Goal: Use online tool/utility: Use online tool/utility

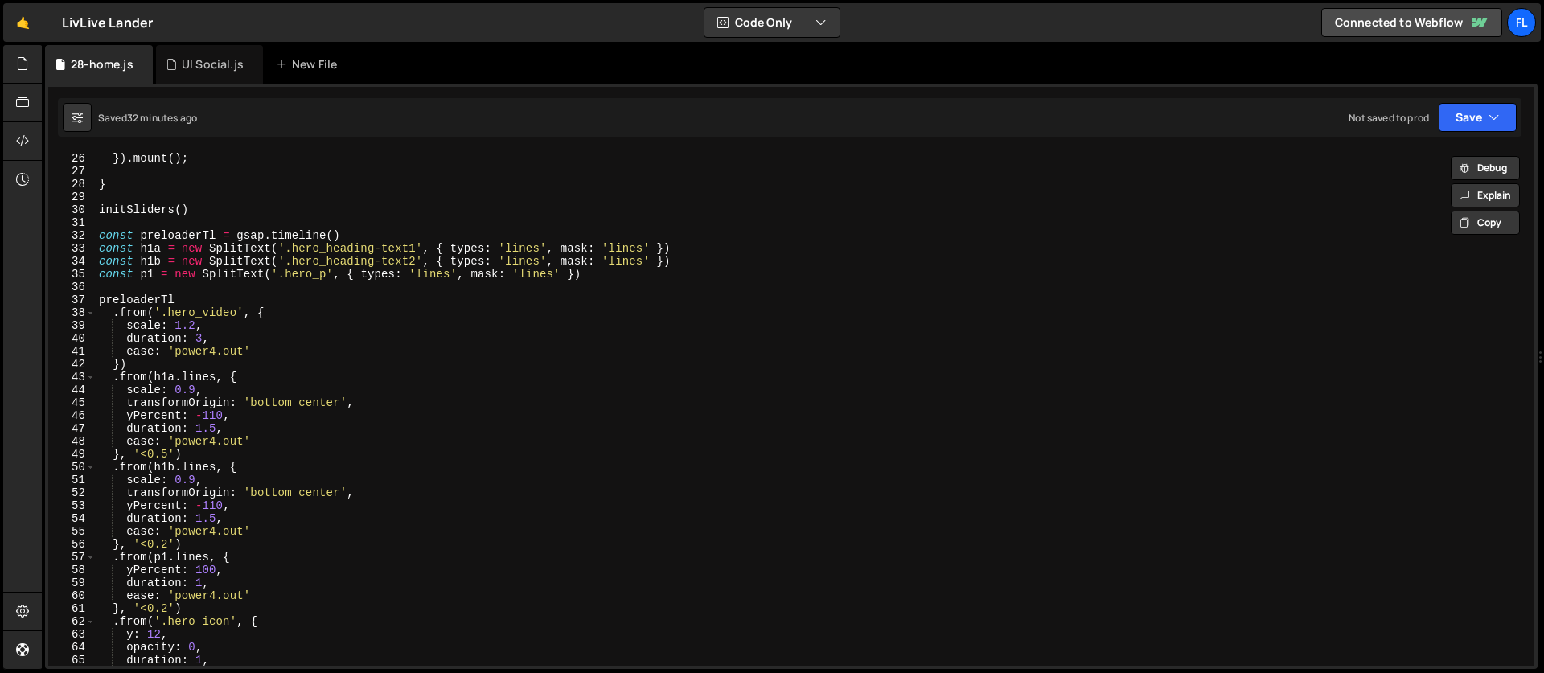
scroll to position [369, 0]
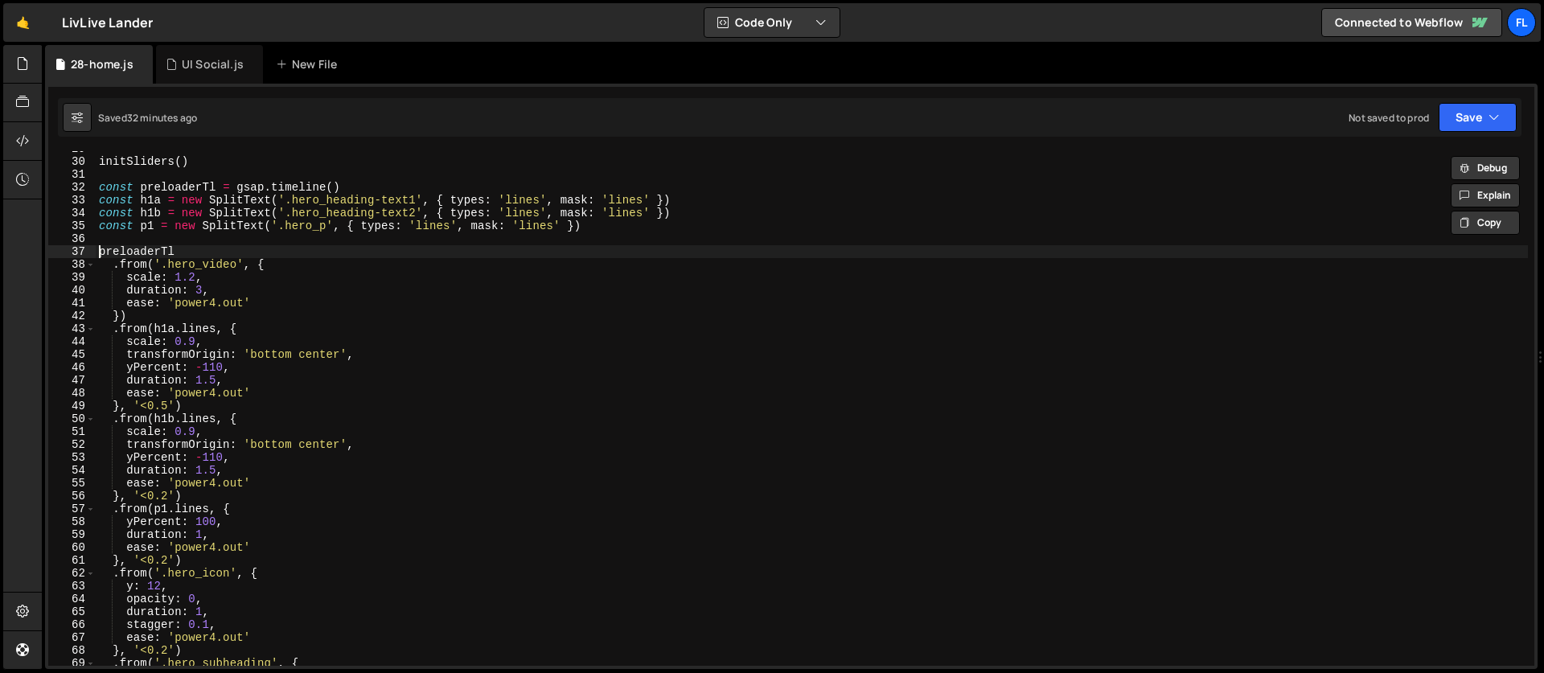
click at [100, 249] on div "initSliders ( ) const preloaderTl = gsap . timeline ( ) const h1a = new SplitTe…" at bounding box center [812, 412] width 1432 height 540
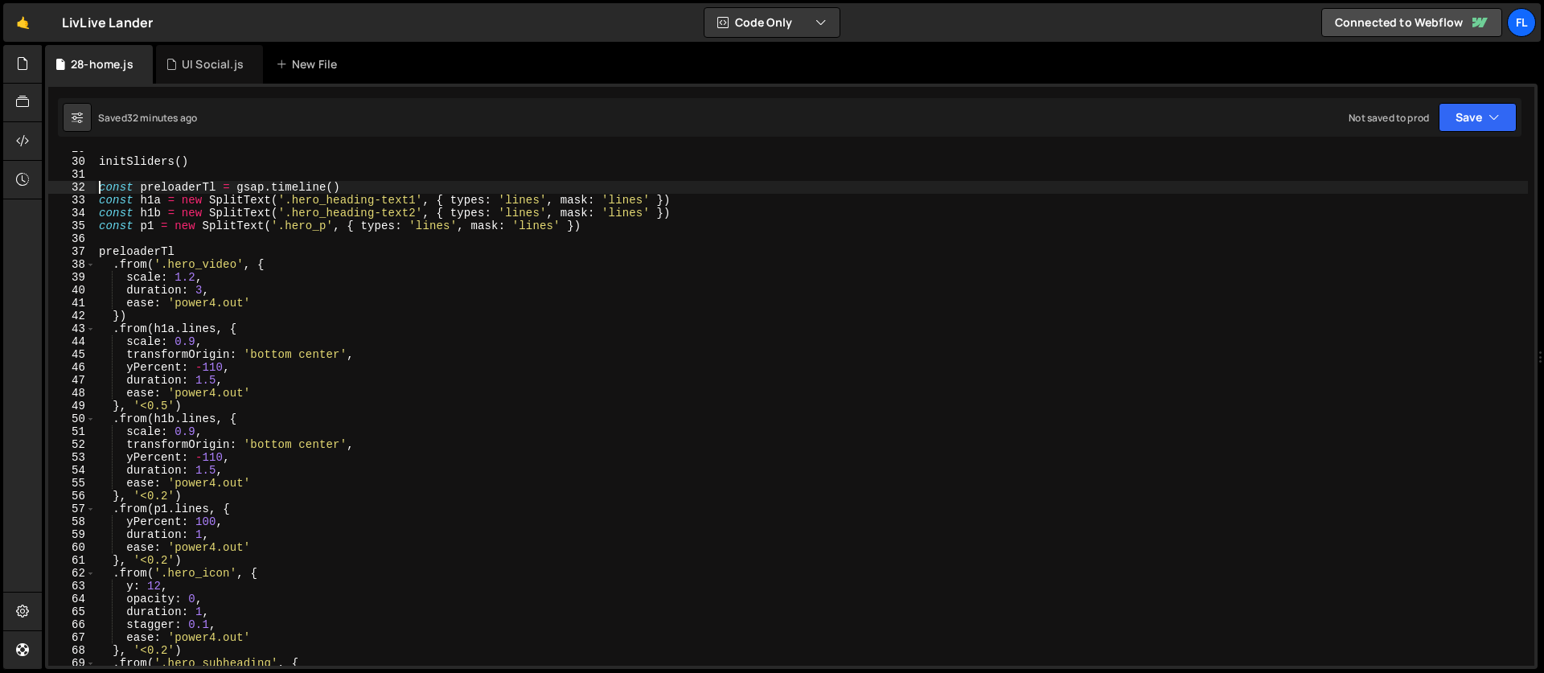
click at [98, 188] on div "initSliders ( ) const preloaderTl = gsap . timeline ( ) const h1a = new SplitTe…" at bounding box center [812, 412] width 1432 height 540
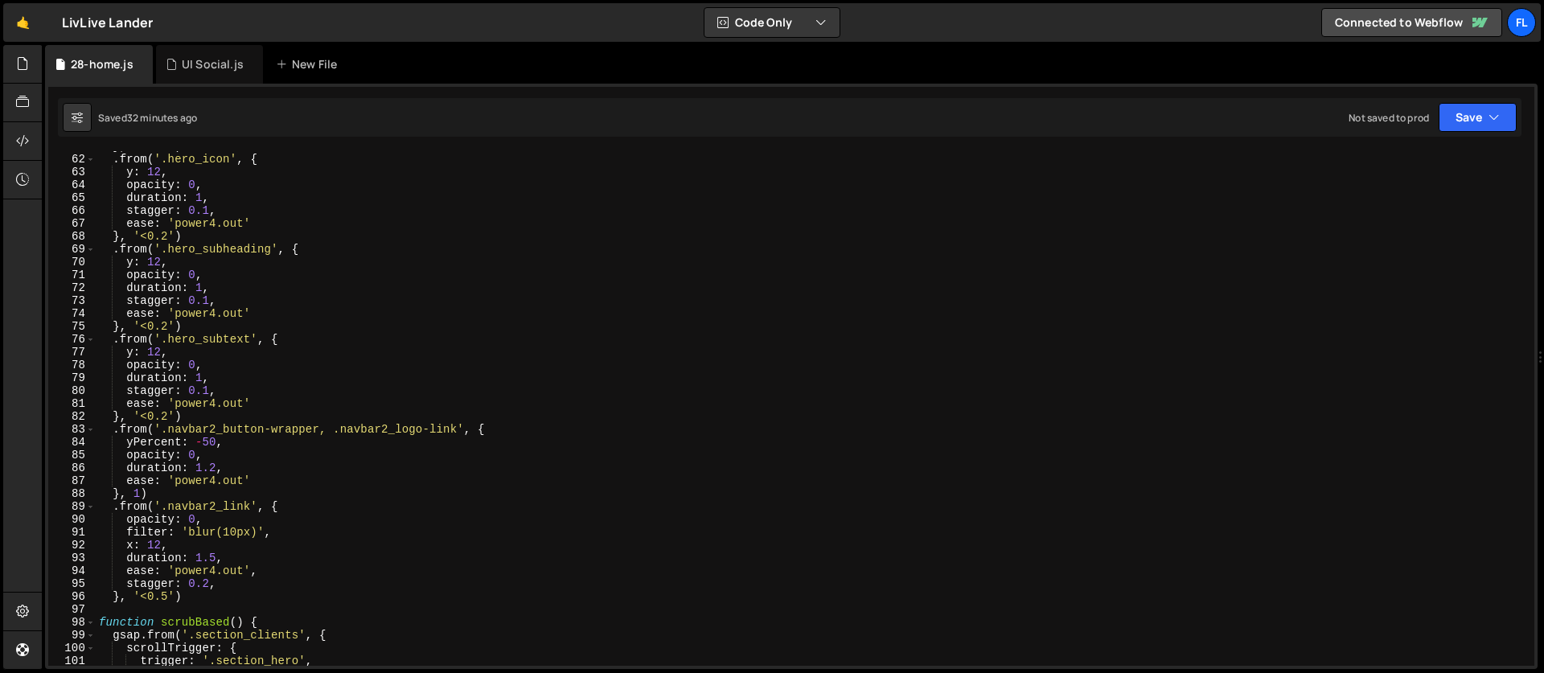
scroll to position [412, 0]
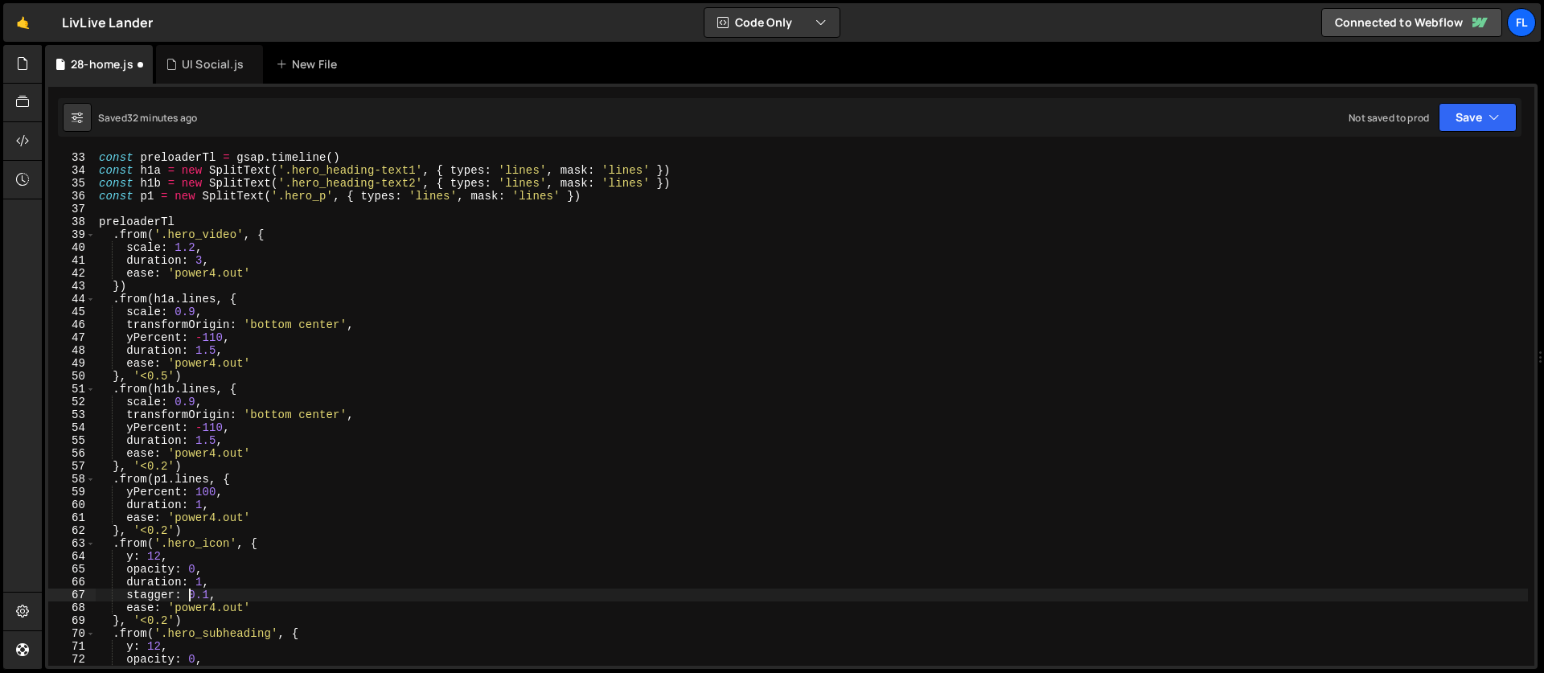
click at [191, 595] on div "const preloaderTl = gsap . timeline ( ) const h1a = new SplitText ( '.hero_head…" at bounding box center [812, 421] width 1432 height 540
type textarea "stagger: 0.1,"
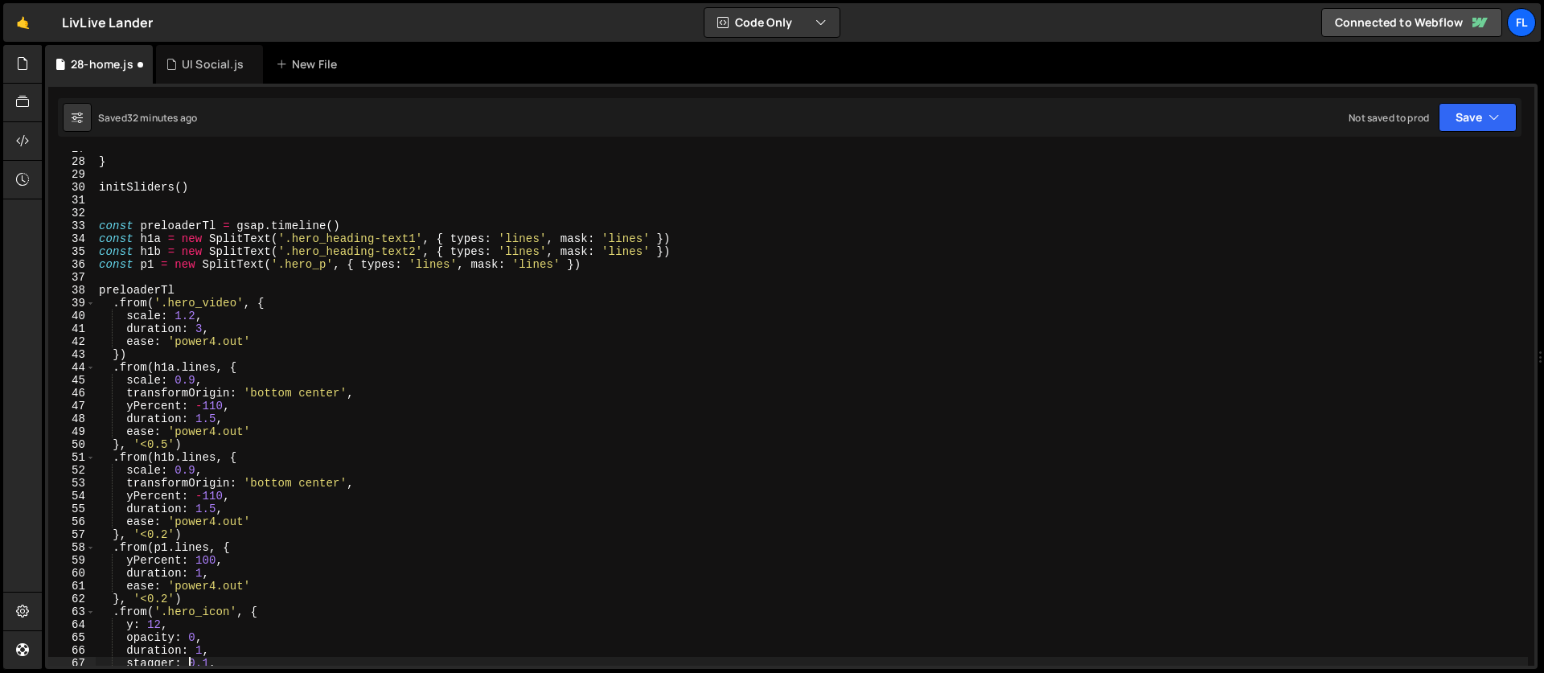
click at [99, 217] on div "} initSliders ( ) const preloaderTl = gsap . timeline ( ) const h1a = new Split…" at bounding box center [812, 412] width 1432 height 540
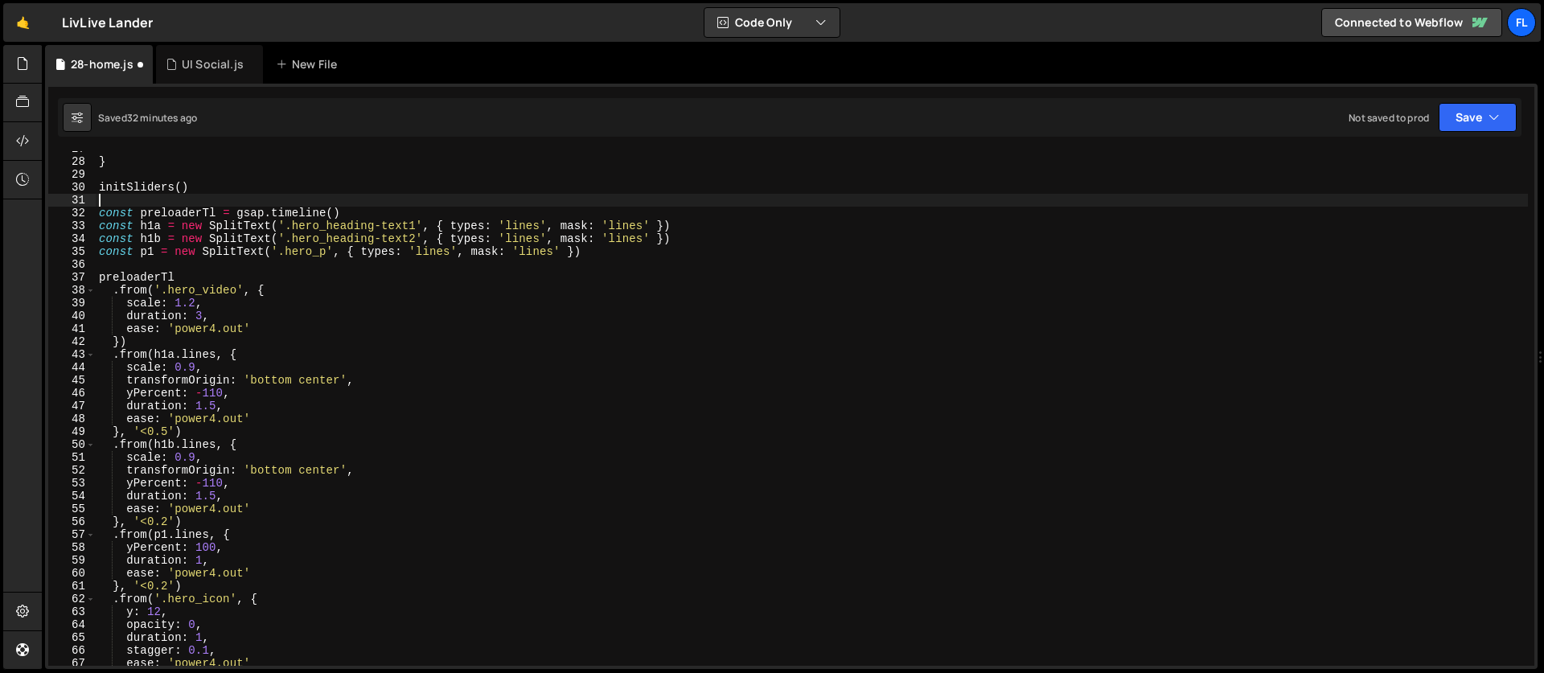
click at [99, 212] on div "} initSliders ( ) const preloaderTl = gsap . timeline ( ) const h1a = new Split…" at bounding box center [812, 412] width 1432 height 540
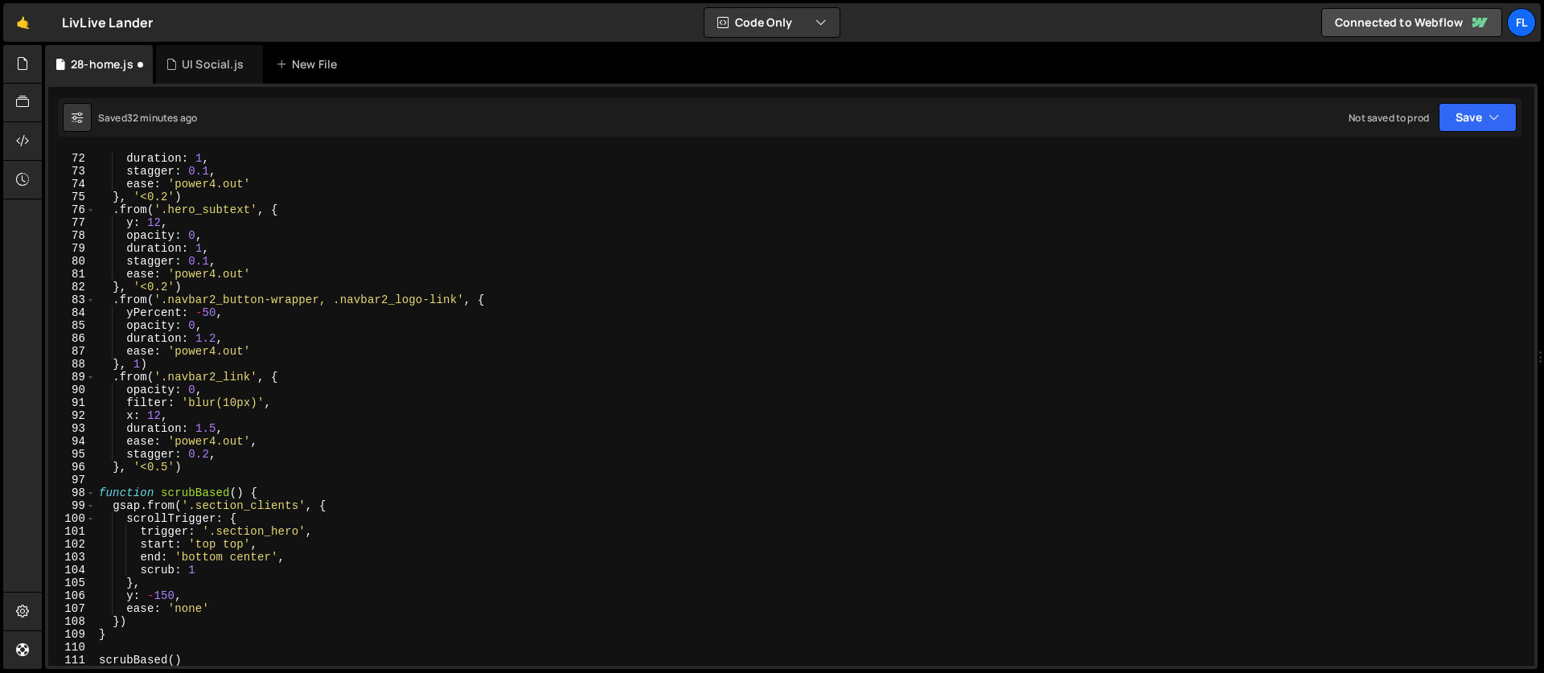
scroll to position [912, 0]
click at [203, 469] on div "opacity : 0 , duration : 1 , stagger : 0.1 , ease : 'power4.out' } , '<0.2' ) .…" at bounding box center [812, 409] width 1432 height 540
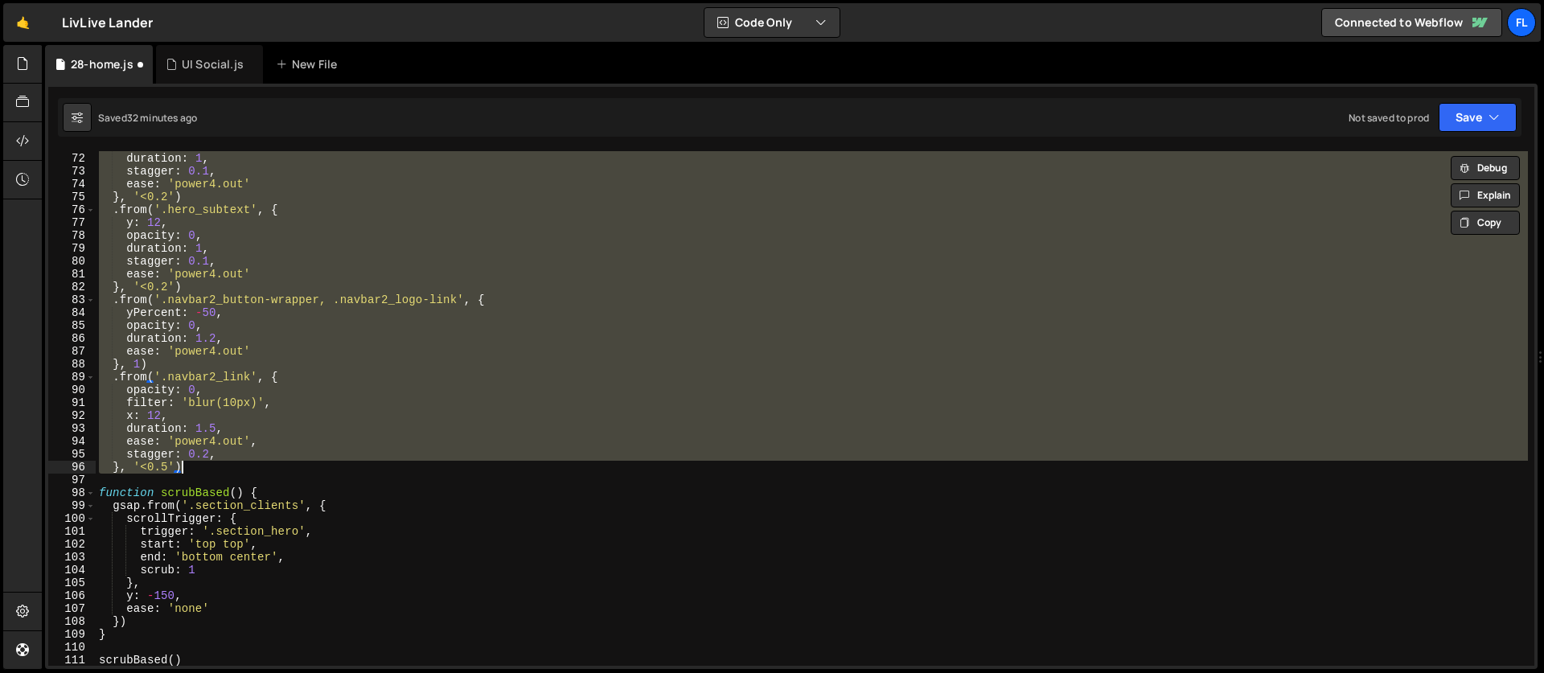
click at [298, 460] on div "opacity : 0 , duration : 1 , stagger : 0.1 , ease : 'power4.out' } , '<0.2' ) .…" at bounding box center [812, 408] width 1432 height 515
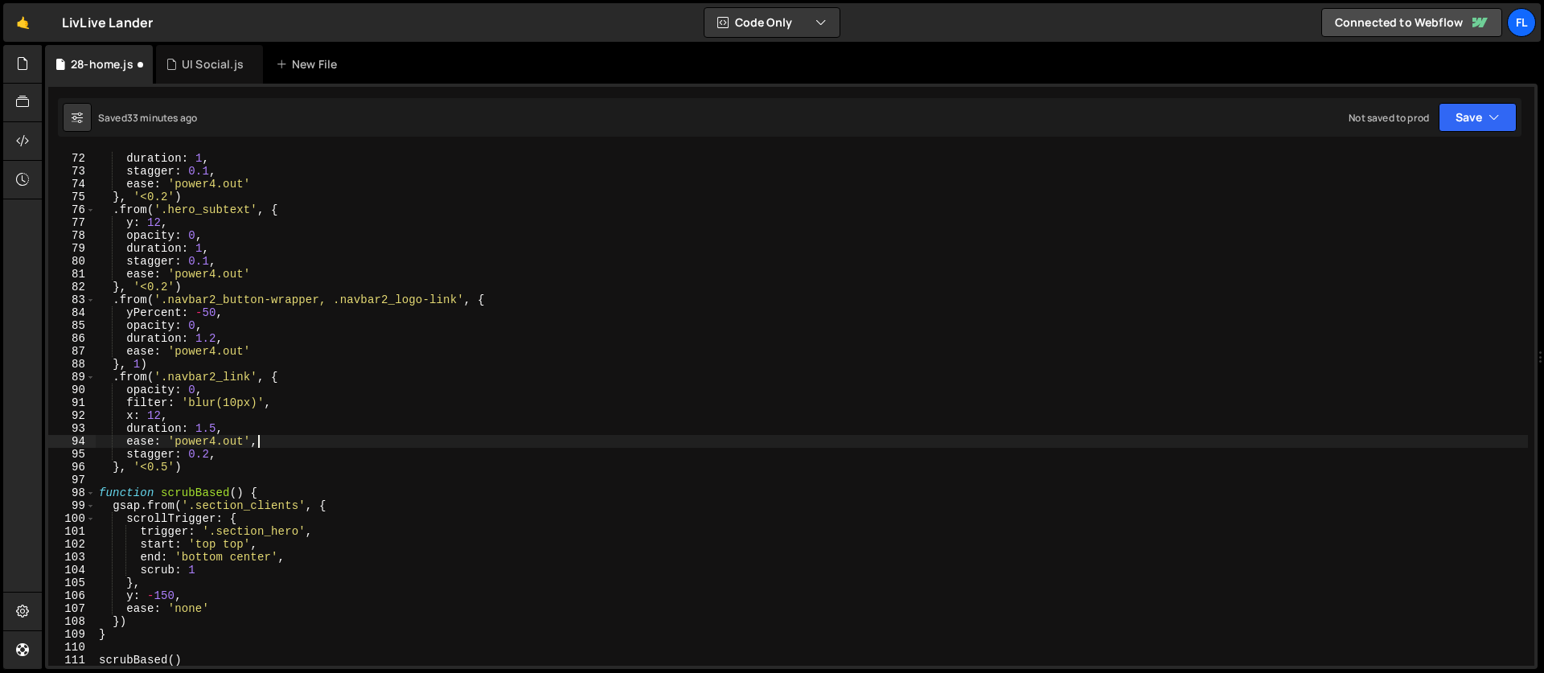
click at [274, 439] on div "opacity : 0 , duration : 1 , stagger : 0.1 , ease : 'power4.out' } , '<0.2' ) .…" at bounding box center [812, 409] width 1432 height 540
click at [498, 289] on div "opacity : 0 , duration : 1 , stagger : 0.1 , ease : 'power4.out' } , '<0.2' ) .…" at bounding box center [812, 409] width 1432 height 540
click at [498, 297] on div "opacity : 0 , duration : 1 , stagger : 0.1 , ease : 'power4.out' } , '<0.2' ) .…" at bounding box center [812, 409] width 1432 height 540
click at [387, 330] on div "opacity : 0 , duration : 1 , stagger : 0.1 , ease : 'power4.out' } , '<0.2' ) .…" at bounding box center [812, 409] width 1432 height 540
click at [287, 369] on div "opacity : 0 , duration : 1 , stagger : 0.1 , ease : 'power4.out' } , '<0.2' ) .…" at bounding box center [812, 409] width 1432 height 540
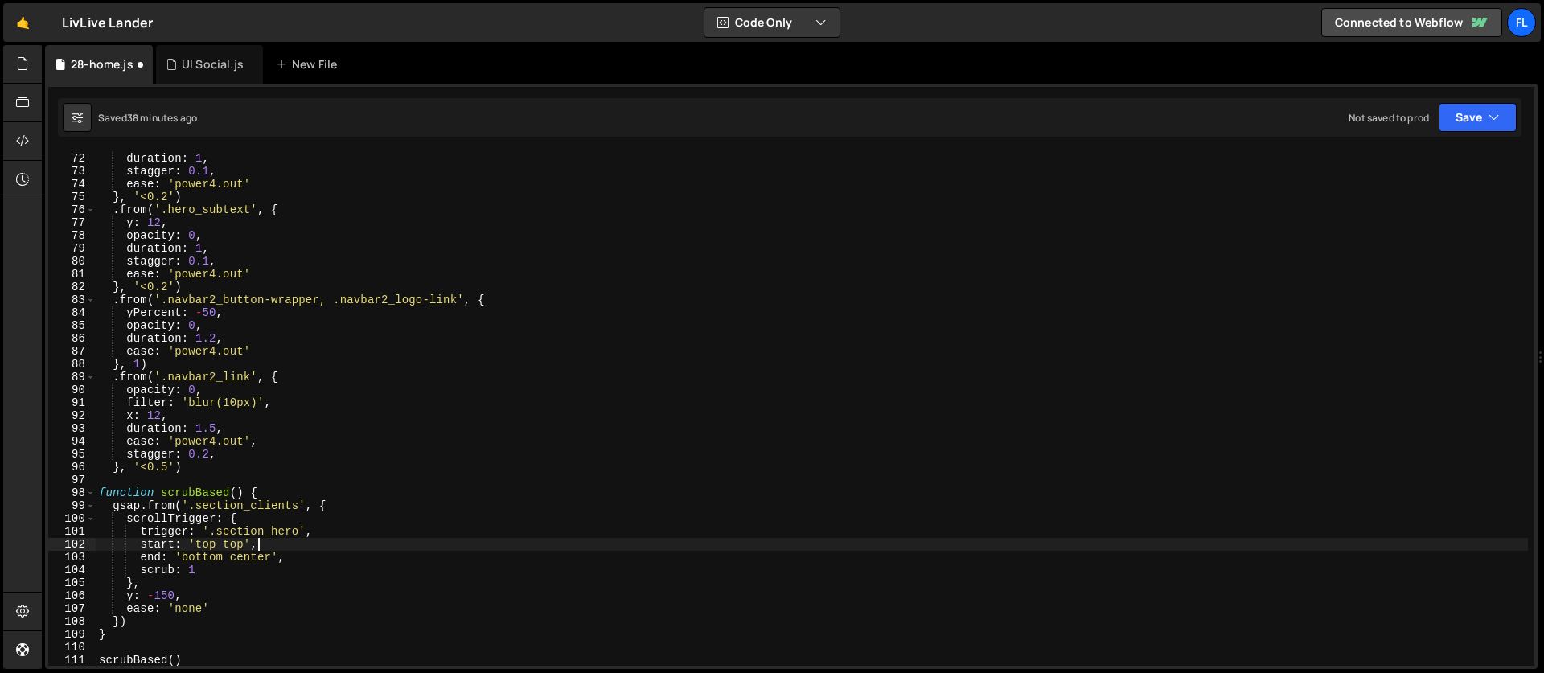
click at [492, 551] on div "opacity : 0 , duration : 1 , stagger : 0.1 , ease : 'power4.out' } , '<0.2' ) .…" at bounding box center [812, 409] width 1432 height 540
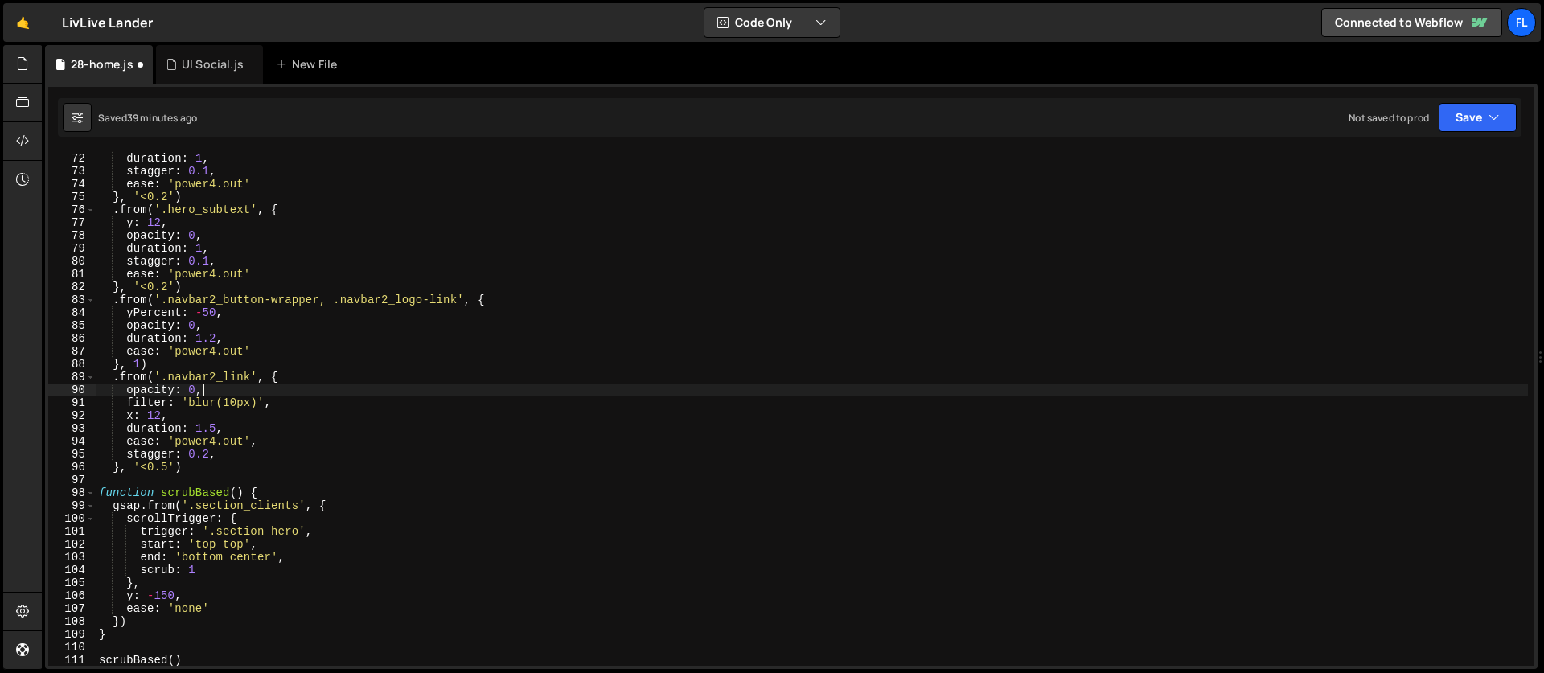
click at [594, 393] on div "opacity : 0 , duration : 1 , stagger : 0.1 , ease : 'power4.out' } , '<0.2' ) .…" at bounding box center [812, 409] width 1432 height 540
type textarea "opacity: 0,"
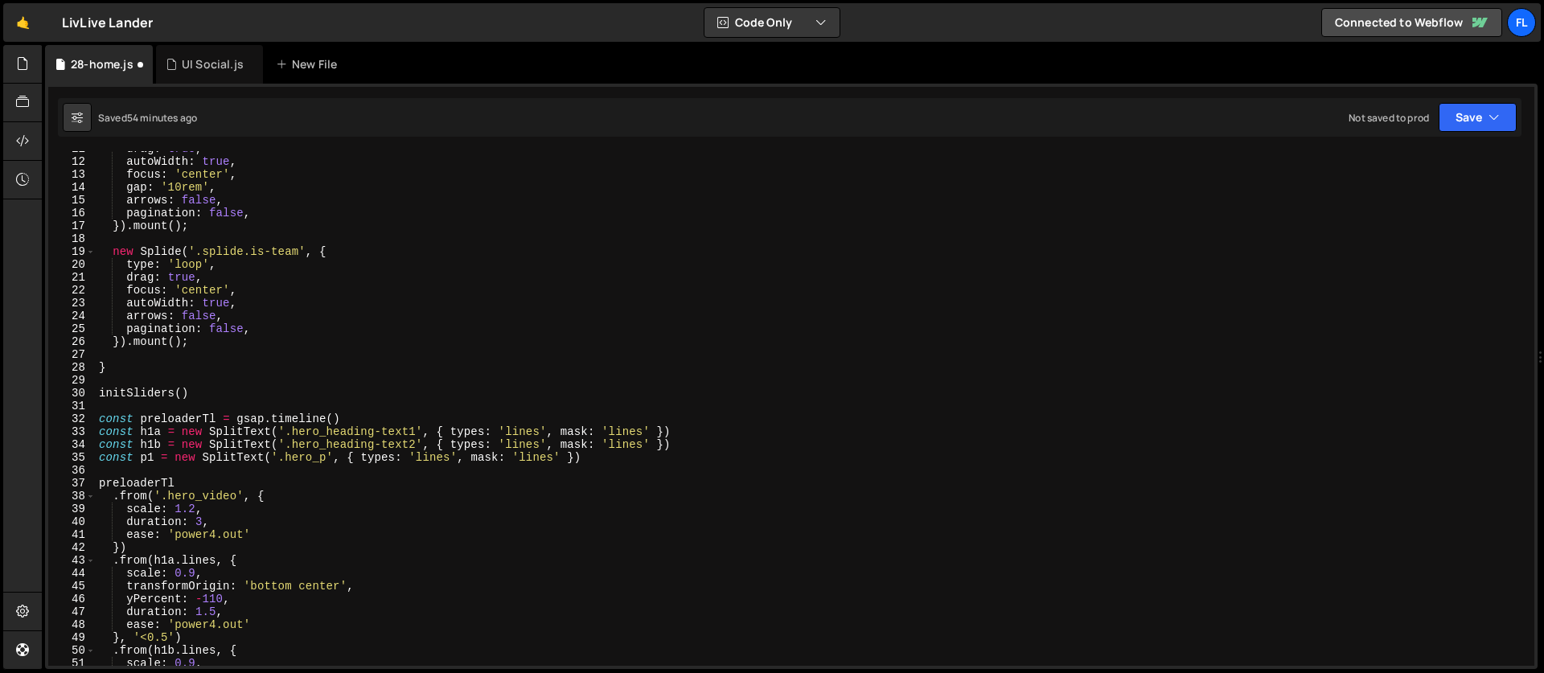
scroll to position [137, 0]
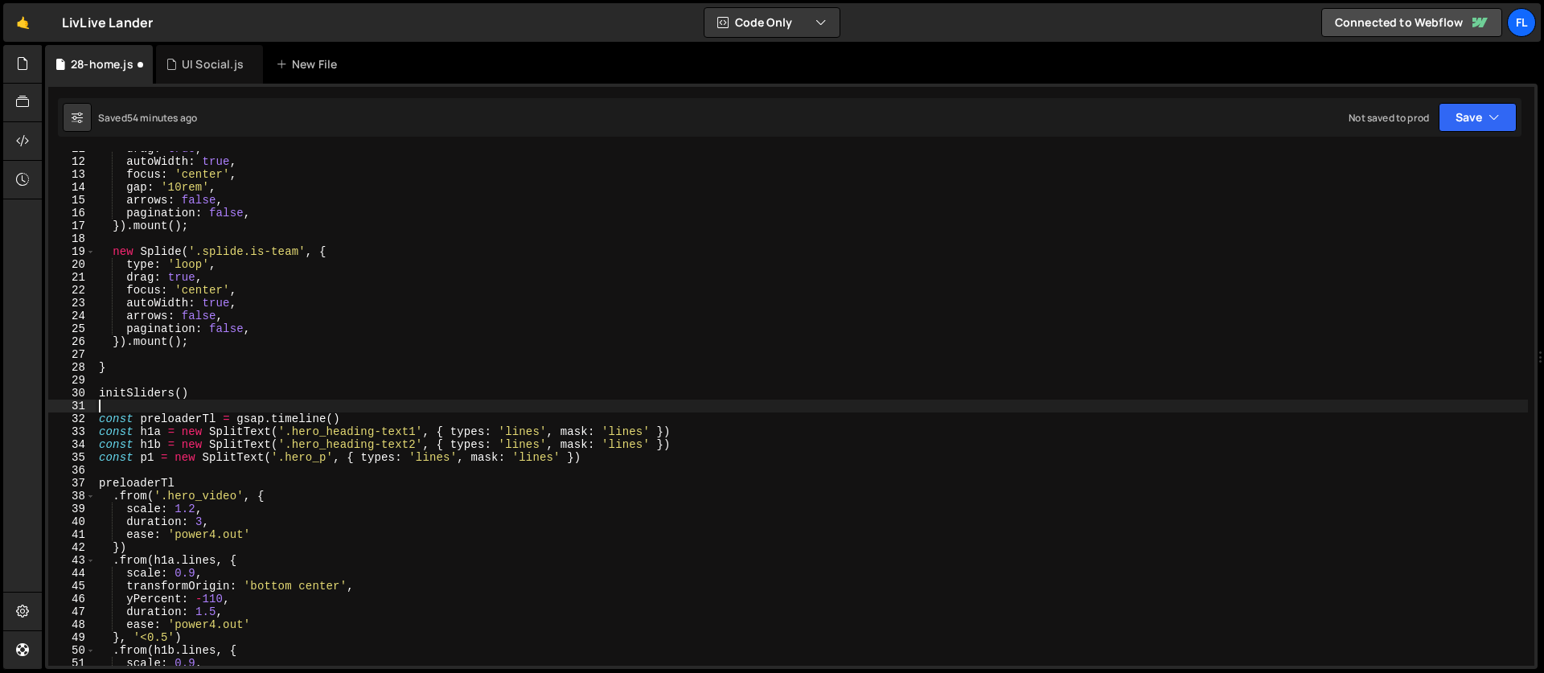
click at [107, 408] on div "drag : true , autoWidth : true , focus : 'center' , gap : '10rem' , arrows : fa…" at bounding box center [812, 412] width 1432 height 540
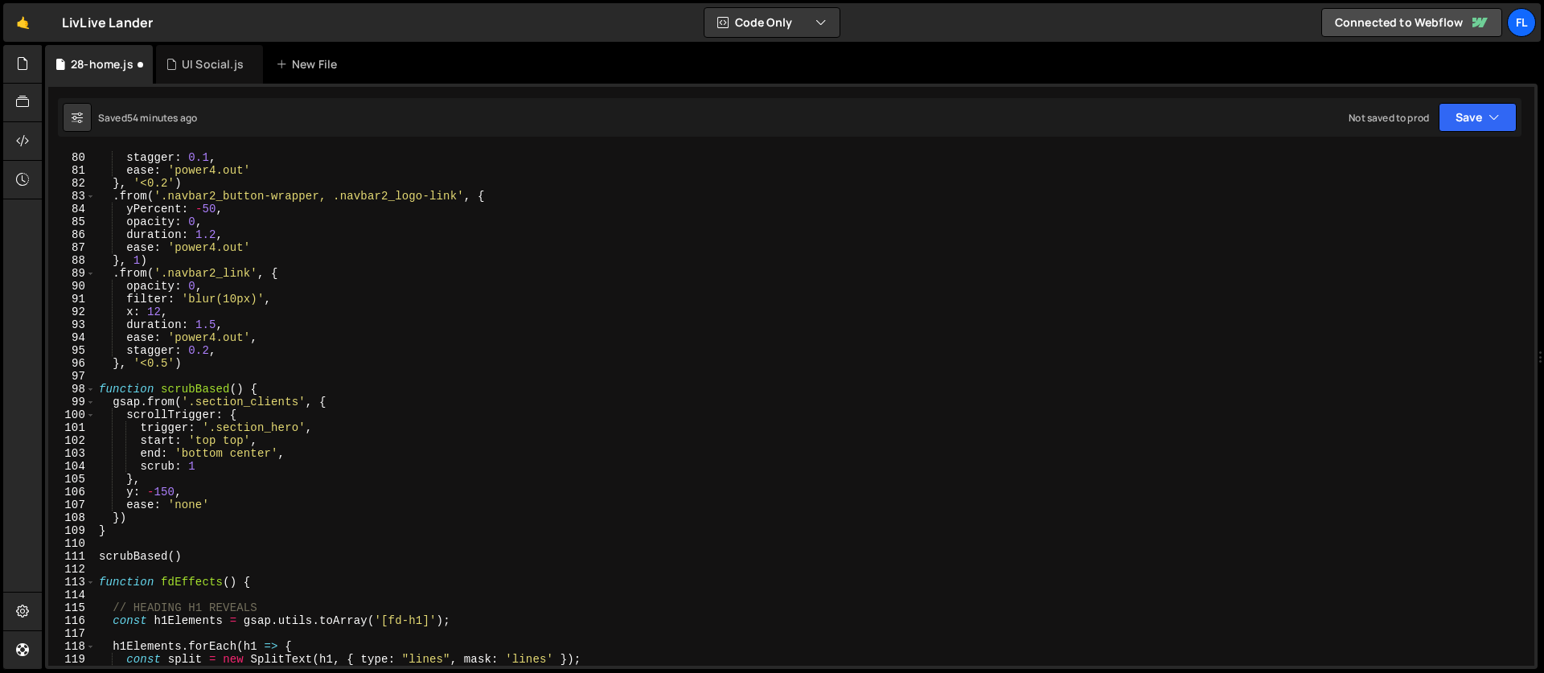
scroll to position [920, 0]
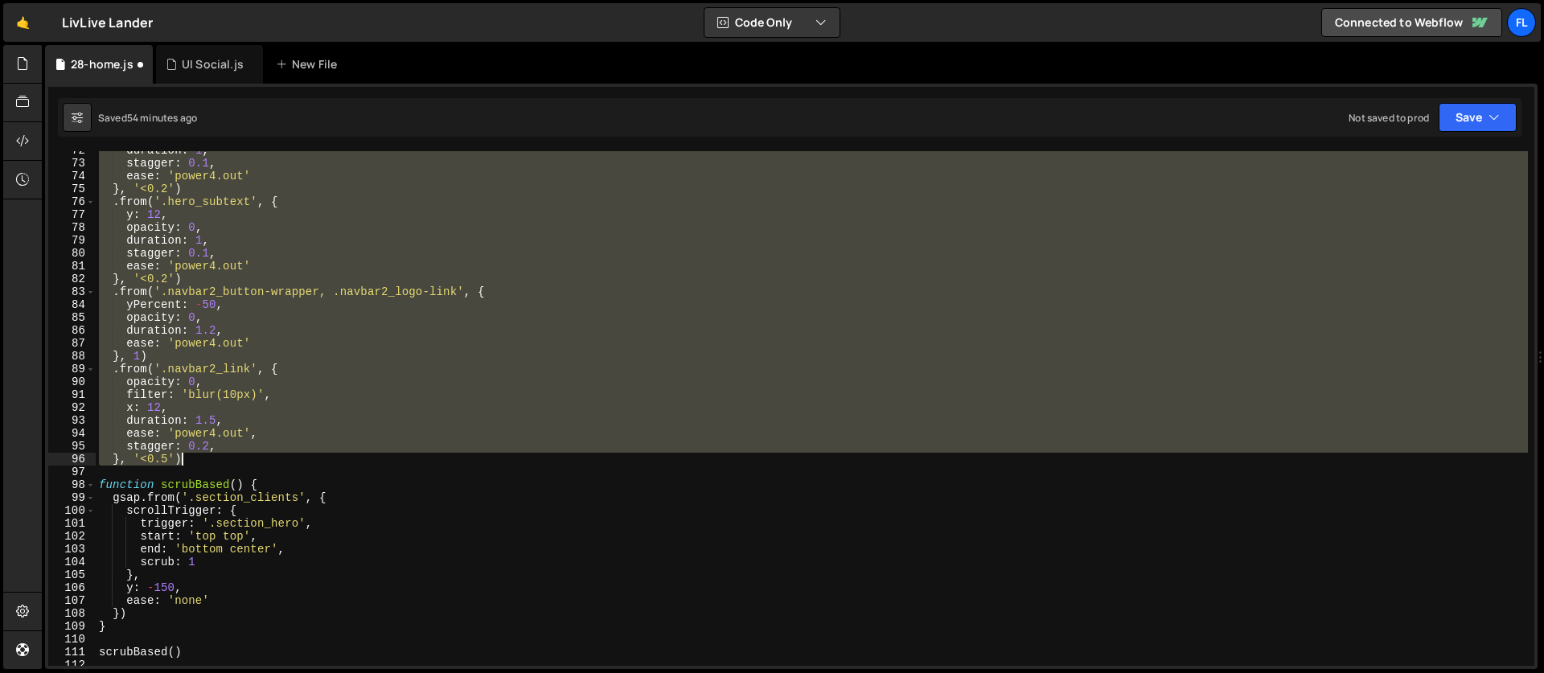
click at [190, 456] on div "duration : 1 , stagger : 0.1 , ease : 'power4.out' } , '<0.2' ) . from ( '.hero…" at bounding box center [812, 414] width 1432 height 540
paste textarea "}, '<0.5');"
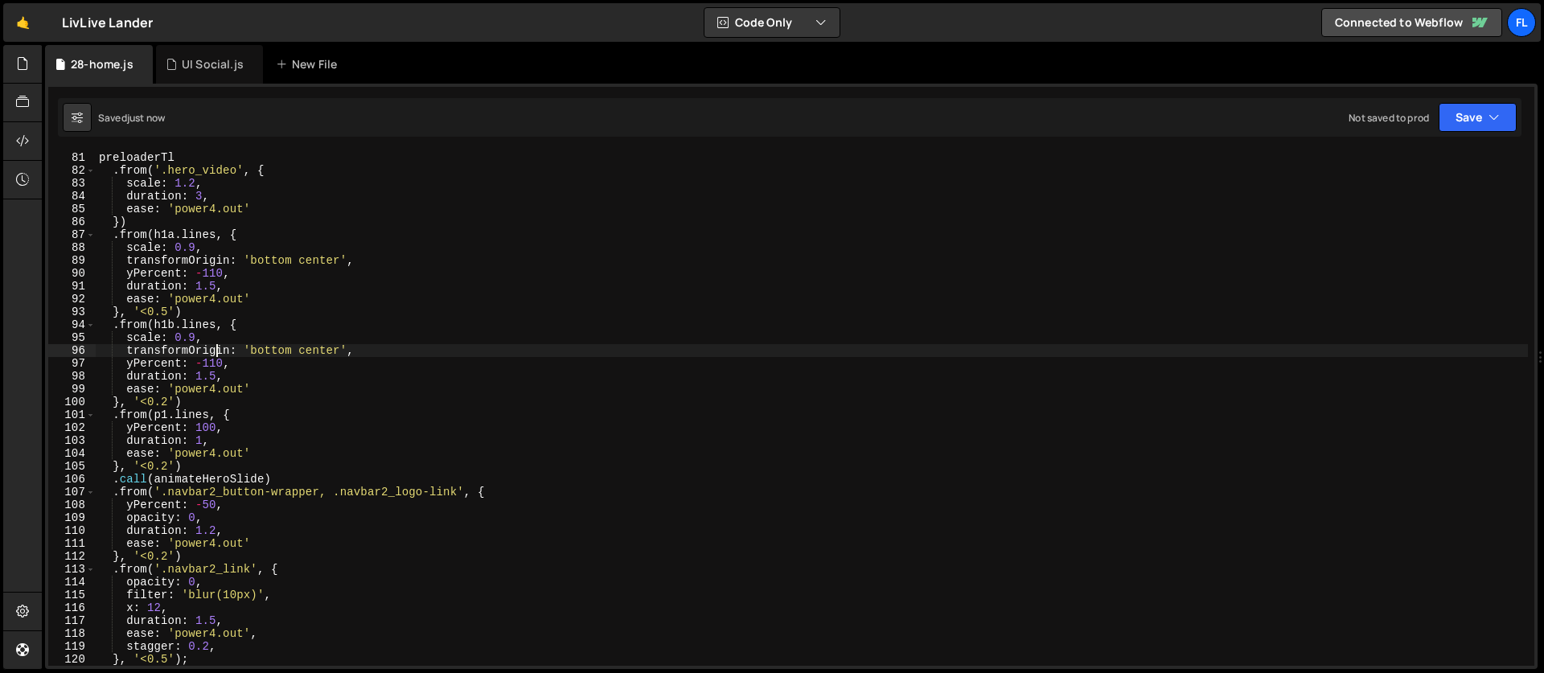
click at [214, 351] on div "preloaderTl . from ( '.hero_video' , { scale : 1.2 , duration : 3 , ease : 'pow…" at bounding box center [812, 421] width 1432 height 540
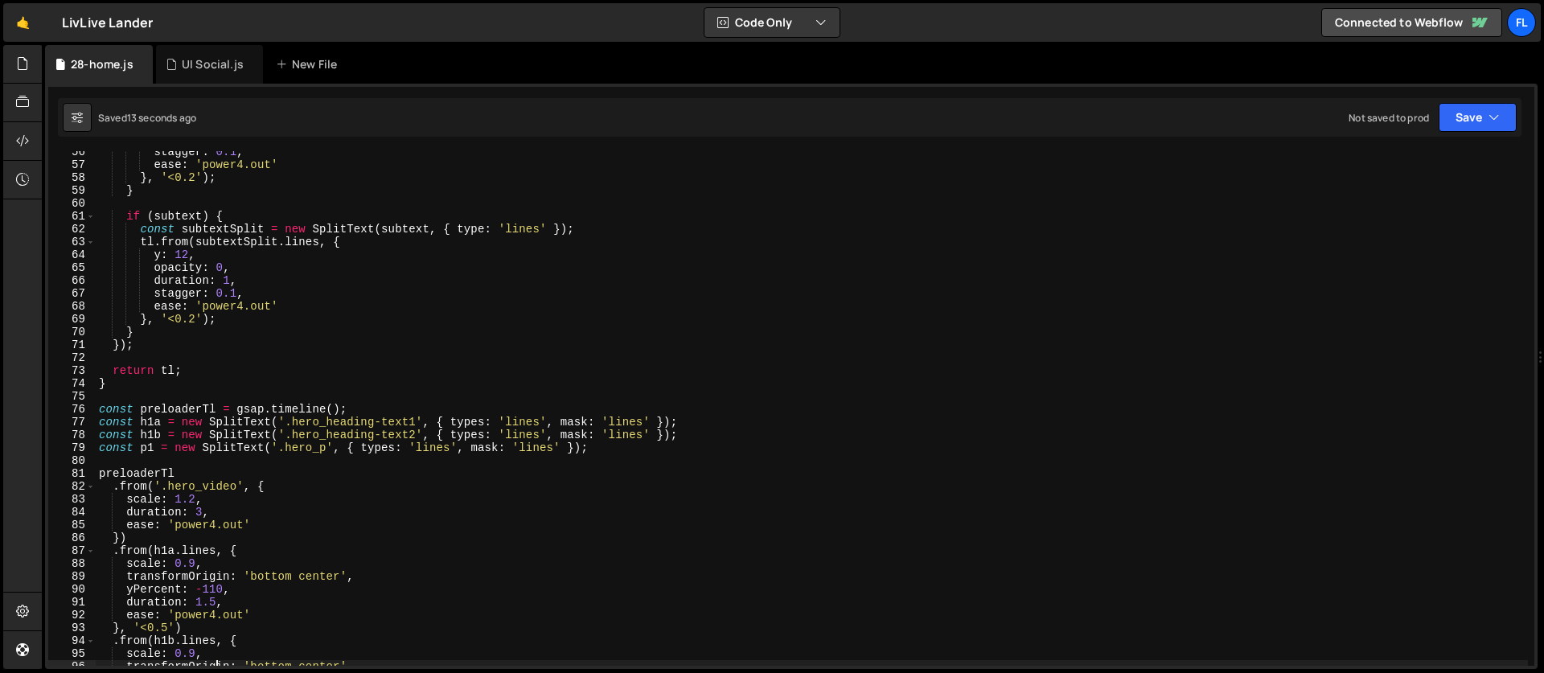
scroll to position [385, 0]
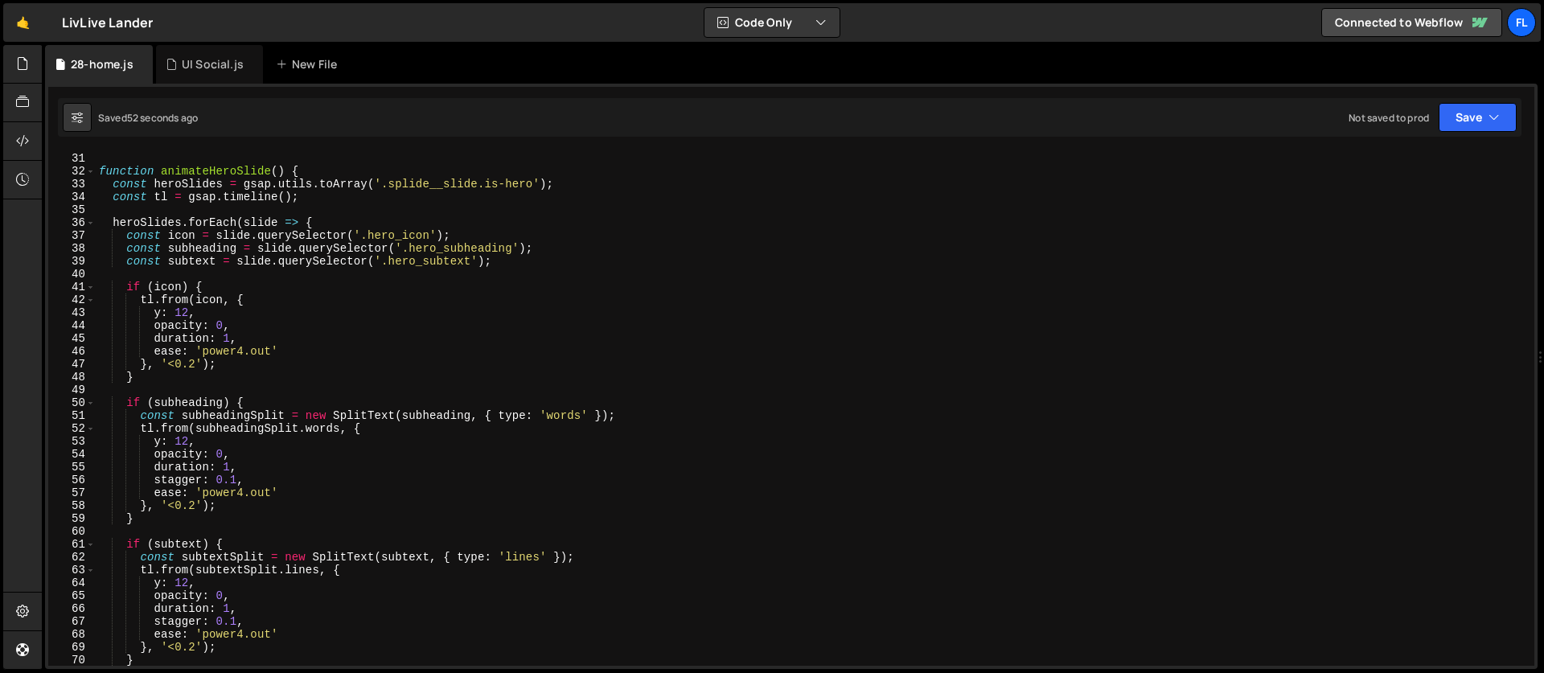
click at [298, 319] on div "initSliders ( ) function animateHeroSlide ( ) { const heroSlides = gsap . utils…" at bounding box center [812, 409] width 1432 height 540
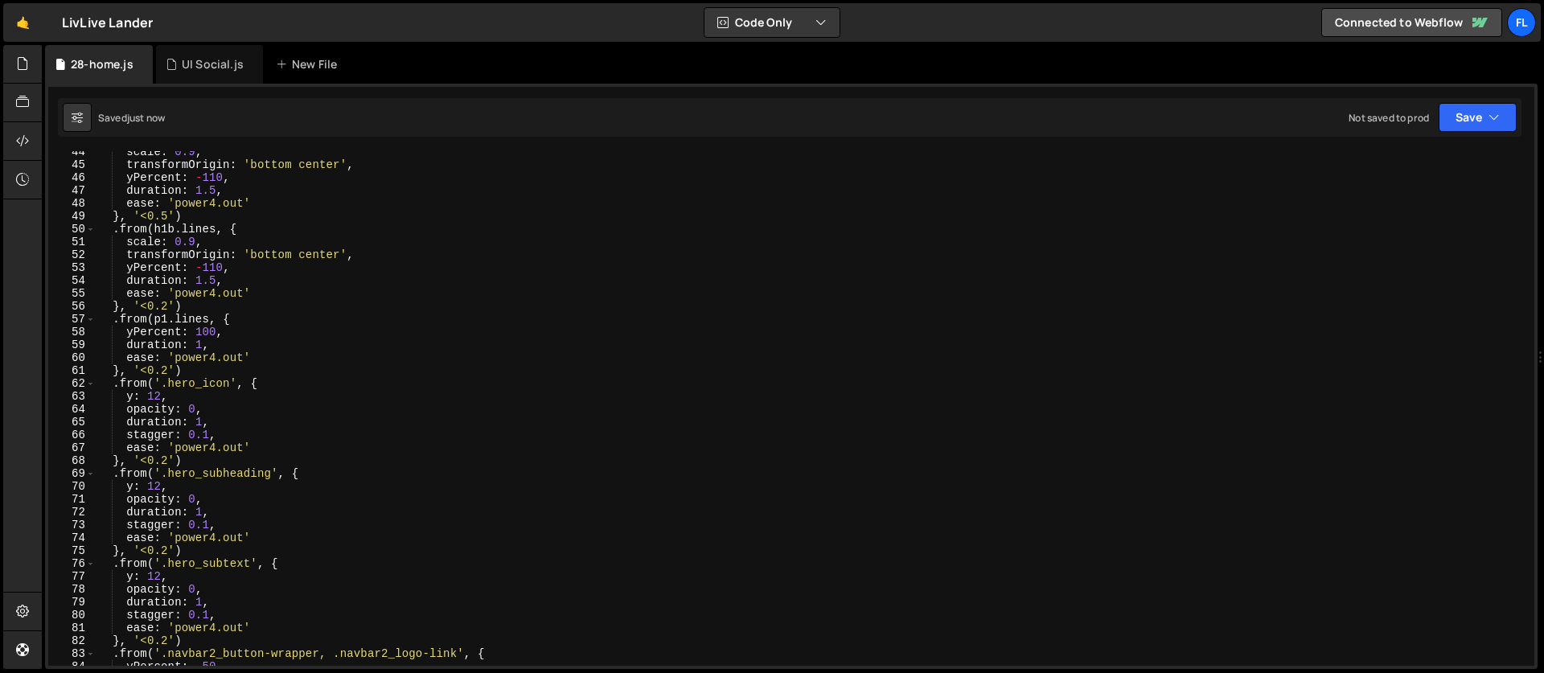
scroll to position [559, 0]
click at [274, 421] on div "scale : 0.9 , transformOrigin : 'bottom center' , yPercent : - 110 , duration :…" at bounding box center [812, 416] width 1432 height 540
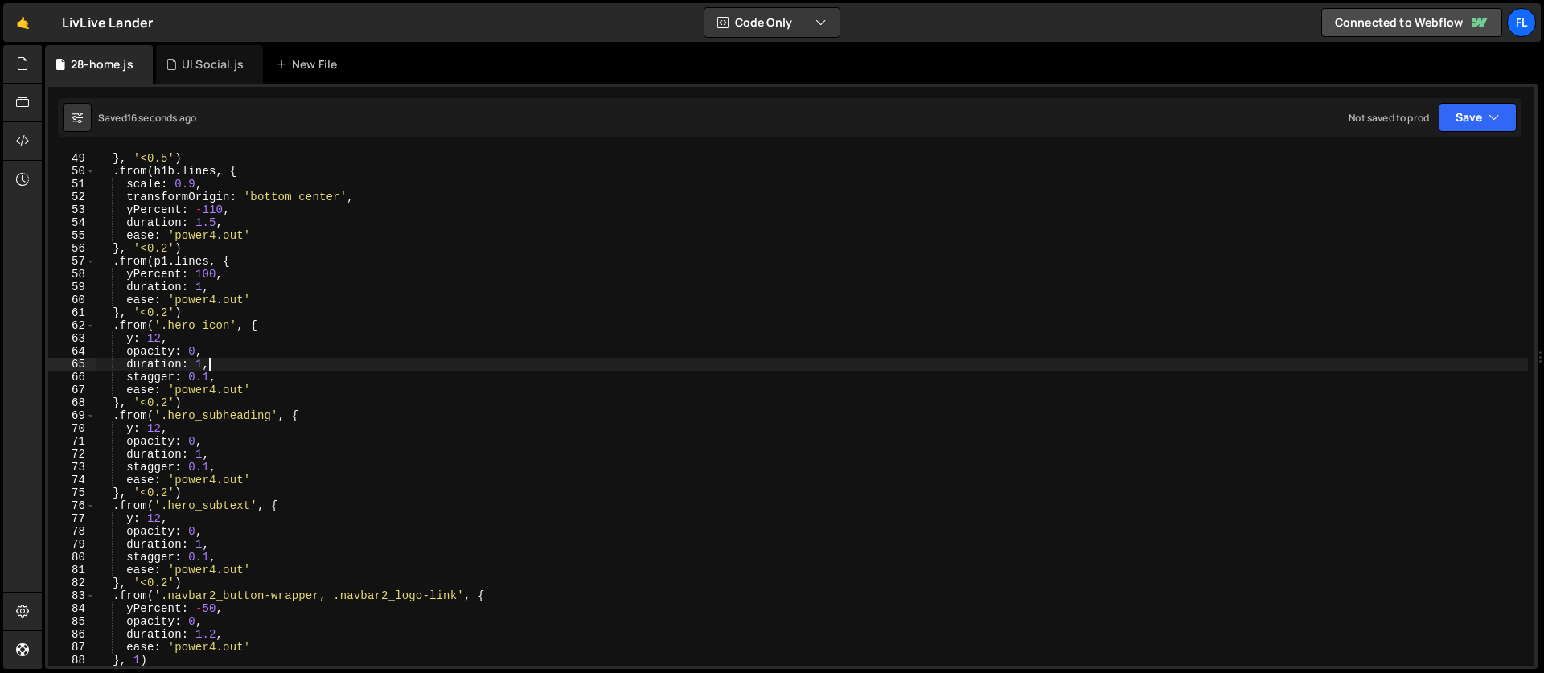
scroll to position [617, 0]
click at [312, 349] on div "ease : 'power4.out' } , '<0.5' ) . from ( h1b . lines , { scale : 0.9 , transfo…" at bounding box center [812, 409] width 1432 height 540
type textarea "hoverStates()"
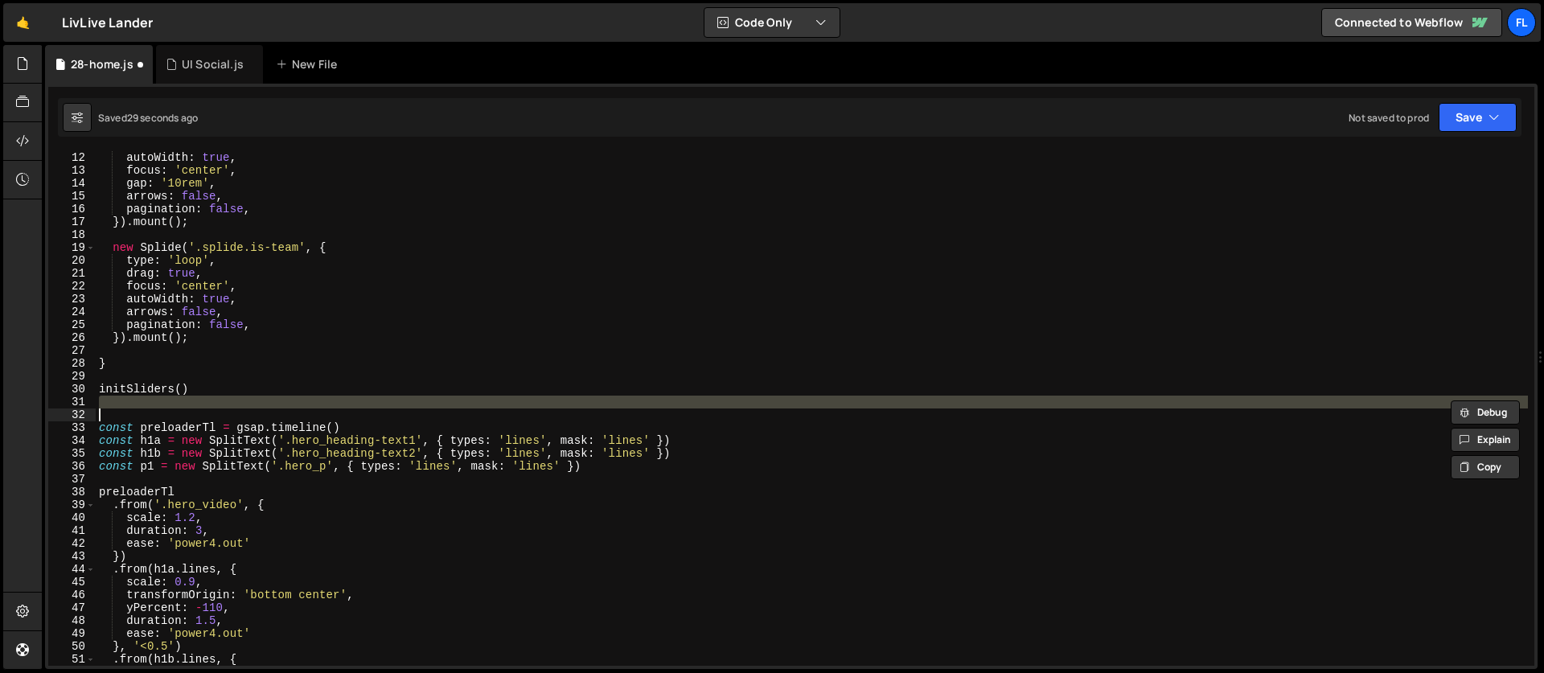
scroll to position [141, 0]
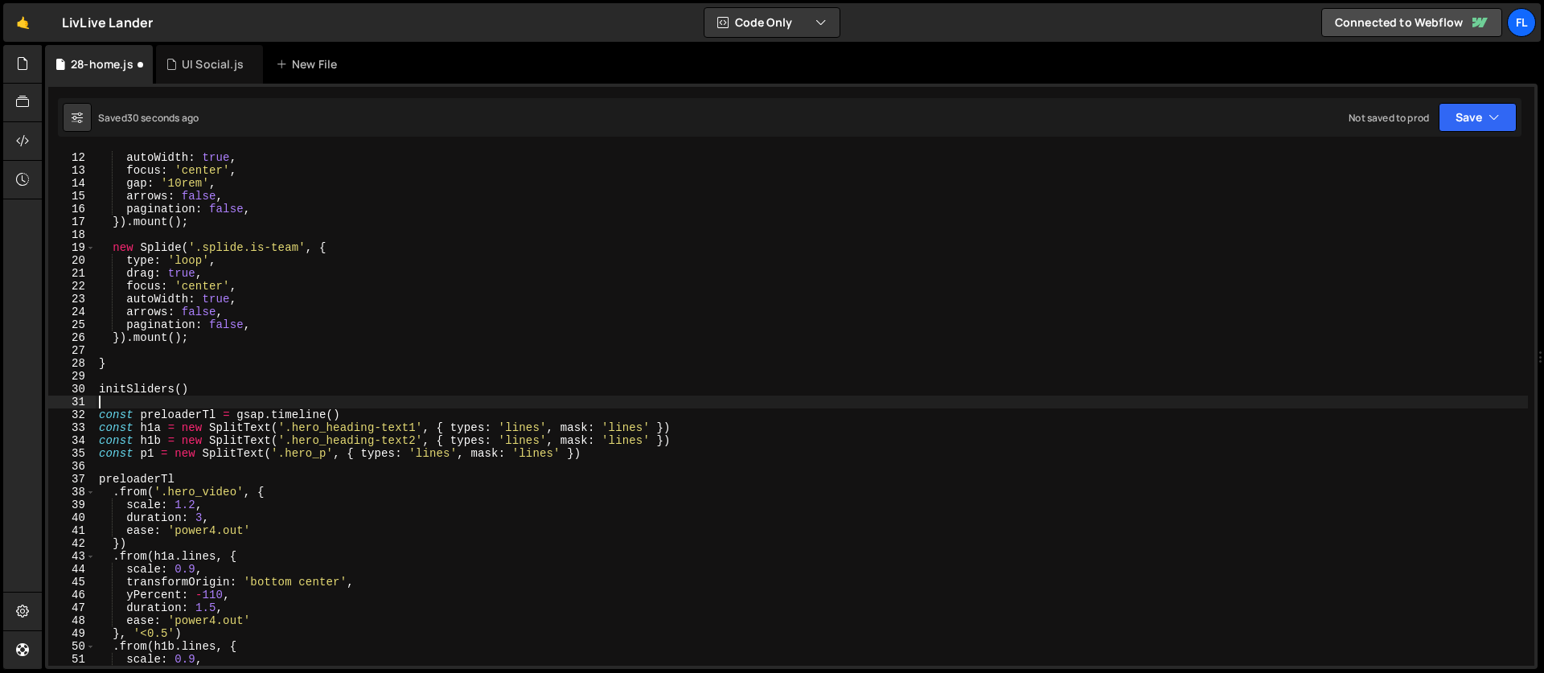
type textarea "hoverStates()"
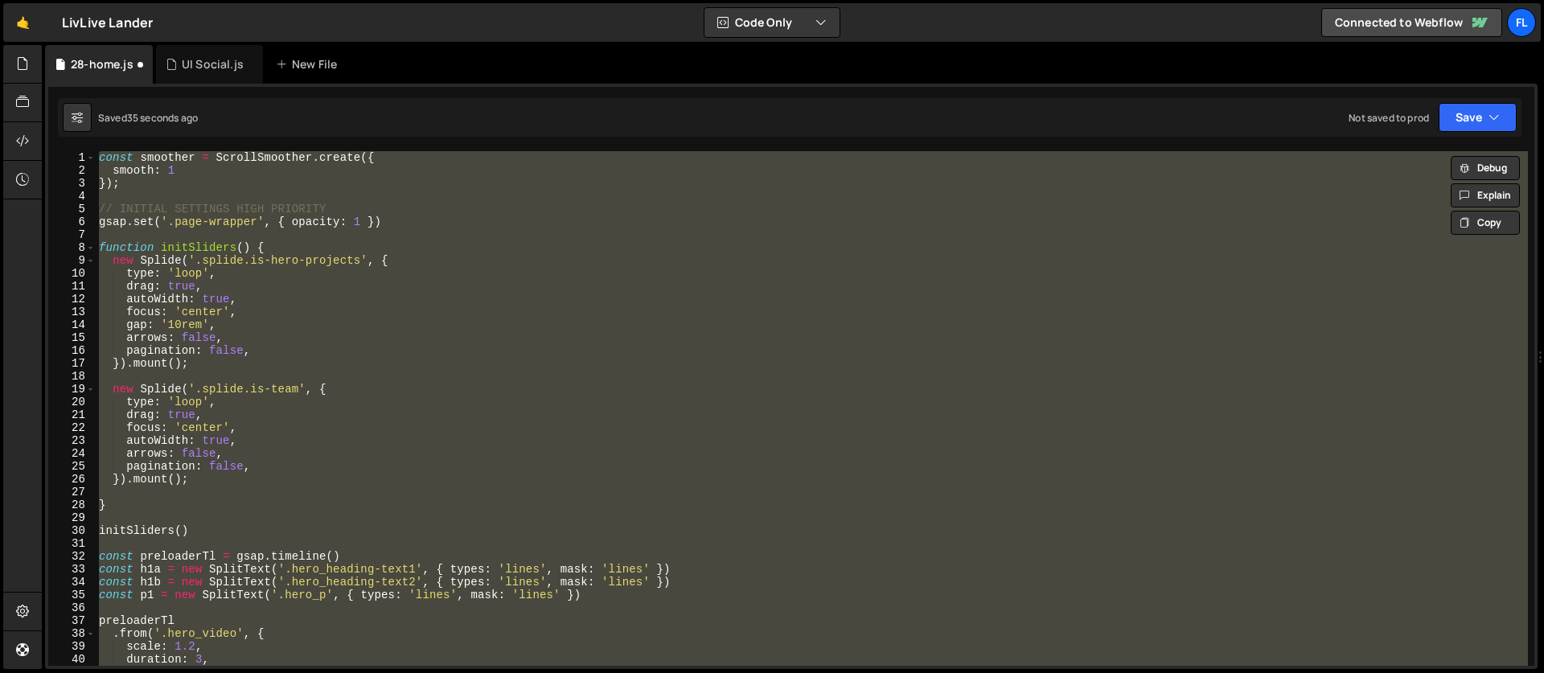
scroll to position [184, 0]
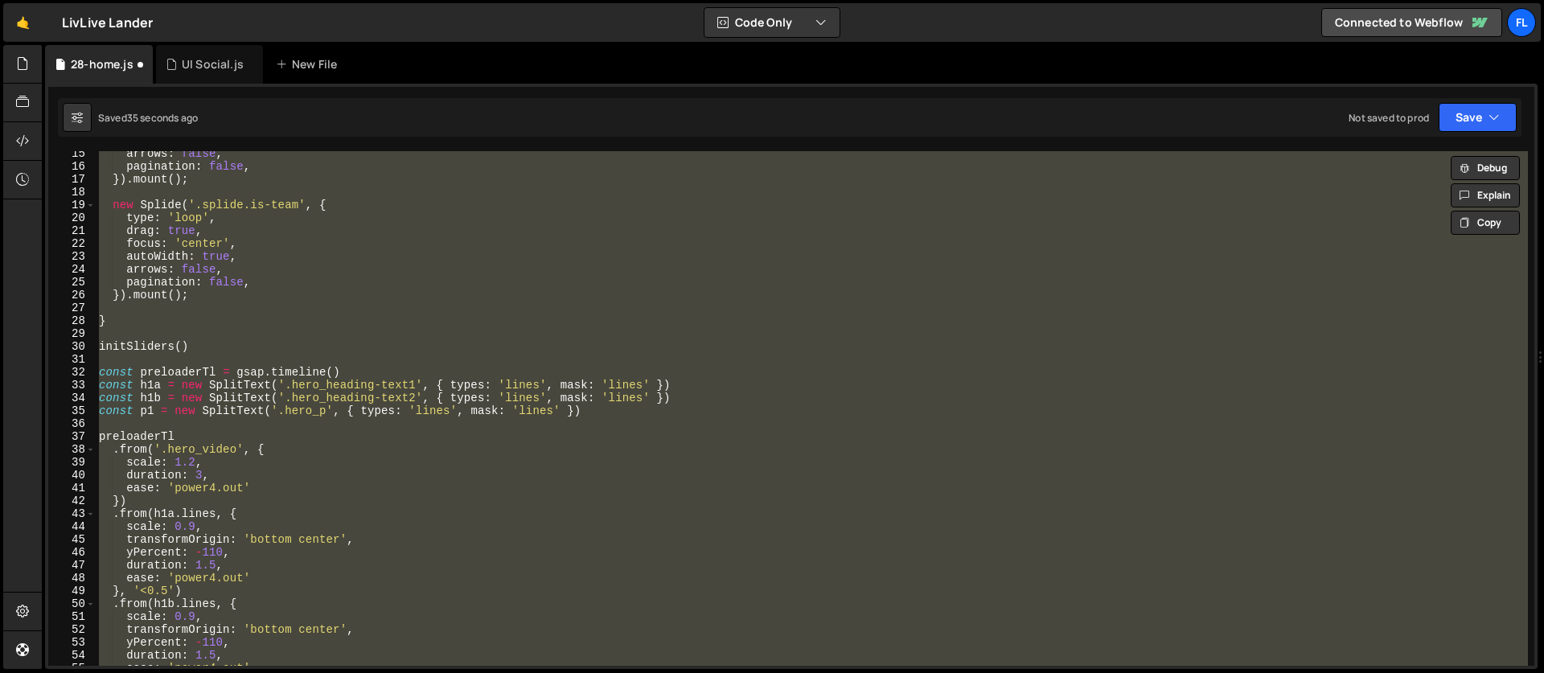
click at [238, 418] on div "arrows : false , pagination : false , }) . mount ( ) ; new Splide ( '.splide.is…" at bounding box center [812, 408] width 1432 height 515
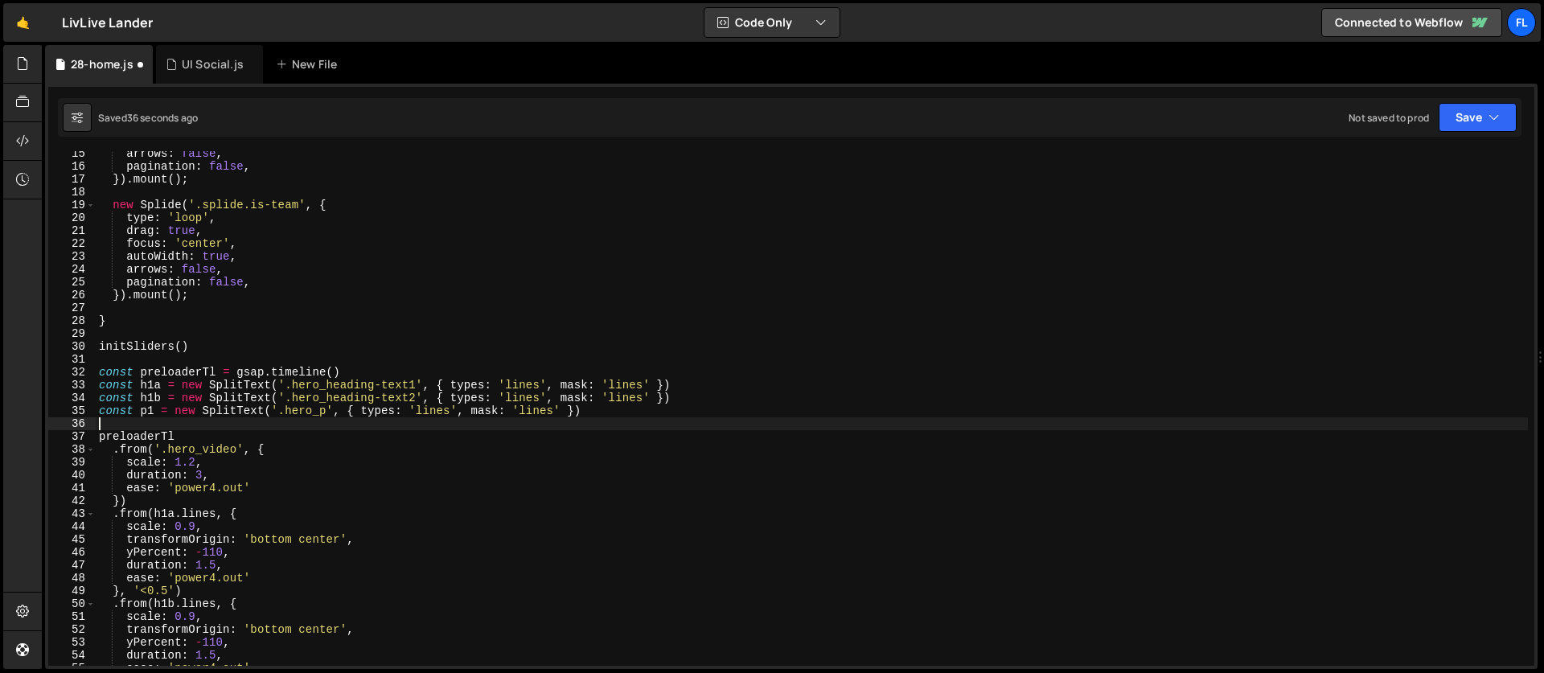
click at [109, 361] on div "arrows : false , pagination : false , }) . mount ( ) ; new Splide ( '.splide.is…" at bounding box center [812, 417] width 1432 height 540
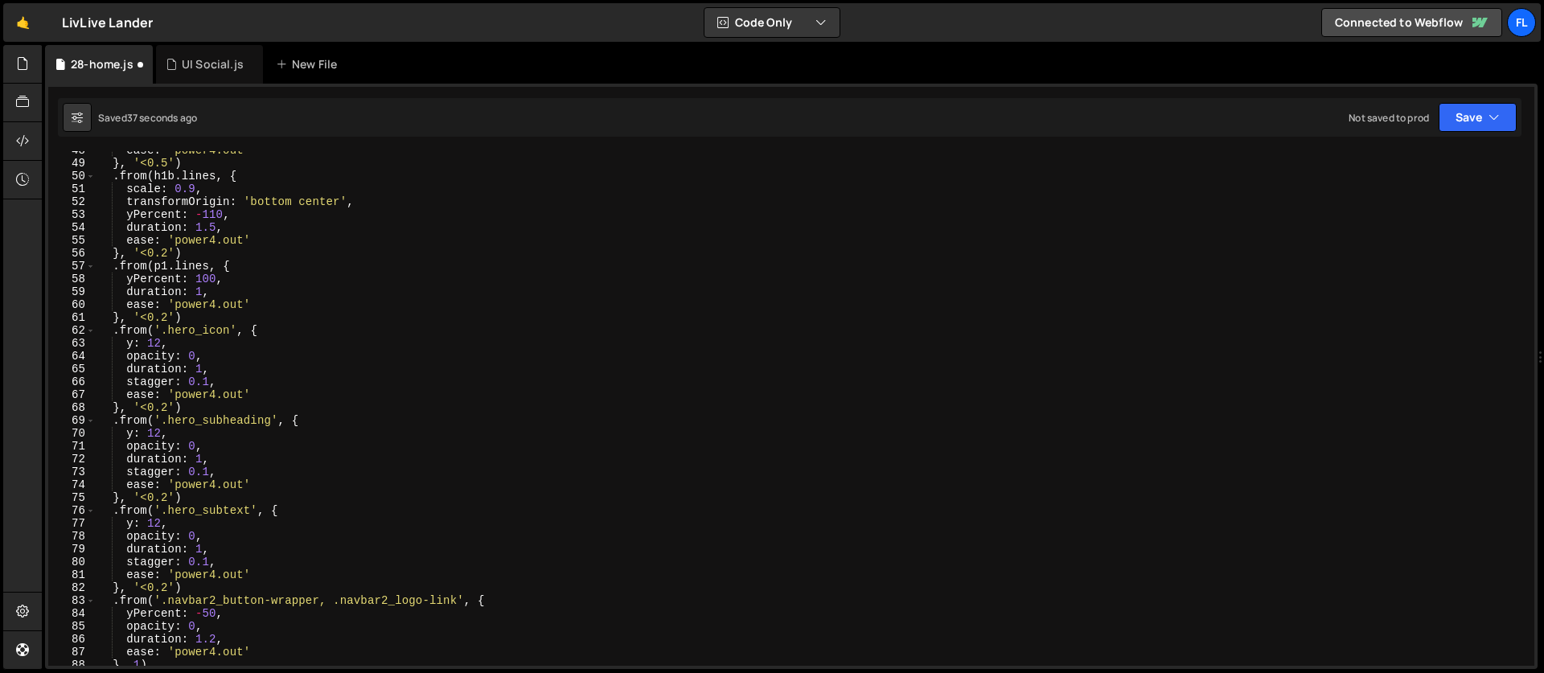
scroll to position [949, 0]
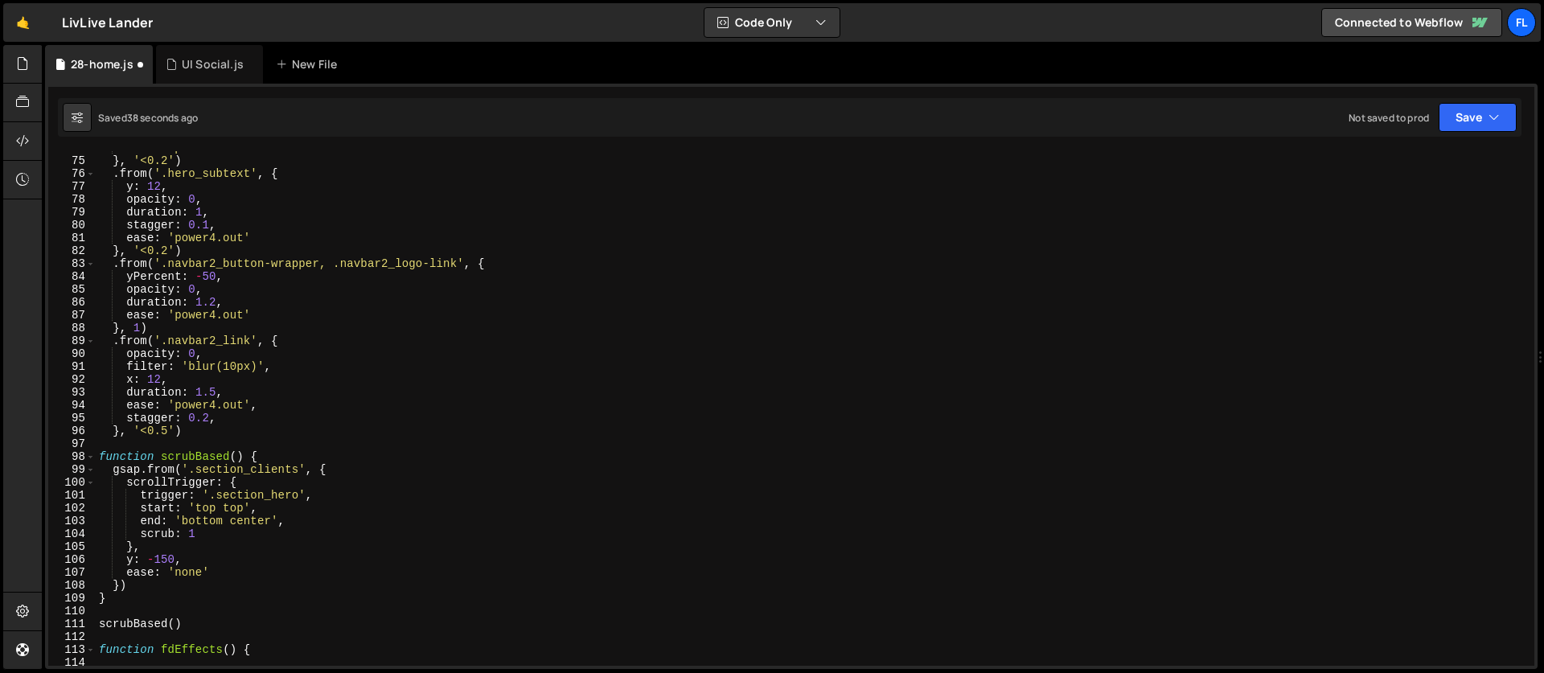
click at [232, 438] on div "ease : 'power4.out' } , '<0.2' ) . from ( '.hero_subtext' , { y : 12 , opacity …" at bounding box center [812, 411] width 1432 height 540
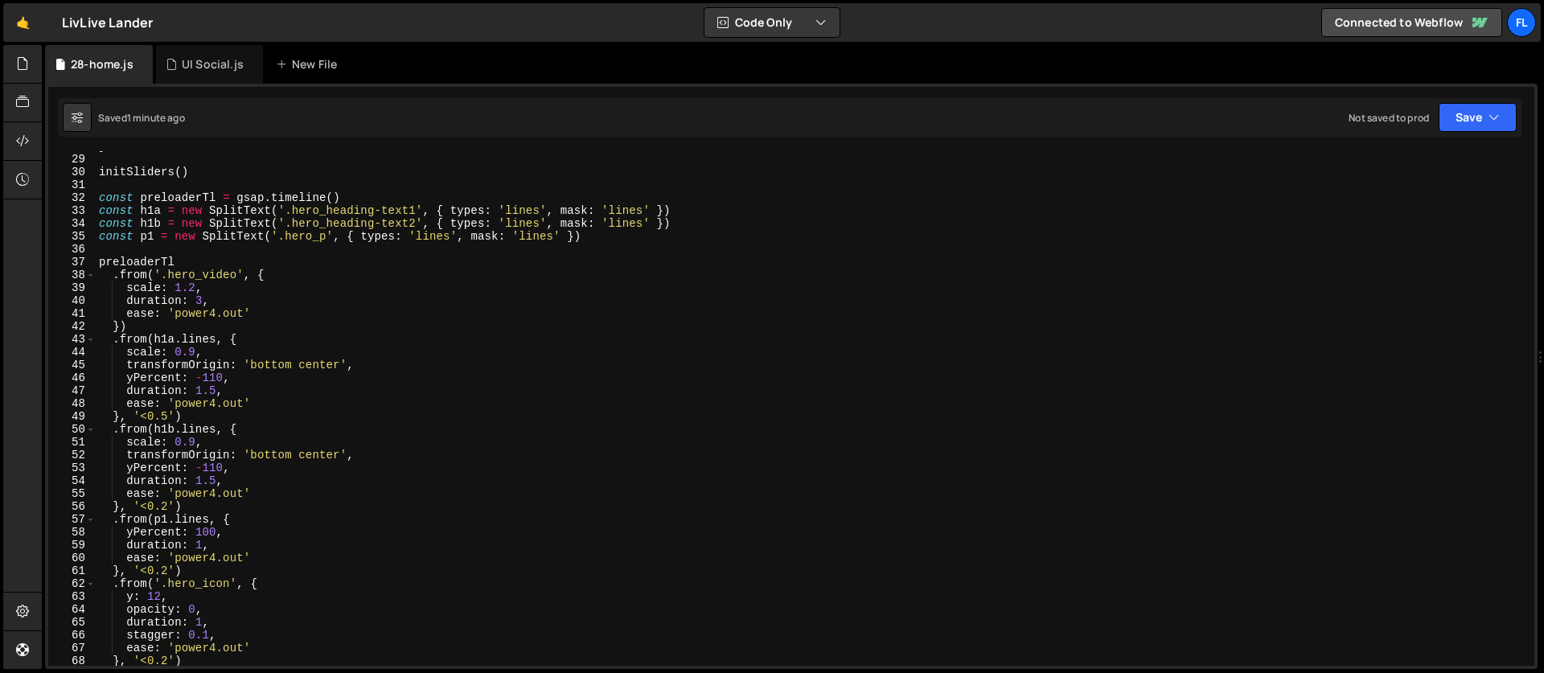
scroll to position [23, 0]
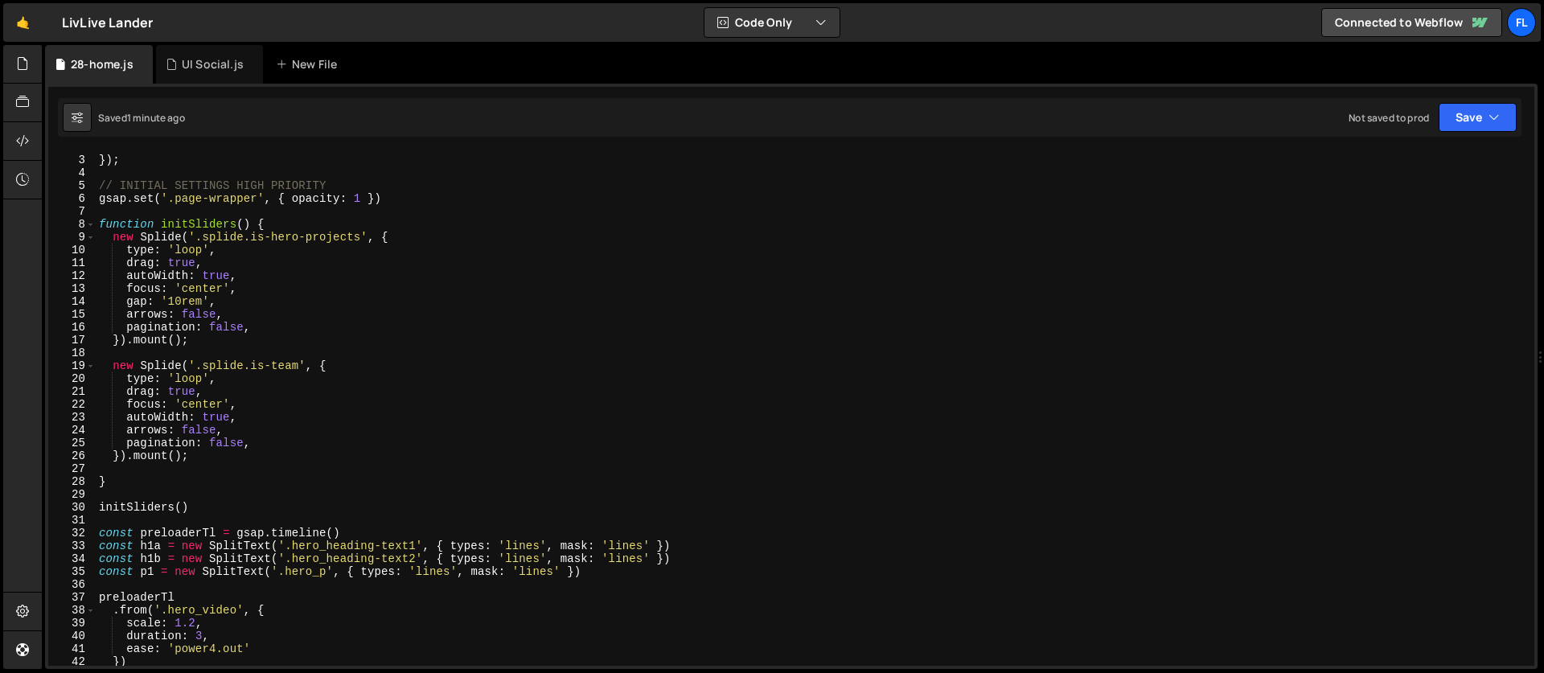
click at [123, 474] on div "smooth : 1 }) ; // INITIAL SETTINGS HIGH PRIORITY gsap . set ( '.page-wrapper' …" at bounding box center [812, 411] width 1432 height 540
click at [117, 467] on div "smooth : 1 }) ; // INITIAL SETTINGS HIGH PRIORITY gsap . set ( '.page-wrapper' …" at bounding box center [812, 411] width 1432 height 540
paste textarea "heroSplide.mount();"
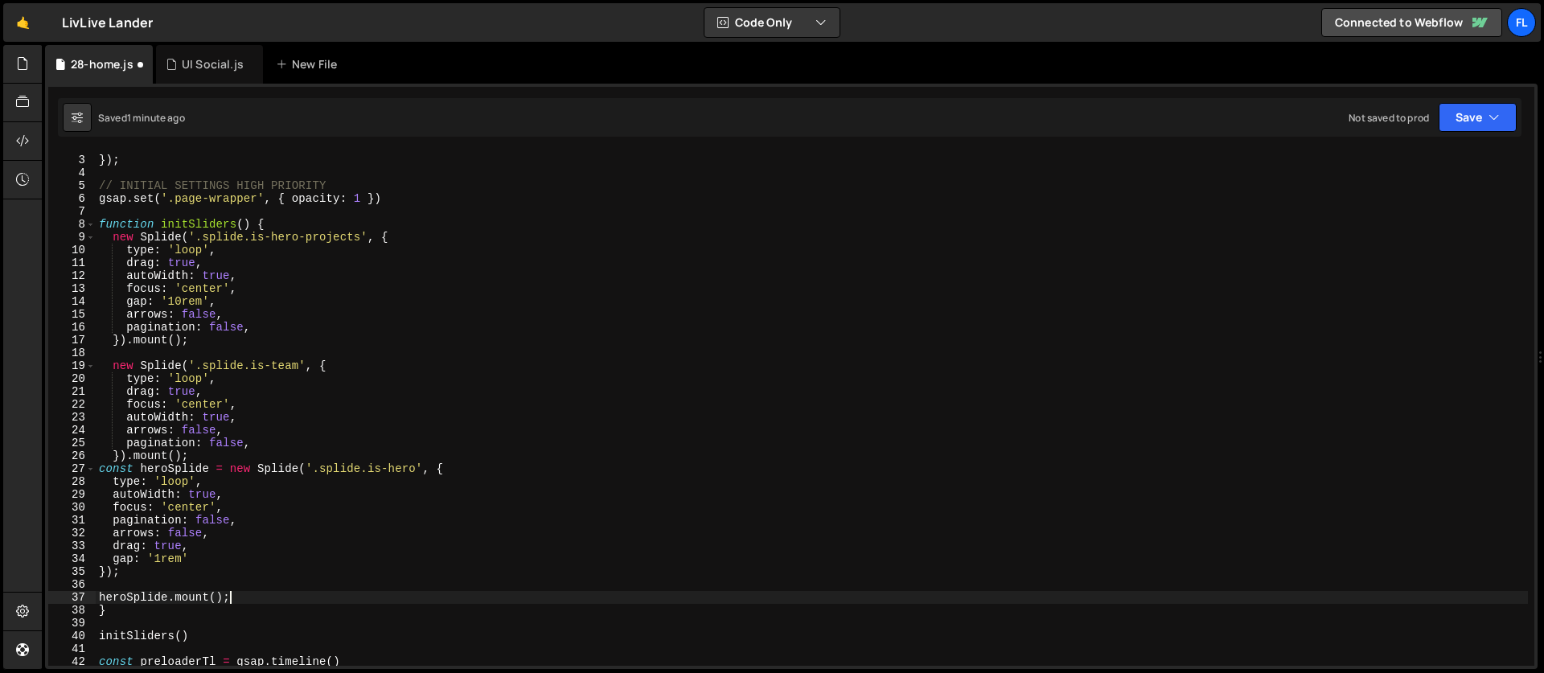
click at [199, 454] on div "smooth : 1 }) ; // INITIAL SETTINGS HIGH PRIORITY gsap . set ( '.page-wrapper' …" at bounding box center [812, 411] width 1432 height 540
type textarea "}).mount();"
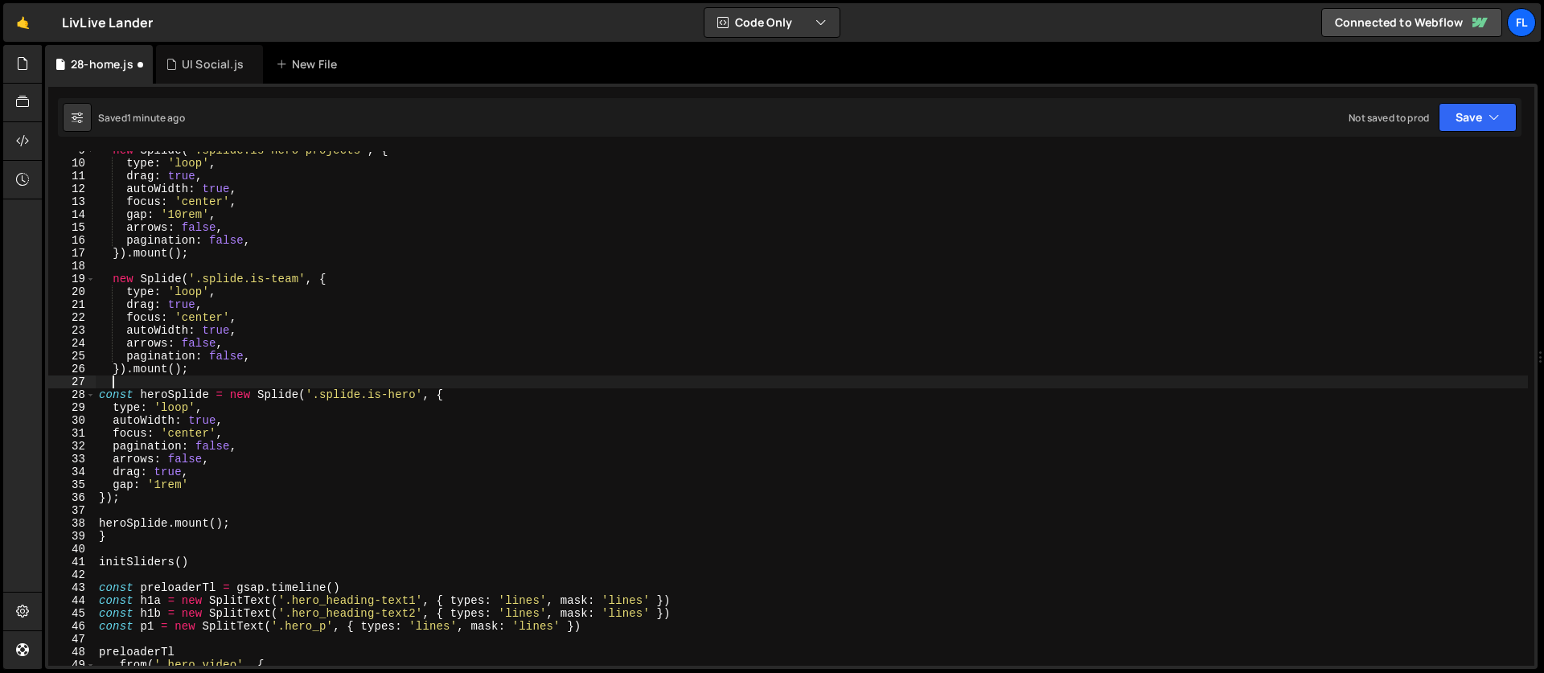
scroll to position [135, 0]
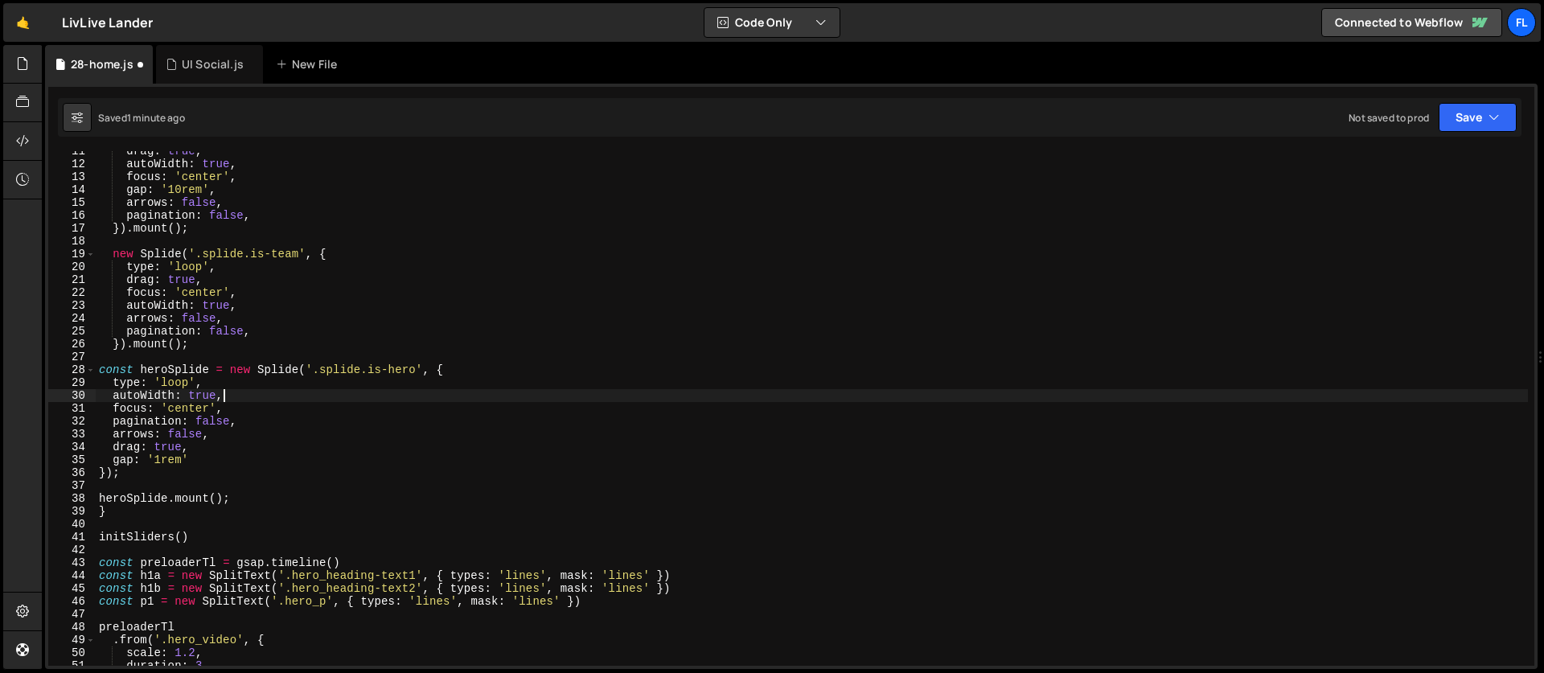
click at [233, 393] on div "drag : true , autoWidth : true , focus : 'center' , gap : '10rem' , arrows : fa…" at bounding box center [812, 415] width 1432 height 540
click at [231, 404] on div "drag : true , autoWidth : true , focus : 'center' , gap : '10rem' , arrows : fa…" at bounding box center [812, 415] width 1432 height 540
click at [254, 422] on div "drag : true , autoWidth : true , focus : 'center' , gap : '10rem' , arrows : fa…" at bounding box center [812, 415] width 1432 height 540
click at [209, 448] on div "drag : true , autoWidth : true , focus : 'center' , gap : '10rem' , arrows : fa…" at bounding box center [812, 415] width 1432 height 540
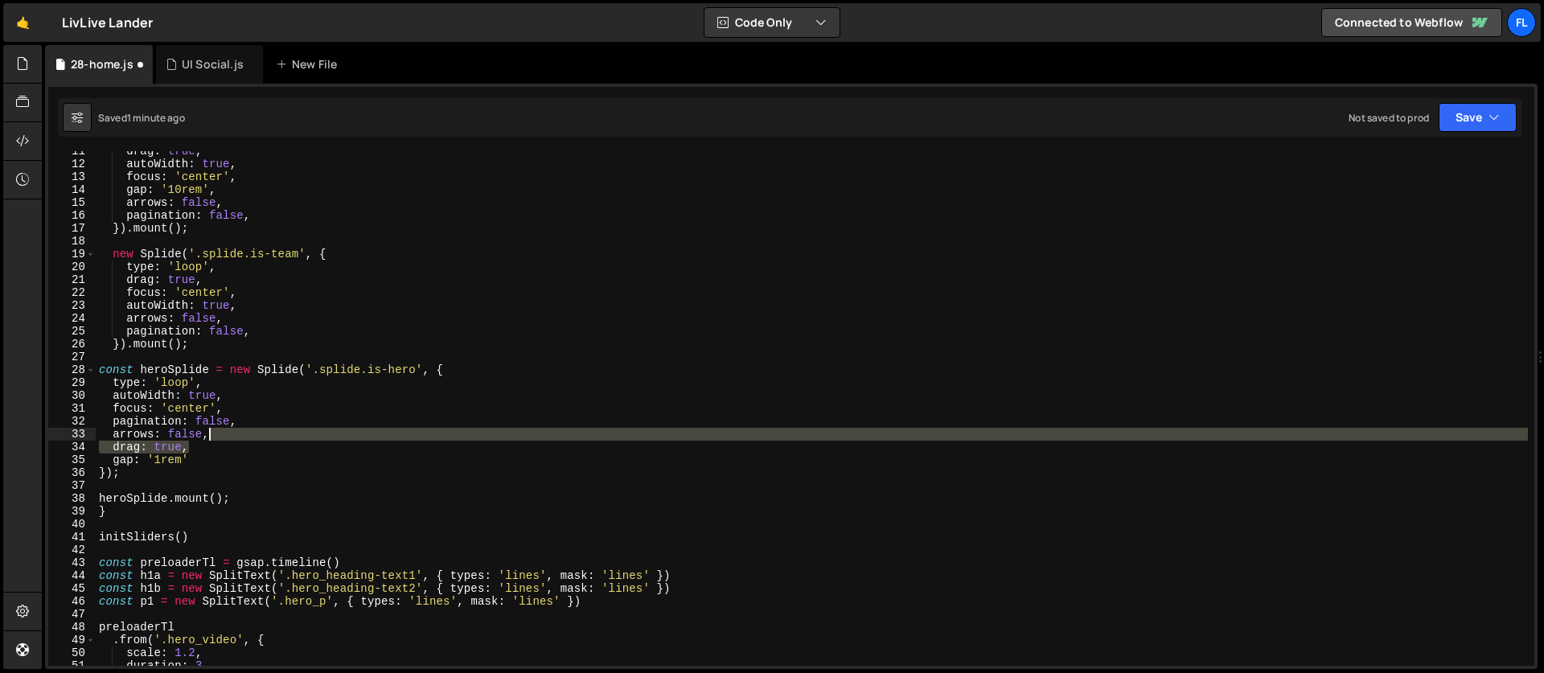
drag, startPoint x: 203, startPoint y: 450, endPoint x: 220, endPoint y: 438, distance: 20.7
click at [220, 438] on div "drag : true , autoWidth : true , focus : 'center' , gap : '10rem' , arrows : fa…" at bounding box center [812, 415] width 1432 height 540
click at [213, 451] on div "drag : true , autoWidth : true , focus : 'center' , gap : '10rem' , arrows : fa…" at bounding box center [812, 408] width 1432 height 515
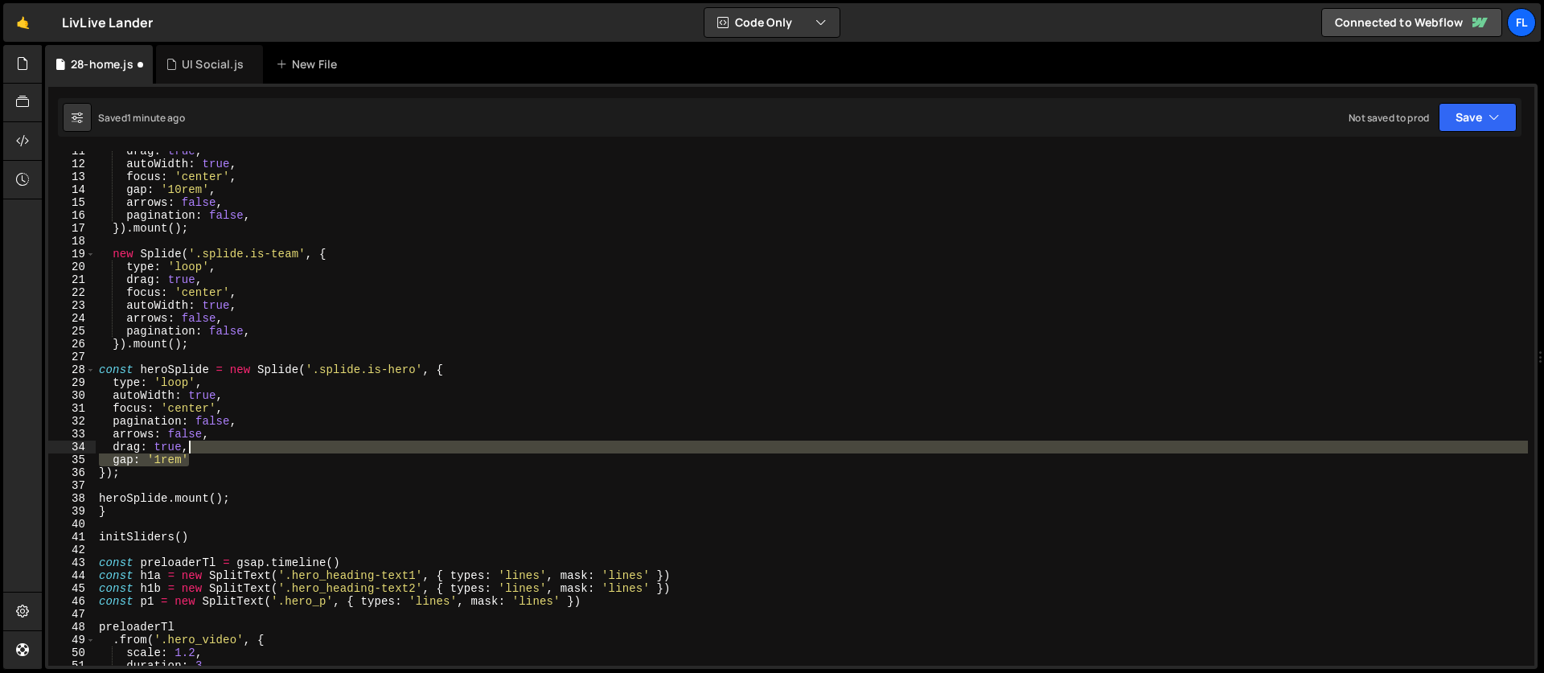
drag, startPoint x: 203, startPoint y: 463, endPoint x: 207, endPoint y: 450, distance: 13.5
click at [207, 450] on div "drag : true , autoWidth : true , focus : 'center' , gap : '10rem' , arrows : fa…" at bounding box center [812, 415] width 1432 height 540
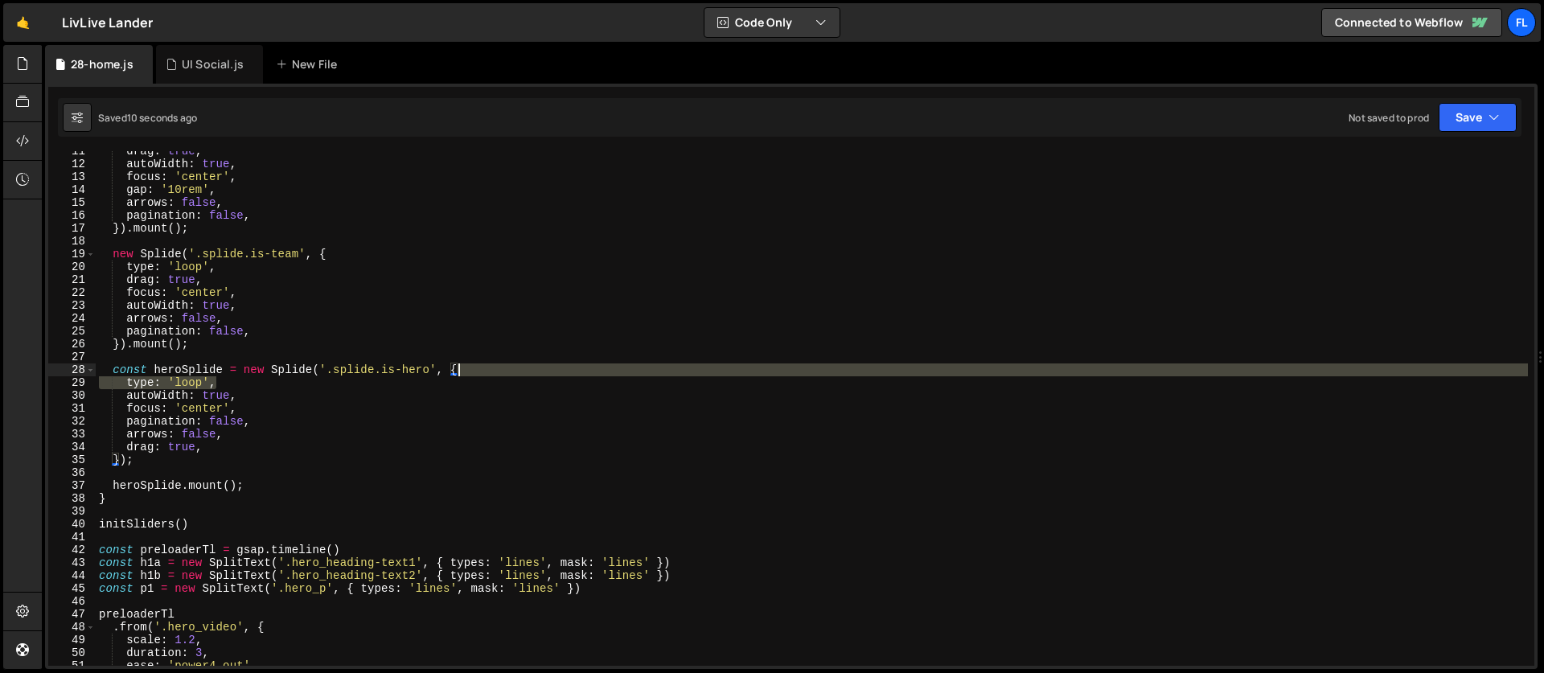
drag, startPoint x: 236, startPoint y: 383, endPoint x: 494, endPoint y: 375, distance: 258.2
click at [494, 375] on div "drag : true , autoWidth : true , focus : 'center' , gap : '10rem' , arrows : fa…" at bounding box center [812, 415] width 1432 height 540
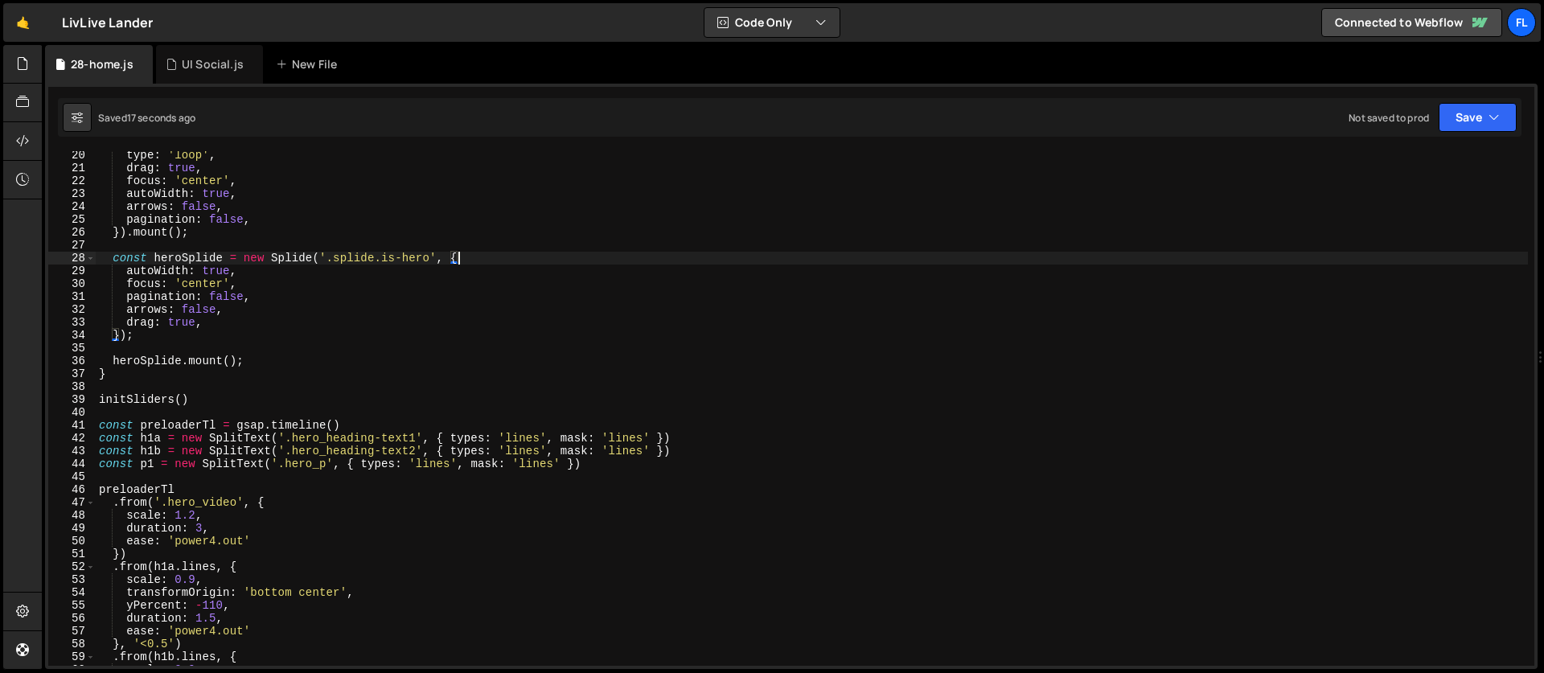
click at [197, 322] on div "type : 'loop' , drag : true , focus : 'center' , autoWidth : true , arrows : fa…" at bounding box center [812, 419] width 1432 height 540
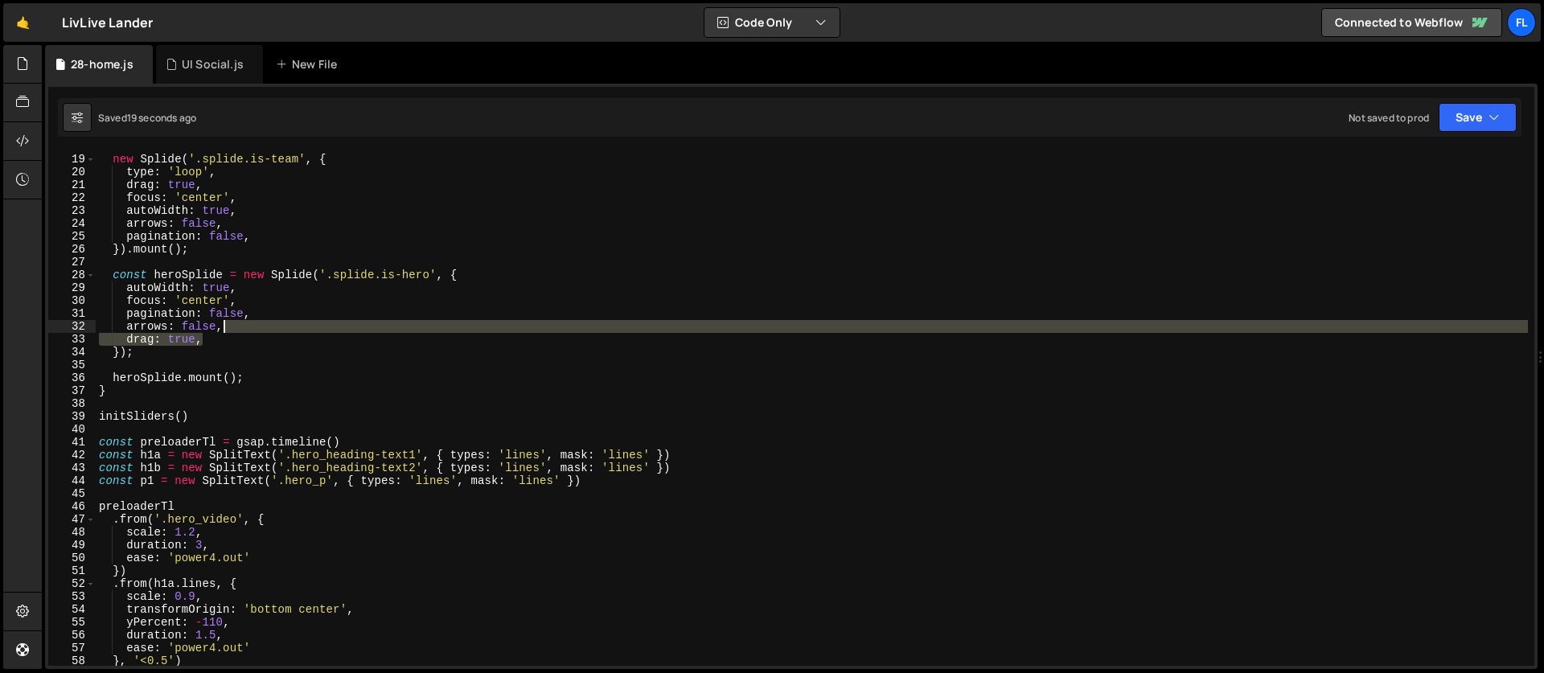
drag, startPoint x: 215, startPoint y: 338, endPoint x: 264, endPoint y: 328, distance: 50.9
click at [264, 328] on div "new Splide ( '.splide.is-team' , { type : 'loop' , drag : true , focus : 'cente…" at bounding box center [812, 410] width 1432 height 540
type textarea "arrows: false,"
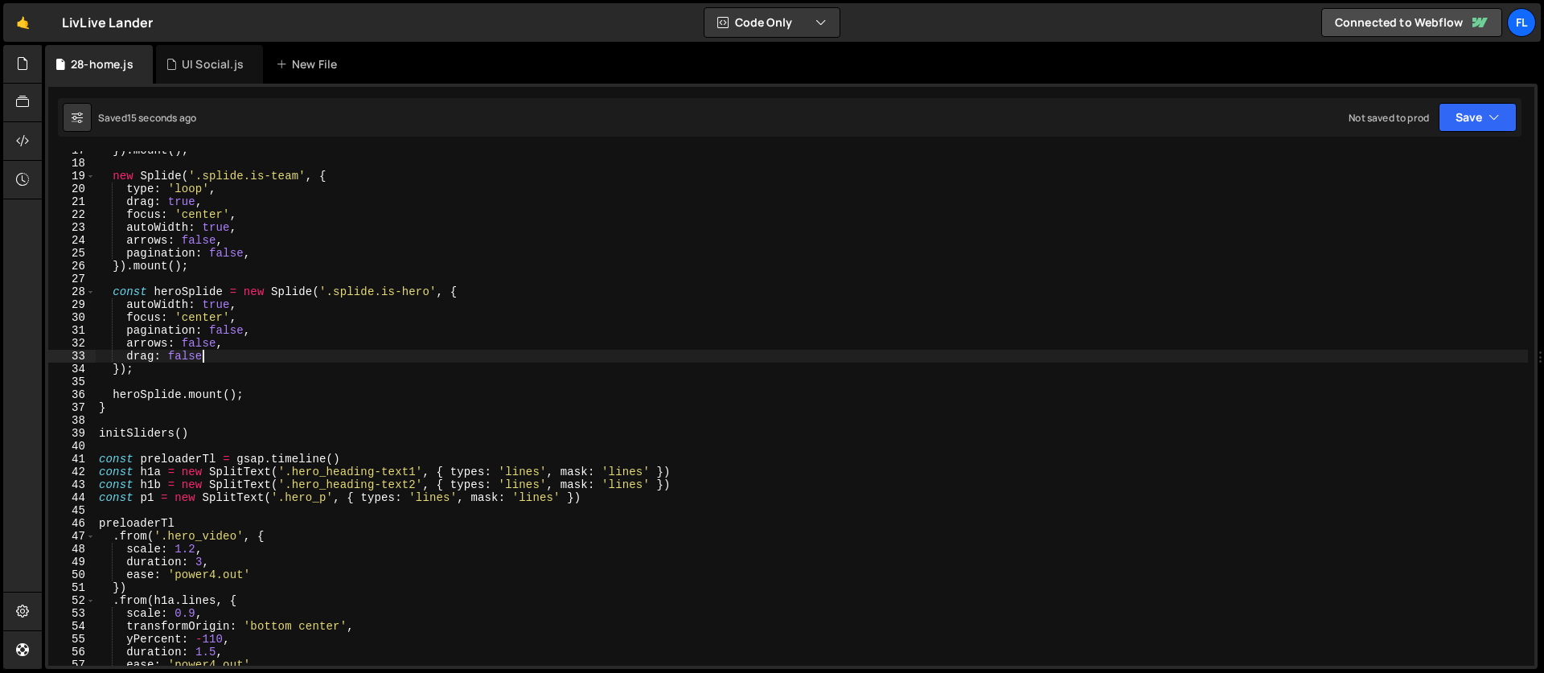
scroll to position [196, 0]
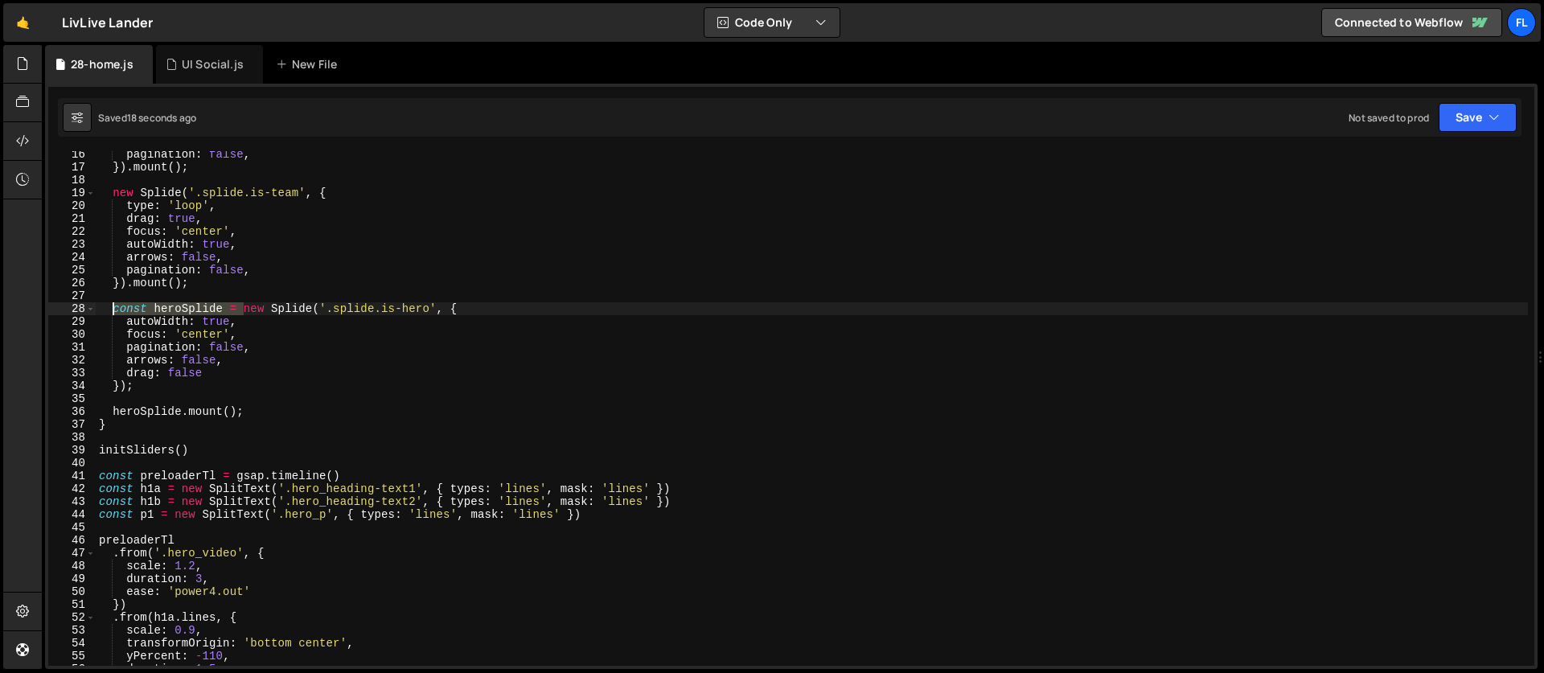
drag, startPoint x: 245, startPoint y: 310, endPoint x: 115, endPoint y: 310, distance: 130.2
click at [115, 310] on div "pagination : false , }) . mount ( ) ; new Splide ( '.splide.is-team' , { type :…" at bounding box center [812, 418] width 1432 height 540
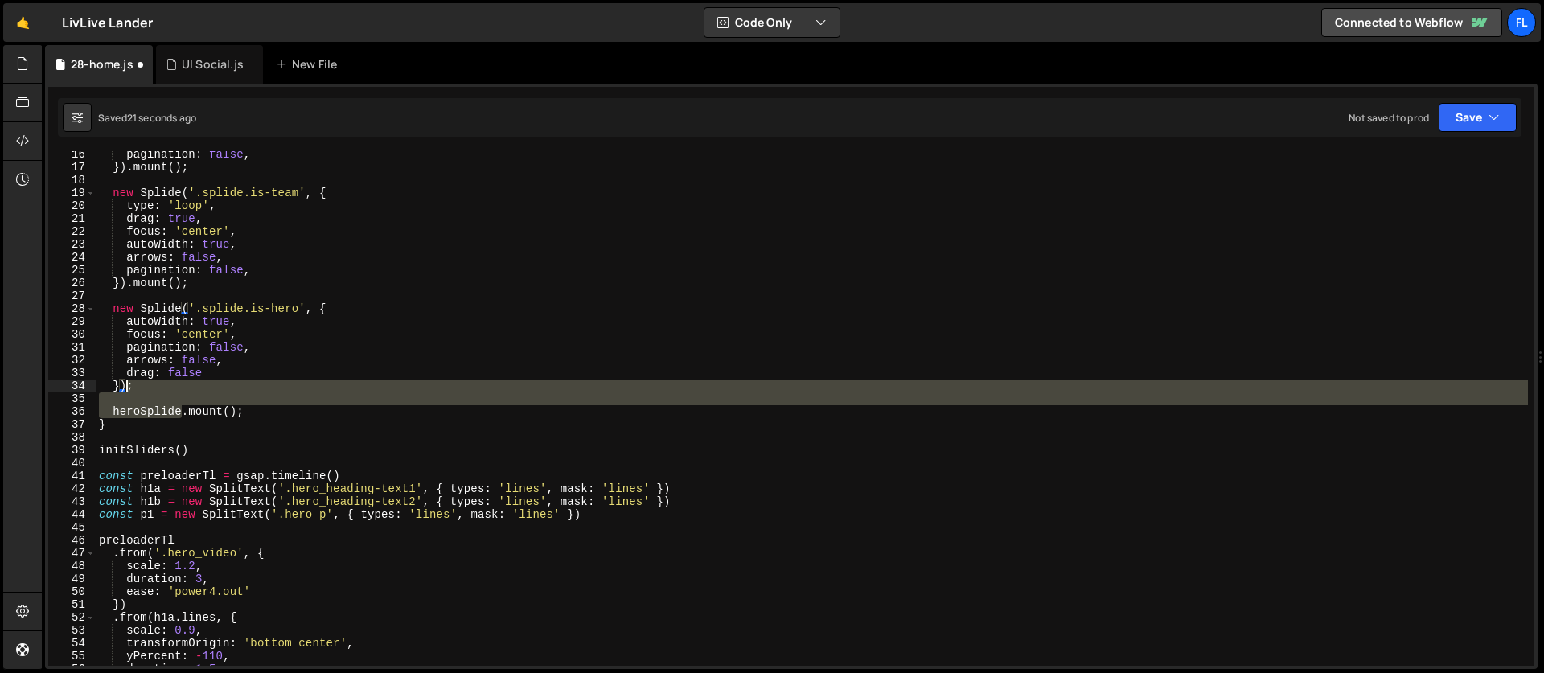
drag, startPoint x: 182, startPoint y: 415, endPoint x: 129, endPoint y: 387, distance: 60.8
click at [129, 387] on div "pagination : false , }) . mount ( ) ; new Splide ( '.splide.is-team' , { type :…" at bounding box center [812, 418] width 1432 height 540
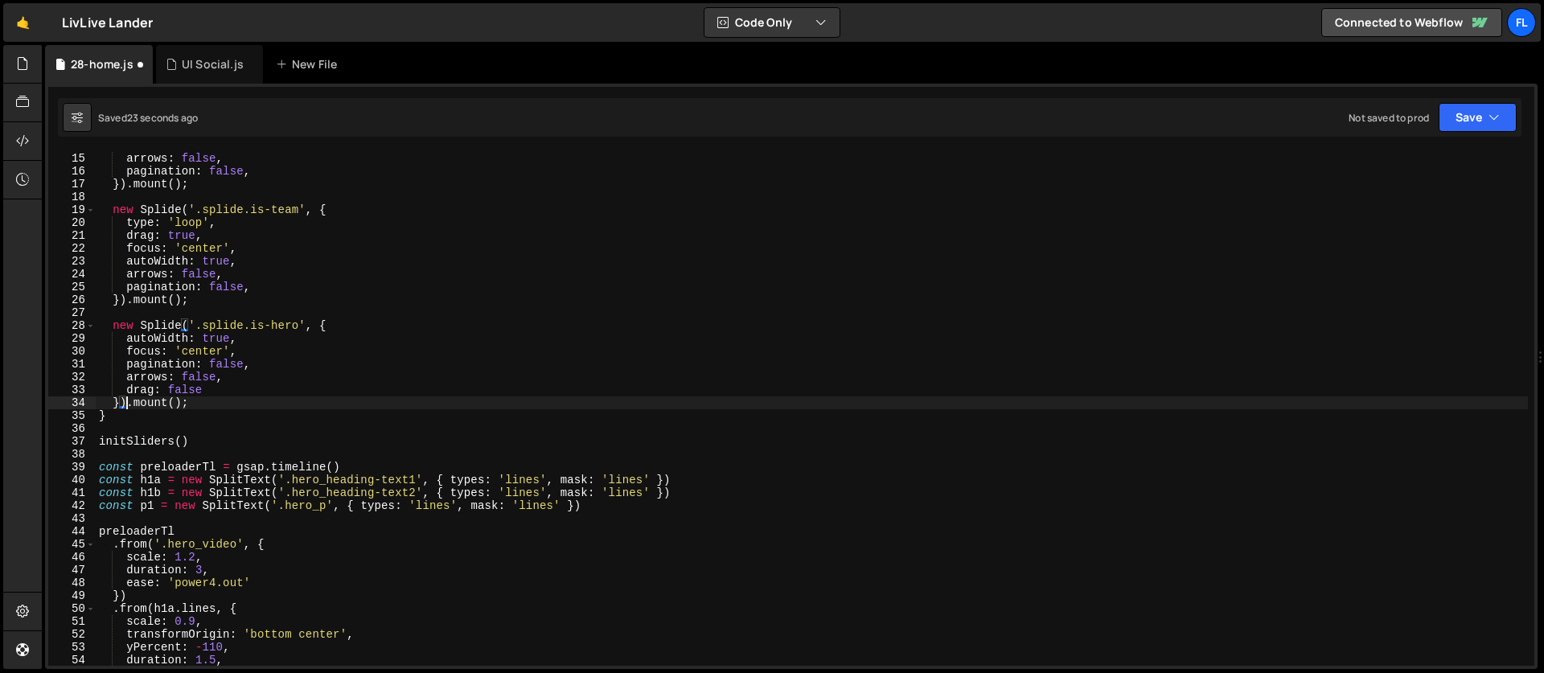
scroll to position [164, 0]
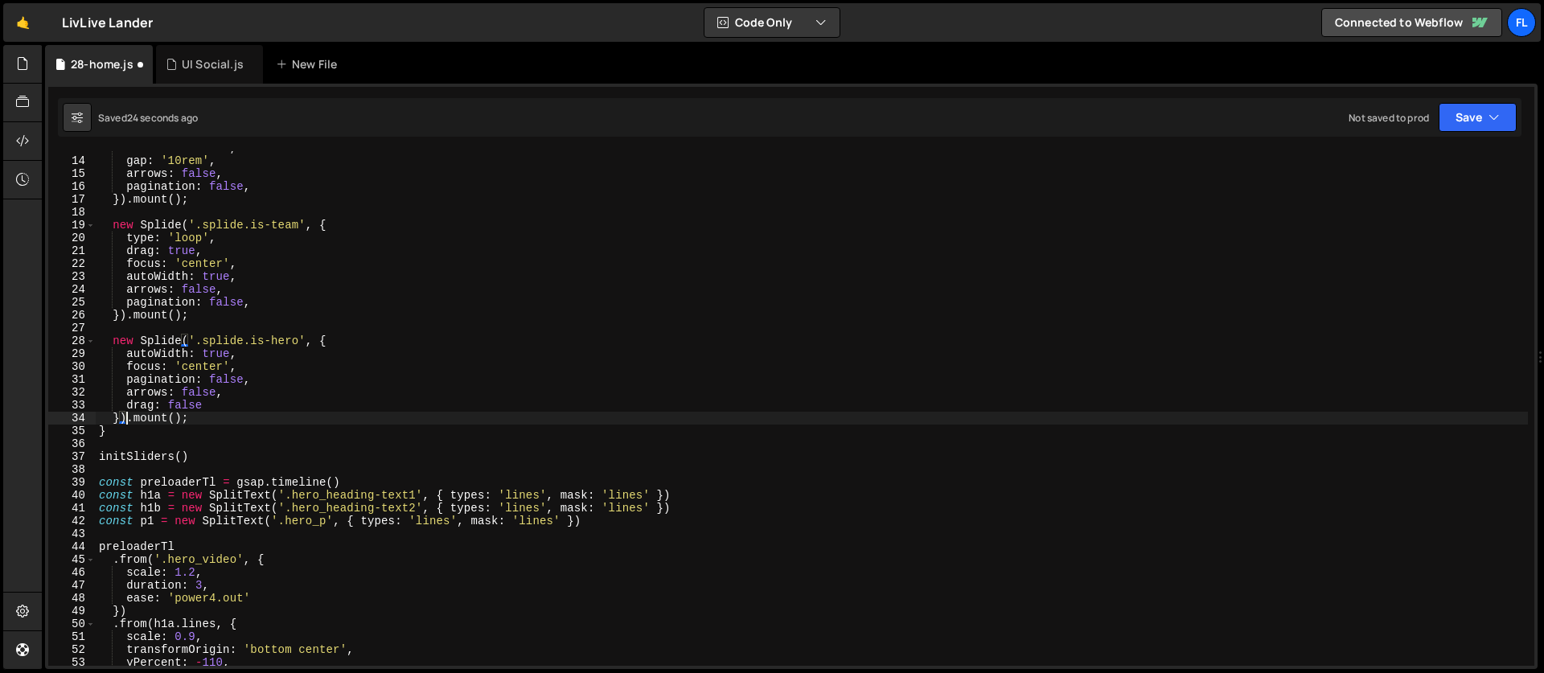
click at [279, 307] on div "focus : 'center' , gap : '10rem' , arrows : false , pagination : false , }) . m…" at bounding box center [812, 411] width 1432 height 540
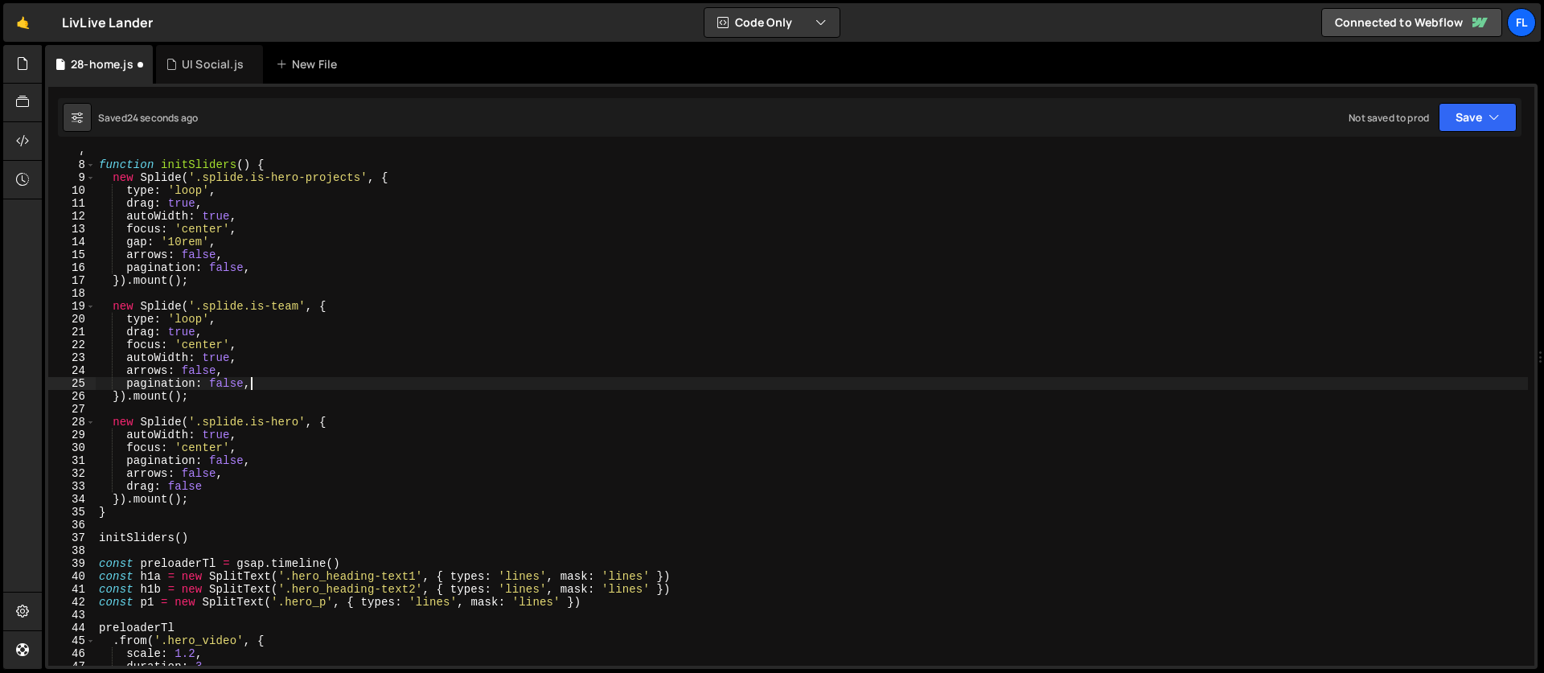
scroll to position [4, 0]
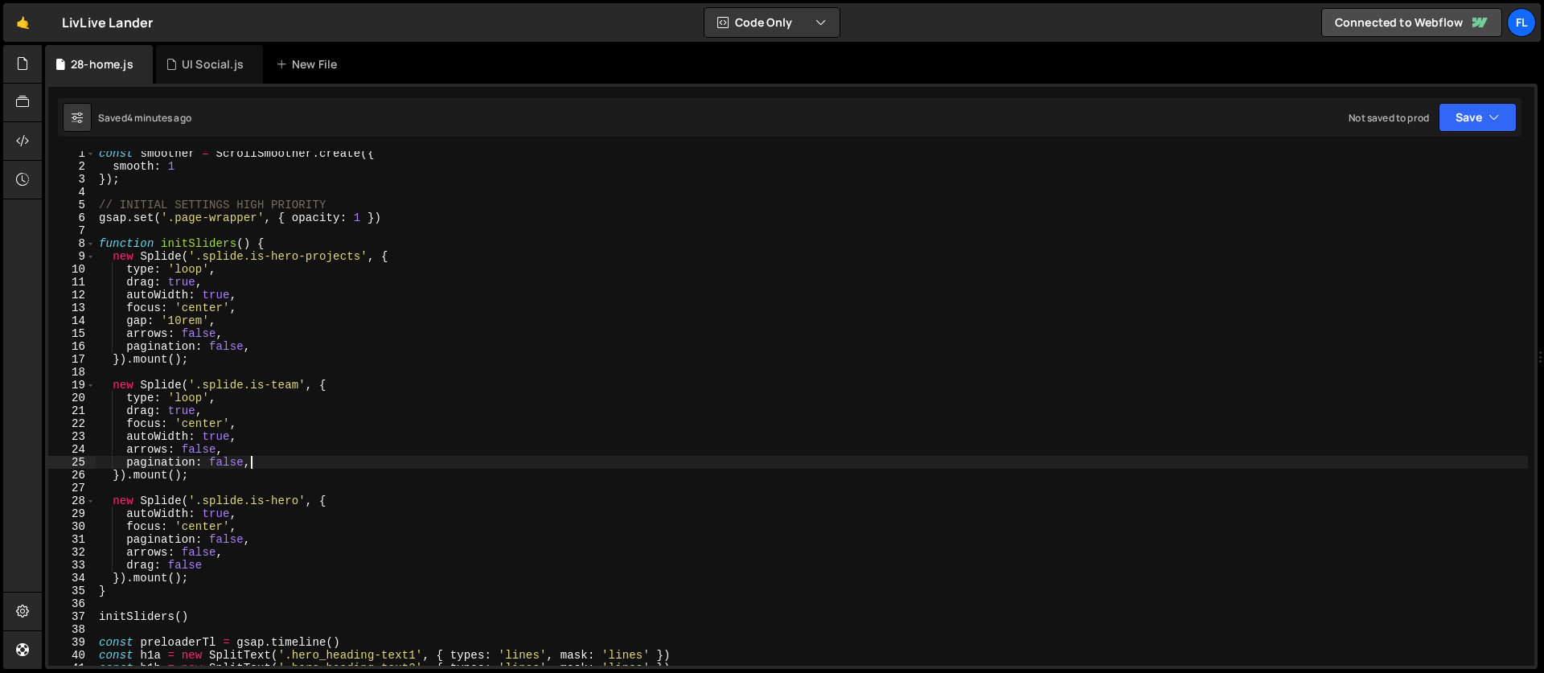
click at [480, 498] on div "const smoother = ScrollSmoother . create ({ smooth : 1 }) ; // INITIAL SETTINGS…" at bounding box center [812, 417] width 1432 height 540
type textarea "new Splide('.splide.is-hero', {"
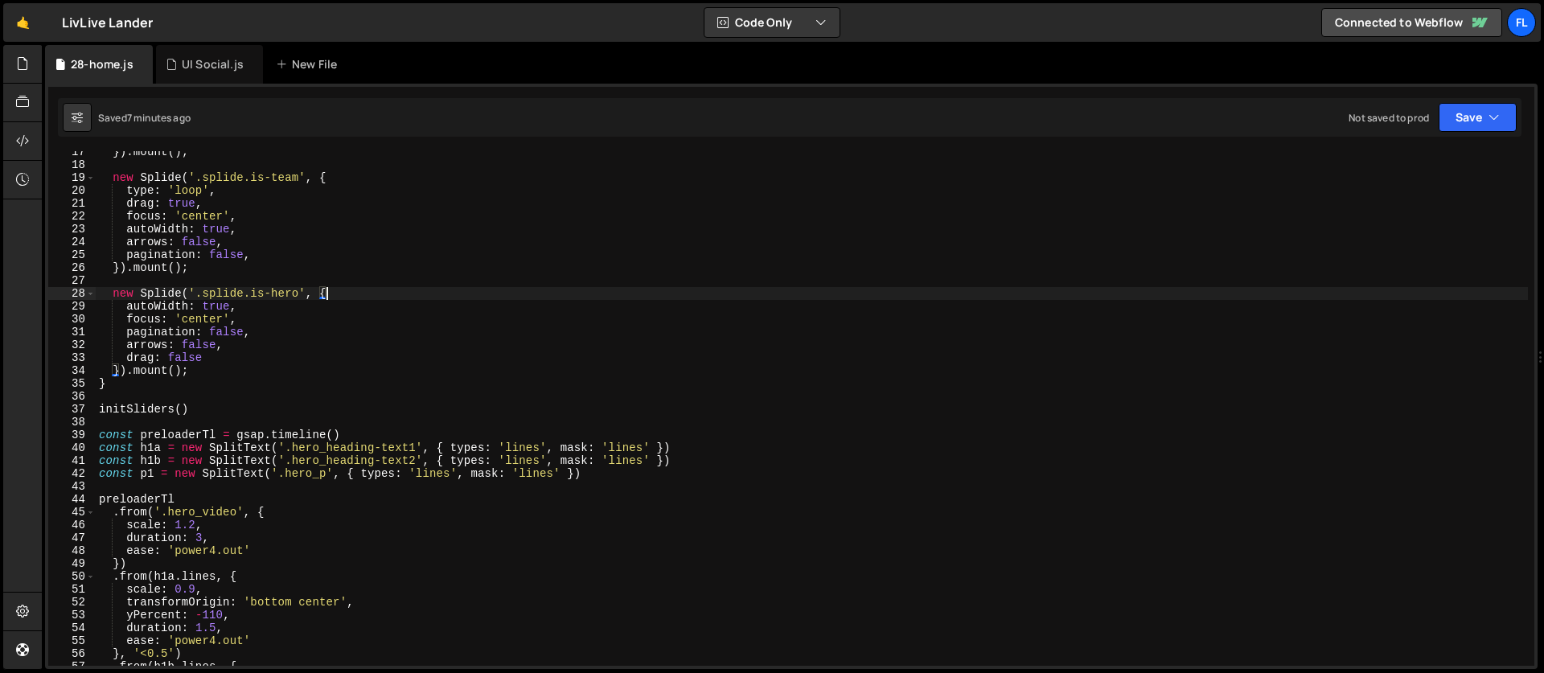
scroll to position [211, 0]
click at [106, 422] on div "}) . mount ( ) ; new Splide ( '.splide.is-team' , { type : 'loop' , drag : true…" at bounding box center [812, 416] width 1432 height 540
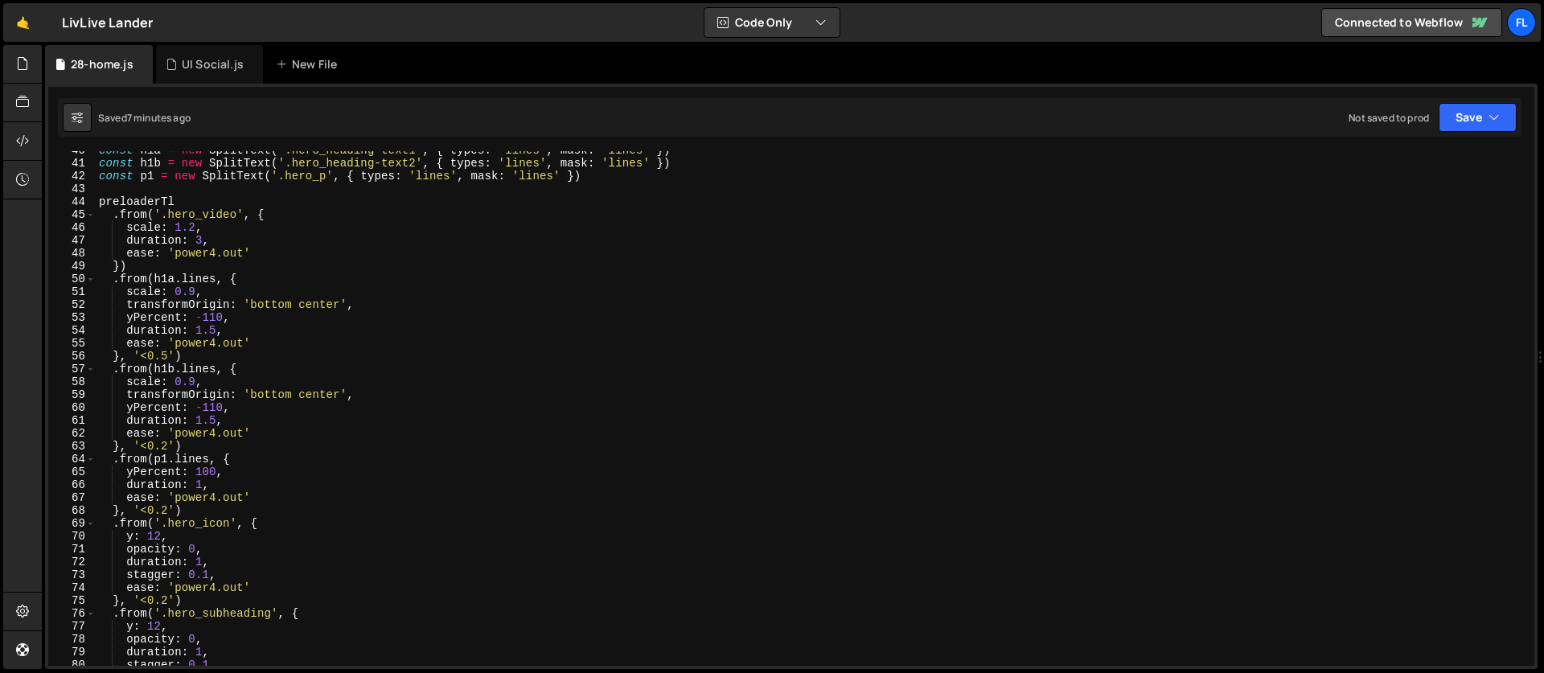
scroll to position [490, 0]
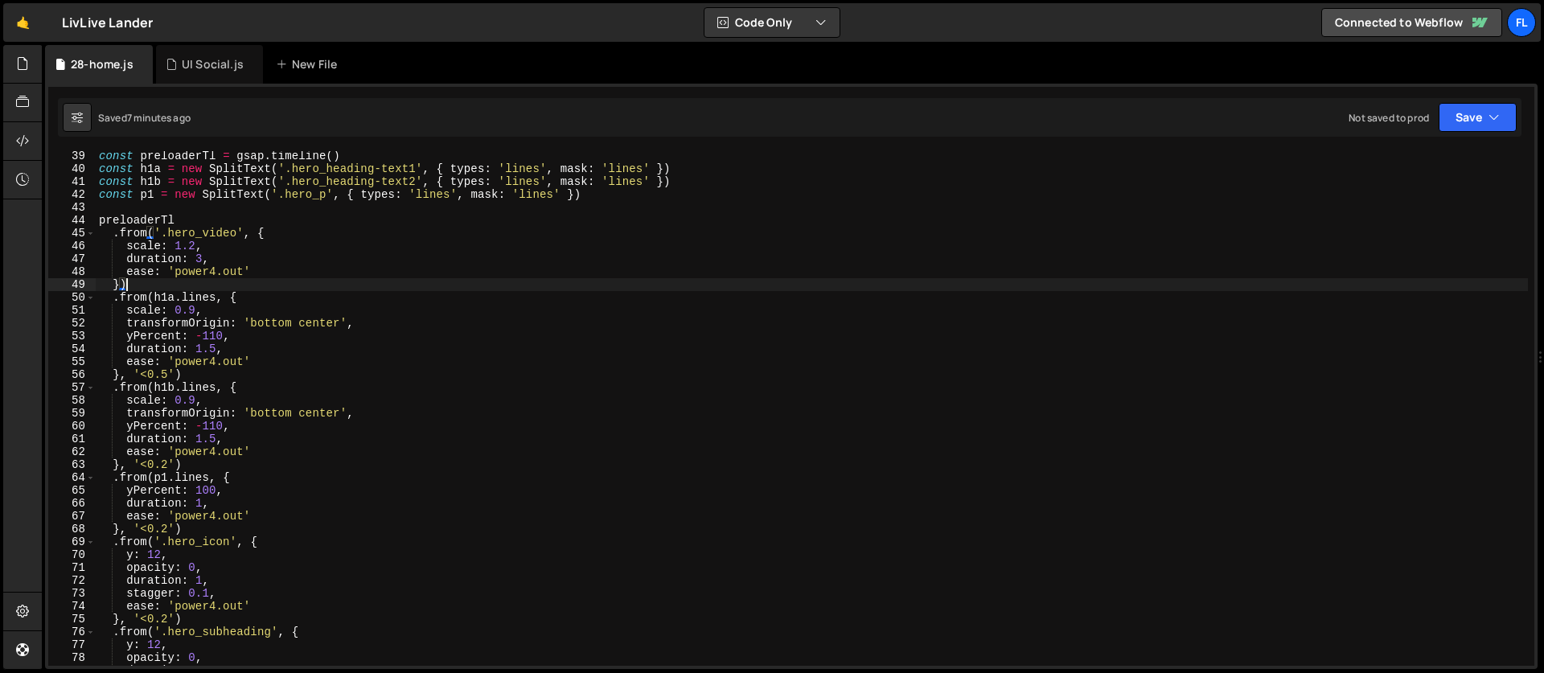
click at [161, 286] on div "const preloaderTl = gsap . timeline ( ) const h1a = new SplitText ( '.hero_head…" at bounding box center [812, 420] width 1432 height 540
click at [141, 255] on div "const preloaderTl = gsap . timeline ( ) const h1a = new SplitText ( '.hero_head…" at bounding box center [812, 420] width 1432 height 540
type textarea "duration: 3,"
click at [141, 255] on div "const preloaderTl = gsap . timeline ( ) const h1a = new SplitText ( '.hero_head…" at bounding box center [812, 420] width 1432 height 540
click at [112, 212] on div "const preloaderTl = gsap . timeline ( ) const h1a = new SplitText ( '.hero_head…" at bounding box center [812, 420] width 1432 height 540
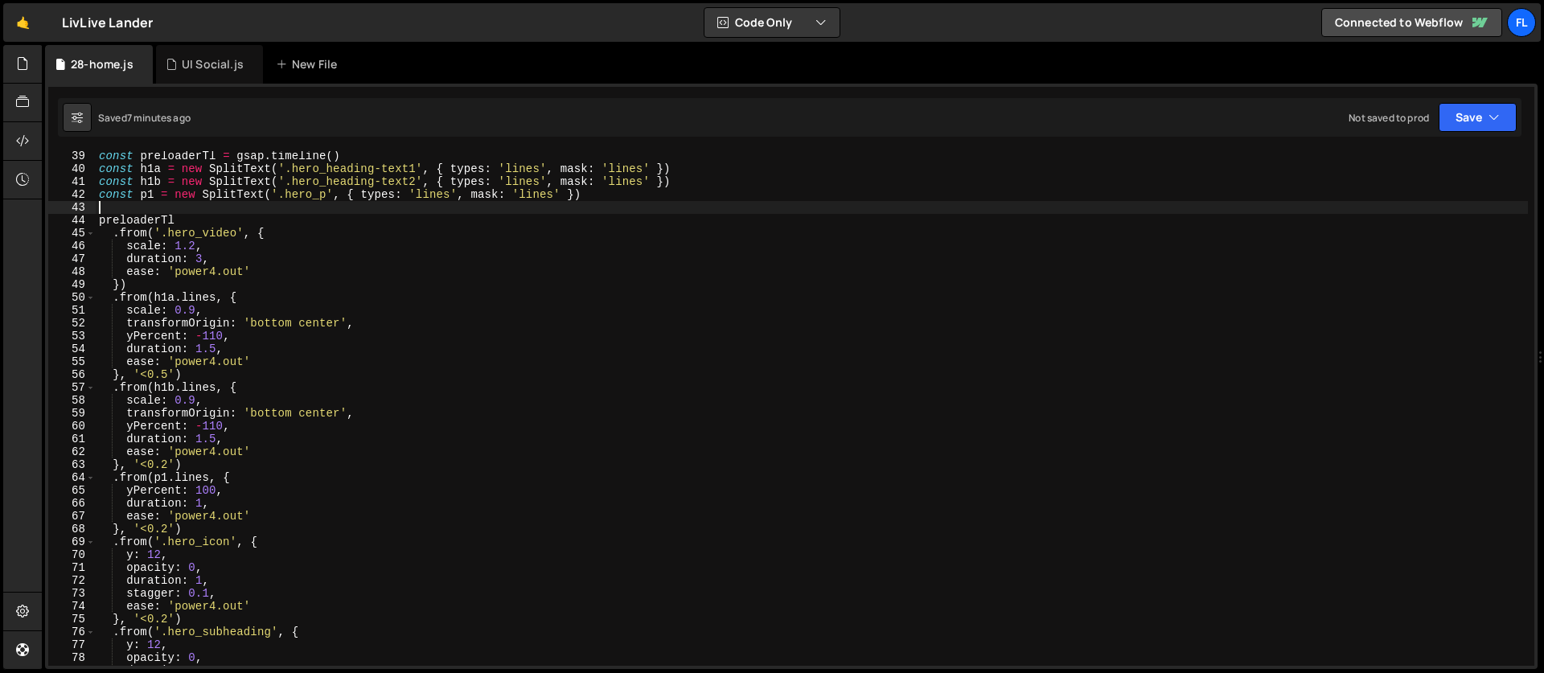
click at [102, 210] on div "const preloaderTl = gsap . timeline ( ) const h1a = new SplitText ( '.hero_head…" at bounding box center [812, 420] width 1432 height 540
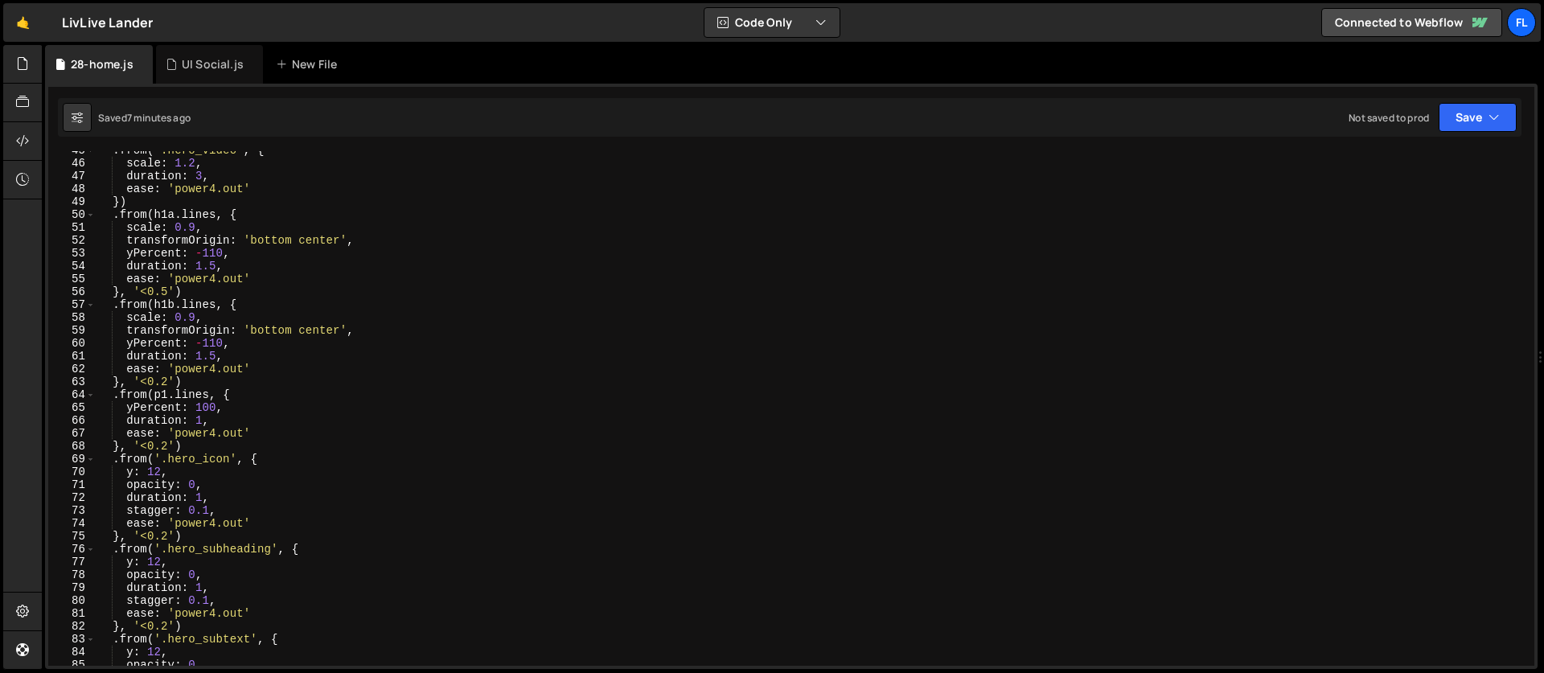
scroll to position [387, 0]
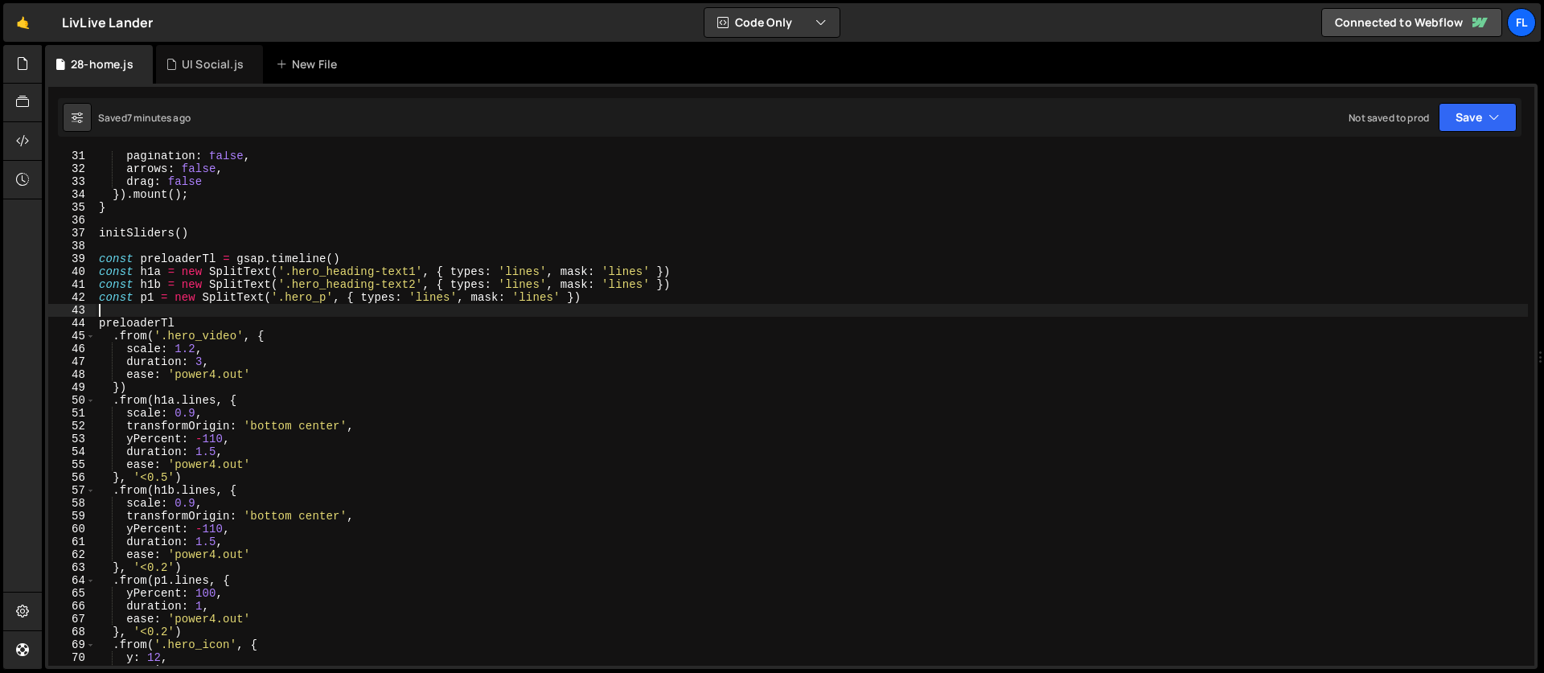
click at [100, 249] on div "pagination : false , arrows : false , drag : false }) . mount ( ) ; } initSlide…" at bounding box center [812, 420] width 1432 height 540
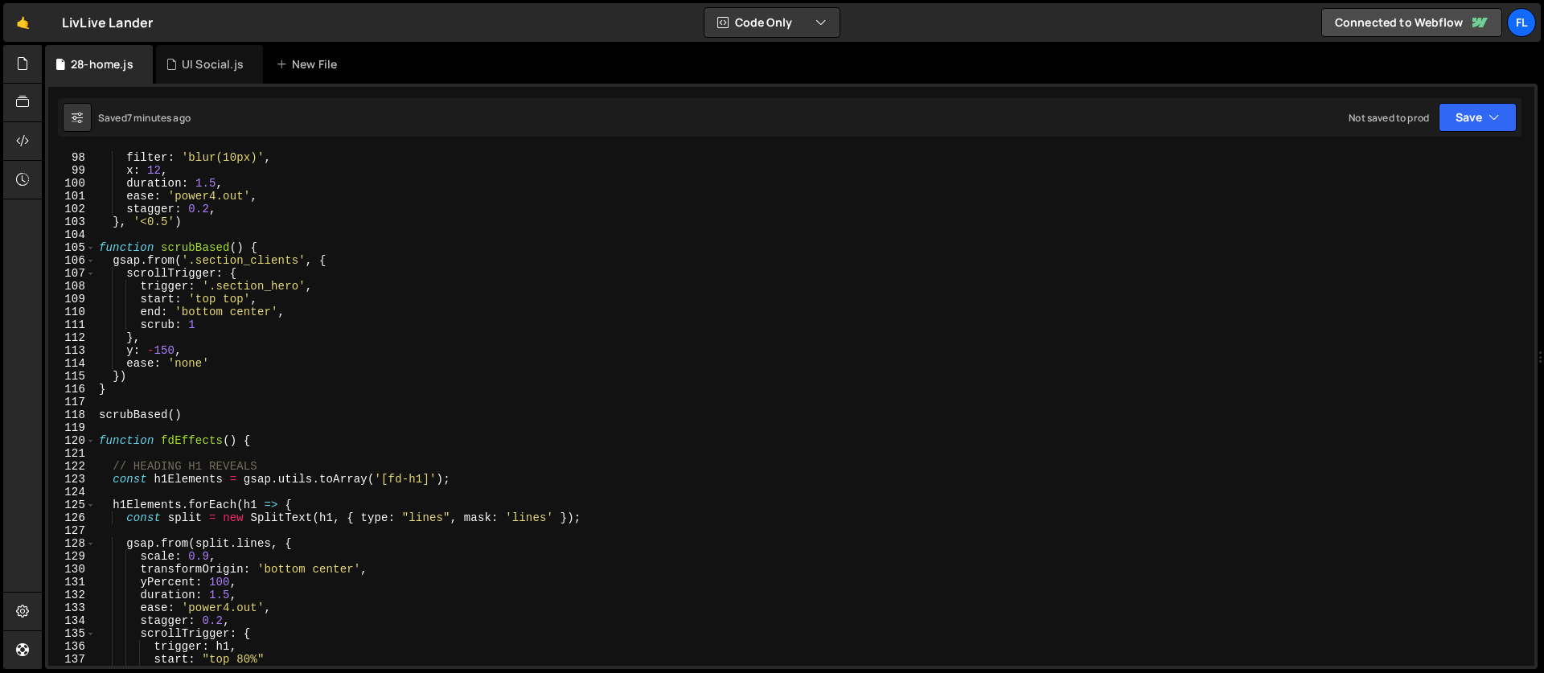
scroll to position [1061, 0]
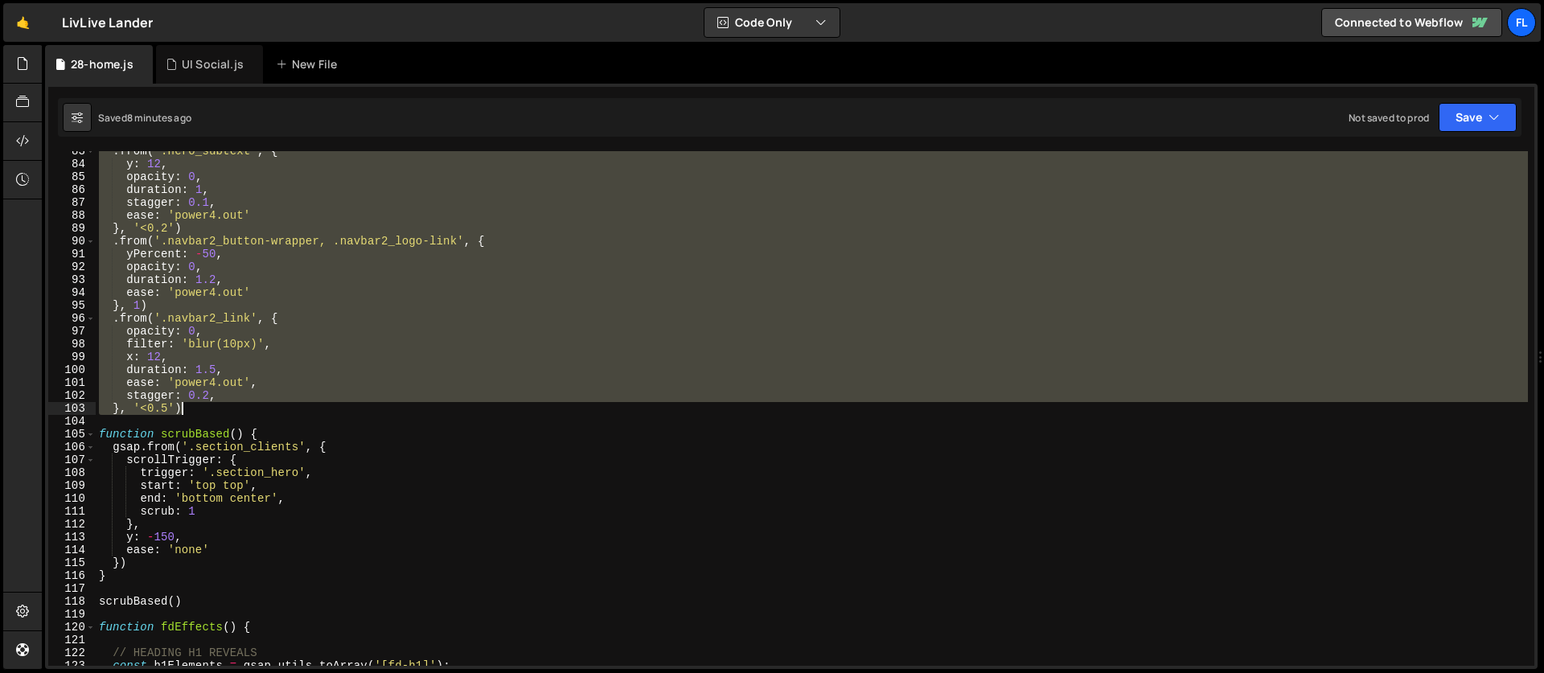
click at [191, 408] on div ". from ( '.hero_subtext' , { y : 12 , opacity : 0 , duration : 1 , stagger : 0.…" at bounding box center [812, 415] width 1432 height 540
paste textarea "}, '<0.5');"
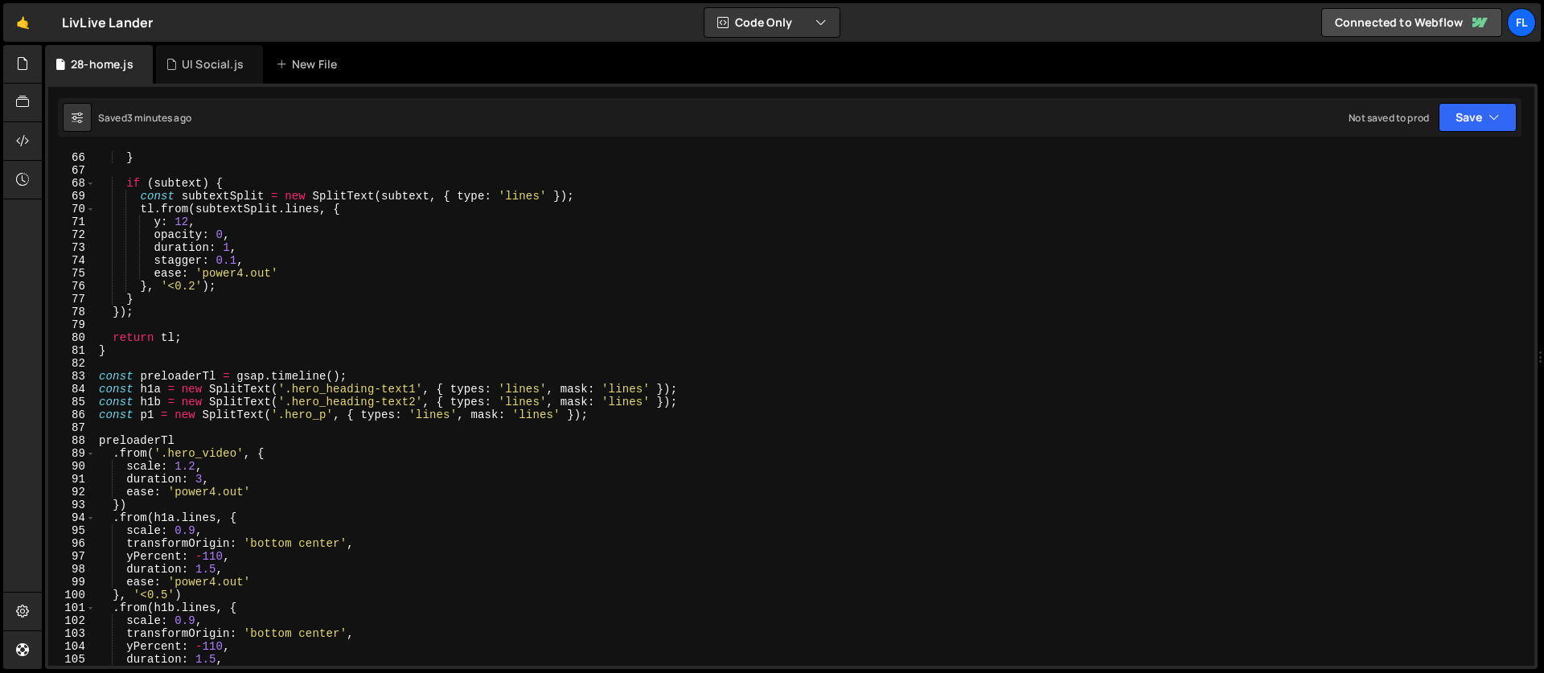
scroll to position [836, 0]
click at [134, 416] on div "} if ( subtext ) { const subtextSplit = new SplitText ( subtext , { type : 'lin…" at bounding box center [812, 421] width 1432 height 540
click at [96, 379] on div "} if ( subtext ) { const subtextSplit = new SplitText ( subtext , { type : 'lin…" at bounding box center [812, 421] width 1432 height 540
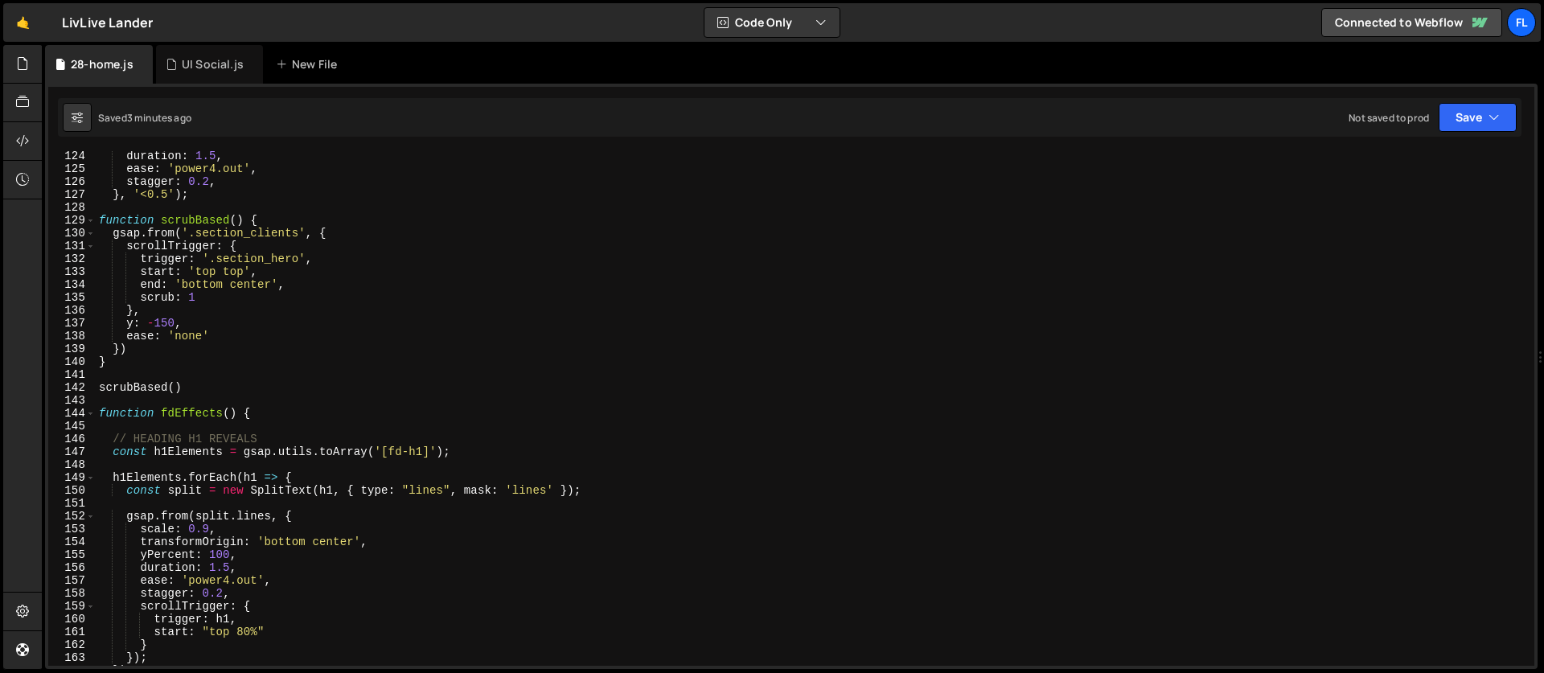
scroll to position [1501, 0]
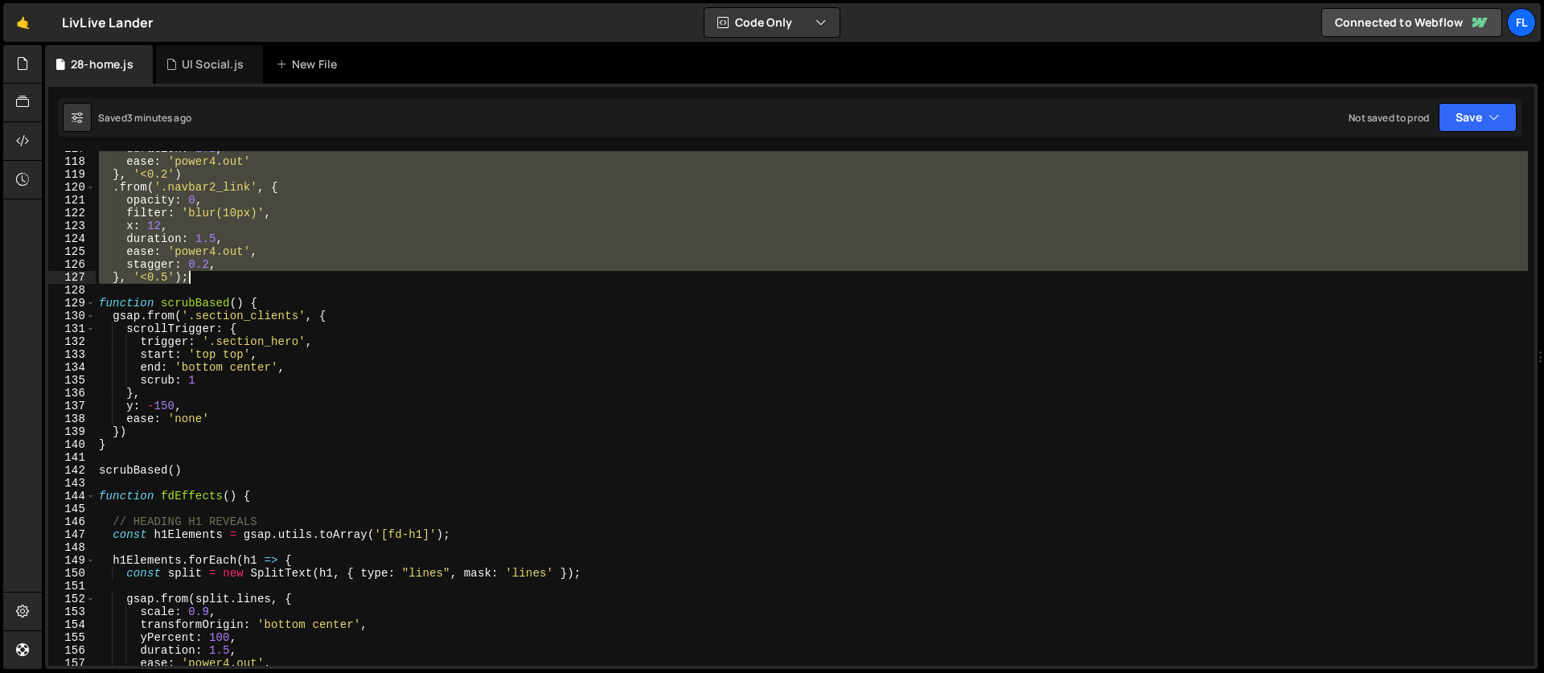
click at [200, 277] on div "duration : 1.2 , ease : 'power4.out' } , '<0.2' ) . from ( '.navbar2_link' , { …" at bounding box center [812, 412] width 1432 height 540
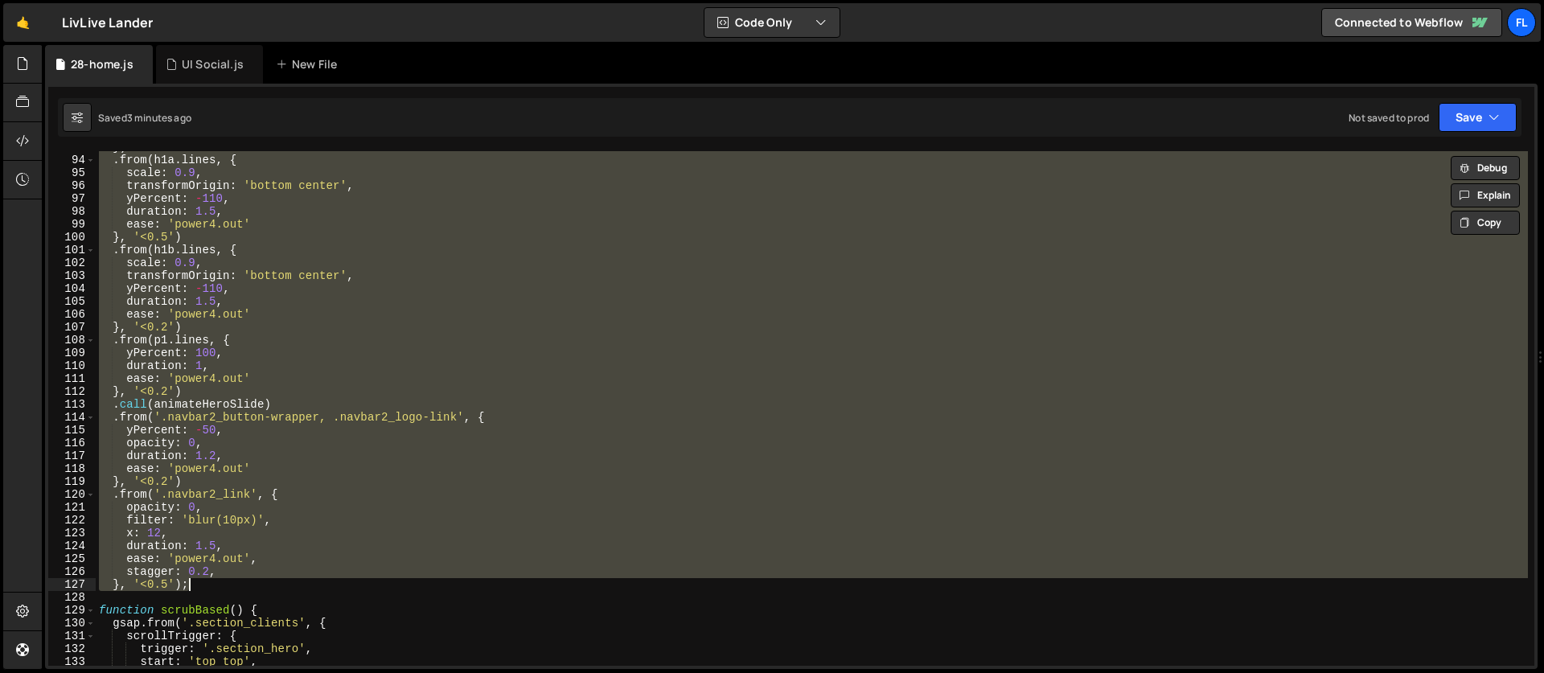
paste textarea
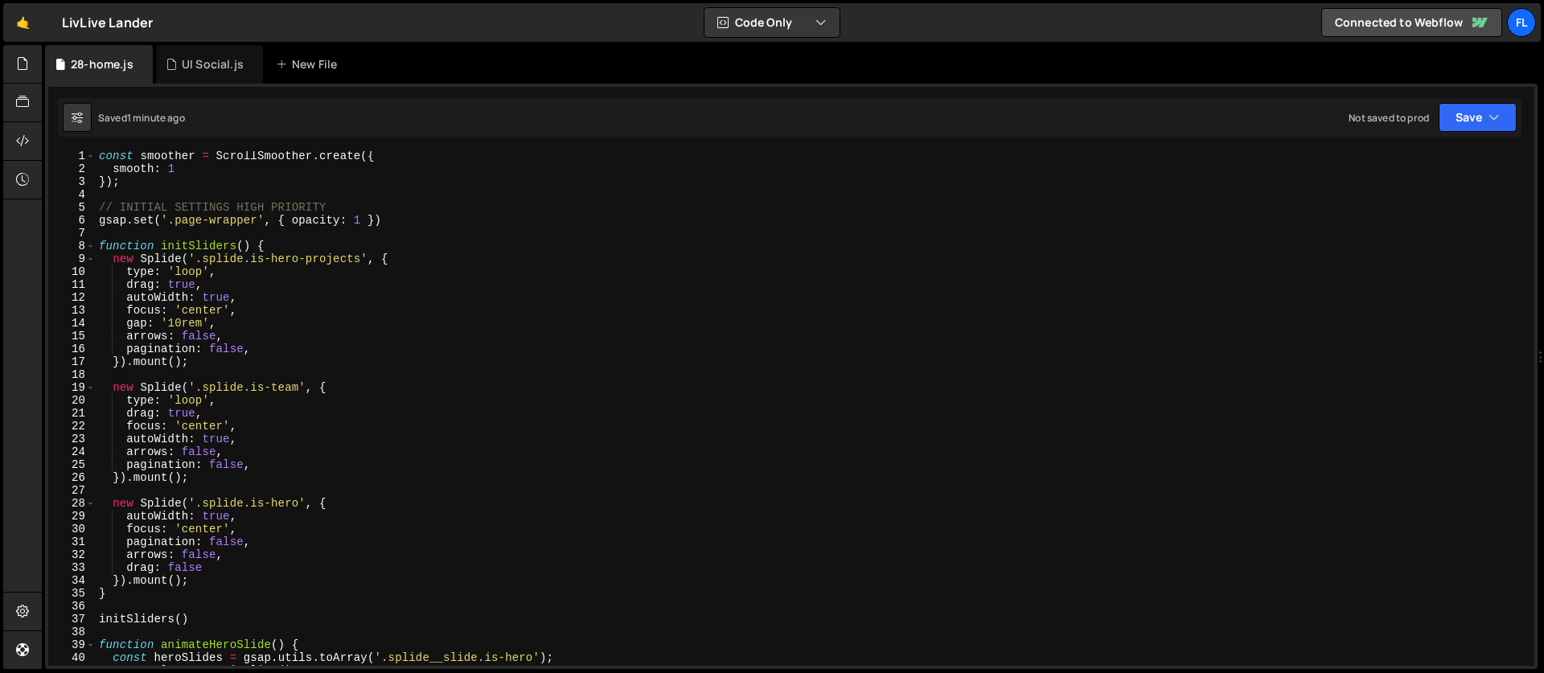
scroll to position [311, 0]
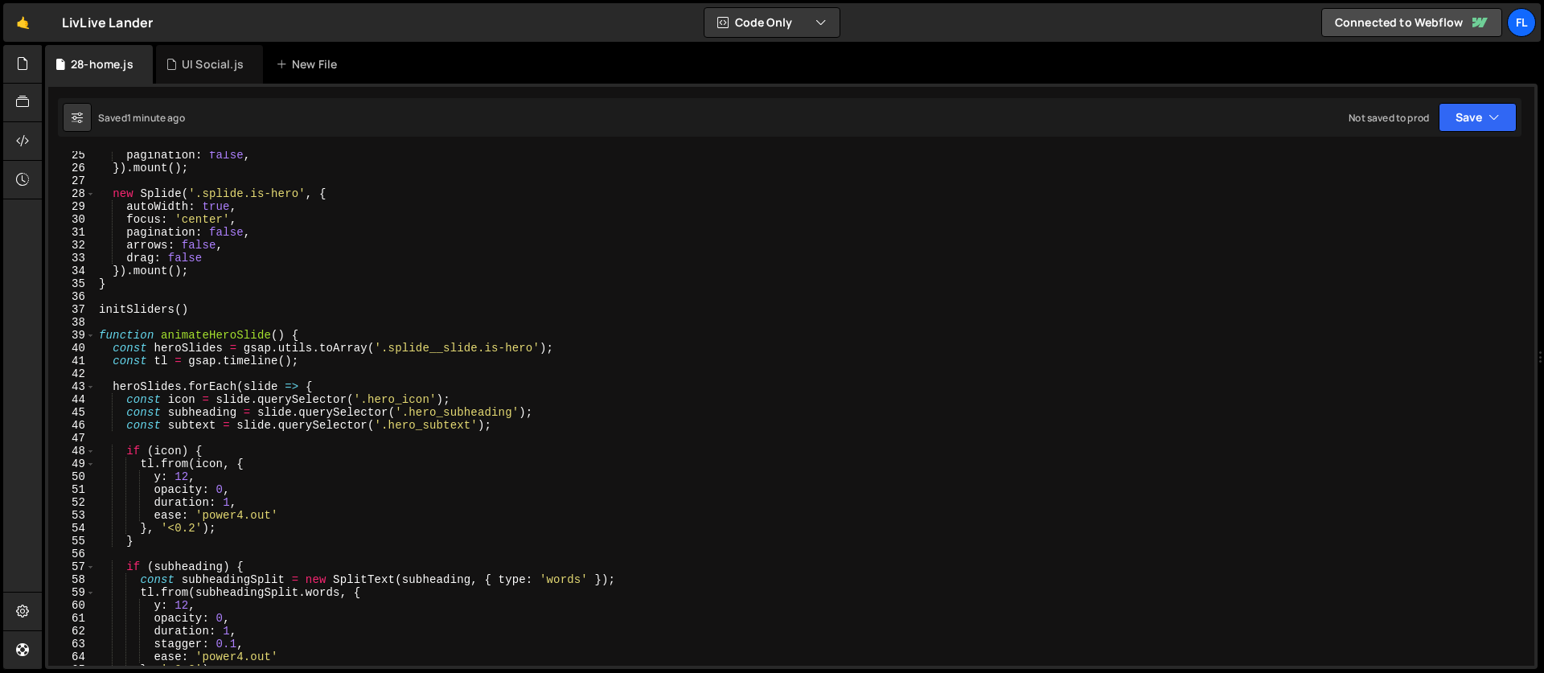
click at [96, 336] on div "pagination : false , }) . mount ( ) ; new Splide ( '.splide.is-hero' , { autoWi…" at bounding box center [812, 419] width 1432 height 540
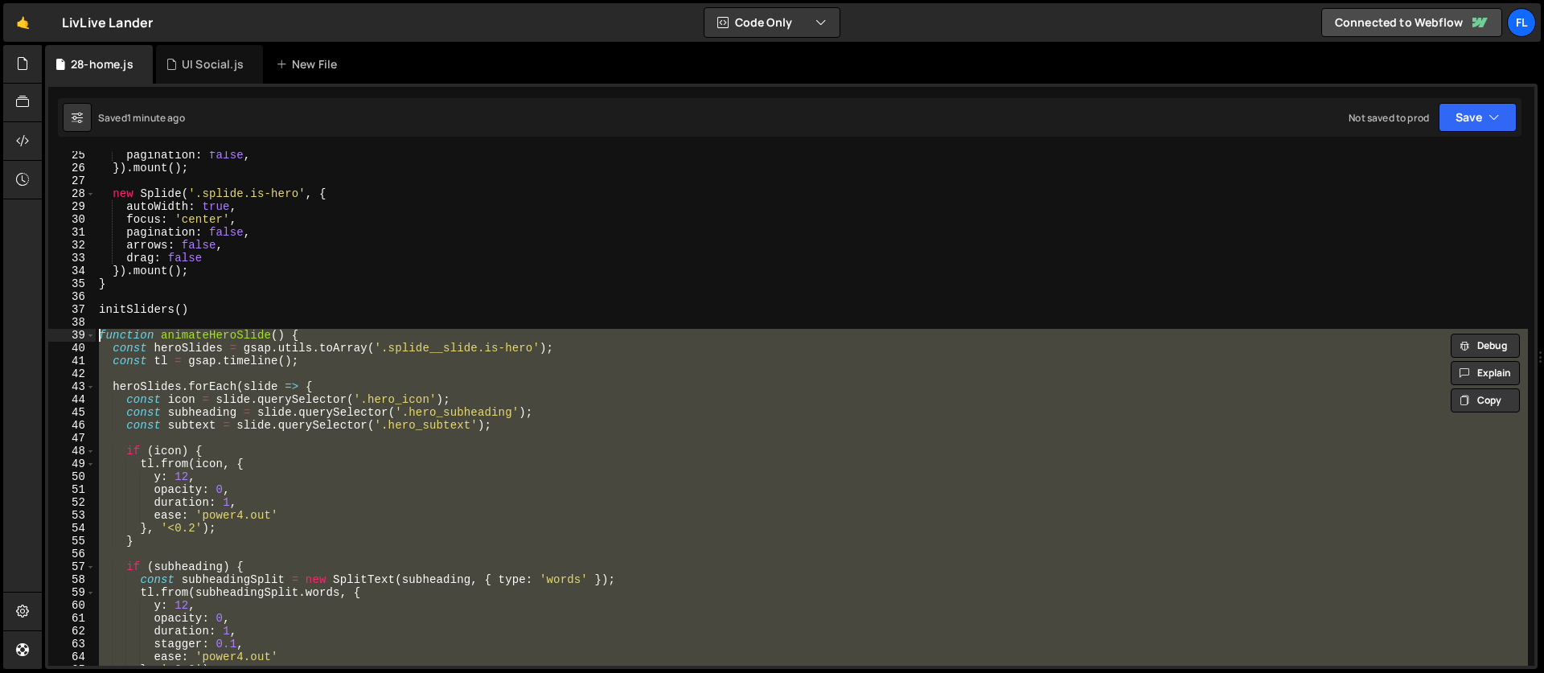
scroll to position [498, 0]
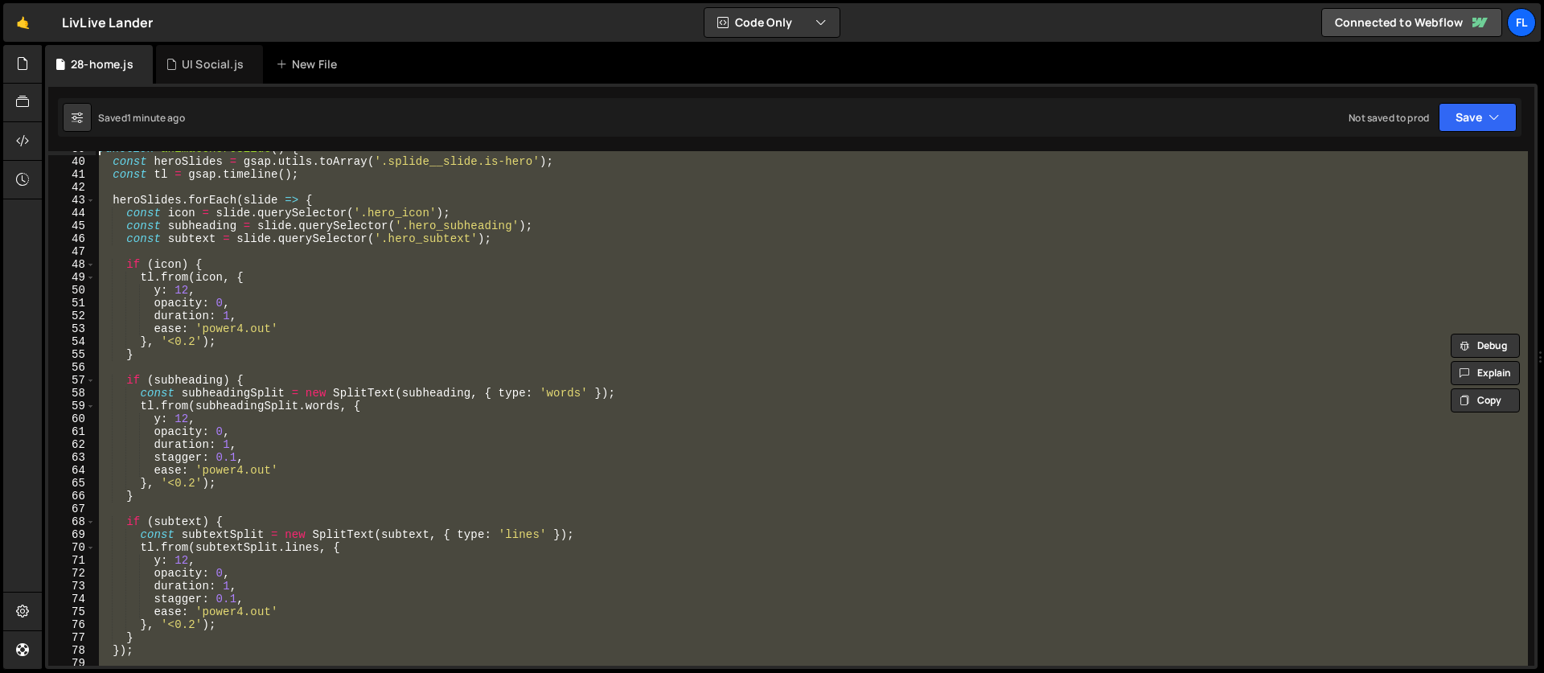
paste textarea "}, '<0.5"
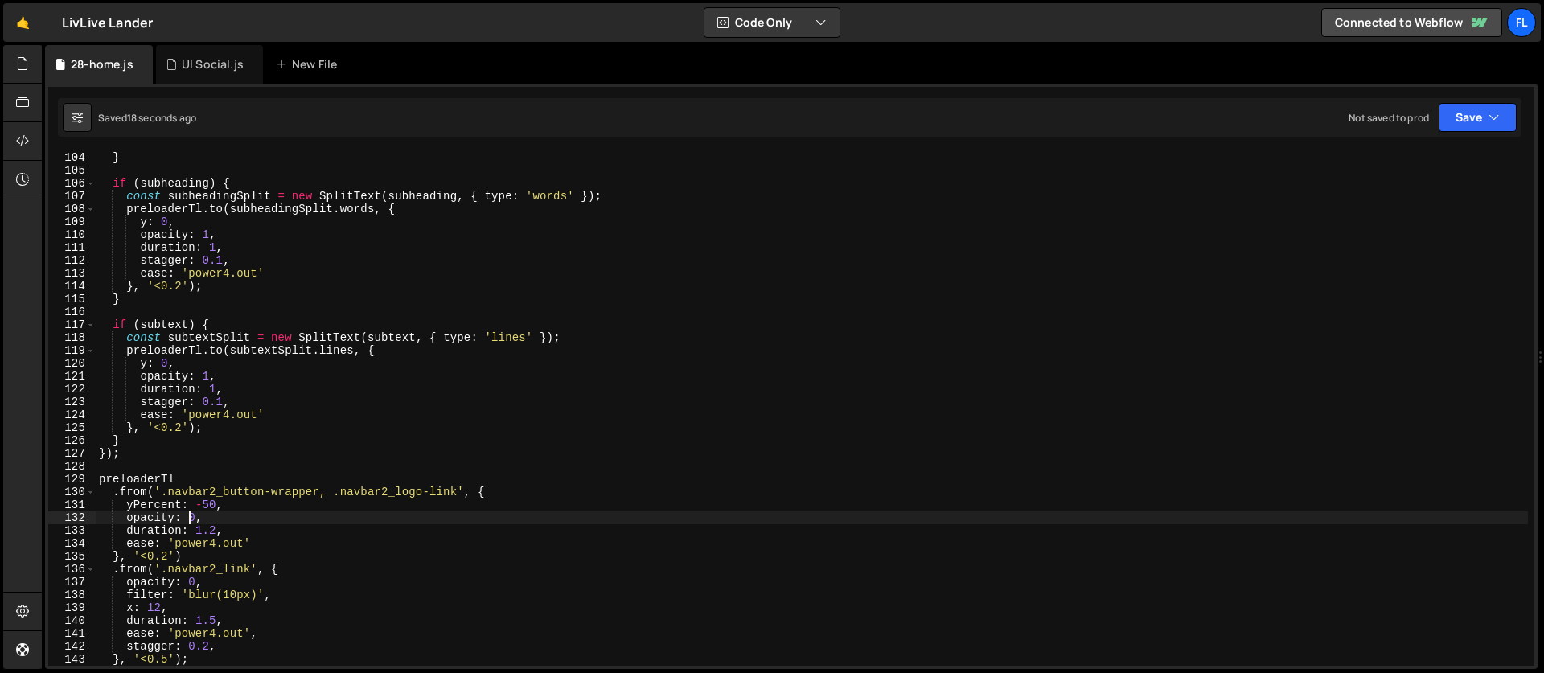
click at [191, 510] on div "} if ( subheading ) { const subheadingSplit = new SplitText ( subheading , { ty…" at bounding box center [812, 421] width 1432 height 540
click at [162, 454] on div "} if ( subheading ) { const subheadingSplit = new SplitText ( subheading , { ty…" at bounding box center [812, 421] width 1432 height 540
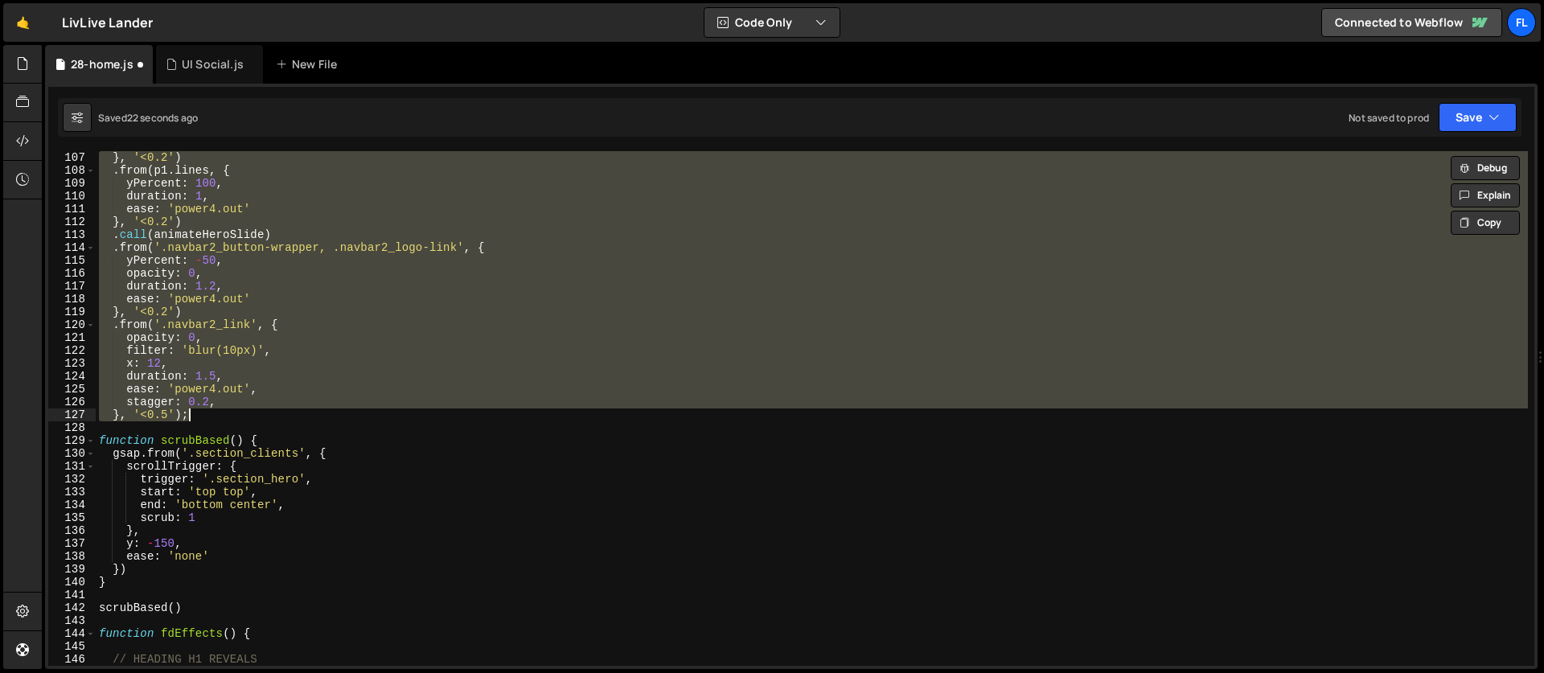
scroll to position [777, 0]
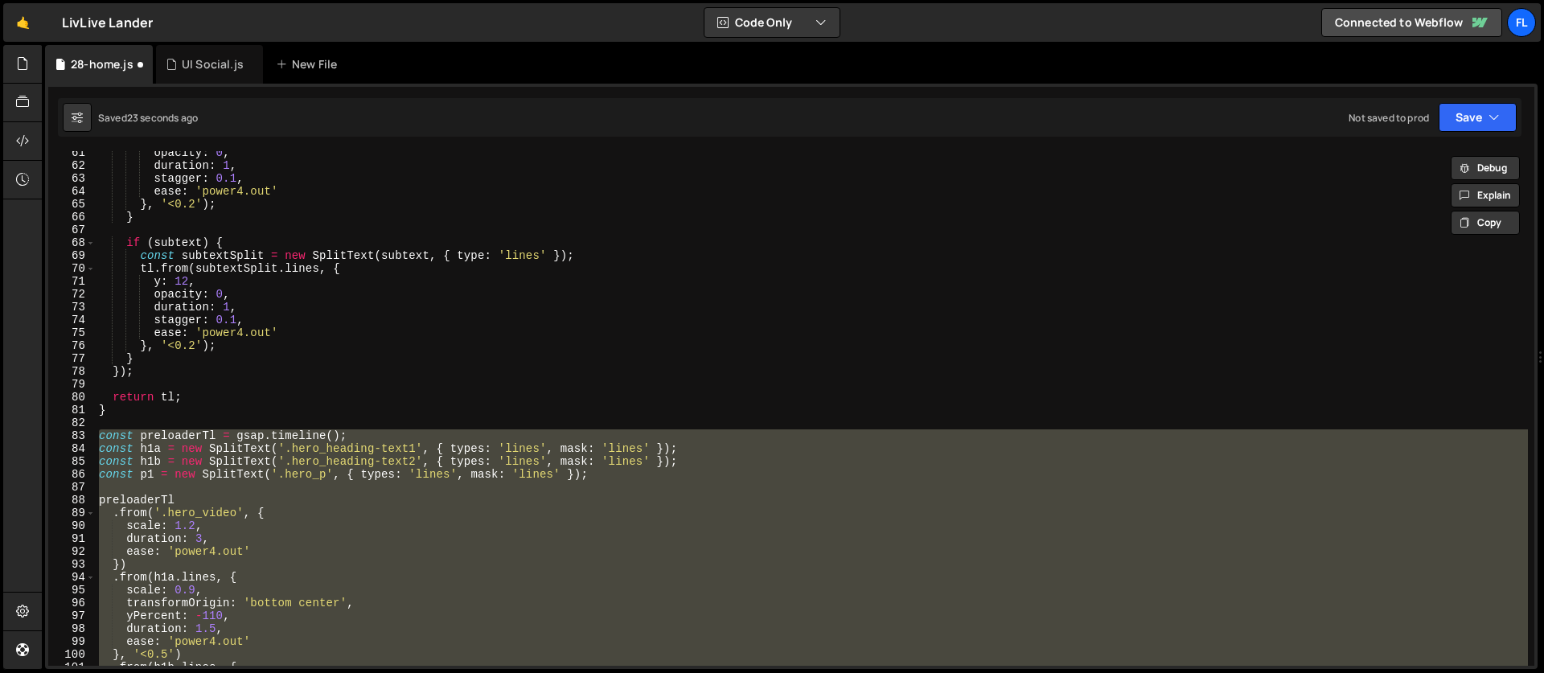
click at [195, 456] on div "opacity : 0 , duration : 1 , stagger : 0.1 , ease : 'power4.out' } , '<0.2' ) ;…" at bounding box center [812, 408] width 1432 height 515
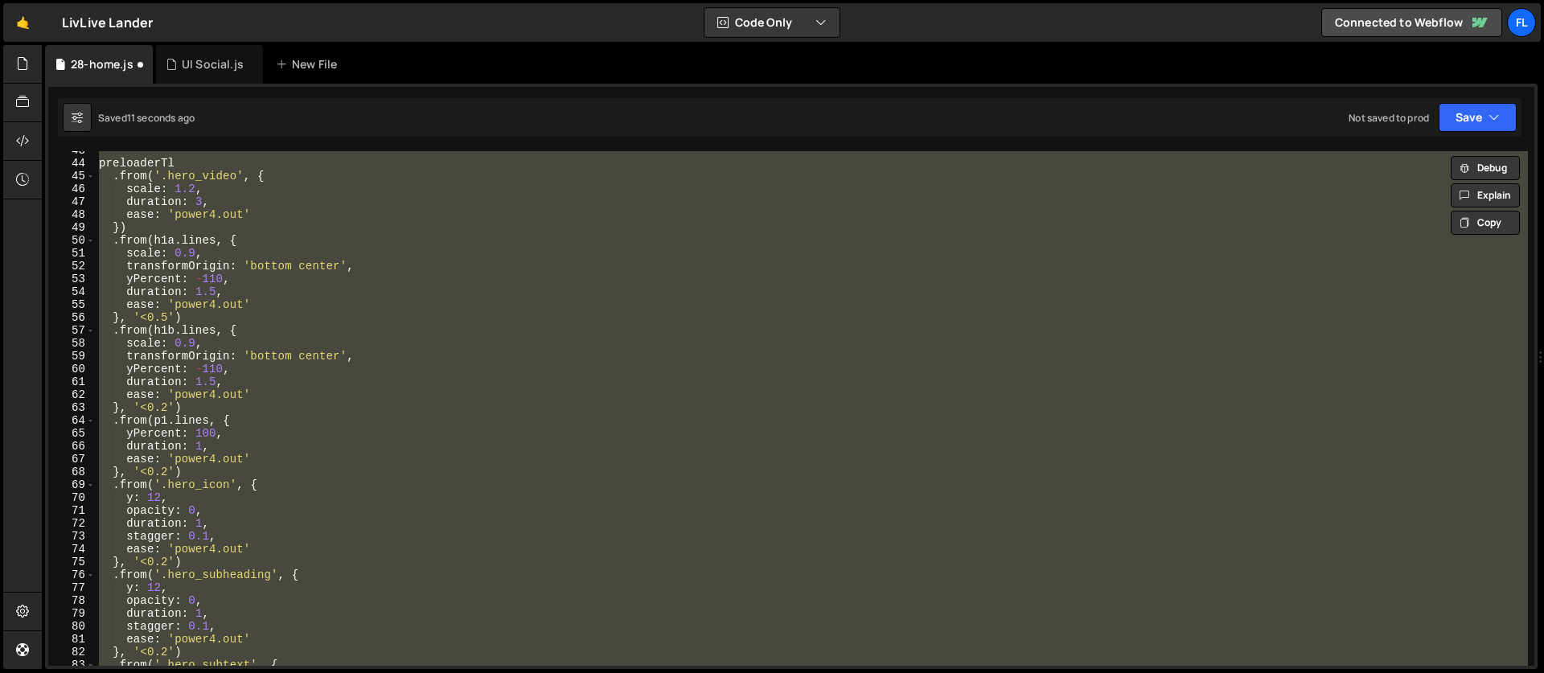
scroll to position [377, 0]
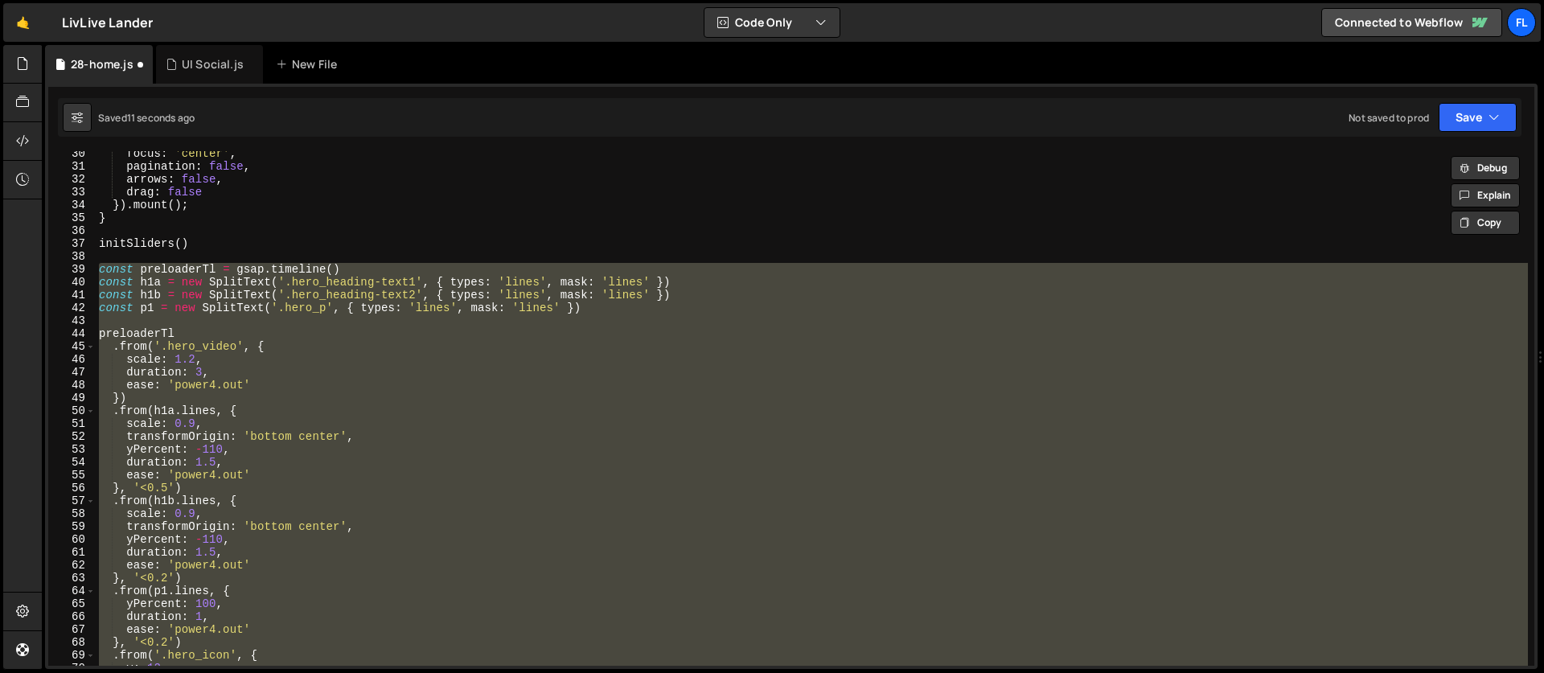
click at [176, 412] on div "focus : 'center' , pagination : false , arrows : false , drag : false }) . moun…" at bounding box center [812, 408] width 1432 height 515
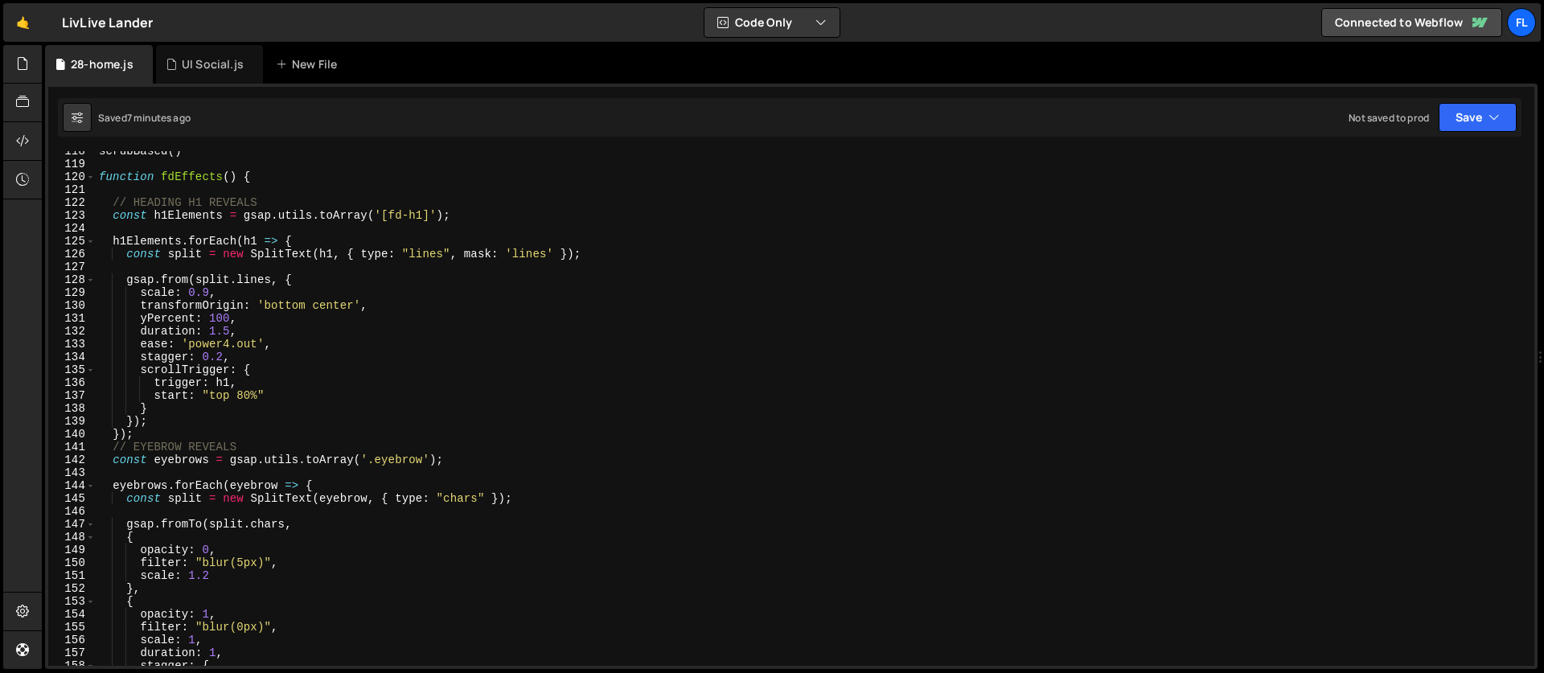
scroll to position [1511, 0]
click at [161, 429] on div "scrubBased ( ) function fdEffects ( ) { // HEADING H1 REVEALS const h1Elements …" at bounding box center [812, 415] width 1432 height 540
type textarea "});"
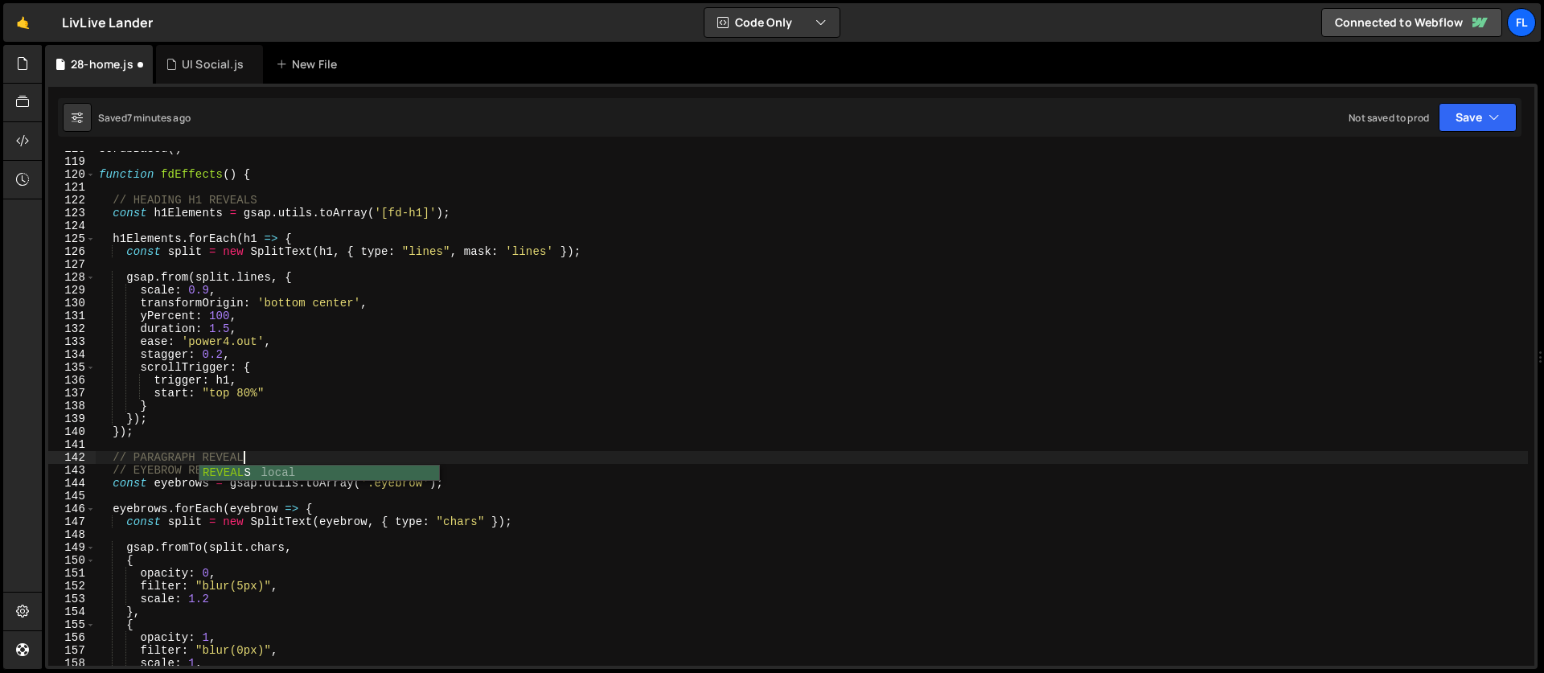
scroll to position [0, 10]
type textarea "// PARAGRAPH REVEALS"
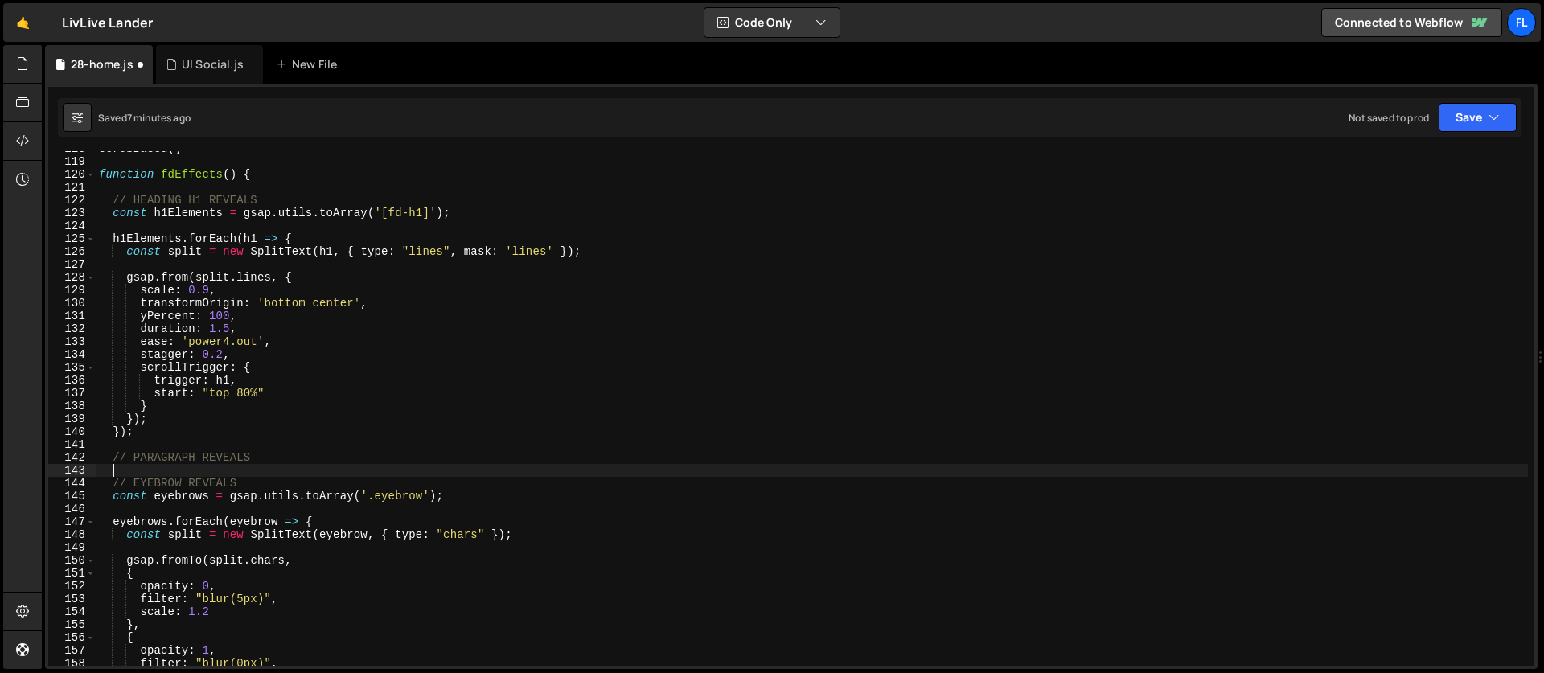
paste textarea "});"
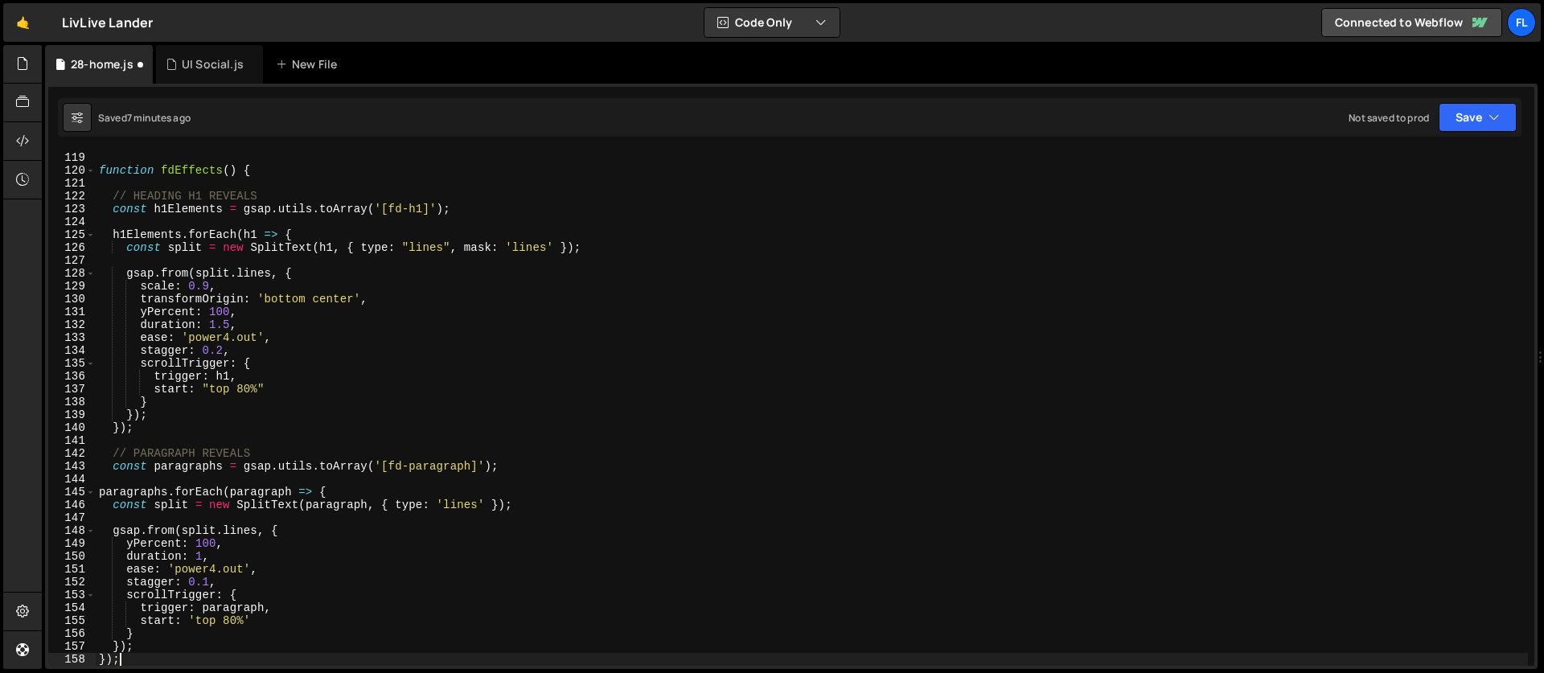
scroll to position [1518, 0]
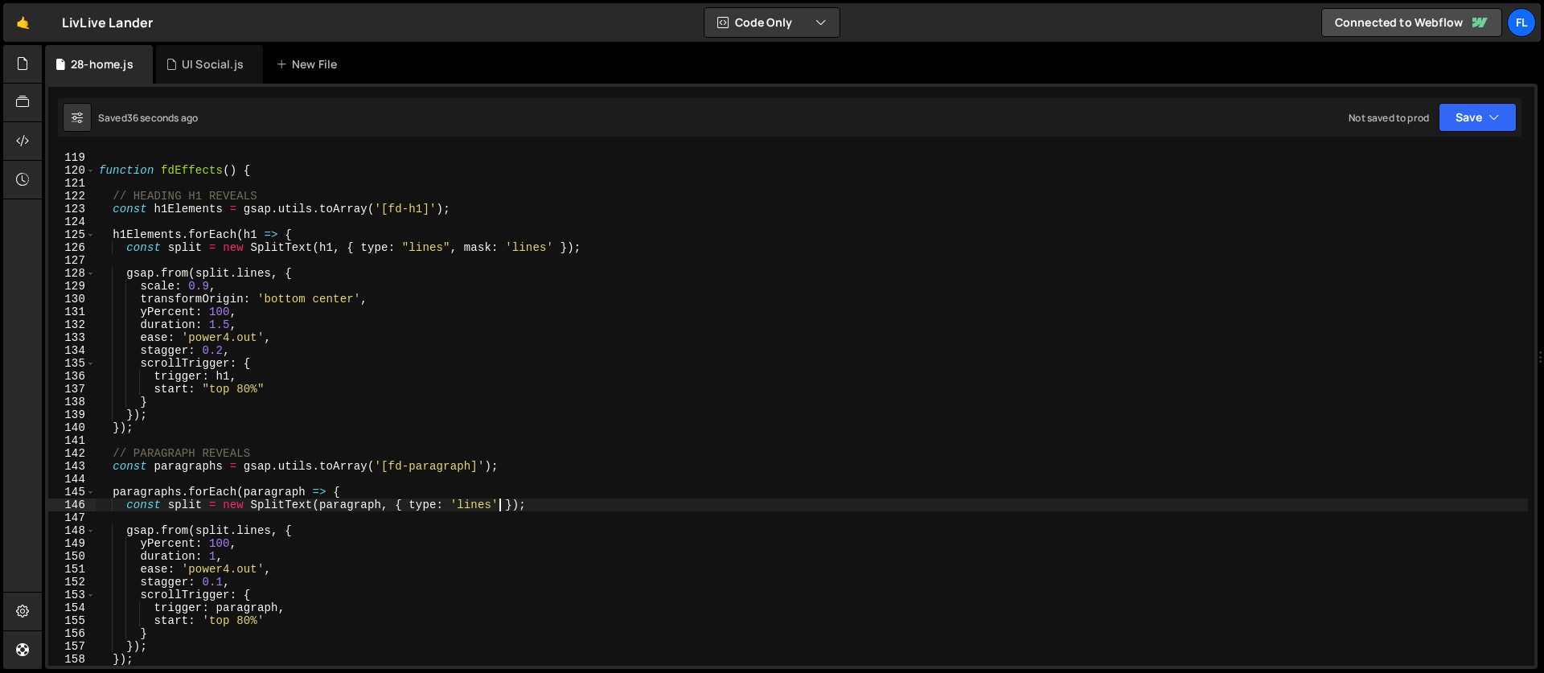
click at [502, 505] on div "function fdEffects ( ) { // HEADING H1 REVEALS const h1Elements = gsap . utils …" at bounding box center [812, 421] width 1432 height 540
type textarea "const split = new SplitText(paragraph, { type: 'lines', mask: 'lines' });"
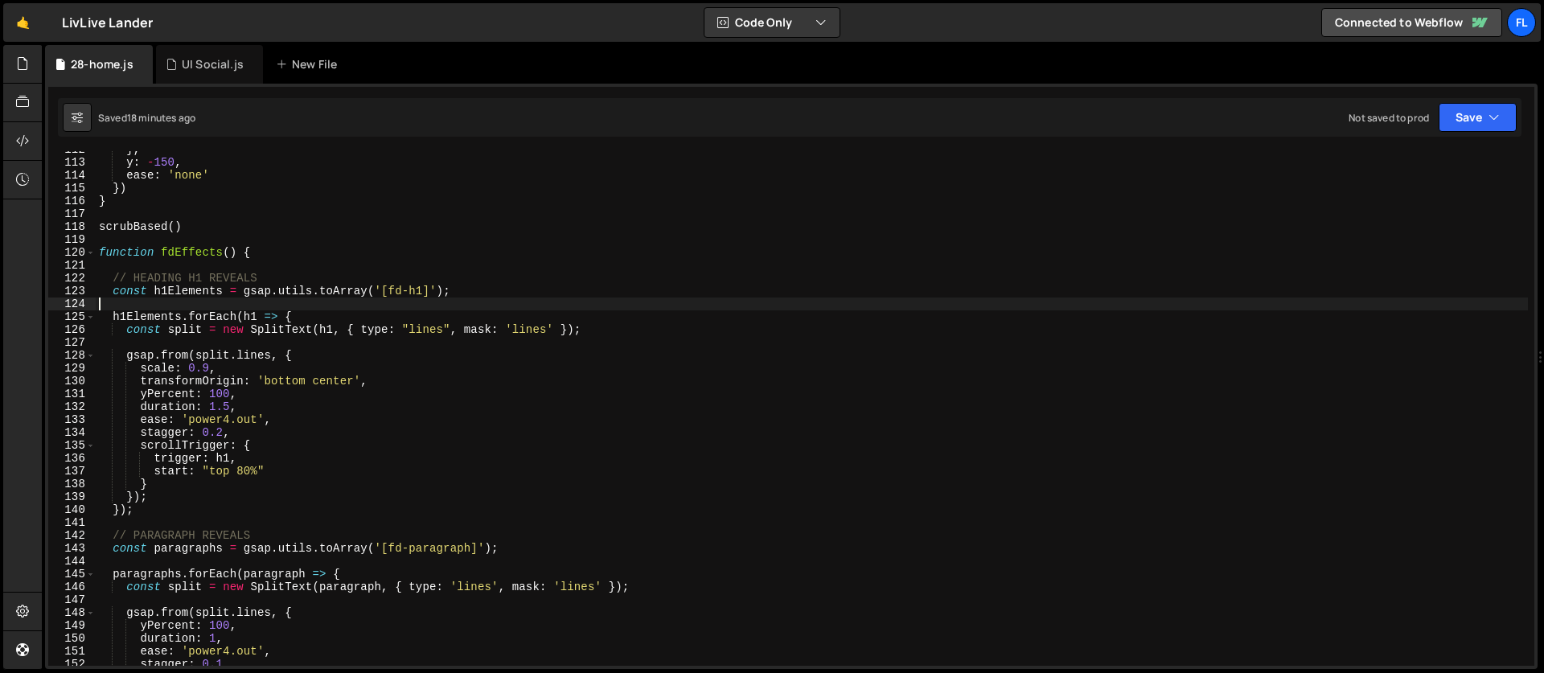
click at [420, 305] on div "} , y : - 150 , ease : 'none' }) } scrubBased ( ) function fdEffects ( ) { // H…" at bounding box center [812, 413] width 1432 height 540
click at [430, 330] on div "} , y : - 150 , ease : 'none' }) } scrubBased ( ) function fdEffects ( ) { // H…" at bounding box center [812, 413] width 1432 height 540
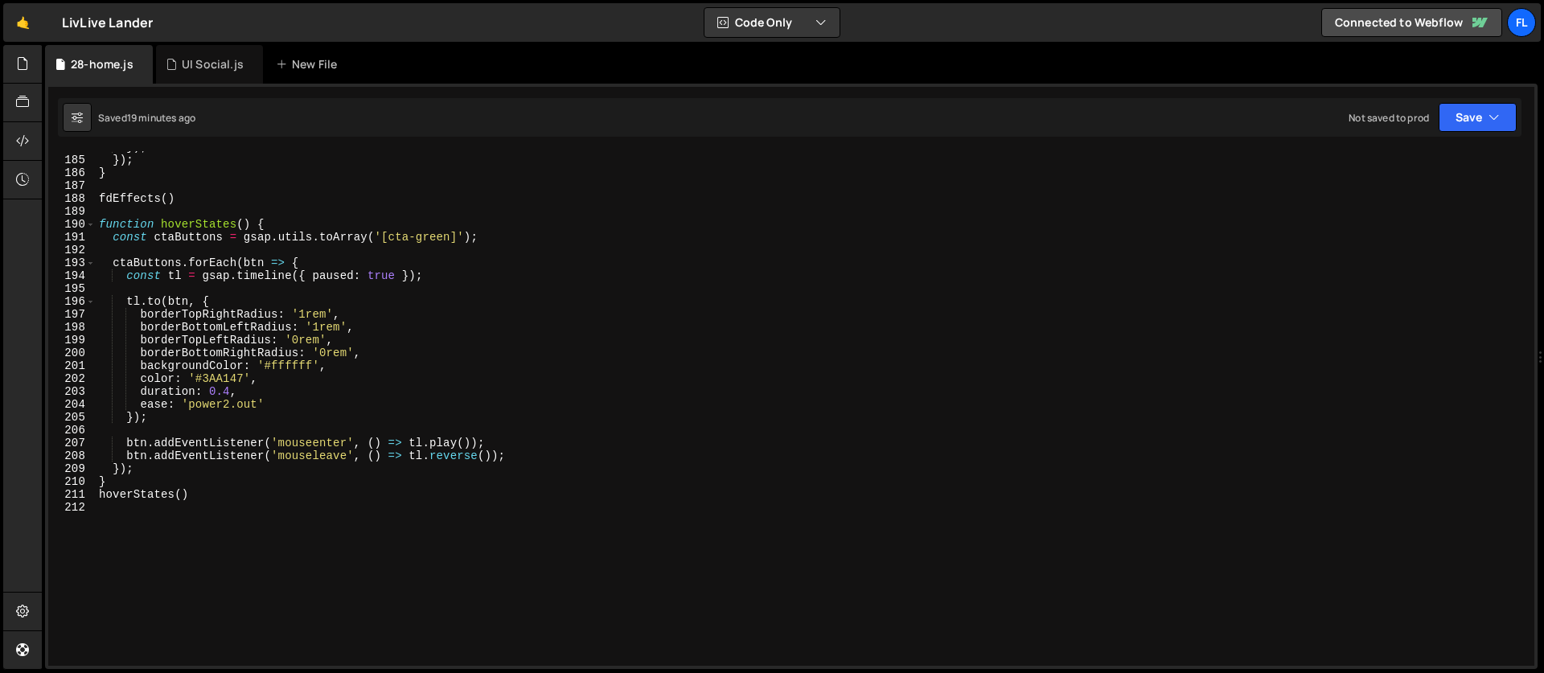
scroll to position [2463, 0]
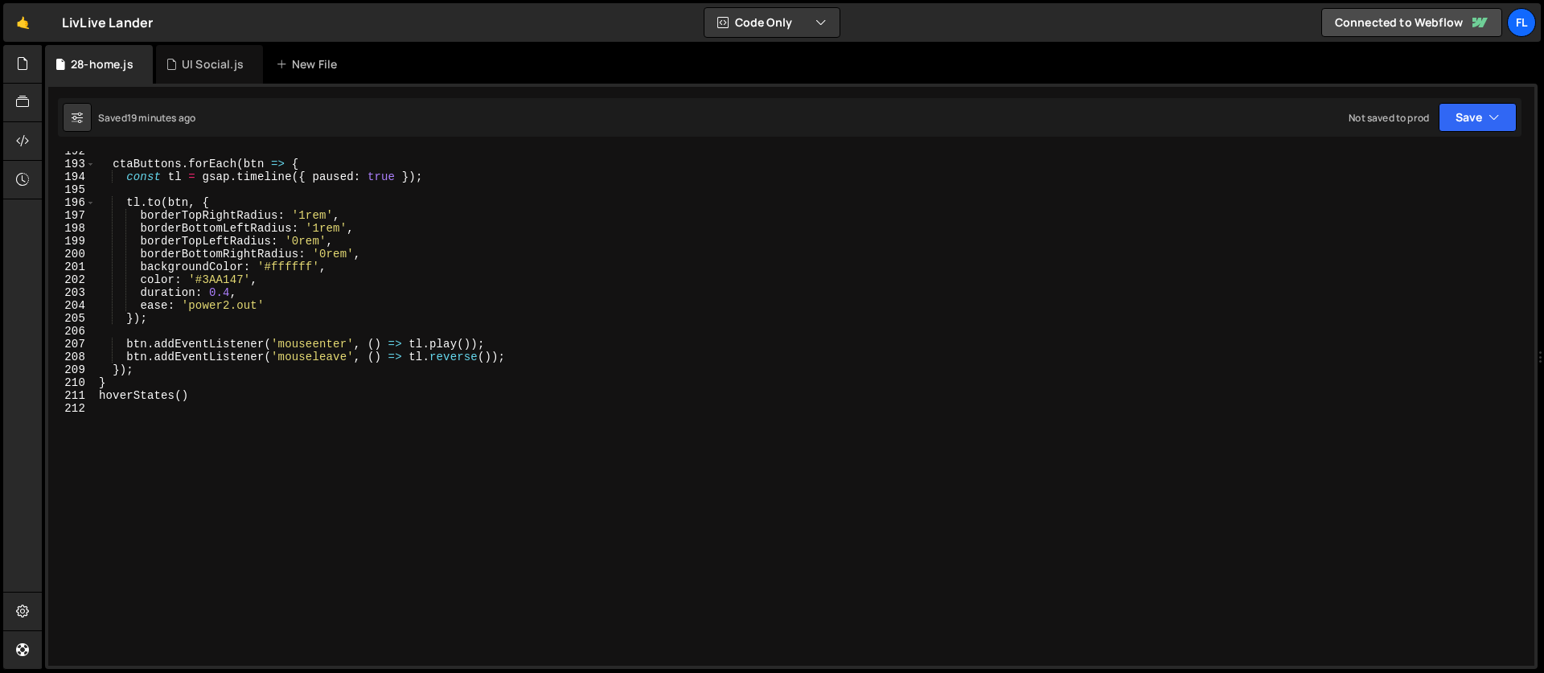
click at [207, 400] on div "ctaButtons . forEach ( btn => { const tl = gsap . timeline ({ paused : true }) …" at bounding box center [812, 415] width 1432 height 540
type textarea "hoverStates()"
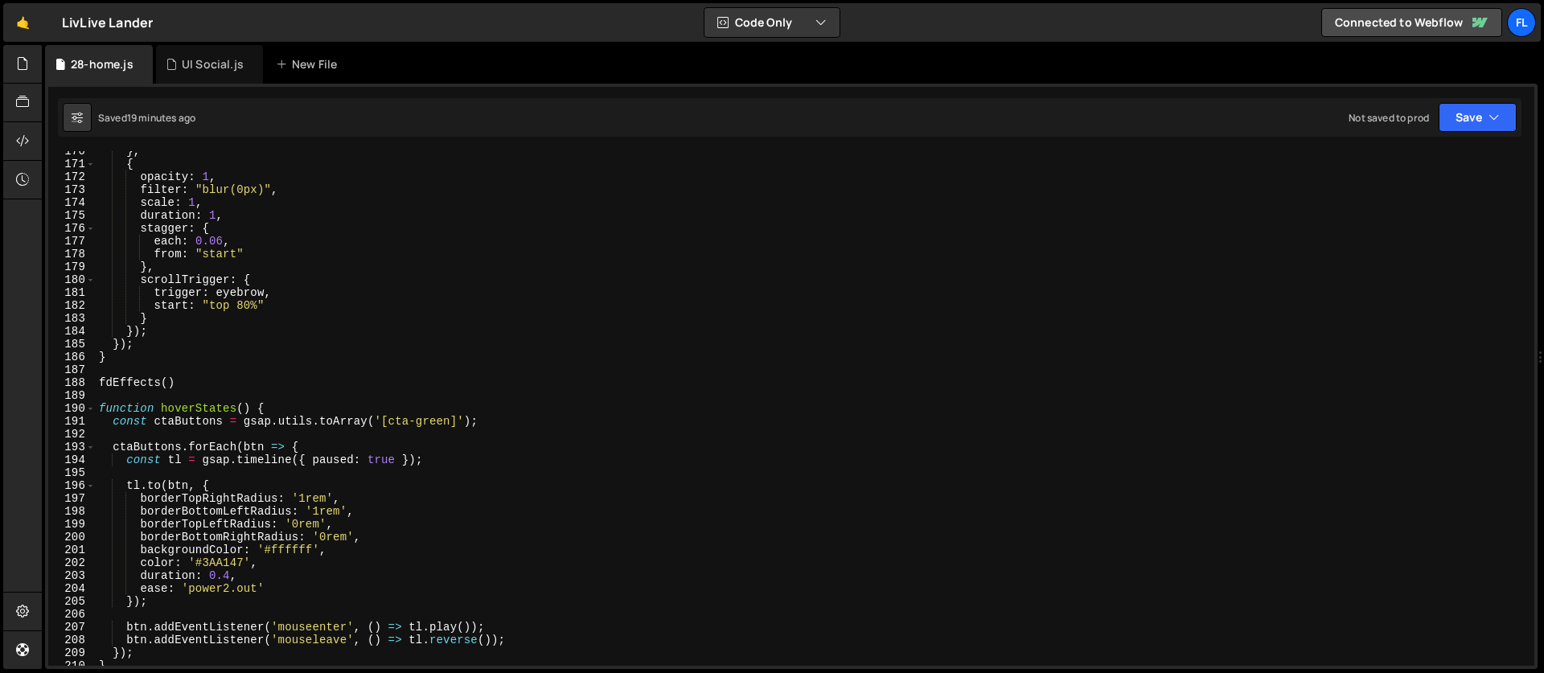
scroll to position [2089, 0]
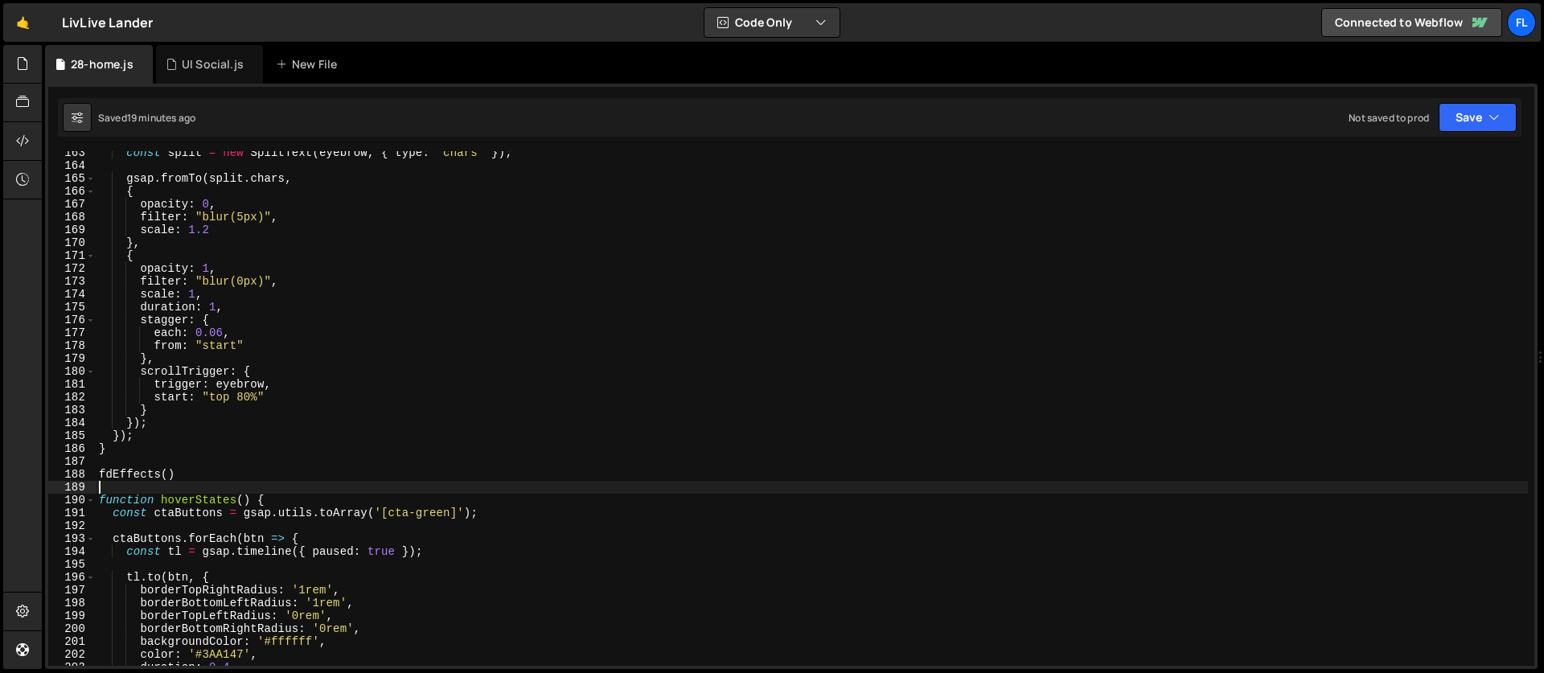
click at [133, 485] on div "const split = new SplitText ( eyebrow , { type : "chars" }) ; gsap . fromTo ( s…" at bounding box center [812, 416] width 1432 height 540
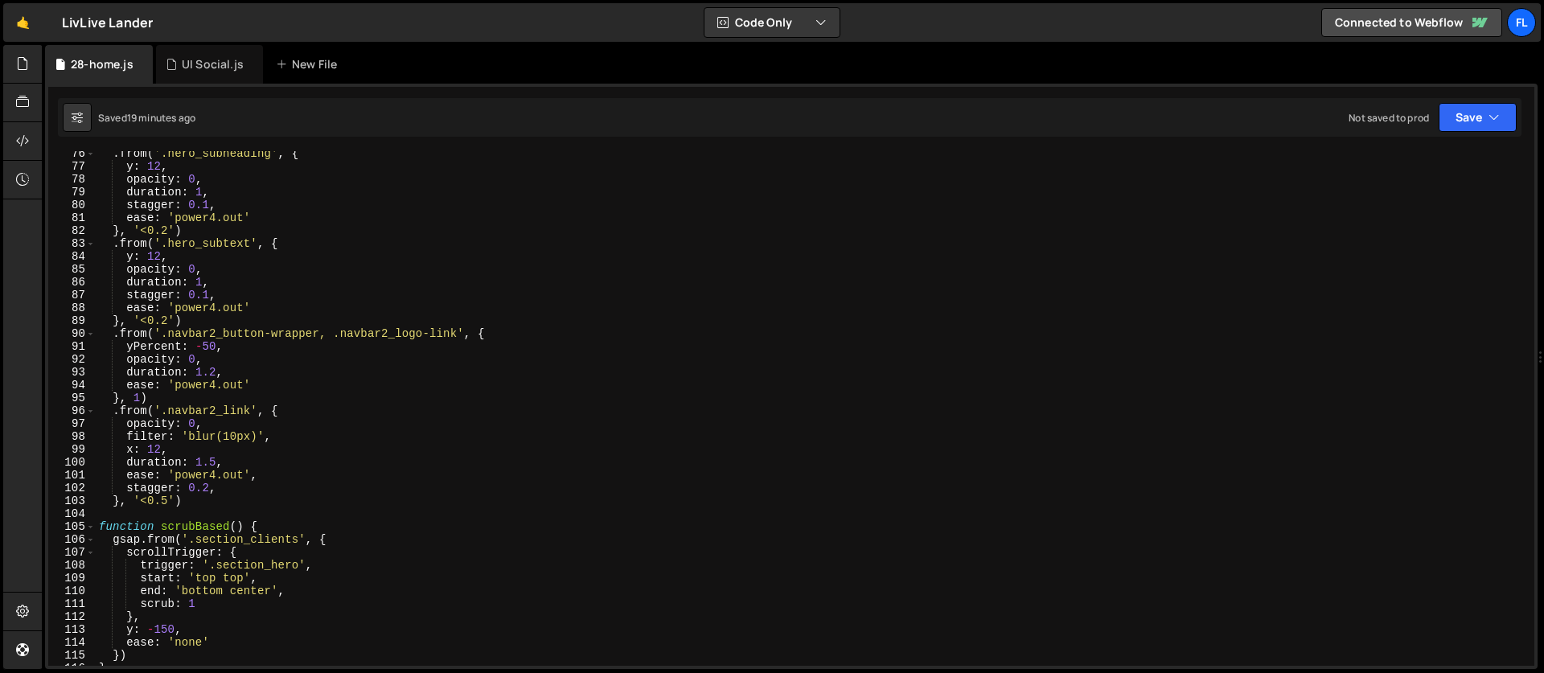
scroll to position [969, 0]
click at [281, 524] on div ". from ( '.hero_subheading' , { y : 12 , opacity : 0 , duration : 1 , stagger :…" at bounding box center [812, 417] width 1432 height 540
type textarea "function scrubBased() {"
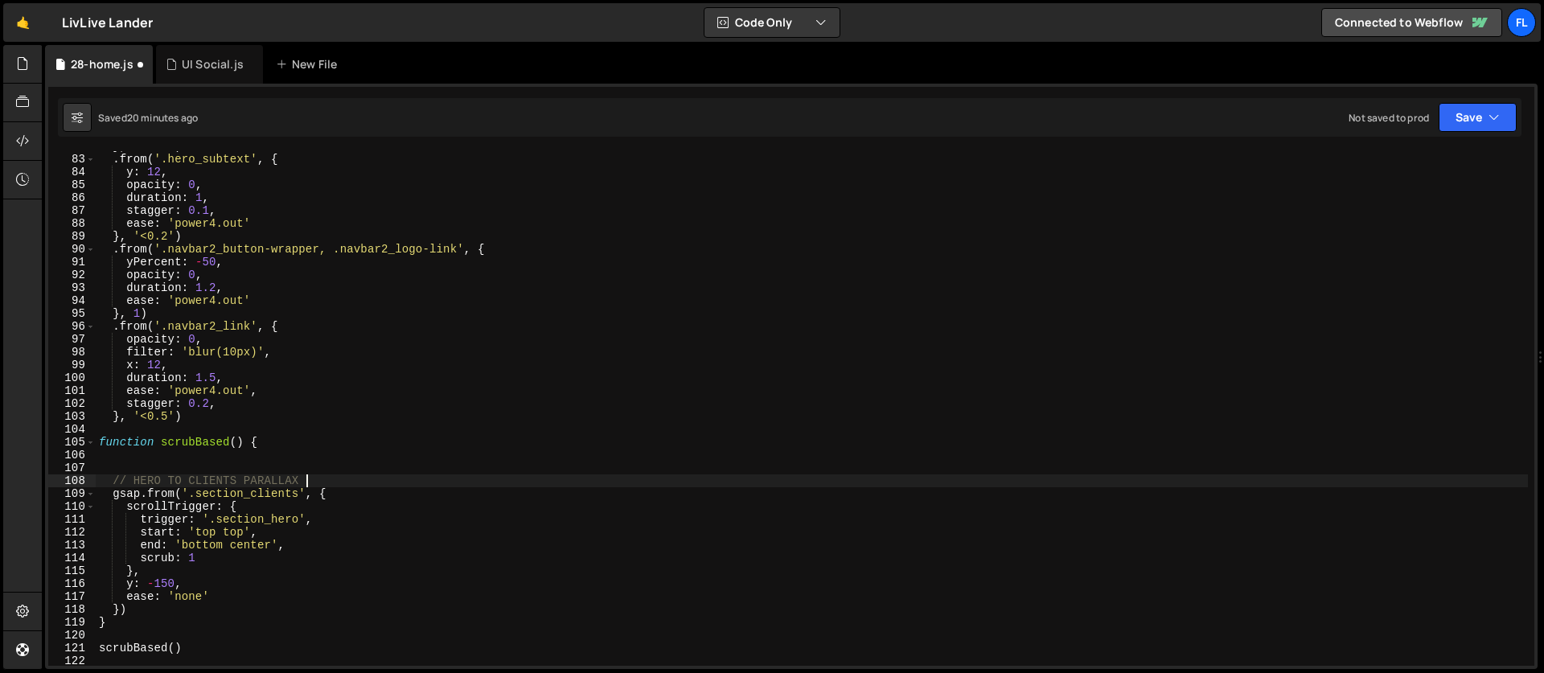
scroll to position [1129, 0]
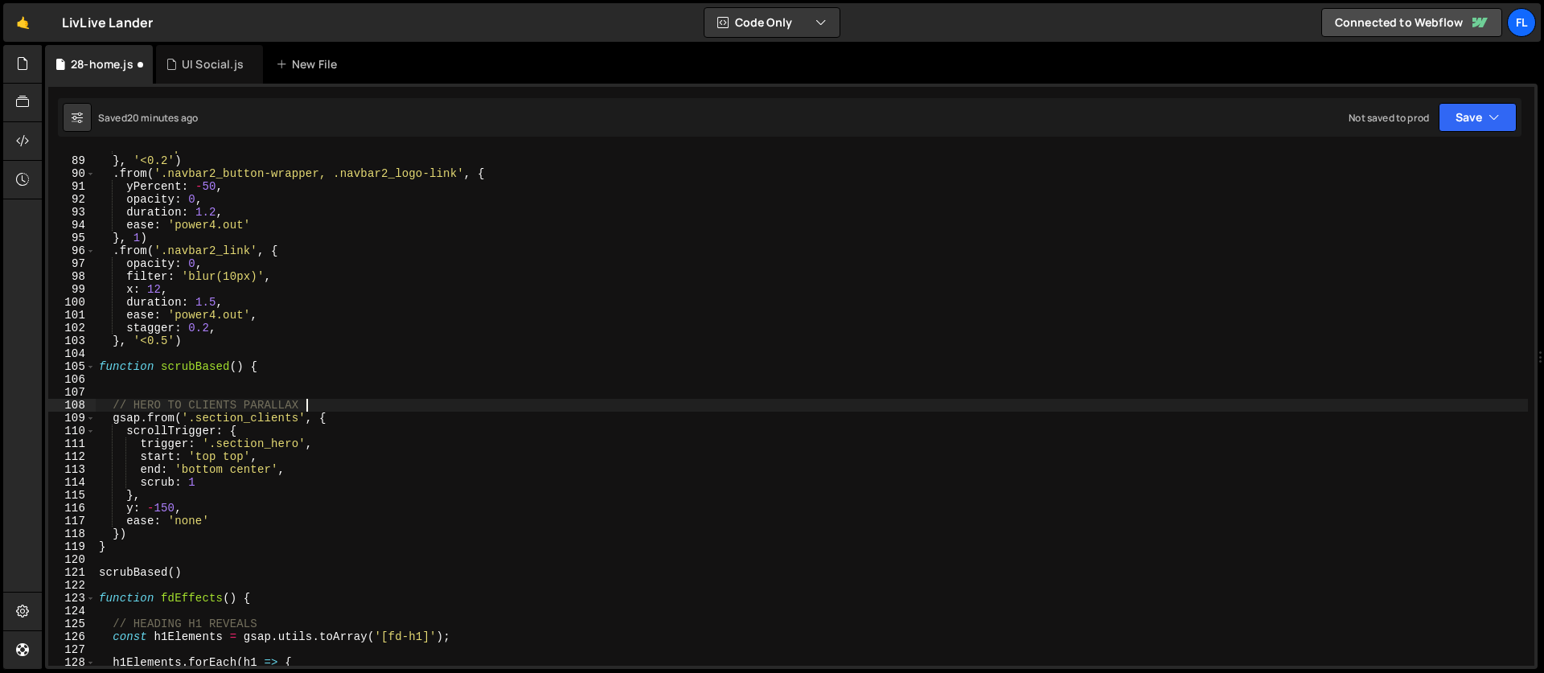
click at [150, 524] on div "ease : 'power4.out' } , '<0.2' ) . from ( '.navbar2_button-wrapper, .navbar2_lo…" at bounding box center [812, 411] width 1432 height 540
click at [141, 532] on div "ease : 'power4.out' } , '<0.2' ) . from ( '.navbar2_button-wrapper, .navbar2_lo…" at bounding box center [812, 411] width 1432 height 540
click at [336, 412] on div "ease : 'power4.out' } , '<0.2' ) . from ( '.navbar2_button-wrapper, .navbar2_lo…" at bounding box center [812, 411] width 1432 height 540
click at [123, 528] on div "ease : 'power4.out' } , '<0.2' ) . from ( '.navbar2_button-wrapper, .navbar2_lo…" at bounding box center [812, 411] width 1432 height 540
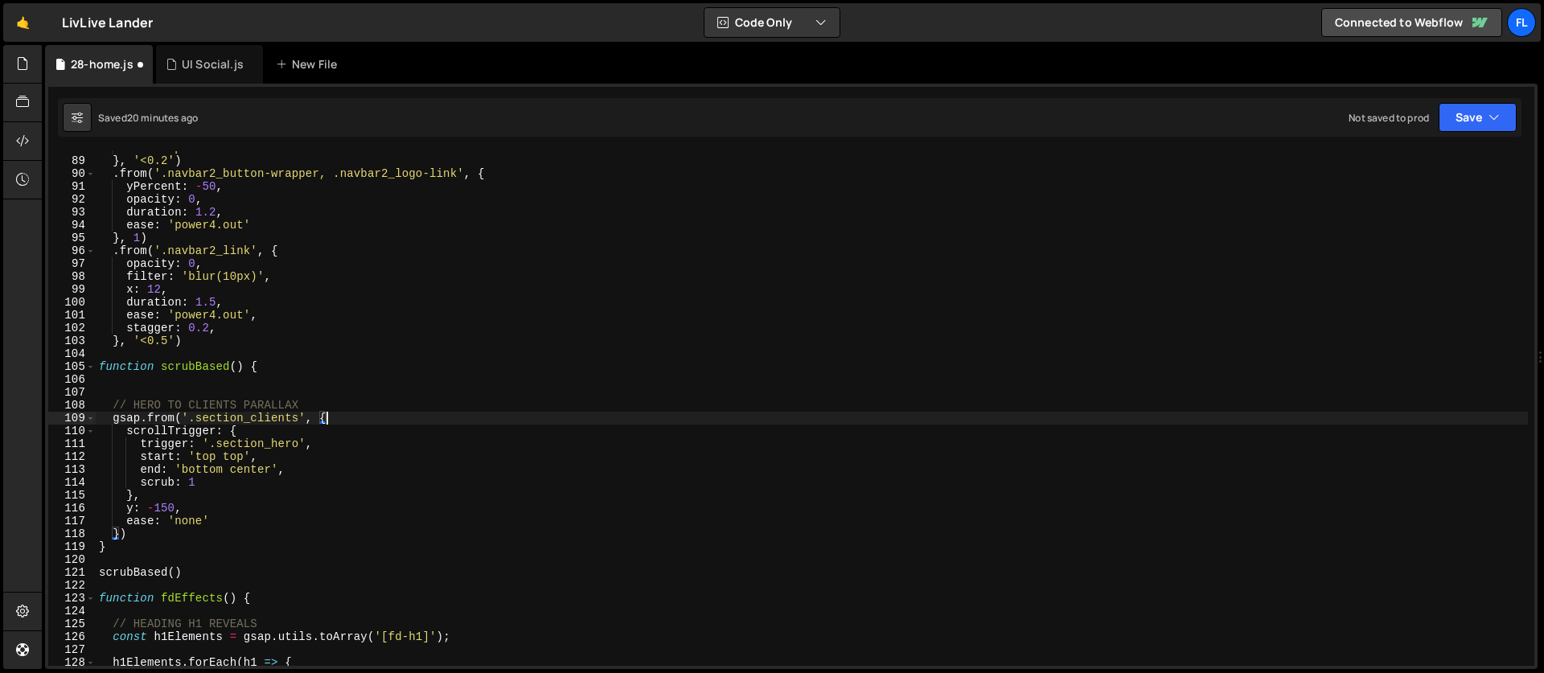
type textarea "})"
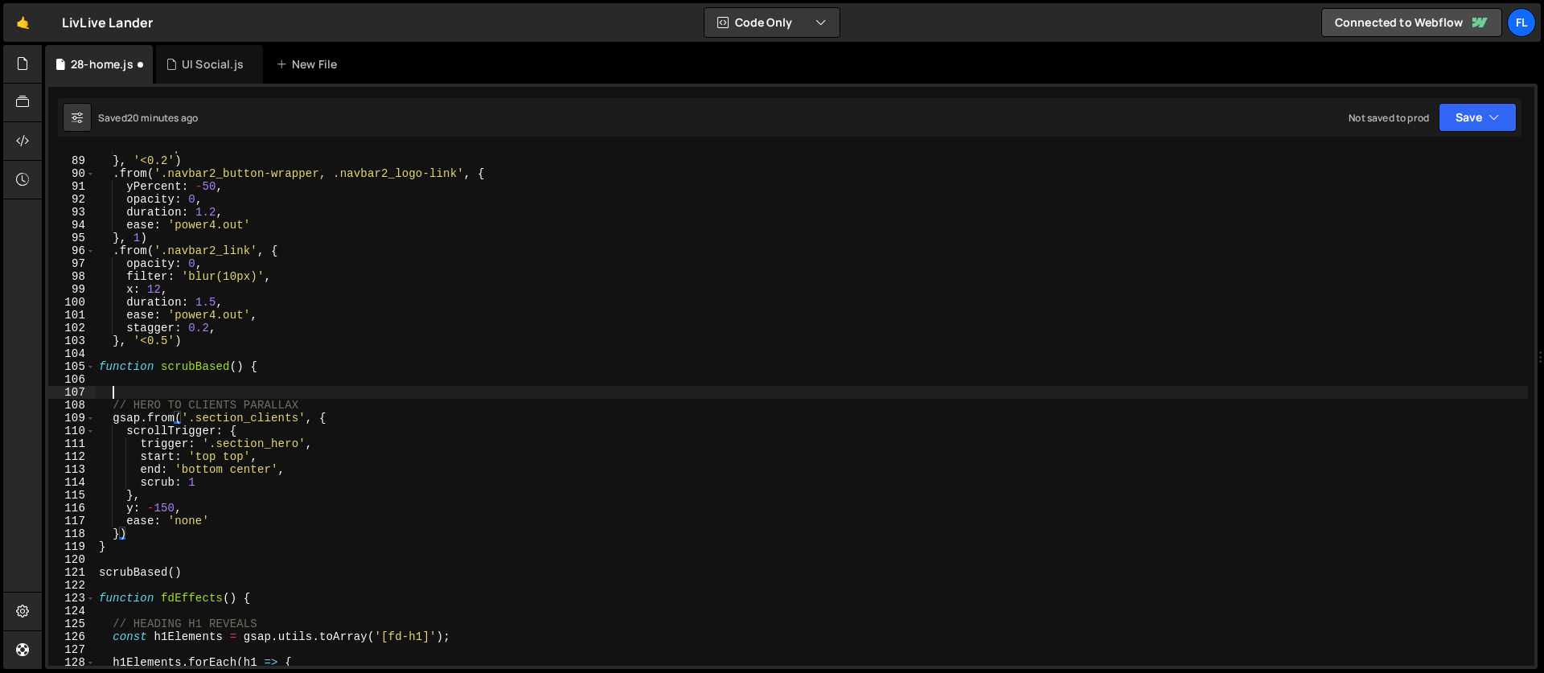
click at [125, 392] on div "ease : 'power4.out' } , '<0.2' ) . from ( '.navbar2_button-wrapper, .navbar2_lo…" at bounding box center [812, 411] width 1432 height 540
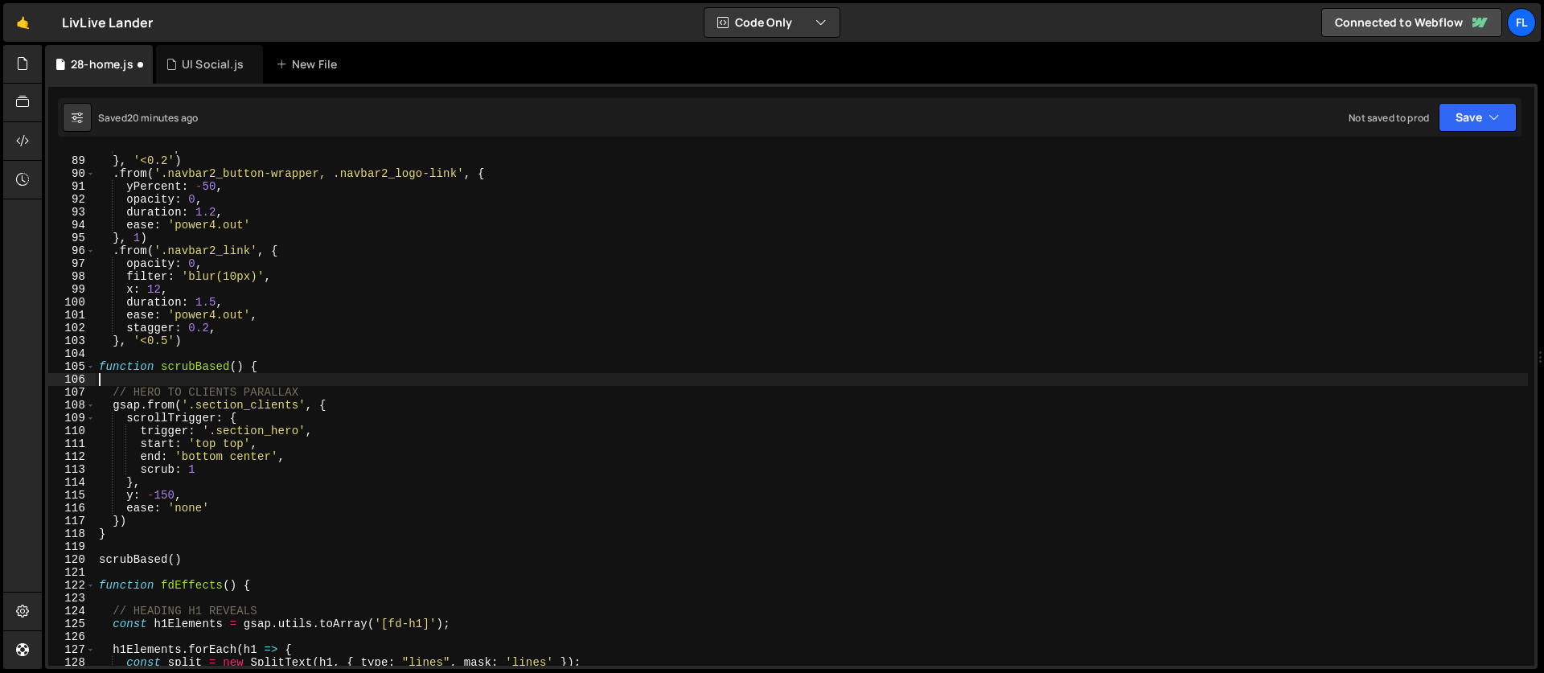
click at [137, 519] on div "ease : 'power4.out' } , '<0.2' ) . from ( '.navbar2_button-wrapper, .navbar2_lo…" at bounding box center [812, 411] width 1432 height 540
type textarea "})"
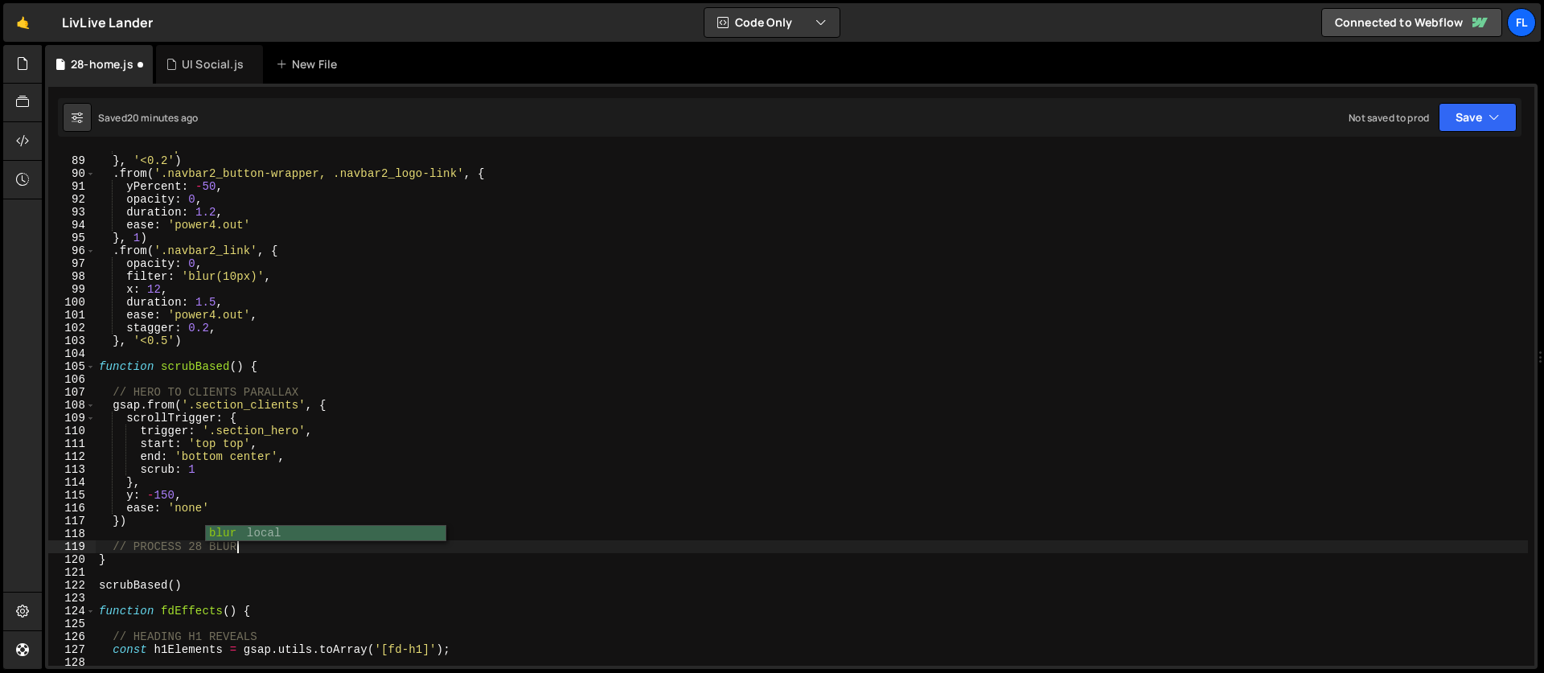
scroll to position [0, 9]
type textarea "// PROCESS 28 BLUR"
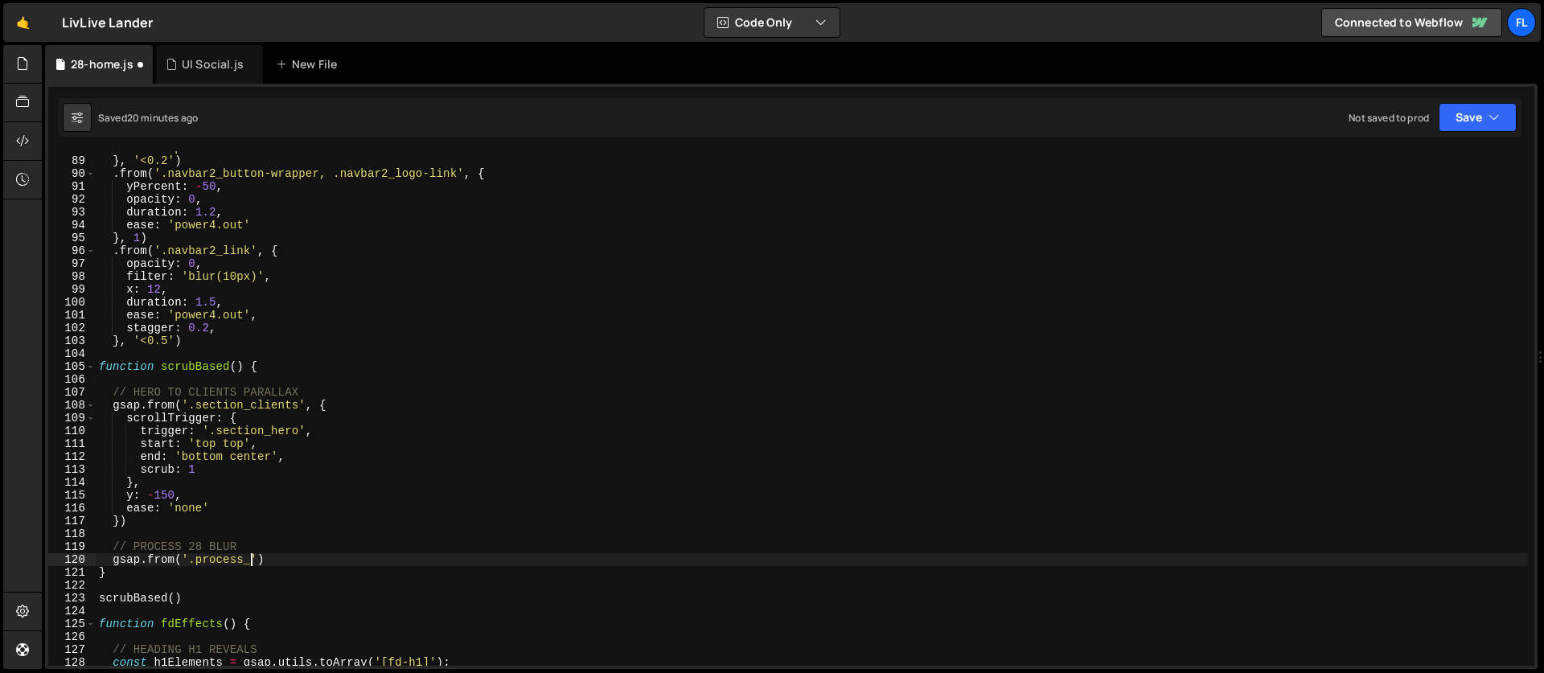
scroll to position [0, 10]
type textarea "gsap.from('.process_28', {')"
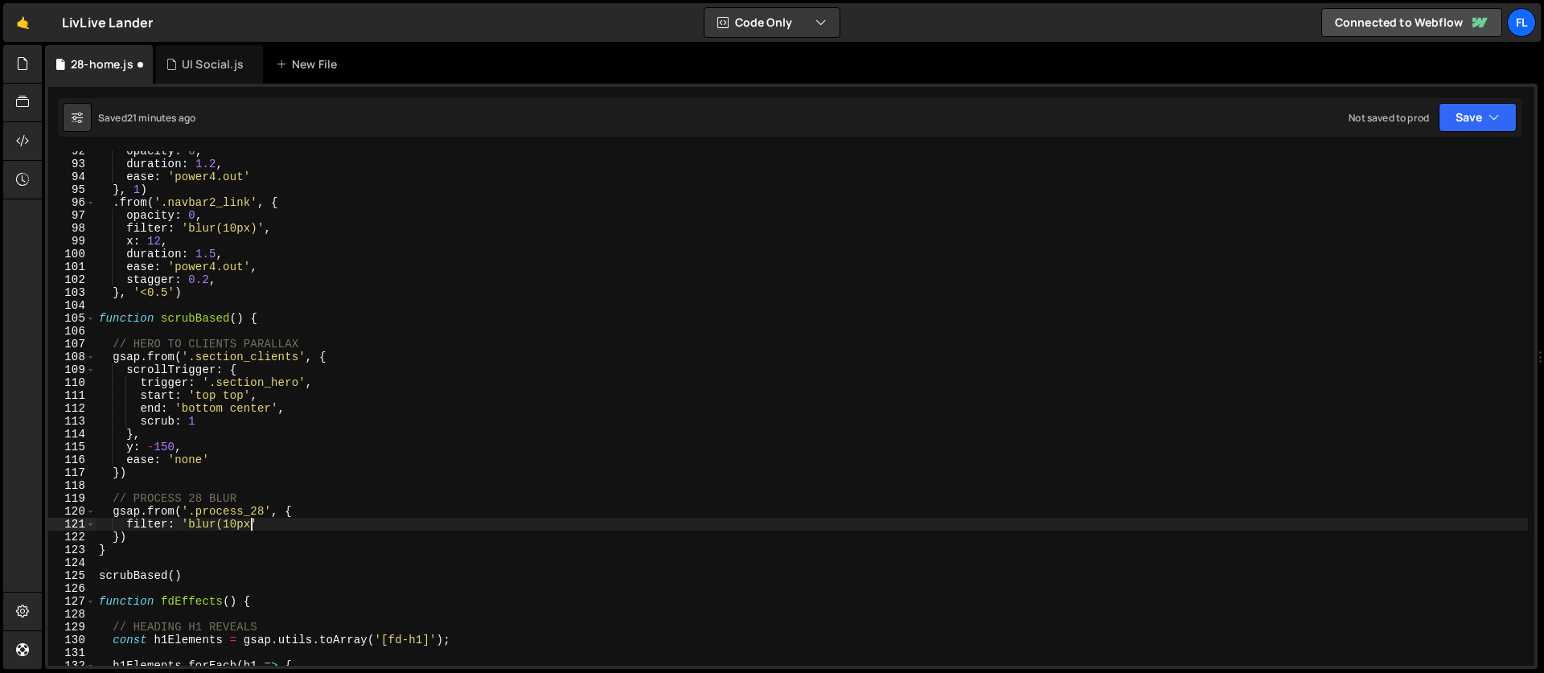
scroll to position [0, 10]
type textarea "filter: 'blur(10px)',"
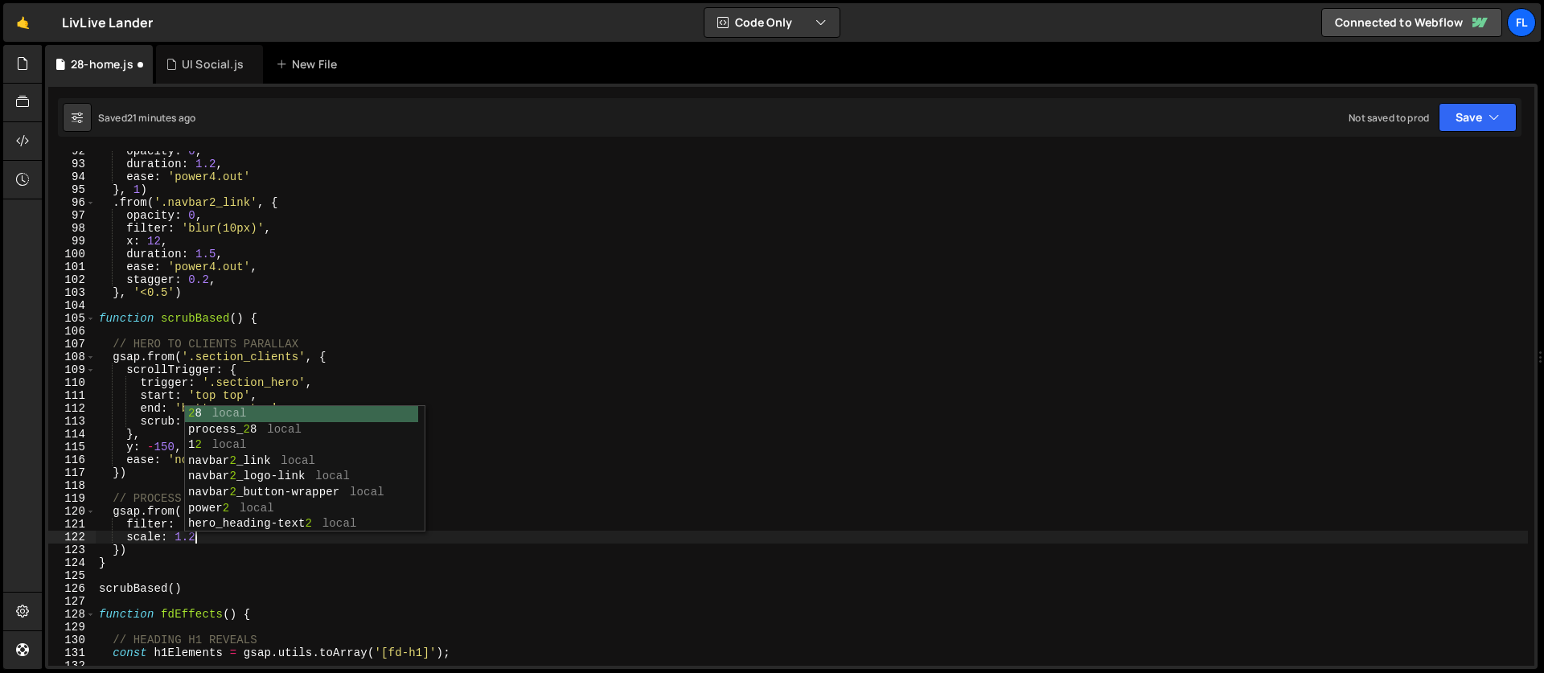
type textarea "scale: 1.2,"
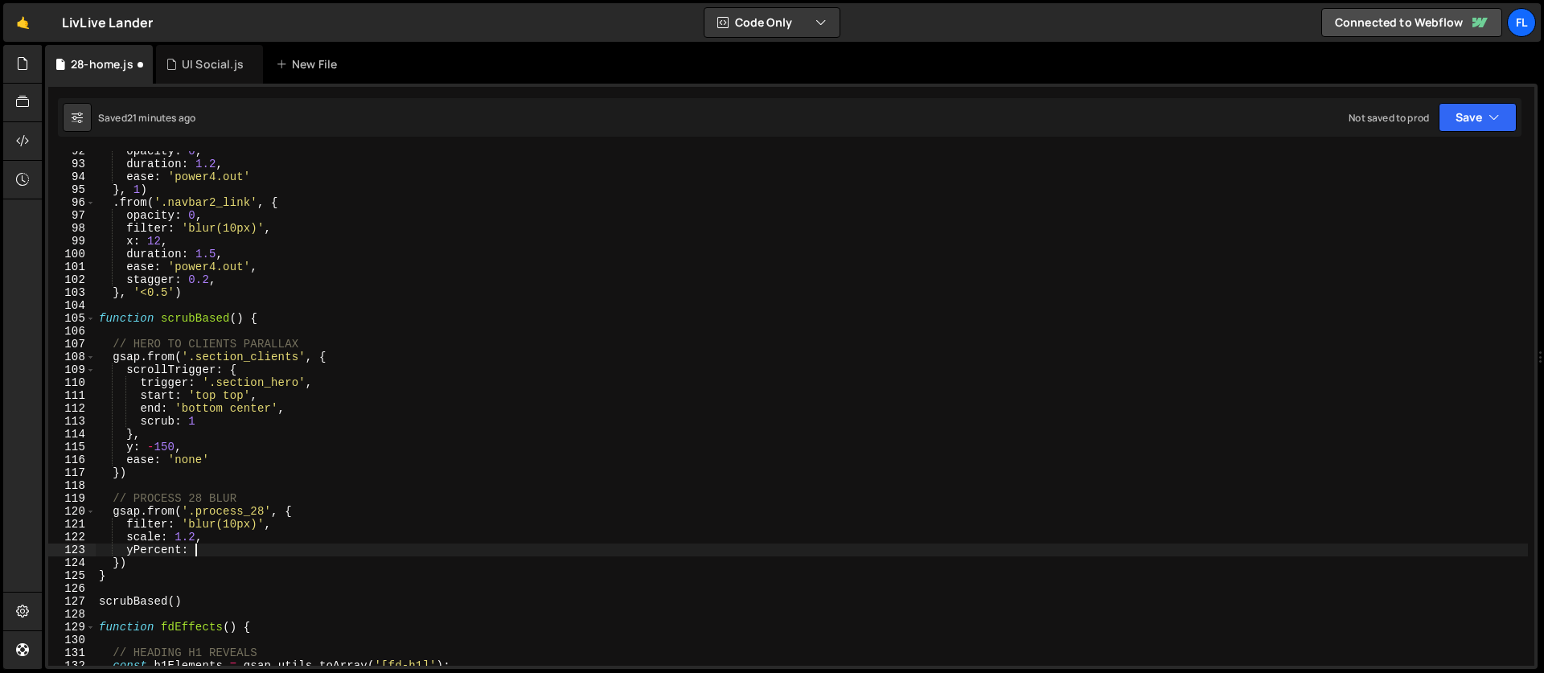
scroll to position [0, 6]
type textarea "yPercent: 10,"
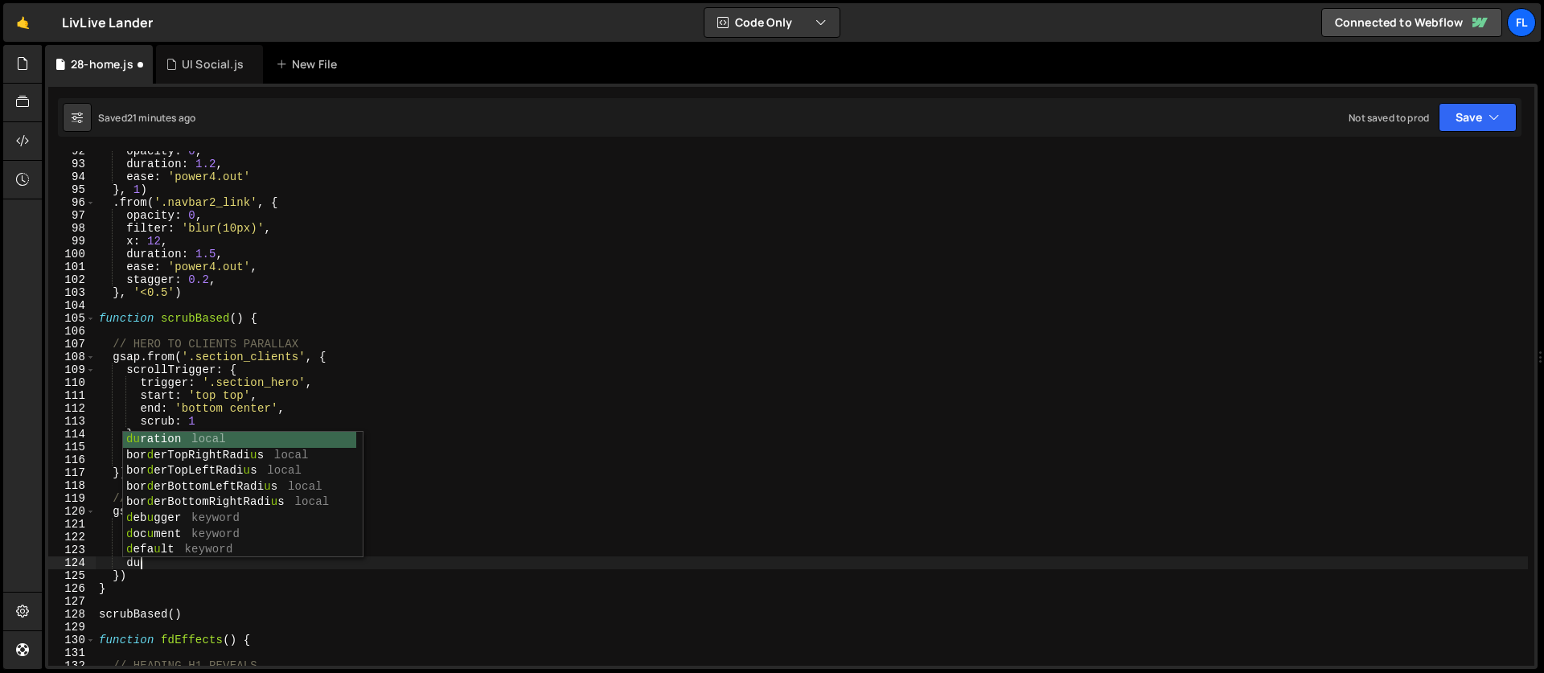
type textarea "d"
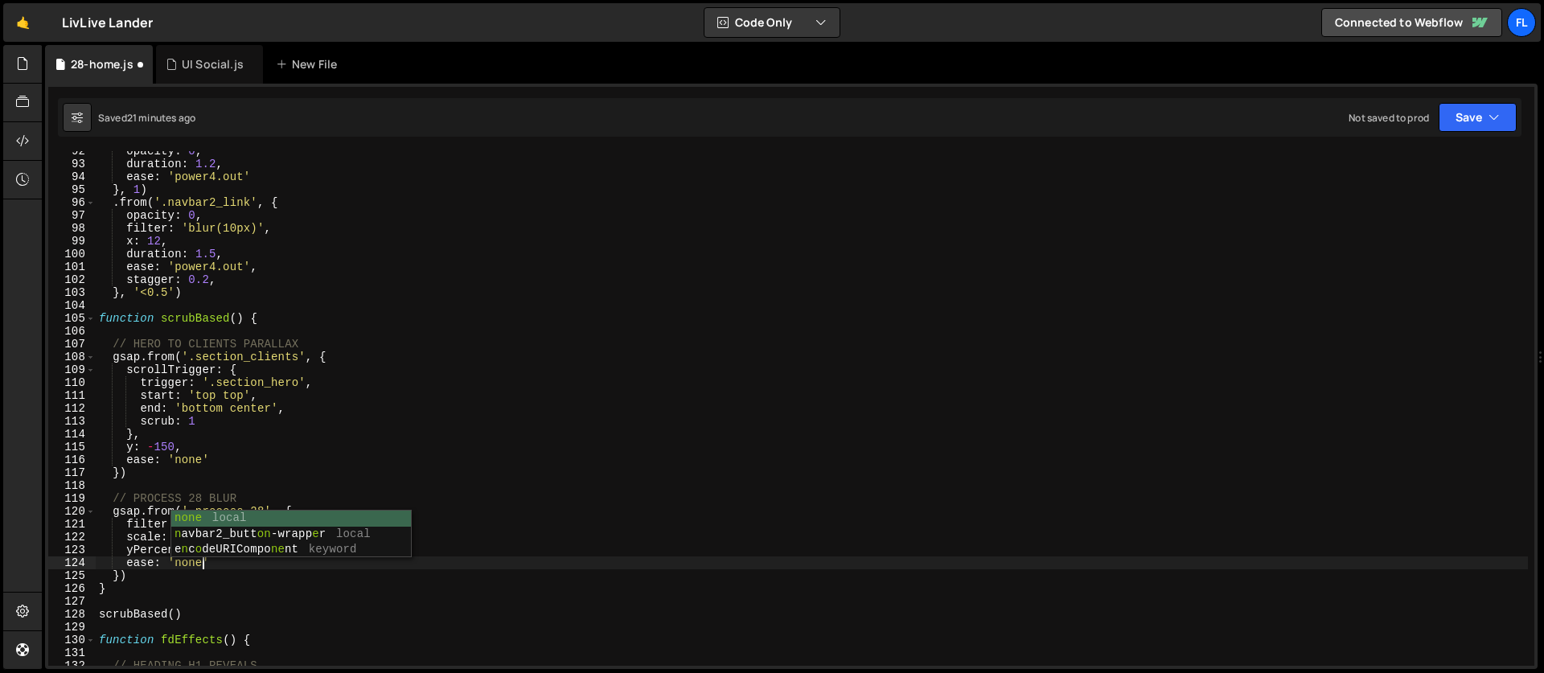
scroll to position [0, 6]
type textarea "ease: 'none',"
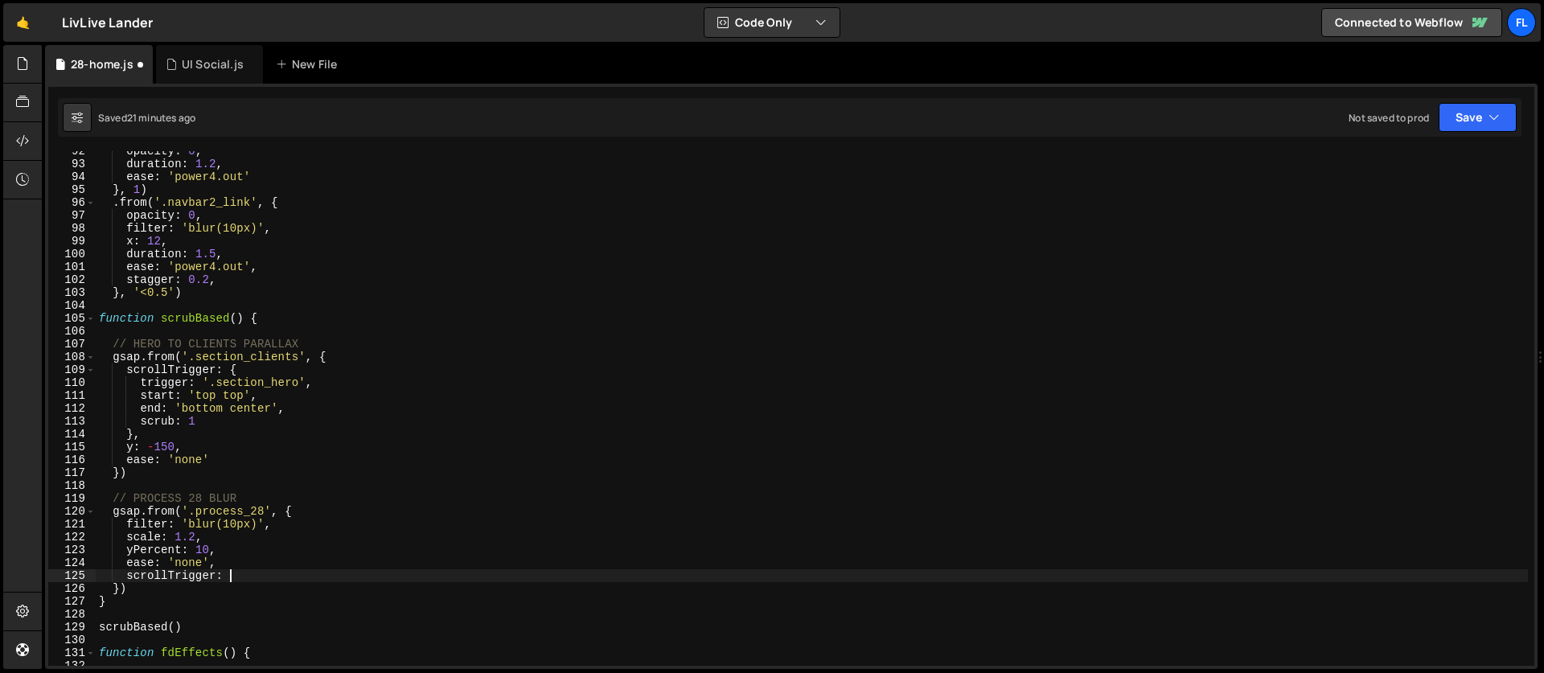
type textarea "scrollTrigger: {"
type textarea "trigger: '.section_process','"
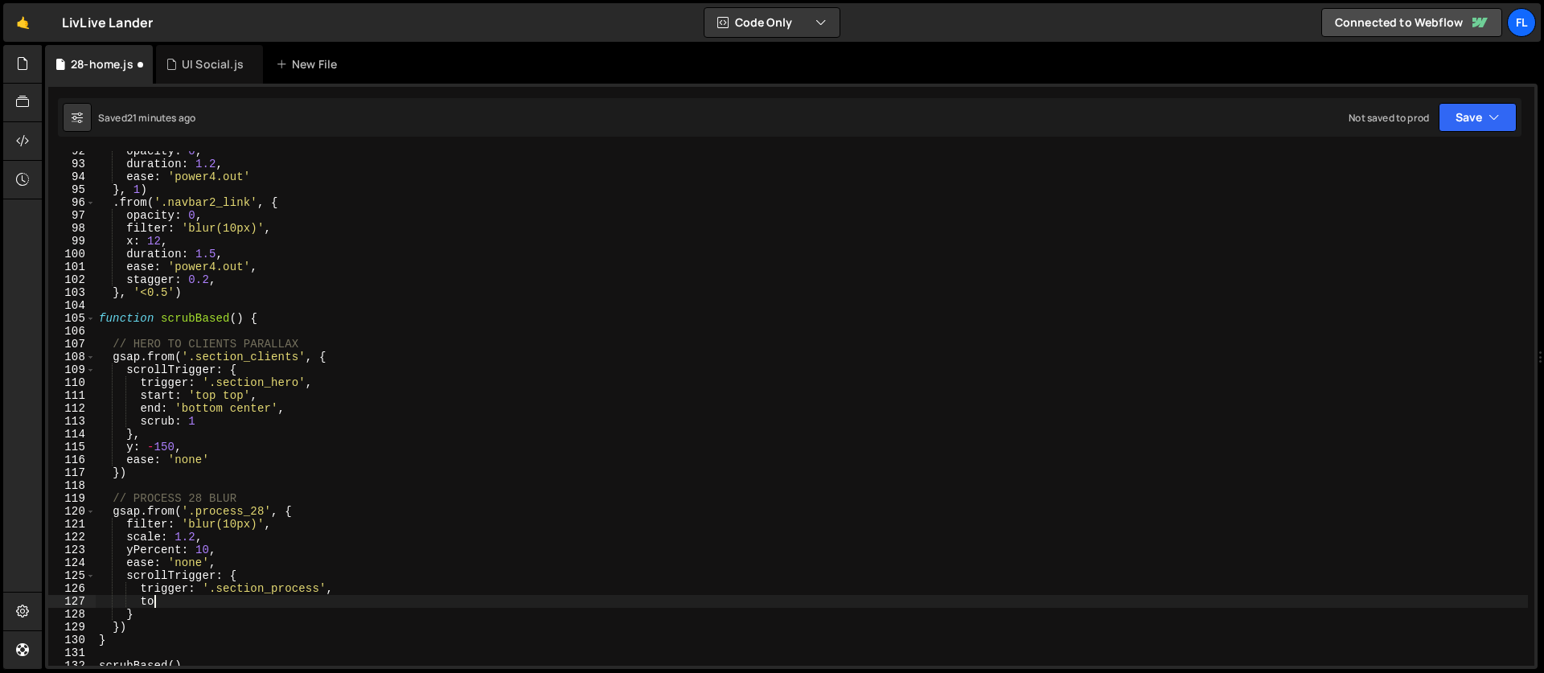
type textarea "t"
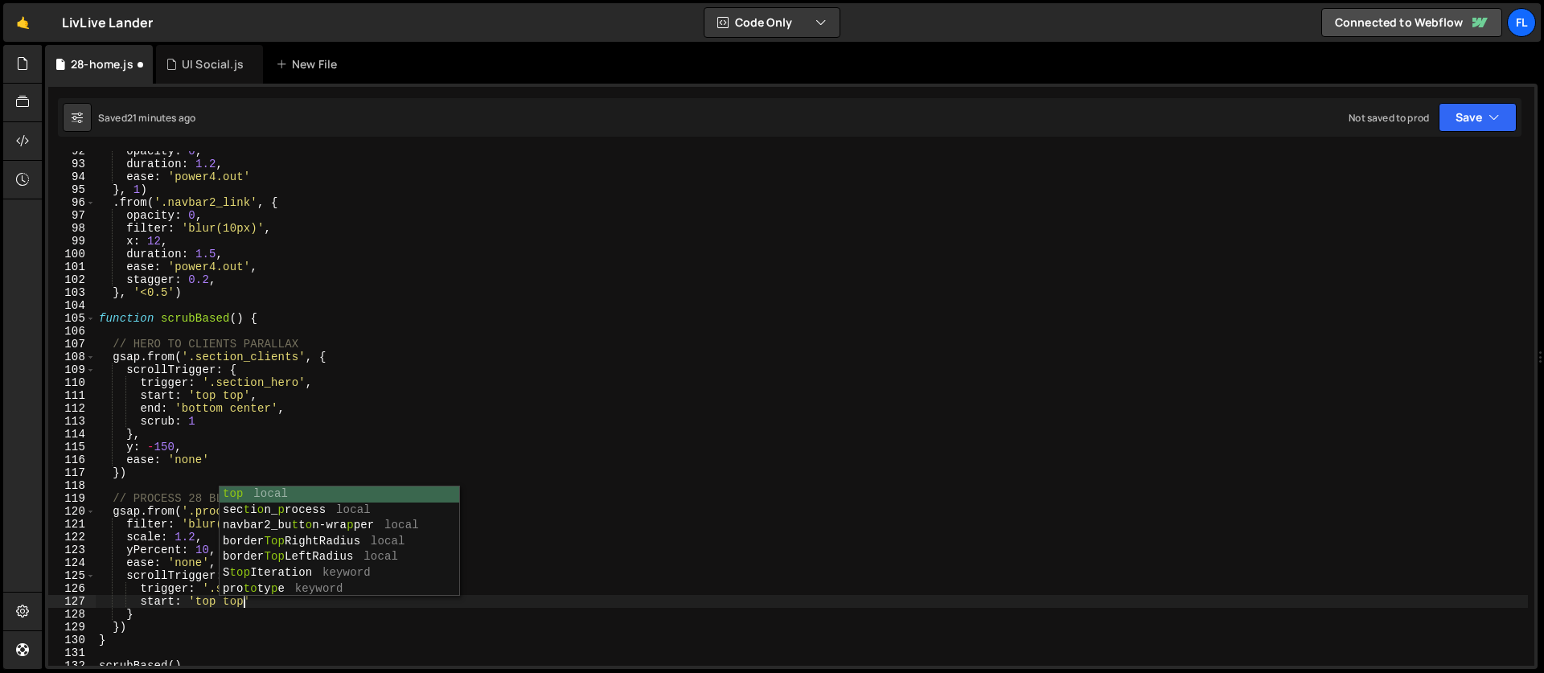
scroll to position [0, 10]
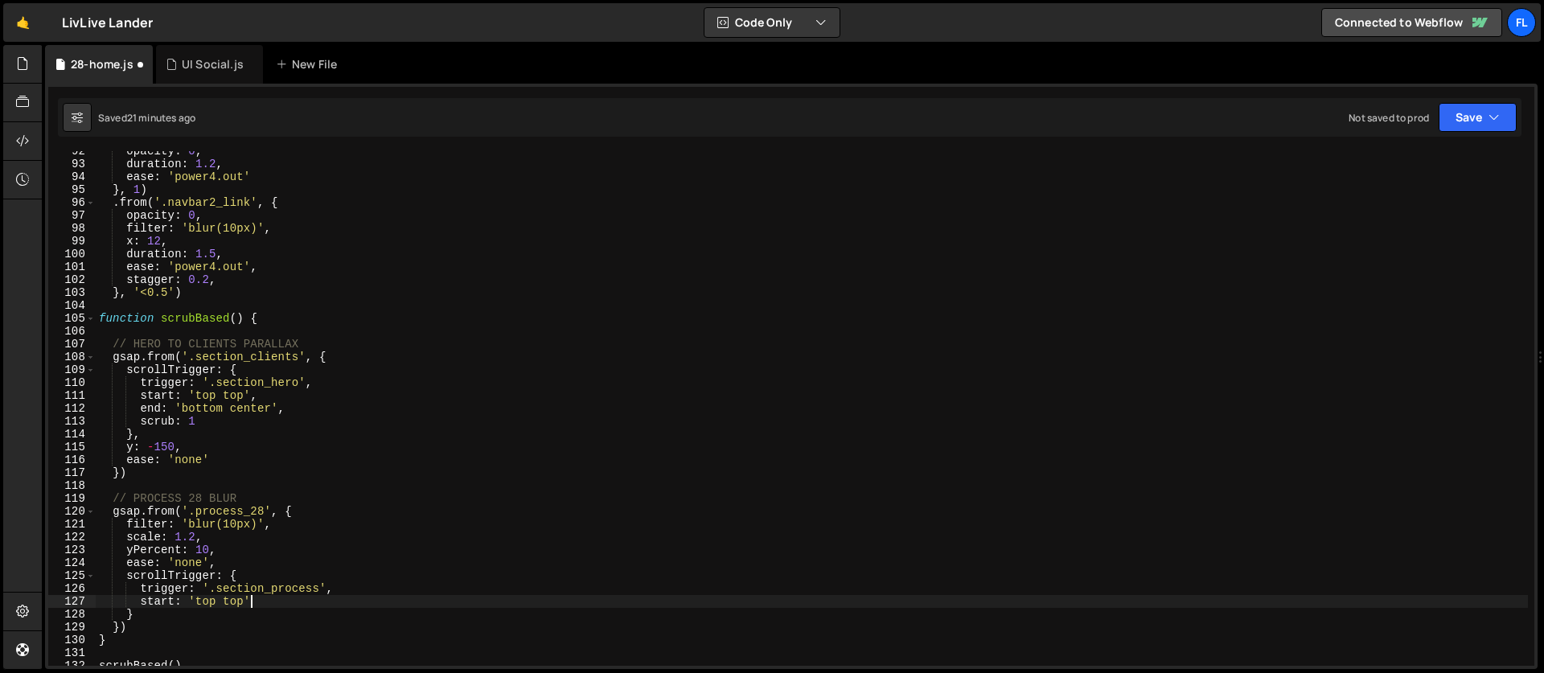
type textarea "start: 'top top','"
type textarea "end: 'center center','"
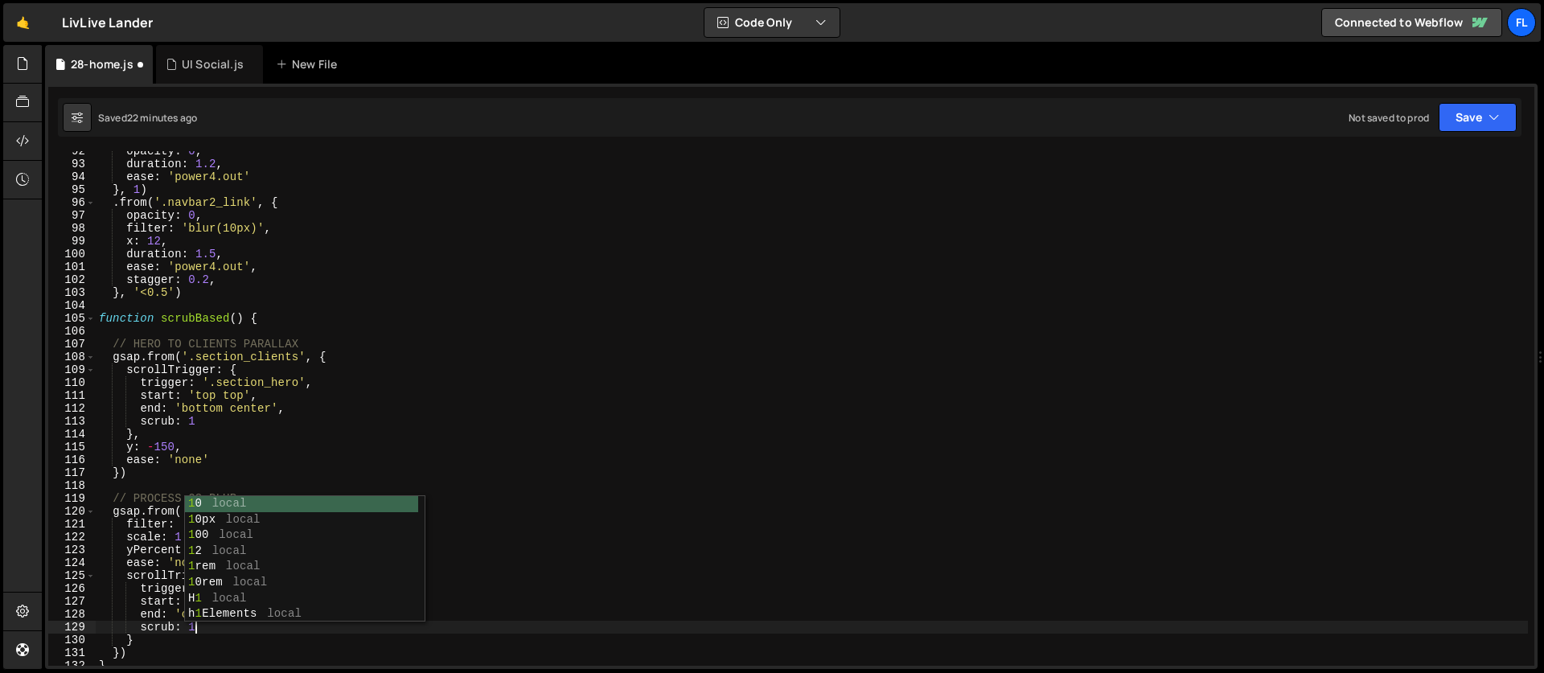
scroll to position [0, 6]
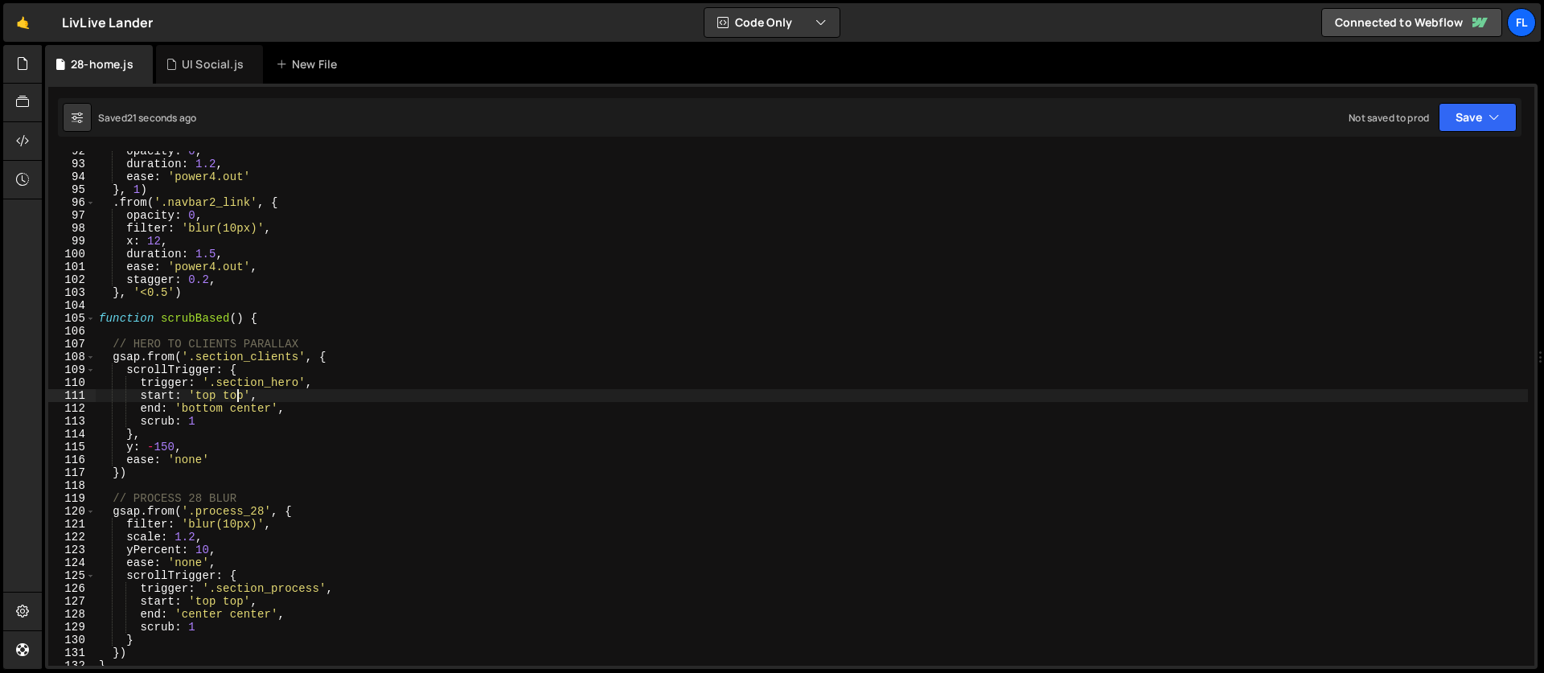
click at [236, 395] on div "opacity : 0 , duration : 1.2 , ease : 'power4.out' } , 1 ) . from ( '.navbar2_l…" at bounding box center [812, 415] width 1432 height 540
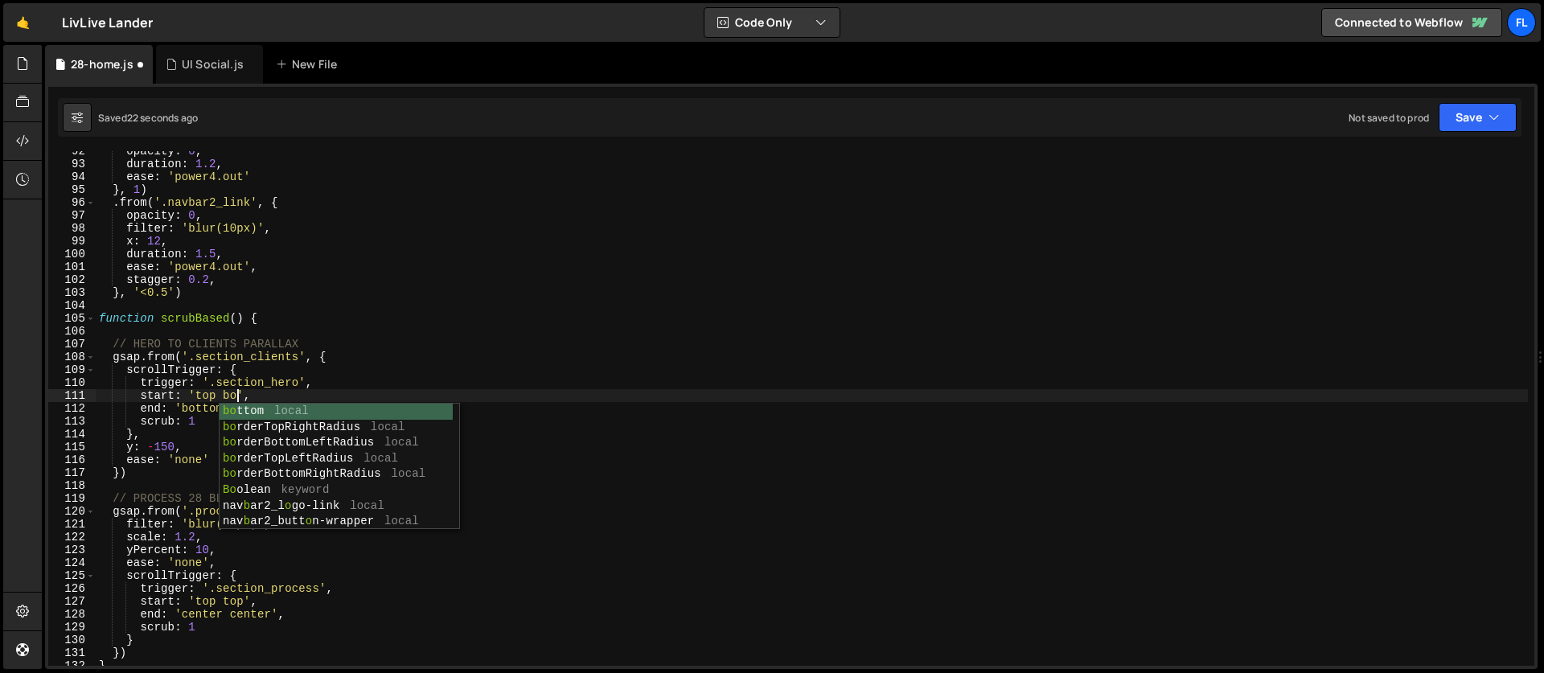
scroll to position [0, 10]
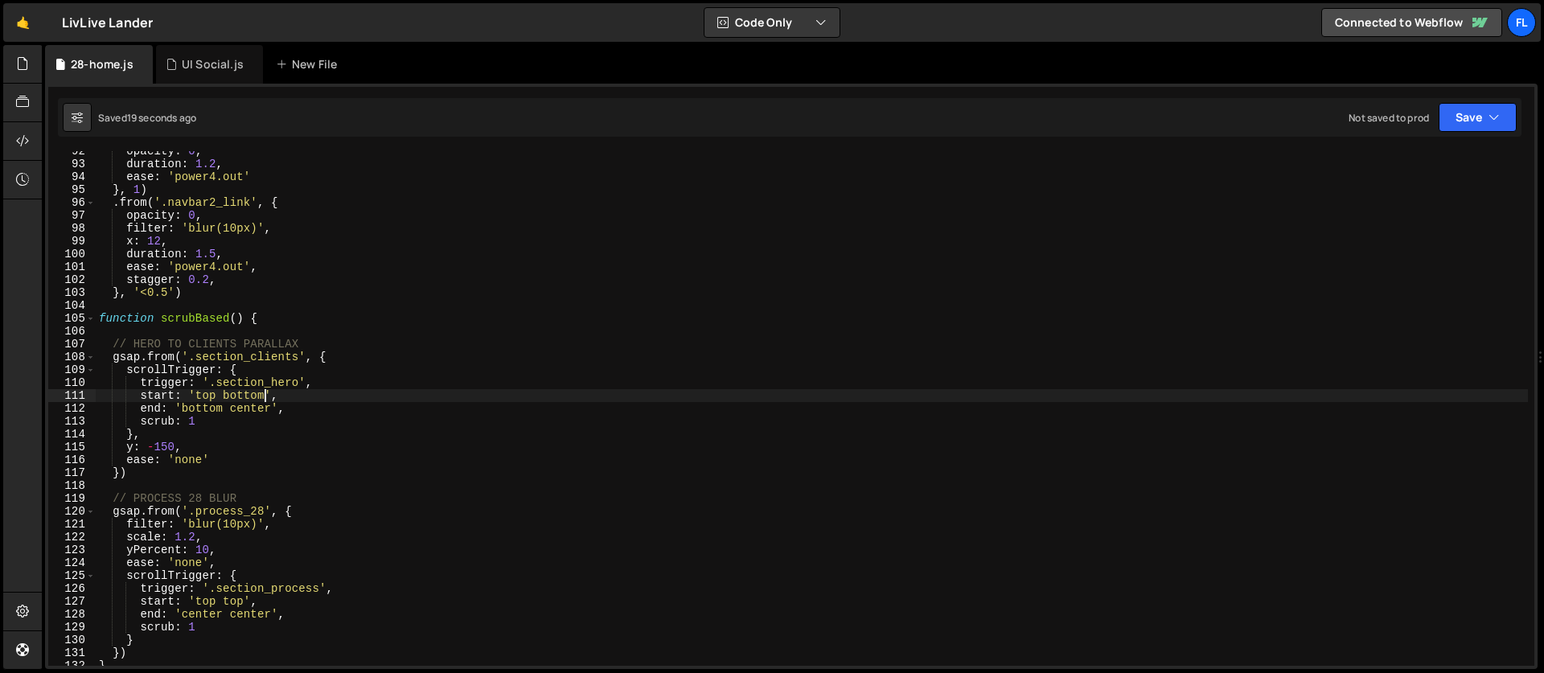
click at [214, 410] on div "opacity : 0 , duration : 1.2 , ease : 'power4.out' } , 1 ) . from ( '.navbar2_l…" at bounding box center [812, 415] width 1432 height 540
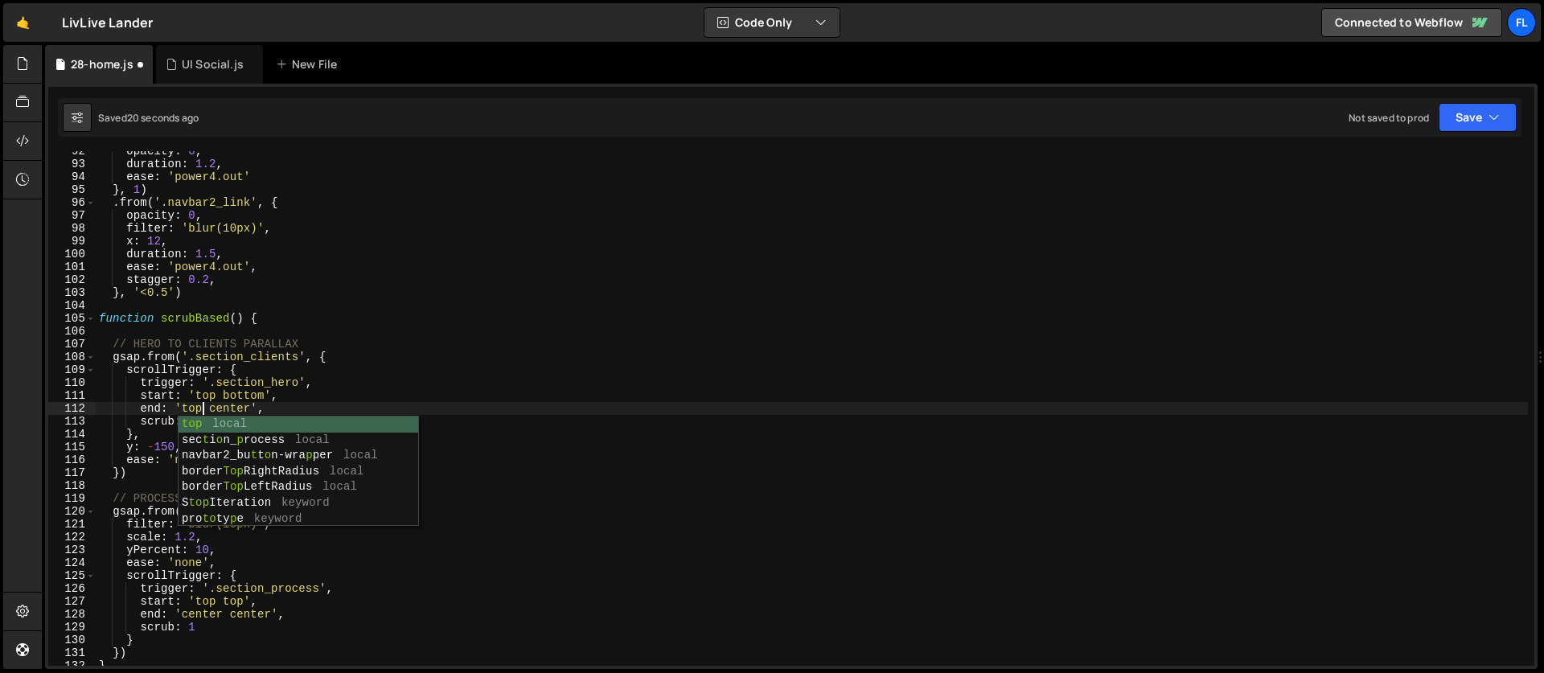
scroll to position [0, 7]
click at [210, 364] on div "opacity : 0 , duration : 1.2 , ease : 'power4.out' } , 1 ) . from ( '.navbar2_l…" at bounding box center [812, 415] width 1432 height 540
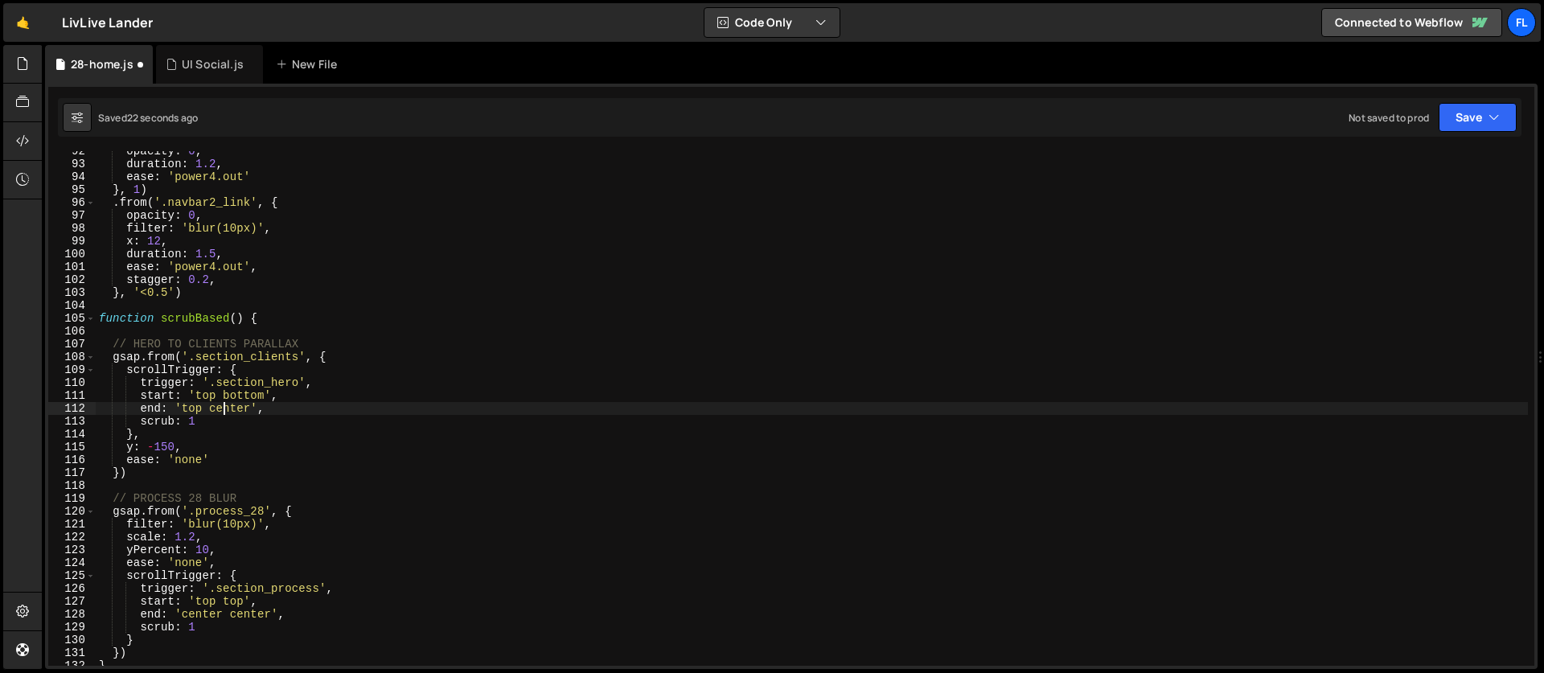
click at [223, 412] on div "opacity : 0 , duration : 1.2 , ease : 'power4.out' } , 1 ) . from ( '.navbar2_l…" at bounding box center [812, 415] width 1432 height 540
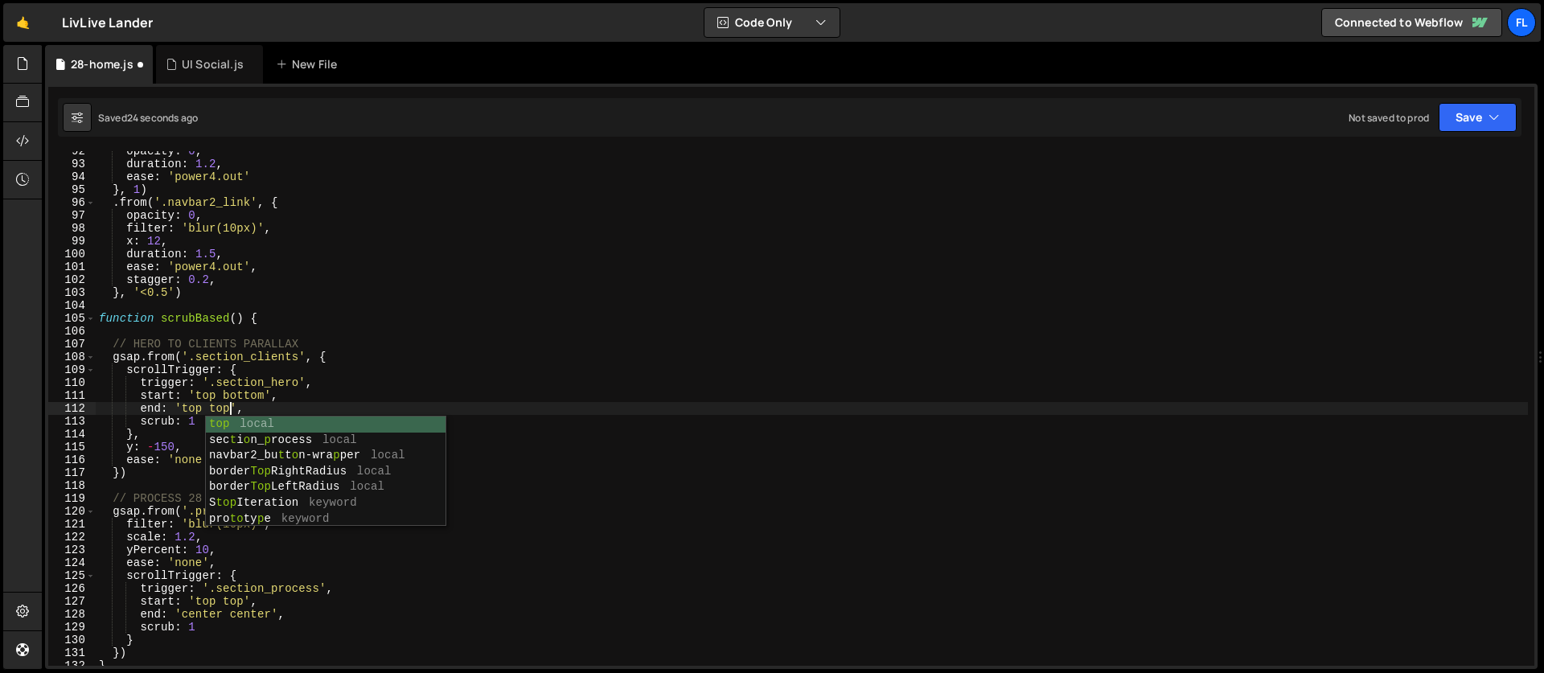
scroll to position [0, 6]
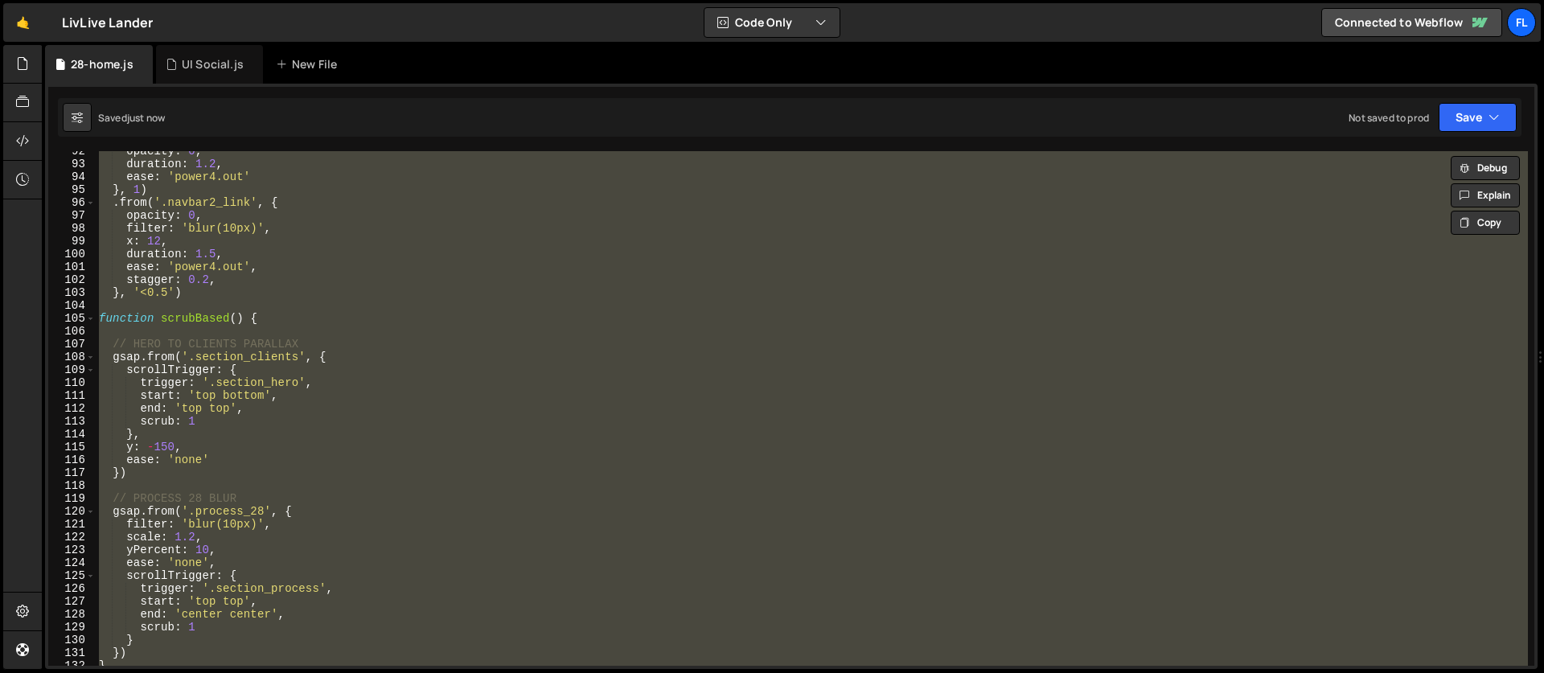
click at [269, 470] on div "opacity : 0 , duration : 1.2 , ease : 'power4.out' } , 1 ) . from ( '.navbar2_l…" at bounding box center [812, 408] width 1432 height 515
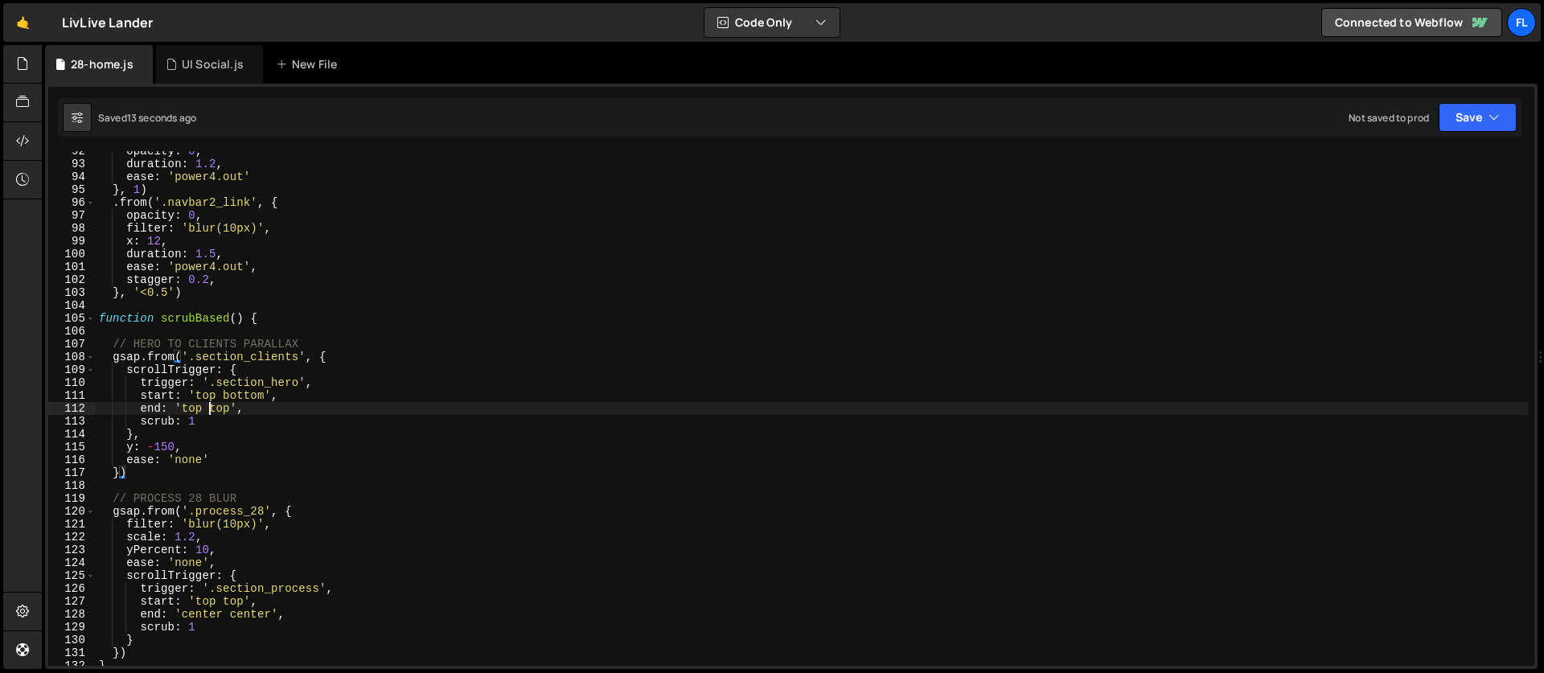
click at [212, 409] on div "opacity : 0 , duration : 1.2 , ease : 'power4.out' } , 1 ) . from ( '.navbar2_l…" at bounding box center [812, 415] width 1432 height 540
click at [179, 410] on div "opacity : 0 , duration : 1.2 , ease : 'power4.out' } , 1 ) . from ( '.navbar2_l…" at bounding box center [812, 415] width 1432 height 540
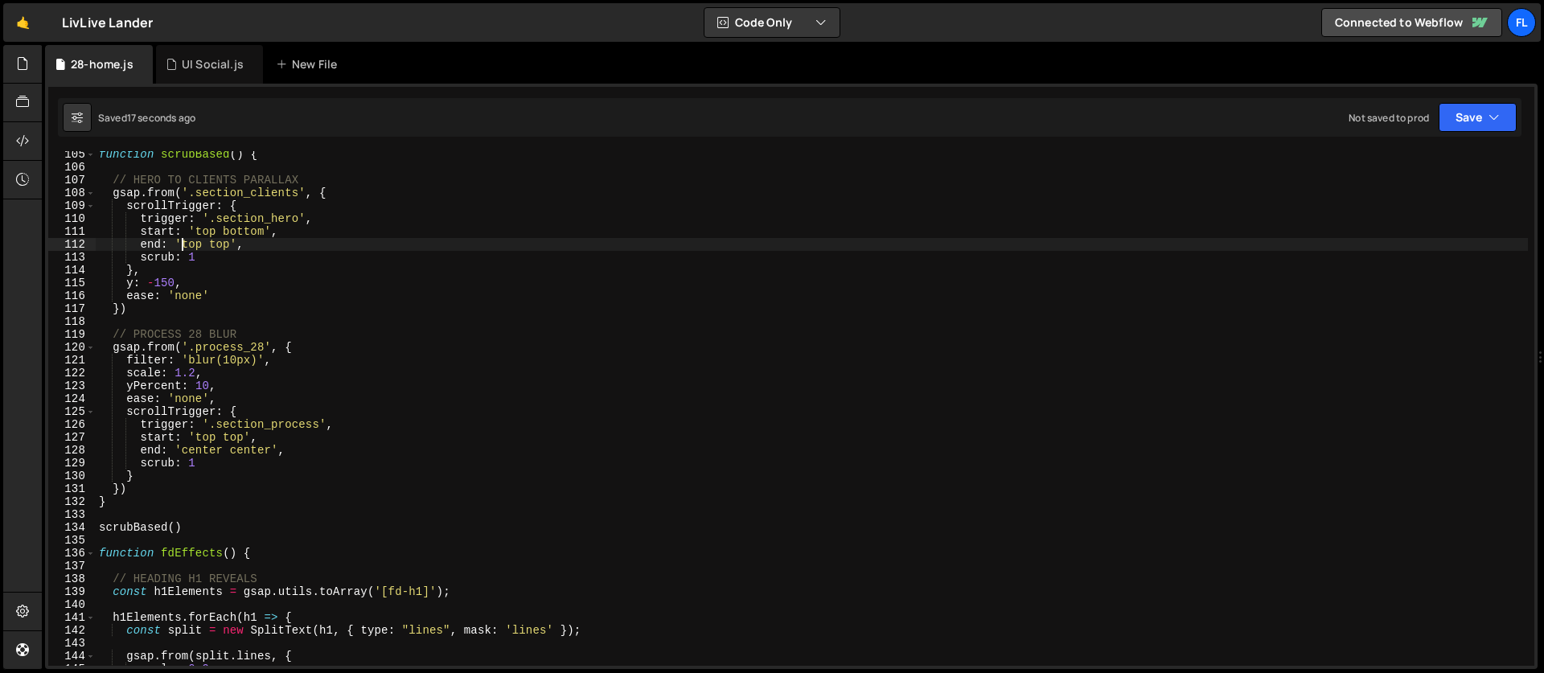
scroll to position [1341, 0]
click at [239, 432] on div "function scrubBased ( ) { // HERO TO CLIENTS PARALLAX gsap . from ( '.section_c…" at bounding box center [812, 418] width 1432 height 540
click at [215, 260] on div "function scrubBased ( ) { // HERO TO CLIENTS PARALLAX gsap . from ( '.section_c…" at bounding box center [812, 418] width 1432 height 540
click at [242, 249] on div "function scrubBased ( ) { // HERO TO CLIENTS PARALLAX gsap . from ( '.section_c…" at bounding box center [812, 418] width 1432 height 540
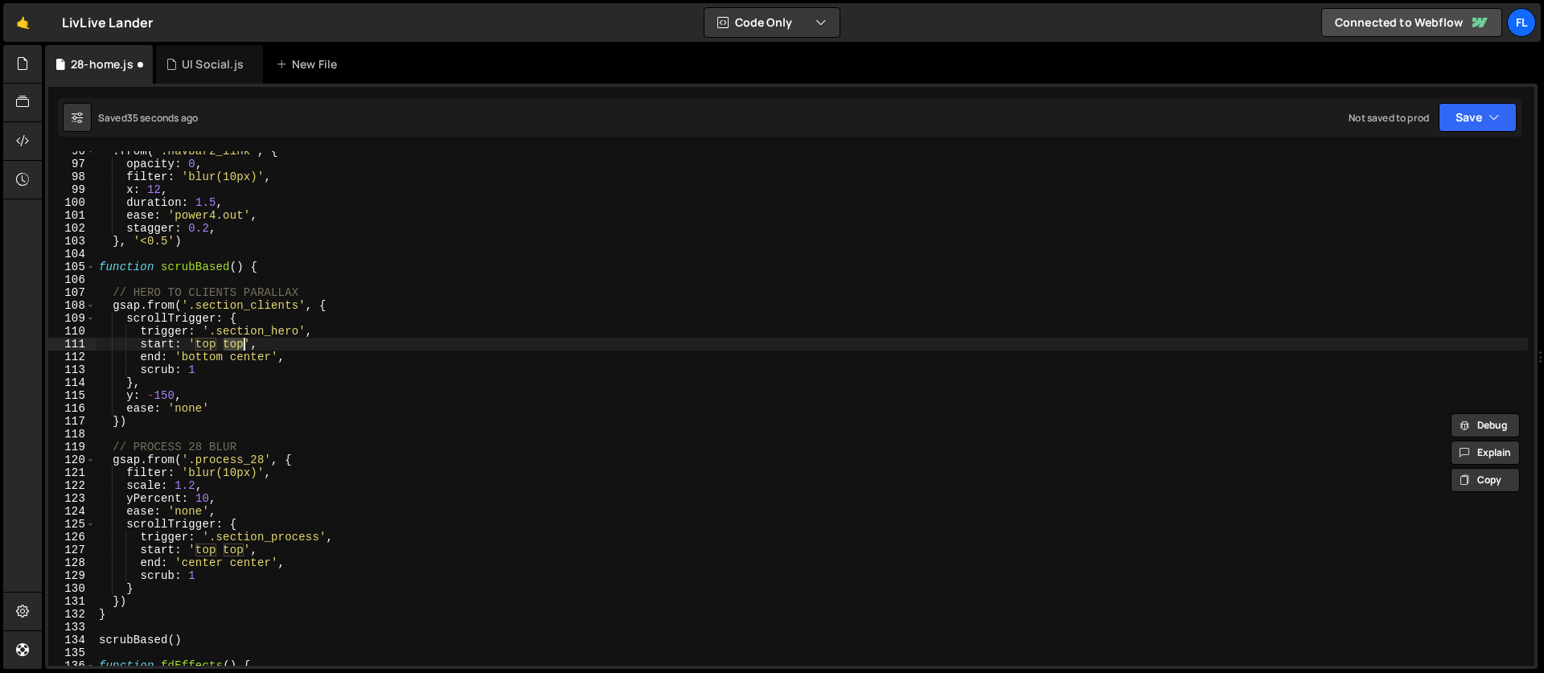
scroll to position [1244, 0]
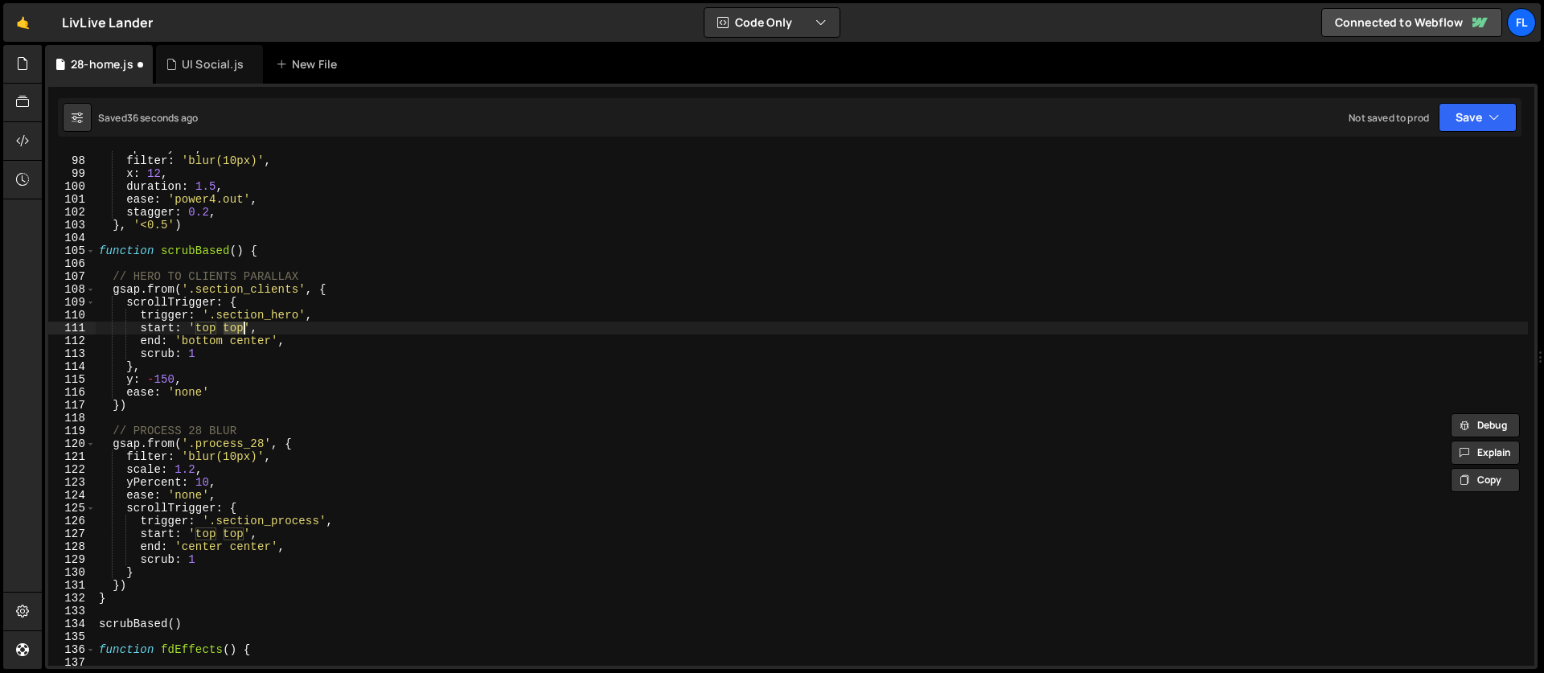
click at [190, 556] on div "opacity : 0 , filter : 'blur(10px)' , x : 12 , duration : 1.5 , ease : 'power4.…" at bounding box center [812, 411] width 1432 height 540
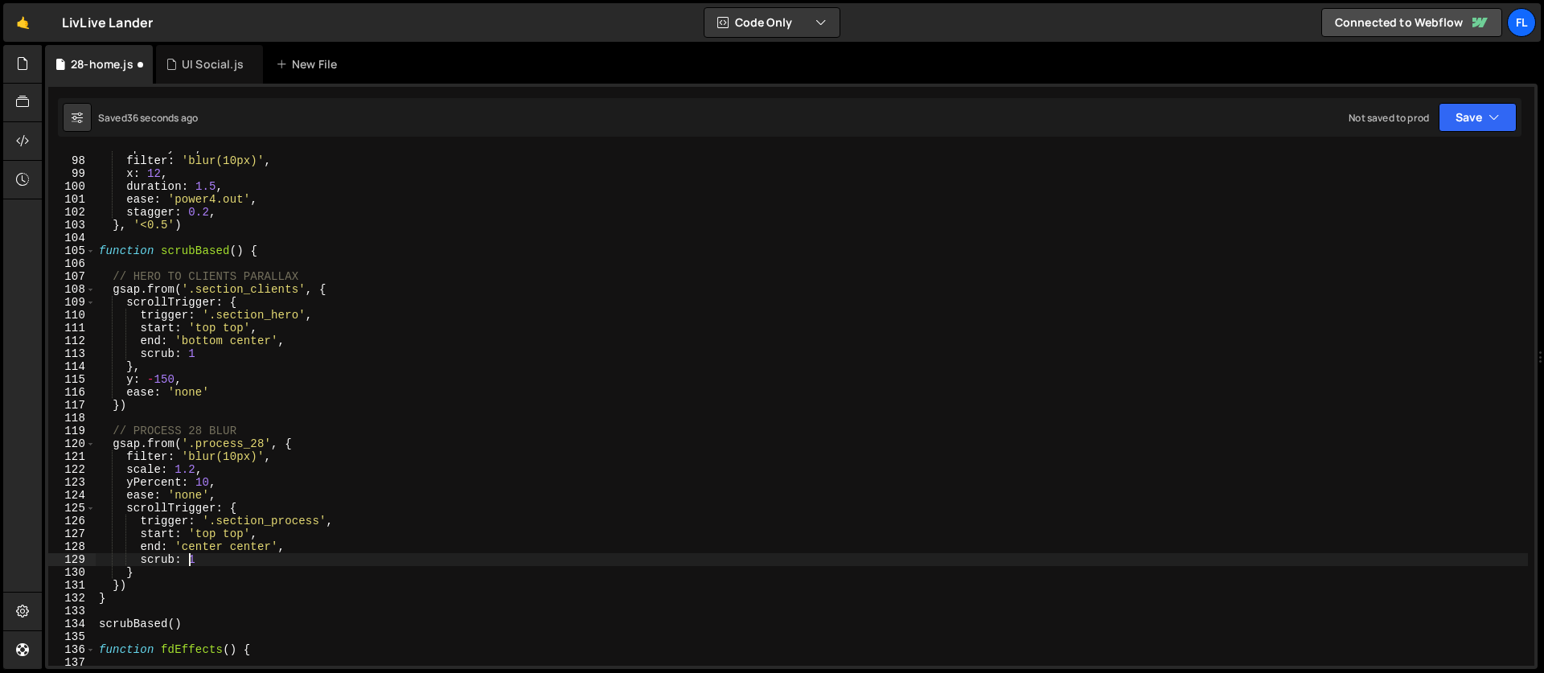
scroll to position [1318, 0]
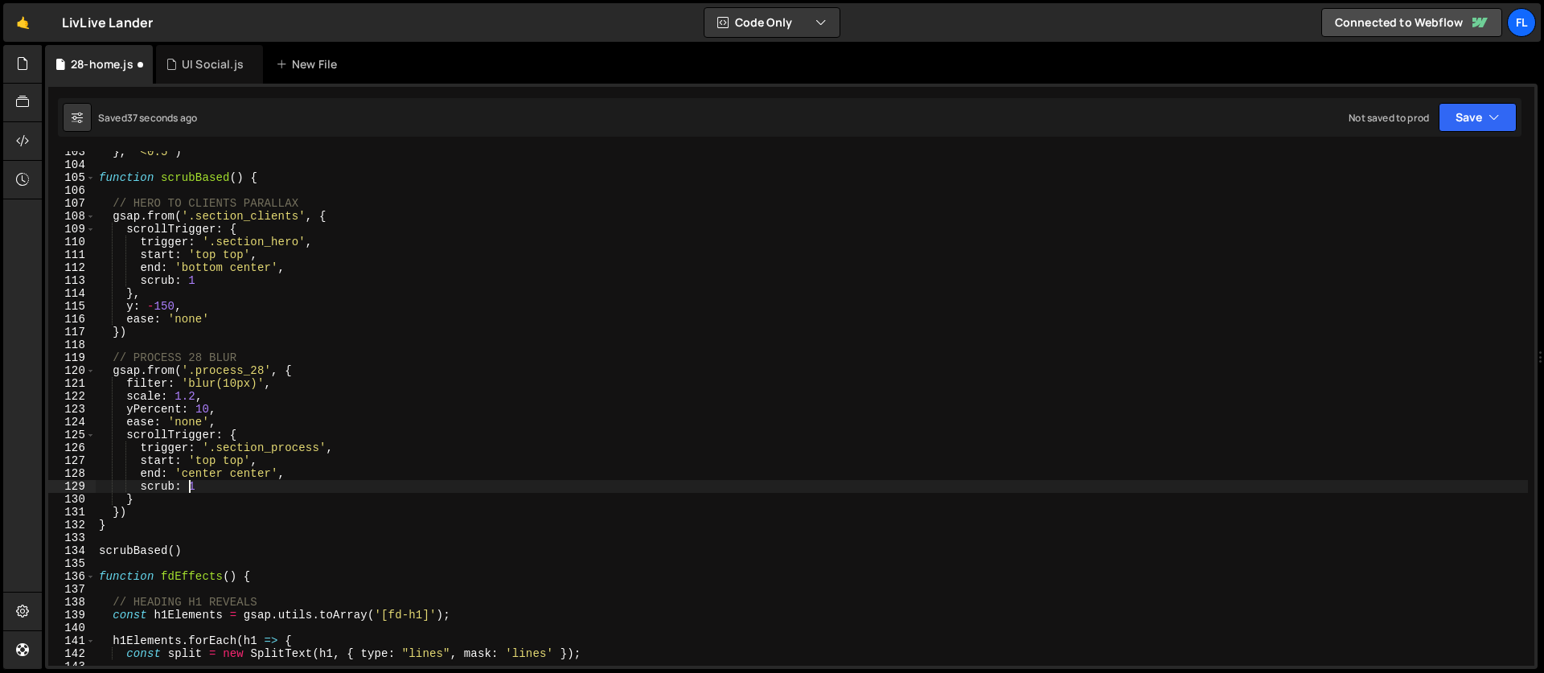
click at [236, 461] on div "} , '<0.5' ) function scrubBased ( ) { // HERO TO CLIENTS PARALLAX gsap . from …" at bounding box center [812, 416] width 1432 height 540
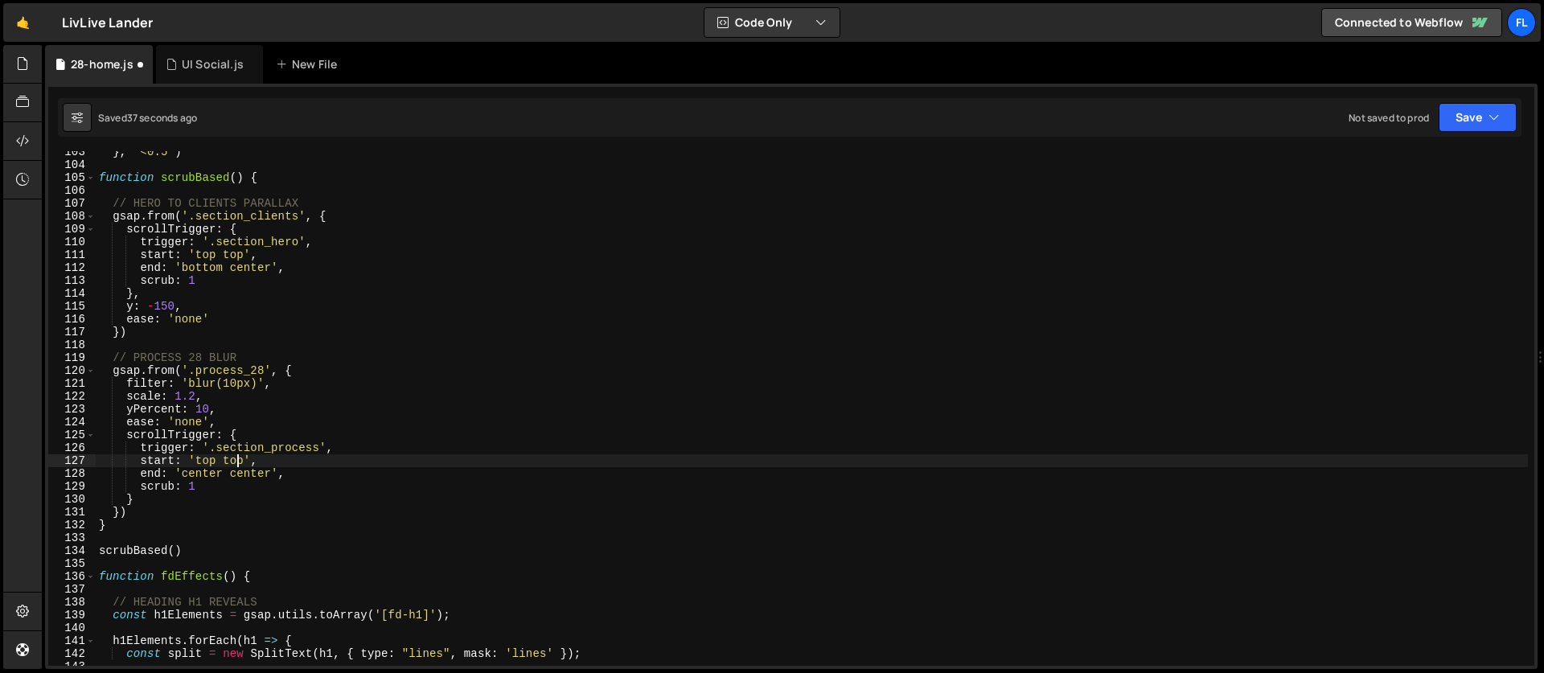
click at [236, 461] on div "} , '<0.5' ) function scrubBased ( ) { // HERO TO CLIENTS PARALLAX gsap . from …" at bounding box center [812, 416] width 1432 height 540
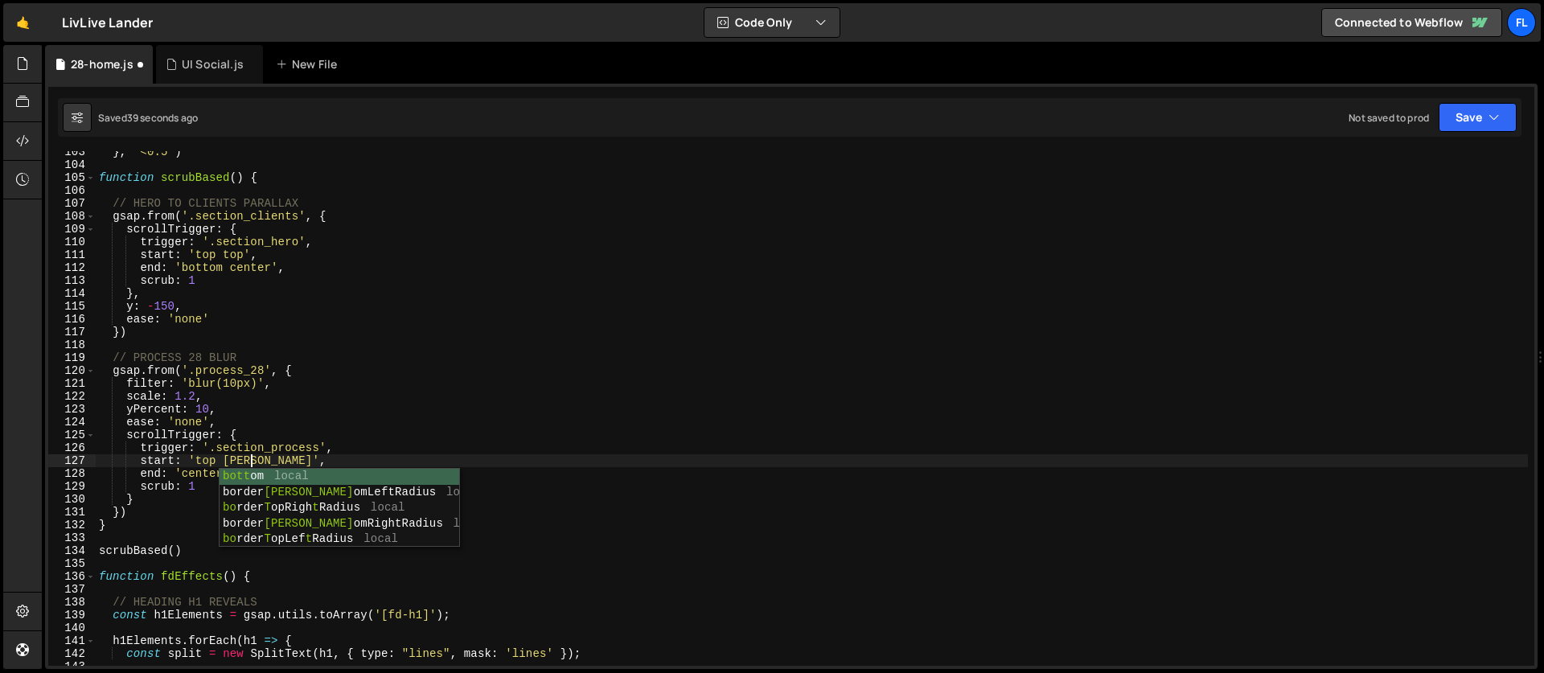
scroll to position [0, 11]
click at [203, 428] on div "} , '<0.5' ) function scrubBased ( ) { // HERO TO CLIENTS PARALLAX gsap . from …" at bounding box center [812, 416] width 1432 height 540
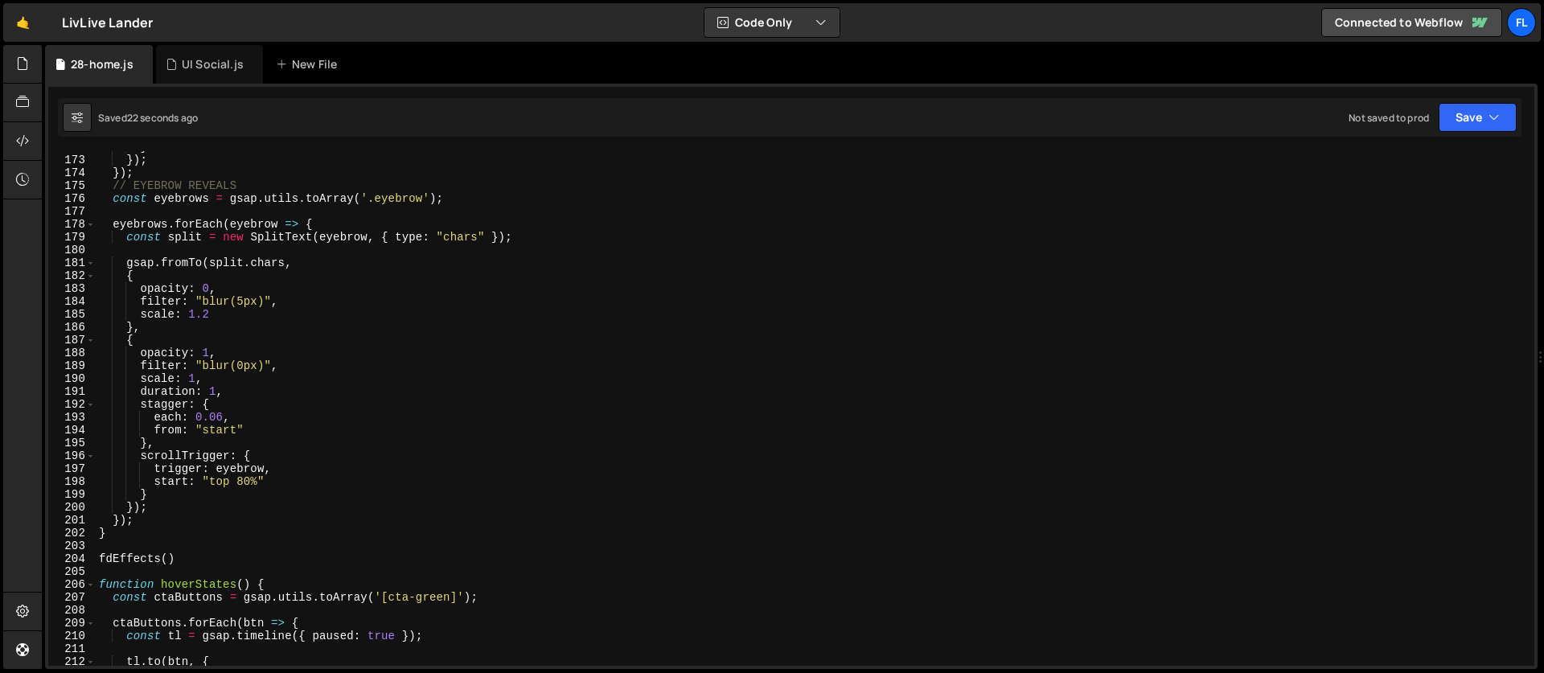
scroll to position [2210, 0]
click at [322, 221] on div "} }) ; }) ; // EYEBROW REVEALS const eyebrows = gsap . utils . toArray ( '.eyeb…" at bounding box center [812, 411] width 1432 height 540
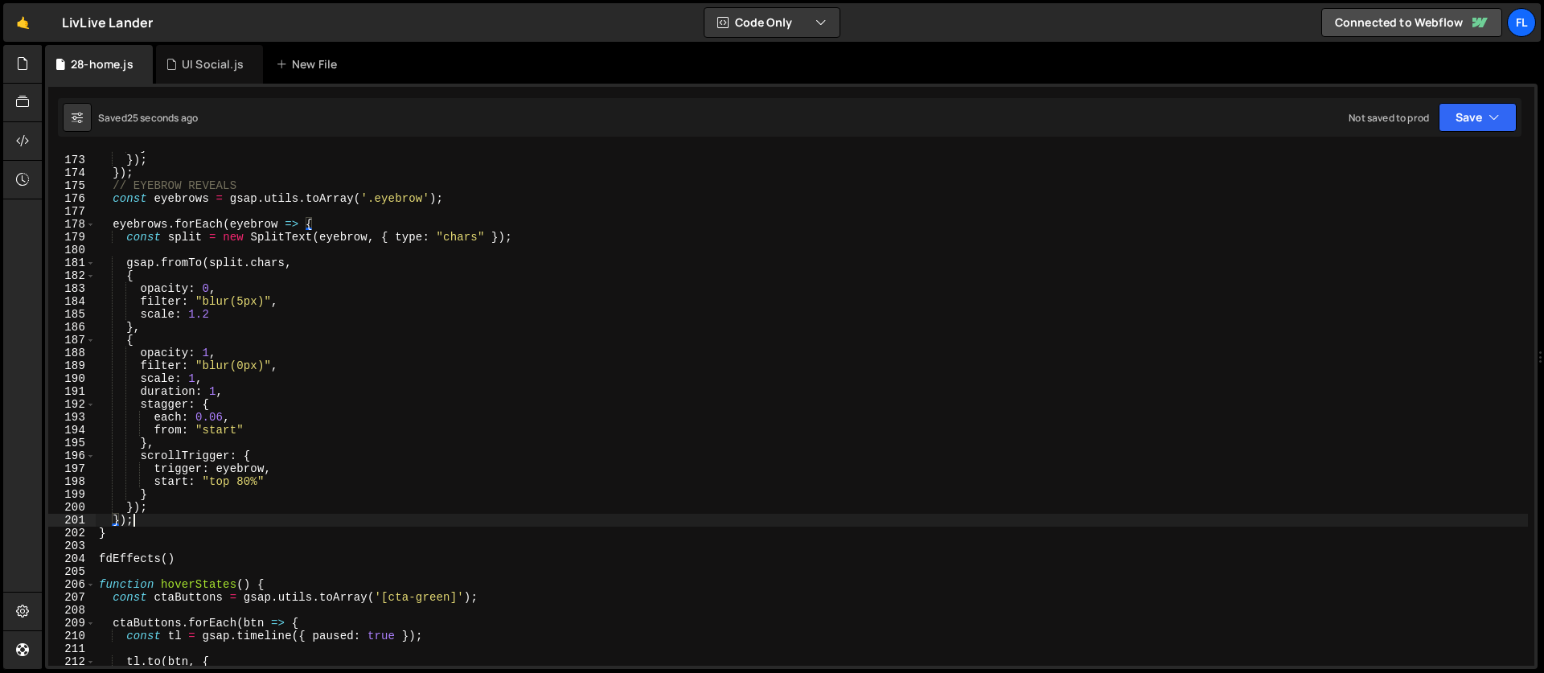
click at [153, 524] on div "} }) ; }) ; // EYEBROW REVEALS const eyebrows = gsap . utils . toArray ( '.eyeb…" at bounding box center [812, 411] width 1432 height 540
type textarea "});"
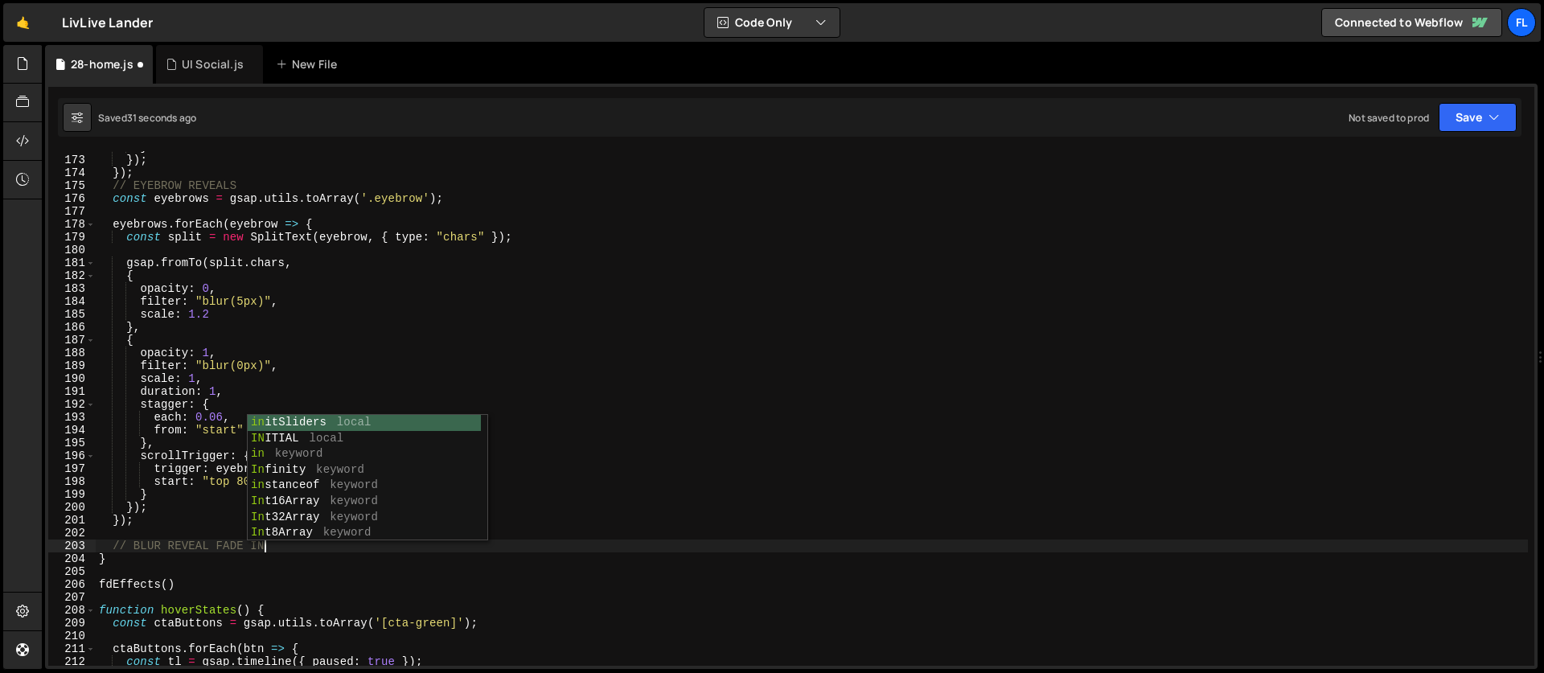
scroll to position [0, 10]
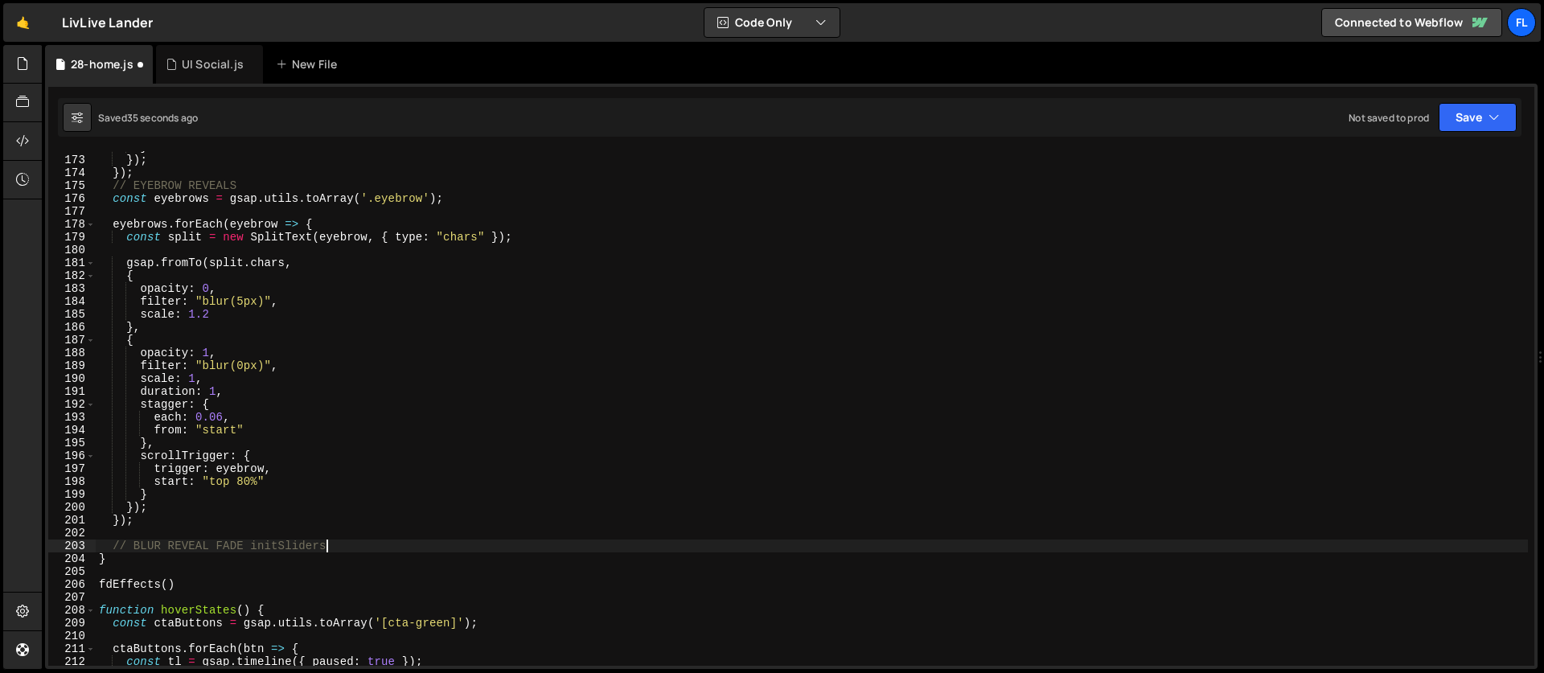
click at [283, 551] on div "} }) ; }) ; // EYEBROW REVEALS const eyebrows = gsap . utils . toArray ( '.eyeb…" at bounding box center [812, 411] width 1432 height 540
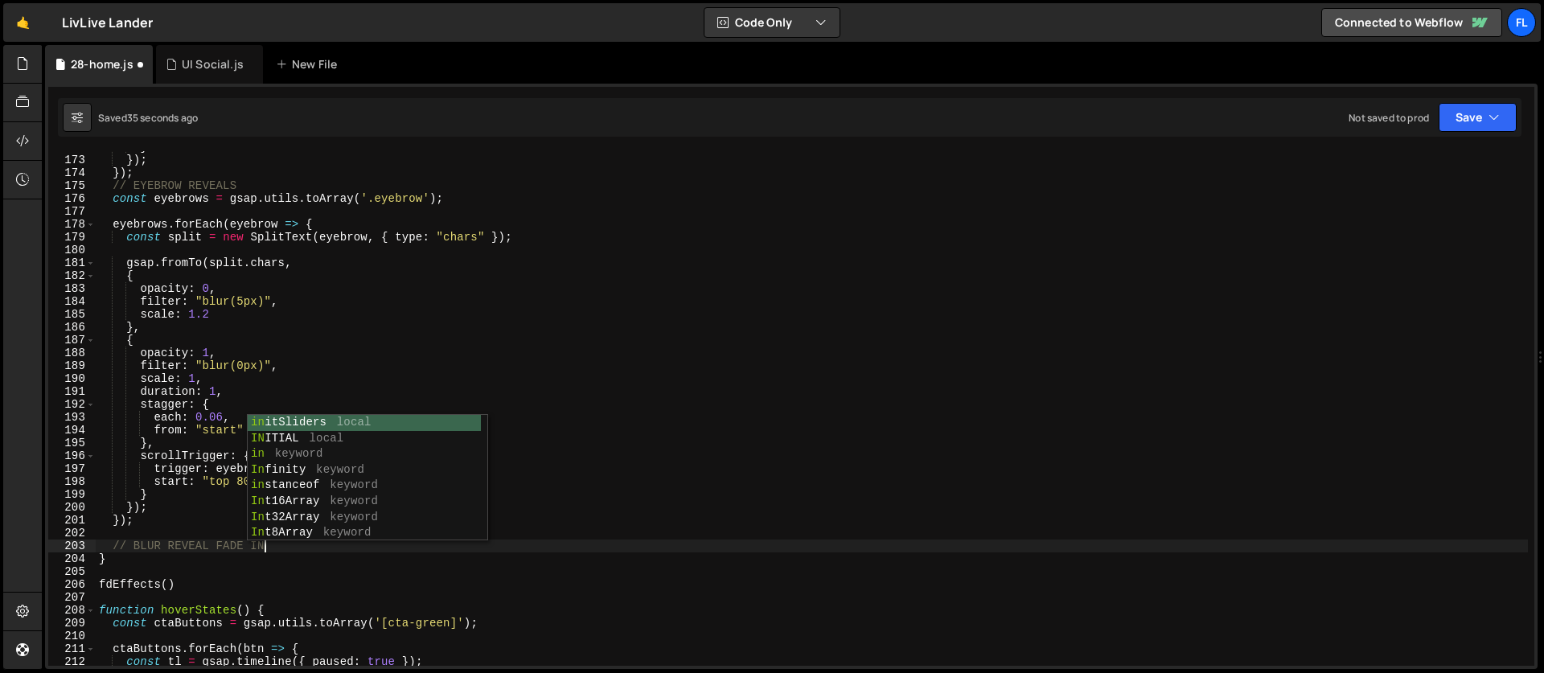
type textarea "// BLUR REVEAL FADE IN"
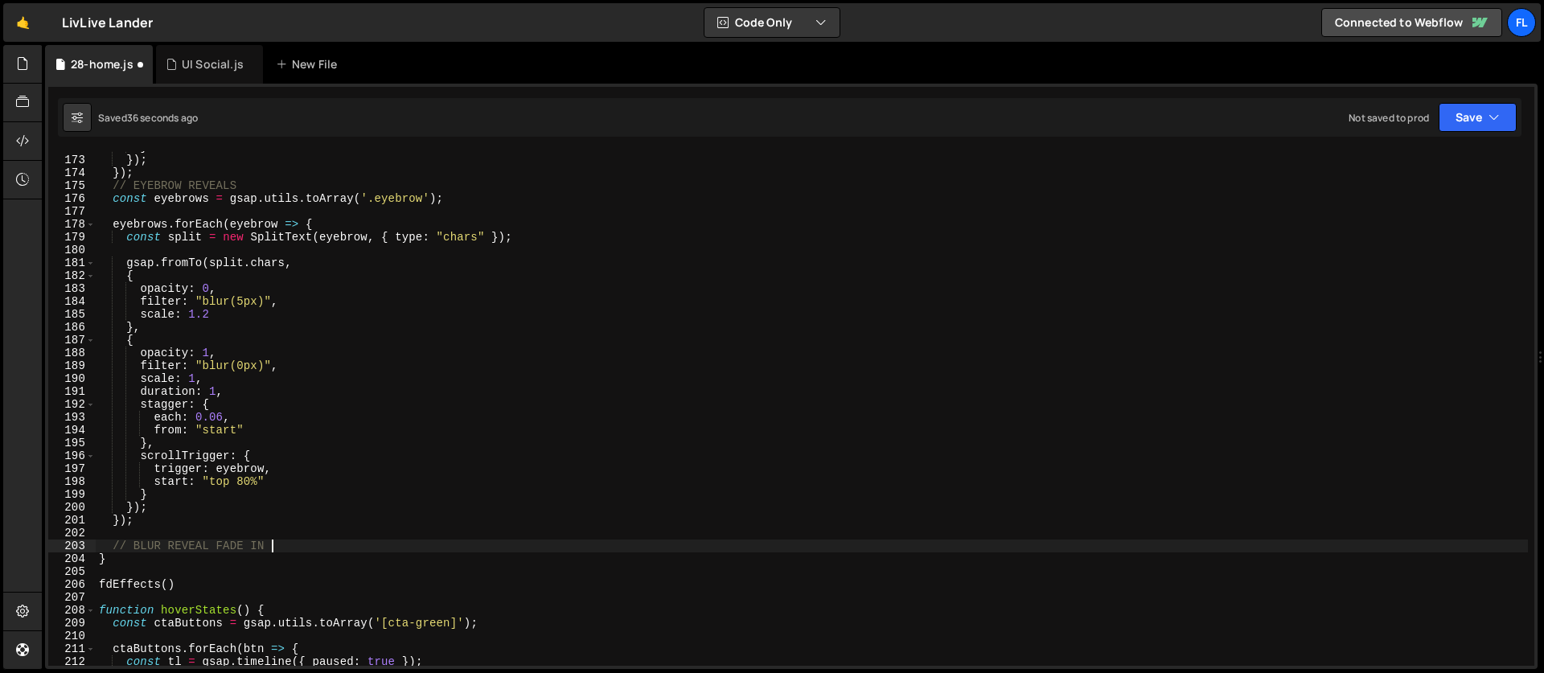
scroll to position [0, 0]
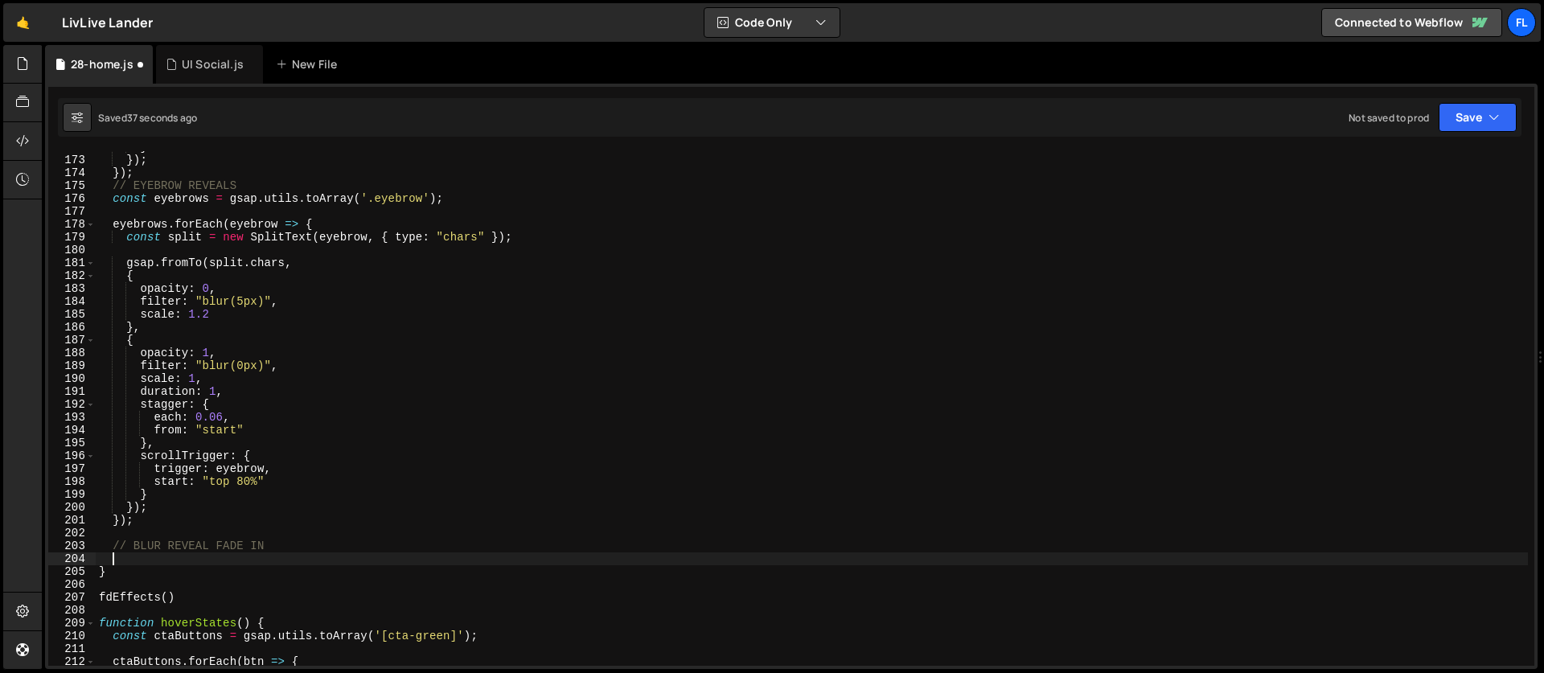
paste textarea "});"
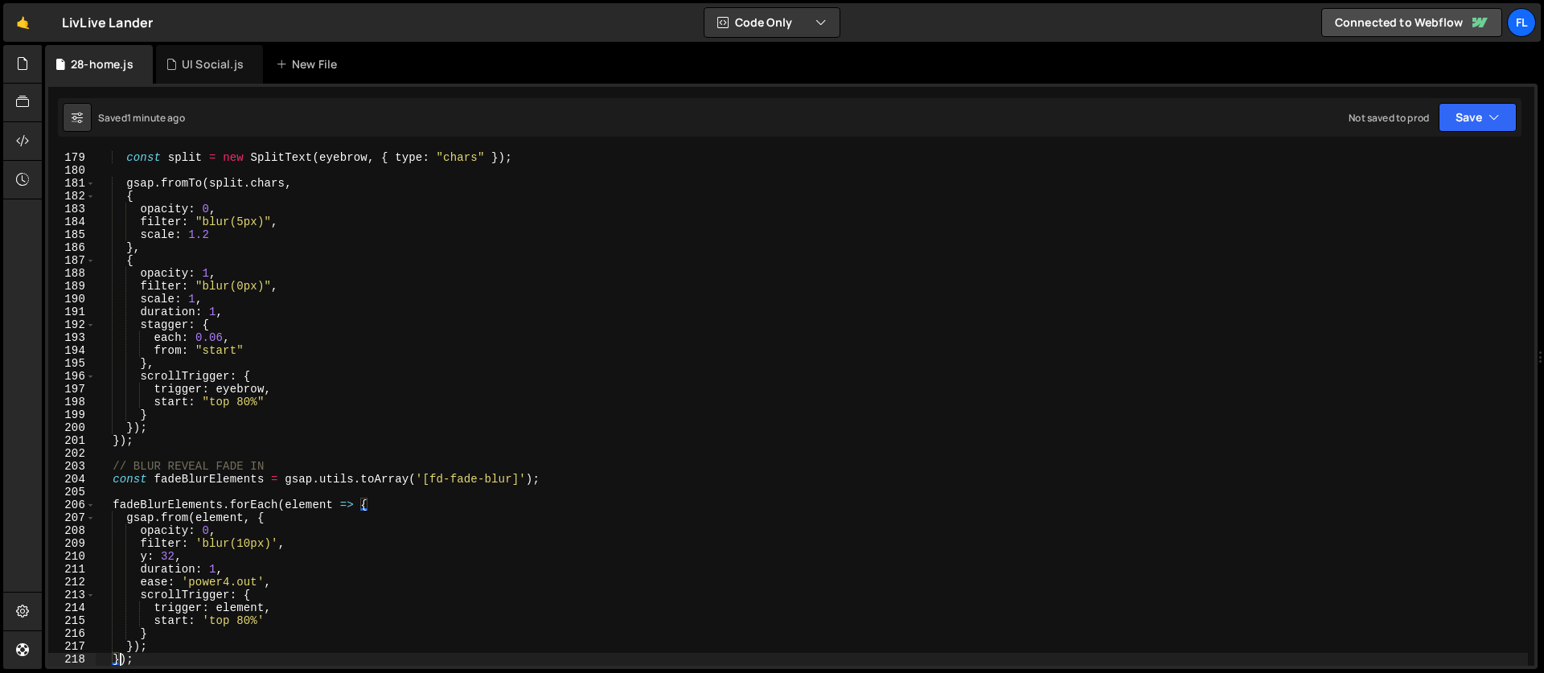
click at [214, 535] on div "const split = new SplitText ( eyebrow , { type : "chars" }) ; gsap . fromTo ( s…" at bounding box center [812, 421] width 1432 height 540
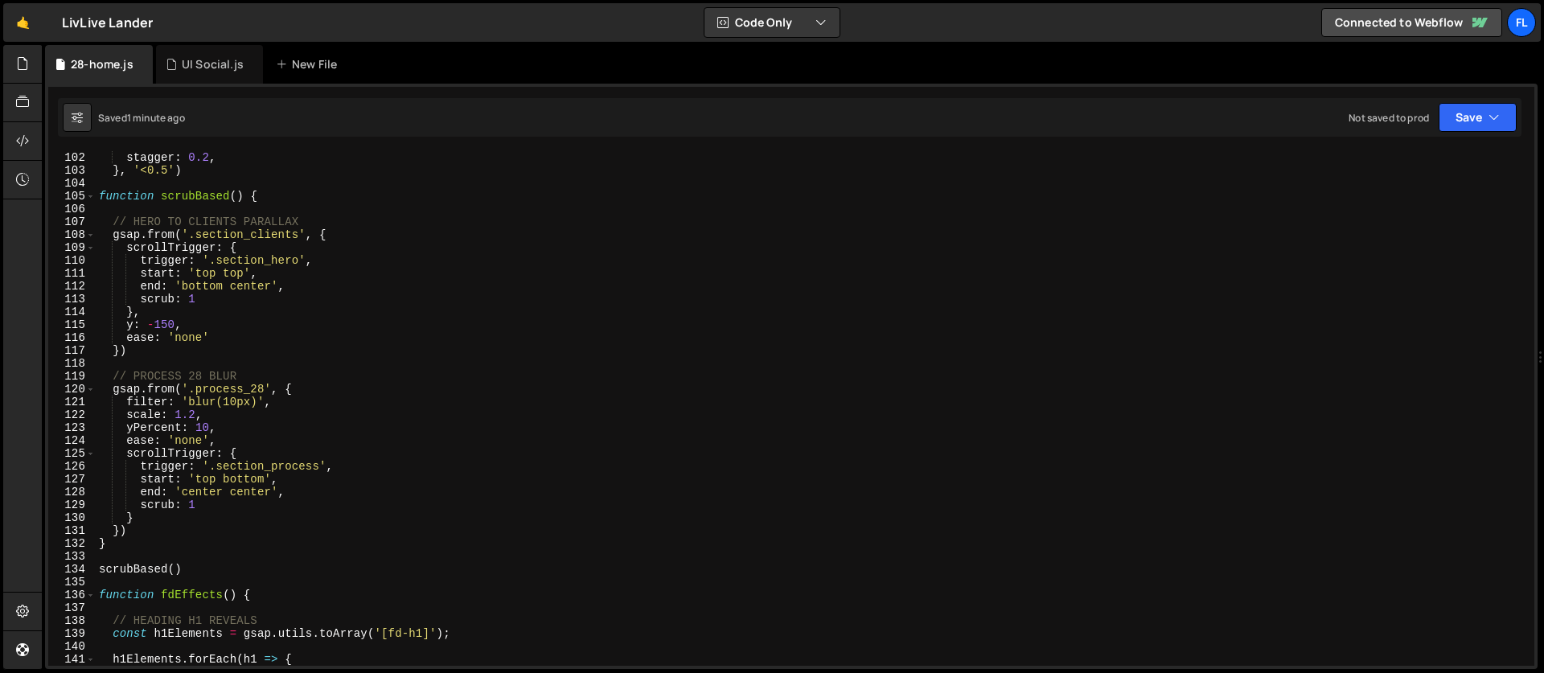
scroll to position [1299, 0]
click at [264, 386] on div "ease : 'power4.out' , stagger : 0.2 , } , '<0.5' ) function scrubBased ( ) { //…" at bounding box center [812, 408] width 1432 height 540
click at [260, 414] on div "ease : 'power4.out' , stagger : 0.2 , } , '<0.5' ) function scrubBased ( ) { //…" at bounding box center [812, 408] width 1432 height 540
type textarea "scale: 1.2,"
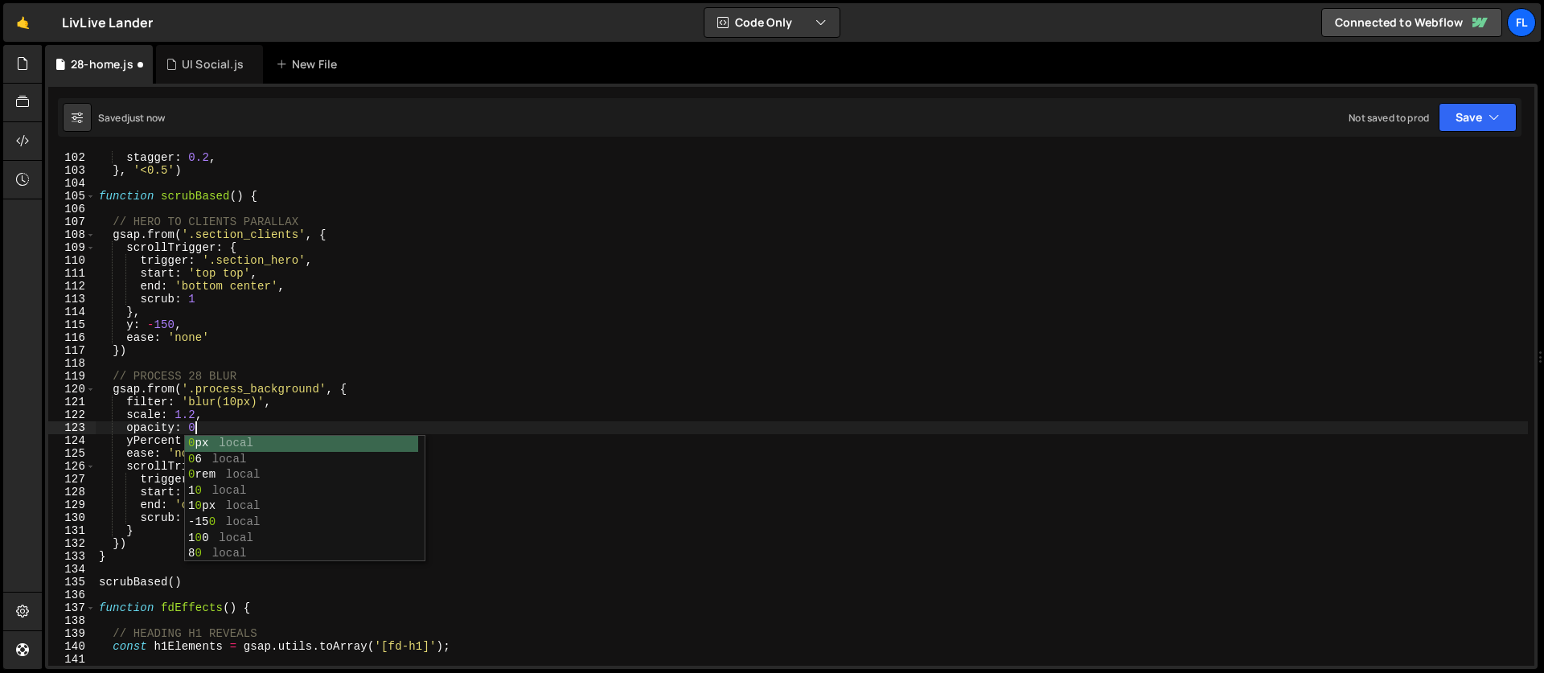
scroll to position [0, 6]
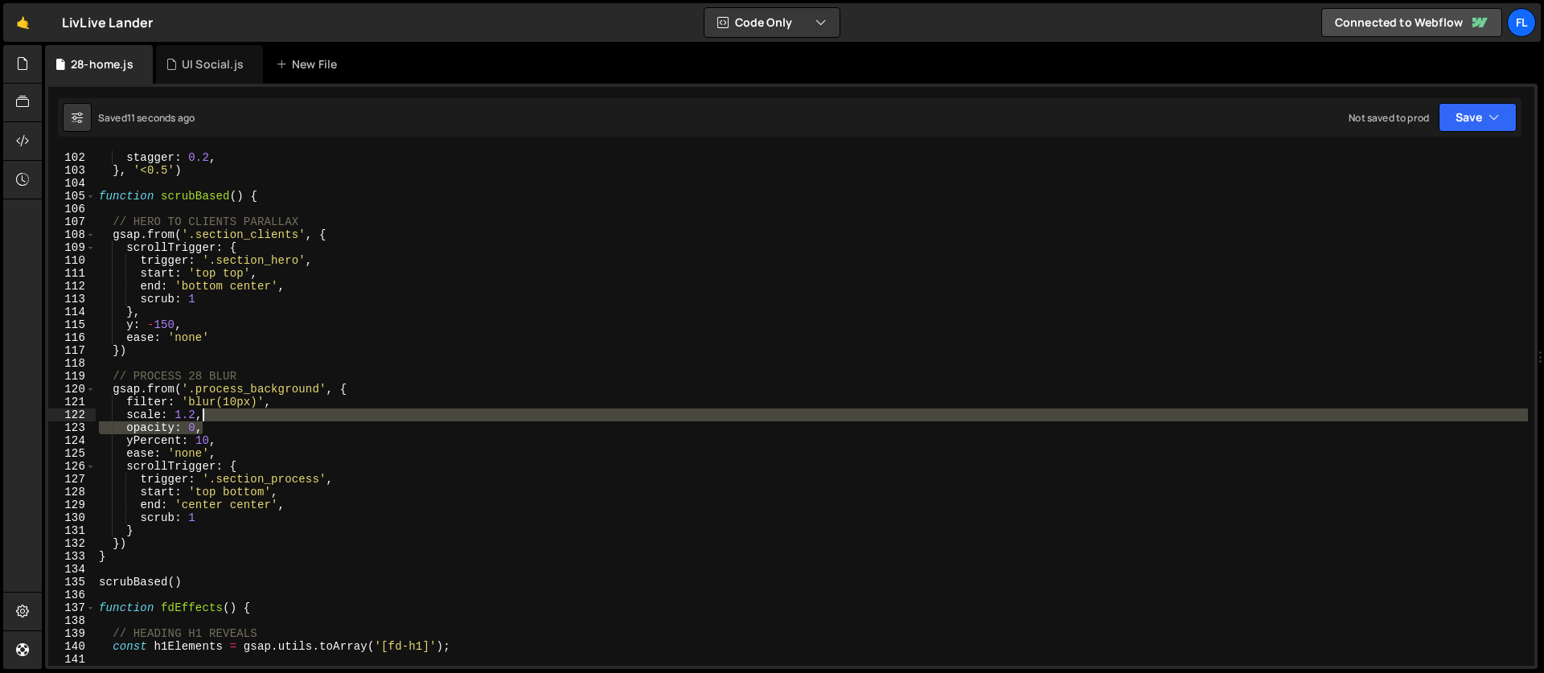
drag, startPoint x: 232, startPoint y: 424, endPoint x: 231, endPoint y: 415, distance: 9.0
click at [231, 415] on div "ease : 'power4.out' , stagger : 0.2 , } , '<0.5' ) function scrubBased ( ) { //…" at bounding box center [812, 408] width 1432 height 540
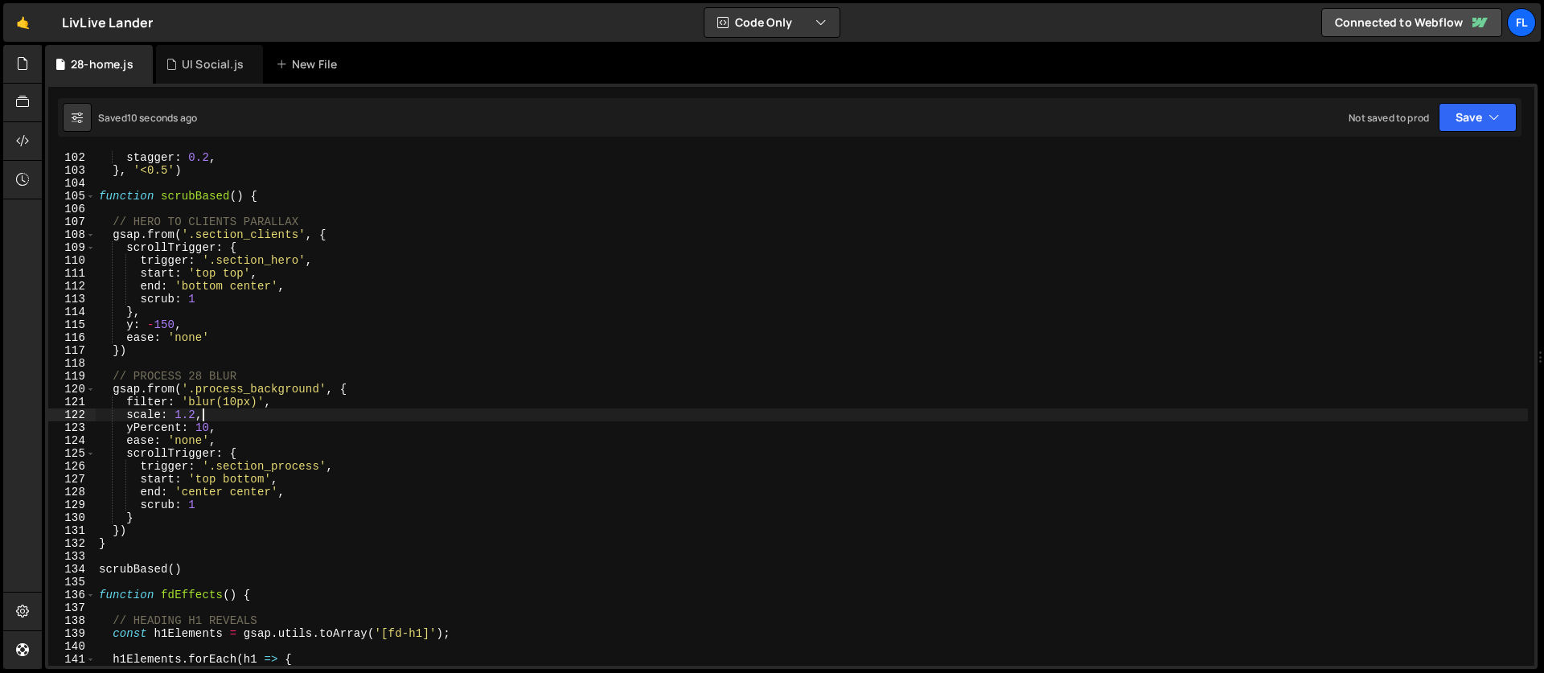
click at [198, 426] on div "ease : 'power4.out' , stagger : 0.2 , } , '<0.5' ) function scrubBased ( ) { //…" at bounding box center [812, 408] width 1432 height 540
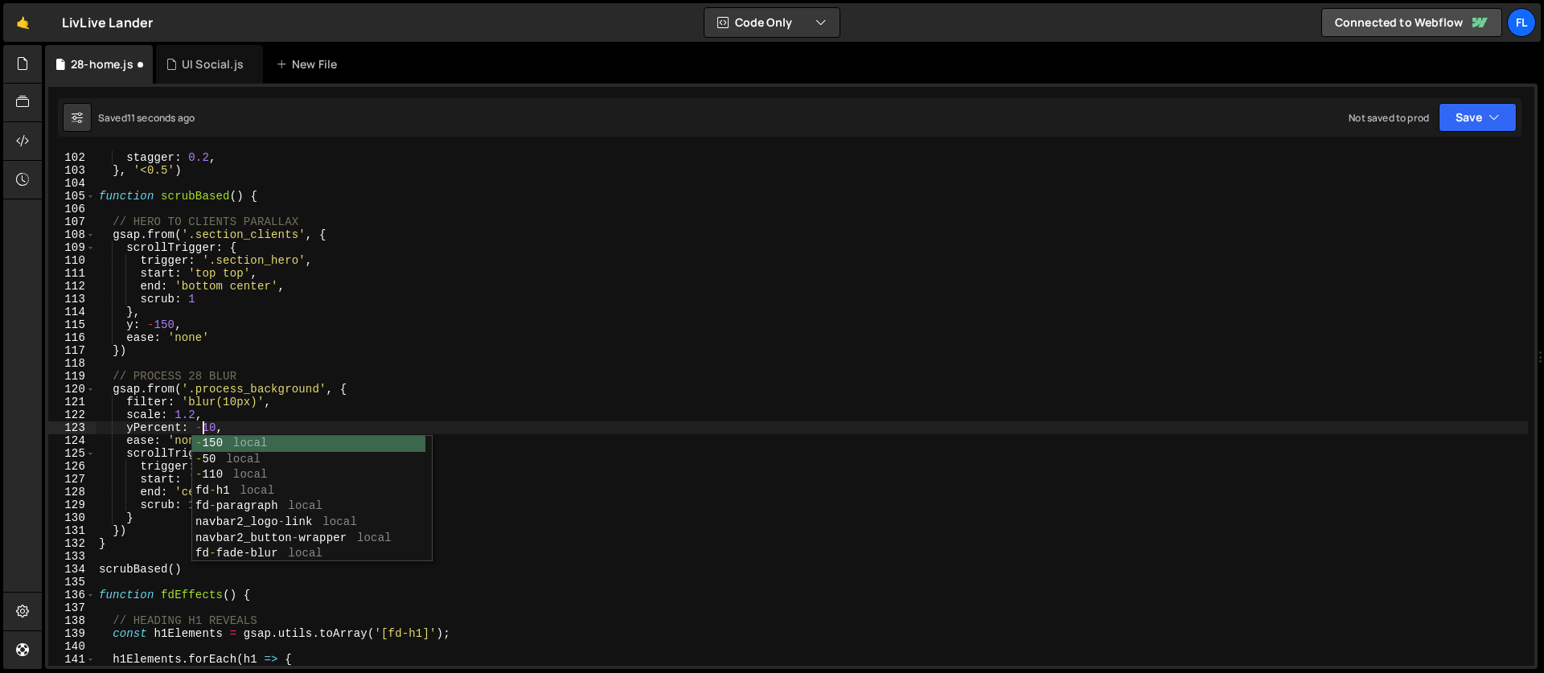
scroll to position [0, 7]
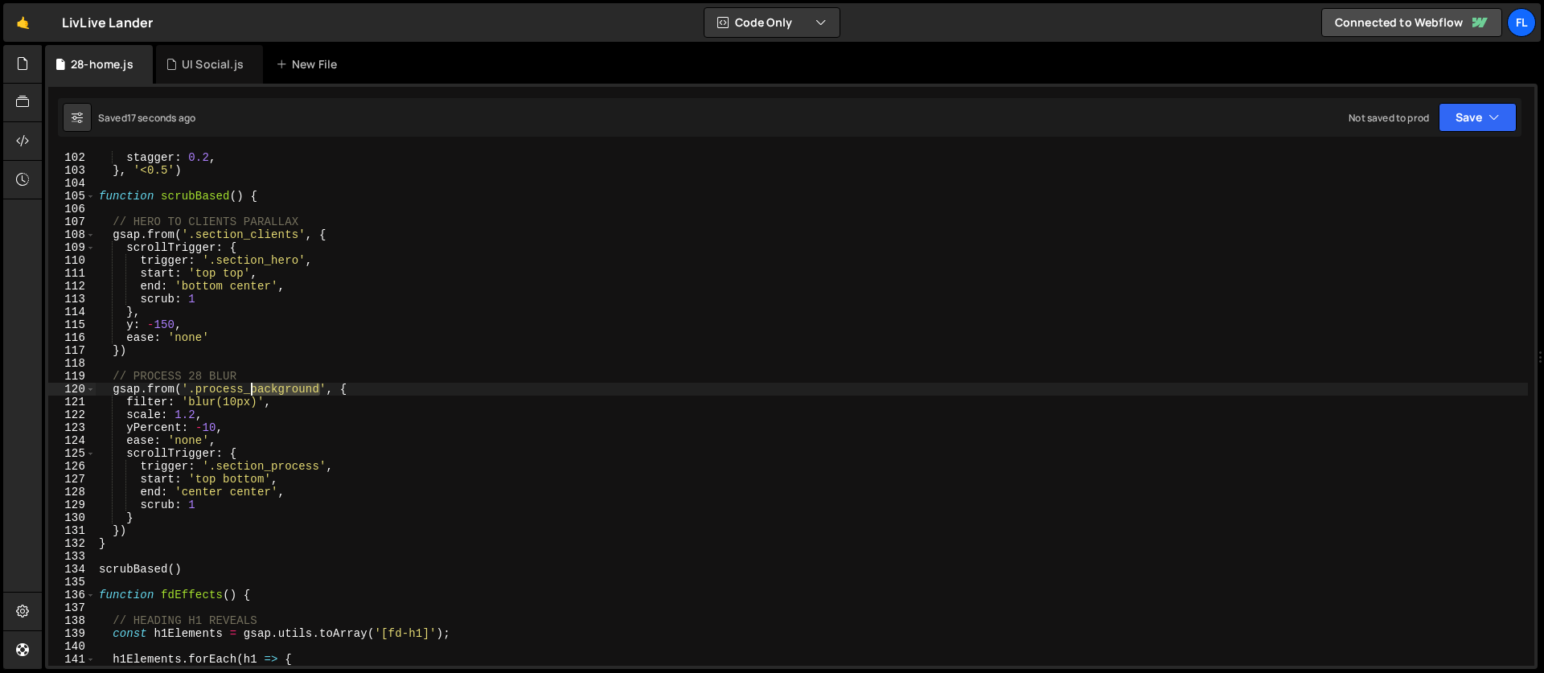
drag, startPoint x: 322, startPoint y: 389, endPoint x: 248, endPoint y: 387, distance: 74.8
click at [248, 387] on div "ease : 'power4.out' , stagger : 0.2 , } , '<0.5' ) function scrubBased ( ) { //…" at bounding box center [812, 408] width 1432 height 540
click at [215, 425] on div "ease : 'power4.out' , stagger : 0.2 , } , '<0.5' ) function scrubBased ( ) { //…" at bounding box center [812, 408] width 1432 height 540
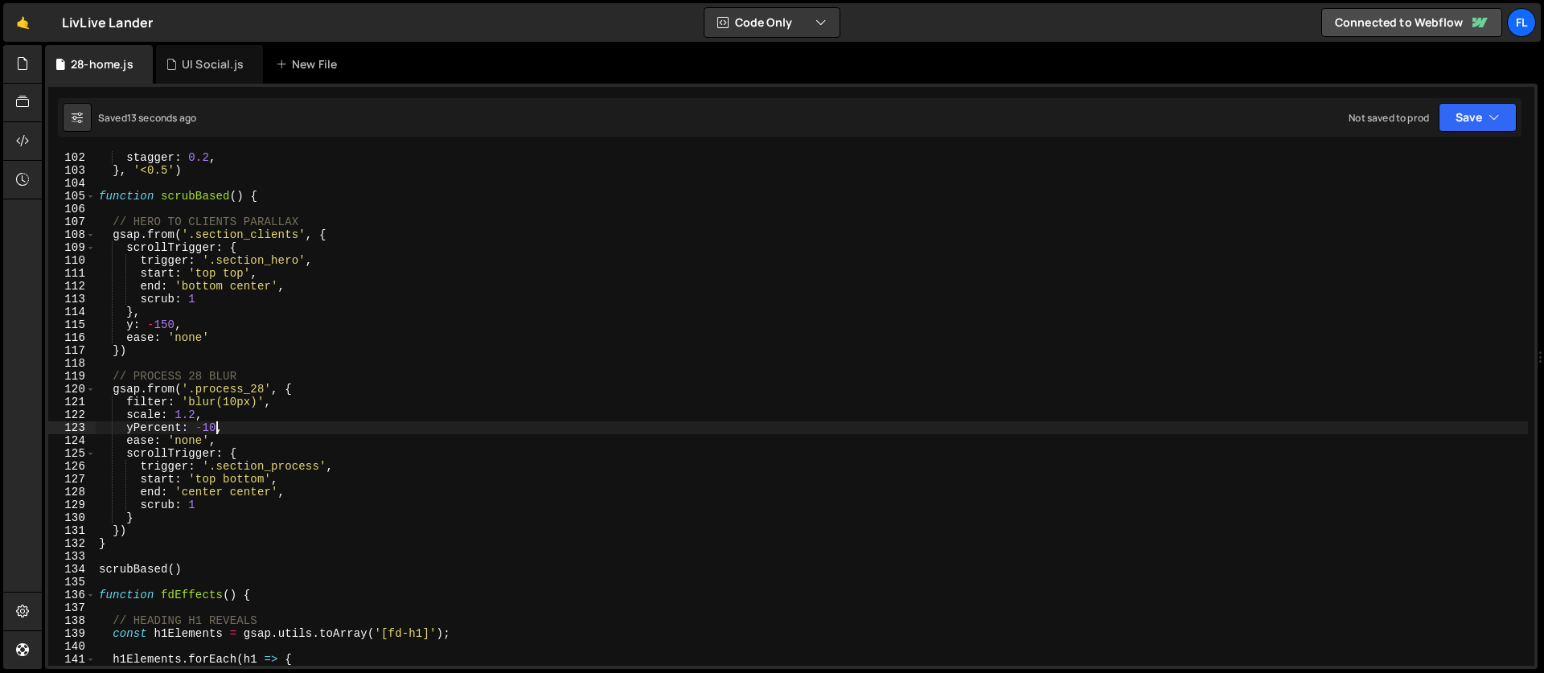
scroll to position [0, 8]
click at [209, 416] on div "ease : 'power4.out' , stagger : 0.2 , } , '<0.5' ) function scrubBased ( ) { //…" at bounding box center [812, 408] width 1432 height 540
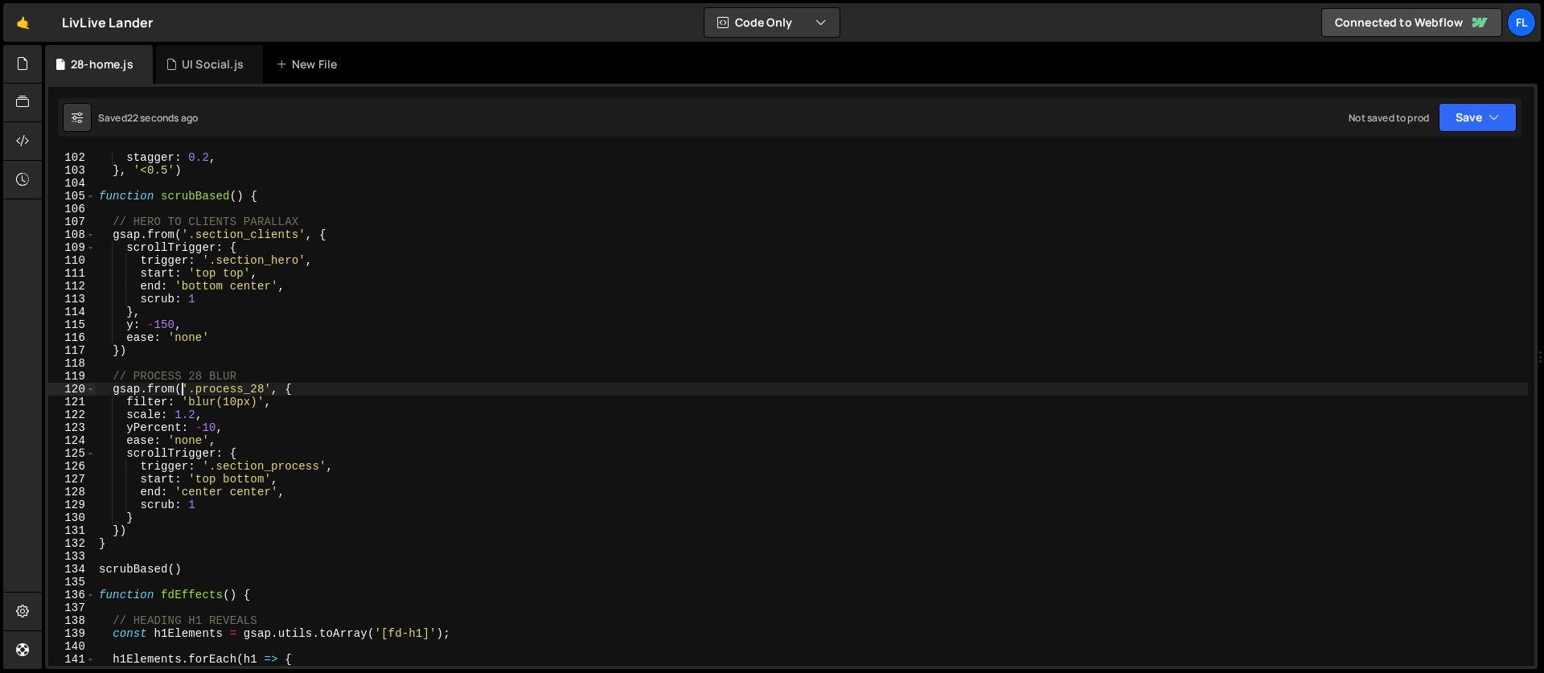
click at [180, 391] on div "ease : 'power4.out' , stagger : 0.2 , } , '<0.5' ) function scrubBased ( ) { //…" at bounding box center [812, 408] width 1432 height 540
click at [176, 391] on div "ease : 'power4.out' , stagger : 0.2 , } , '<0.5' ) function scrubBased ( ) { //…" at bounding box center [812, 408] width 1432 height 540
click at [294, 393] on div "ease : 'power4.out' , stagger : 0.2 , } , '<0.5' ) function scrubBased ( ) { //…" at bounding box center [812, 408] width 1432 height 540
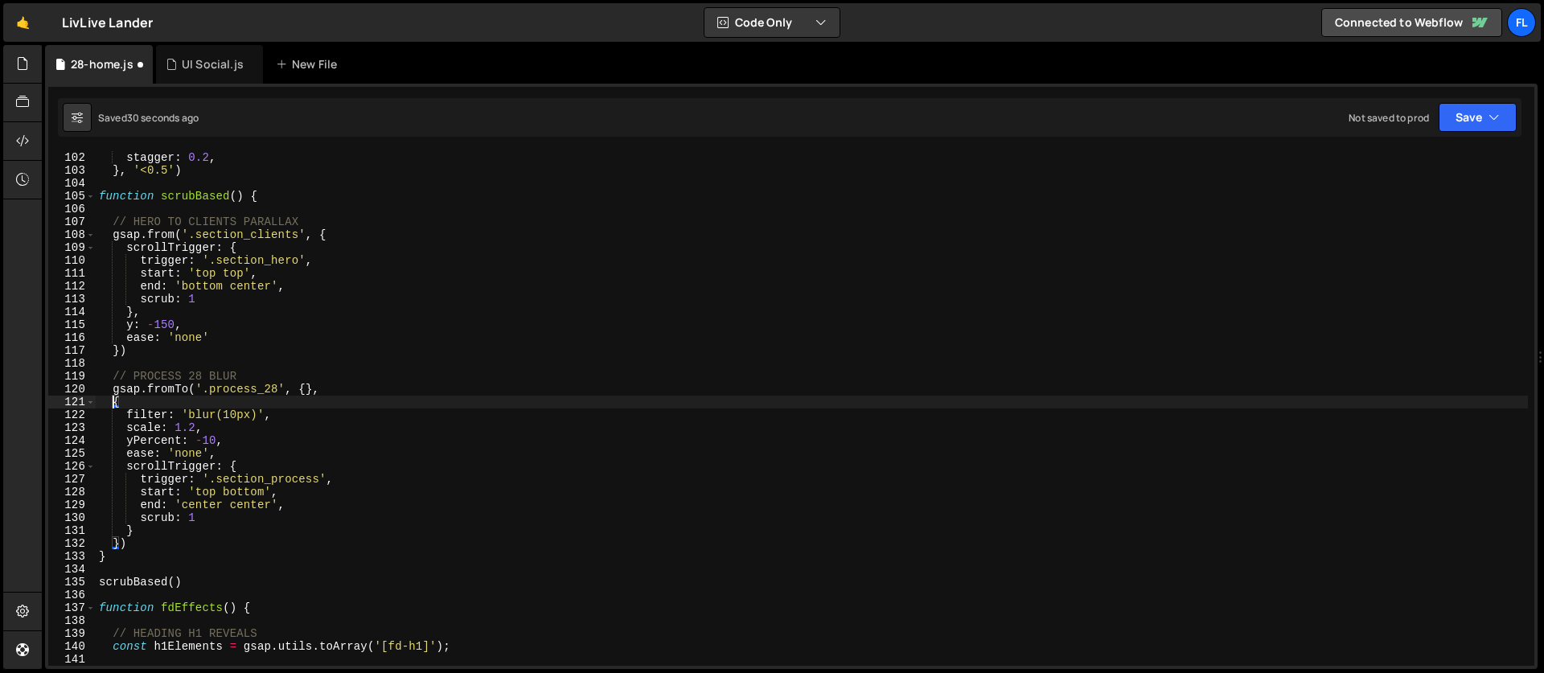
scroll to position [0, 0]
type textarea "gsap.fromTo('.process_28', {},{"
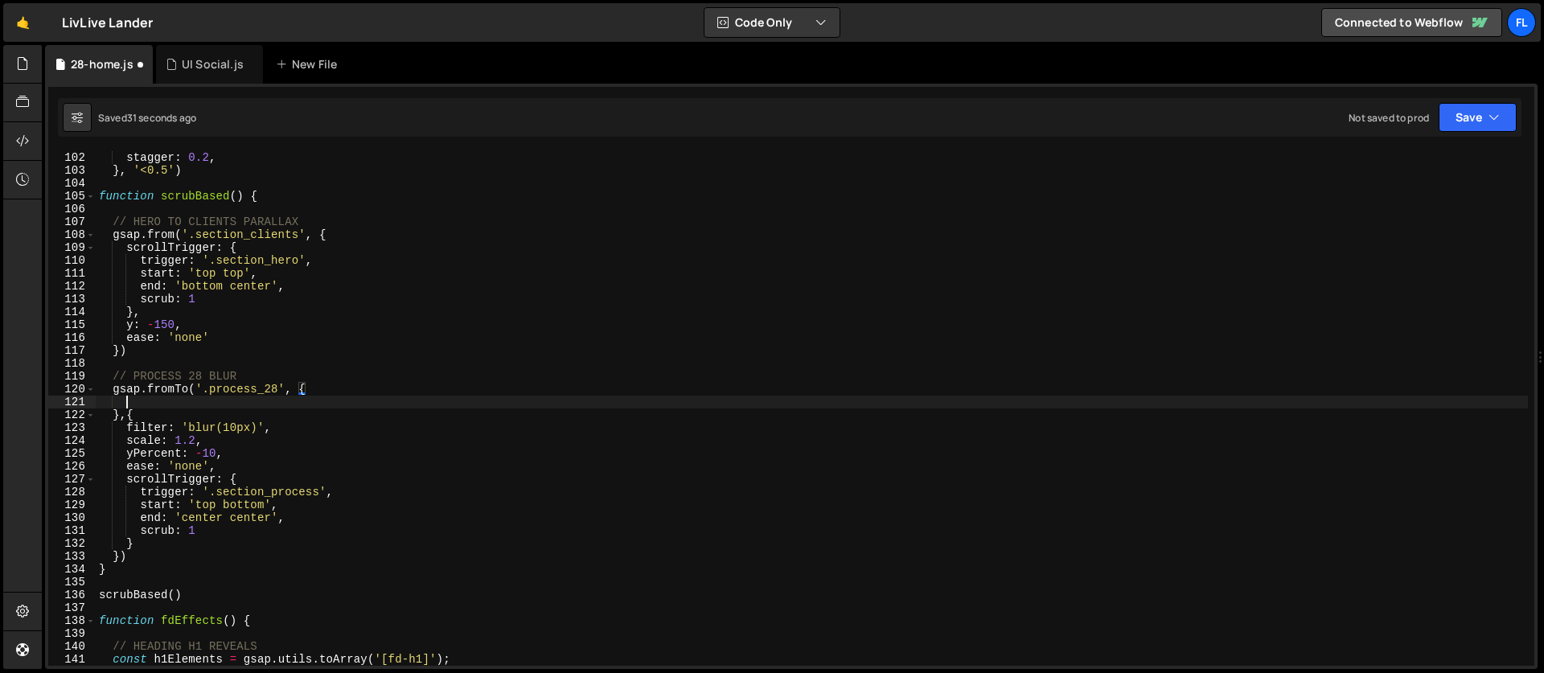
scroll to position [0, 1]
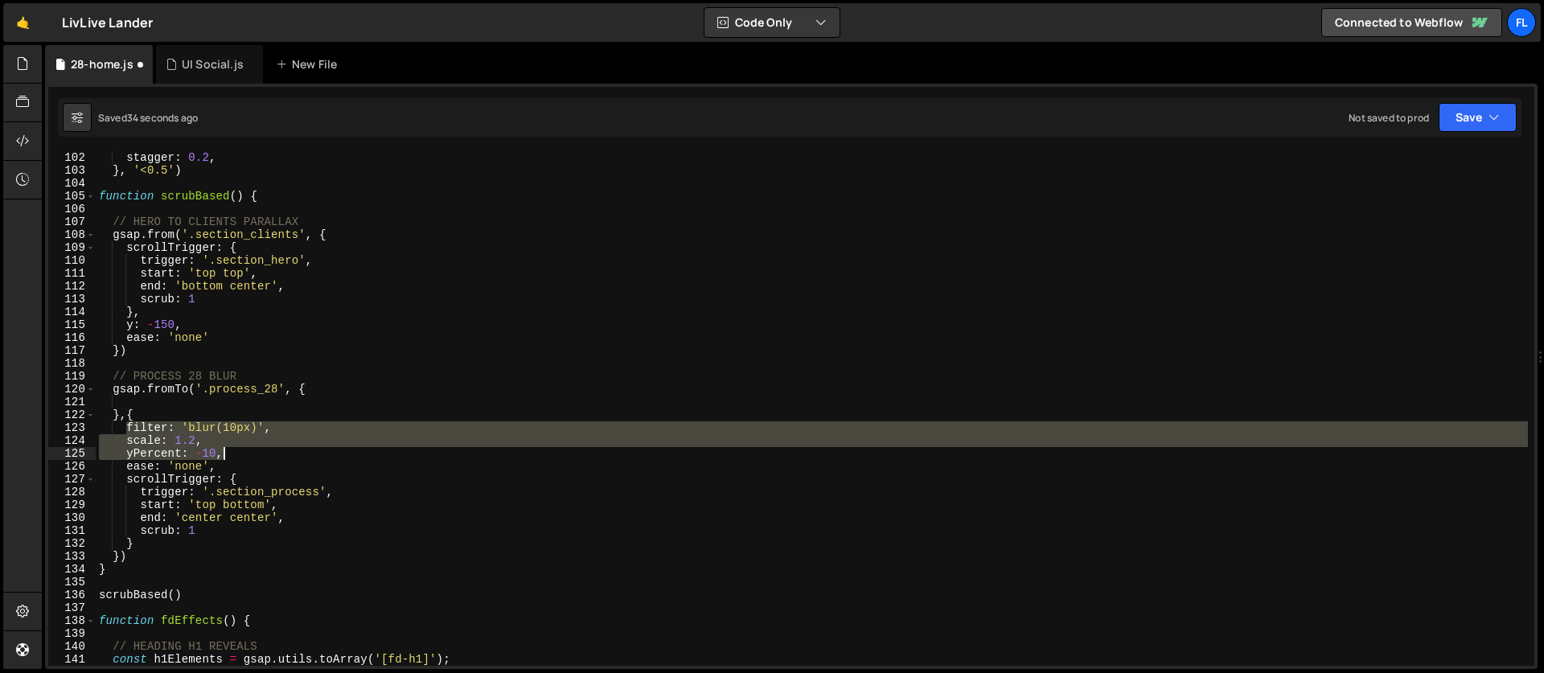
drag, startPoint x: 127, startPoint y: 427, endPoint x: 240, endPoint y: 460, distance: 117.3
click at [240, 460] on div "ease : 'power4.out' , stagger : 0.2 , } , '<0.5' ) function scrubBased ( ) { //…" at bounding box center [812, 408] width 1432 height 540
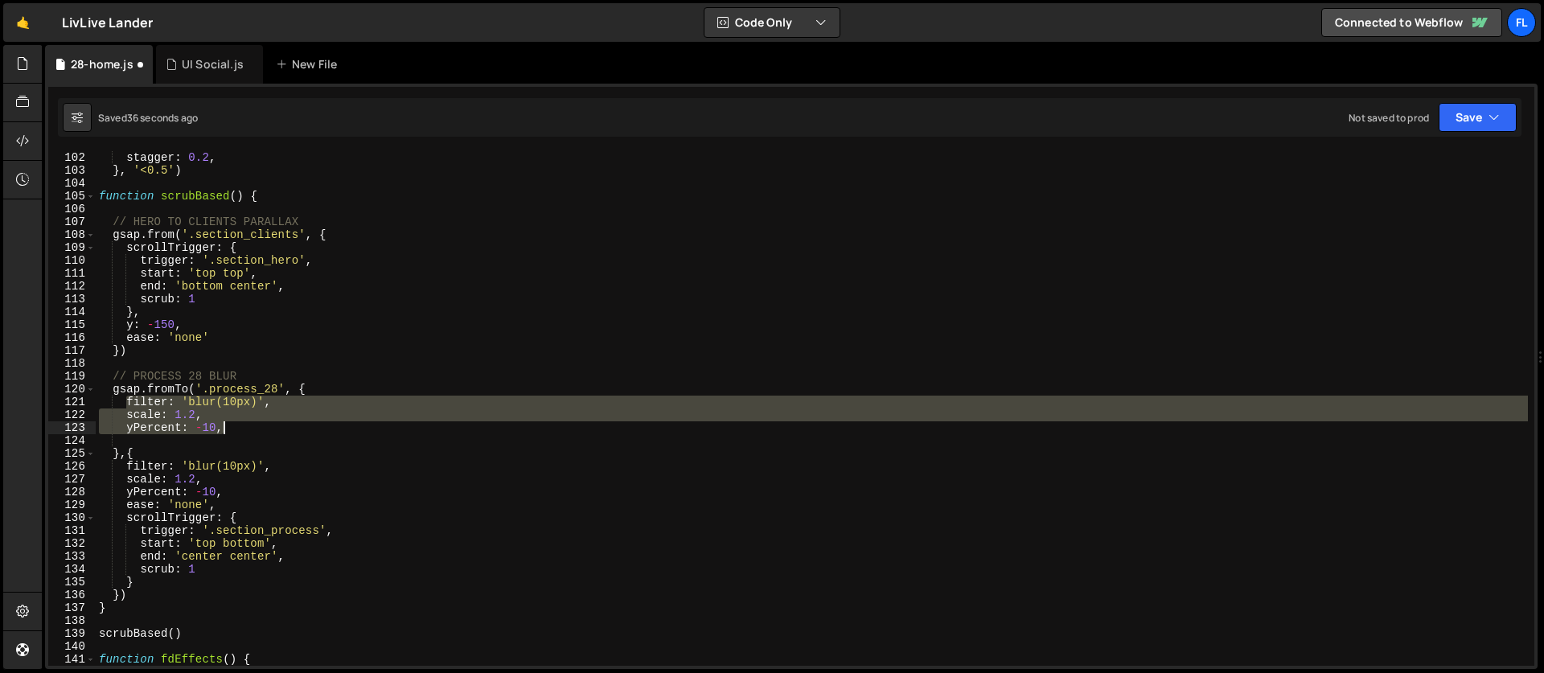
click at [216, 453] on div "ease : 'power4.out' , stagger : 0.2 , } , '<0.5' ) function scrubBased ( ) { //…" at bounding box center [812, 408] width 1432 height 540
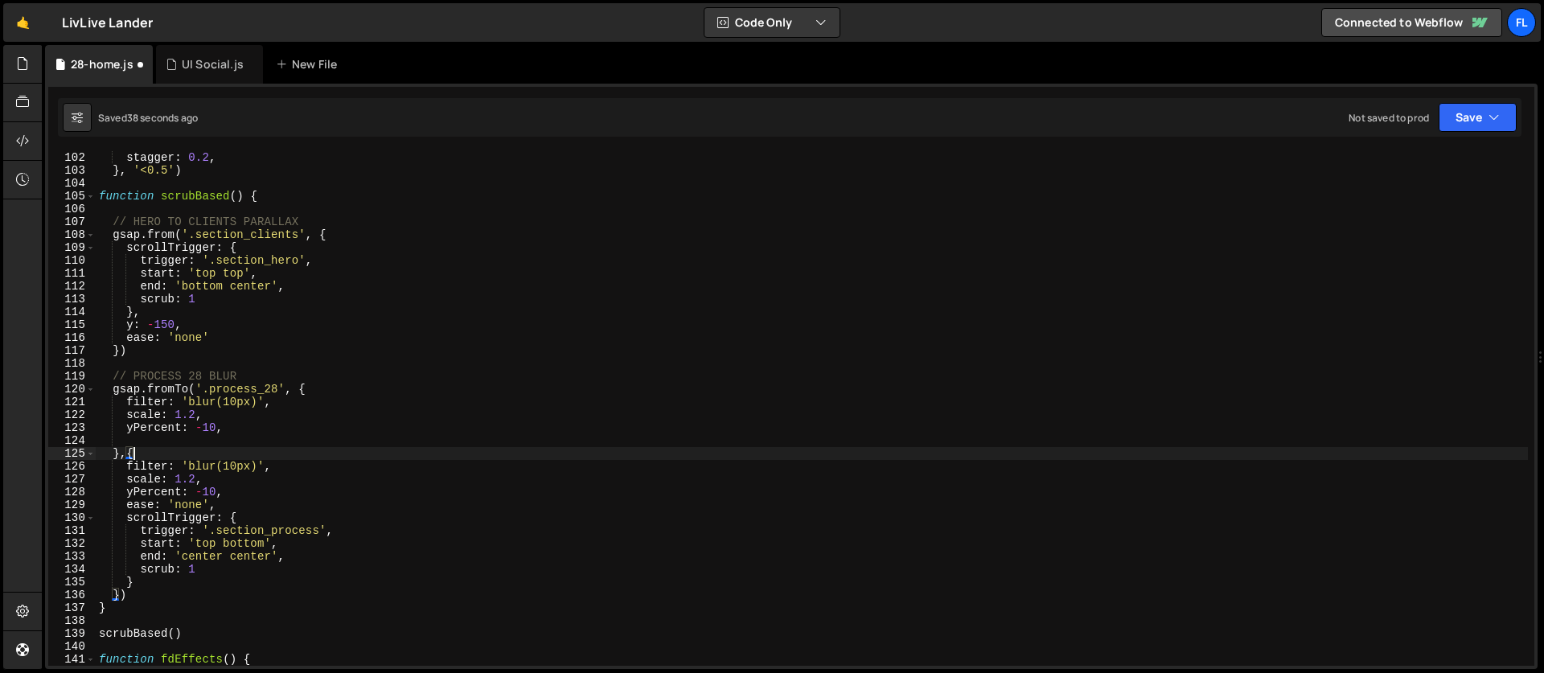
click at [232, 463] on div "ease : 'power4.out' , stagger : 0.2 , } , '<0.5' ) function scrubBased ( ) { //…" at bounding box center [812, 408] width 1432 height 540
click at [198, 479] on div "ease : 'power4.out' , stagger : 0.2 , } , '<0.5' ) function scrubBased ( ) { //…" at bounding box center [812, 408] width 1432 height 540
click at [209, 492] on div "ease : 'power4.out' , stagger : 0.2 , } , '<0.5' ) function scrubBased ( ) { //…" at bounding box center [812, 408] width 1432 height 540
click at [204, 492] on div "ease : 'power4.out' , stagger : 0.2 , } , '<0.5' ) function scrubBased ( ) { //…" at bounding box center [812, 408] width 1432 height 540
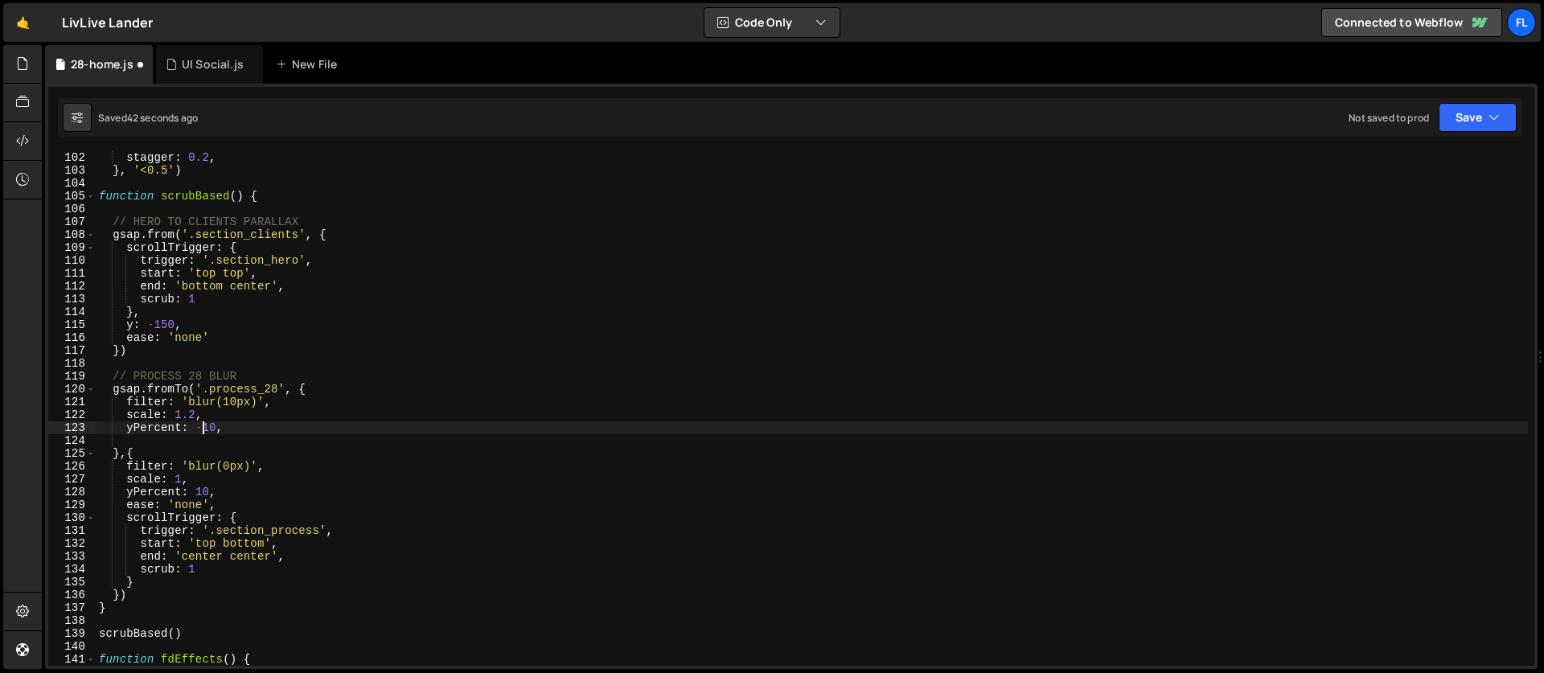
click at [201, 422] on div "ease : 'power4.out' , stagger : 0.2 , } , '<0.5' ) function scrubBased ( ) { //…" at bounding box center [812, 408] width 1432 height 540
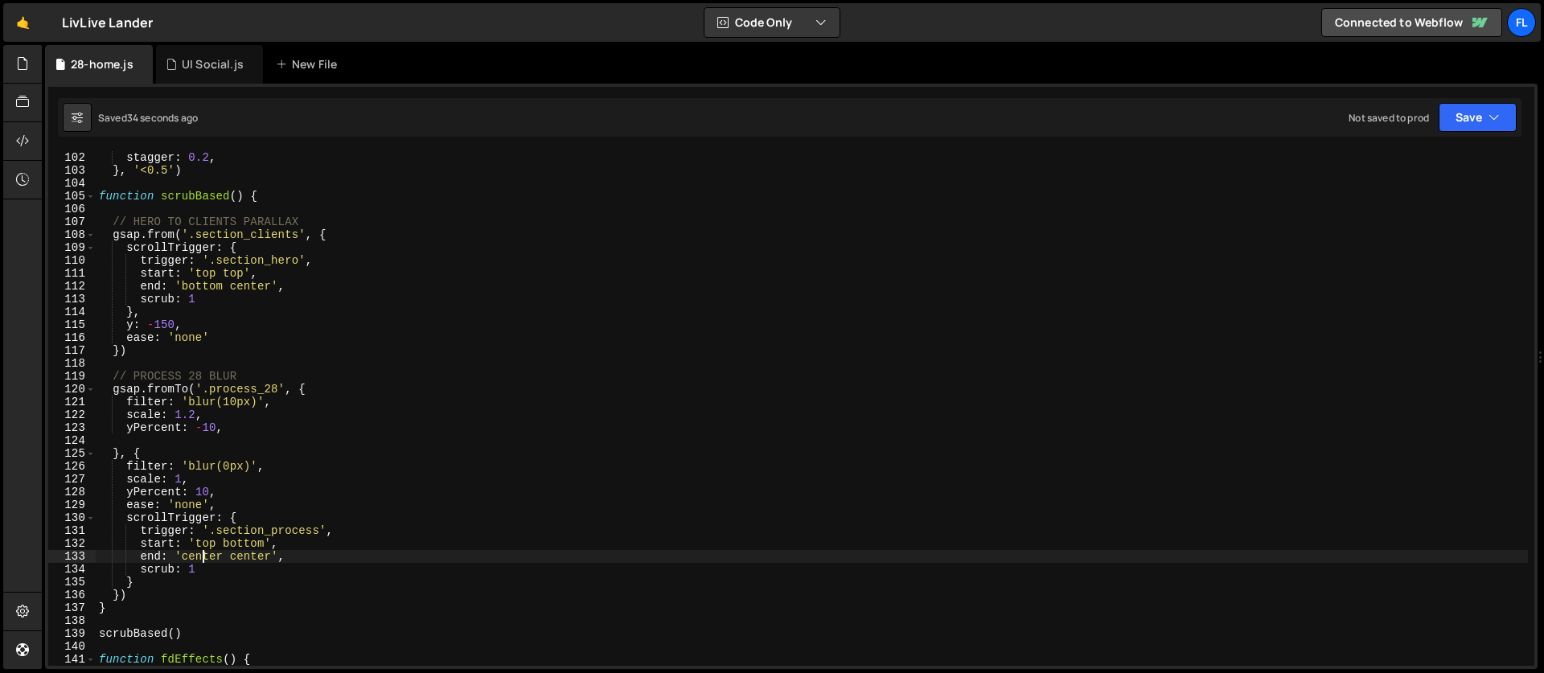
click at [205, 556] on div "ease : 'power4.out' , stagger : 0.2 , } , '<0.5' ) function scrubBased ( ) { //…" at bounding box center [812, 408] width 1432 height 540
click at [252, 554] on div "ease : 'power4.out' , stagger : 0.2 , } , '<0.5' ) function scrubBased ( ) { //…" at bounding box center [812, 408] width 1432 height 540
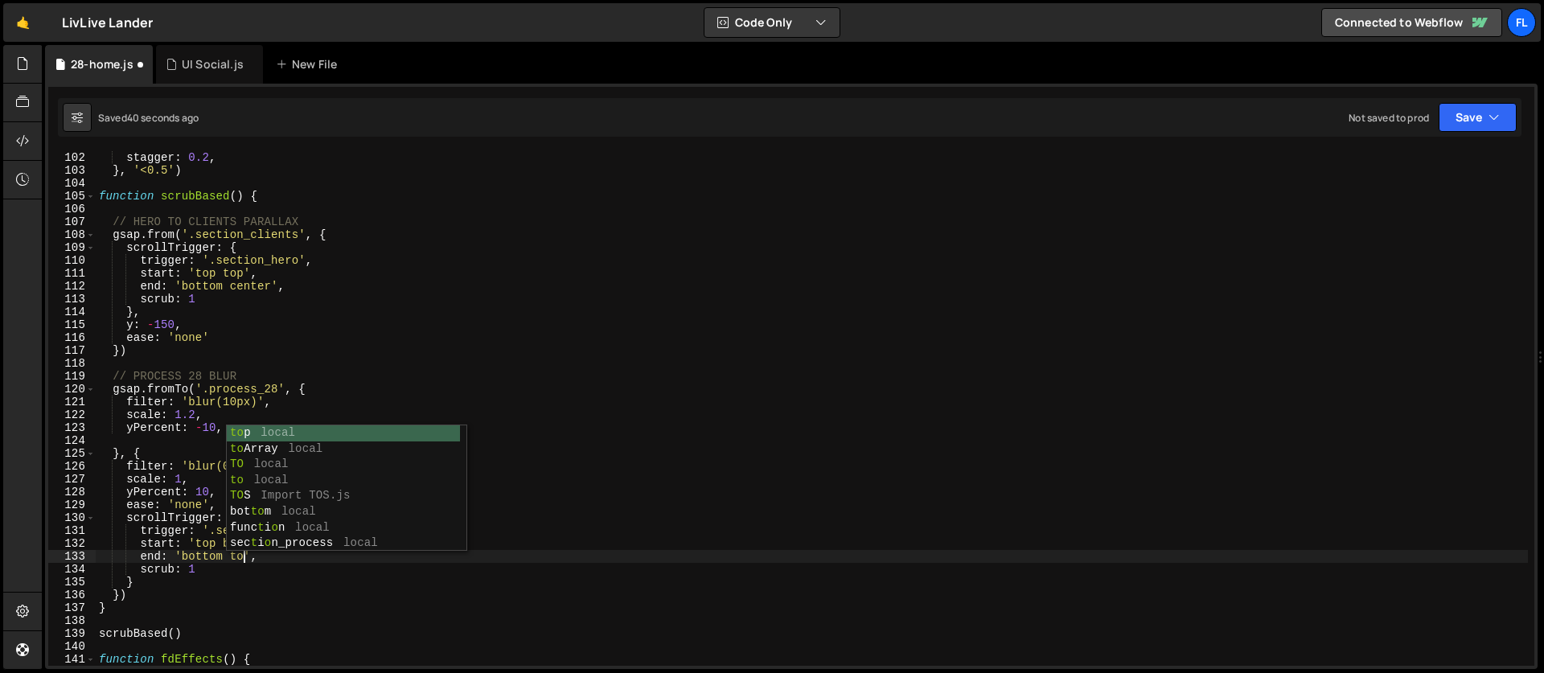
scroll to position [0, 10]
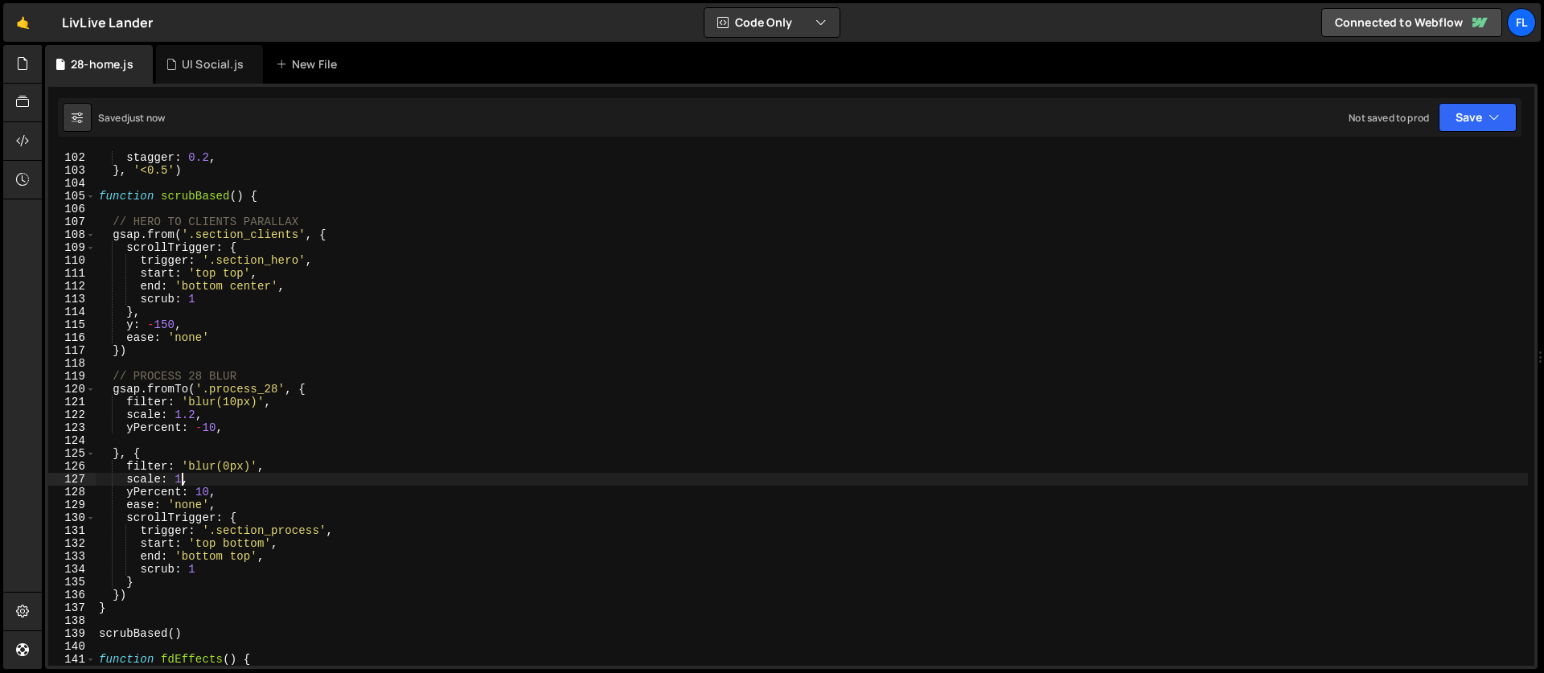
click at [182, 479] on div "ease : 'power4.out' , stagger : 0.2 , } , '<0.5' ) function scrubBased ( ) { //…" at bounding box center [812, 408] width 1432 height 540
type textarea "scale: 1,"
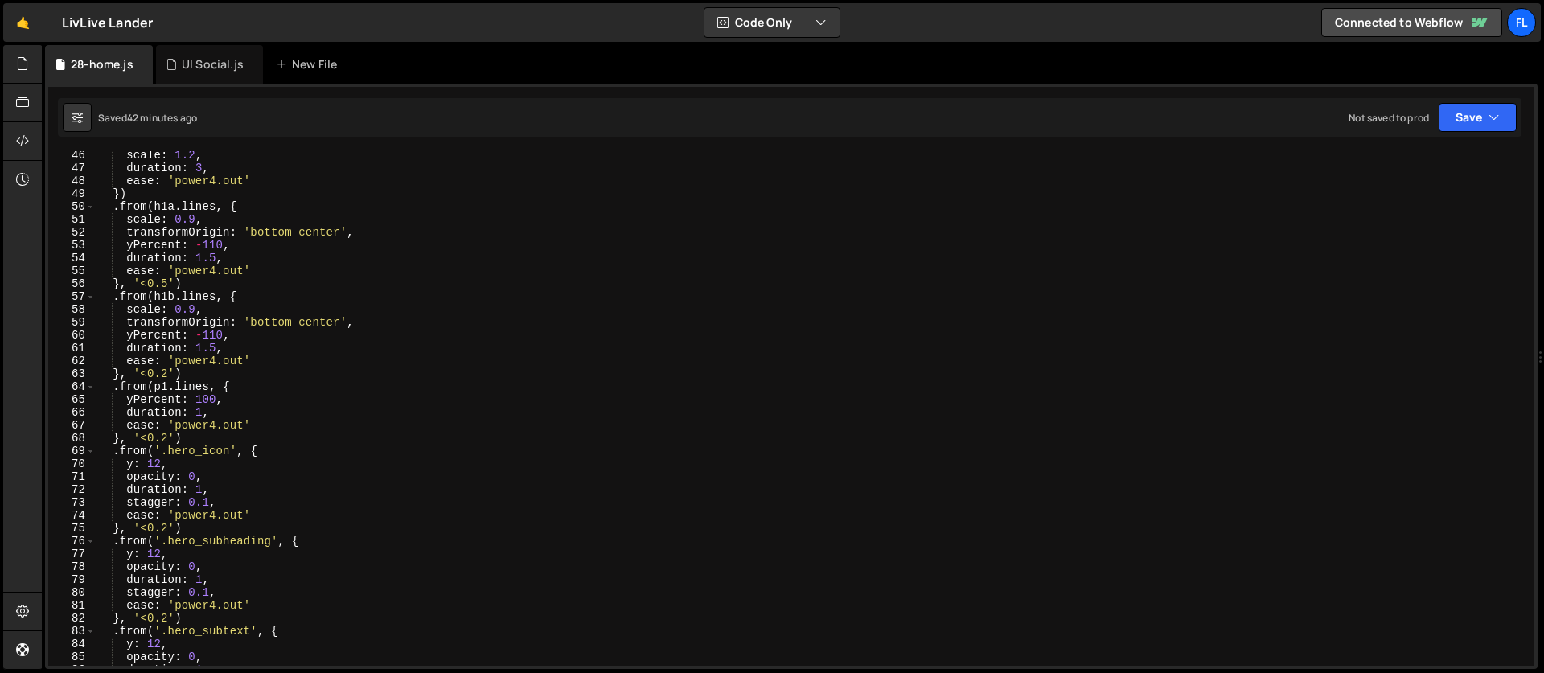
scroll to position [295, 0]
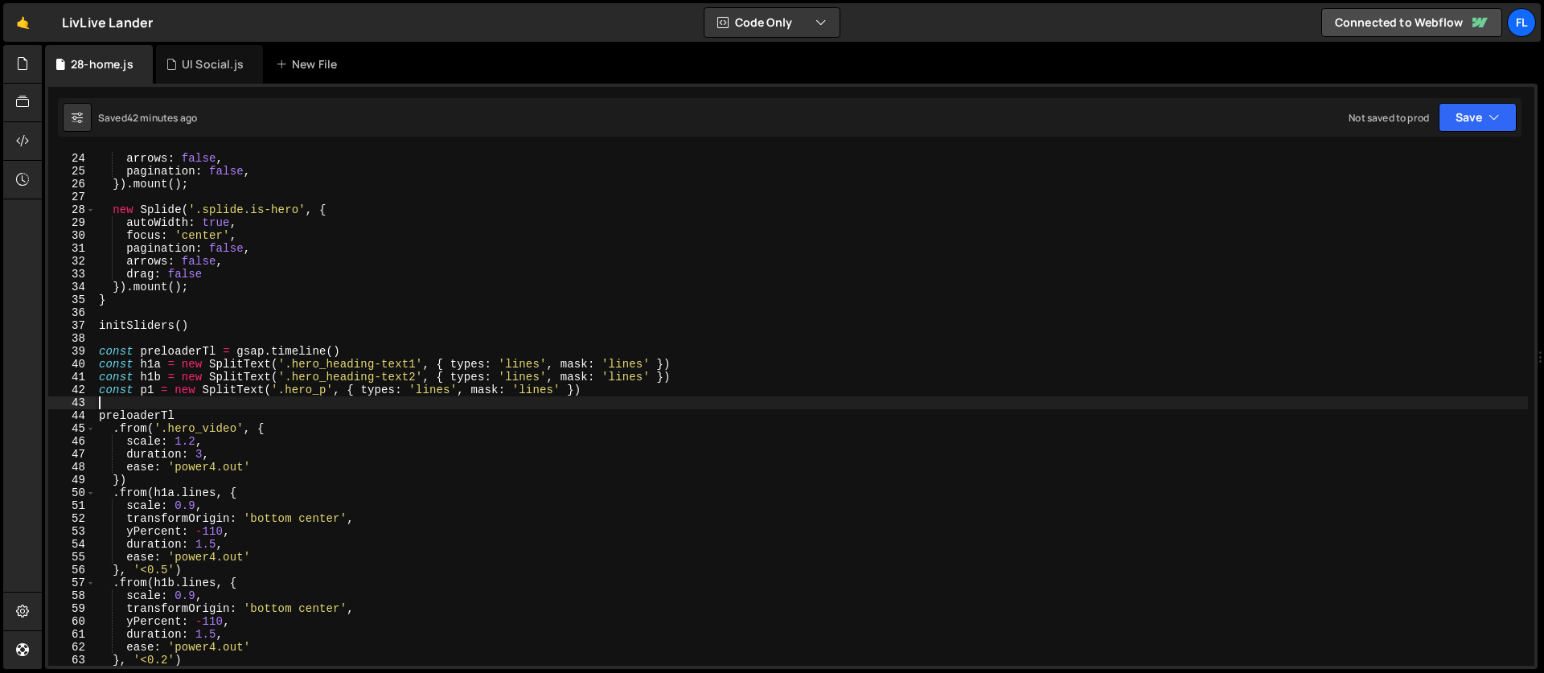
click at [211, 404] on div "autoWidth : true , arrows : false , pagination : false , }) . mount ( ) ; new S…" at bounding box center [812, 409] width 1432 height 540
click at [383, 349] on div "autoWidth : true , arrows : false , pagination : false , }) . mount ( ) ; new S…" at bounding box center [812, 409] width 1432 height 540
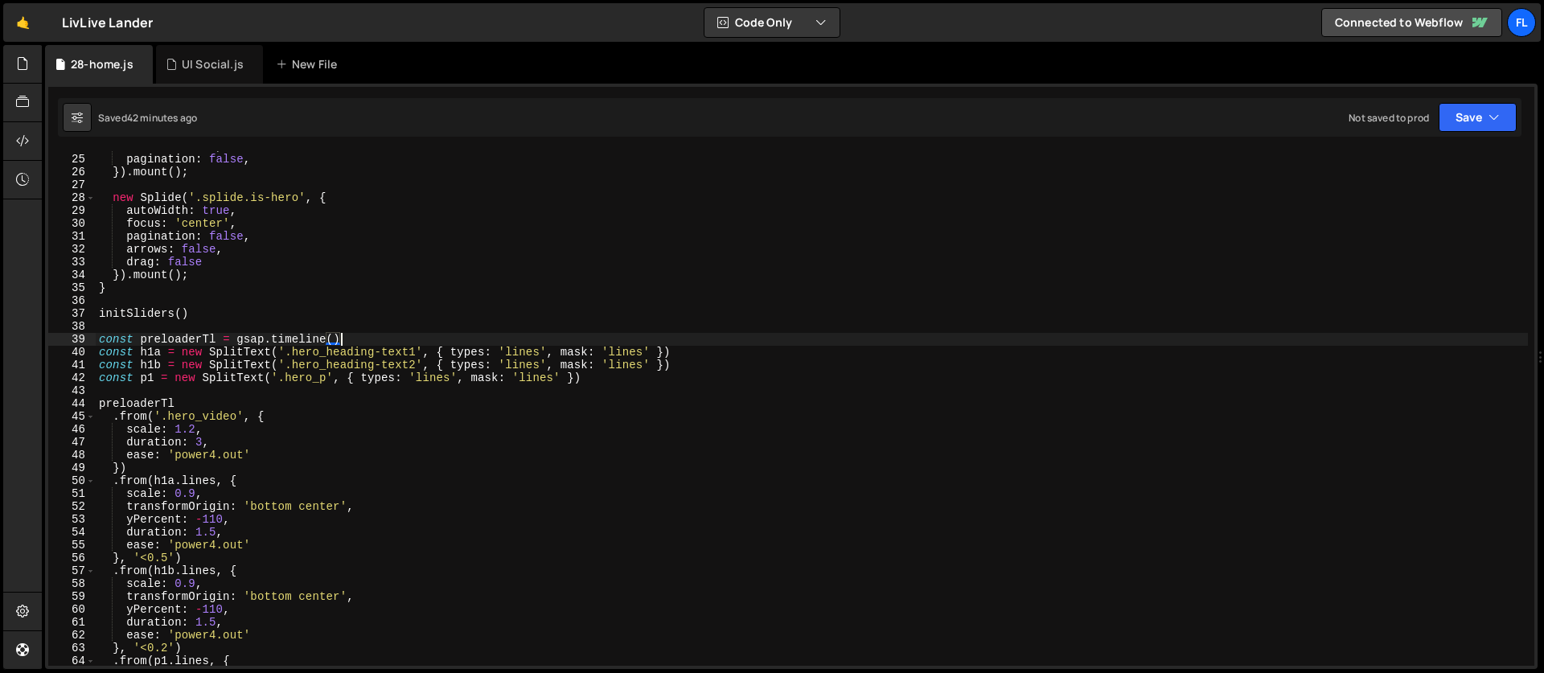
click at [228, 408] on div "arrows : false , pagination : false , }) . mount ( ) ; new Splide ( '.splide.is…" at bounding box center [812, 410] width 1432 height 540
click at [289, 408] on div "pagination : false , }) . mount ( ) ; new Splide ( '.splide.is-hero' , { autoWi…" at bounding box center [812, 421] width 1432 height 540
click at [289, 413] on div "pagination : false , }) . mount ( ) ; new Splide ( '.splide.is-hero' , { autoWi…" at bounding box center [812, 421] width 1432 height 540
type textarea ".from('.hero_video', {"
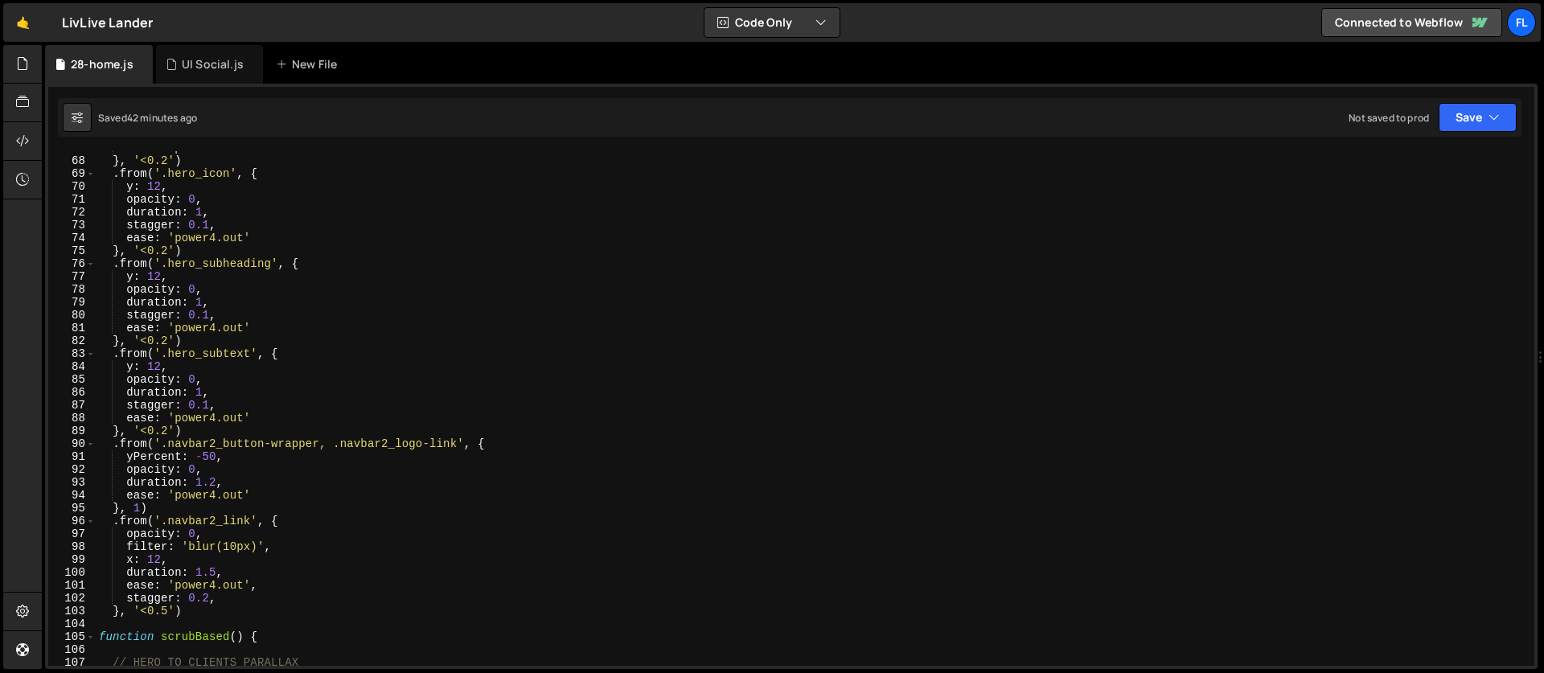
scroll to position [1029, 0]
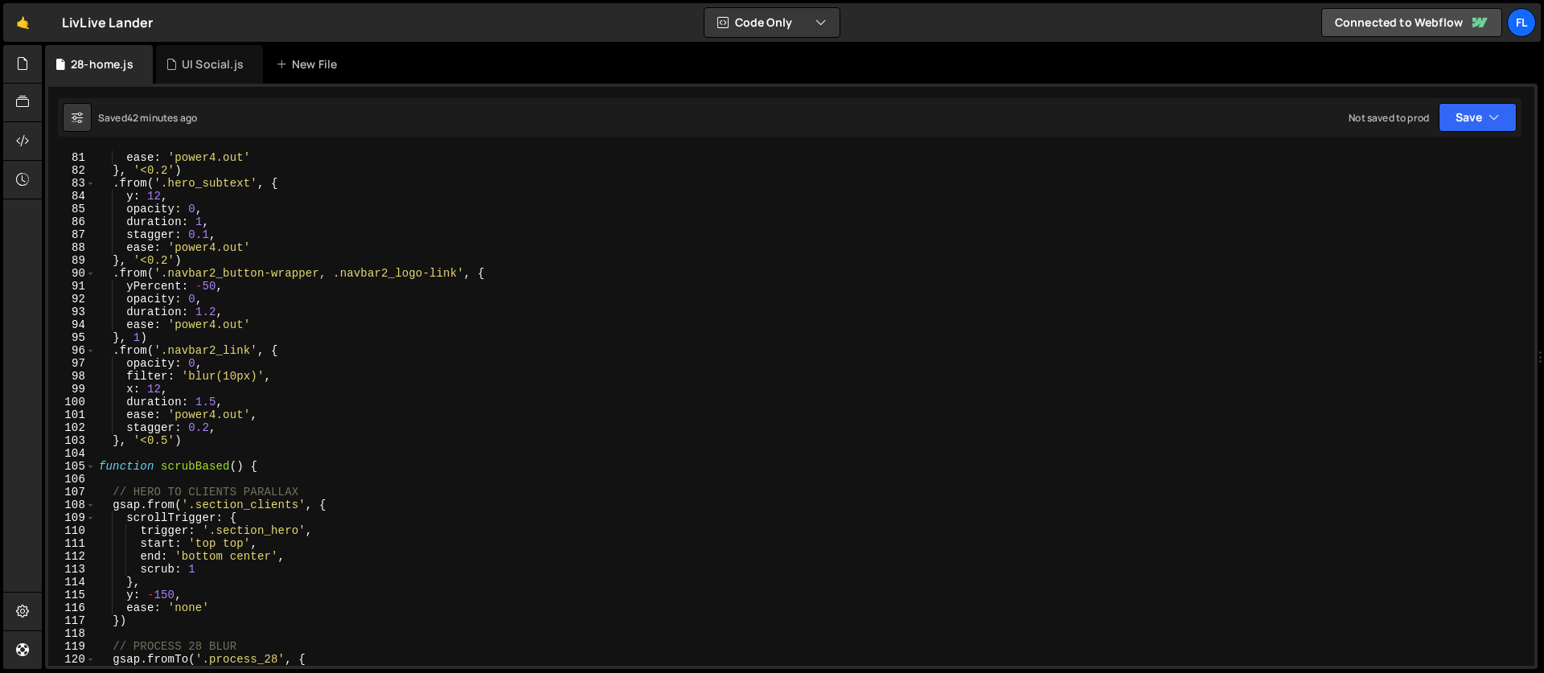
click at [283, 456] on div "ease : 'power4.out' } , '<0.2' ) . from ( '.hero_subtext' , { y : 12 , opacity …" at bounding box center [812, 421] width 1432 height 540
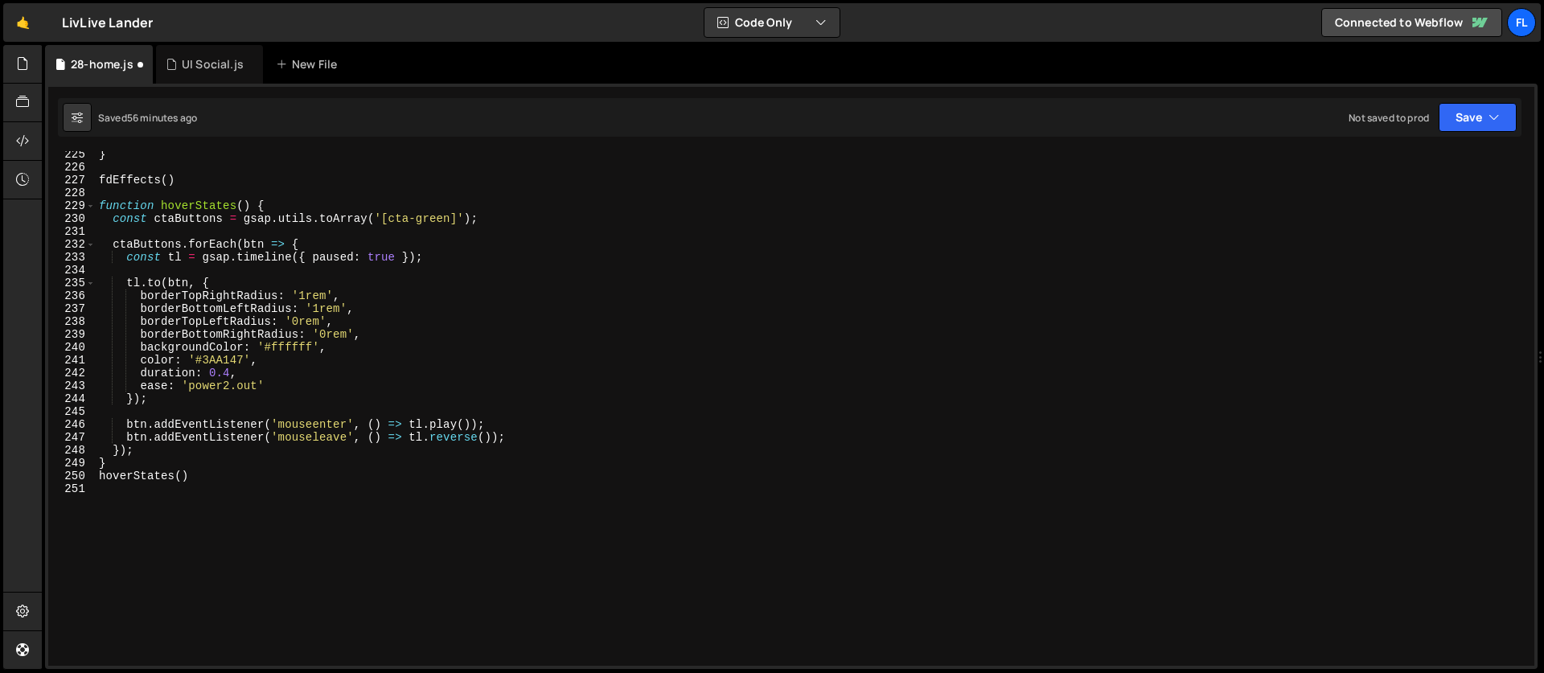
scroll to position [2965, 0]
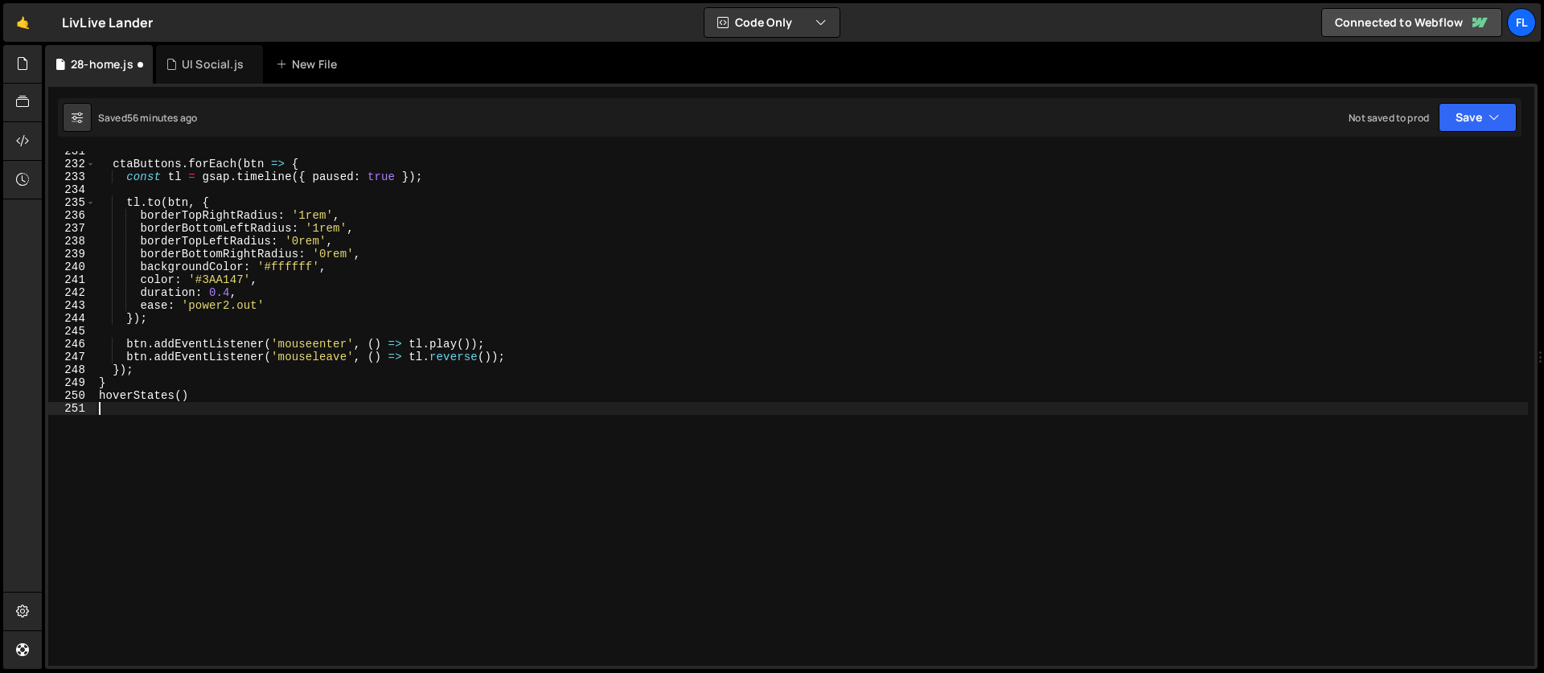
click at [242, 506] on div "ctaButtons . forEach ( btn => { const tl = gsap . timeline ({ paused : true }) …" at bounding box center [812, 415] width 1432 height 540
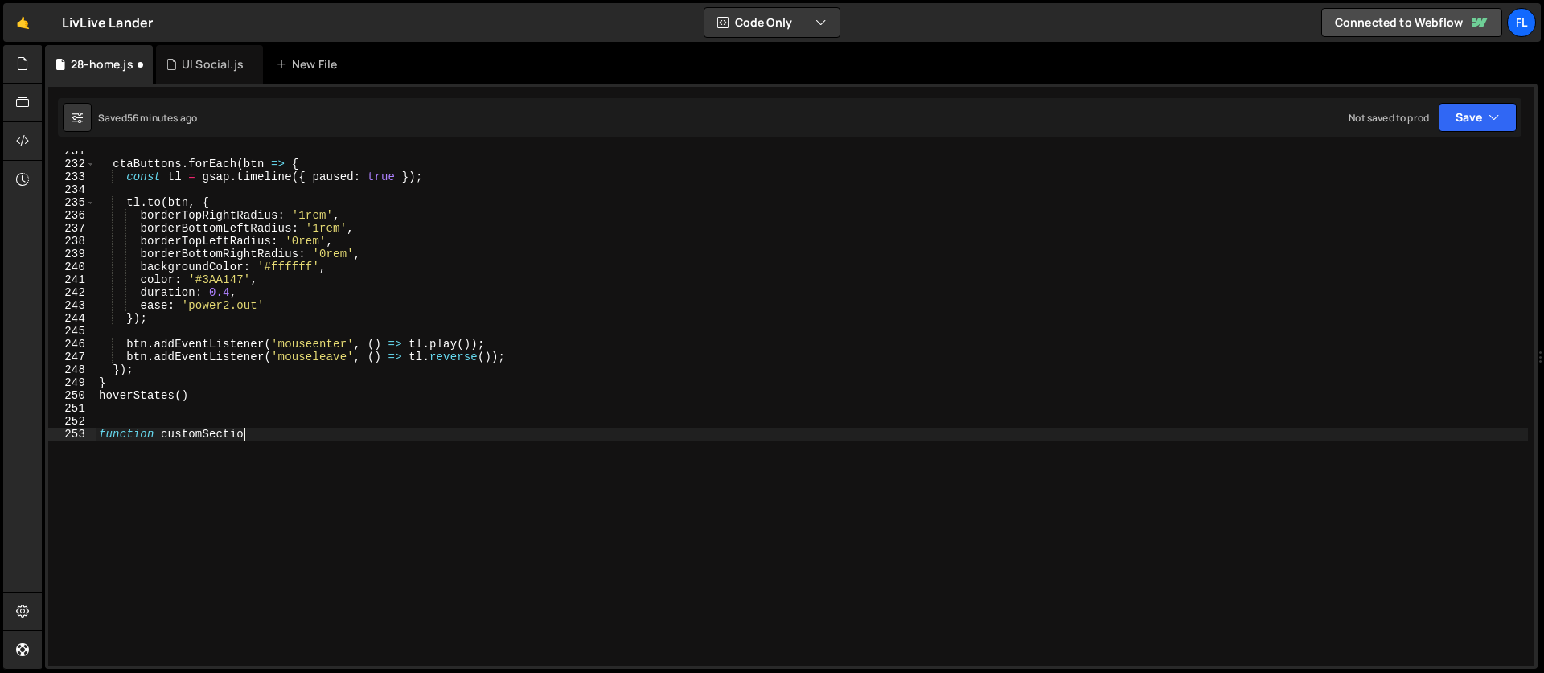
scroll to position [0, 10]
type textarea "function customSections() {"
paste textarea "});"
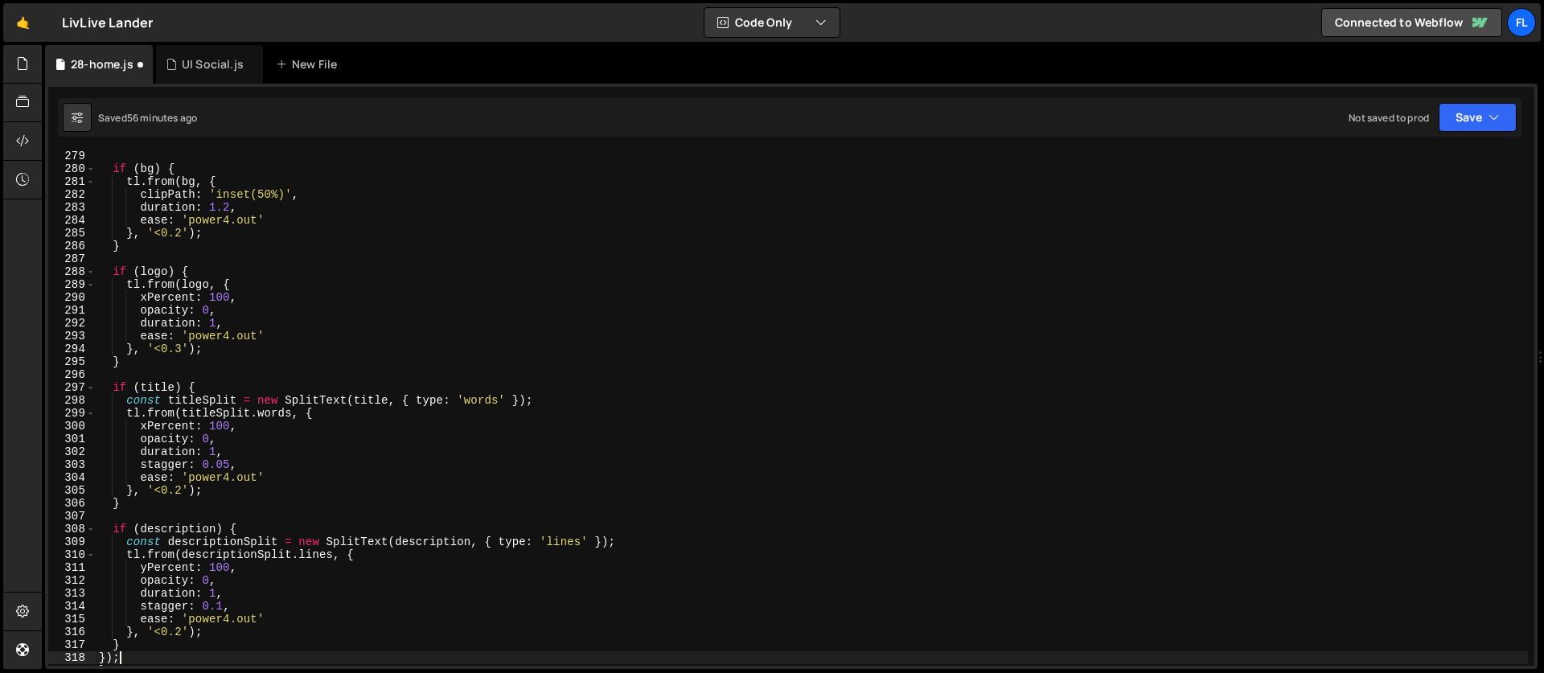
scroll to position [3839, 0]
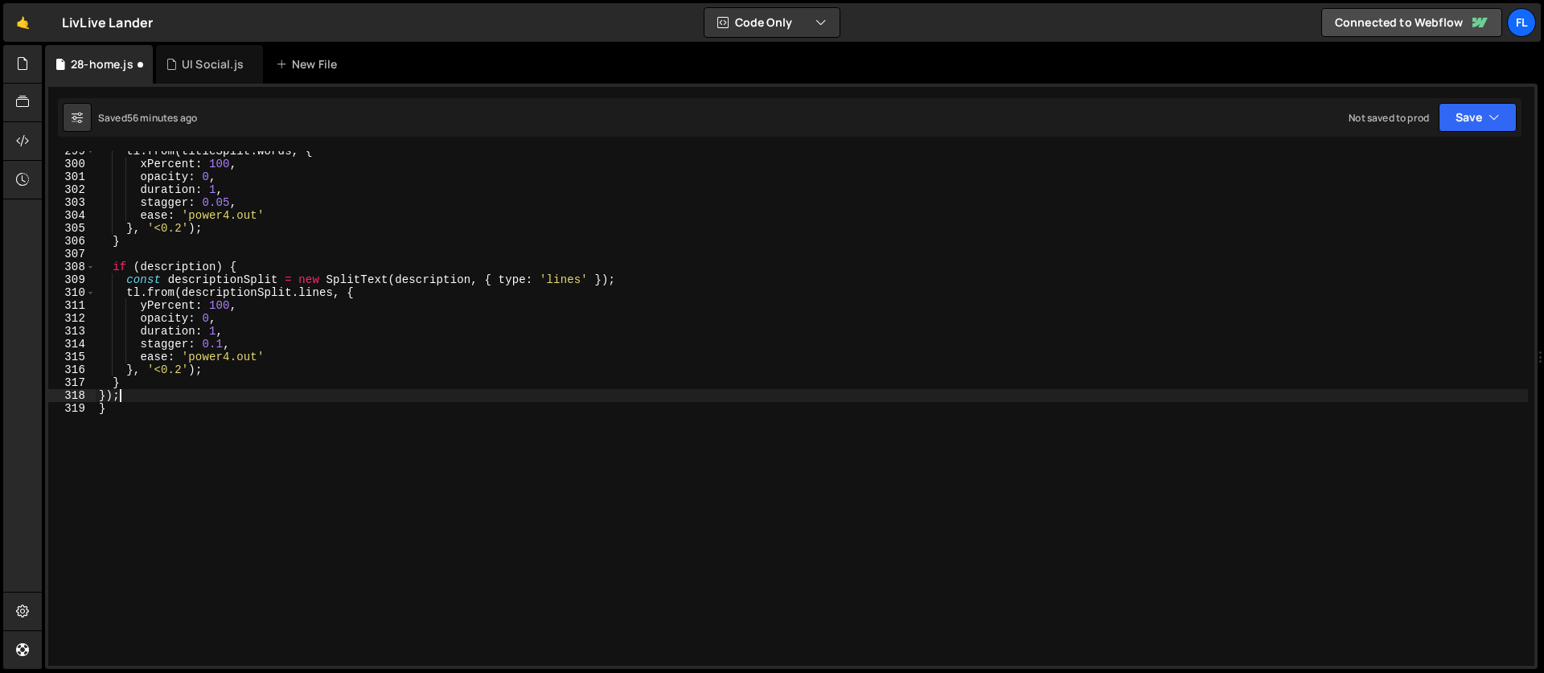
click at [147, 436] on div "tl . from ( titleSplit . words , { xPercent : 100 , opacity : 0 , duration : 1 …" at bounding box center [812, 415] width 1432 height 540
type textarea "}"
type textarea "customSections()"
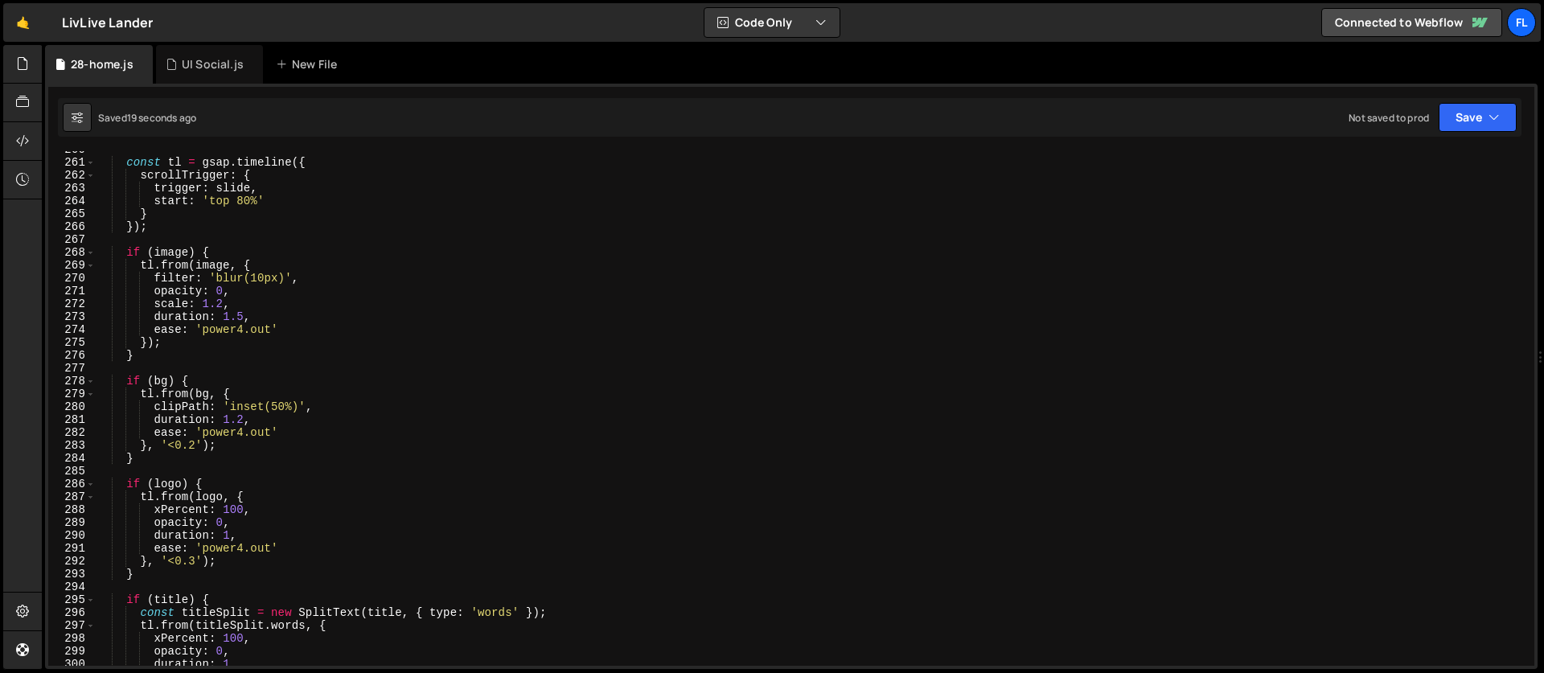
scroll to position [3166, 0]
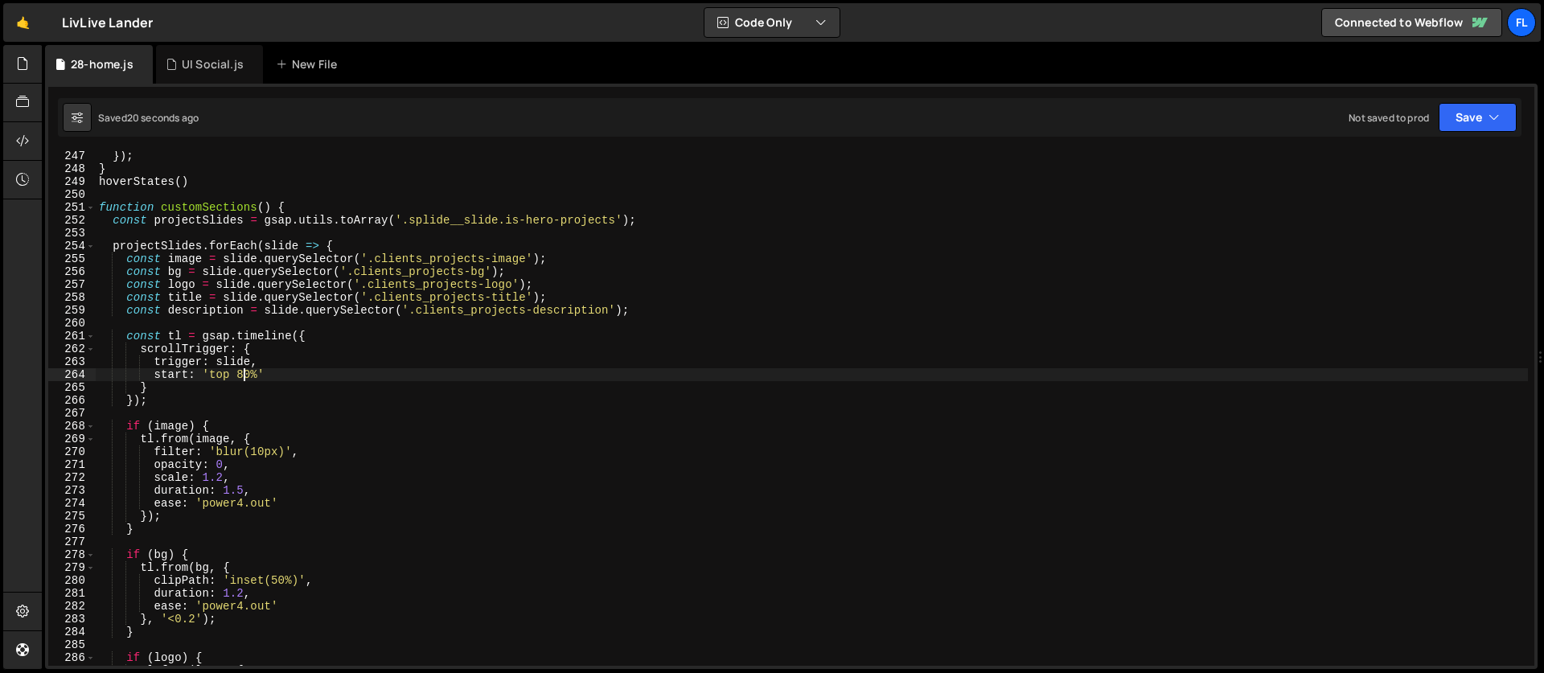
click at [243, 374] on div "}) ; } hoverStates ( ) function customSections ( ) { const projectSlides = gsap…" at bounding box center [812, 420] width 1432 height 540
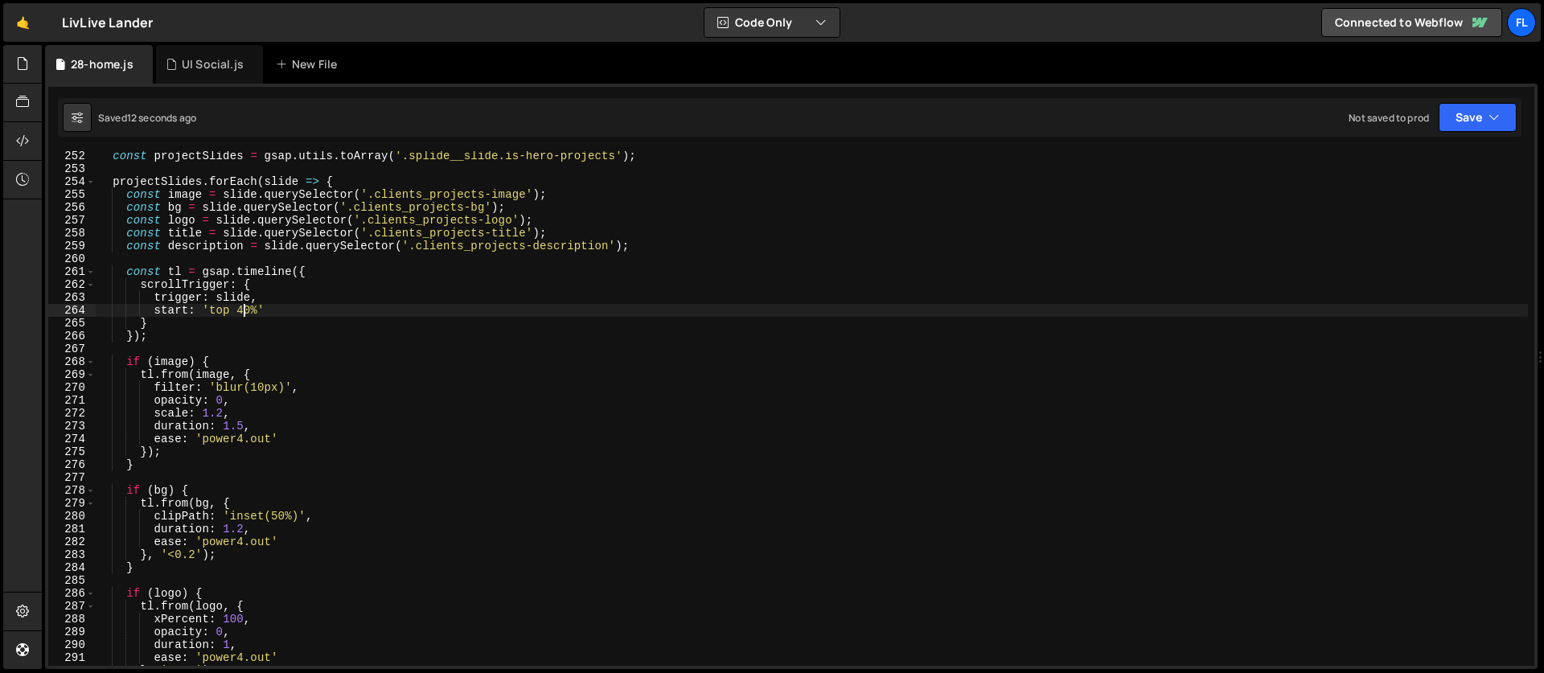
scroll to position [3276, 0]
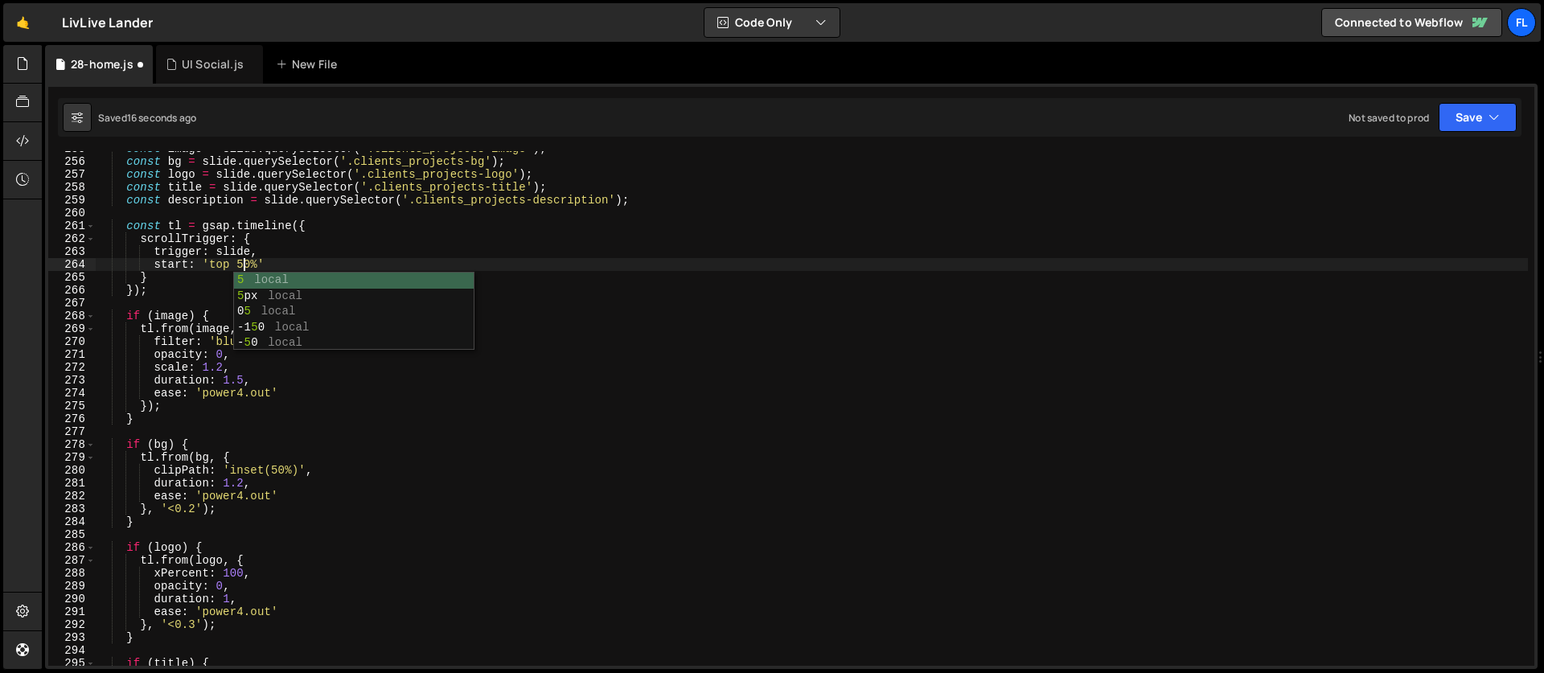
click at [274, 398] on div "const image = slide . querySelector ( '.clients_projects-image' ) ; const bg = …" at bounding box center [812, 412] width 1432 height 540
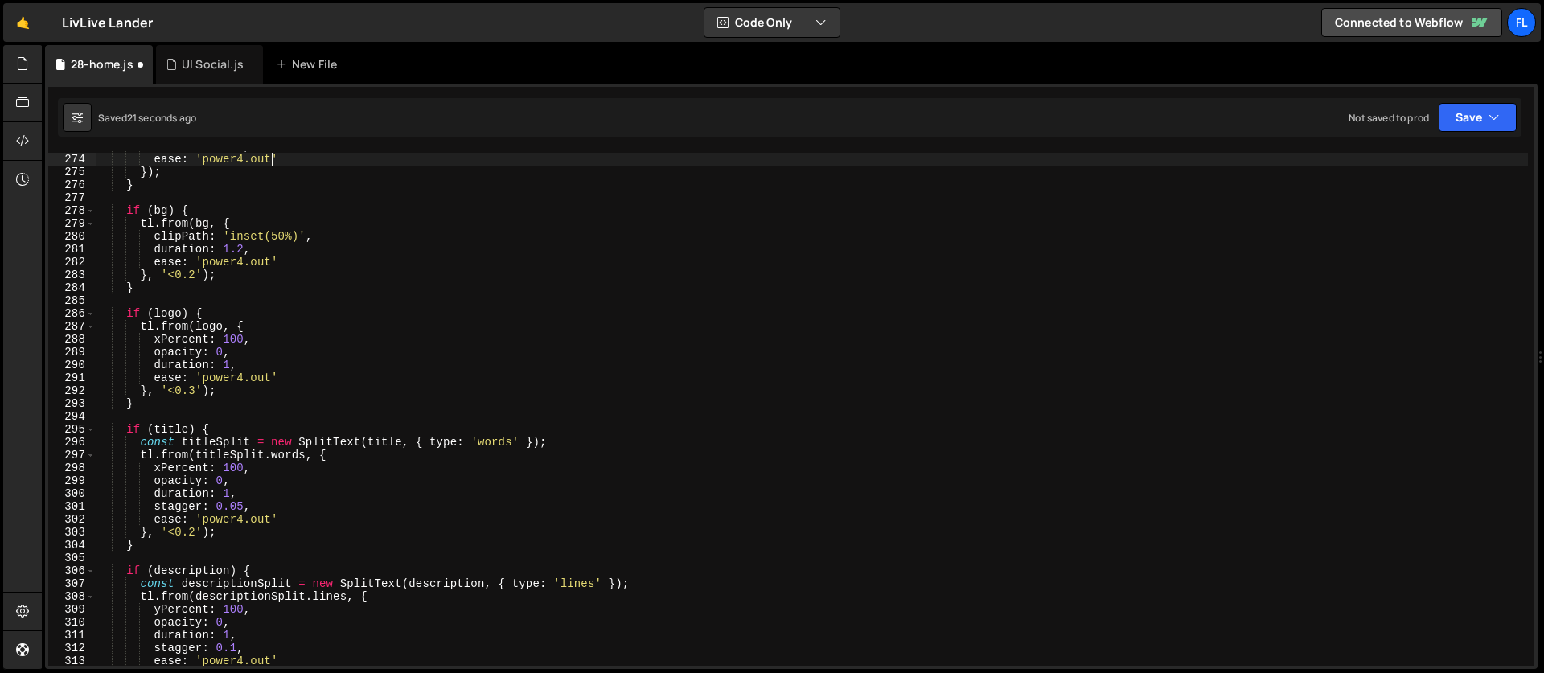
scroll to position [3521, 0]
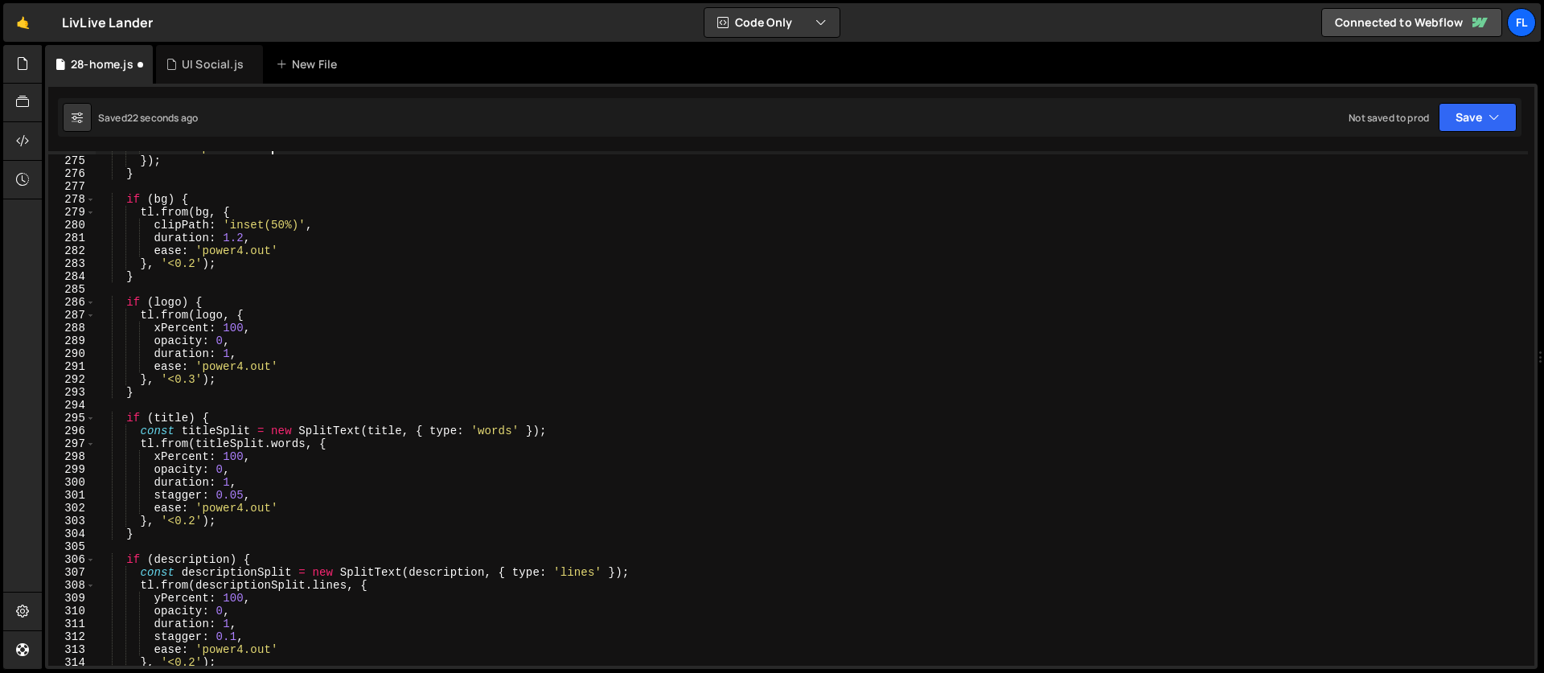
click at [204, 473] on div "ease : 'power4.out' }) ; } if ( bg ) { tl . from ( bg , { clipPath : 'inset(50%…" at bounding box center [812, 411] width 1432 height 540
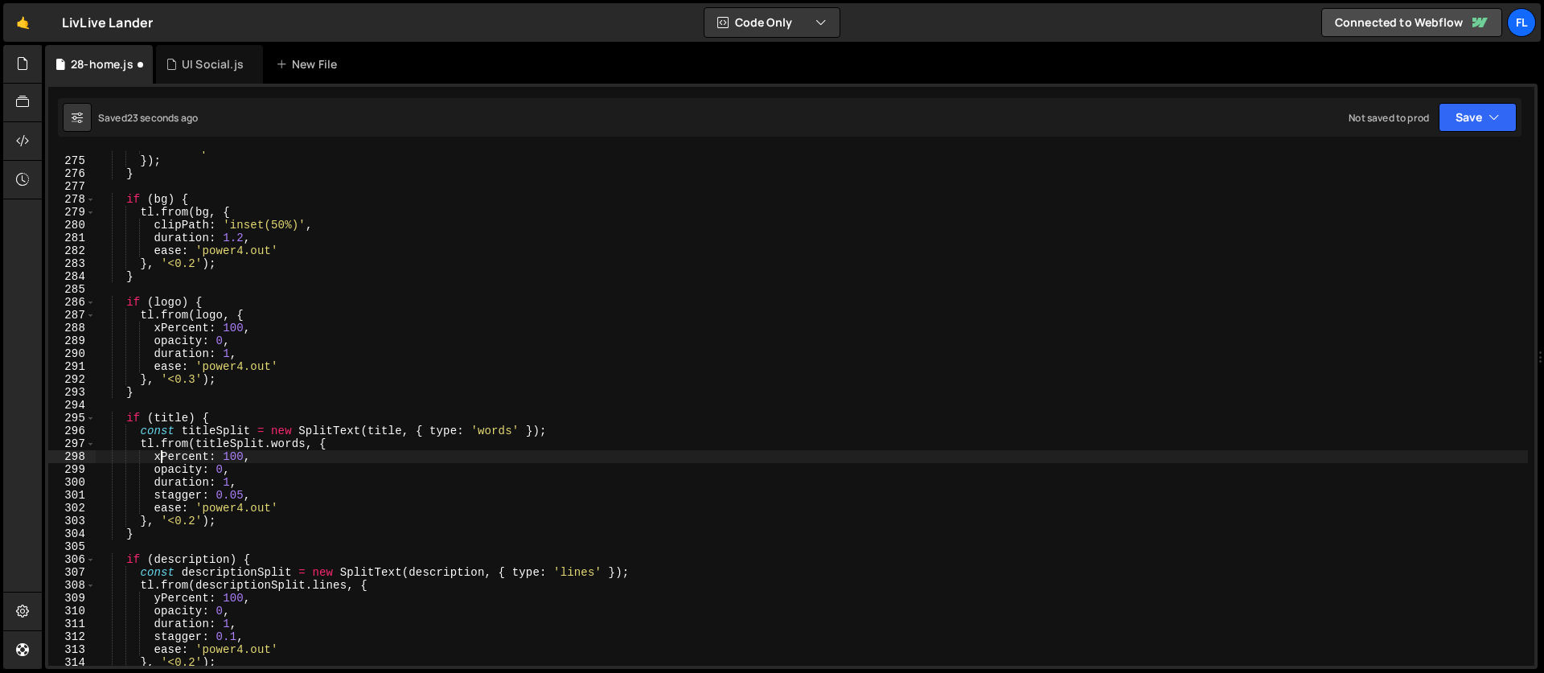
click at [161, 456] on div "ease : 'power4.out' }) ; } if ( bg ) { tl . from ( bg , { clipPath : 'inset(50%…" at bounding box center [812, 411] width 1432 height 540
type textarea "yPercent: 100,"
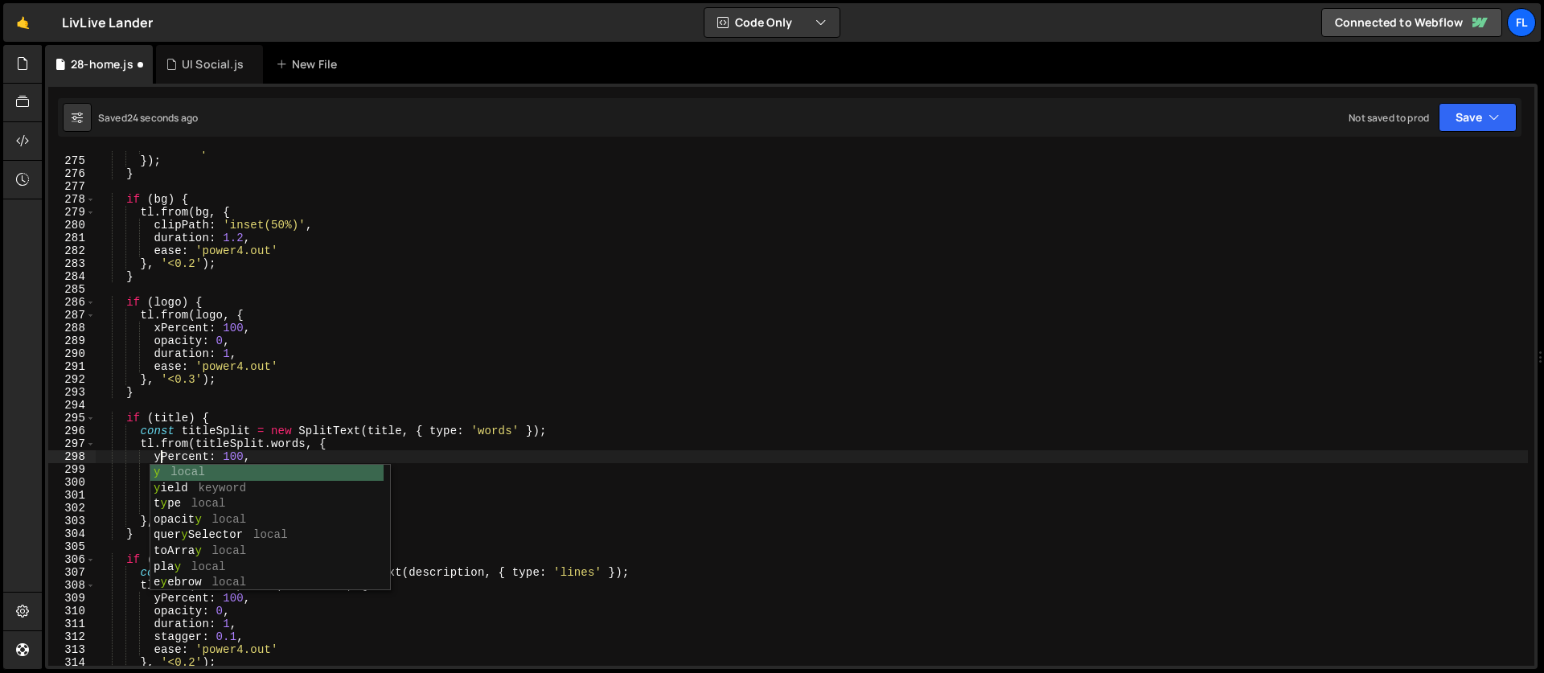
click at [195, 405] on div "ease : 'power4.out' }) ; } if ( bg ) { tl . from ( bg , { clipPath : 'inset(50%…" at bounding box center [812, 411] width 1432 height 540
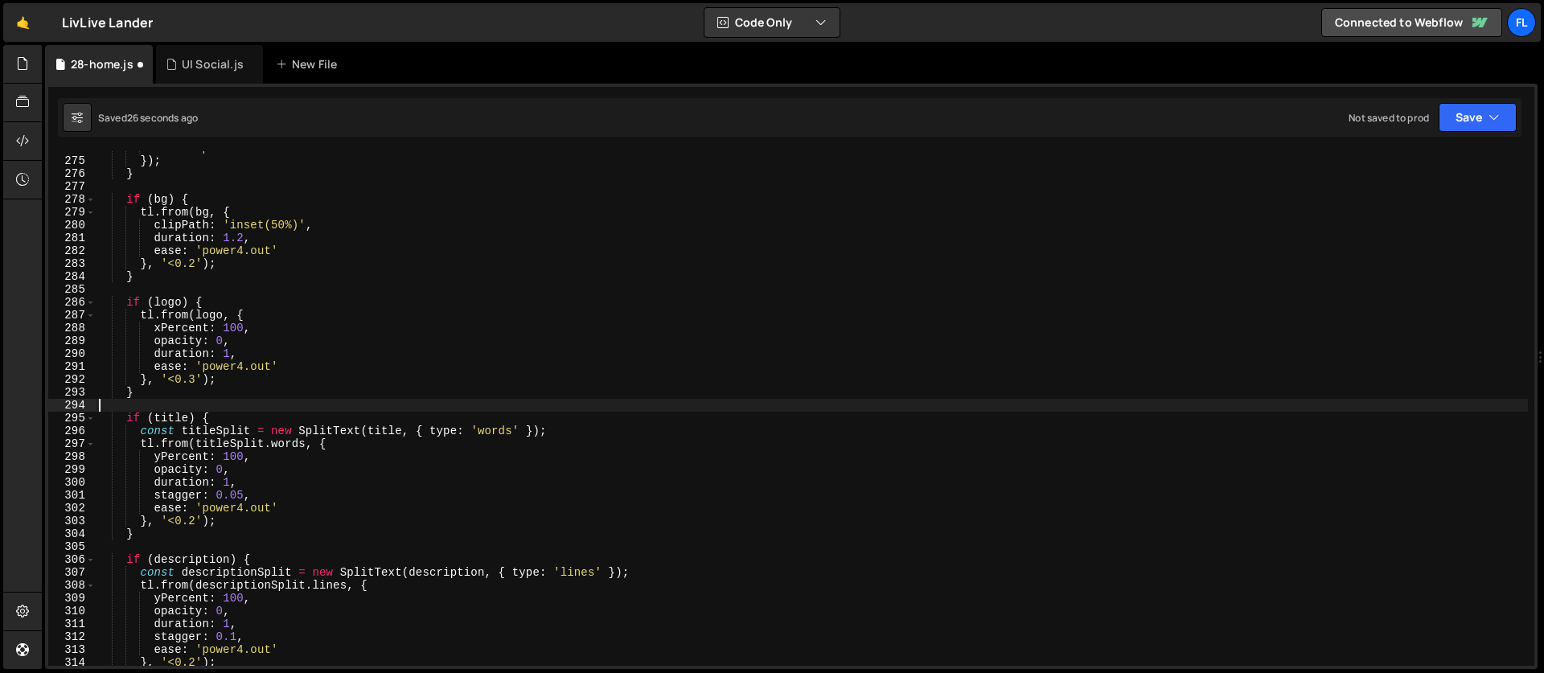
click at [520, 428] on div "ease : 'power4.out' }) ; } if ( bg ) { tl . from ( bg , { clipPath : 'inset(50%…" at bounding box center [812, 411] width 1432 height 540
click at [239, 460] on div "ease : 'power4.out' }) ; } if ( bg ) { tl . from ( bg , { clipPath : 'inset(50%…" at bounding box center [812, 411] width 1432 height 540
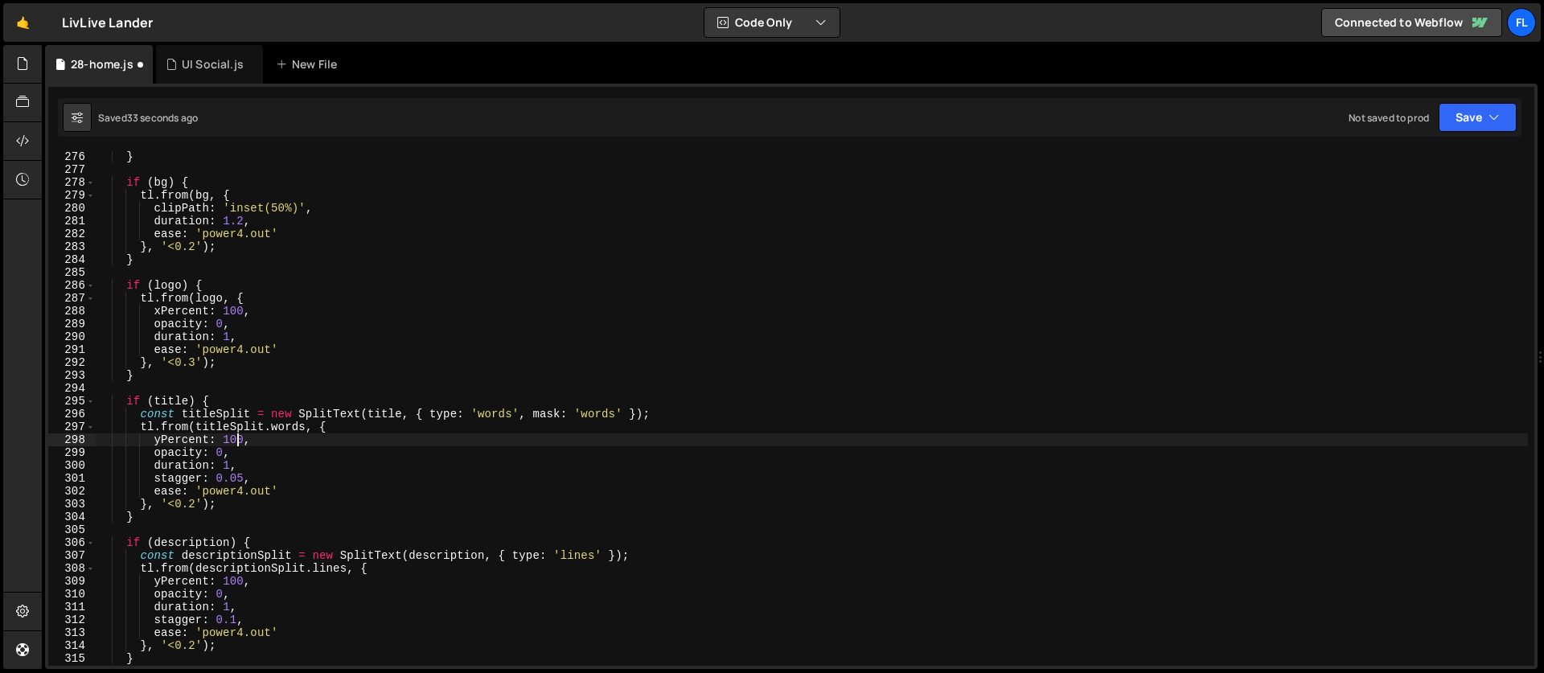
drag, startPoint x: 244, startPoint y: 479, endPoint x: 242, endPoint y: 489, distance: 9.8
click at [244, 478] on div "} if ( bg ) { tl . from ( bg , { clipPath : 'inset(50%)' , duration : 1.2 , eas…" at bounding box center [812, 420] width 1432 height 540
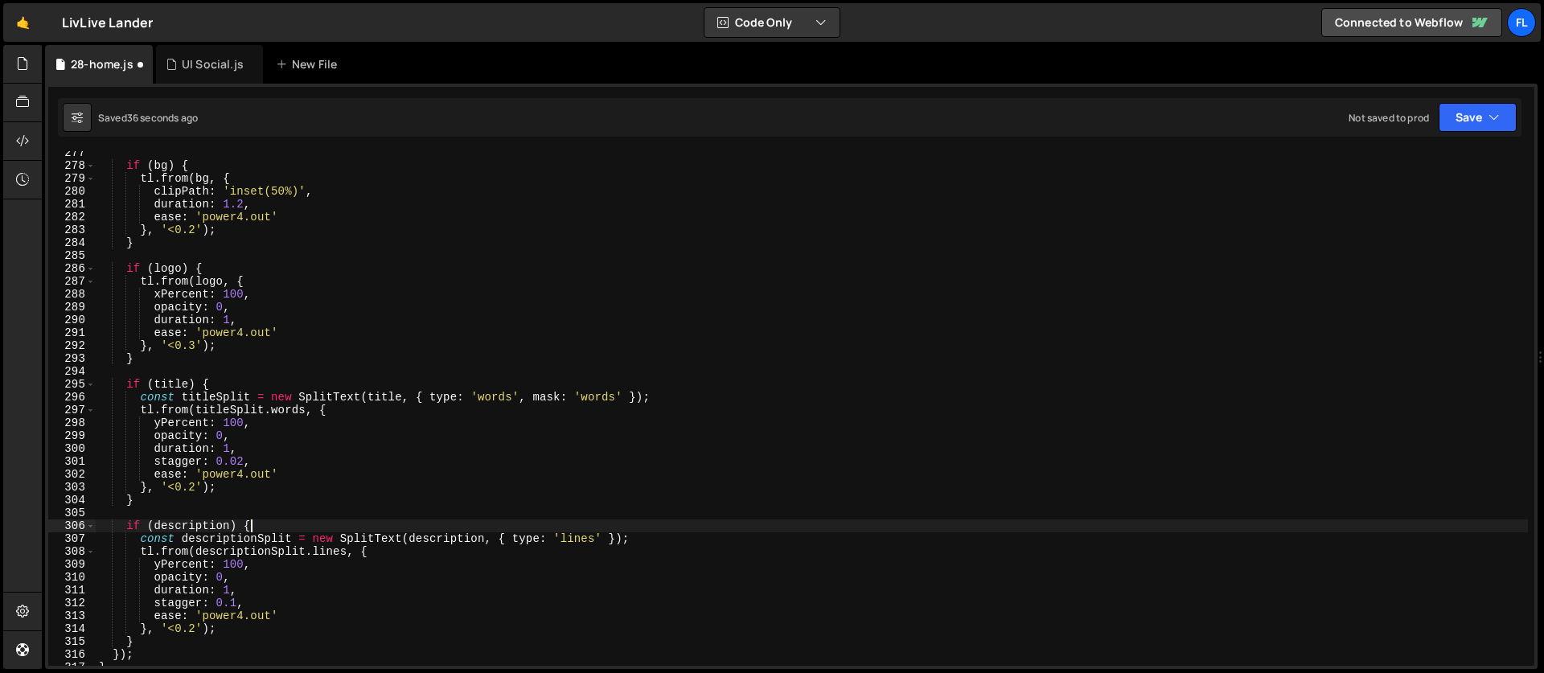
click at [256, 522] on div "if ( bg ) { tl . from ( bg , { clipPath : 'inset(50%)' , duration : 1.2 , ease …" at bounding box center [812, 416] width 1432 height 540
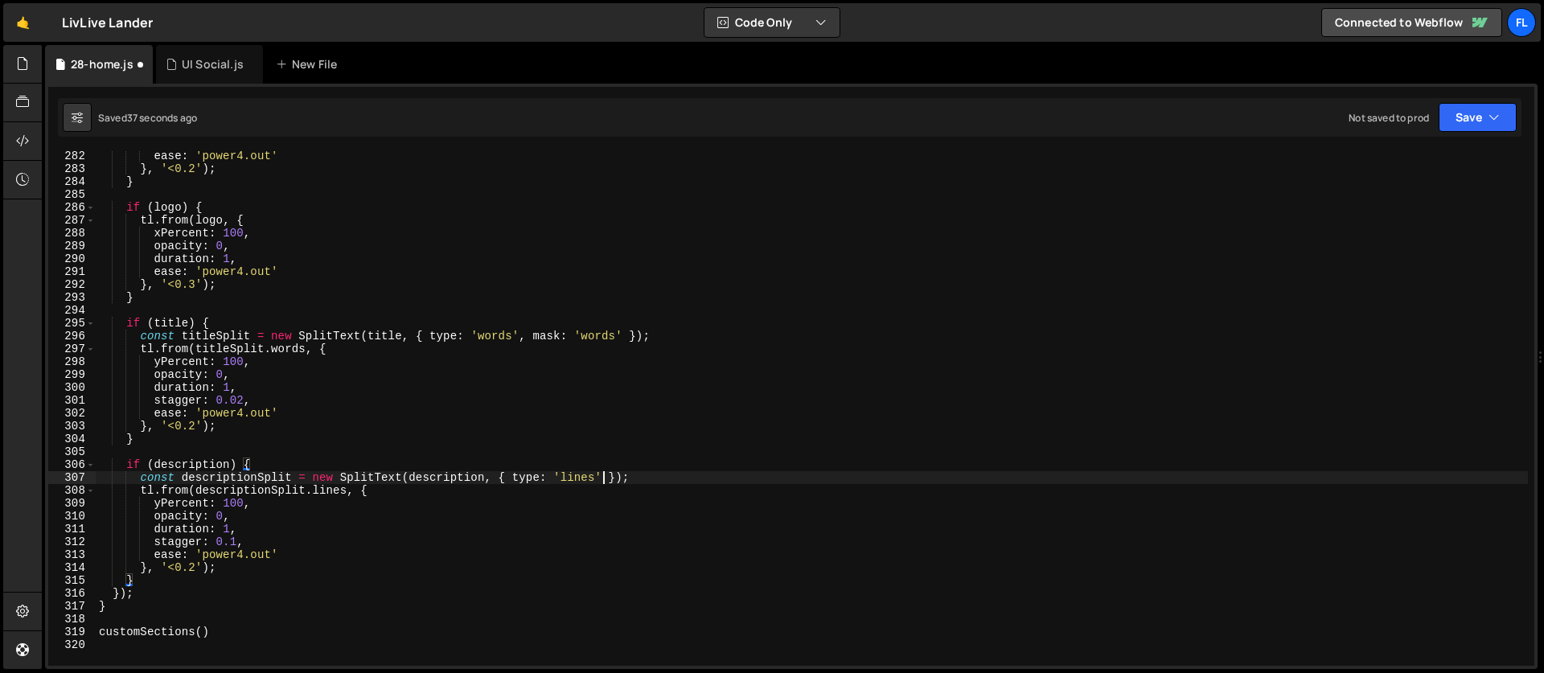
click at [603, 482] on div "ease : 'power4.out' } , '<0.2' ) ; } if ( logo ) { tl . from ( logo , { xPercen…" at bounding box center [812, 420] width 1432 height 540
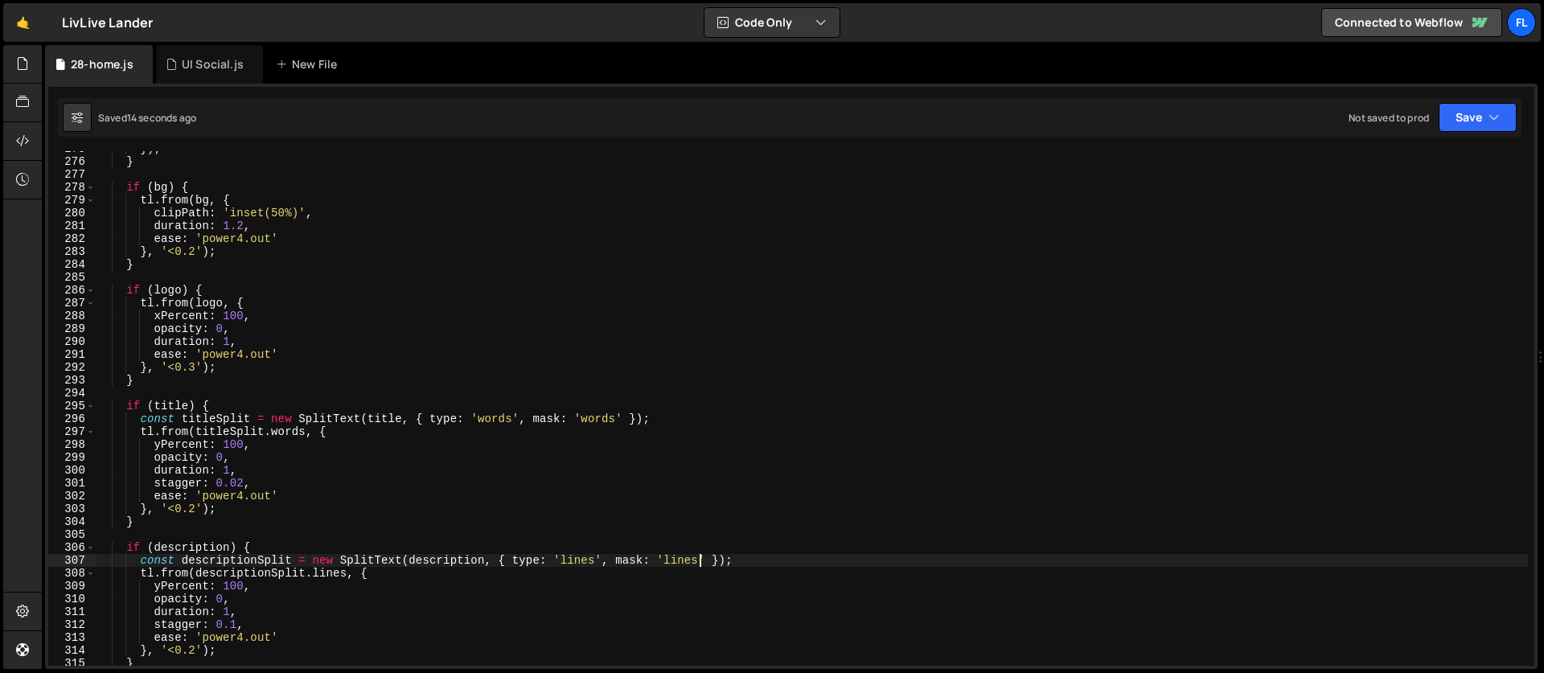
scroll to position [3516, 0]
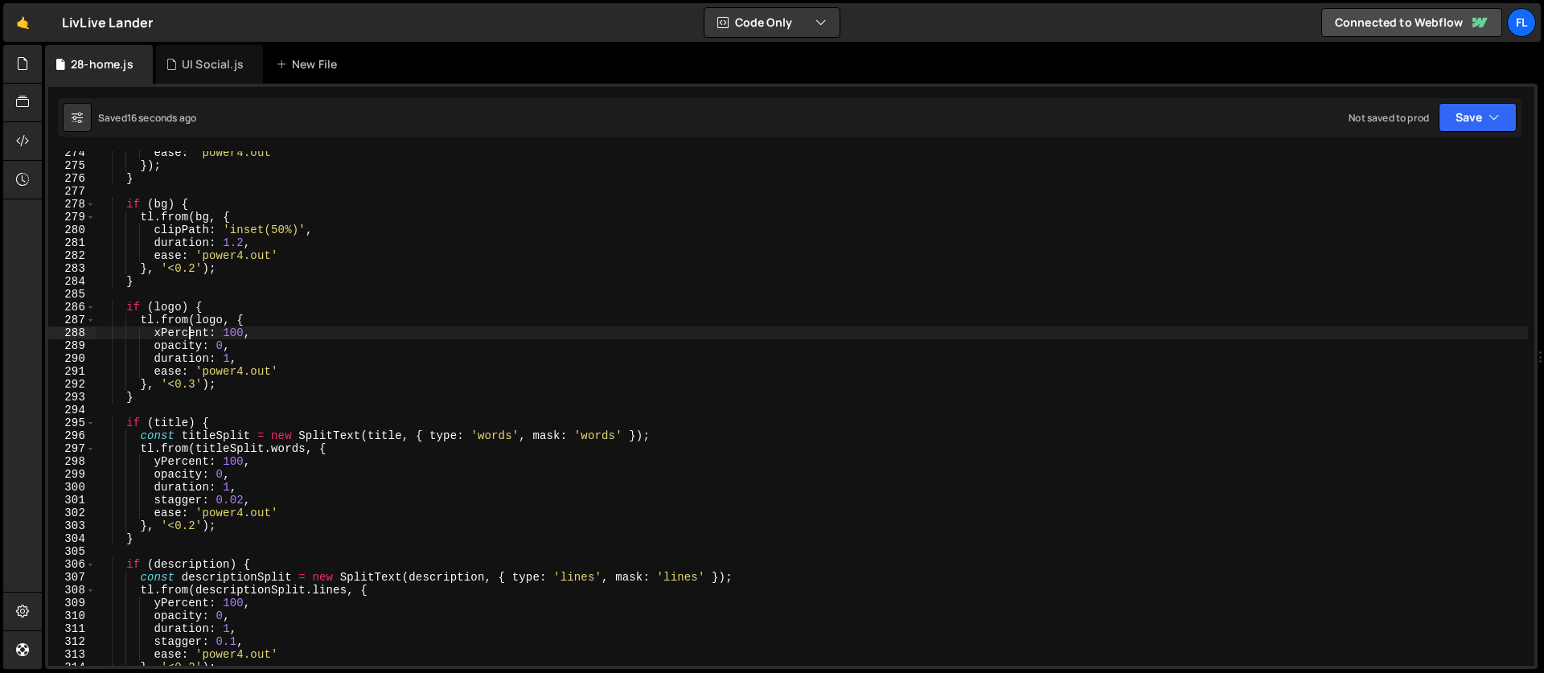
click at [187, 334] on div "ease : 'power4.out' }) ; } if ( bg ) { tl . from ( bg , { clipPath : 'inset(50%…" at bounding box center [812, 416] width 1432 height 540
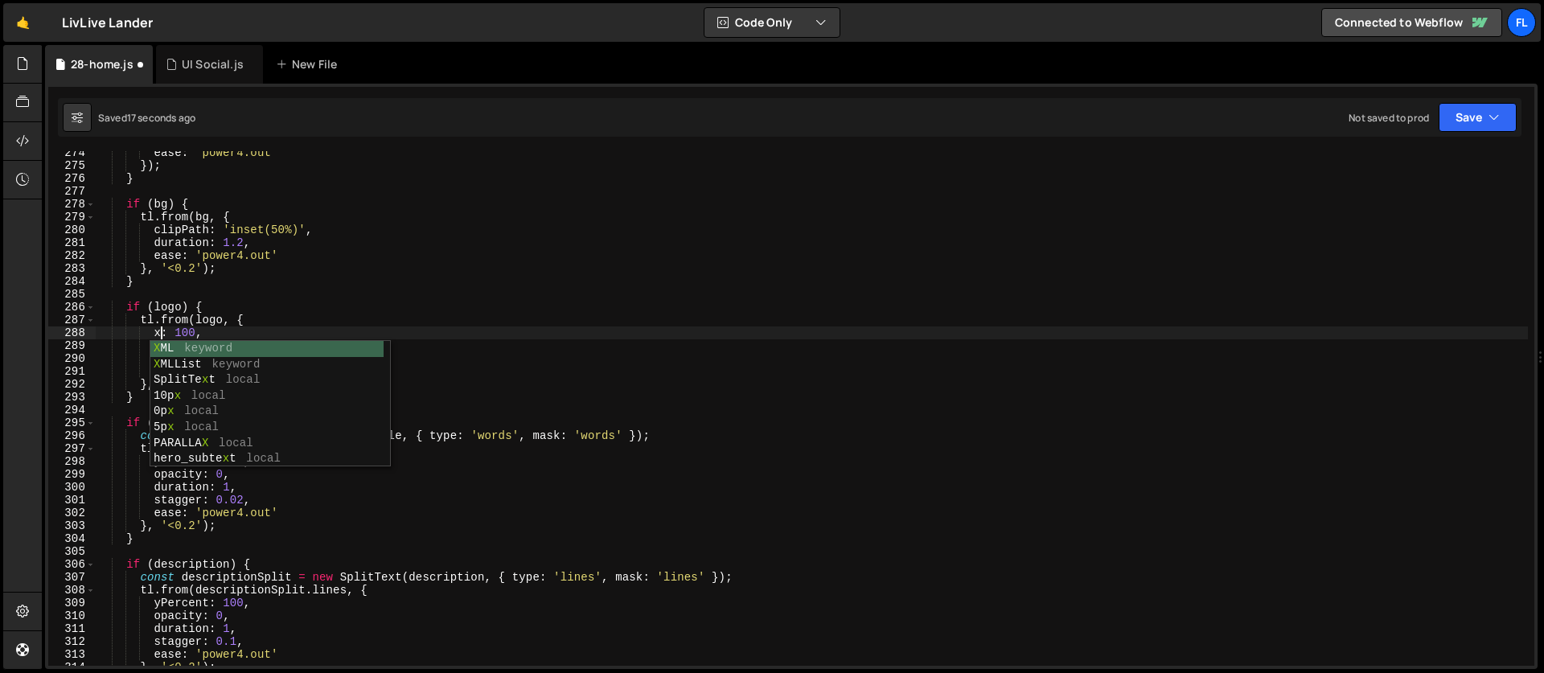
scroll to position [0, 5]
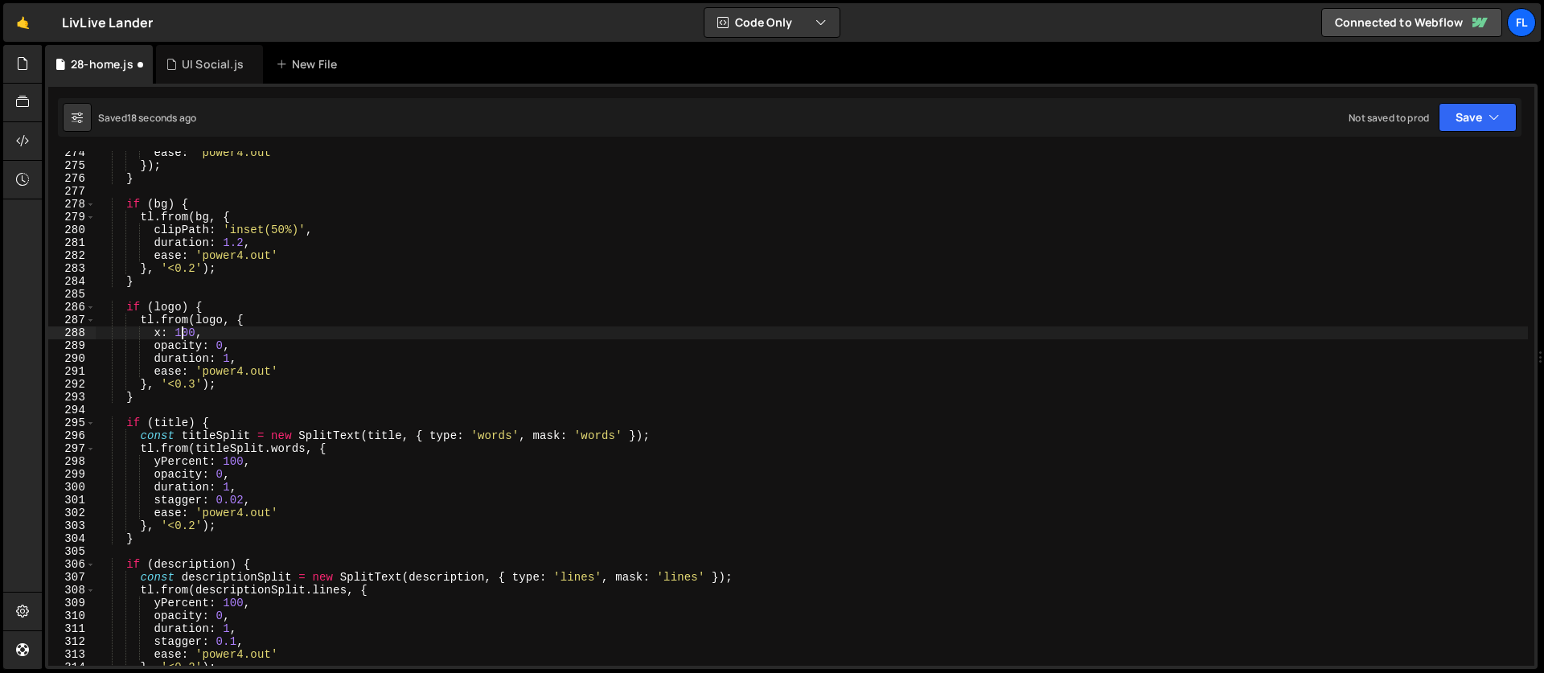
click at [182, 333] on div "ease : 'power4.out' }) ; } if ( bg ) { tl . from ( bg , { clipPath : 'inset(50%…" at bounding box center [812, 416] width 1432 height 540
click at [190, 332] on div "ease : 'power4.out' }) ; } if ( bg ) { tl . from ( bg , { clipPath : 'inset(50%…" at bounding box center [812, 416] width 1432 height 540
click at [210, 383] on div "ease : 'power4.out' }) ; } if ( bg ) { tl . from ( bg , { clipPath : 'inset(50%…" at bounding box center [812, 416] width 1432 height 540
click at [232, 359] on div "ease : 'power4.out' }) ; } if ( bg ) { tl . from ( bg , { clipPath : 'inset(50%…" at bounding box center [812, 416] width 1432 height 540
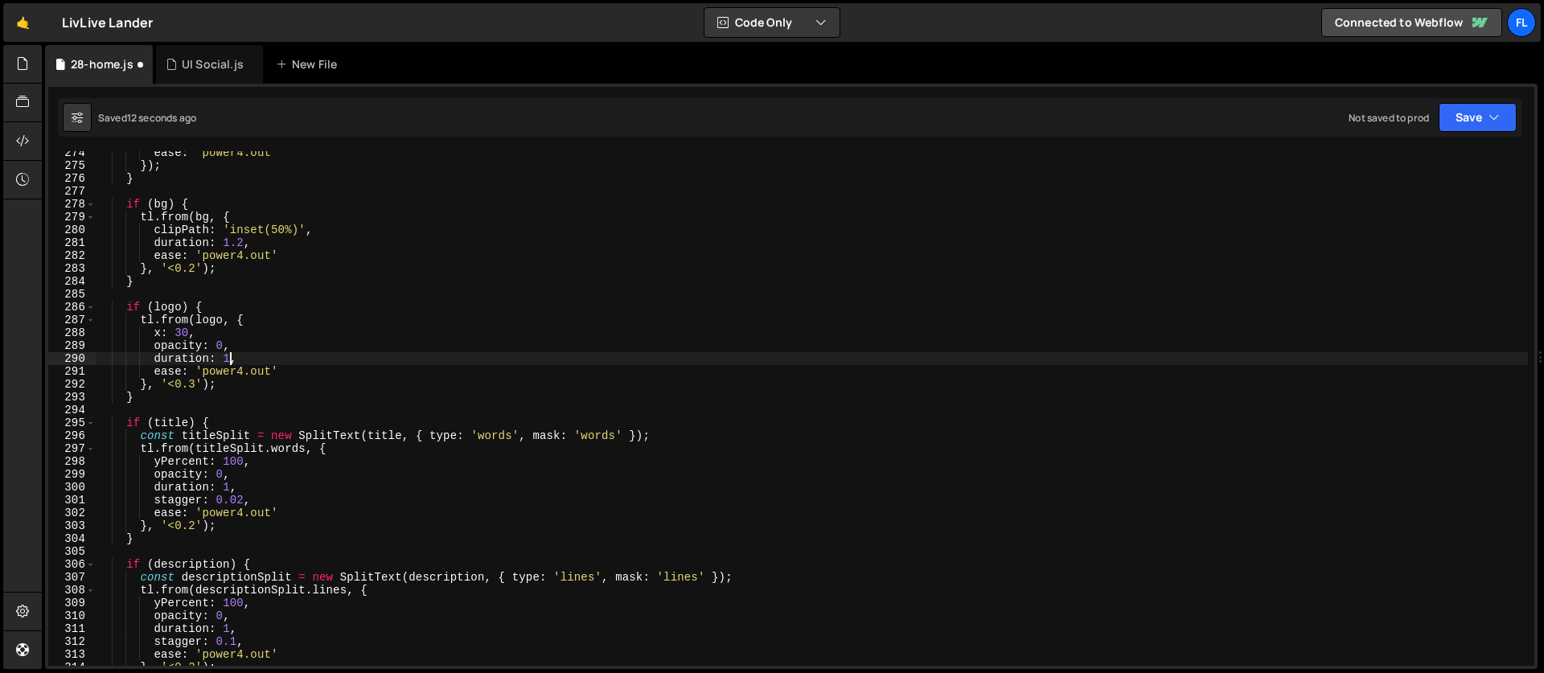
scroll to position [0, 10]
click at [206, 334] on div "ease : 'power4.out' }) ; } if ( bg ) { tl . from ( bg , { clipPath : 'inset(50%…" at bounding box center [812, 416] width 1432 height 540
click at [244, 237] on div "ease : 'power4.out' }) ; } if ( bg ) { tl . from ( bg , { clipPath : 'inset(50%…" at bounding box center [812, 416] width 1432 height 540
click at [169, 535] on div "ease : 'power4.out' }) ; } if ( bg ) { tl . from ( bg , { clipPath : 'inset(50%…" at bounding box center [812, 416] width 1432 height 540
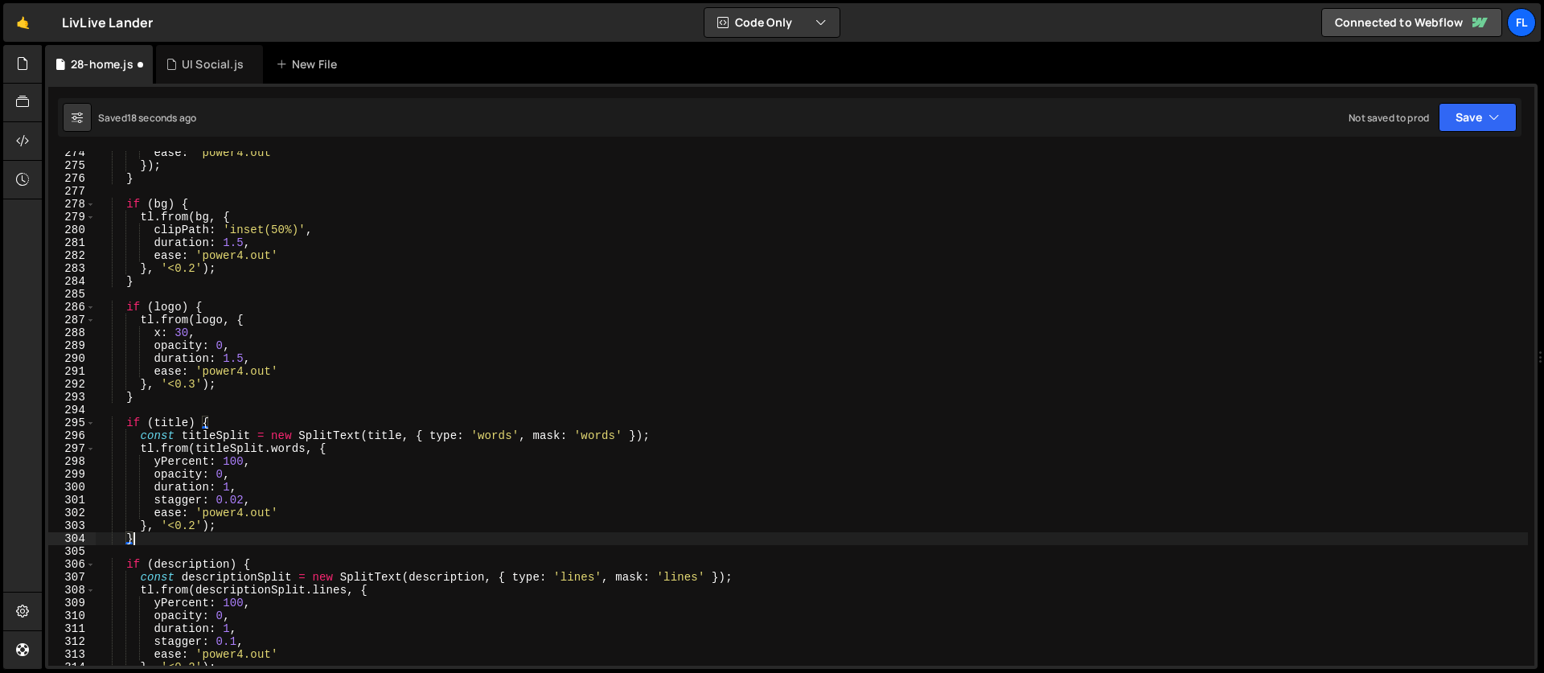
scroll to position [3589, 0]
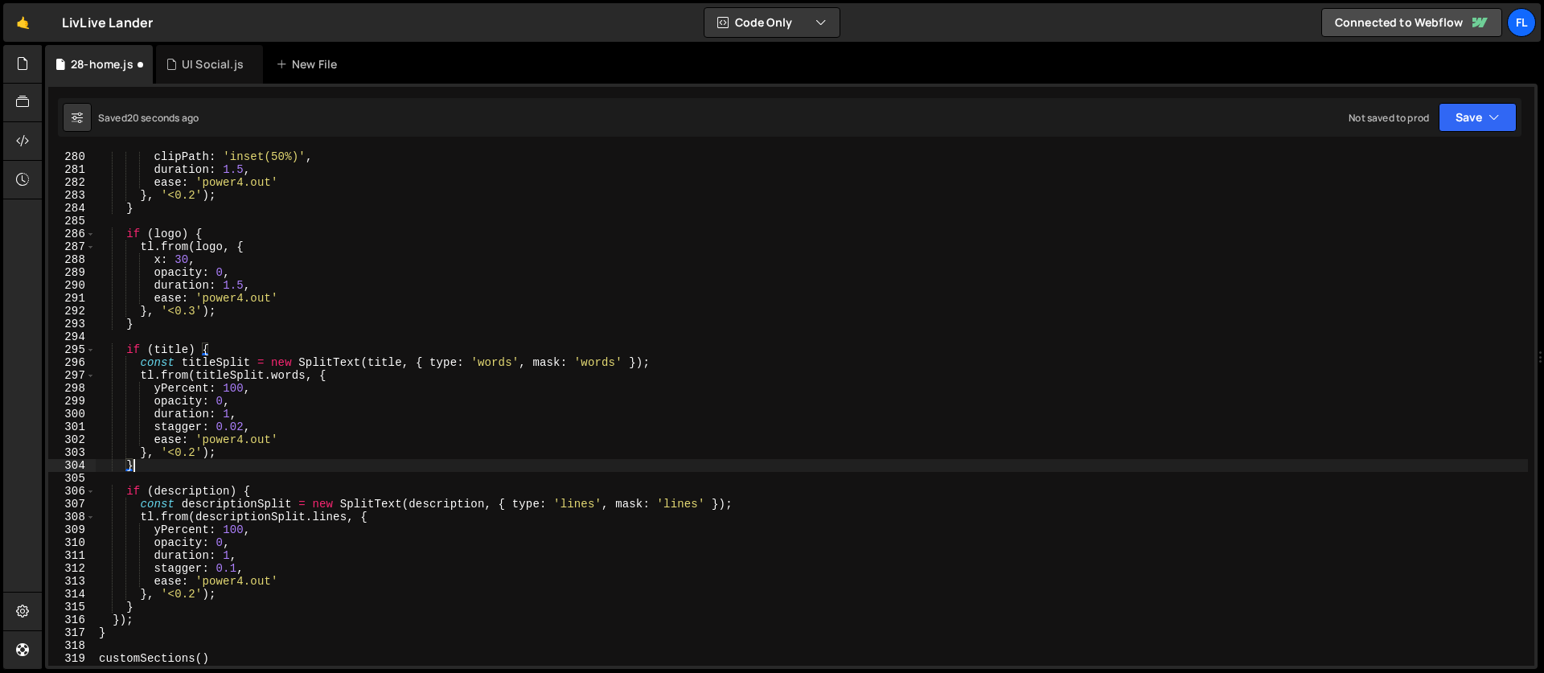
click at [232, 412] on div "clipPath : 'inset(50%)' , duration : 1.5 , ease : 'power4.out' } , '<0.2' ) ; }…" at bounding box center [812, 420] width 1432 height 540
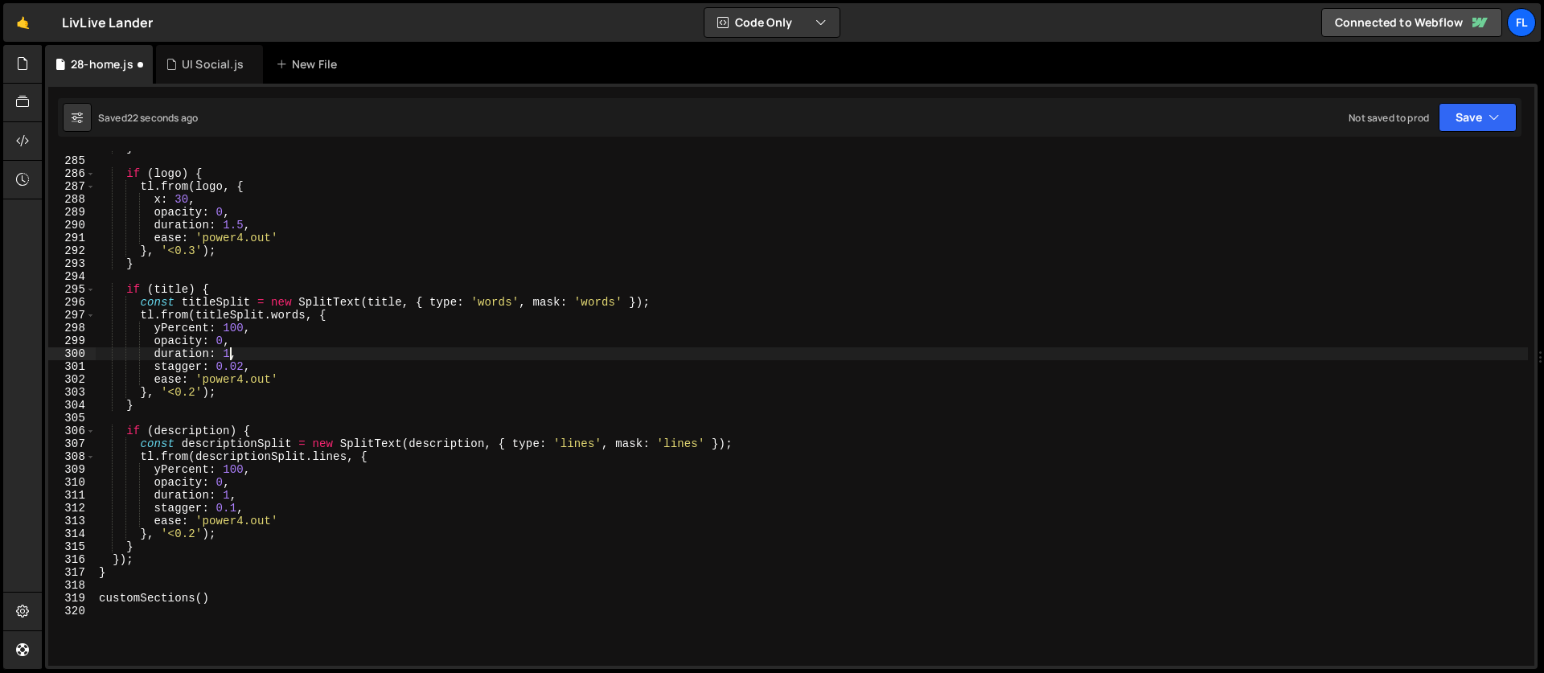
click at [236, 507] on div "} if ( logo ) { tl . from ( logo , { x : 30 , opacity : 0 , duration : 1.5 , ea…" at bounding box center [812, 411] width 1432 height 540
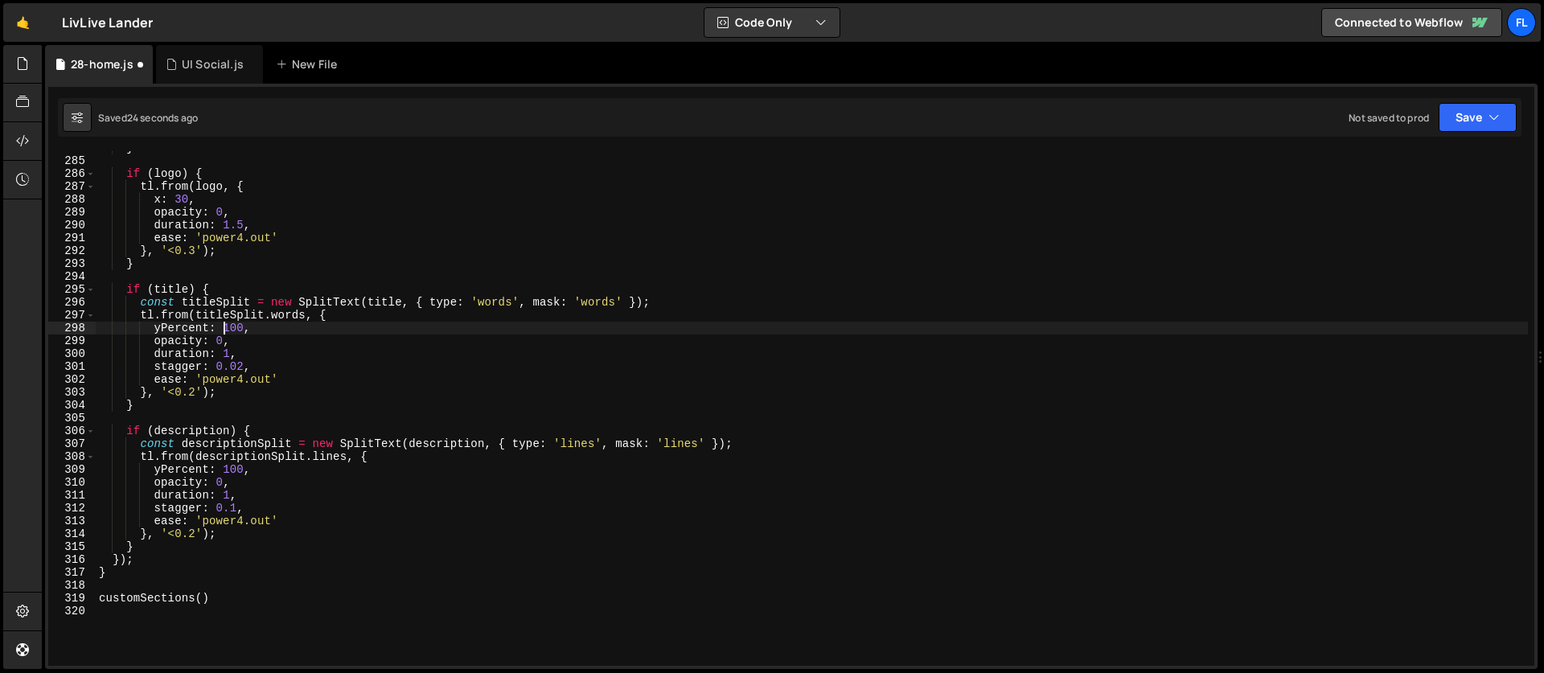
click at [226, 334] on div "} if ( logo ) { tl . from ( logo , { x : 30 , opacity : 0 , duration : 1.5 , ea…" at bounding box center [812, 411] width 1432 height 540
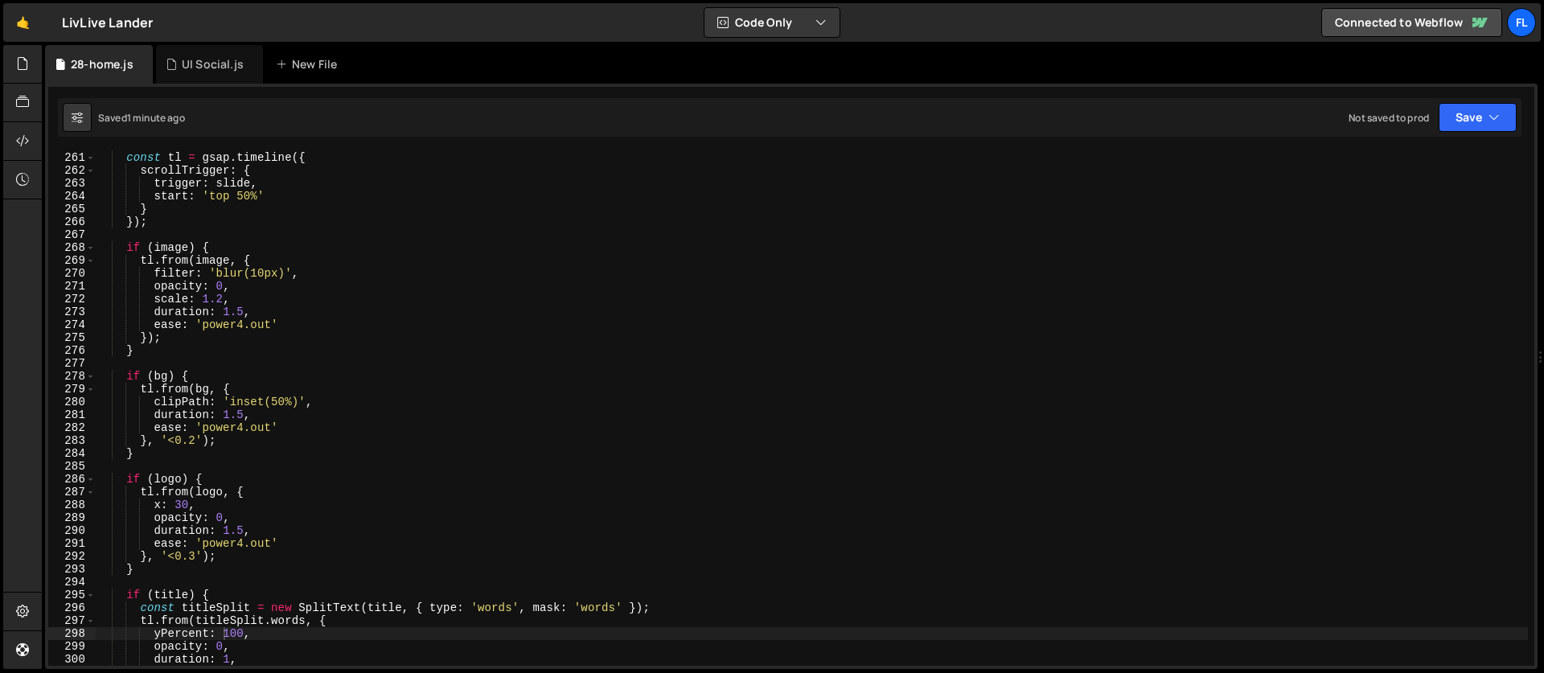
scroll to position [3299, 0]
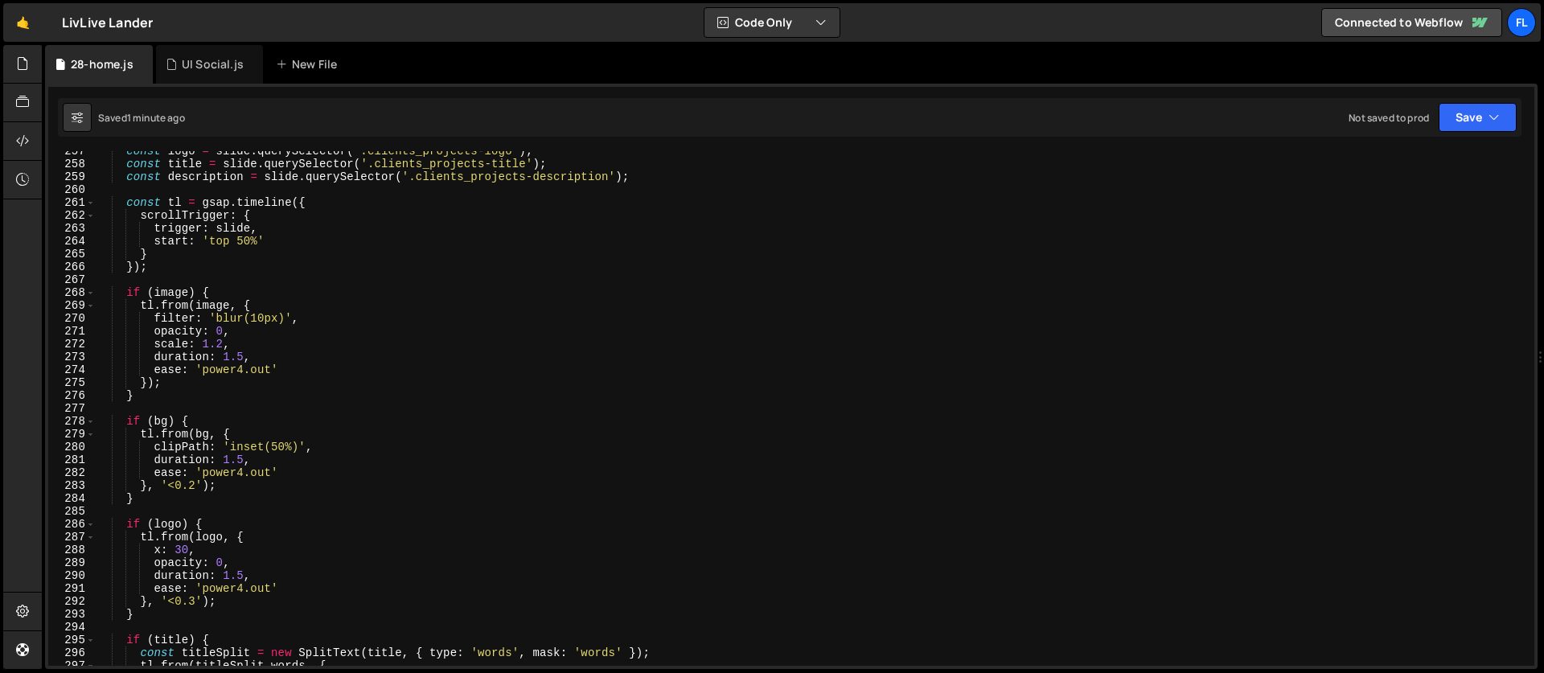
click at [225, 347] on div "const logo = slide . querySelector ( '.clients_projects-logo' ) ; const title =…" at bounding box center [812, 415] width 1432 height 540
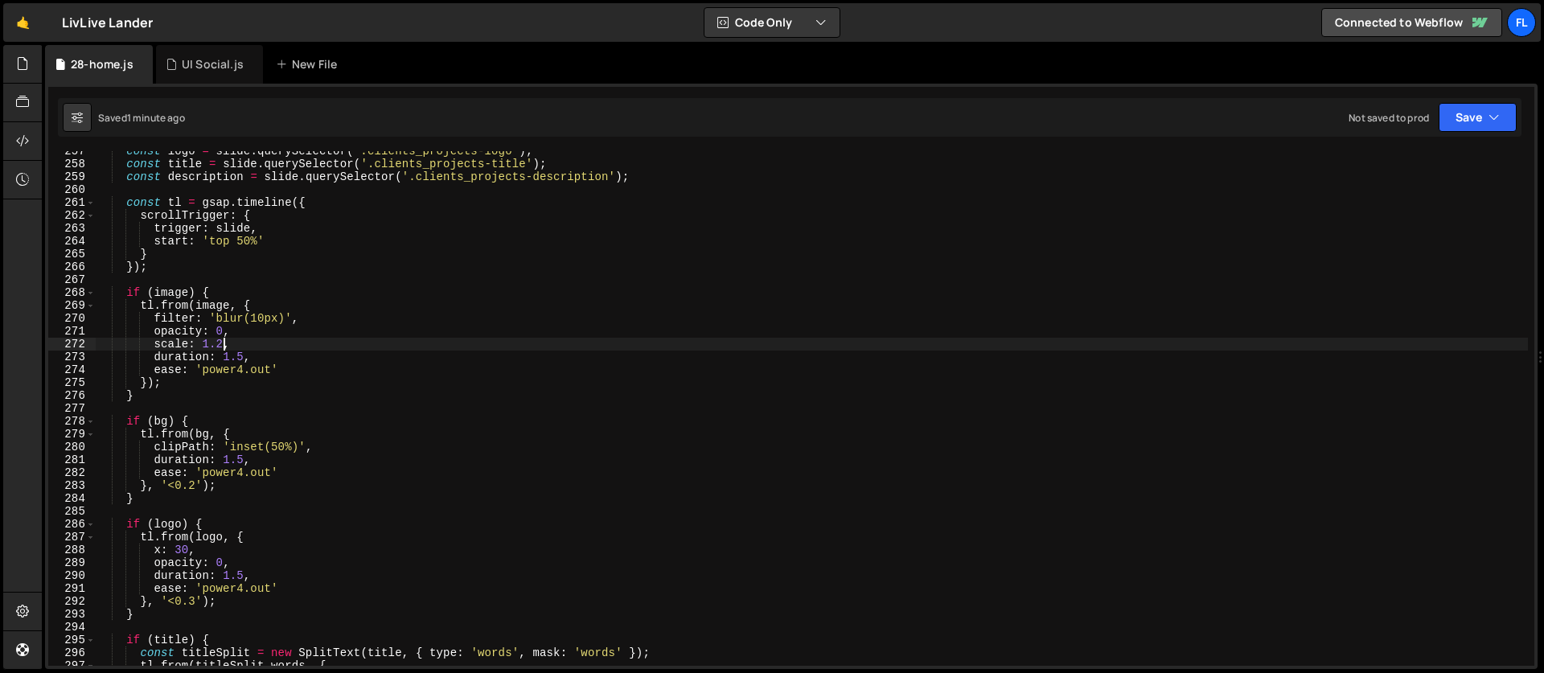
scroll to position [0, 8]
click at [241, 239] on div "const logo = slide . querySelector ( '.clients_projects-logo' ) ; const title =…" at bounding box center [812, 415] width 1432 height 540
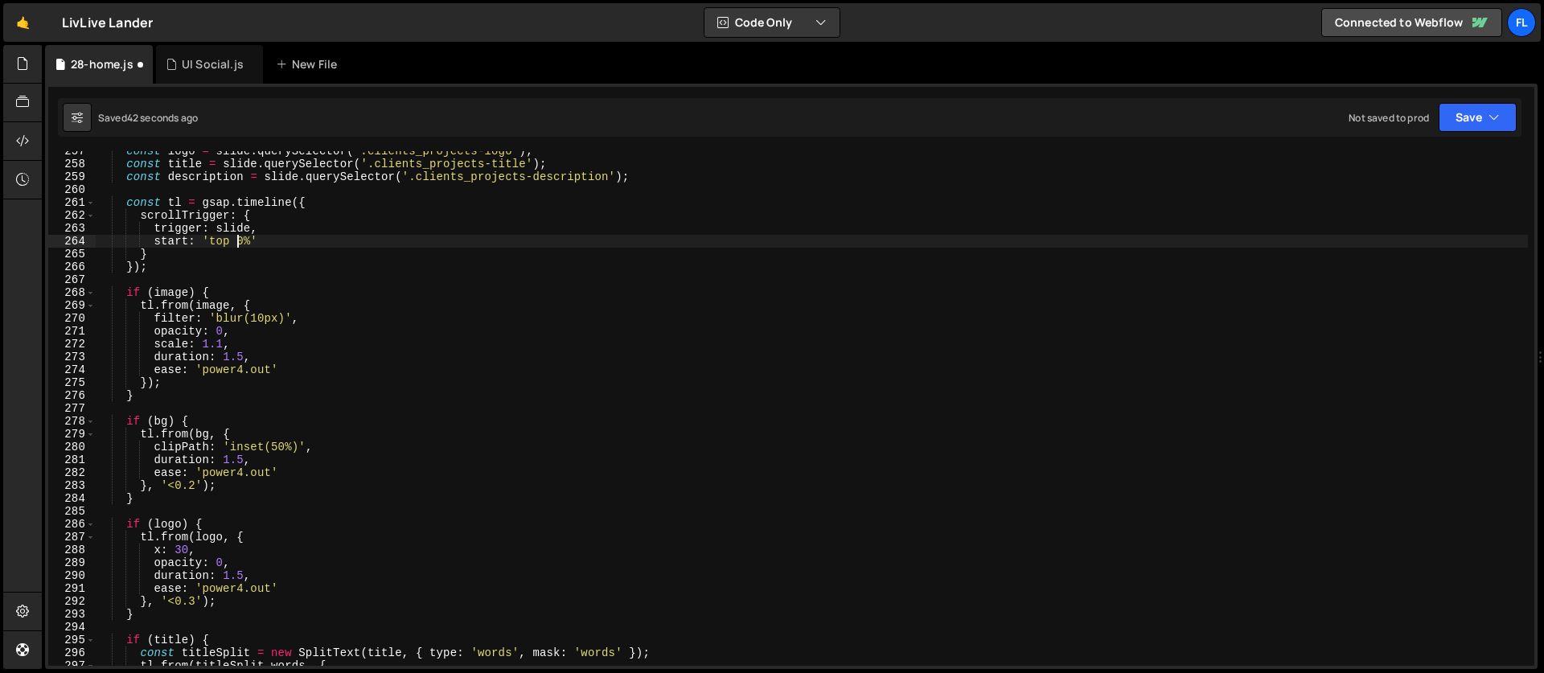
scroll to position [0, 10]
click at [243, 241] on div "const logo = slide . querySelector ( '.clients_projects-logo' ) ; const title =…" at bounding box center [812, 415] width 1432 height 540
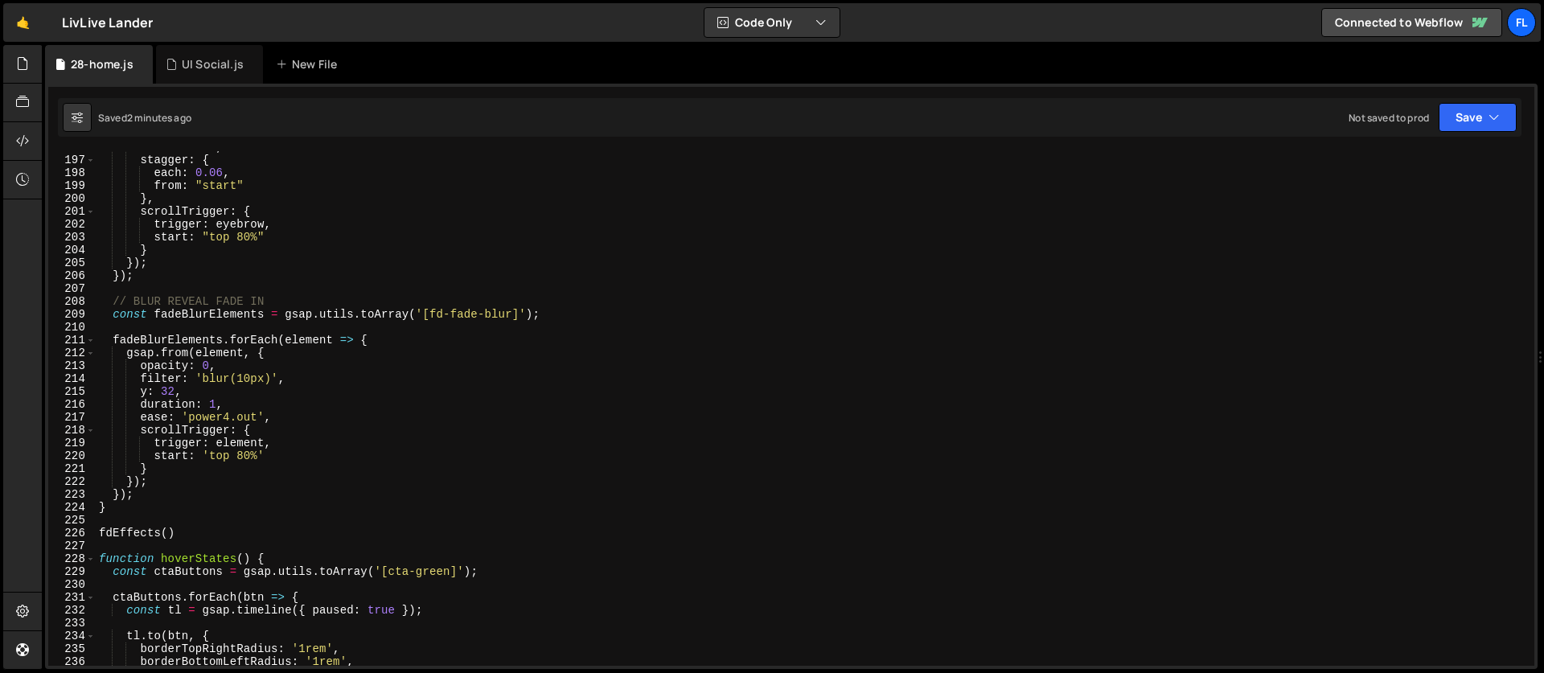
scroll to position [2433, 0]
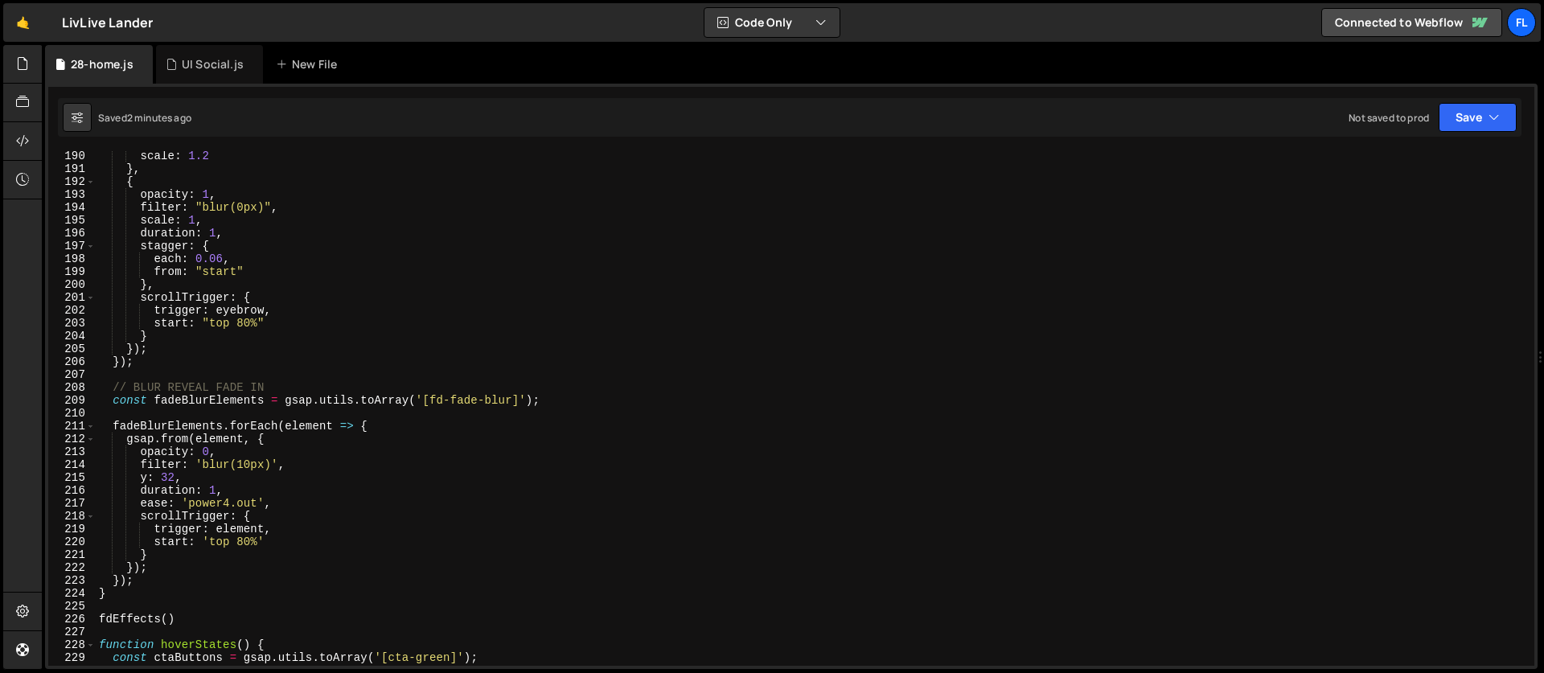
click at [288, 383] on div "scale : 1.2 } , { opacity : 1 , filter : "blur(0px)" , scale : 1 , duration : 1…" at bounding box center [812, 420] width 1432 height 540
click at [179, 368] on div "scale : 1.2 } , { opacity : 1 , filter : "blur(0px)" , scale : 1 , duration : 1…" at bounding box center [812, 420] width 1432 height 540
type textarea "});"
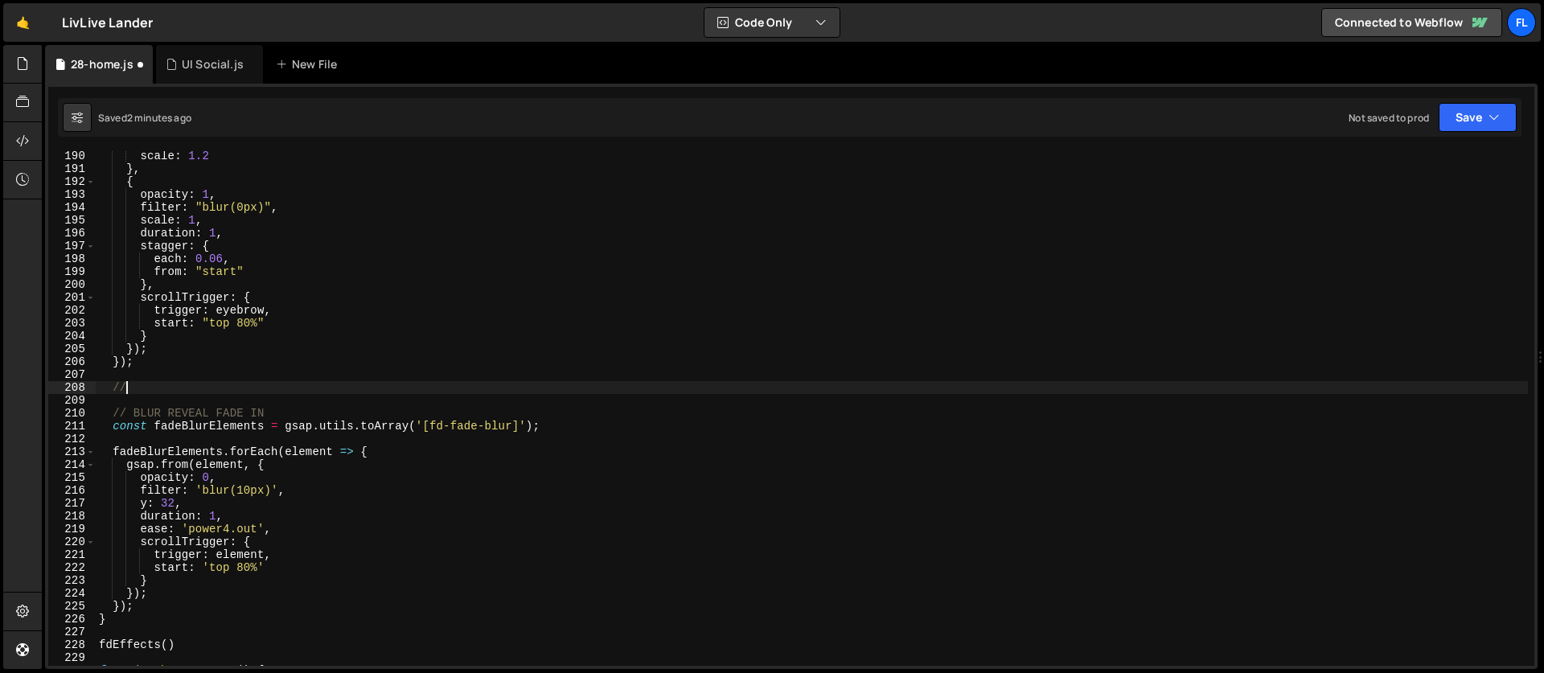
scroll to position [0, 2]
type textarea "// TEXT WORDS REVEALS"
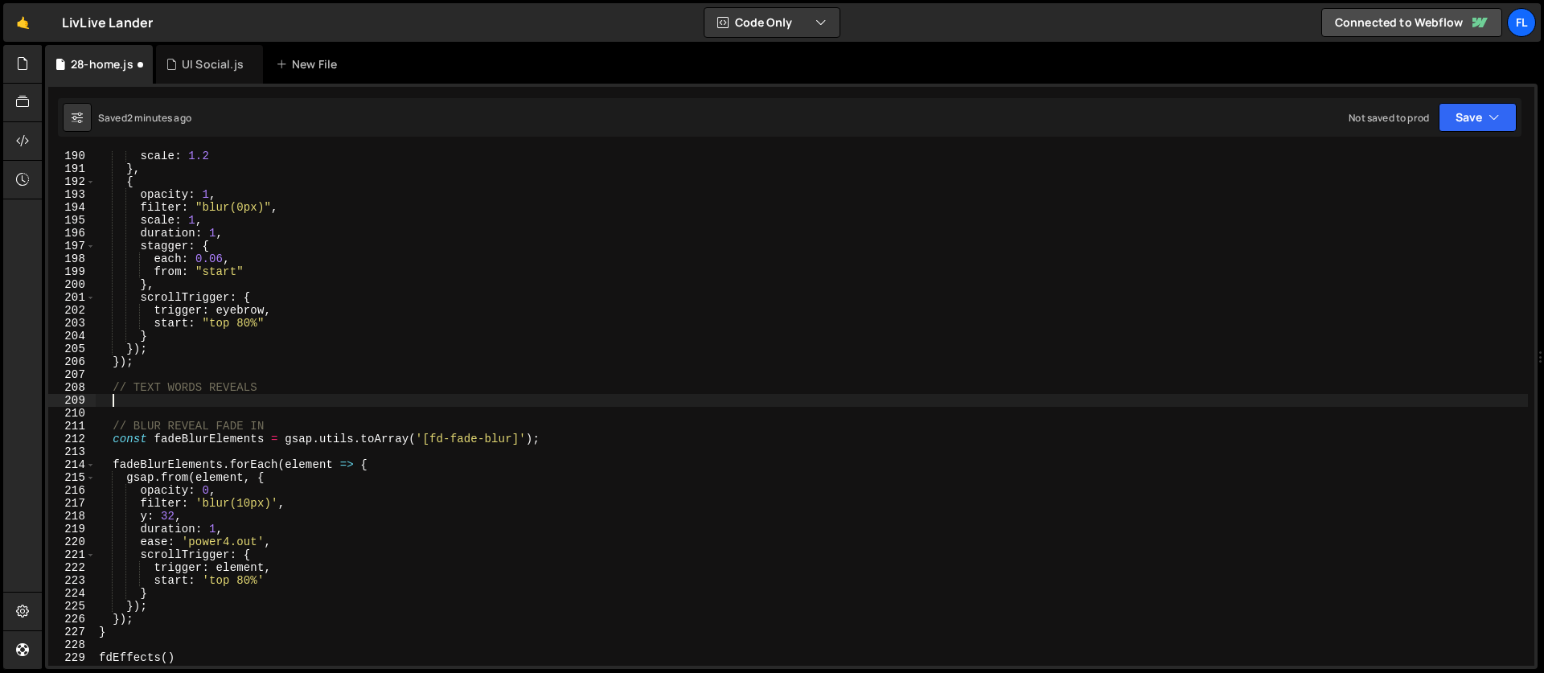
scroll to position [0, 0]
paste textarea "});"
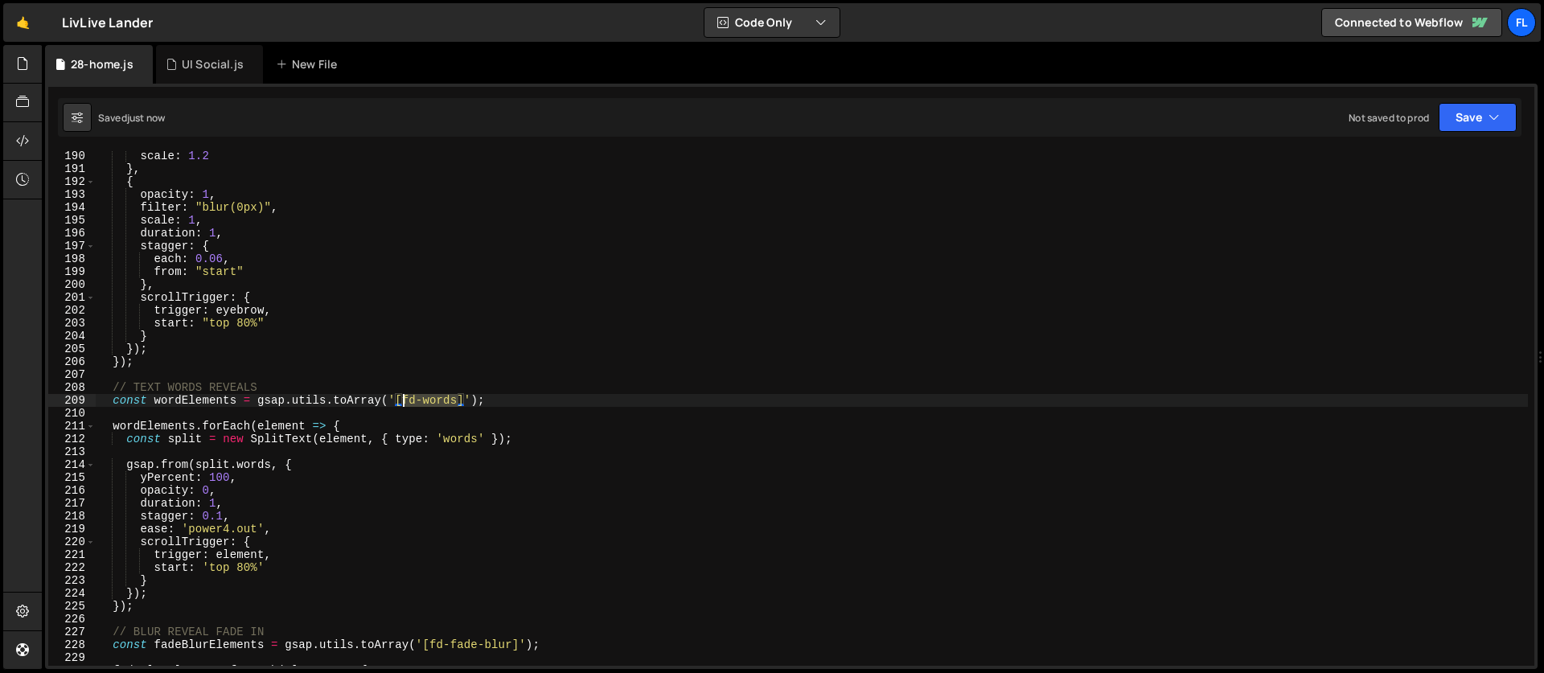
drag, startPoint x: 459, startPoint y: 397, endPoint x: 400, endPoint y: 400, distance: 58.8
click at [400, 400] on div "scale : 1.2 } , { opacity : 1 , filter : "blur(0px)" , scale : 1 , duration : 1…" at bounding box center [812, 420] width 1432 height 540
click at [451, 431] on div "scale : 1.2 } , { opacity : 1 , filter : "blur(0px)" , scale : 1 , duration : 1…" at bounding box center [812, 420] width 1432 height 540
click at [490, 438] on div "scale : 1.2 } , { opacity : 1 , filter : "blur(0px)" , scale : 1 , duration : 1…" at bounding box center [812, 420] width 1432 height 540
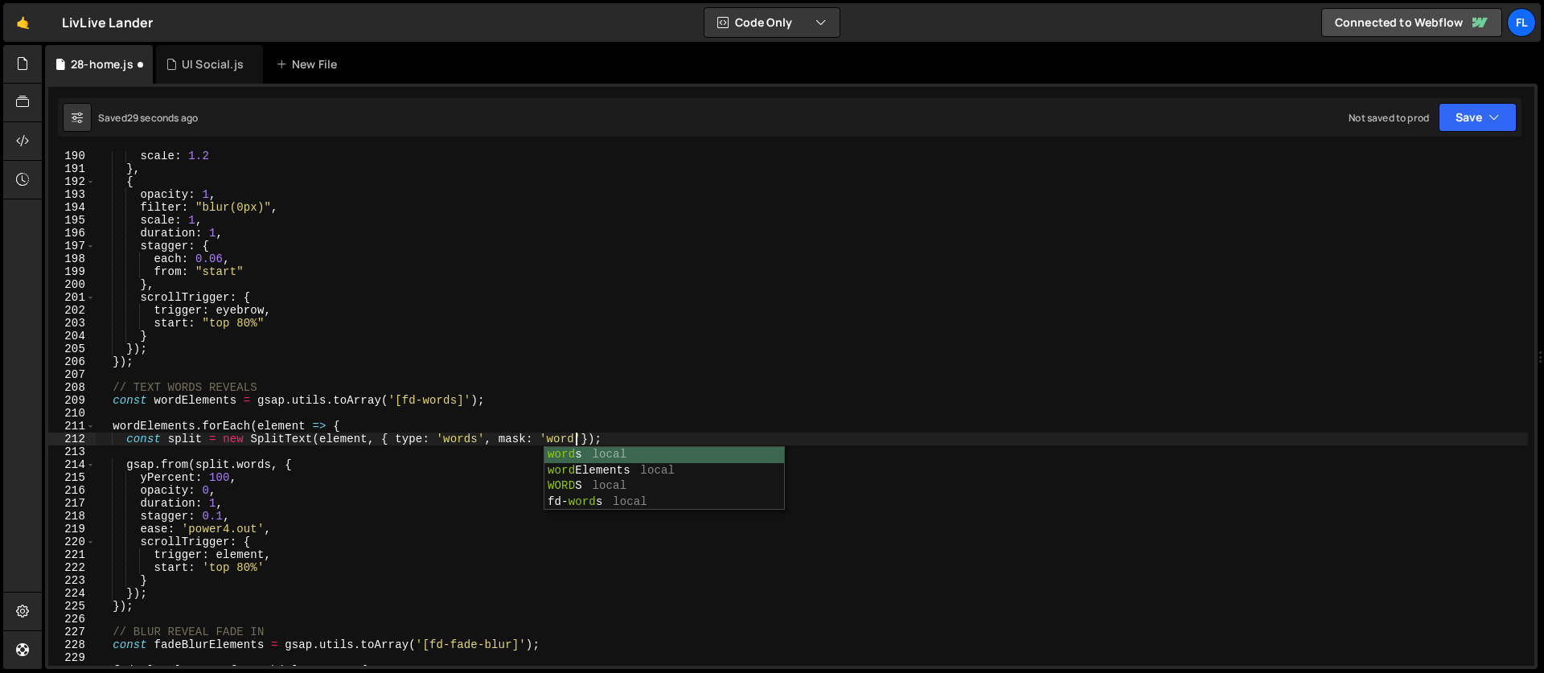
scroll to position [0, 34]
click at [335, 428] on div "scale : 1.2 } , { opacity : 1 , filter : "blur(0px)" , scale : 1 , duration : 1…" at bounding box center [812, 420] width 1432 height 540
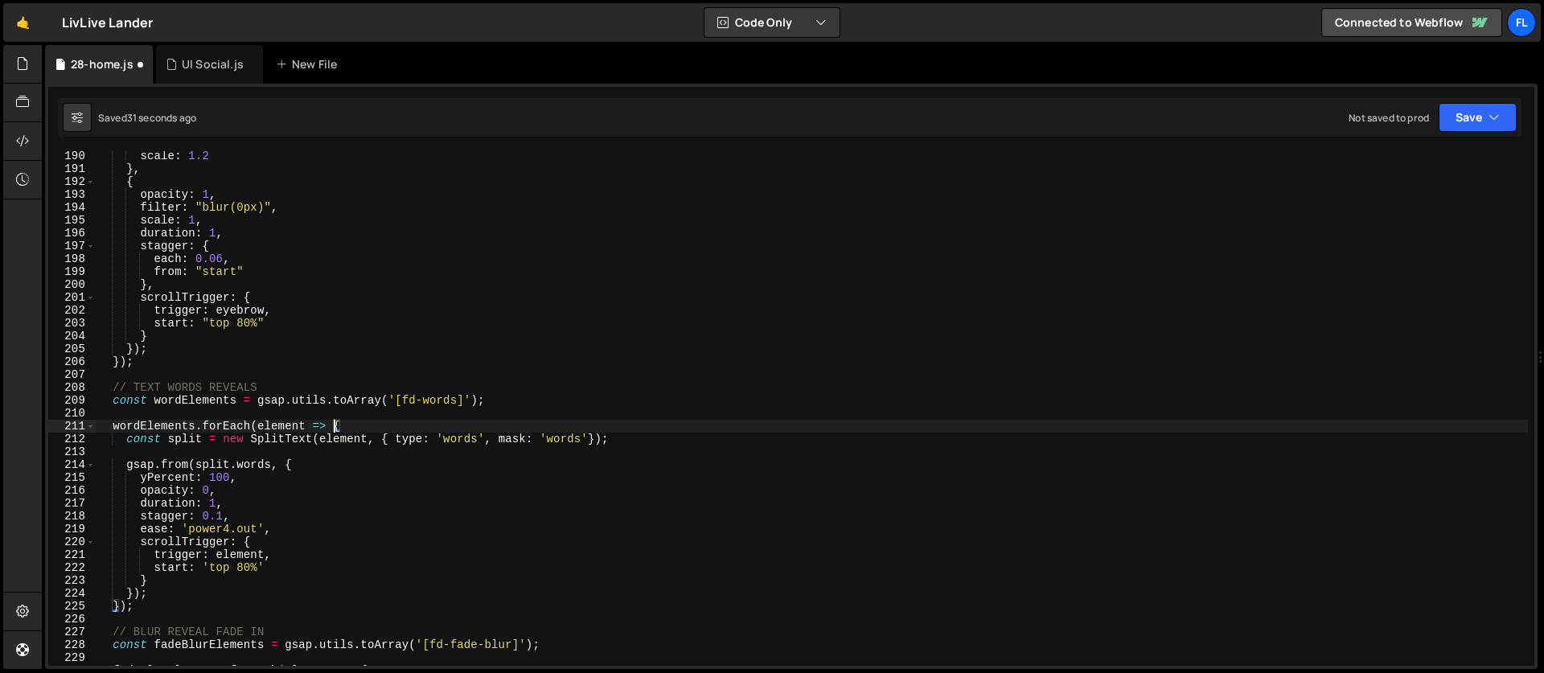
scroll to position [2500, 0]
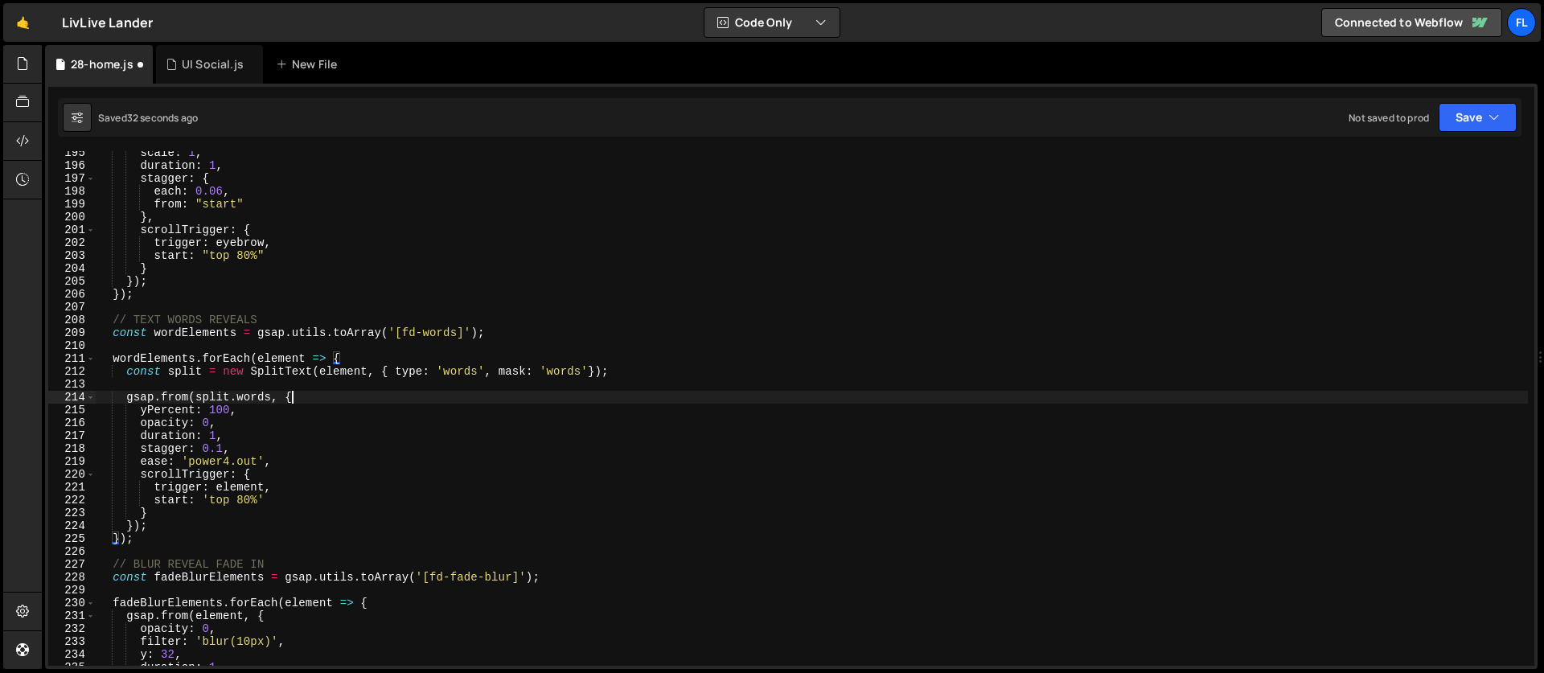
click at [310, 400] on div "scale : 1 , duration : 1 , stagger : { each : 0.06 , from : "start" } , scrollT…" at bounding box center [812, 416] width 1432 height 540
click at [230, 412] on div "scale : 1 , duration : 1 , stagger : { each : 0.06 , from : "start" } , scrollT…" at bounding box center [812, 416] width 1432 height 540
click at [296, 425] on div "scale : 1 , duration : 1 , stagger : { each : 0.06 , from : "start" } , scrollT…" at bounding box center [812, 416] width 1432 height 540
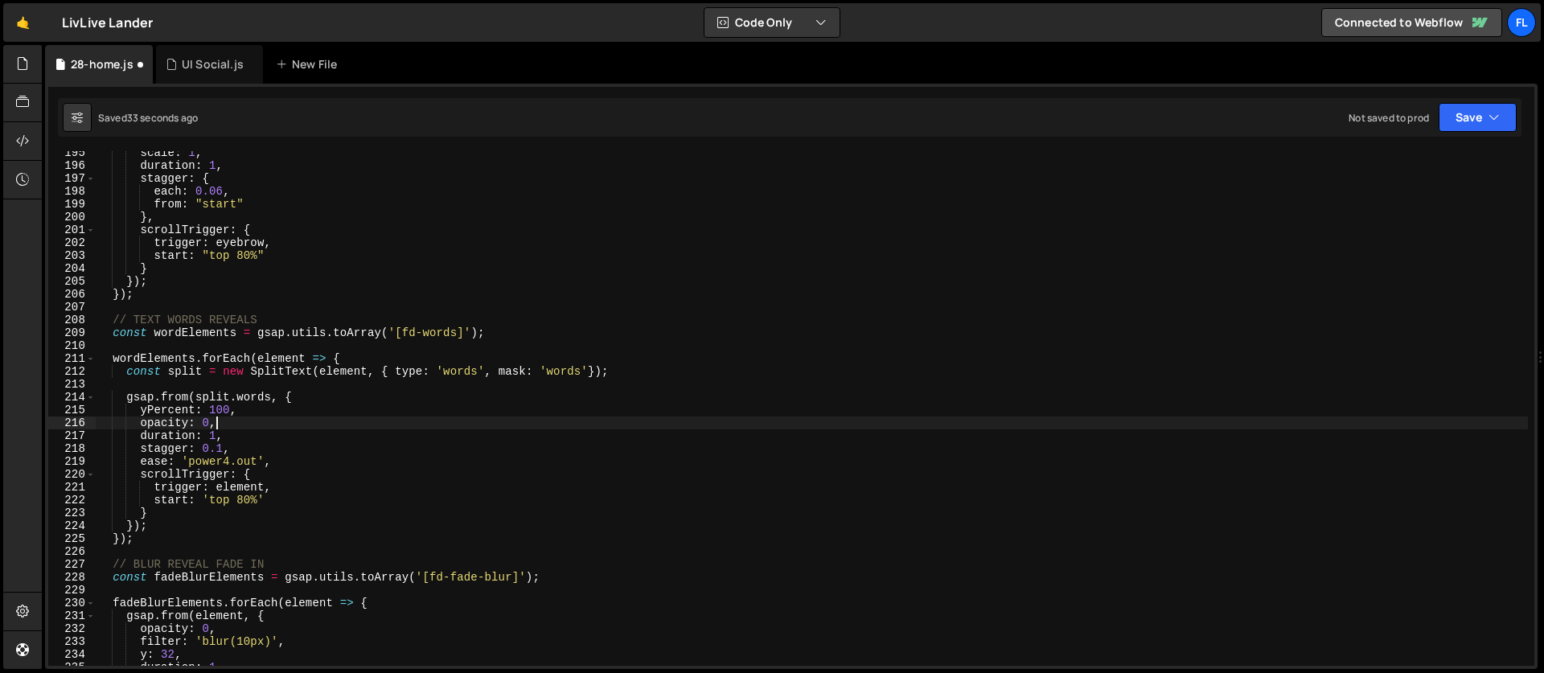
click at [229, 451] on div "scale : 1 , duration : 1 , stagger : { each : 0.06 , from : "start" } , scrollT…" at bounding box center [812, 416] width 1432 height 540
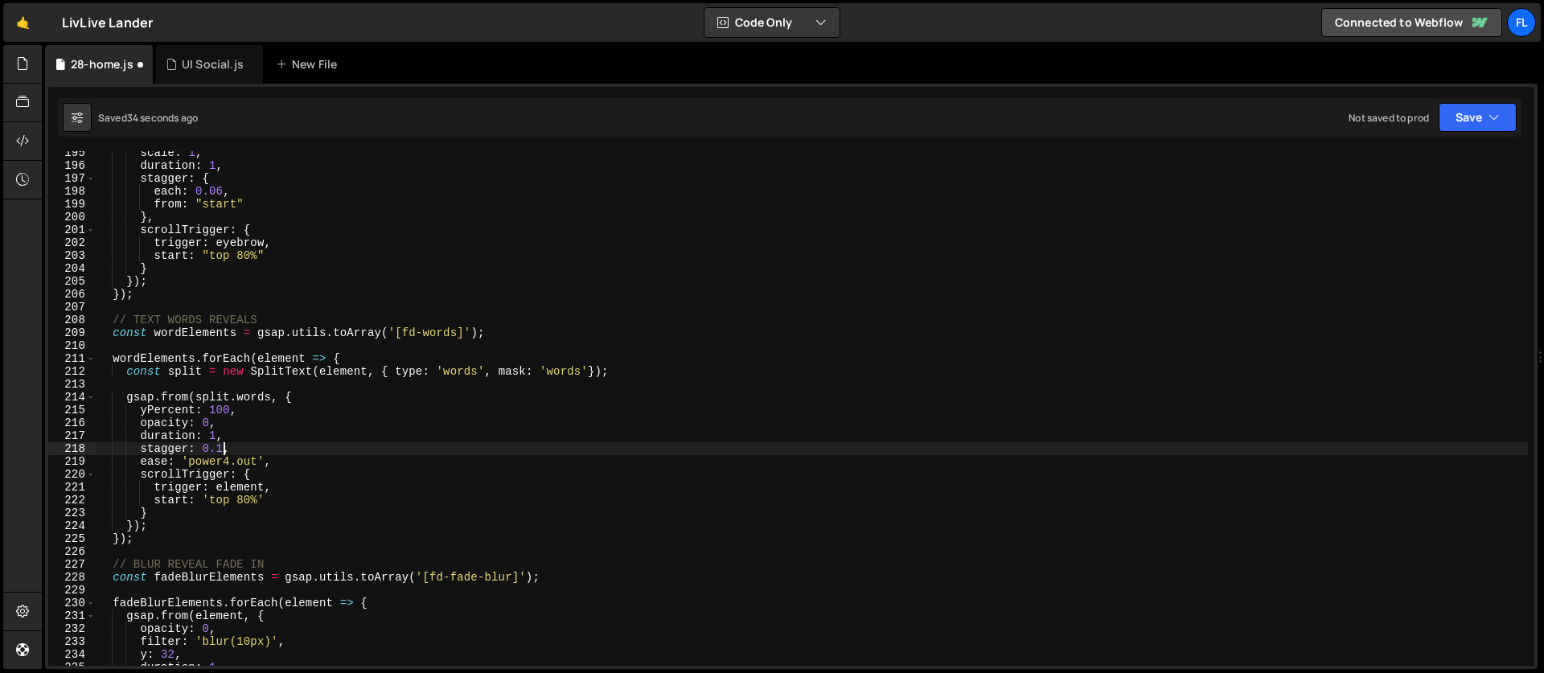
click at [222, 448] on div "scale : 1 , duration : 1 , stagger : { each : 0.06 , from : "start" } , scrollT…" at bounding box center [812, 416] width 1432 height 540
click at [243, 492] on div "scale : 1 , duration : 1 , stagger : { each : 0.06 , from : "start" } , scrollT…" at bounding box center [812, 416] width 1432 height 540
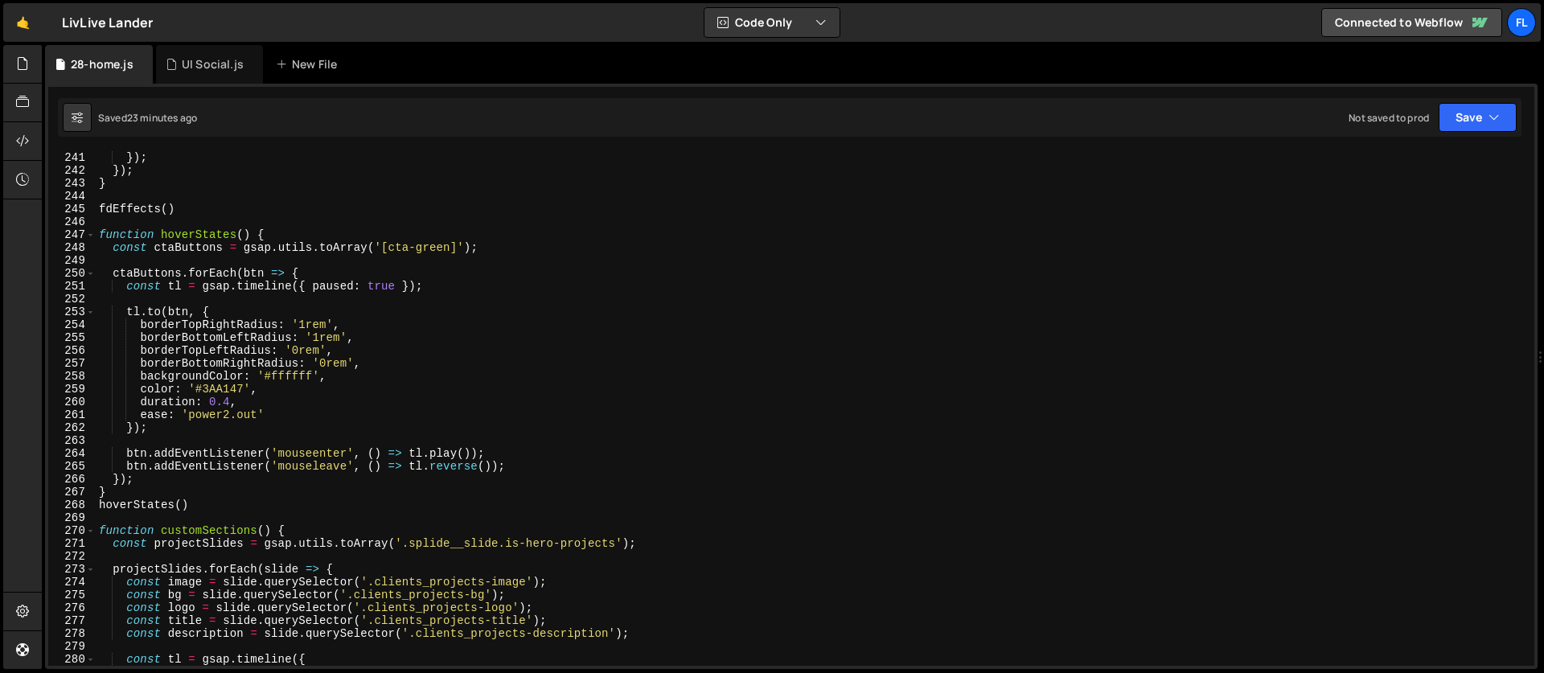
scroll to position [3446, 0]
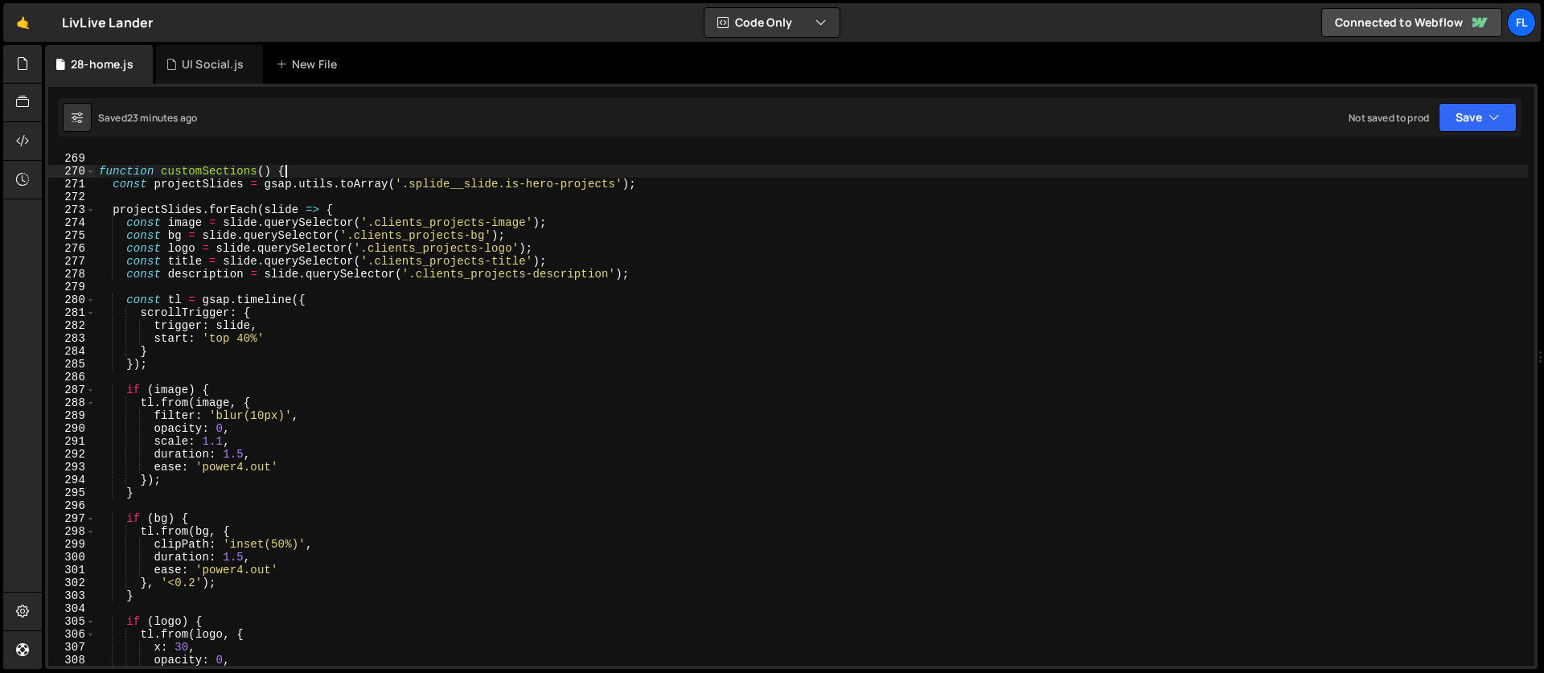
click at [301, 174] on div "hoverStates ( ) function customSections ( ) { const projectSlides = gsap . util…" at bounding box center [812, 409] width 1432 height 540
type textarea "function customSections() {"
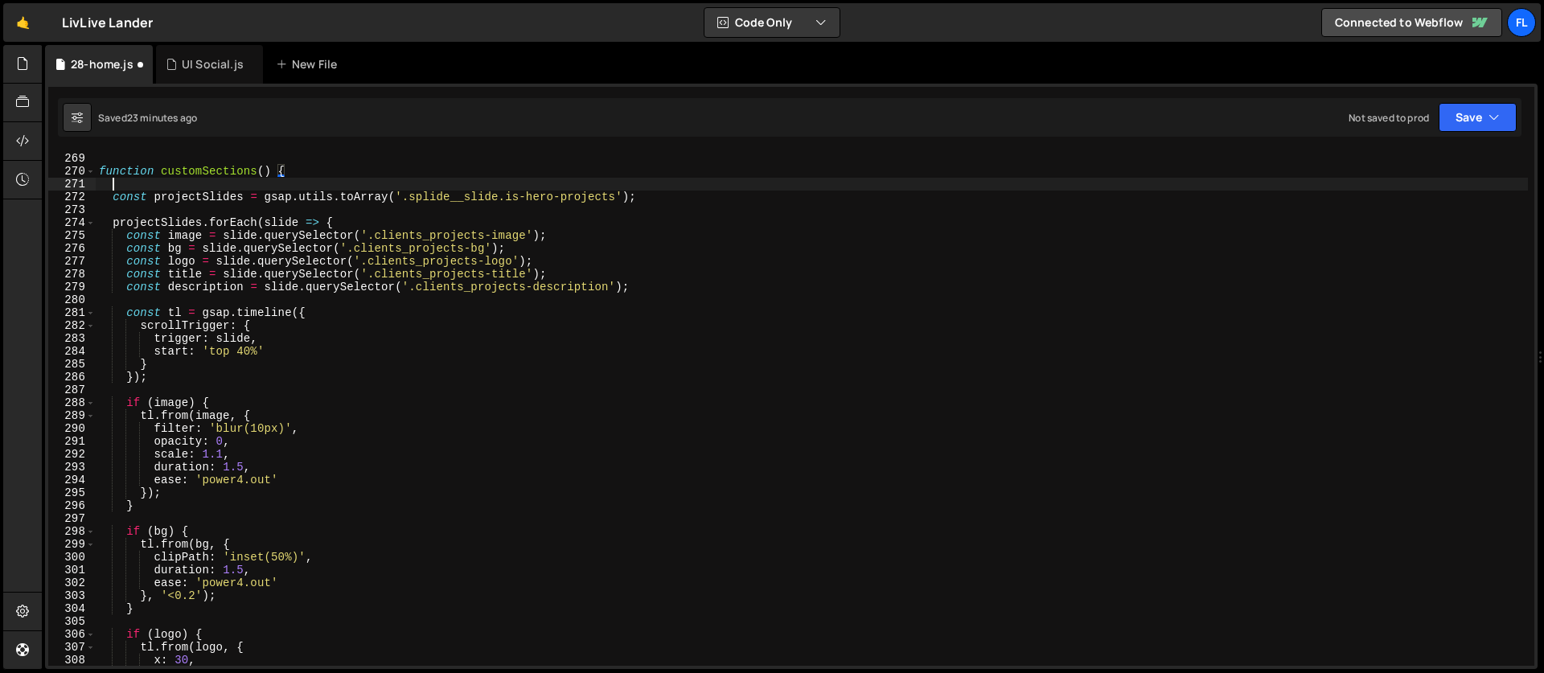
scroll to position [0, 0]
paste textarea "}"
type textarea "}"
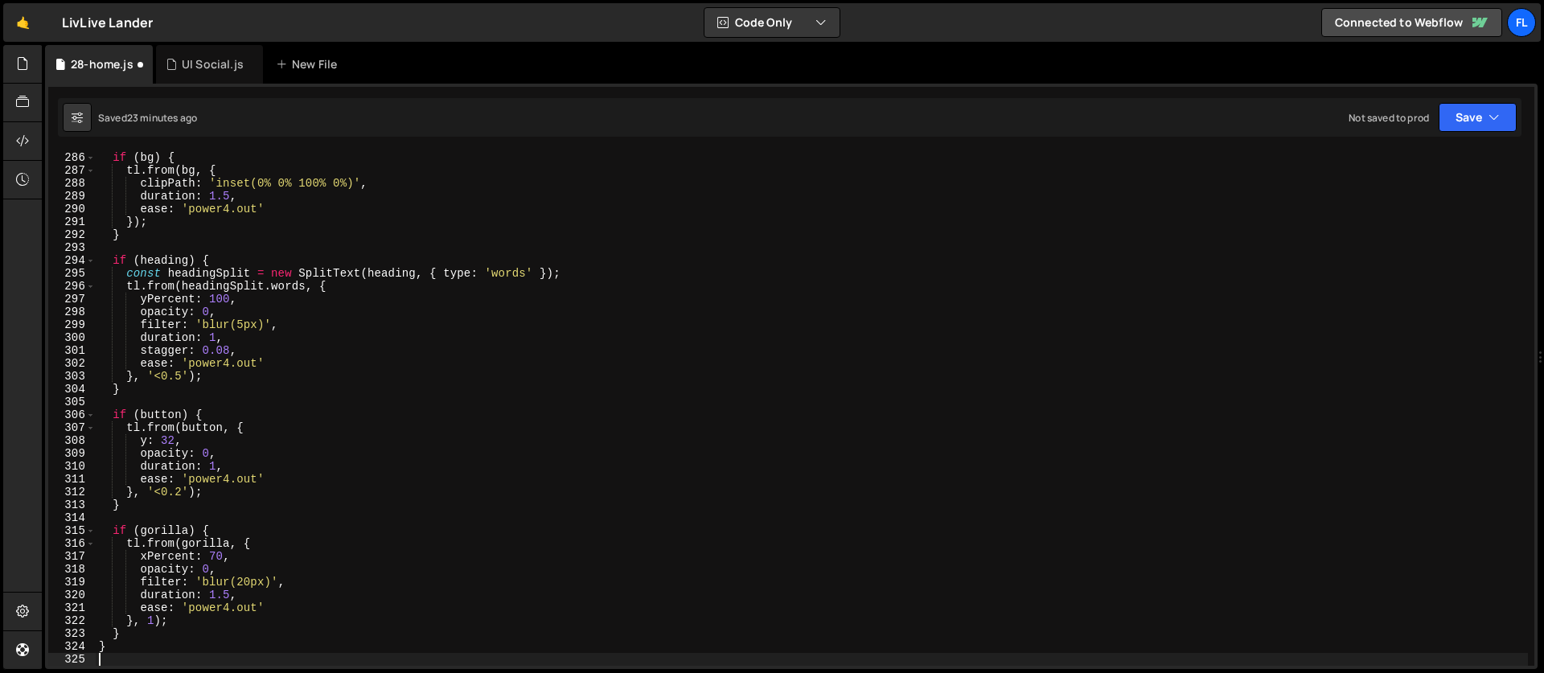
scroll to position [3358, 0]
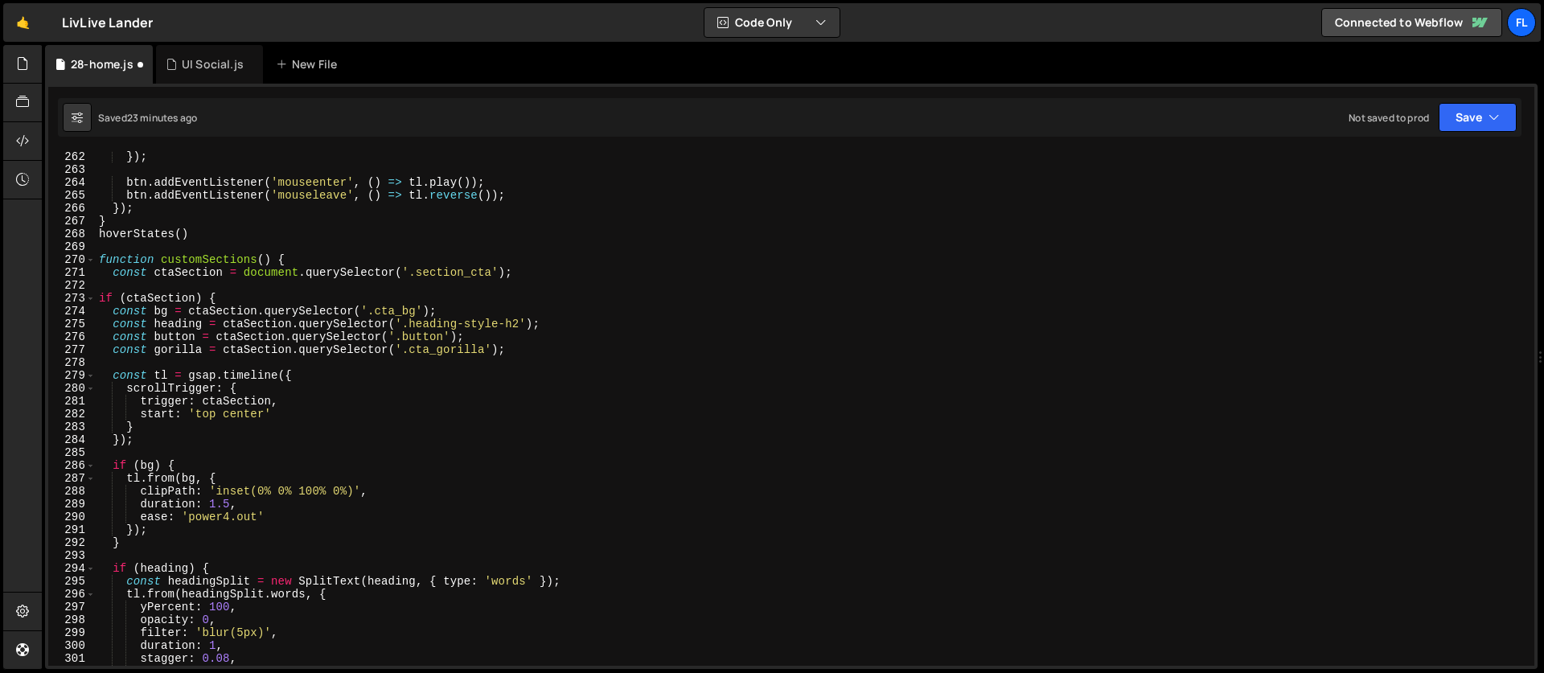
click at [208, 249] on div "}) ; btn . addEventListener ( 'mouseenter' , ( ) => tl . play ( )) ; btn . addE…" at bounding box center [812, 420] width 1432 height 540
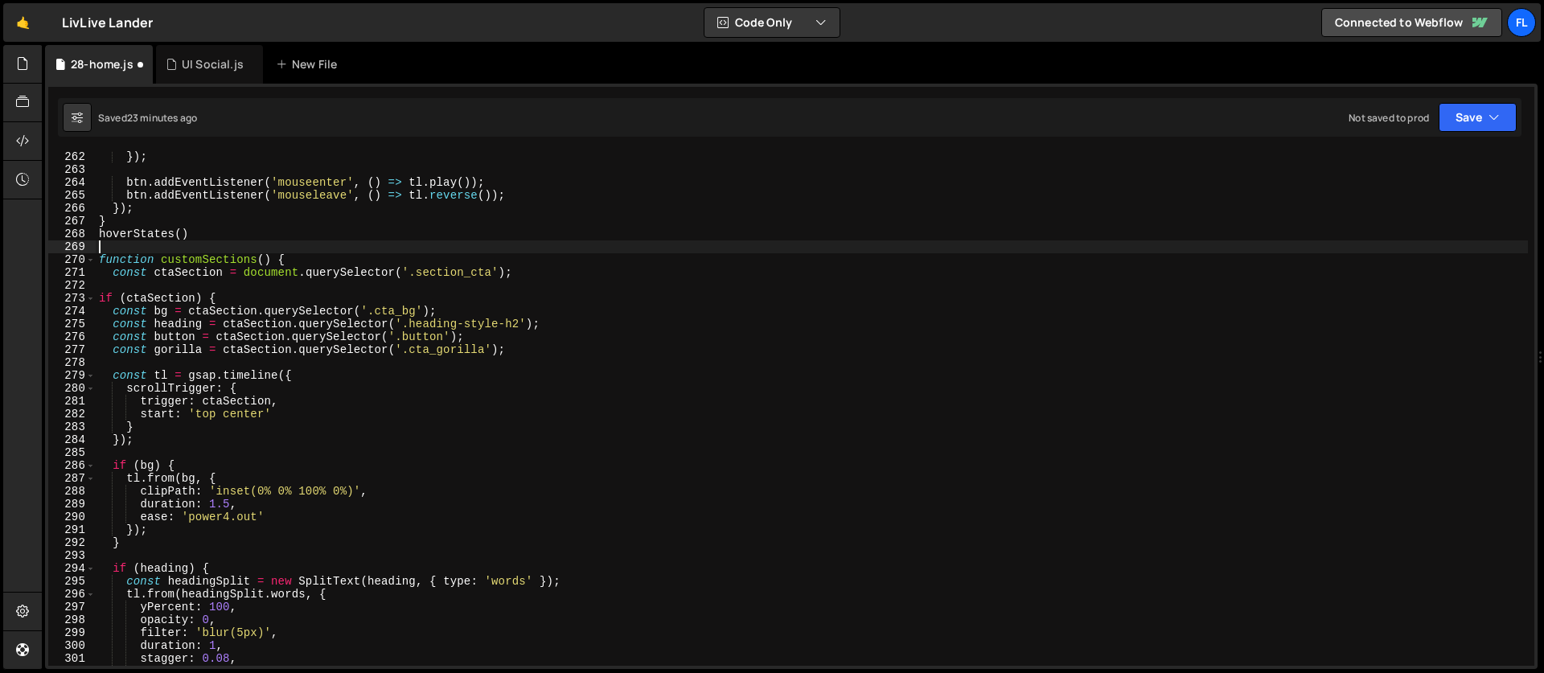
click at [297, 254] on div "}) ; btn . addEventListener ( 'mouseenter' , ( ) => tl . play ( )) ; btn . addE…" at bounding box center [812, 420] width 1432 height 540
type textarea "function customSections() {"
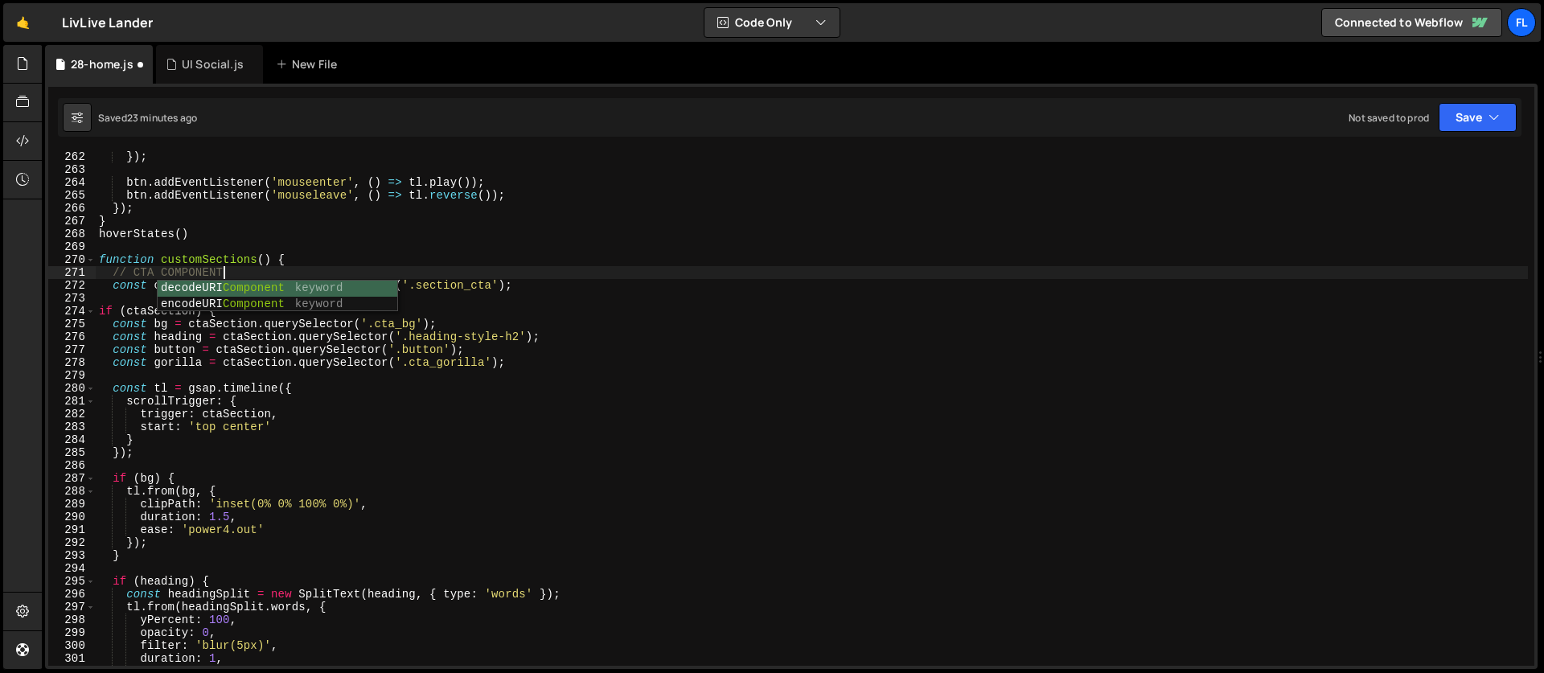
scroll to position [0, 8]
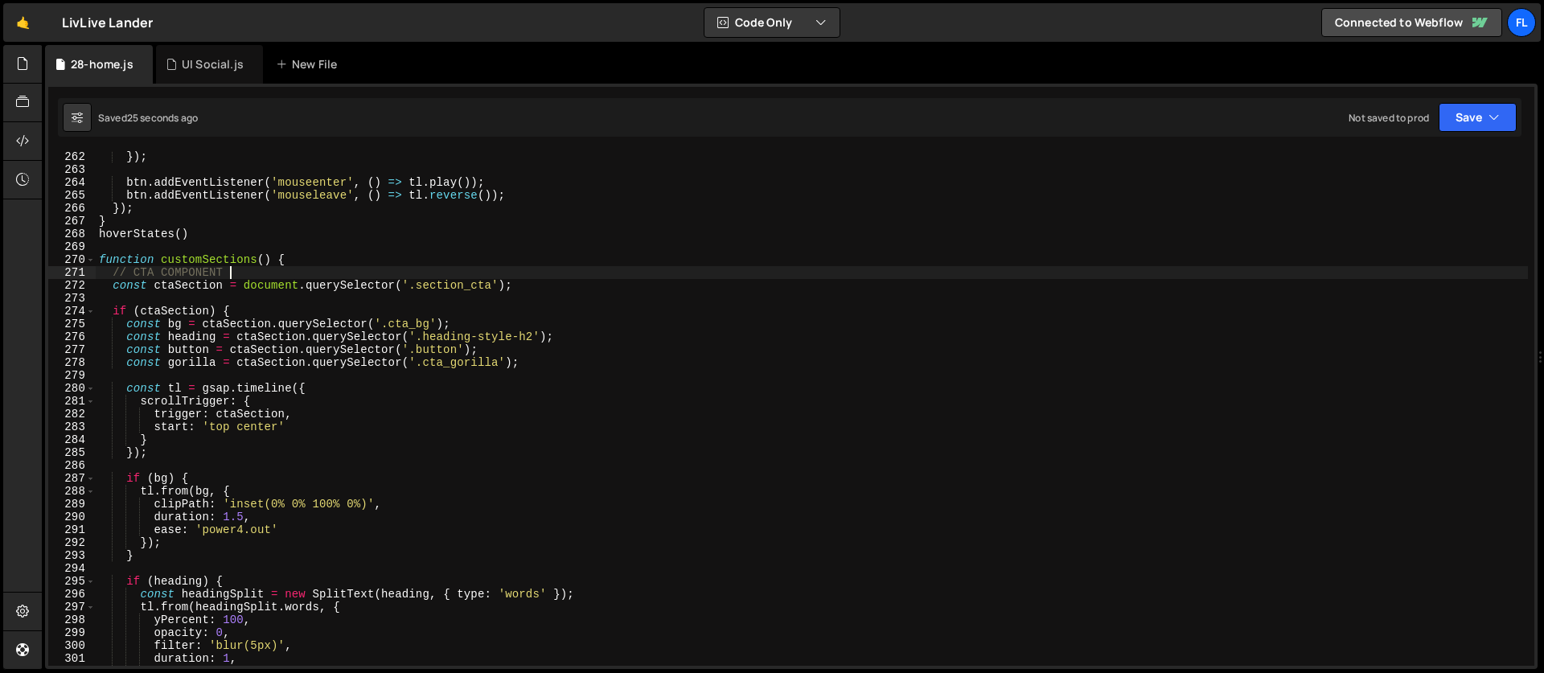
click at [285, 441] on div "}) ; btn . addEventListener ( 'mouseenter' , ( ) => tl . play ( )) ; btn . addE…" at bounding box center [812, 420] width 1432 height 540
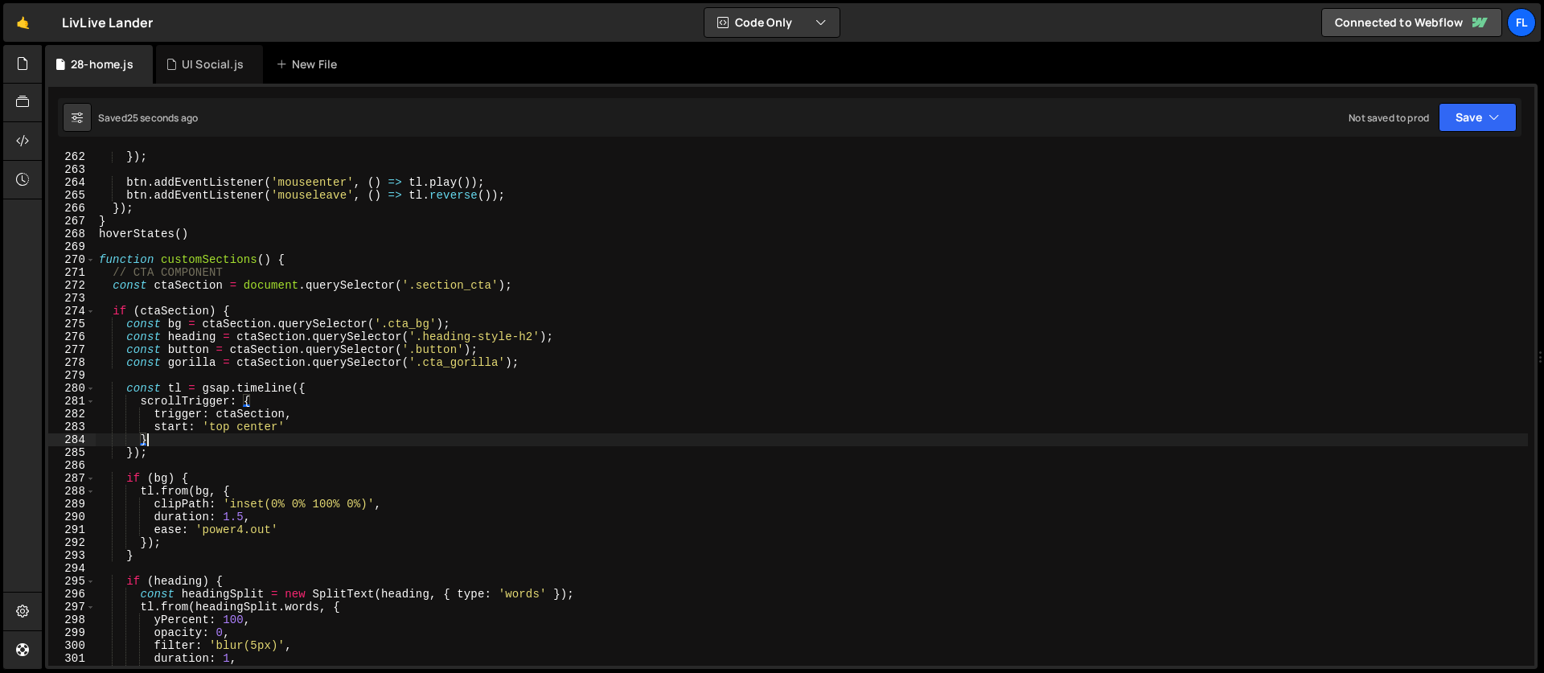
click at [259, 430] on div "}) ; btn . addEventListener ( 'mouseenter' , ( ) => tl . play ( )) ; btn . addE…" at bounding box center [812, 420] width 1432 height 540
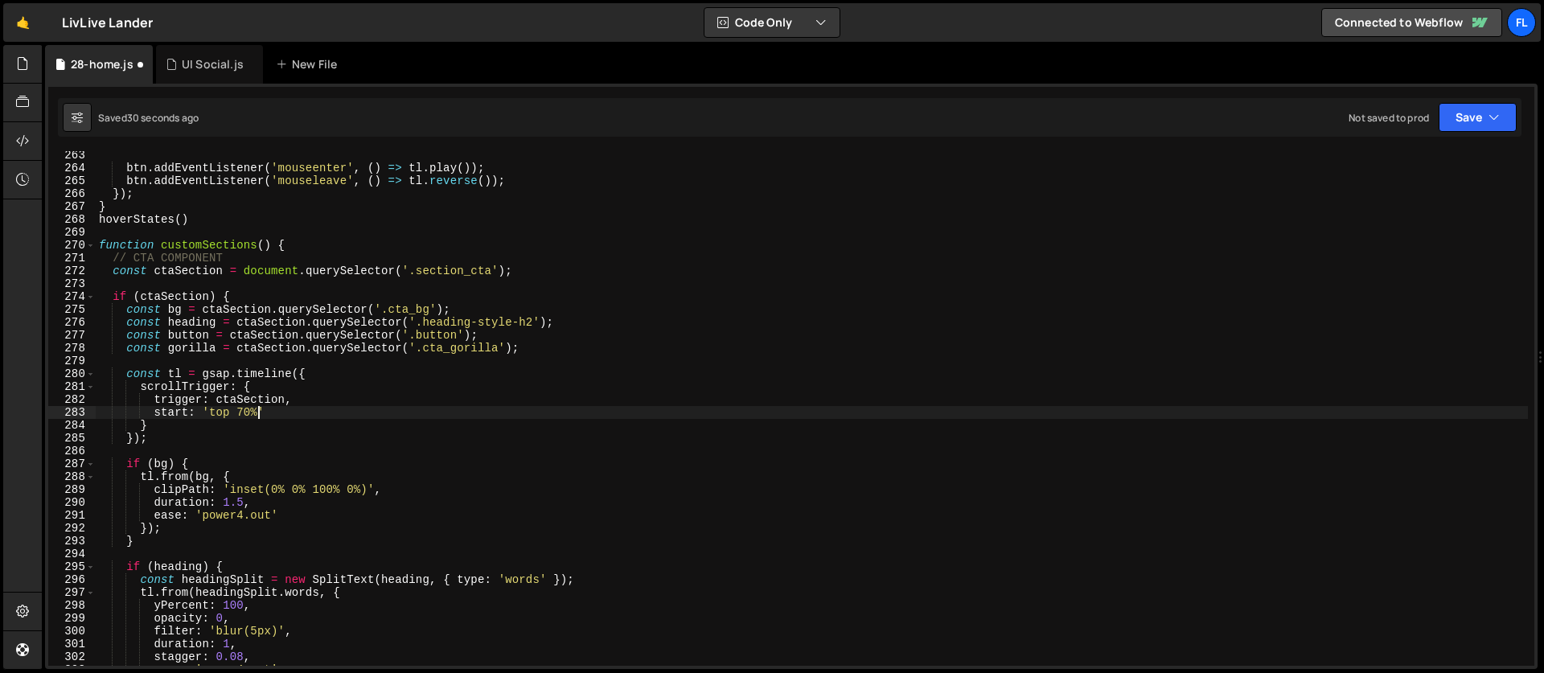
scroll to position [3478, 0]
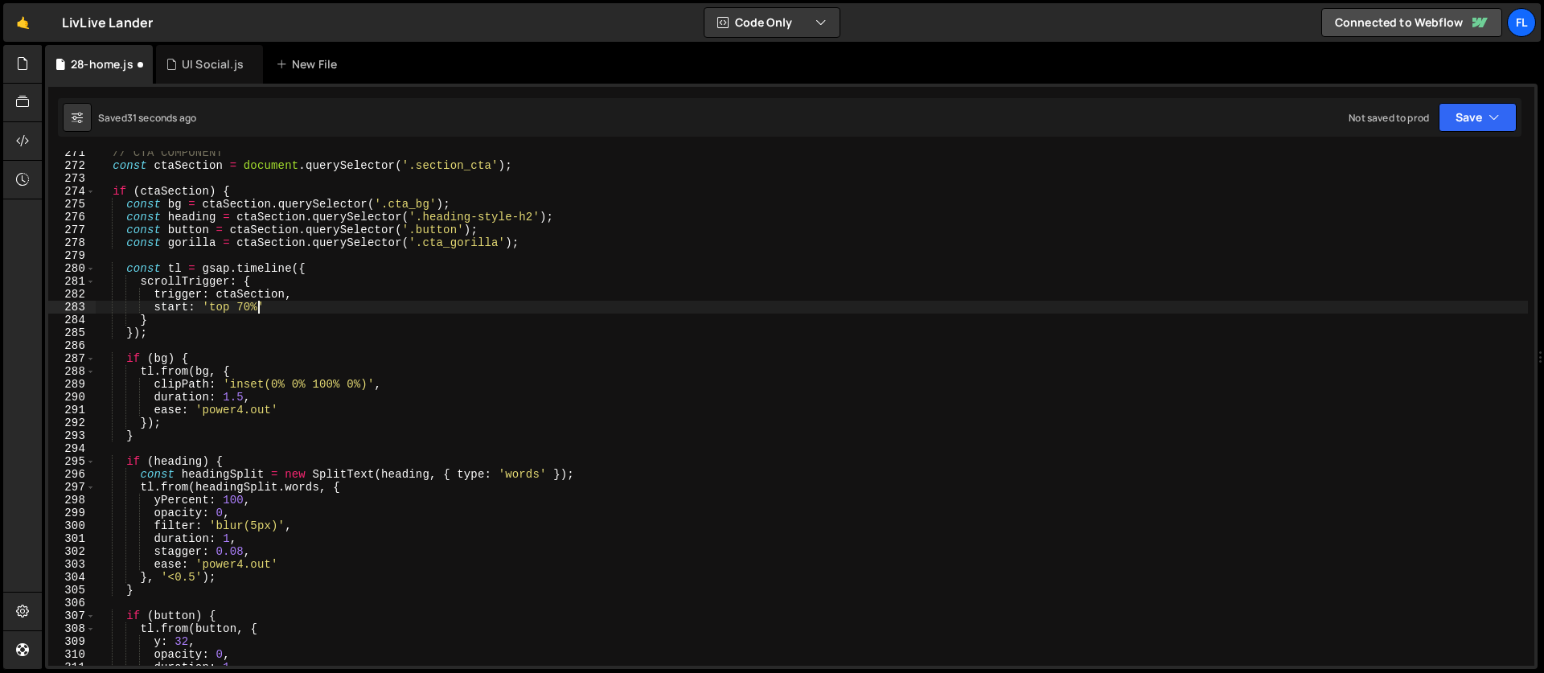
click at [244, 412] on div "// CTA COMPONENT const ctaSection = document . querySelector ( '.section_cta' )…" at bounding box center [812, 416] width 1432 height 540
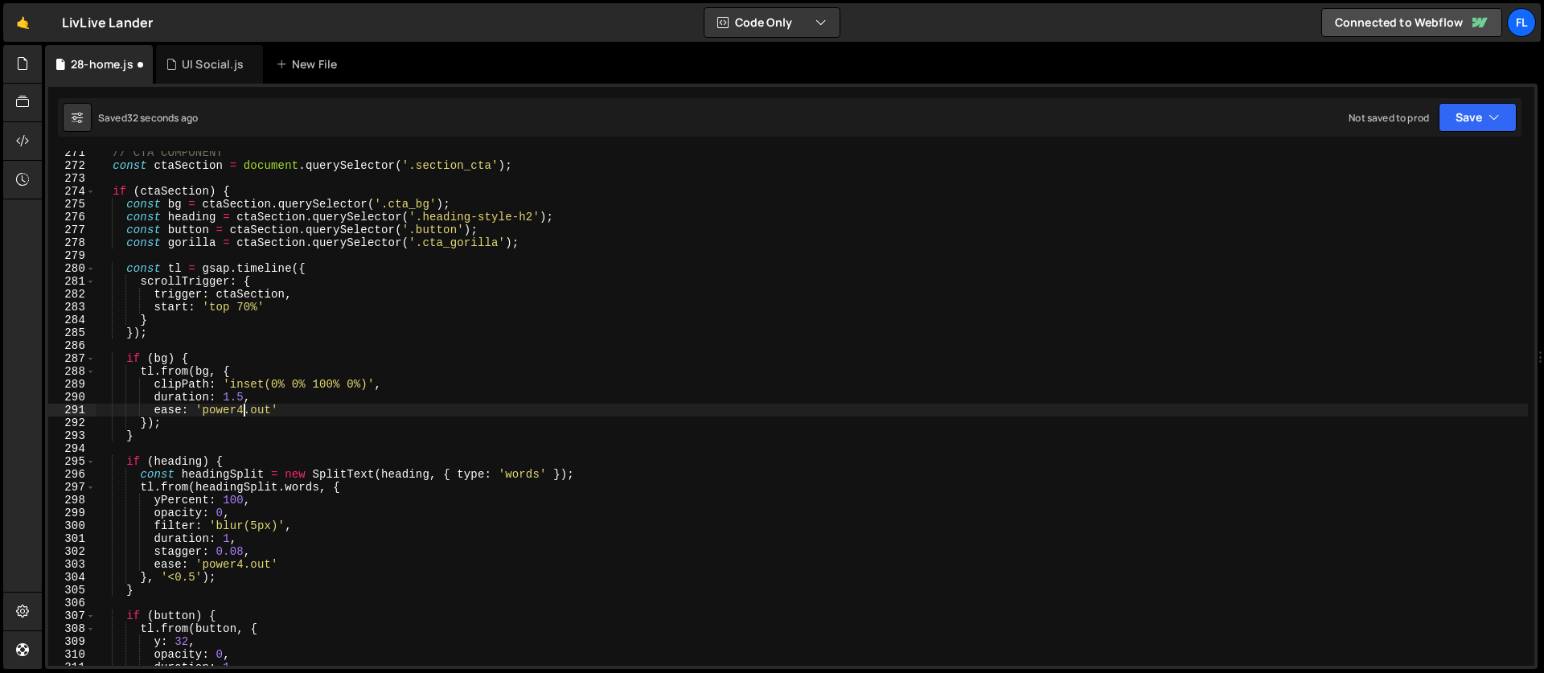
click at [244, 395] on div "// CTA COMPONENT const ctaSection = document . querySelector ( '.section_cta' )…" at bounding box center [812, 416] width 1432 height 540
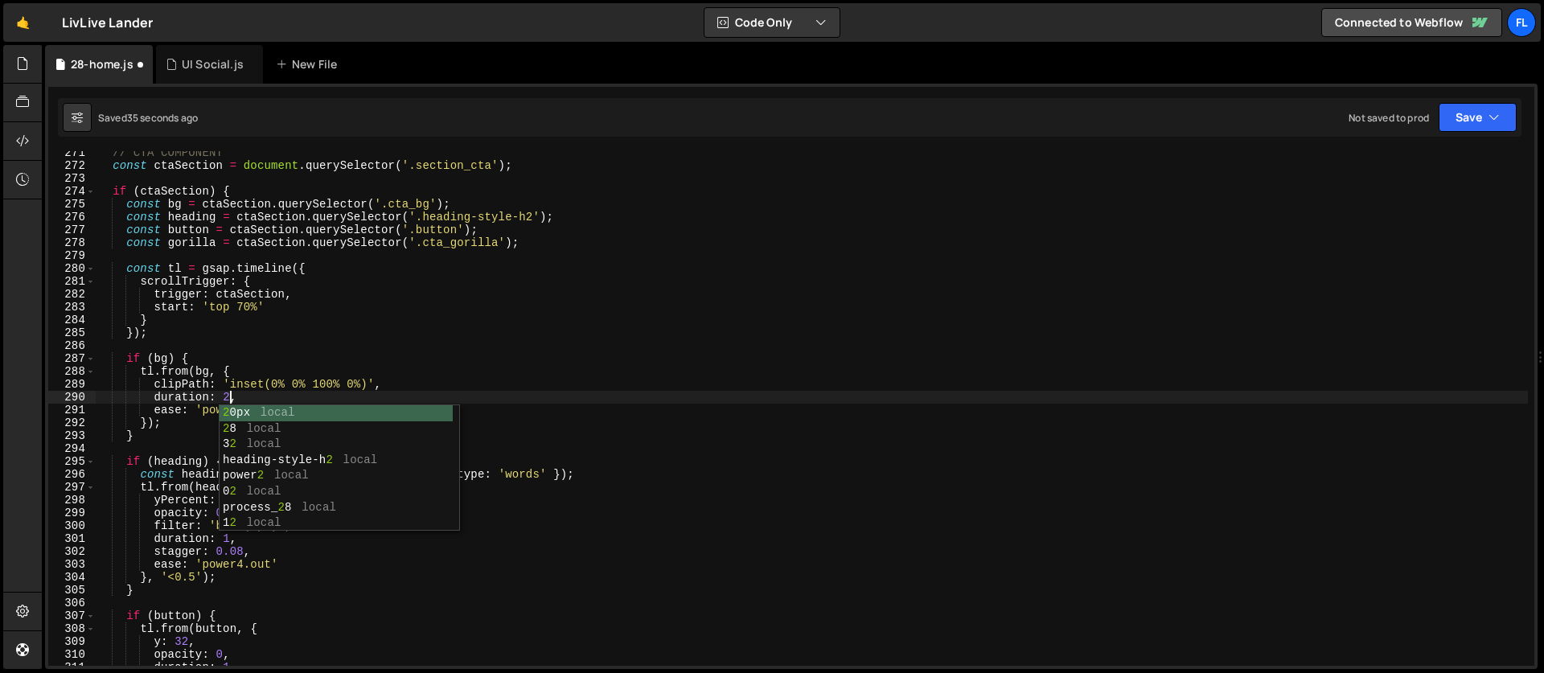
scroll to position [0, 9]
click at [157, 468] on div "// CTA COMPONENT const ctaSection = document . querySelector ( '.section_cta' )…" at bounding box center [812, 416] width 1432 height 540
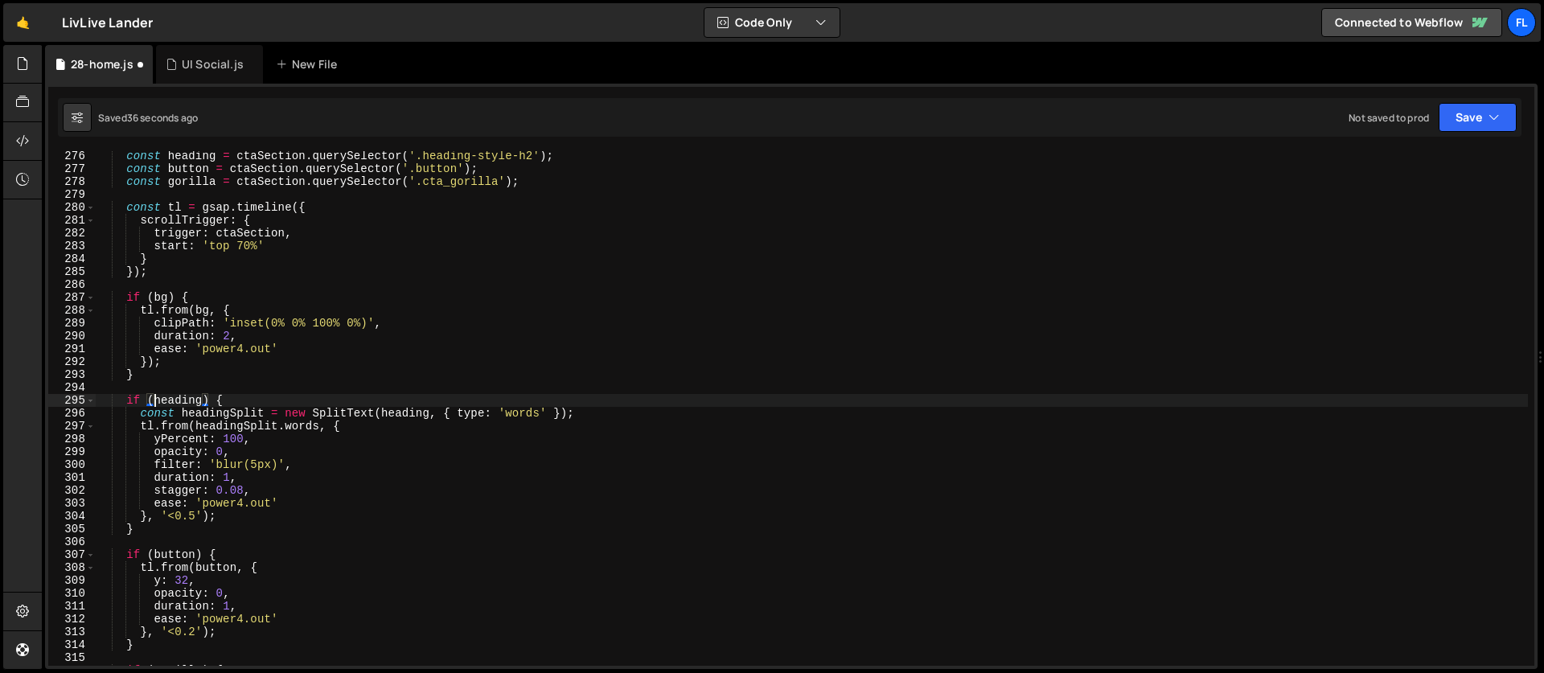
scroll to position [3539, 0]
click at [189, 518] on div "const heading = ctaSection . querySelector ( '.heading-style-h2' ) ; const butt…" at bounding box center [812, 420] width 1432 height 540
click at [195, 519] on div "const heading = ctaSection . querySelector ( '.heading-style-h2' ) ; const butt…" at bounding box center [812, 420] width 1432 height 540
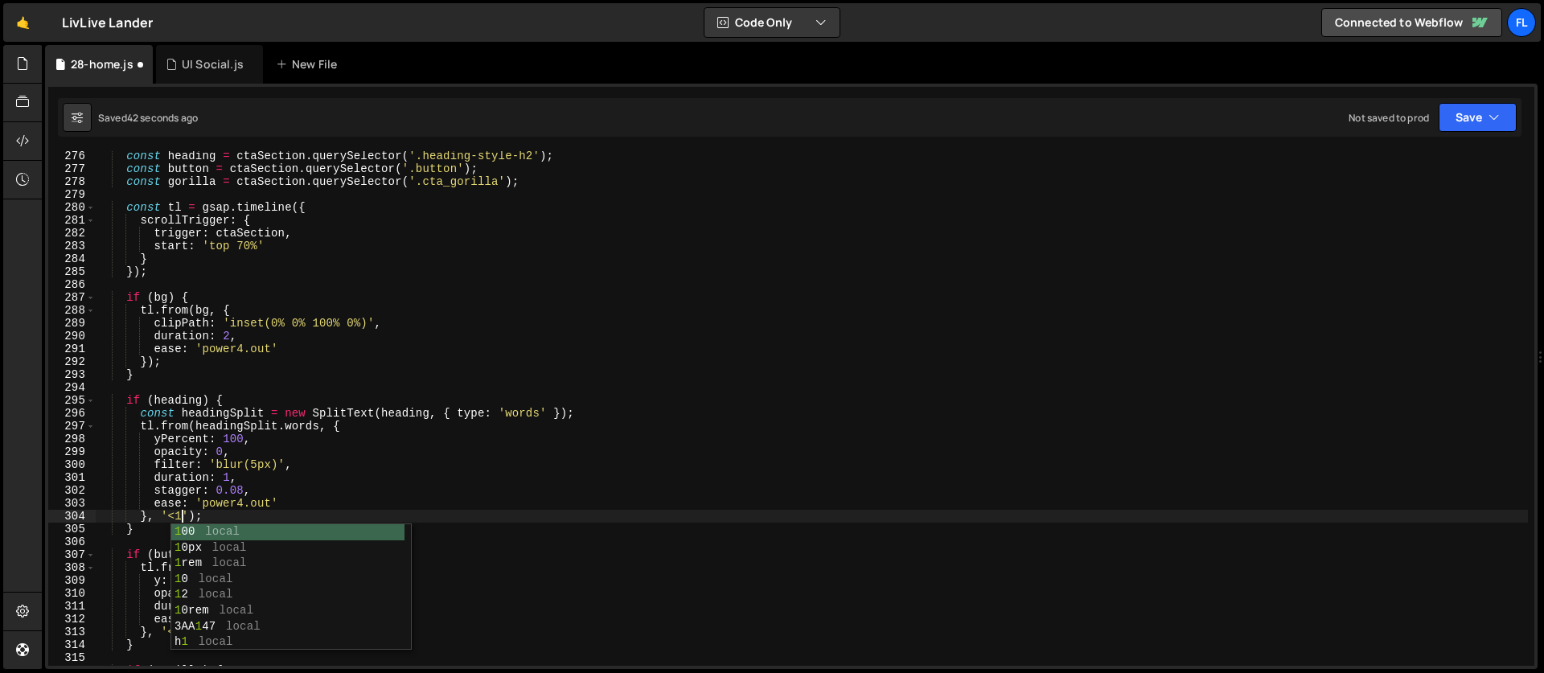
click at [204, 437] on div "const heading = ctaSection . querySelector ( '.heading-style-h2' ) ; const butt…" at bounding box center [812, 420] width 1432 height 540
click at [226, 402] on div "const heading = ctaSection . querySelector ( '.heading-style-h2' ) ; const butt…" at bounding box center [812, 420] width 1432 height 540
type textarea "if (heading) {"
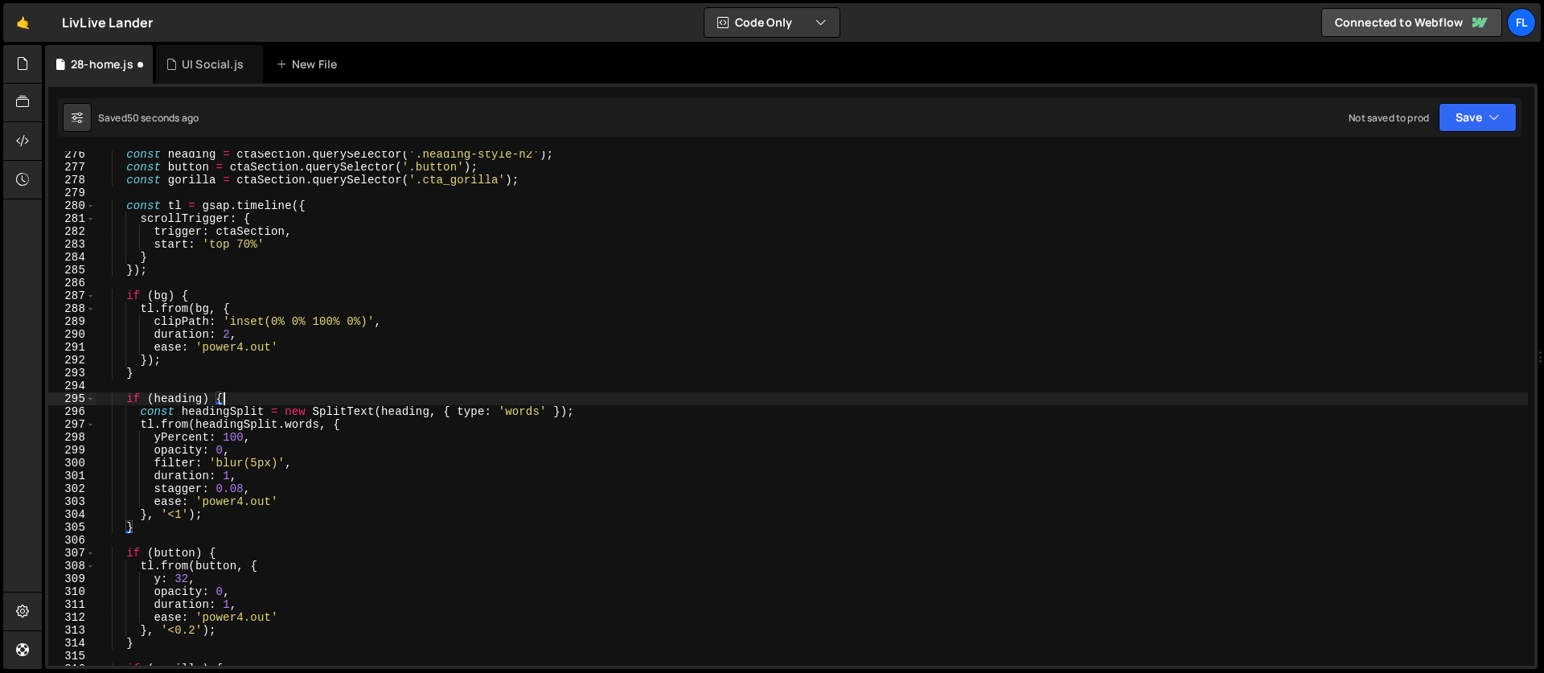
scroll to position [3585, 0]
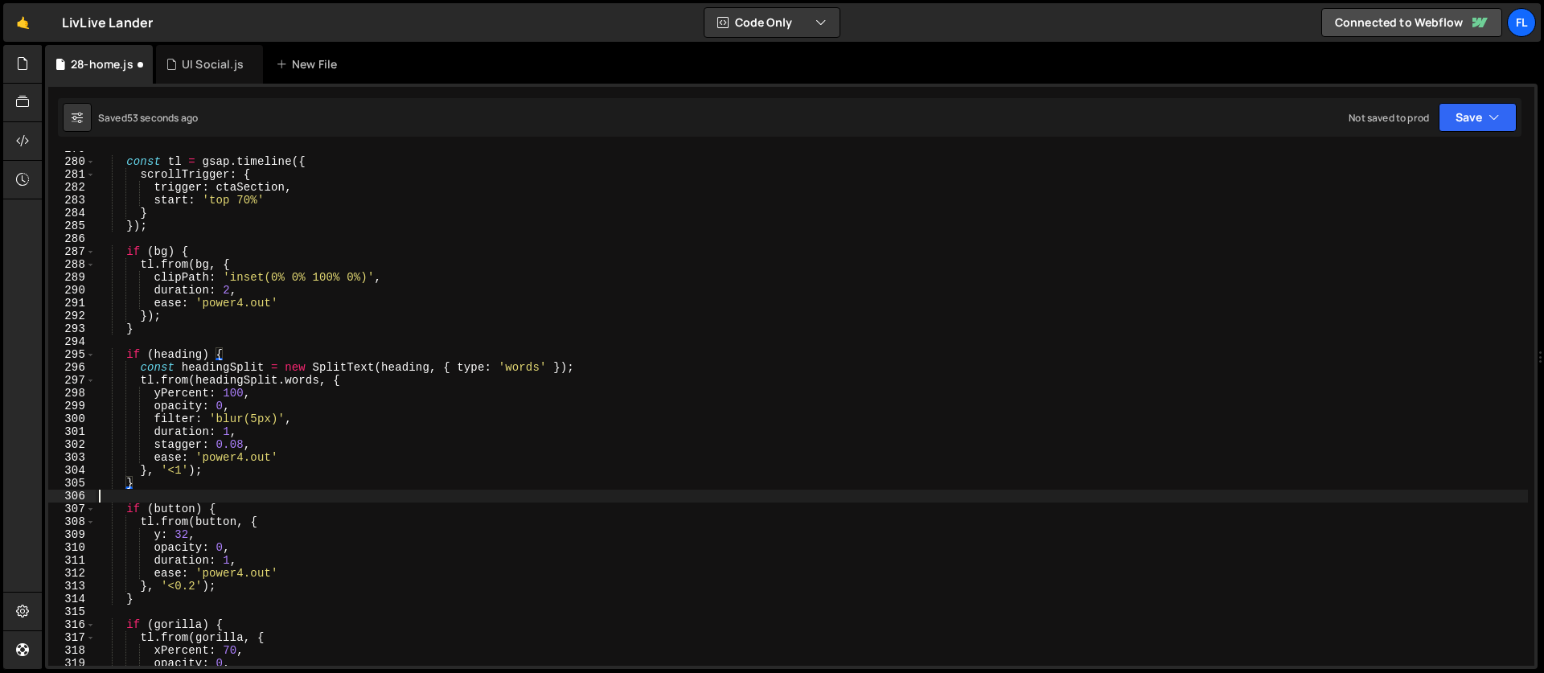
click at [203, 490] on div "const tl = gsap . timeline ({ scrollTrigger : { trigger : ctaSection , start : …" at bounding box center [812, 412] width 1432 height 540
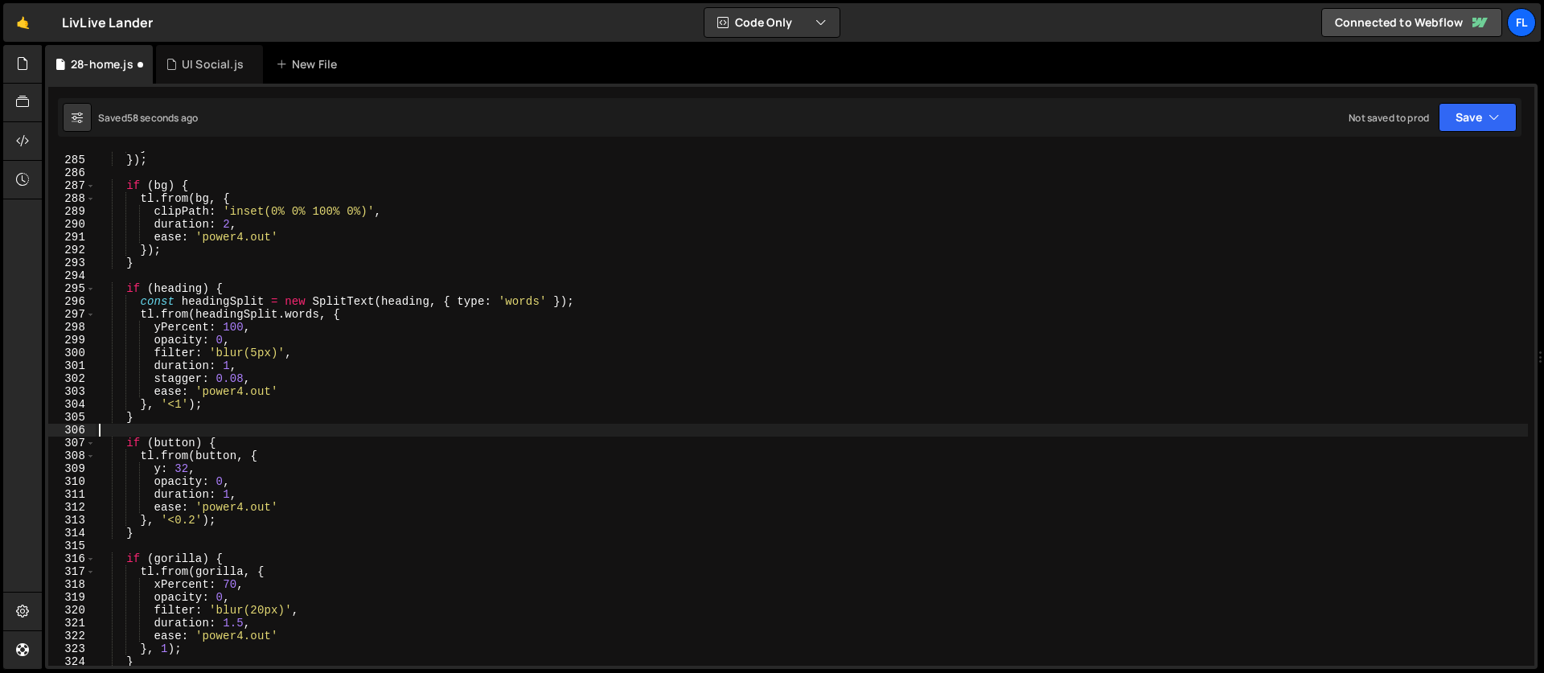
click at [244, 625] on div "} }) ; if ( bg ) { tl . from ( bg , { clipPath : 'inset(0% 0% 100% 0%)' , durat…" at bounding box center [812, 411] width 1432 height 540
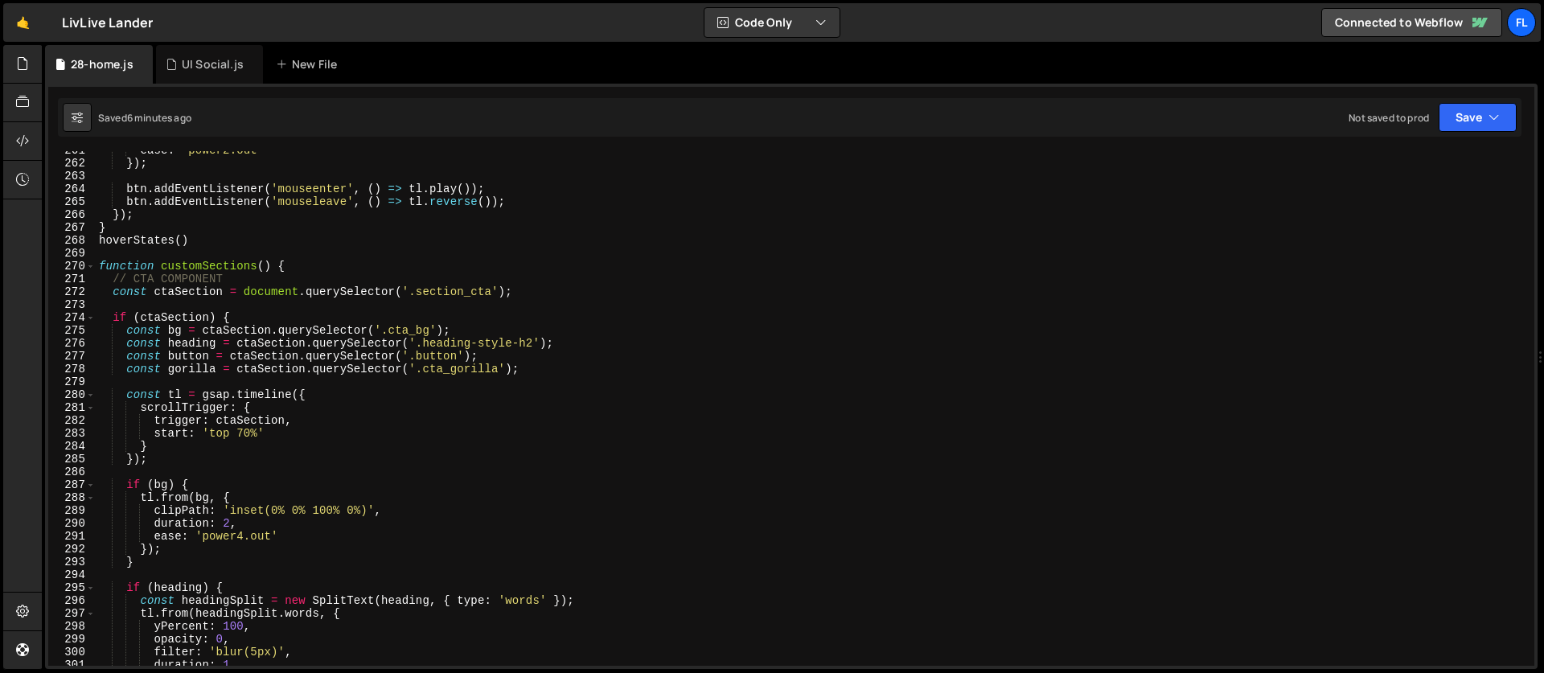
scroll to position [3420, 0]
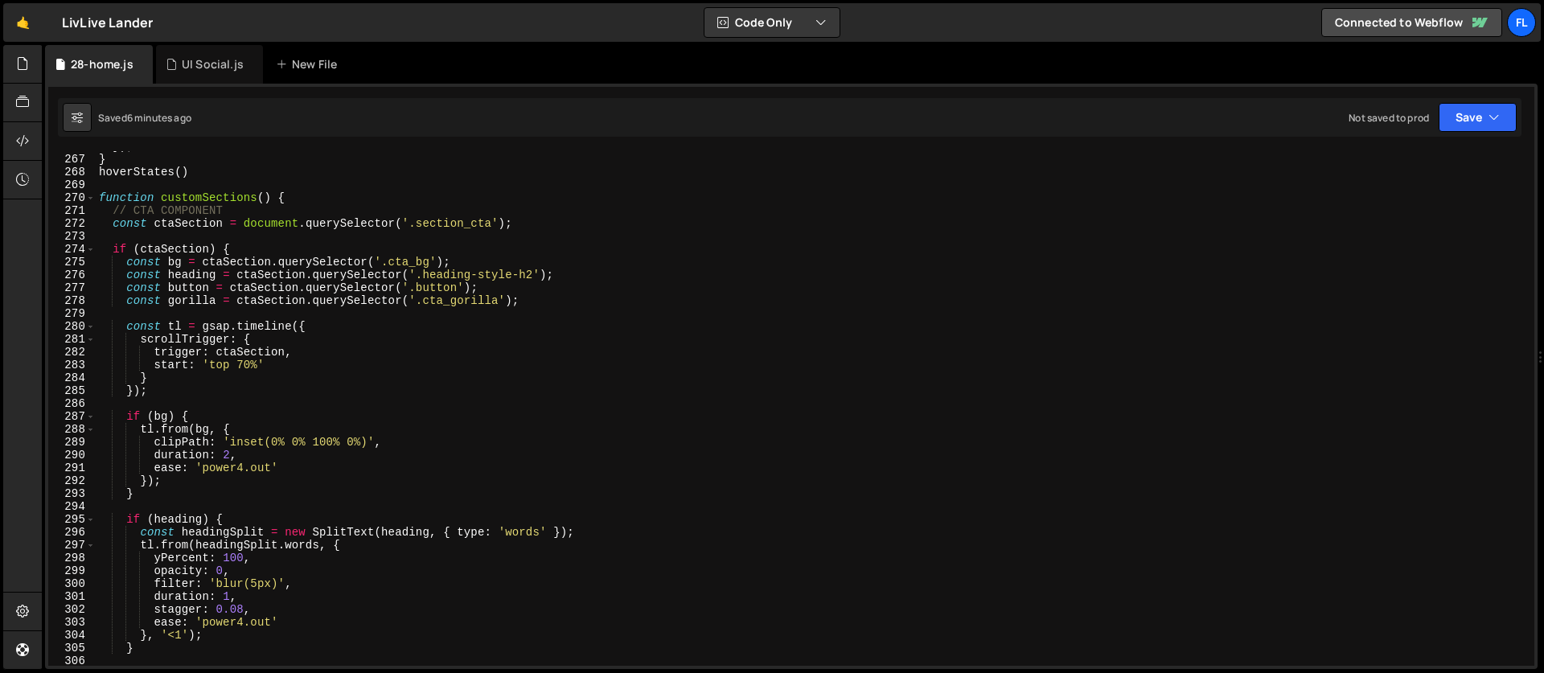
click at [232, 452] on div "}) ; } hoverStates ( ) function customSections ( ) { // CTA COMPONENT const cta…" at bounding box center [812, 410] width 1432 height 540
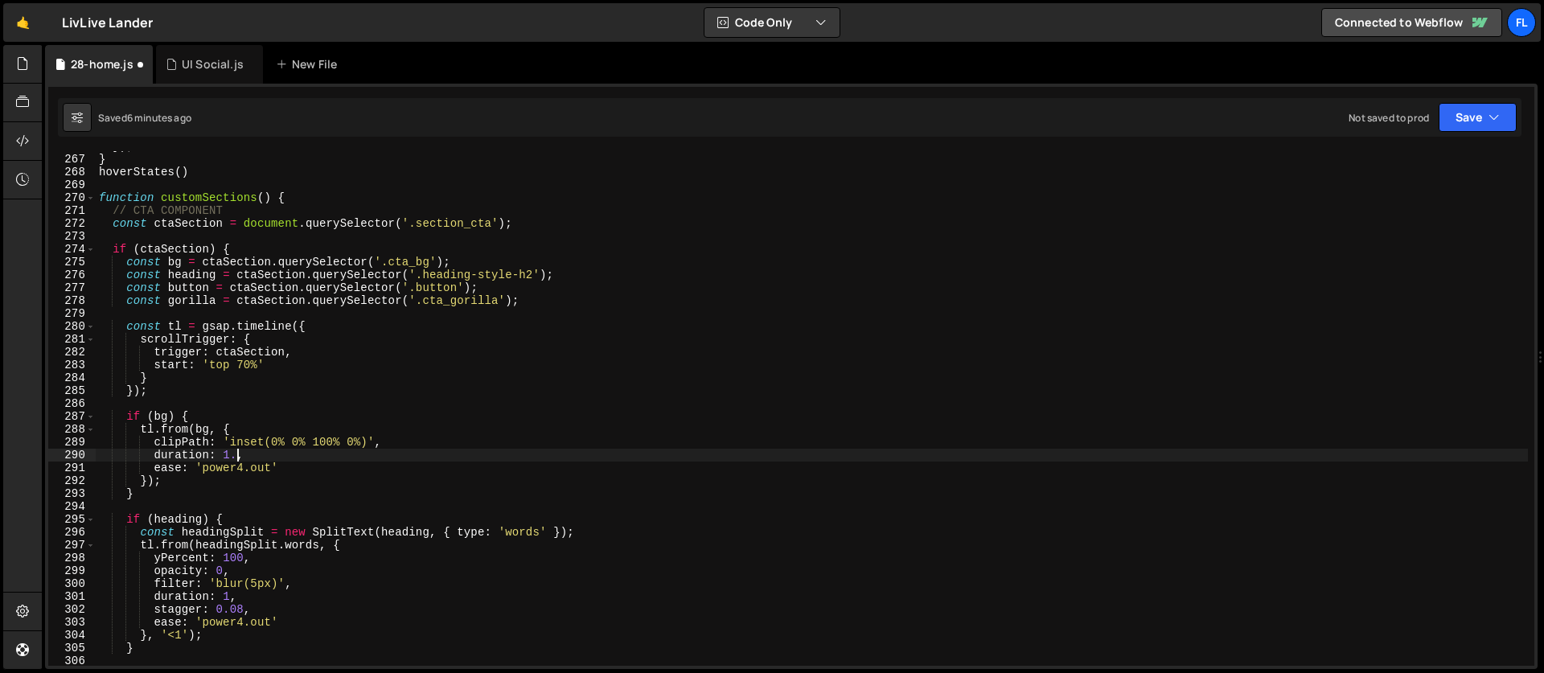
scroll to position [0, 10]
click at [191, 441] on div "}) ; } hoverStates ( ) function customSections ( ) { // CTA COMPONENT const cta…" at bounding box center [812, 410] width 1432 height 540
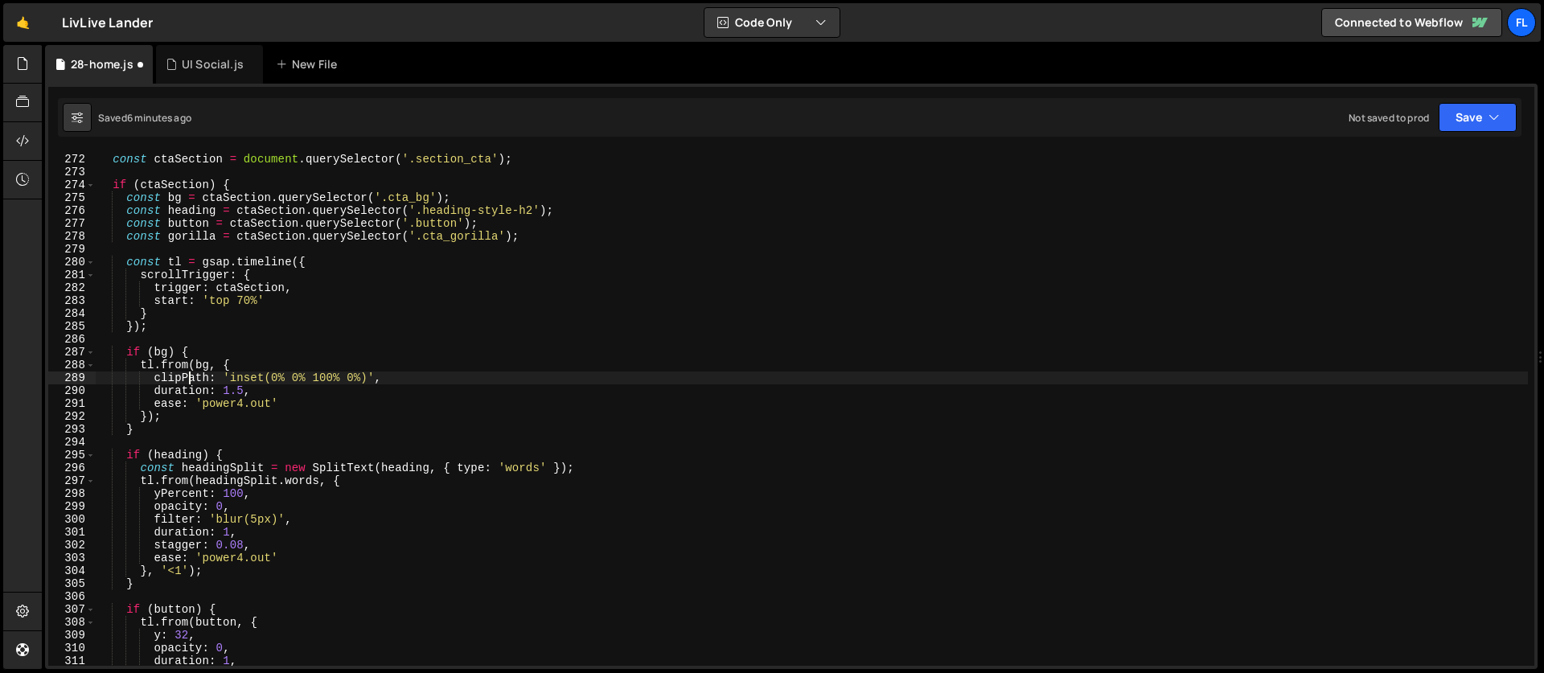
click at [277, 301] on div "// CTA COMPONENT const ctaSection = document . querySelector ( '.section_cta' )…" at bounding box center [812, 410] width 1432 height 540
type textarea "start: 'top 70%'"
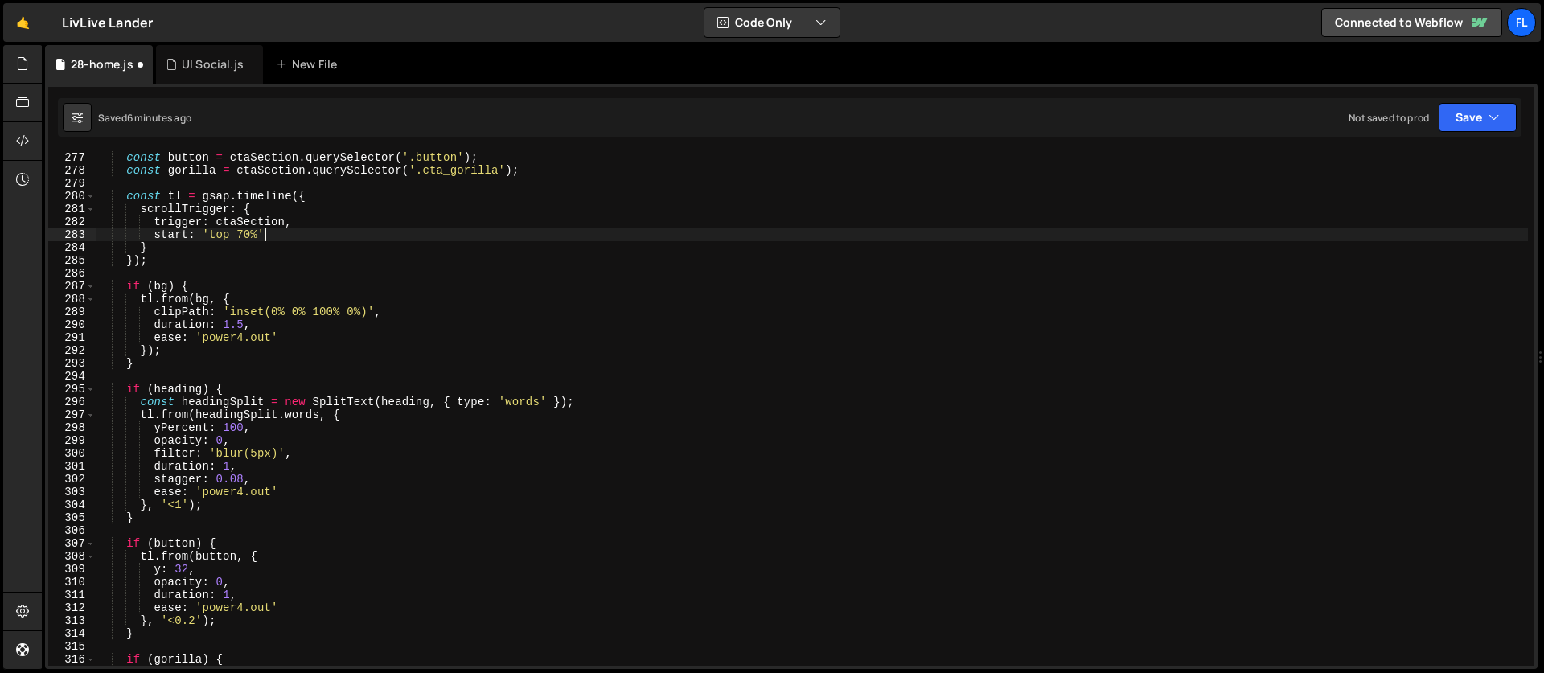
click at [379, 371] on div "const heading = ctaSection . querySelector ( '.heading-style-h2' ) ; const butt…" at bounding box center [812, 408] width 1432 height 540
click at [440, 304] on div "const heading = ctaSection . querySelector ( '.heading-style-h2' ) ; const butt…" at bounding box center [812, 408] width 1432 height 540
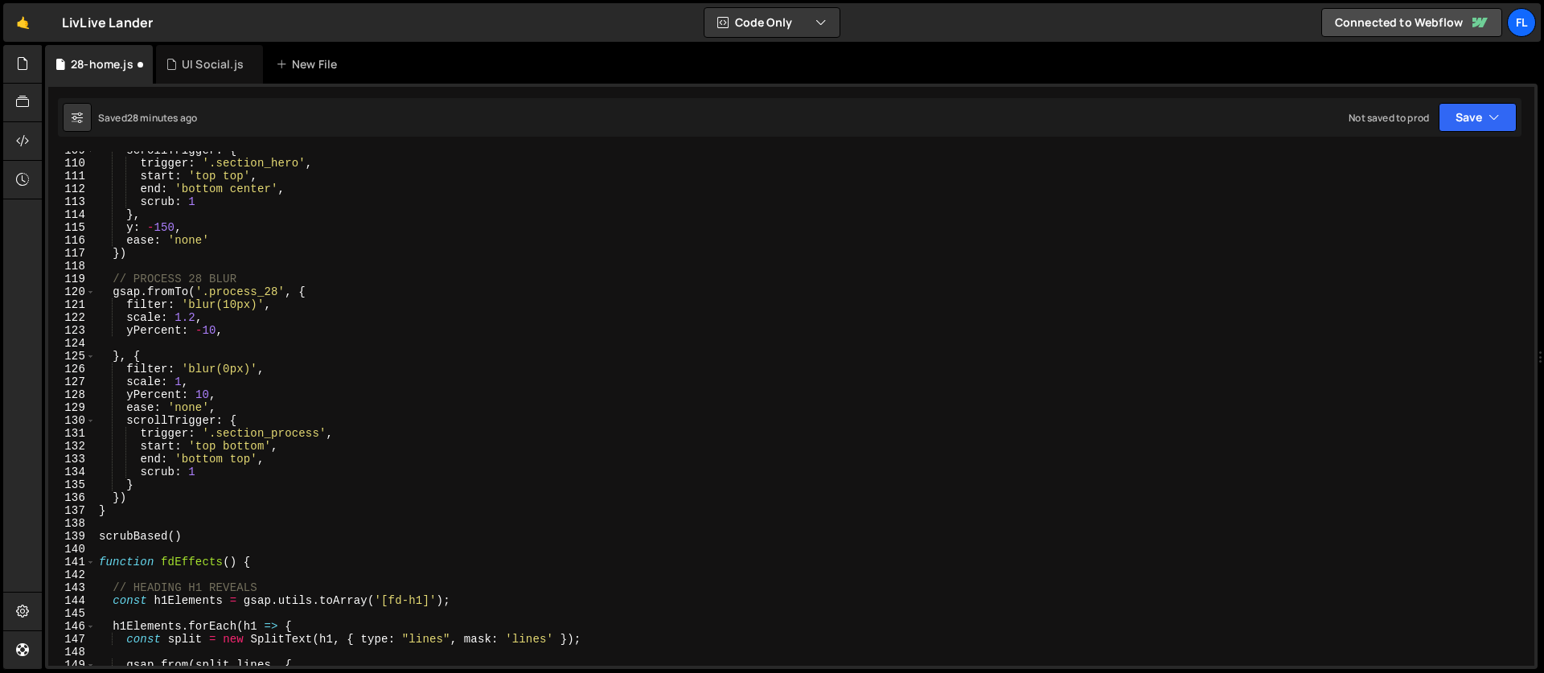
scroll to position [1496, 0]
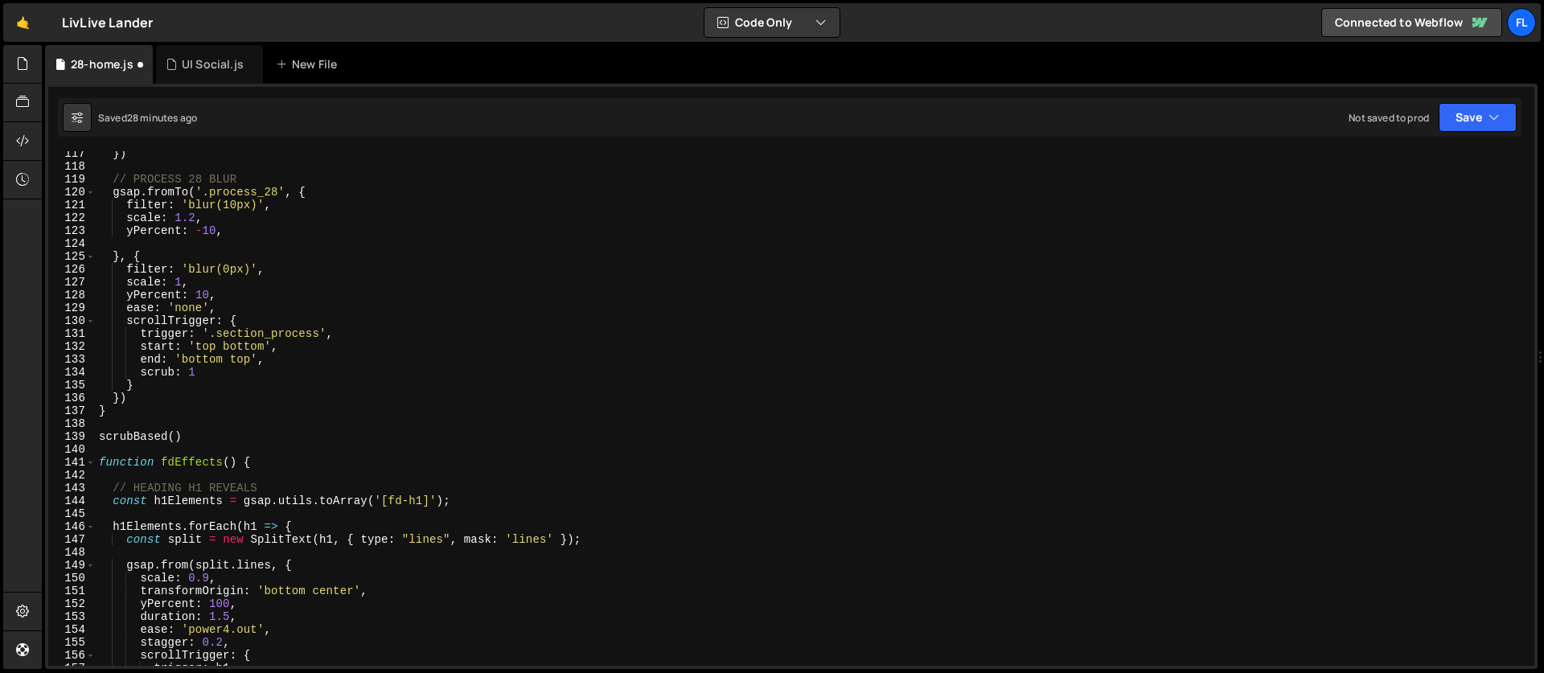
click at [128, 402] on div "}) // PROCESS 28 BLUR gsap . fromTo ( '.process_28' , { filter : 'blur(10px)' ,…" at bounding box center [812, 417] width 1432 height 540
type textarea "})"
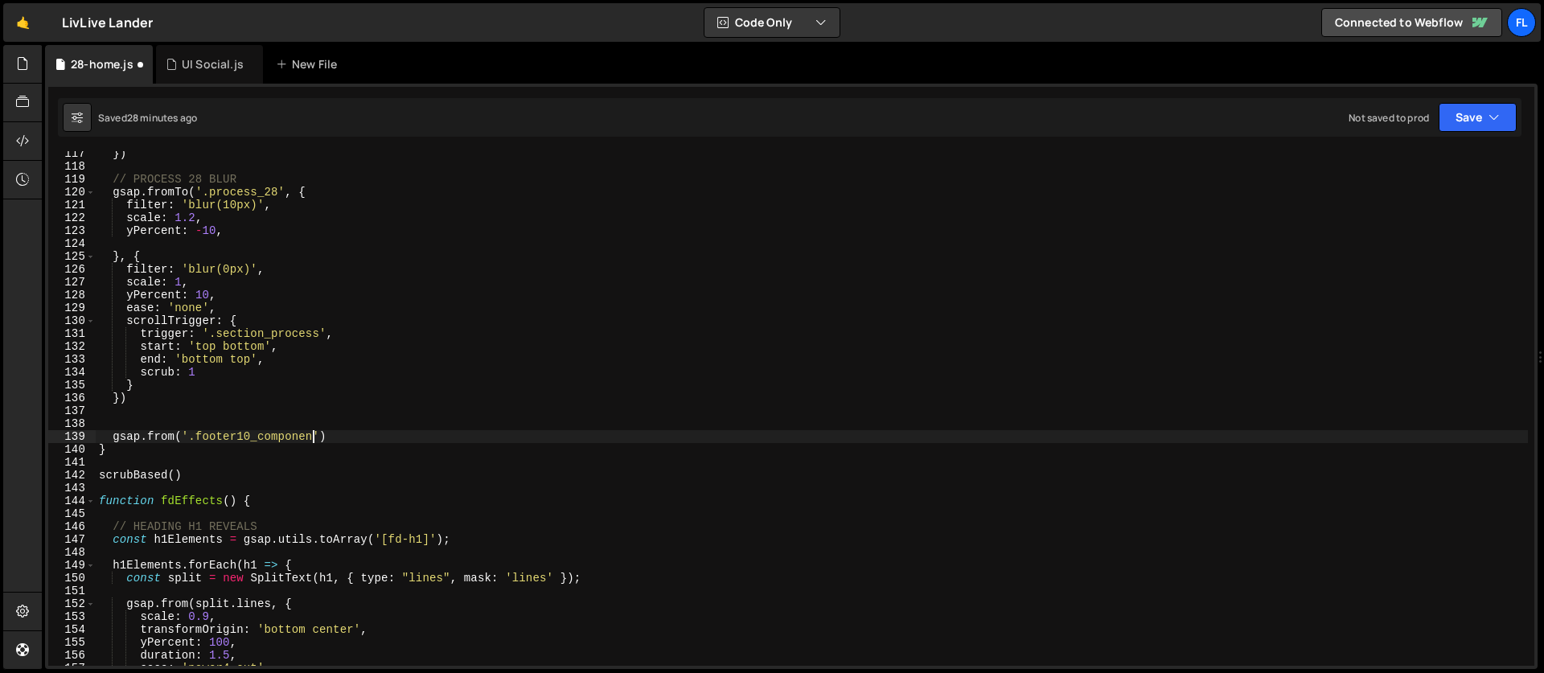
scroll to position [0, 15]
type textarea "gsap.from('.footer10_component', {')"
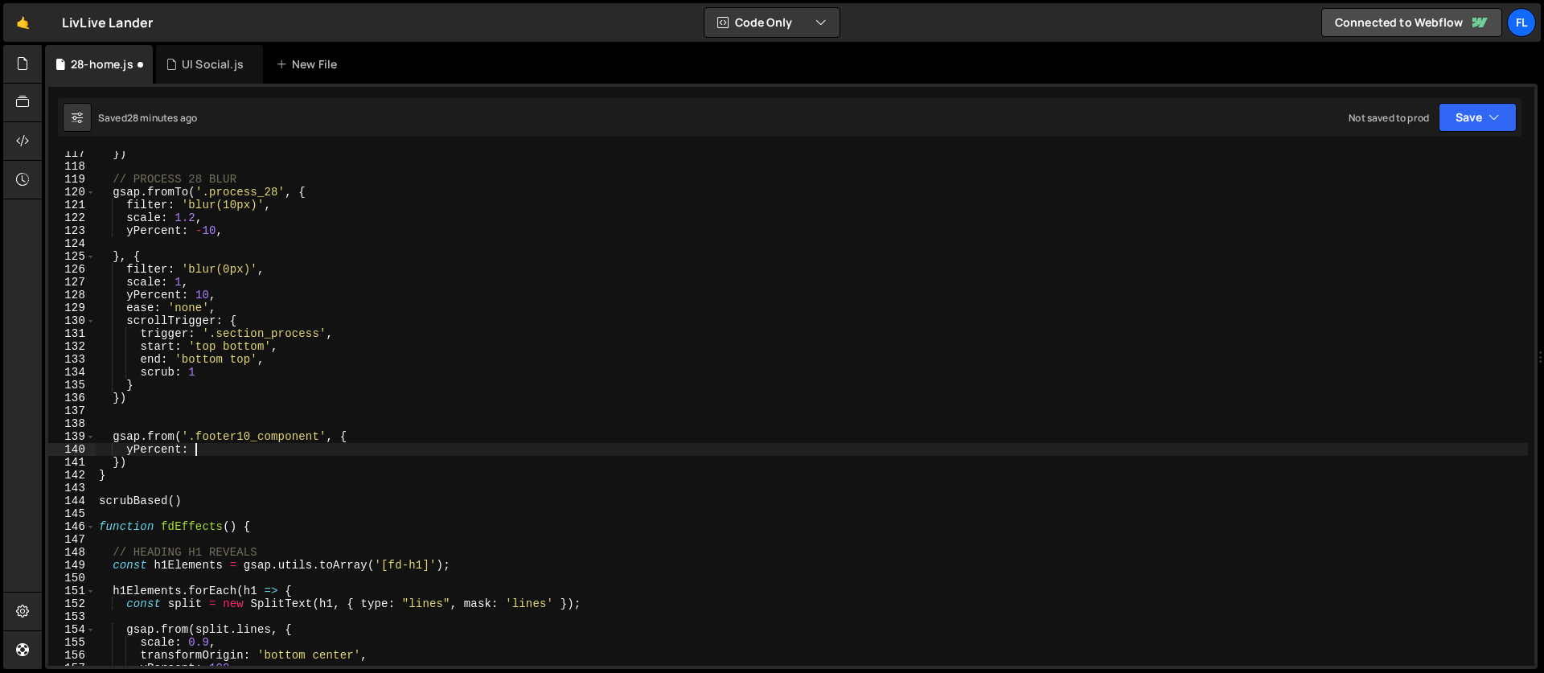
scroll to position [0, 6]
type textarea "yPercent: -50,"
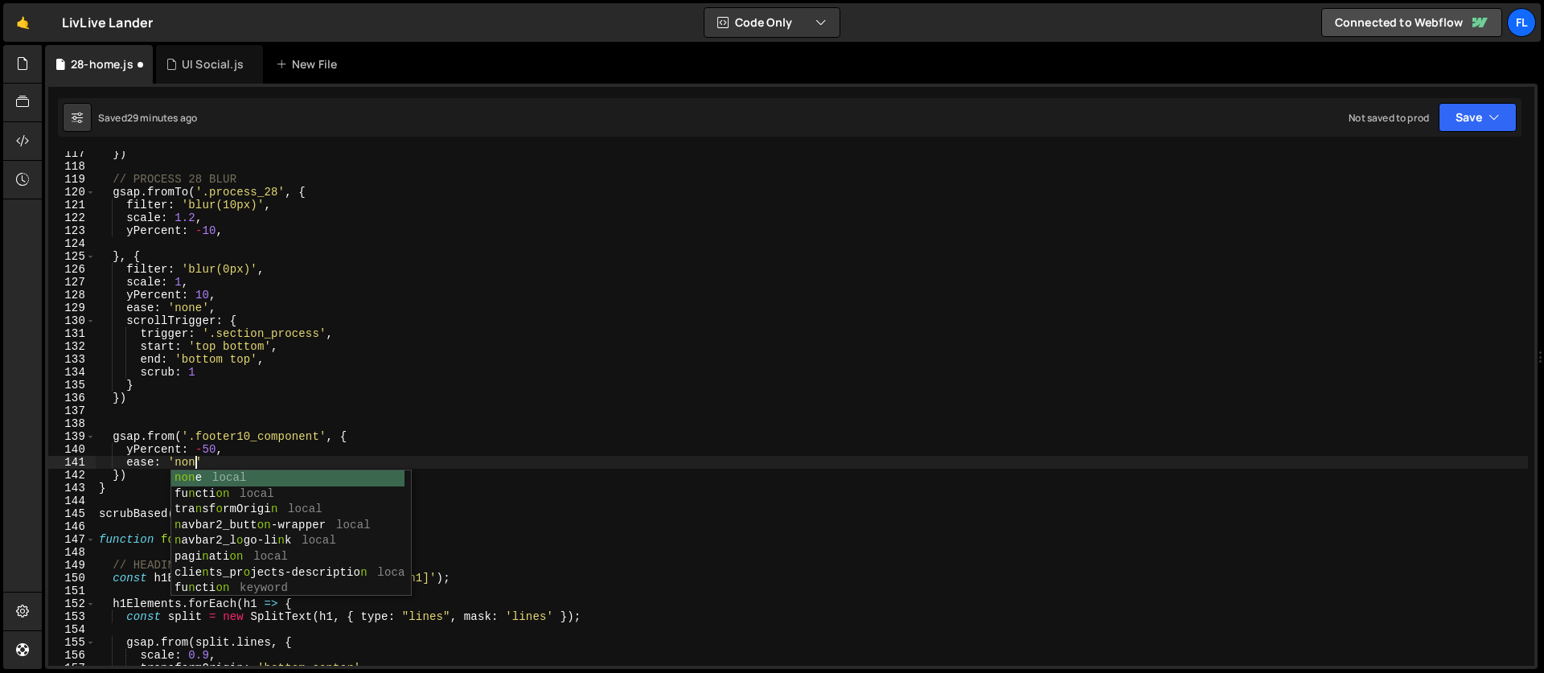
scroll to position [0, 6]
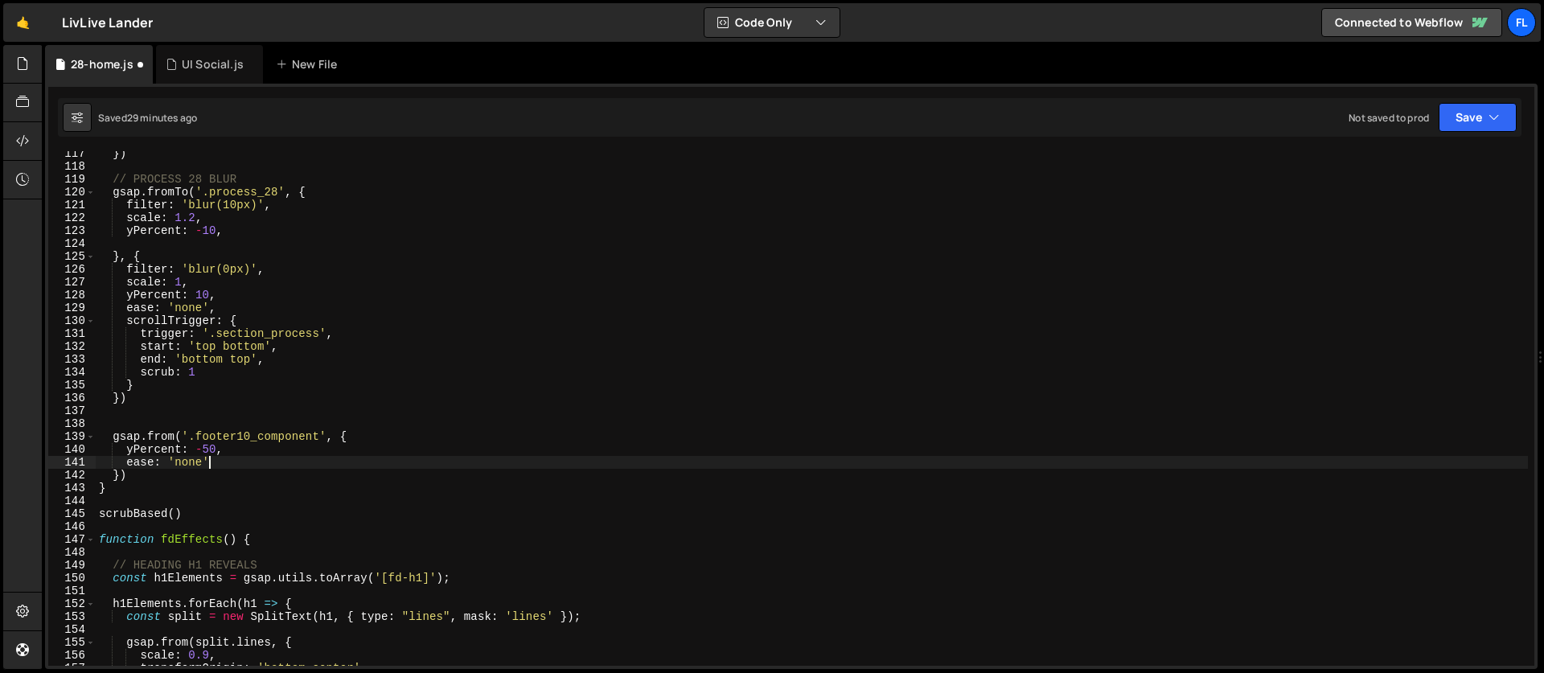
type textarea "ease: 'none', '"
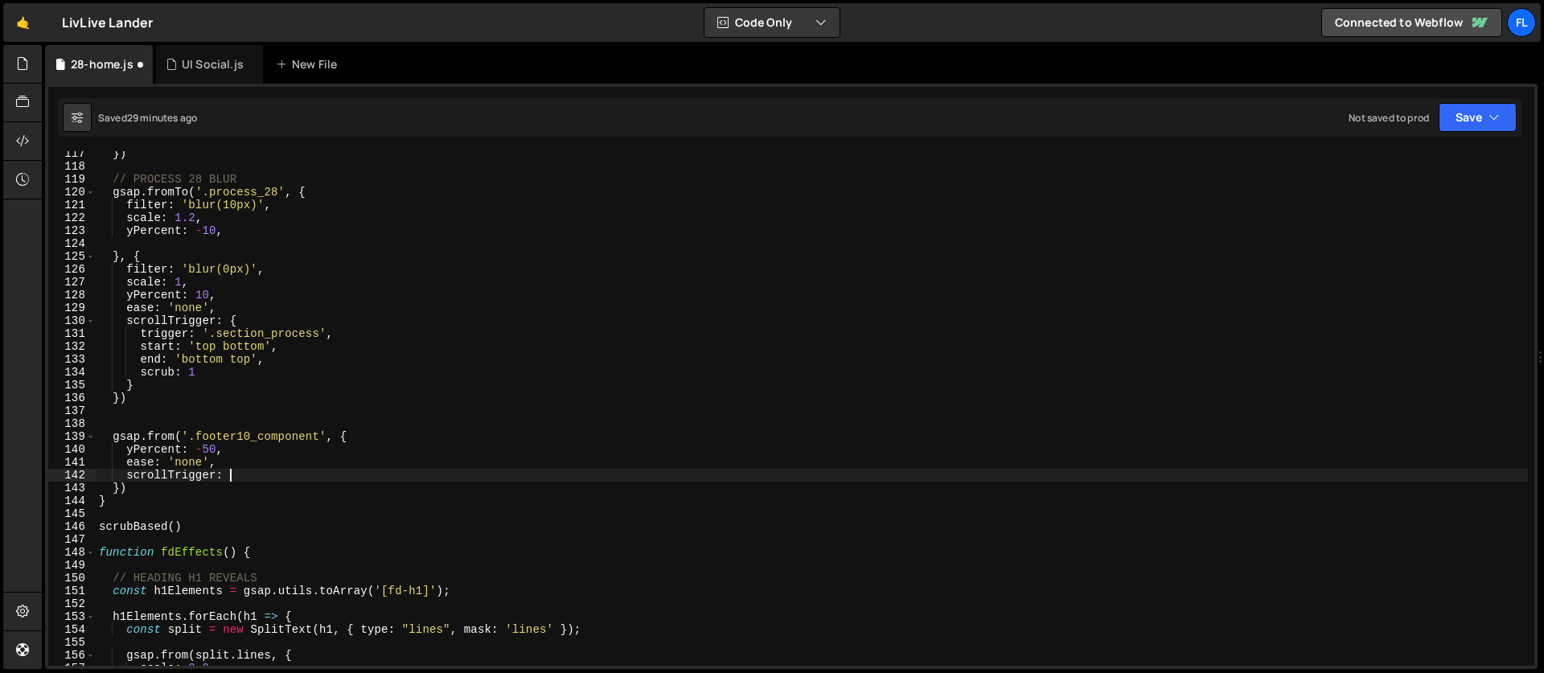
type textarea "scrollTrigger: {"
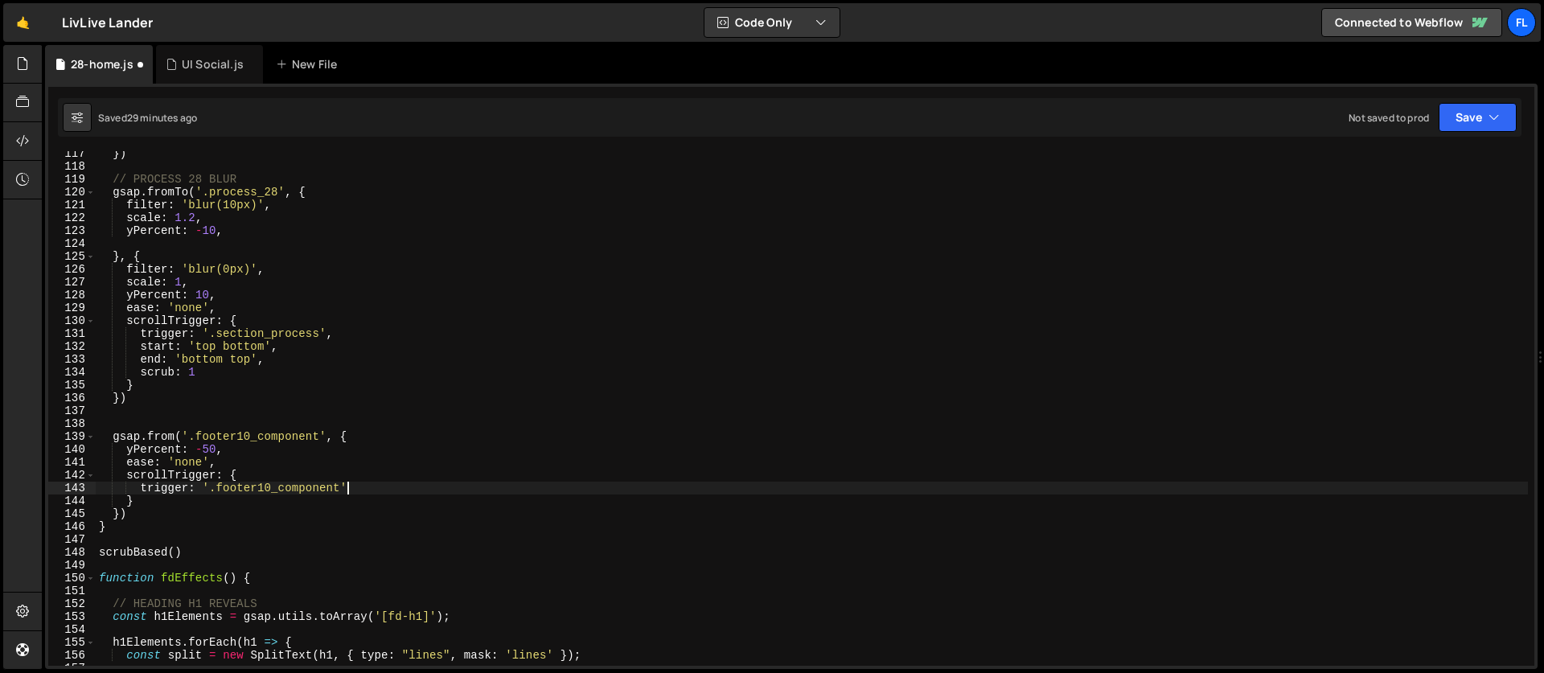
scroll to position [0, 17]
type textarea "trigger: '.footer10_component','"
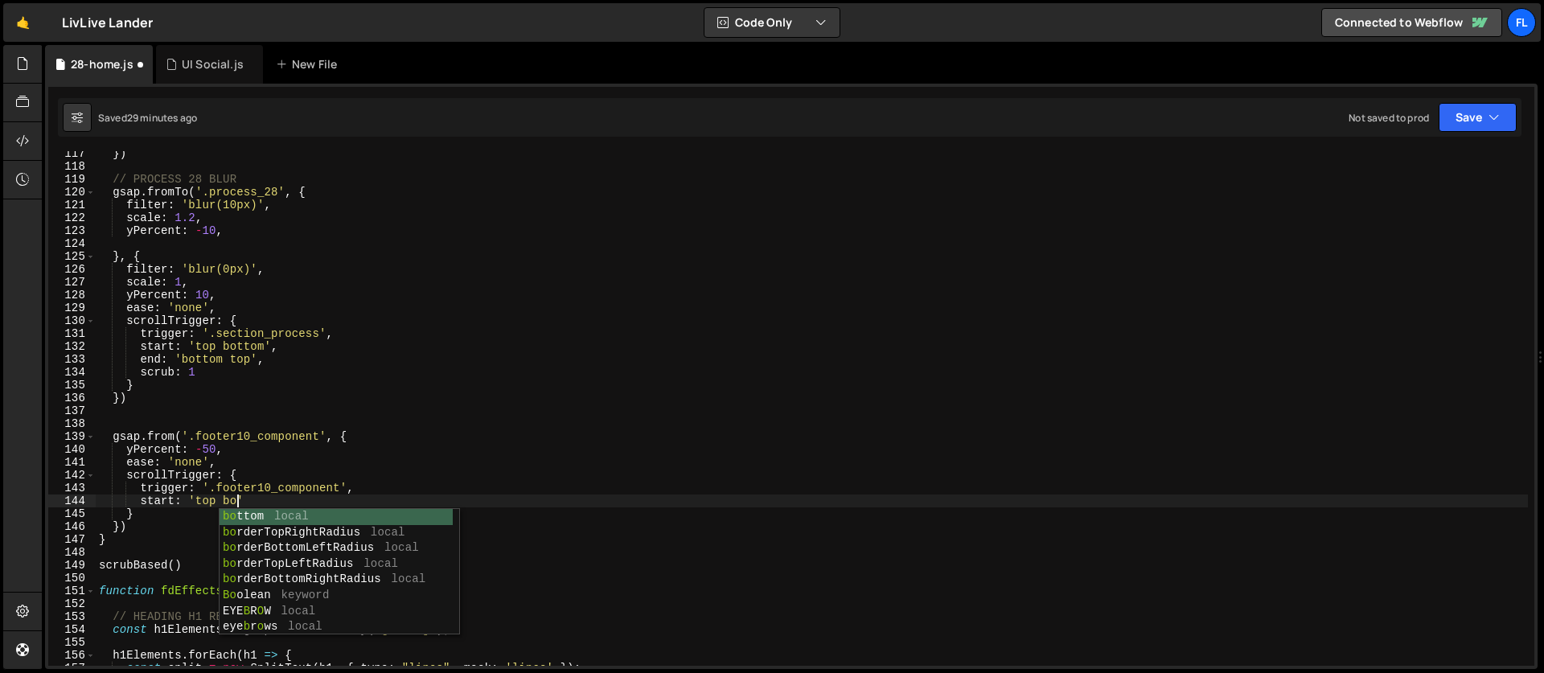
scroll to position [0, 9]
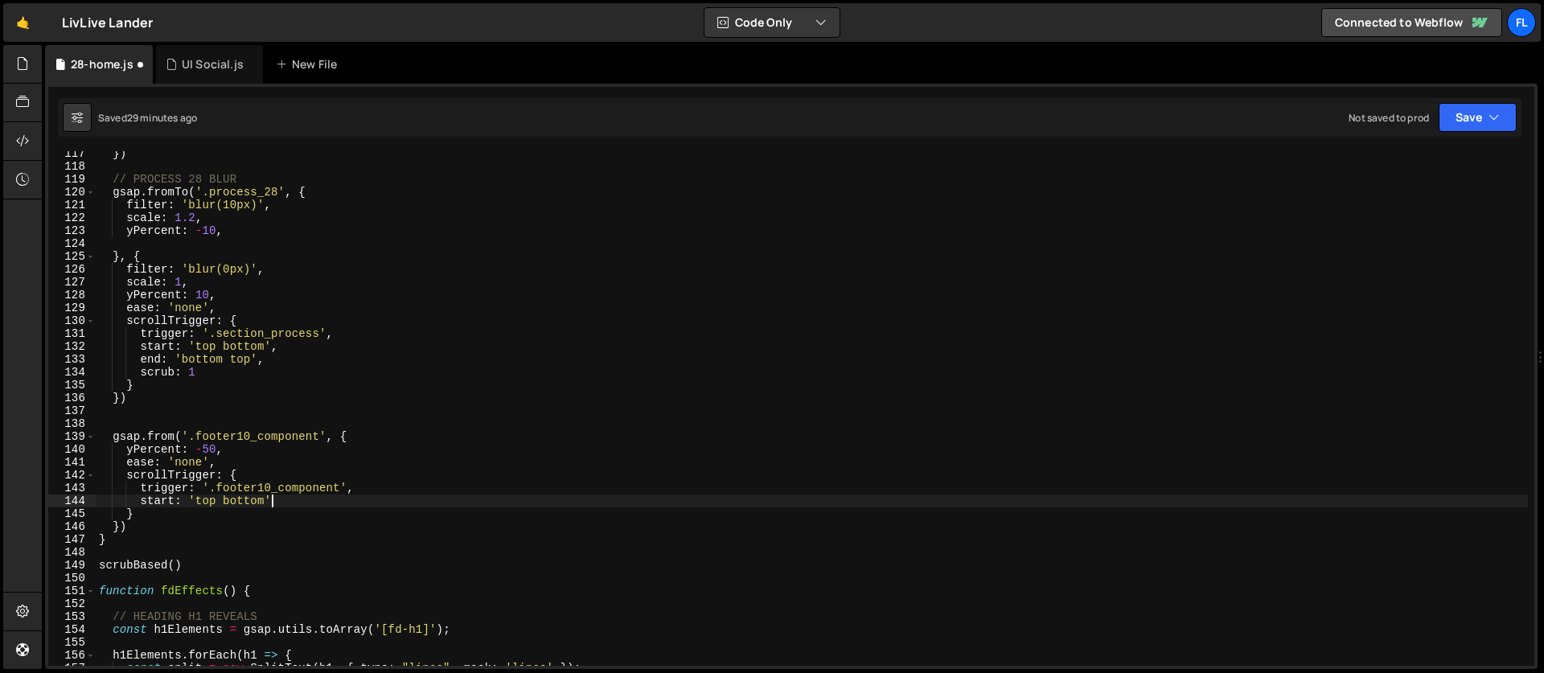
type textarea "start: 'top bottom','"
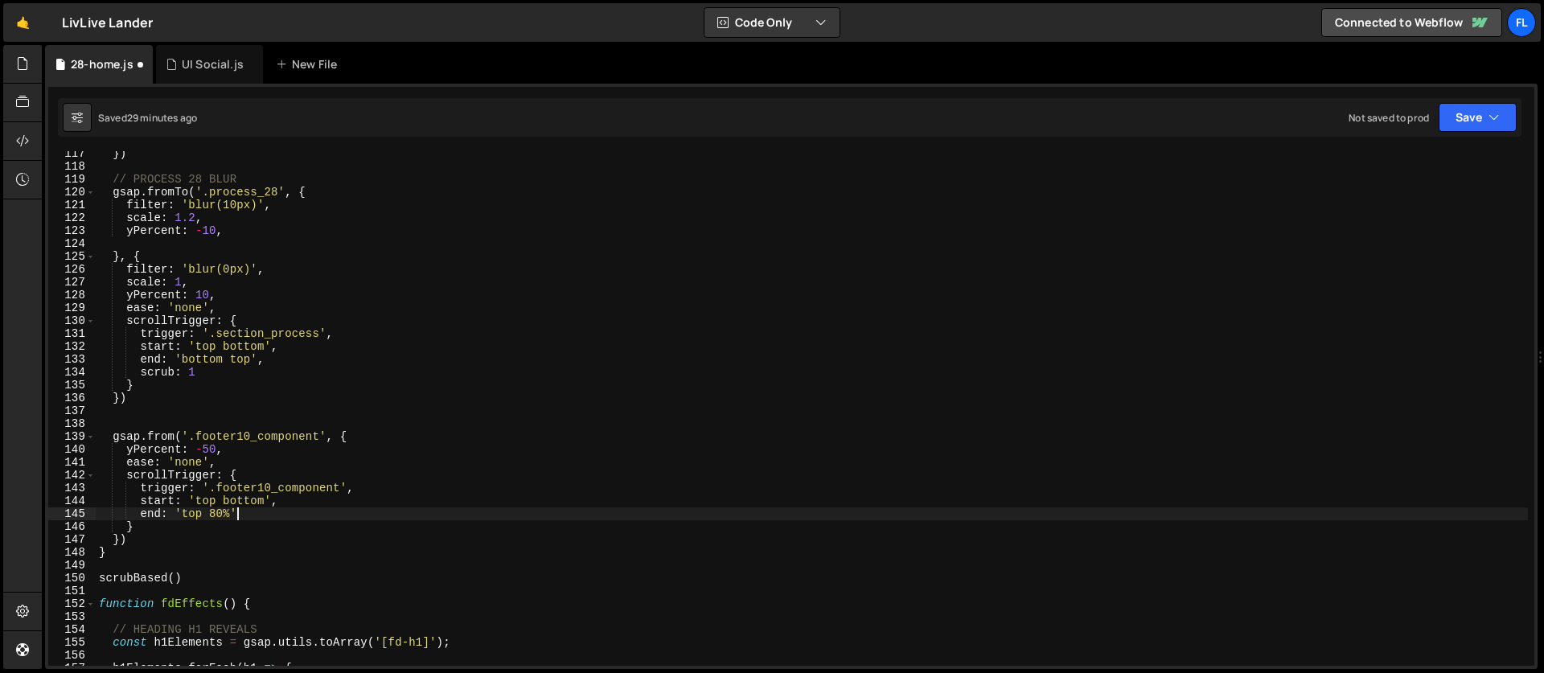
type textarea "end: 'top 80%',"
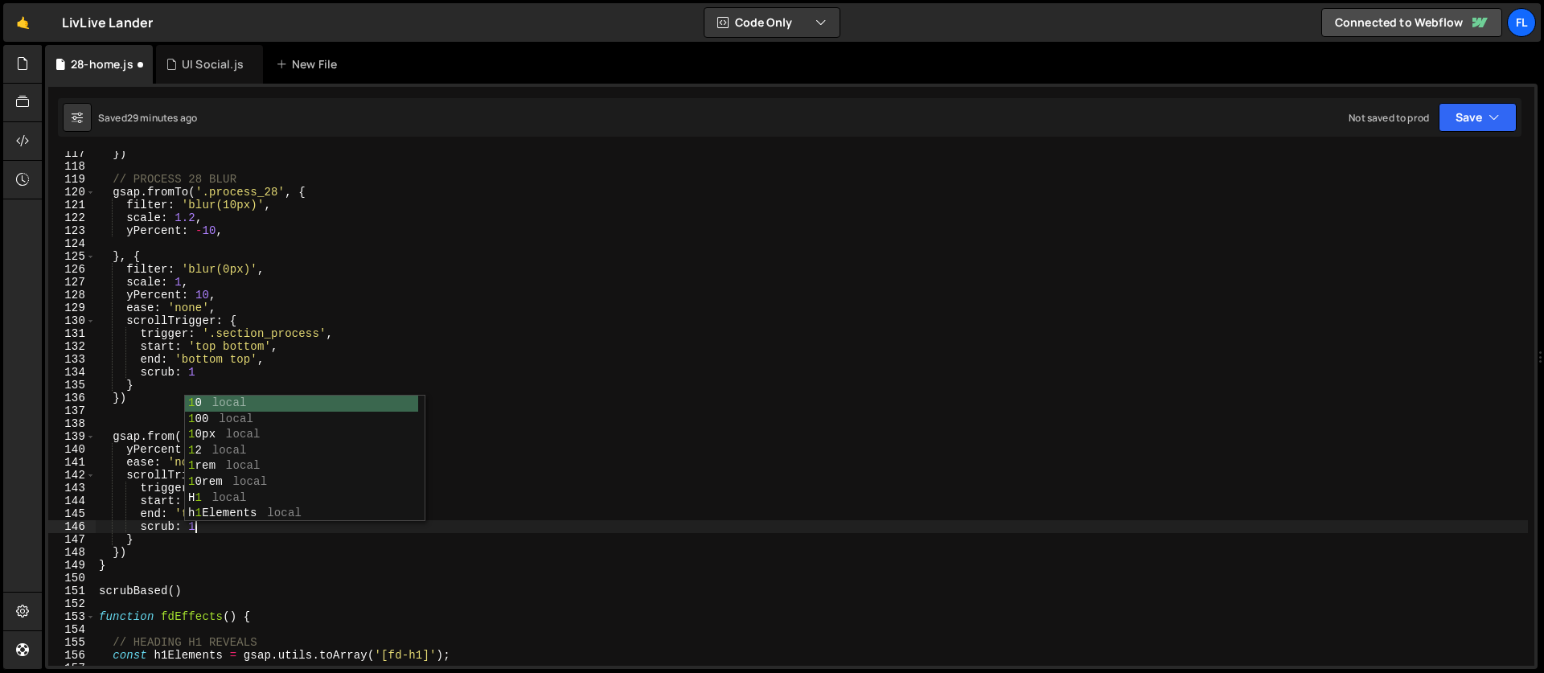
scroll to position [0, 2]
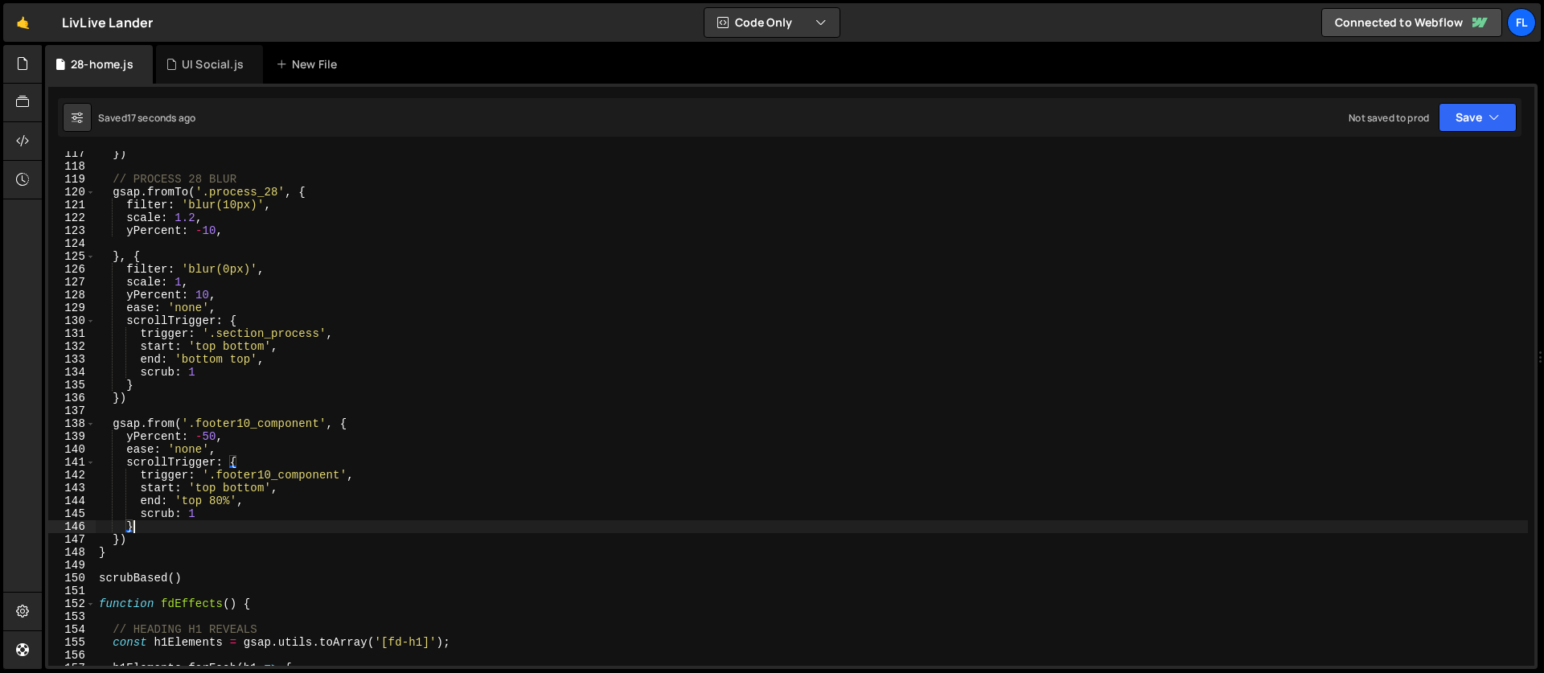
click at [215, 498] on div "}) // PROCESS 28 BLUR gsap . fromTo ( '.process_28' , { filter : 'blur(10px)' ,…" at bounding box center [812, 417] width 1432 height 540
click at [232, 439] on div "}) // PROCESS 28 BLUR gsap . fromTo ( '.process_28' , { filter : 'blur(10px)' ,…" at bounding box center [812, 417] width 1432 height 540
type textarea "yPercent: -50,"
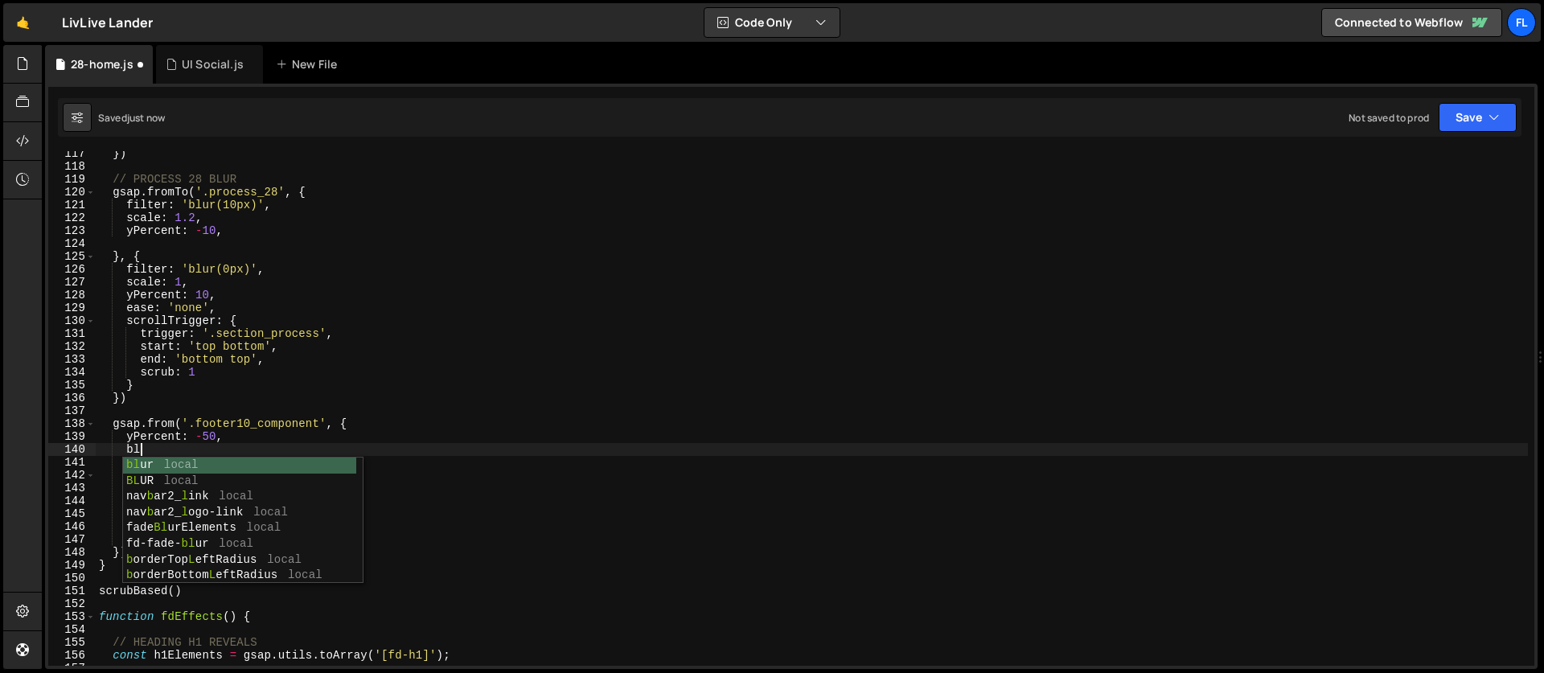
type textarea "b"
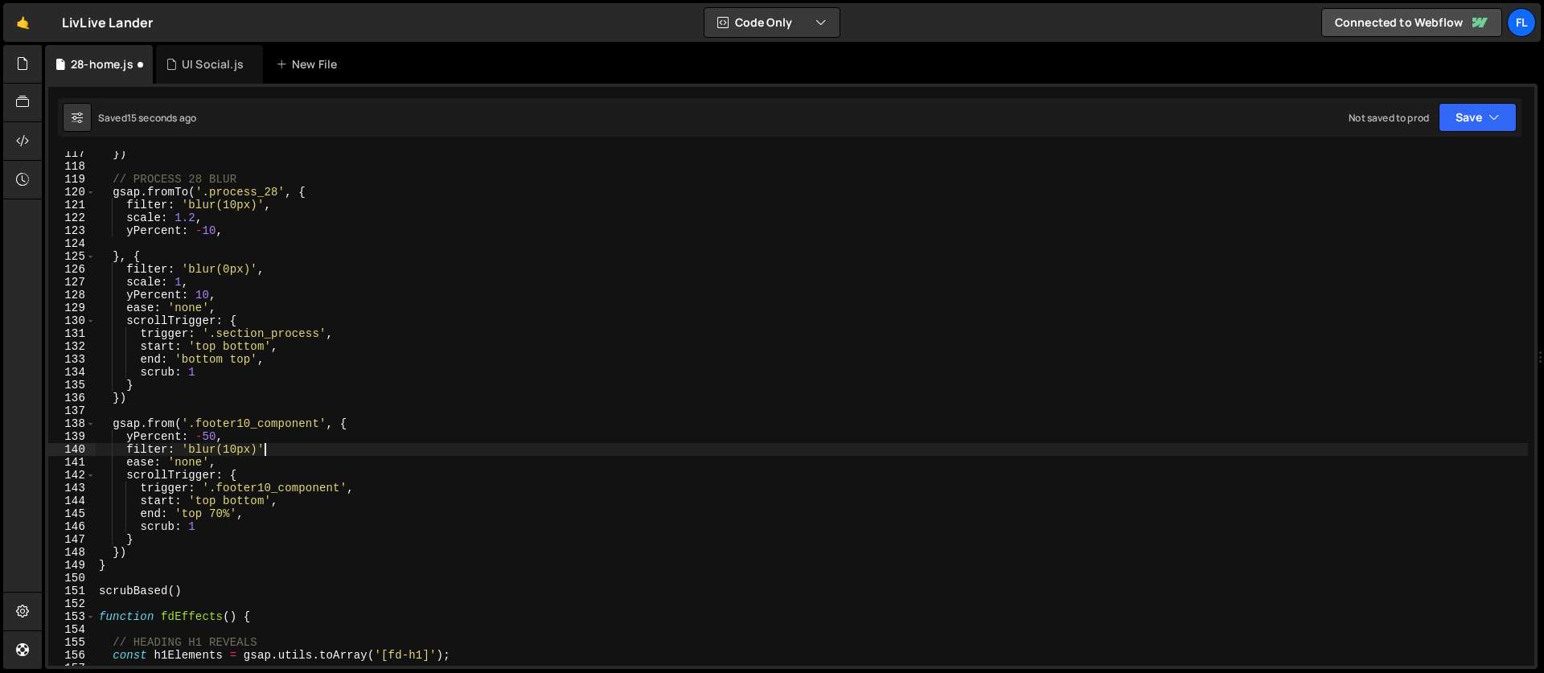
scroll to position [0, 11]
click at [216, 519] on div "}) // PROCESS 28 BLUR gsap . fromTo ( '.process_28' , { filter : 'blur(10px)' ,…" at bounding box center [812, 417] width 1432 height 540
click at [370, 461] on div "}) // PROCESS 28 BLUR gsap . fromTo ( '.process_28' , { filter : 'blur(10px)' ,…" at bounding box center [812, 417] width 1432 height 540
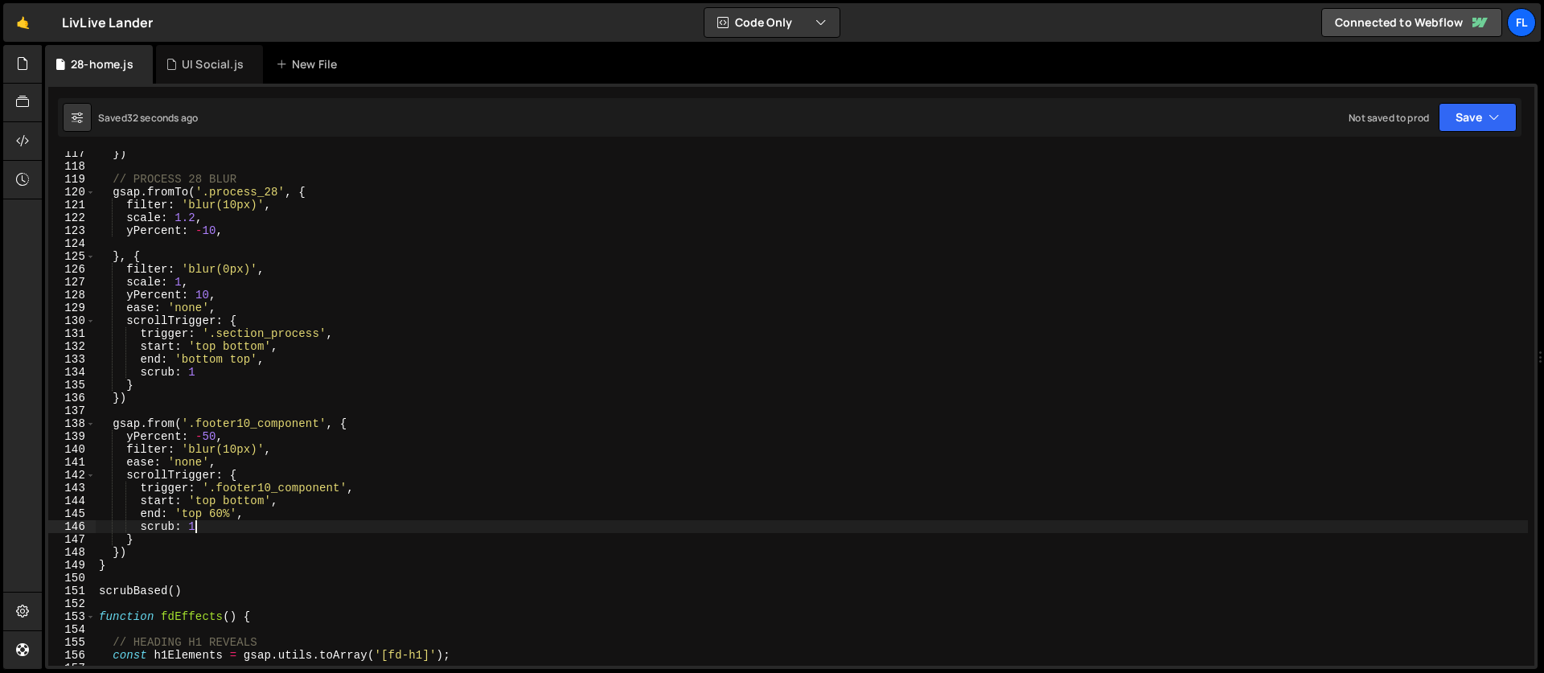
click at [221, 521] on div "}) // PROCESS 28 BLUR gsap . fromTo ( '.process_28' , { filter : 'blur(10px)' ,…" at bounding box center [812, 417] width 1432 height 540
type textarea "scrub: 1,"
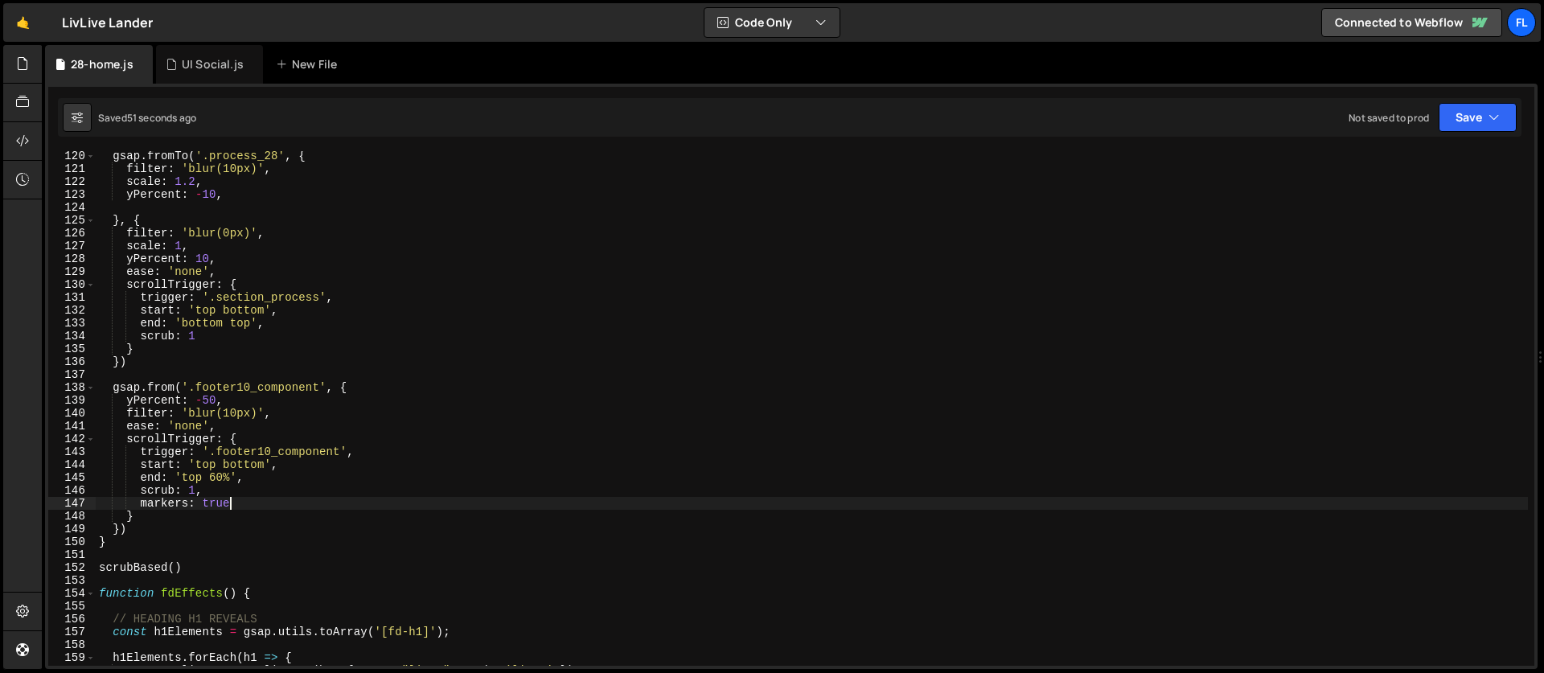
scroll to position [1532, 0]
click at [212, 464] on div "gsap . fromTo ( '.process_28' , { filter : 'blur(10px)' , scale : 1.2 , yPercen…" at bounding box center [812, 420] width 1432 height 540
click at [211, 464] on div "gsap . fromTo ( '.process_28' , { filter : 'blur(10px)' , scale : 1.2 , yPercen…" at bounding box center [812, 420] width 1432 height 540
click at [193, 478] on div "gsap . fromTo ( '.process_28' , { filter : 'blur(10px)' , scale : 1.2 , yPercen…" at bounding box center [812, 420] width 1432 height 540
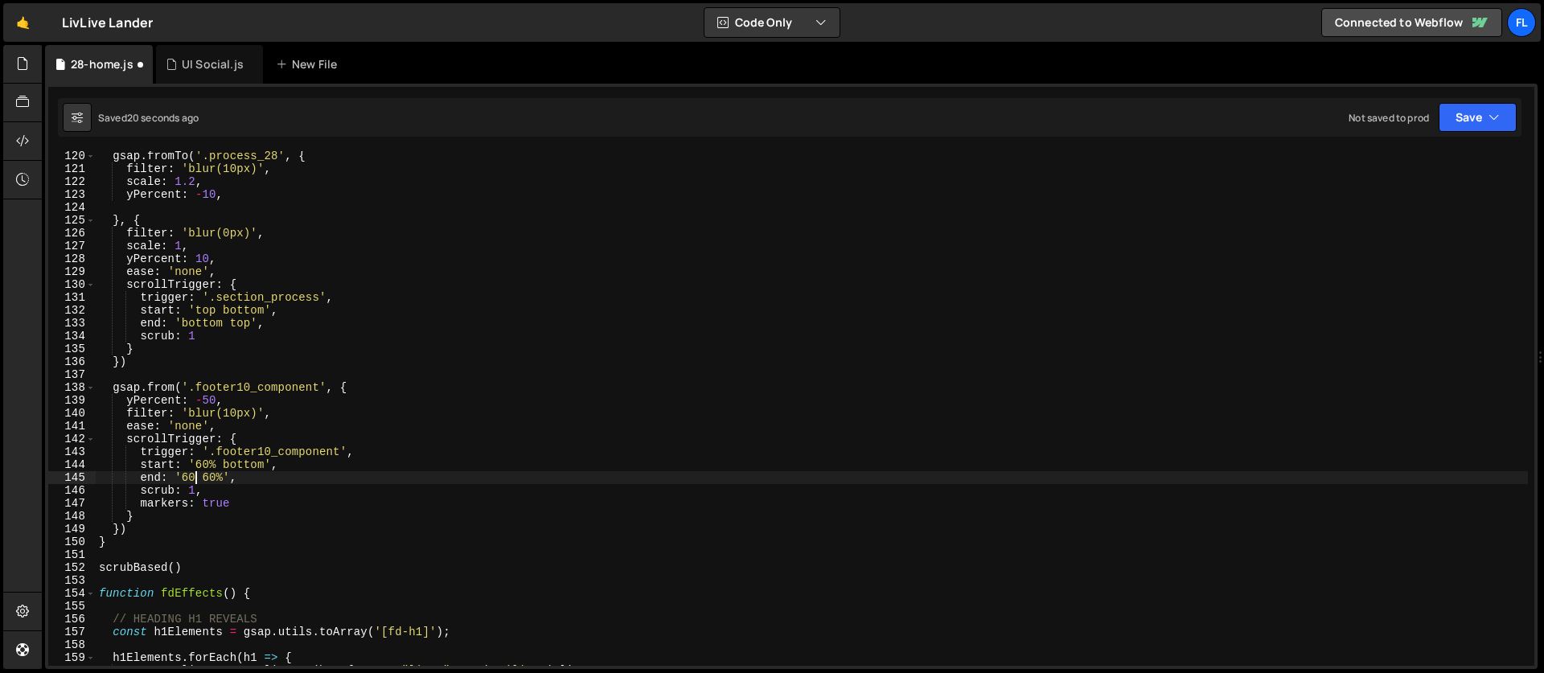
scroll to position [0, 7]
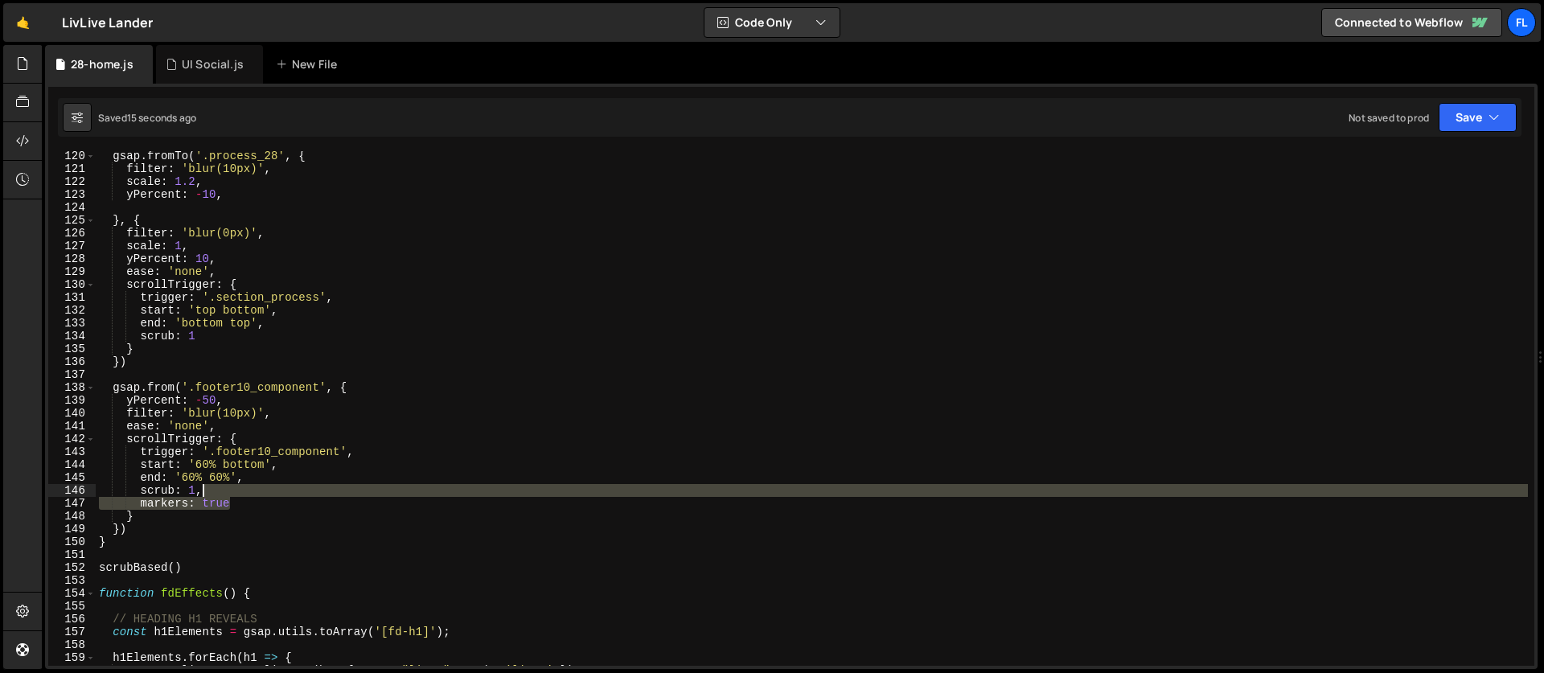
drag, startPoint x: 244, startPoint y: 507, endPoint x: 238, endPoint y: 494, distance: 14.8
click at [238, 494] on div "gsap . fromTo ( '.process_28' , { filter : 'blur(10px)' , scale : 1.2 , yPercen…" at bounding box center [812, 420] width 1432 height 540
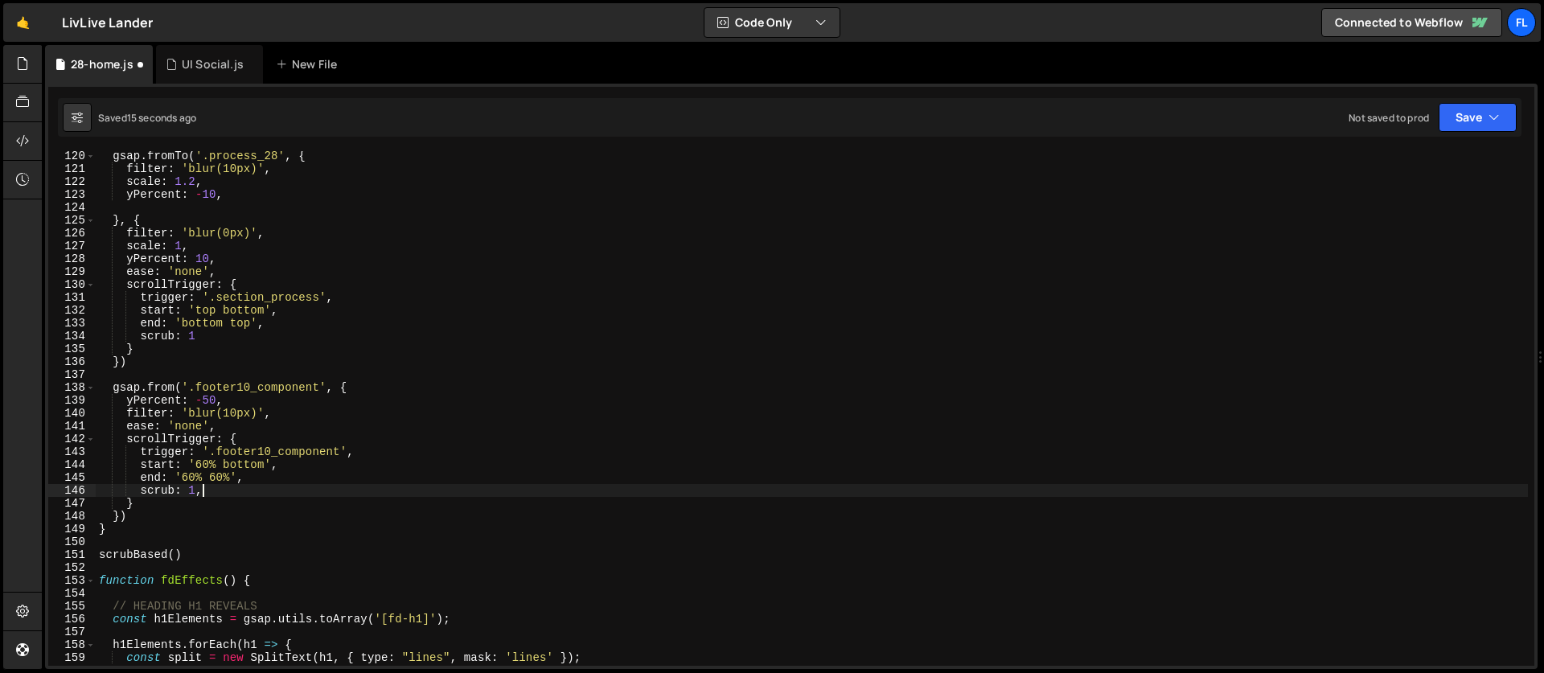
scroll to position [0, 6]
click at [217, 475] on div "gsap . fromTo ( '.process_28' , { filter : 'blur(10px)' , scale : 1.2 , yPercen…" at bounding box center [812, 420] width 1432 height 540
click at [228, 493] on div "gsap . fromTo ( '.process_28' , { filter : 'blur(10px)' , scale : 1.2 , yPercen…" at bounding box center [812, 420] width 1432 height 540
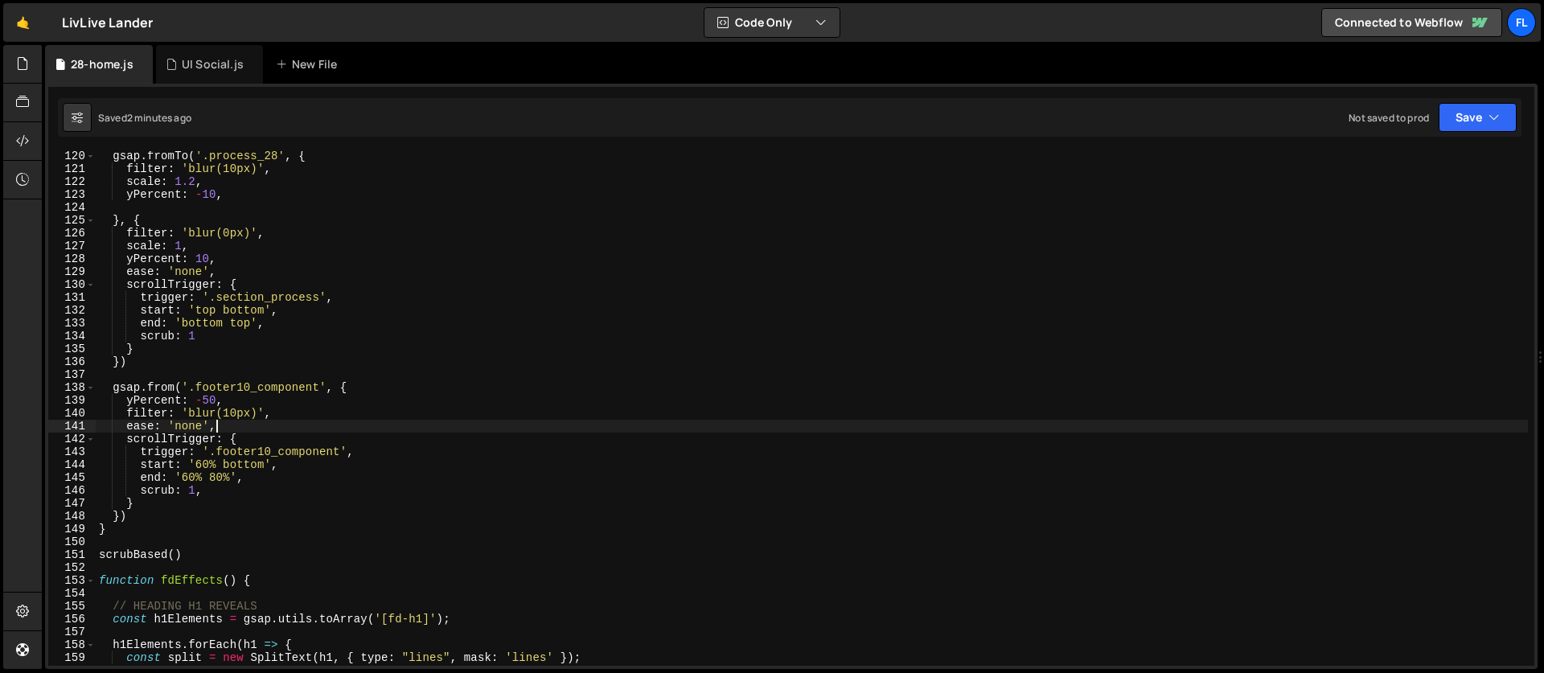
click at [215, 432] on div "gsap . fromTo ( '.process_28' , { filter : 'blur(10px)' , scale : 1.2 , yPercen…" at bounding box center [812, 420] width 1432 height 540
click at [187, 428] on div "gsap . fromTo ( '.process_28' , { filter : 'blur(10px)' , scale : 1.2 , yPercen…" at bounding box center [812, 420] width 1432 height 540
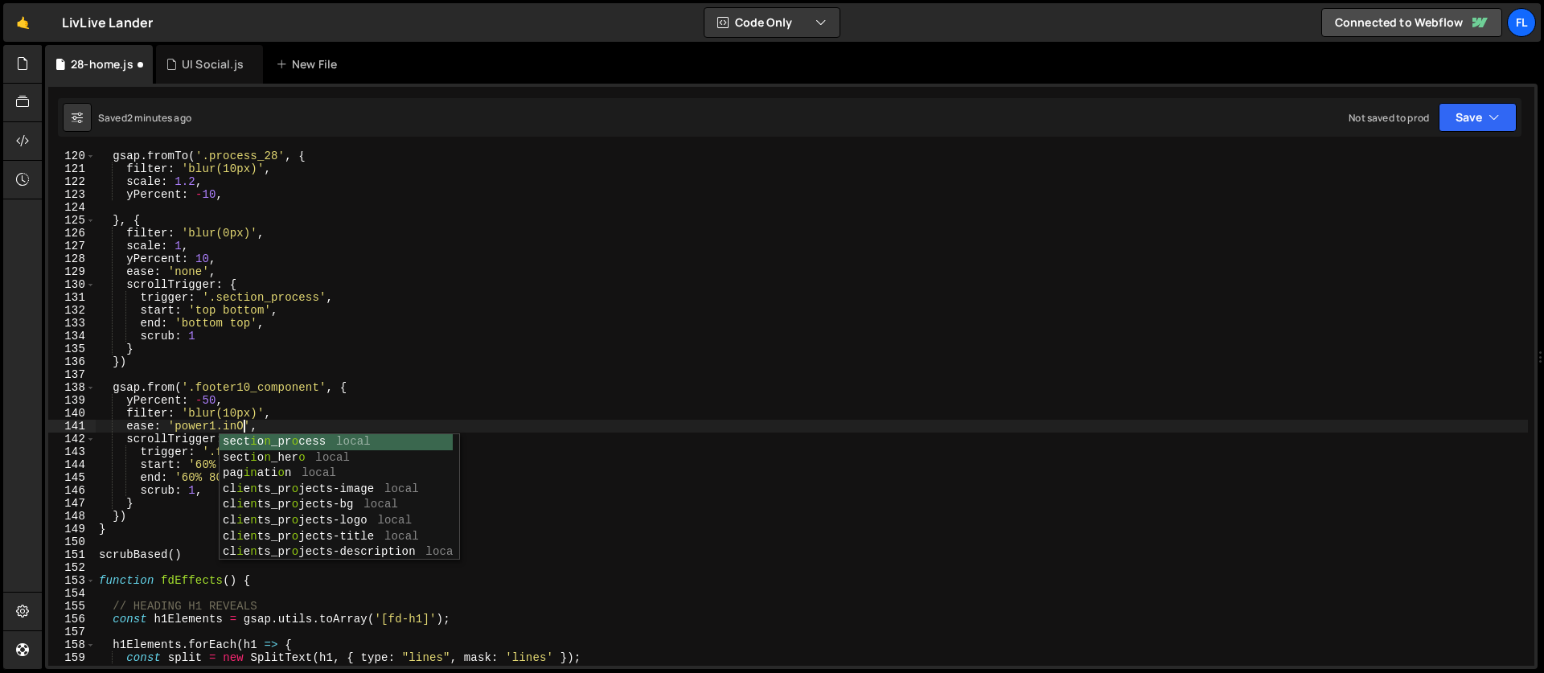
scroll to position [0, 10]
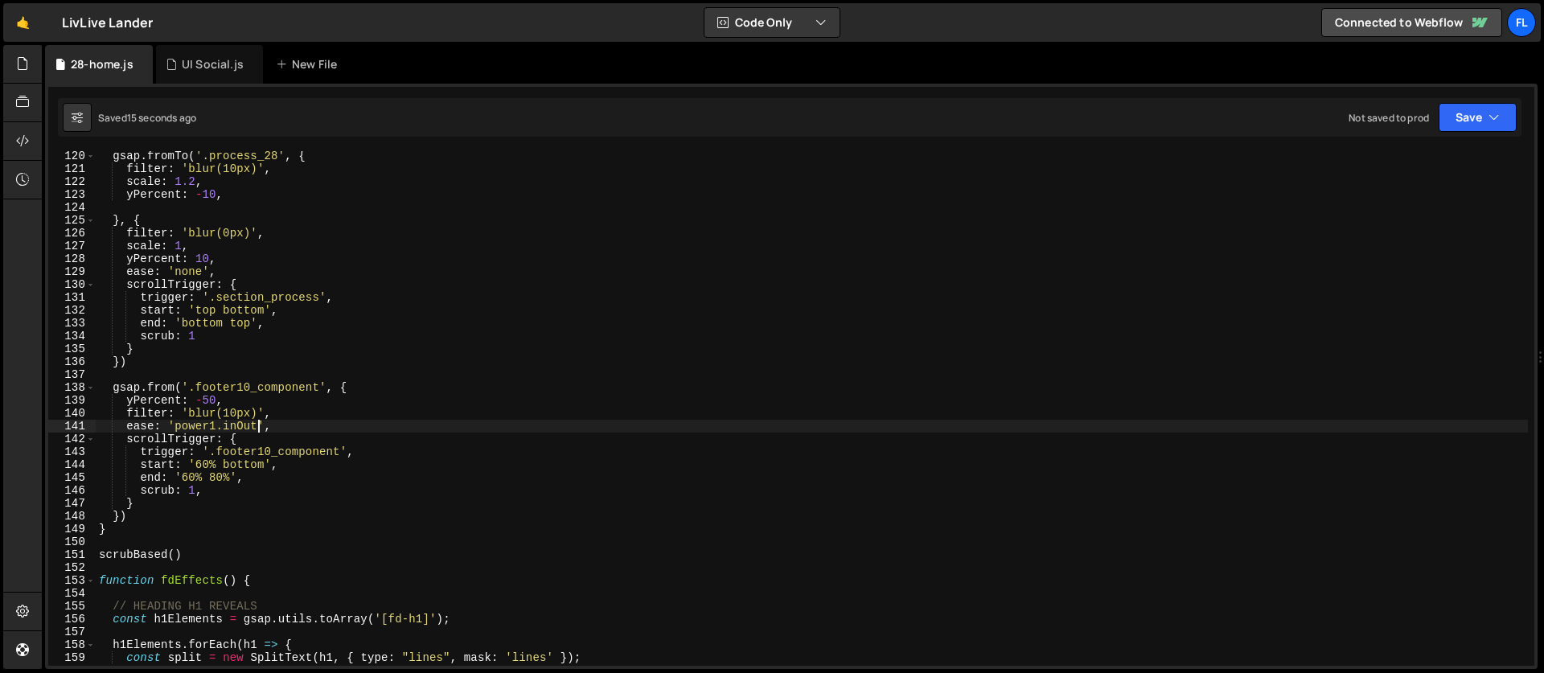
click at [176, 424] on div "gsap . fromTo ( '.process_28' , { filter : 'blur(10px)' , scale : 1.2 , yPercen…" at bounding box center [812, 420] width 1432 height 540
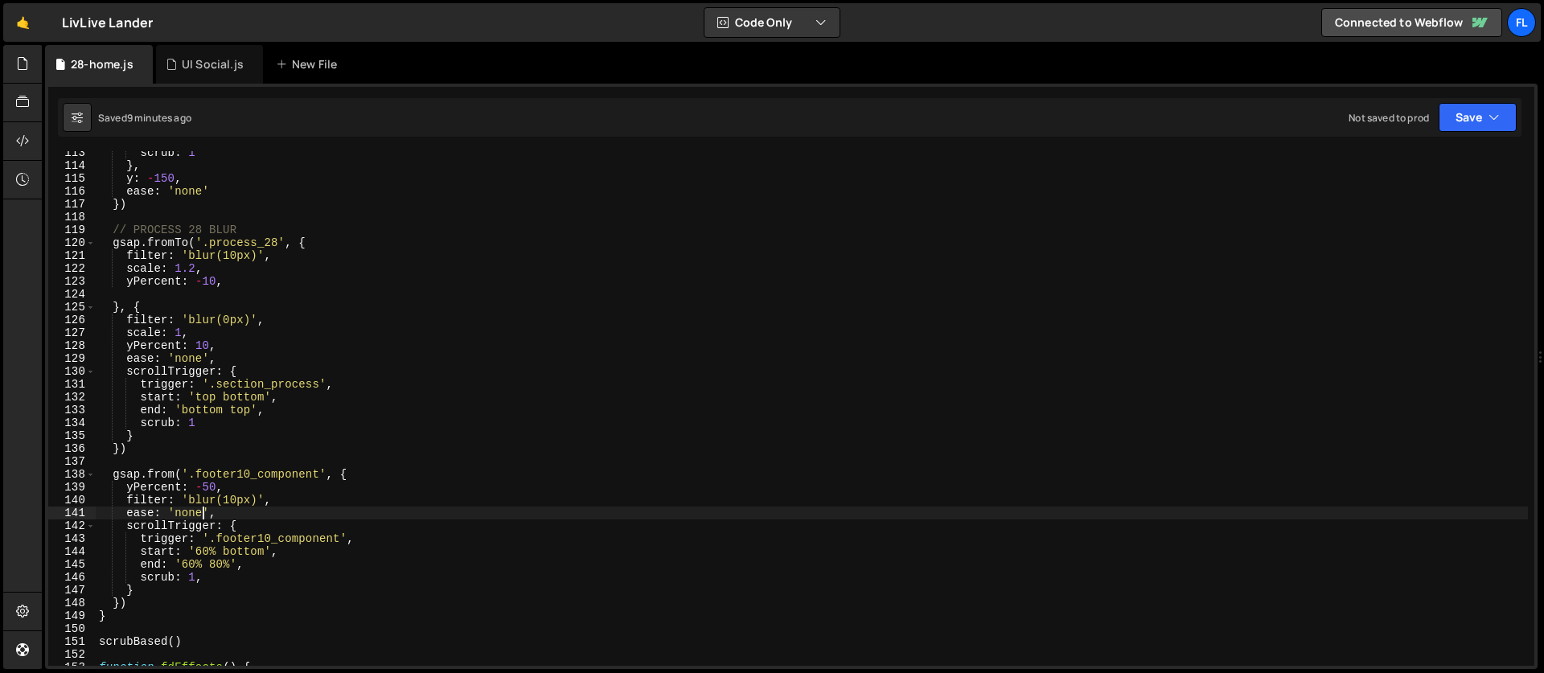
scroll to position [1366, 0]
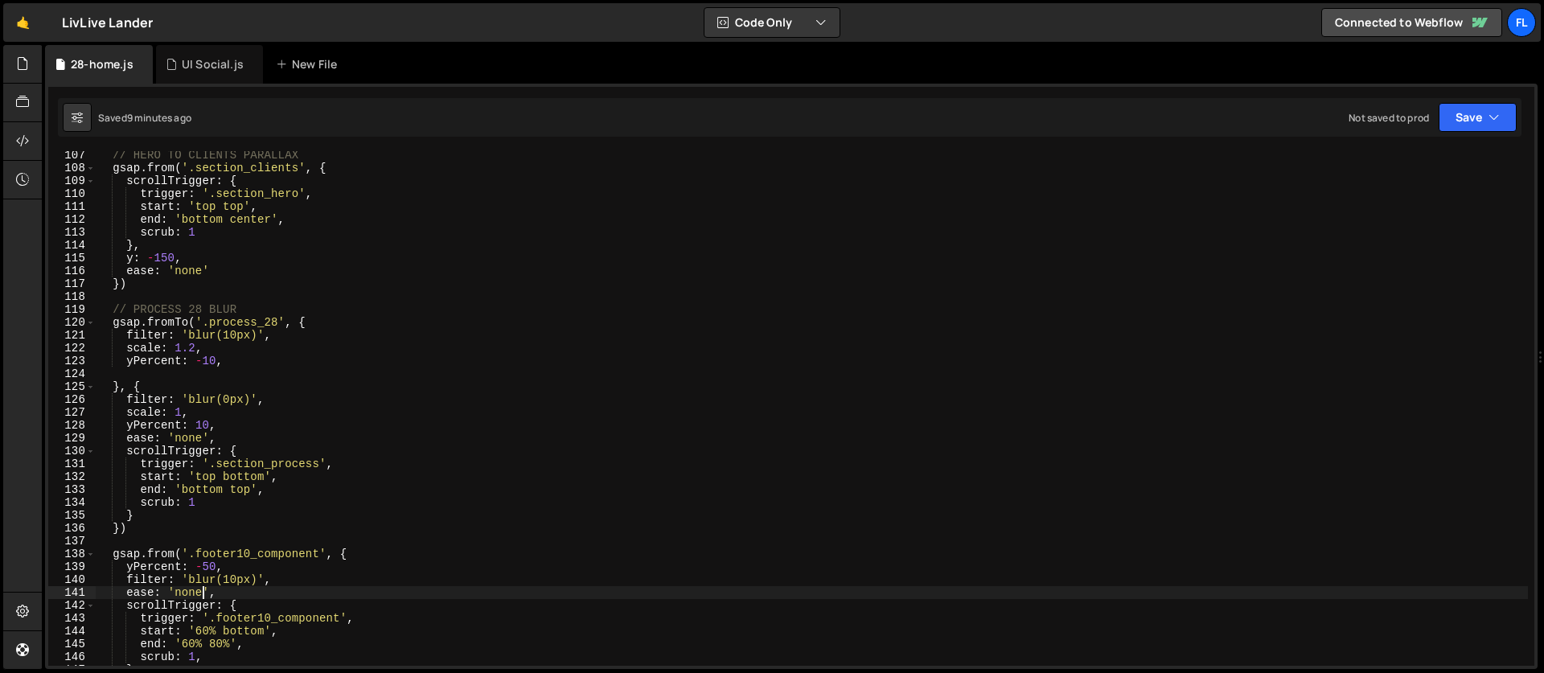
click at [201, 351] on div "// HERO TO CLIENTS PARALLAX gsap . from ( '.section_clients' , { scrollTrigger …" at bounding box center [812, 419] width 1432 height 540
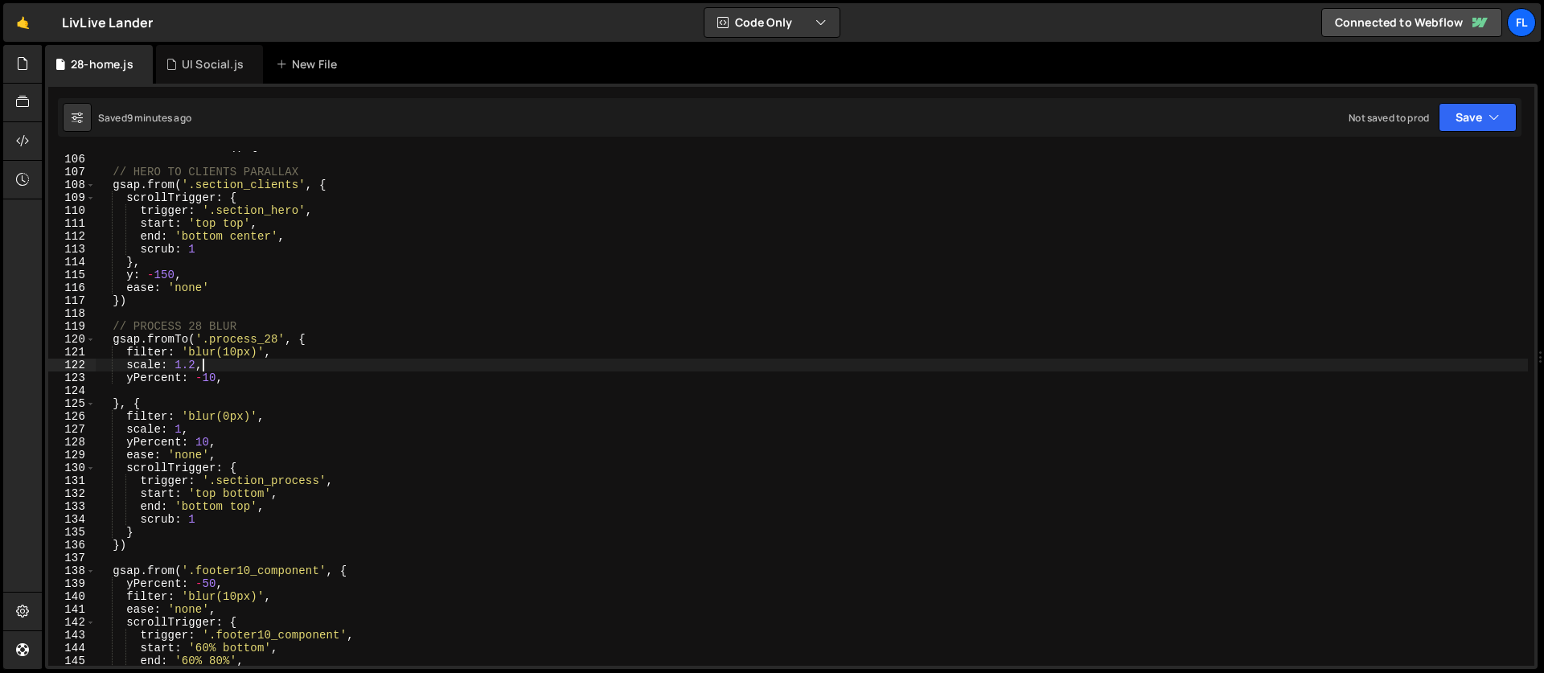
click at [177, 400] on div "function scrubBased ( ) { // HERO TO CLIENTS PARALLAX gsap . from ( '.section_c…" at bounding box center [812, 410] width 1432 height 540
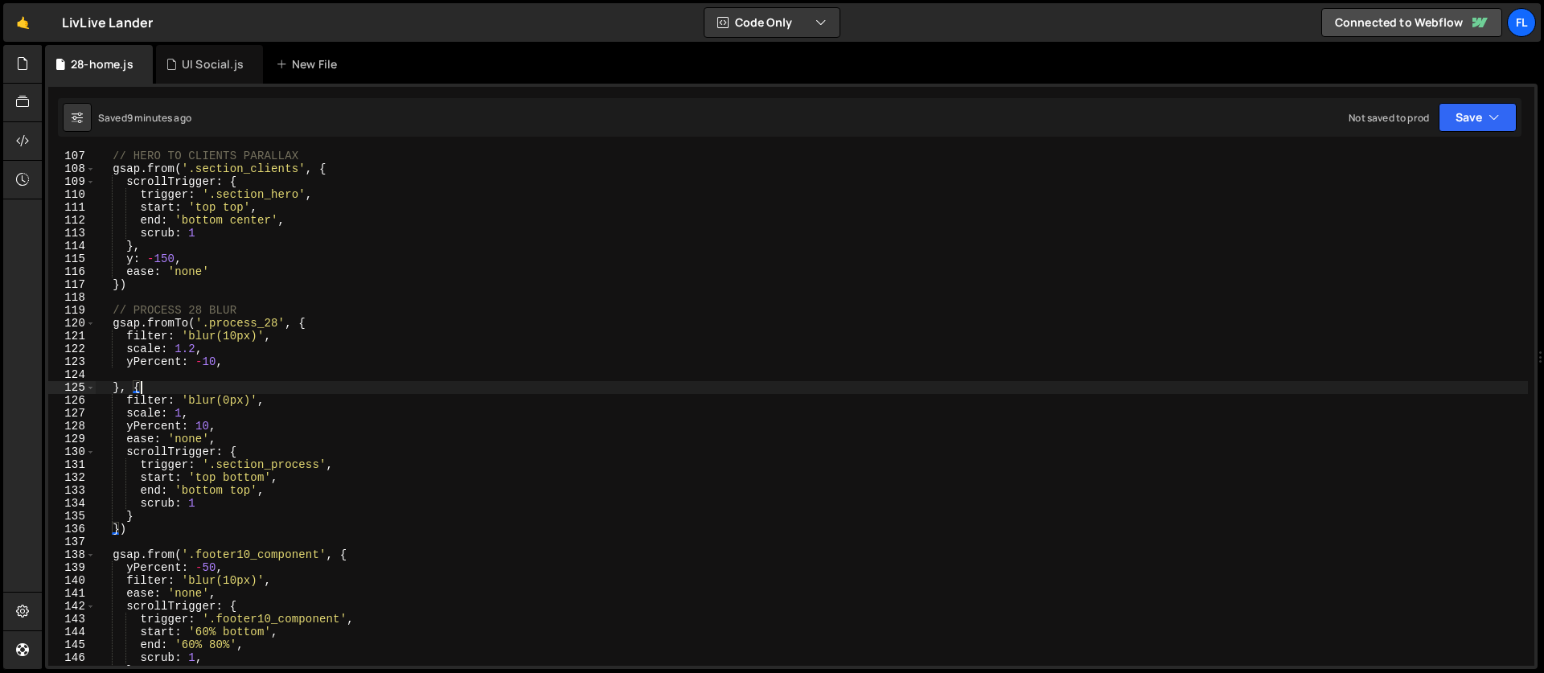
scroll to position [1365, 0]
click at [251, 479] on div "// HERO TO CLIENTS PARALLAX gsap . from ( '.section_clients' , { scrollTrigger …" at bounding box center [812, 420] width 1432 height 540
click at [221, 490] on div "// HERO TO CLIENTS PARALLAX gsap . from ( '.section_clients' , { scrollTrigger …" at bounding box center [812, 420] width 1432 height 540
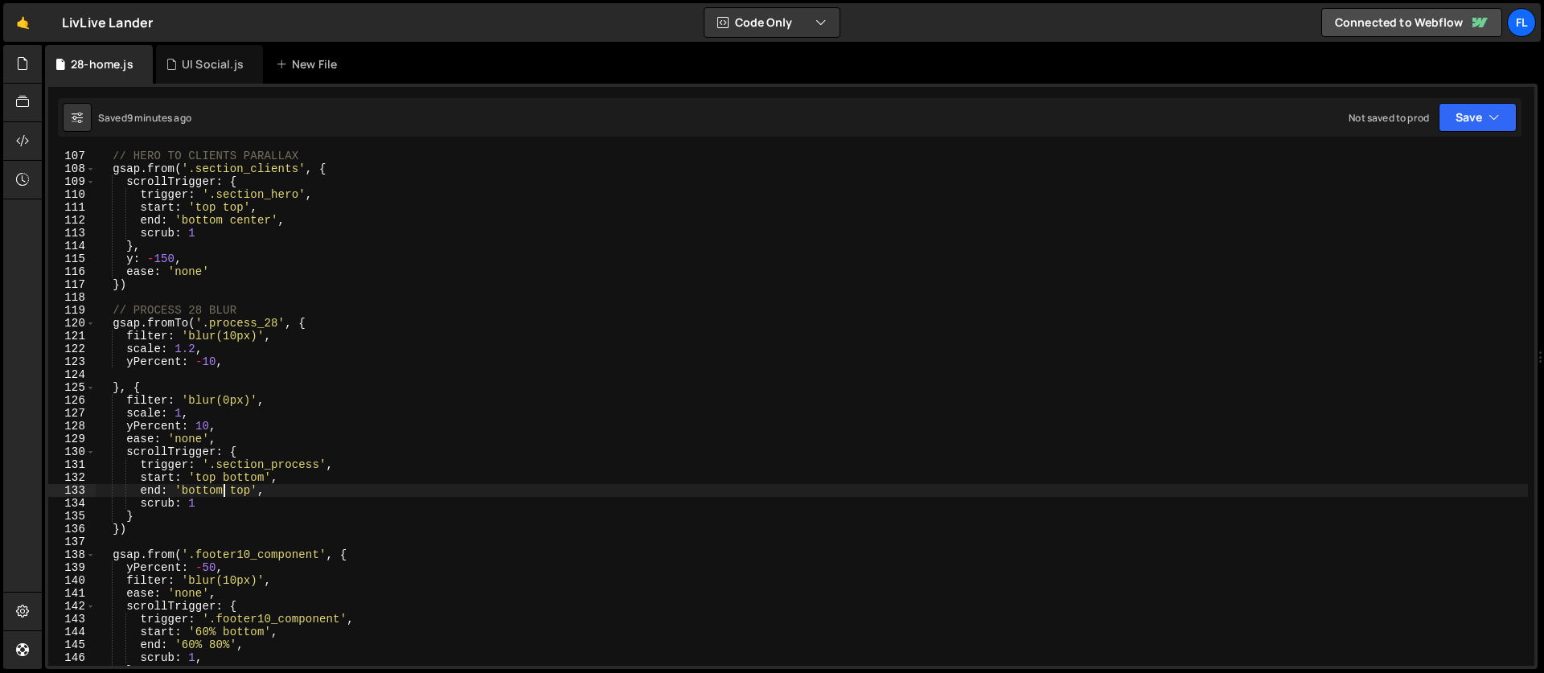
click at [245, 496] on div "// HERO TO CLIENTS PARALLAX gsap . from ( '.section_clients' , { scrollTrigger …" at bounding box center [812, 420] width 1432 height 540
click at [199, 419] on div "// HERO TO CLIENTS PARALLAX gsap . from ( '.section_clients' , { scrollTrigger …" at bounding box center [812, 420] width 1432 height 540
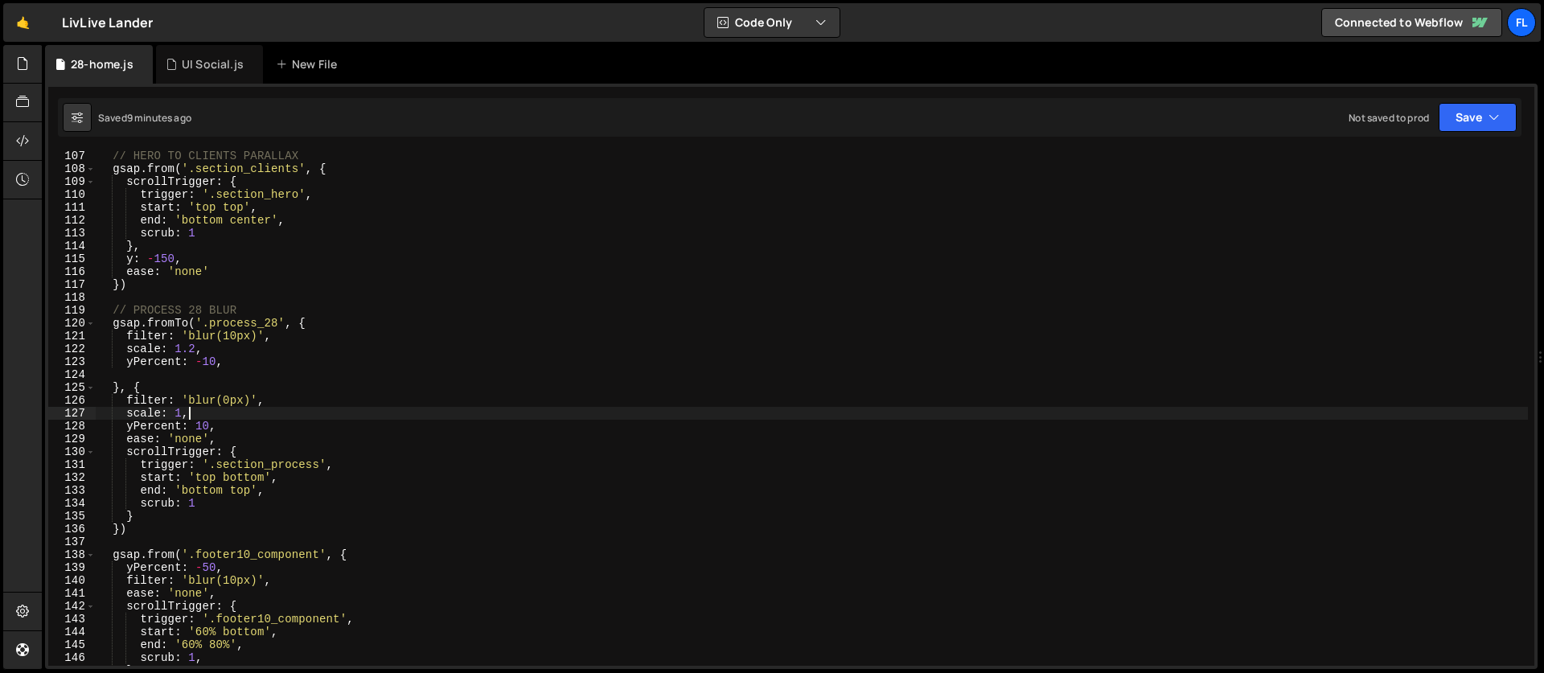
click at [230, 338] on div "// HERO TO CLIENTS PARALLAX gsap . from ( '.section_clients' , { scrollTrigger …" at bounding box center [812, 420] width 1432 height 540
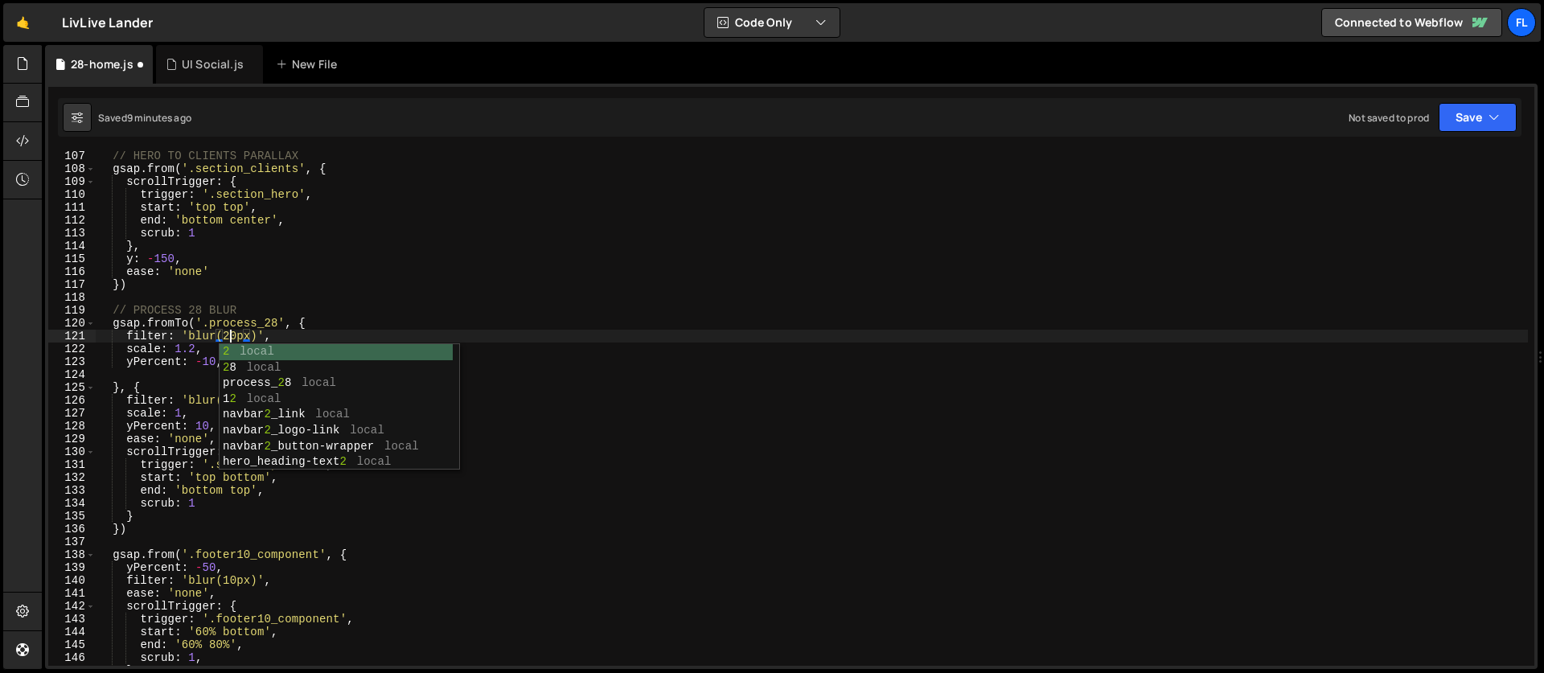
scroll to position [0, 9]
click at [137, 350] on div "// HERO TO CLIENTS PARALLAX gsap . from ( '.section_clients' , { scrollTrigger …" at bounding box center [812, 420] width 1432 height 540
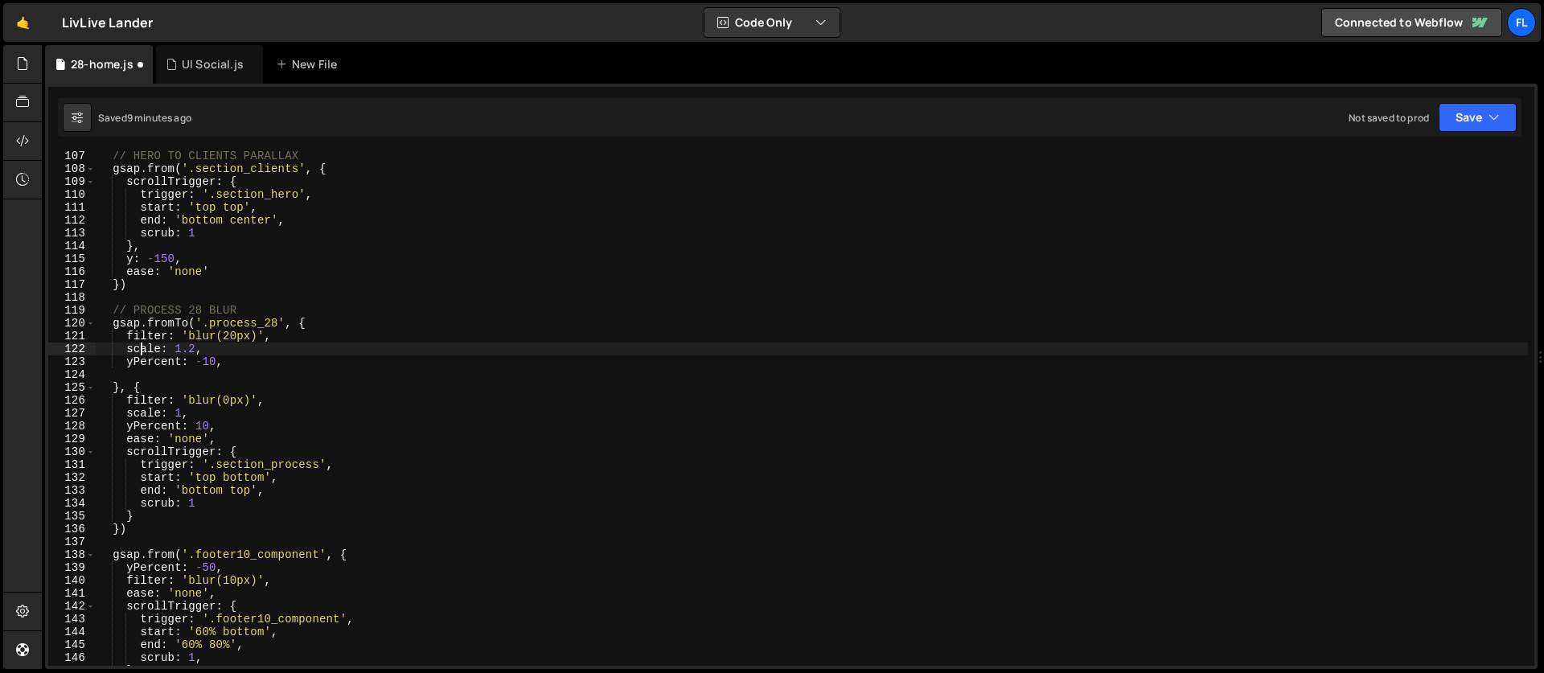
scroll to position [0, 6]
click at [195, 346] on div "// HERO TO CLIENTS PARALLAX gsap . from ( '.section_clients' , { scrollTrigger …" at bounding box center [812, 420] width 1432 height 540
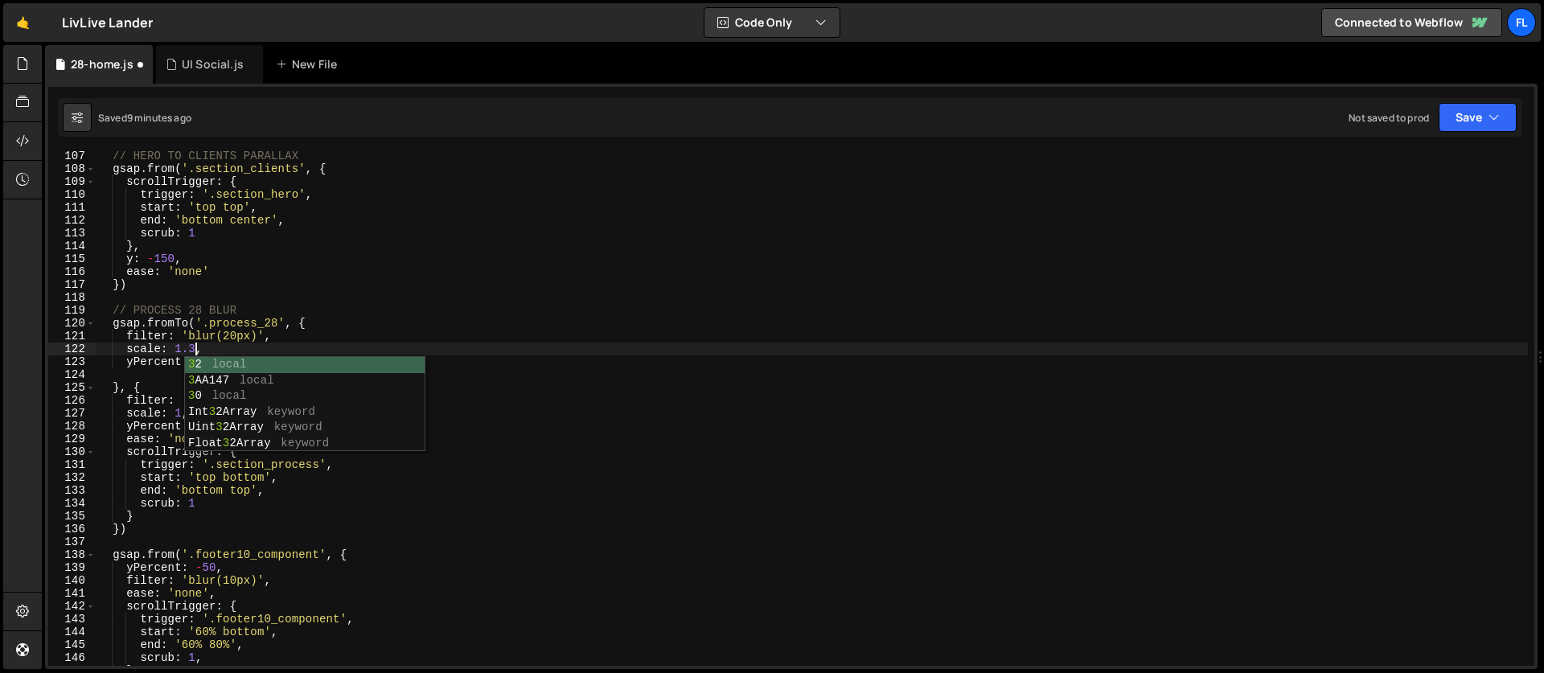
click at [150, 357] on div "// HERO TO CLIENTS PARALLAX gsap . from ( '.section_clients' , { scrollTrigger …" at bounding box center [812, 420] width 1432 height 540
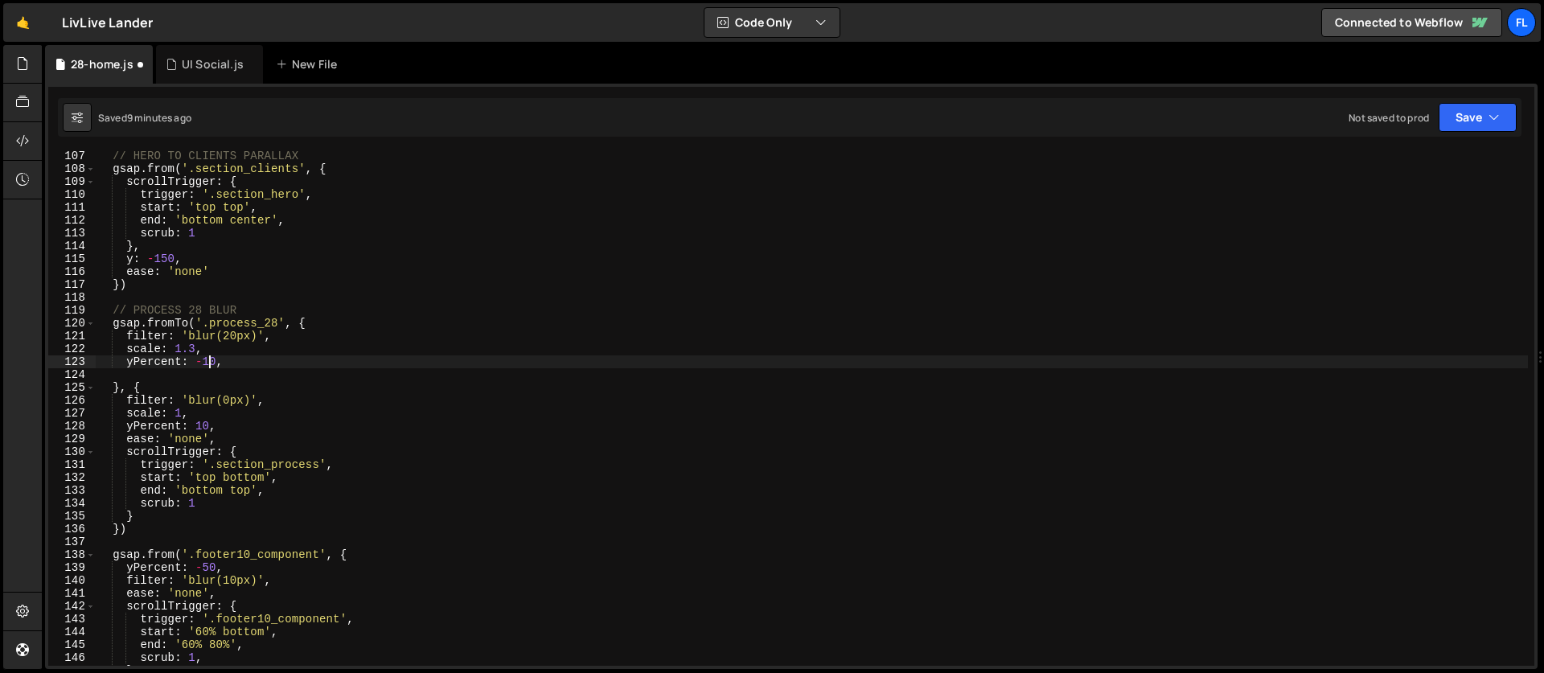
drag, startPoint x: 210, startPoint y: 364, endPoint x: 210, endPoint y: 383, distance: 18.5
click at [210, 364] on div "// HERO TO CLIENTS PARALLAX gsap . from ( '.section_clients' , { scrollTrigger …" at bounding box center [812, 420] width 1432 height 540
click at [207, 445] on div "// HERO TO CLIENTS PARALLAX gsap . from ( '.section_clients' , { scrollTrigger …" at bounding box center [812, 420] width 1432 height 540
click at [204, 423] on div "// HERO TO CLIENTS PARALLAX gsap . from ( '.section_clients' , { scrollTrigger …" at bounding box center [812, 420] width 1432 height 540
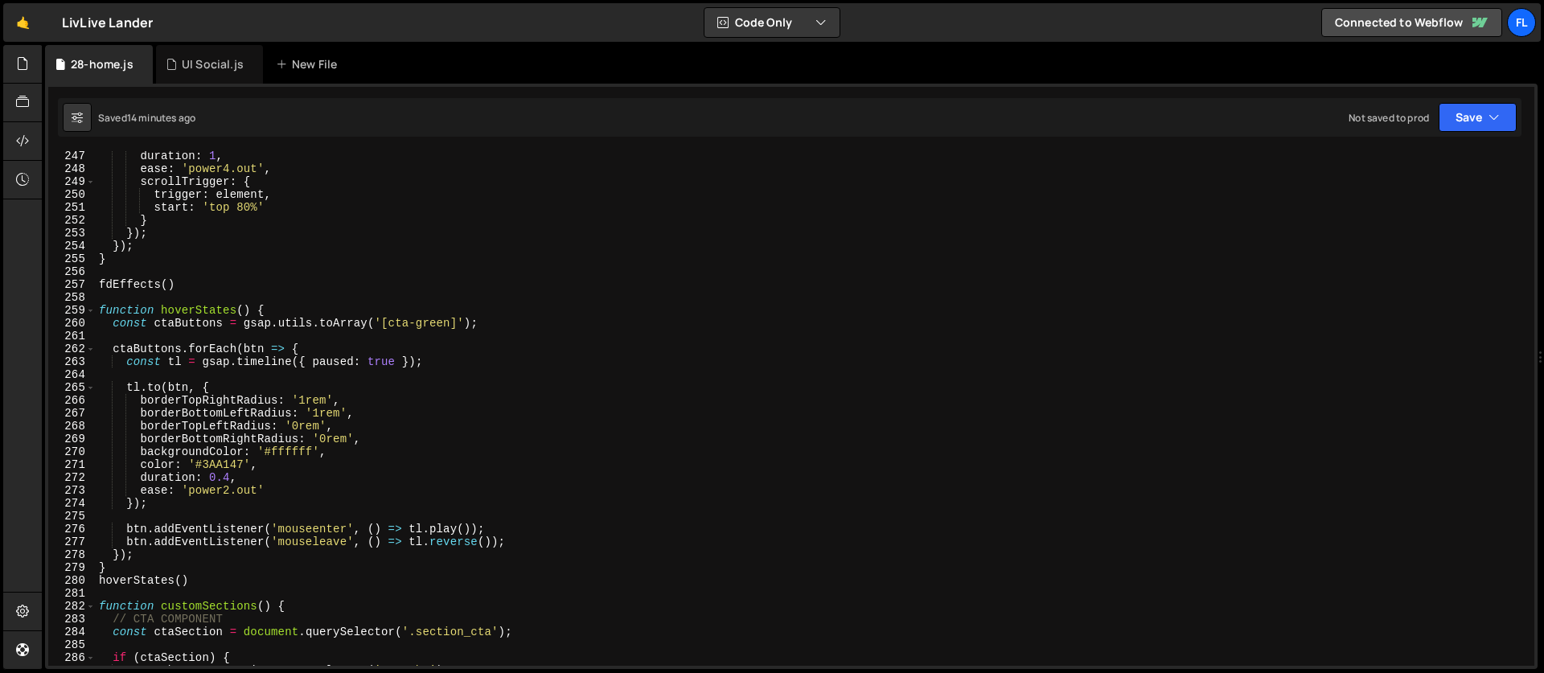
scroll to position [3347, 0]
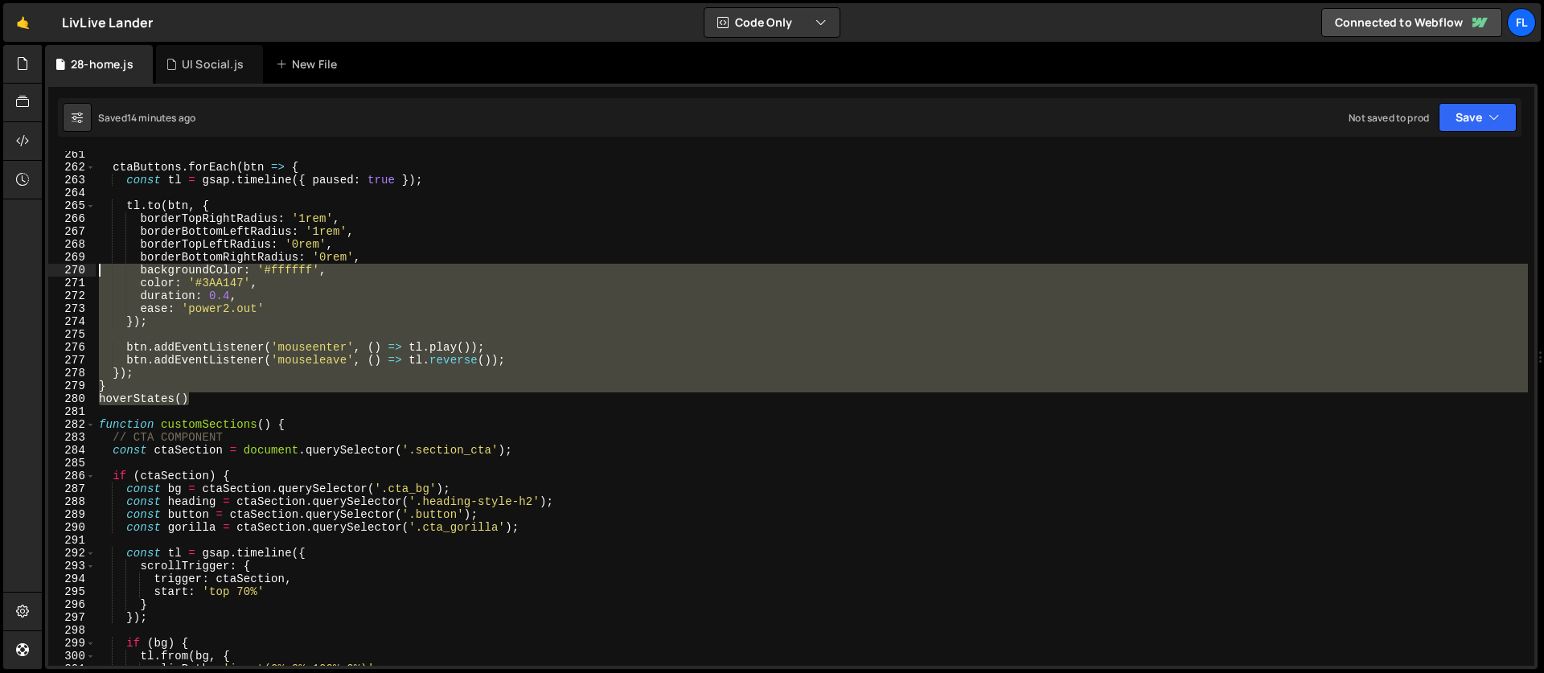
drag, startPoint x: 203, startPoint y: 403, endPoint x: 82, endPoint y: 262, distance: 185.3
click at [82, 261] on div "yPercent: 20, 261 262 263 264 265 266 267 268 269 270 271 272 273 274 275 276 2…" at bounding box center [791, 408] width 1486 height 515
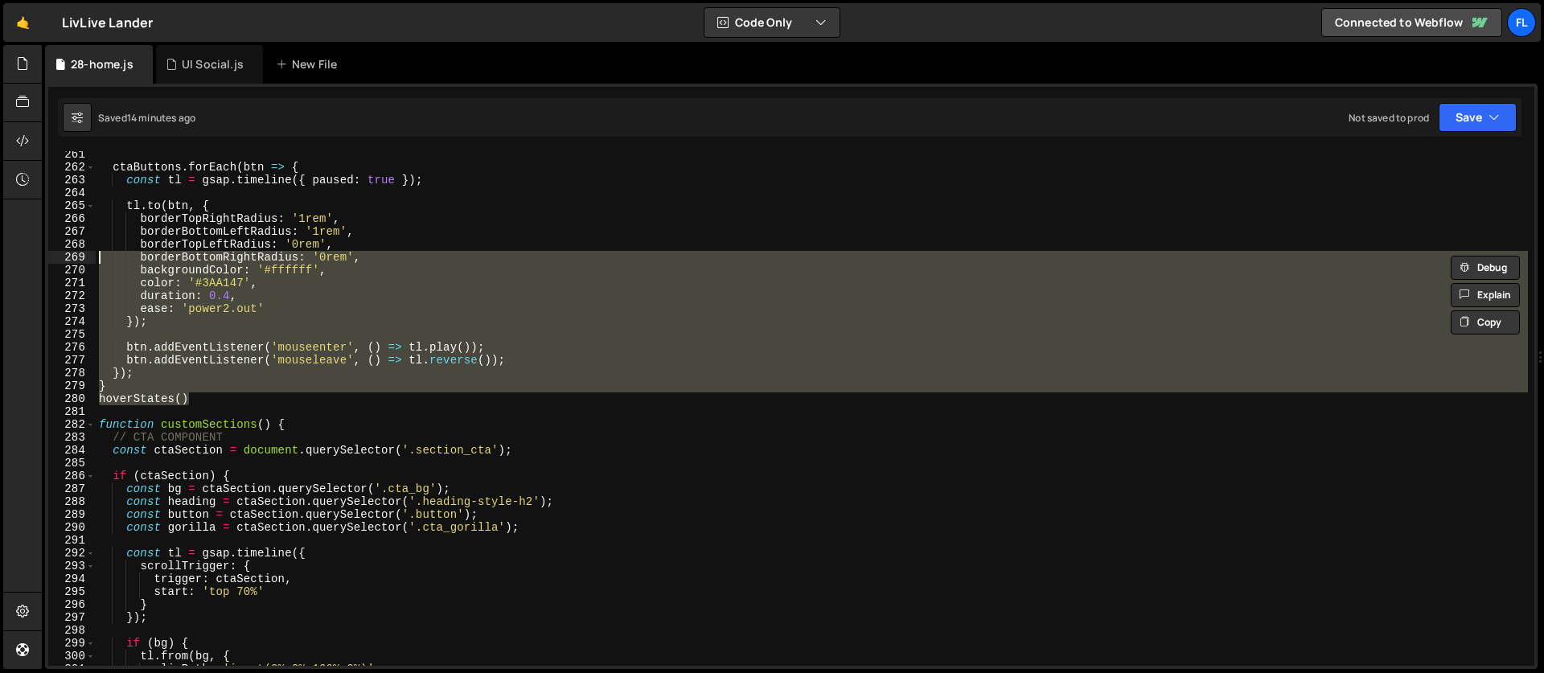
scroll to position [3261, 0]
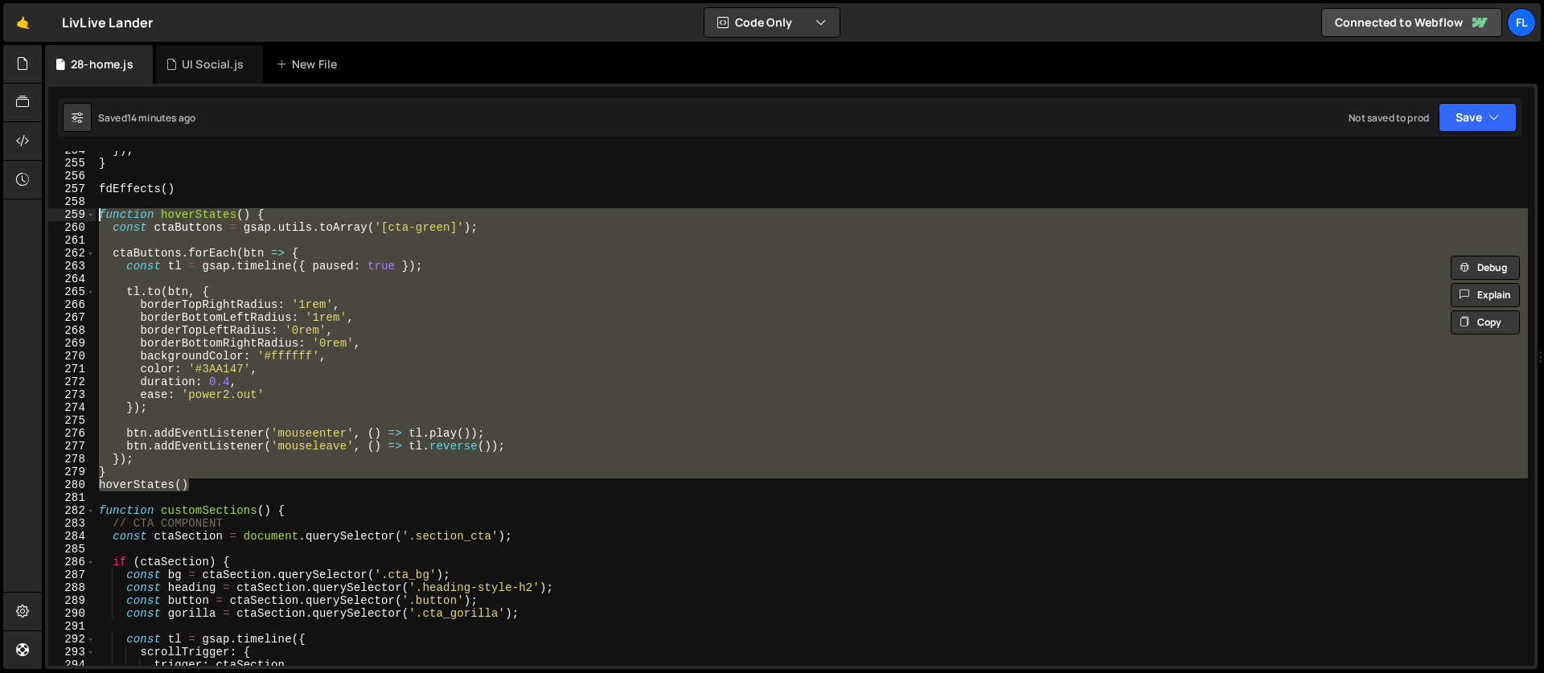
click at [99, 211] on div "}) ; } fdEffects ( ) function hoverStates ( ) { const ctaButtons = gsap . utils…" at bounding box center [812, 414] width 1432 height 540
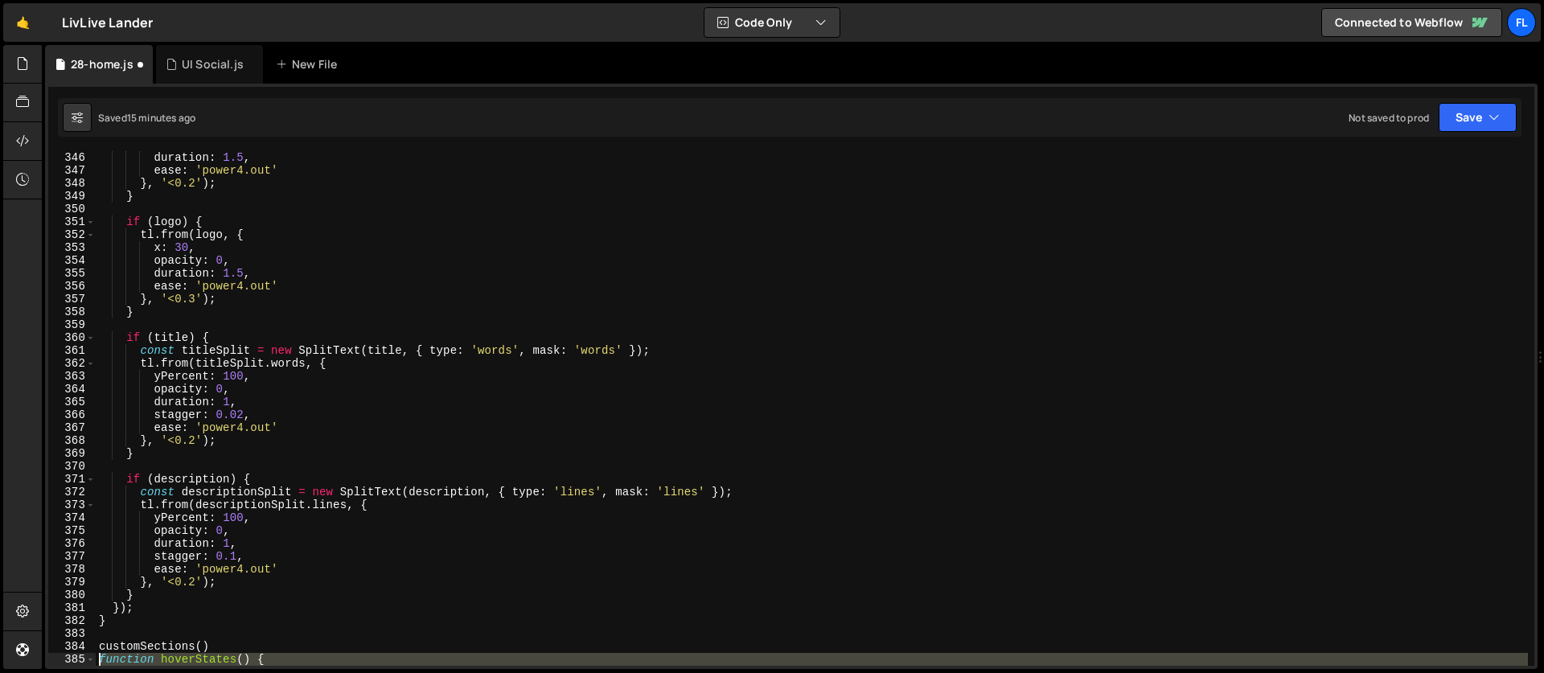
scroll to position [4450, 0]
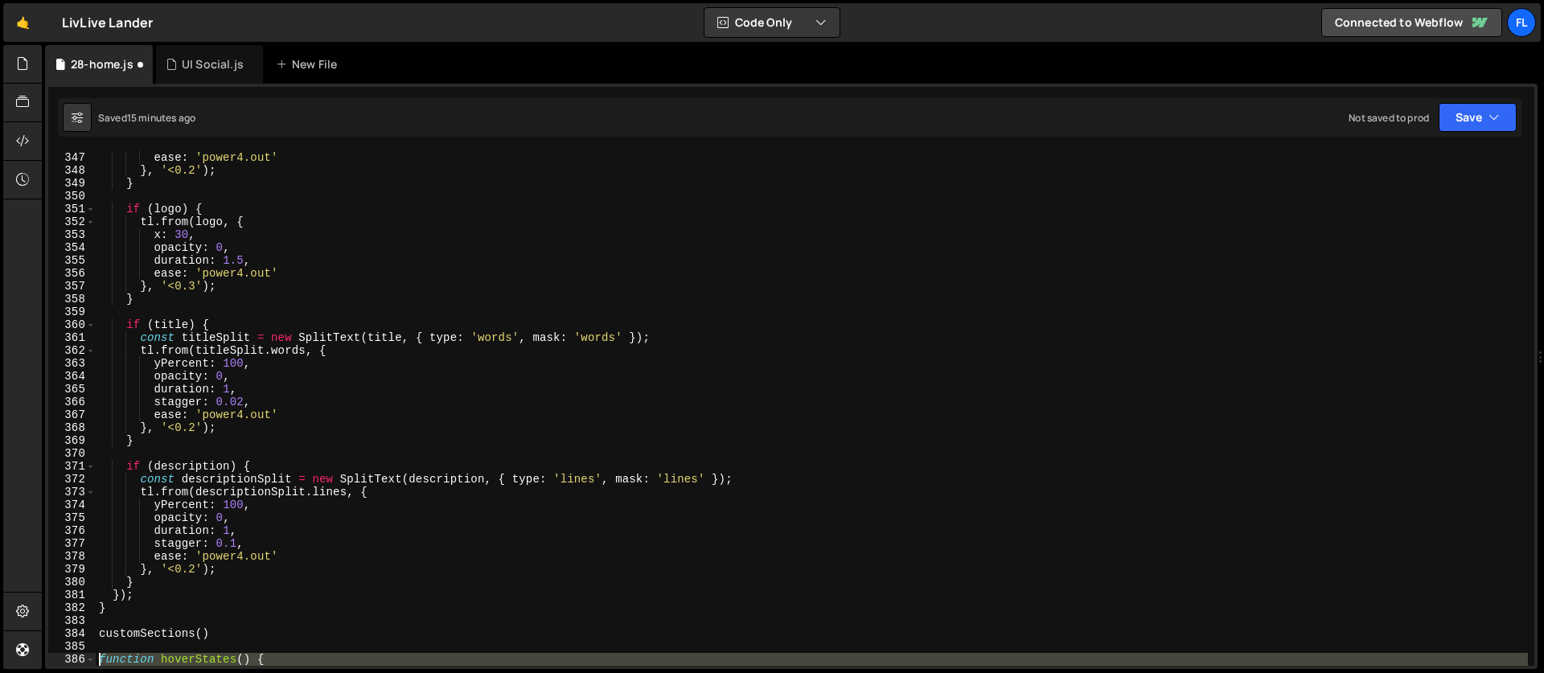
click at [193, 594] on div "ease : 'power4.out' } , '<0.2' ) ; } if ( logo ) { tl . from ( logo , { x : 30 …" at bounding box center [812, 421] width 1432 height 540
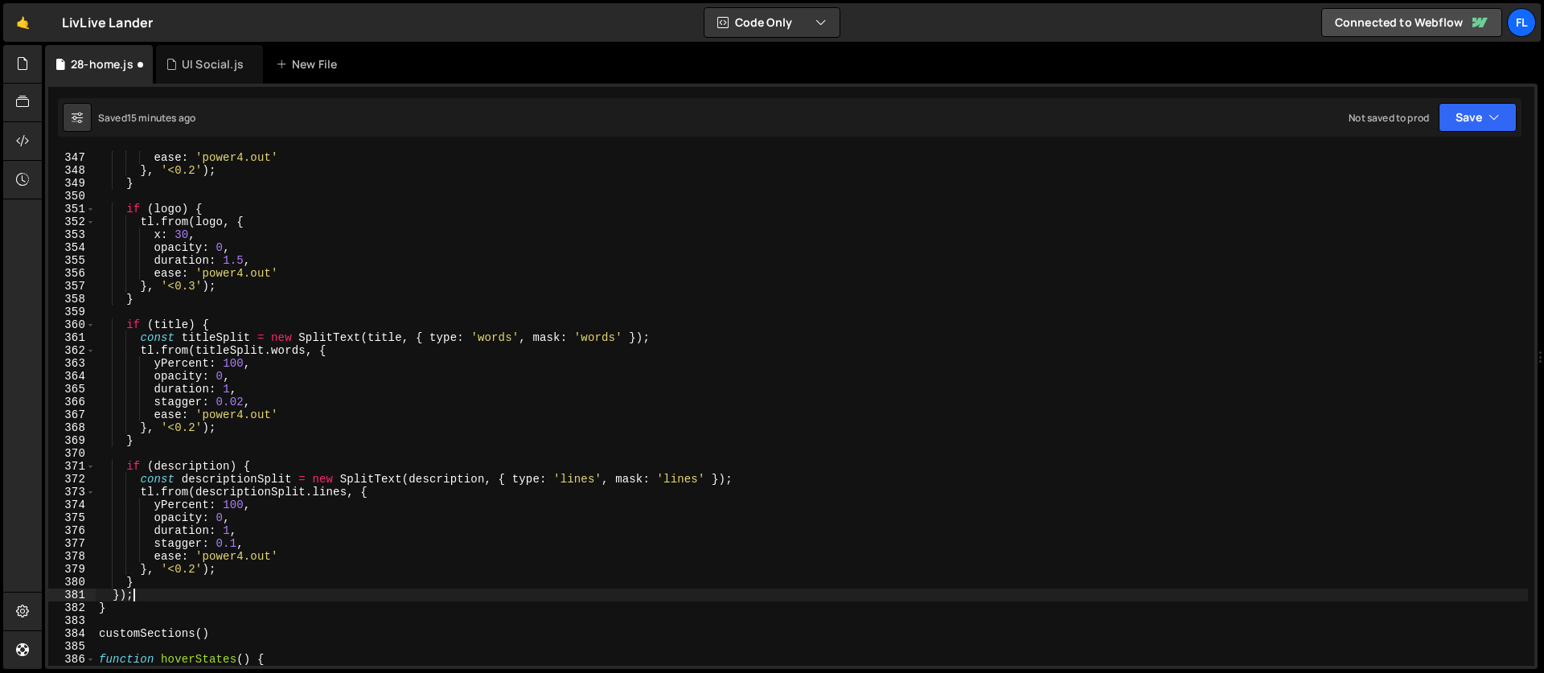
click at [154, 599] on div "ease : 'power4.out' } , '<0.2' ) ; } if ( logo ) { tl . from ( logo , { x : 30 …" at bounding box center [812, 421] width 1432 height 540
click at [141, 608] on div "ease : 'power4.out' } , '<0.2' ) ; } if ( logo ) { tl . from ( logo , { x : 30 …" at bounding box center [812, 421] width 1432 height 540
type textarea "}"
click at [138, 603] on div "ease : 'power4.out' } , '<0.2' ) ; } if ( logo ) { tl . from ( logo , { x : 30 …" at bounding box center [812, 421] width 1432 height 540
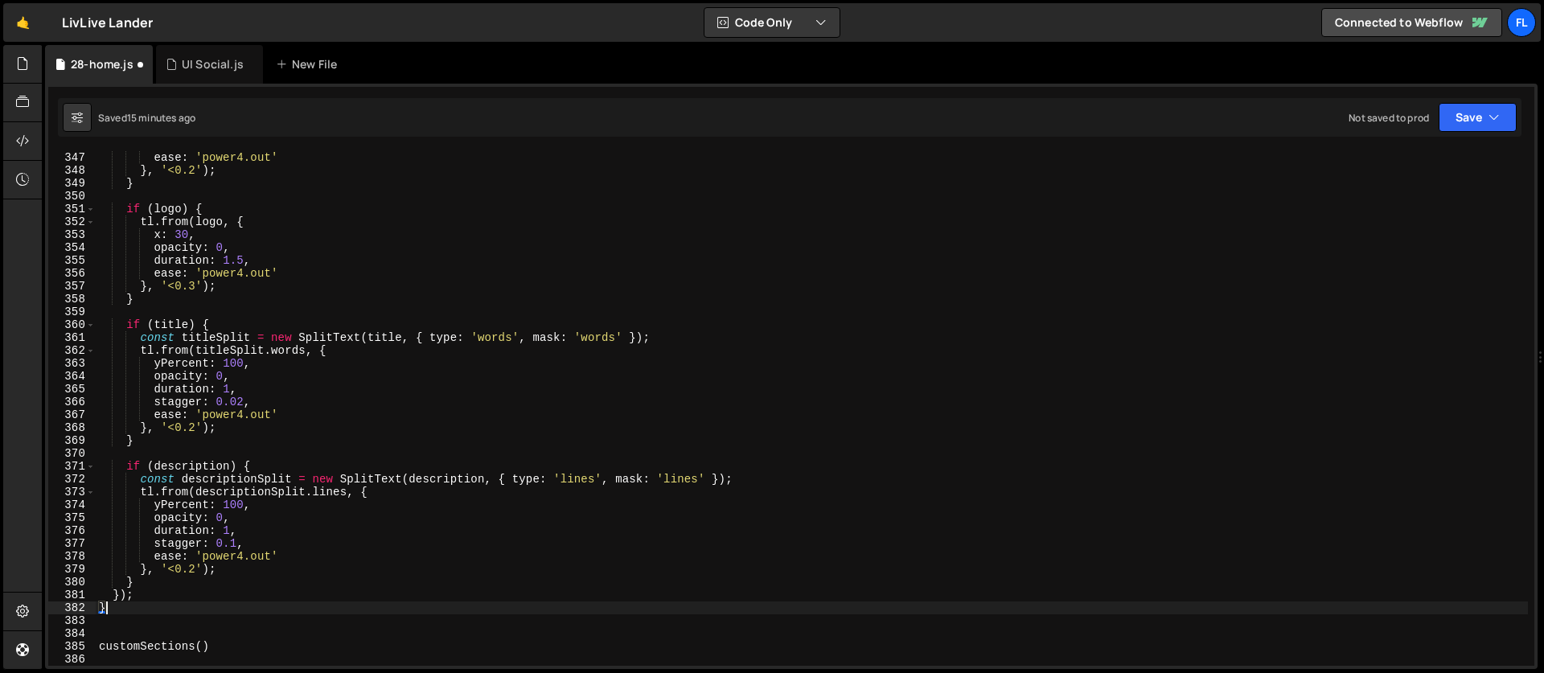
click at [158, 590] on div "ease : 'power4.out' } , '<0.2' ) ; } if ( logo ) { tl . from ( logo , { x : 30 …" at bounding box center [812, 421] width 1432 height 540
type textarea "});"
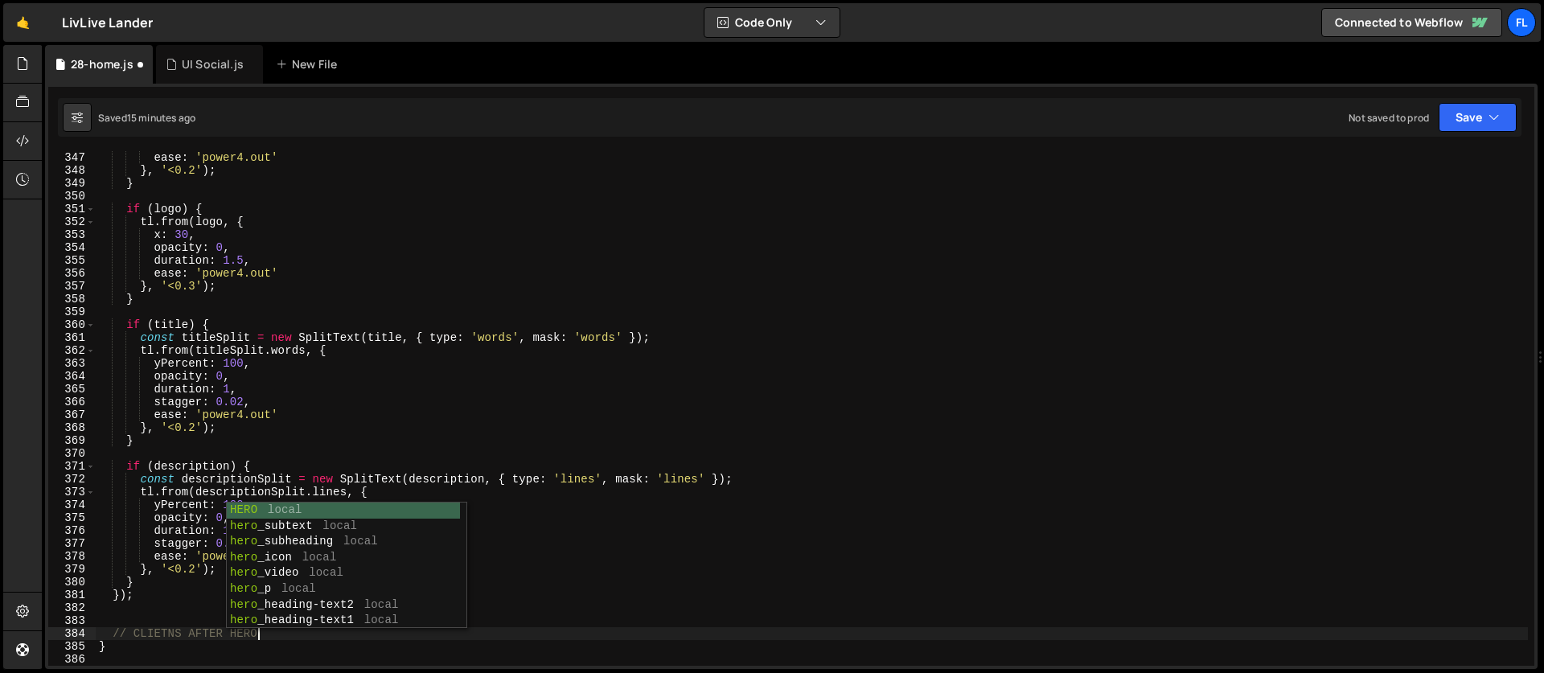
scroll to position [0, 10]
type textarea "// CLIETNS AFTER HERO"
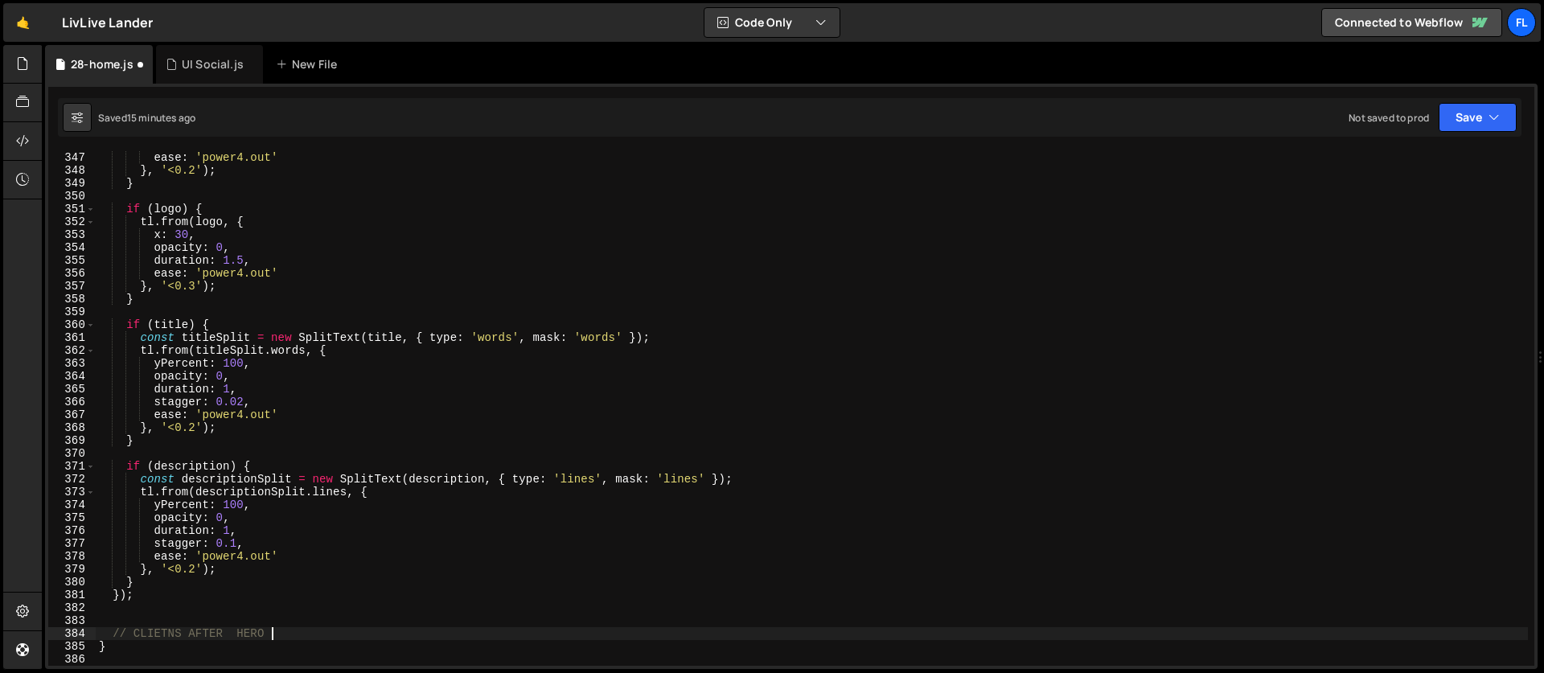
scroll to position [0, 0]
paste textarea "});"
type textarea "});"
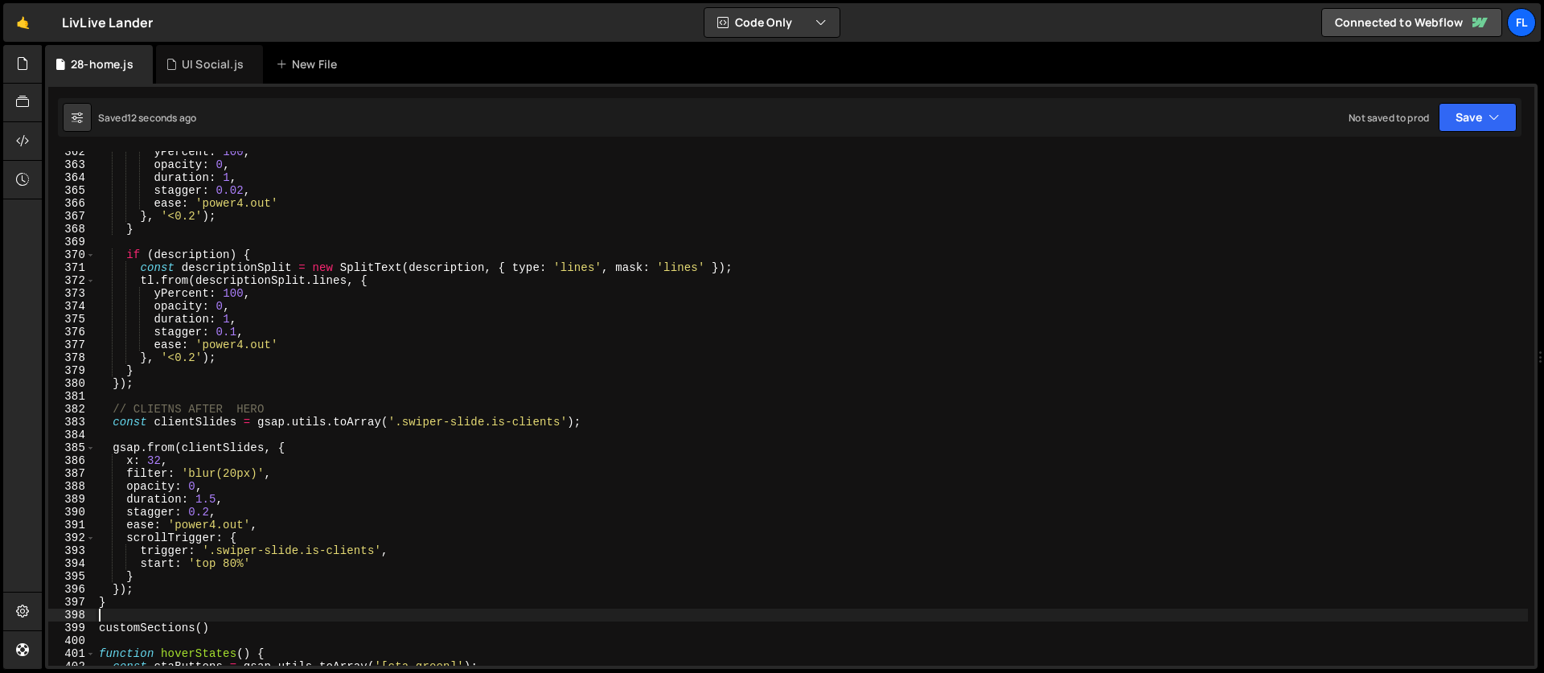
scroll to position [4649, 0]
click at [229, 562] on div "yPercent : 100 , opacity : 0 , duration : 1 , stagger : 0.02 , ease : 'power4.o…" at bounding box center [812, 416] width 1432 height 540
click at [191, 501] on div "yPercent : 100 , opacity : 0 , duration : 1 , stagger : 0.02 , ease : 'power4.o…" at bounding box center [812, 416] width 1432 height 540
click at [186, 463] on div "yPercent : 100 , opacity : 0 , duration : 1 , stagger : 0.02 , ease : 'power4.o…" at bounding box center [812, 416] width 1432 height 540
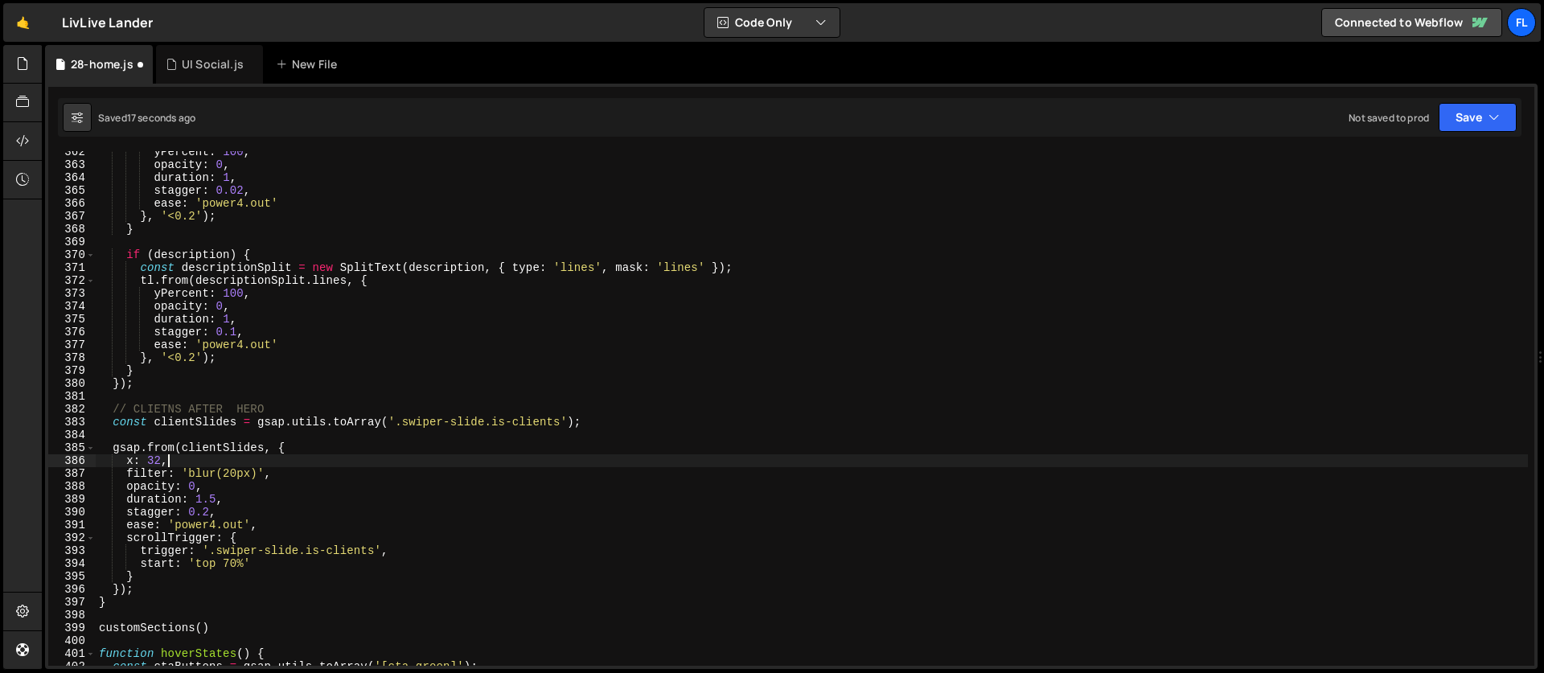
scroll to position [0, 4]
type textarea "x: 32,"
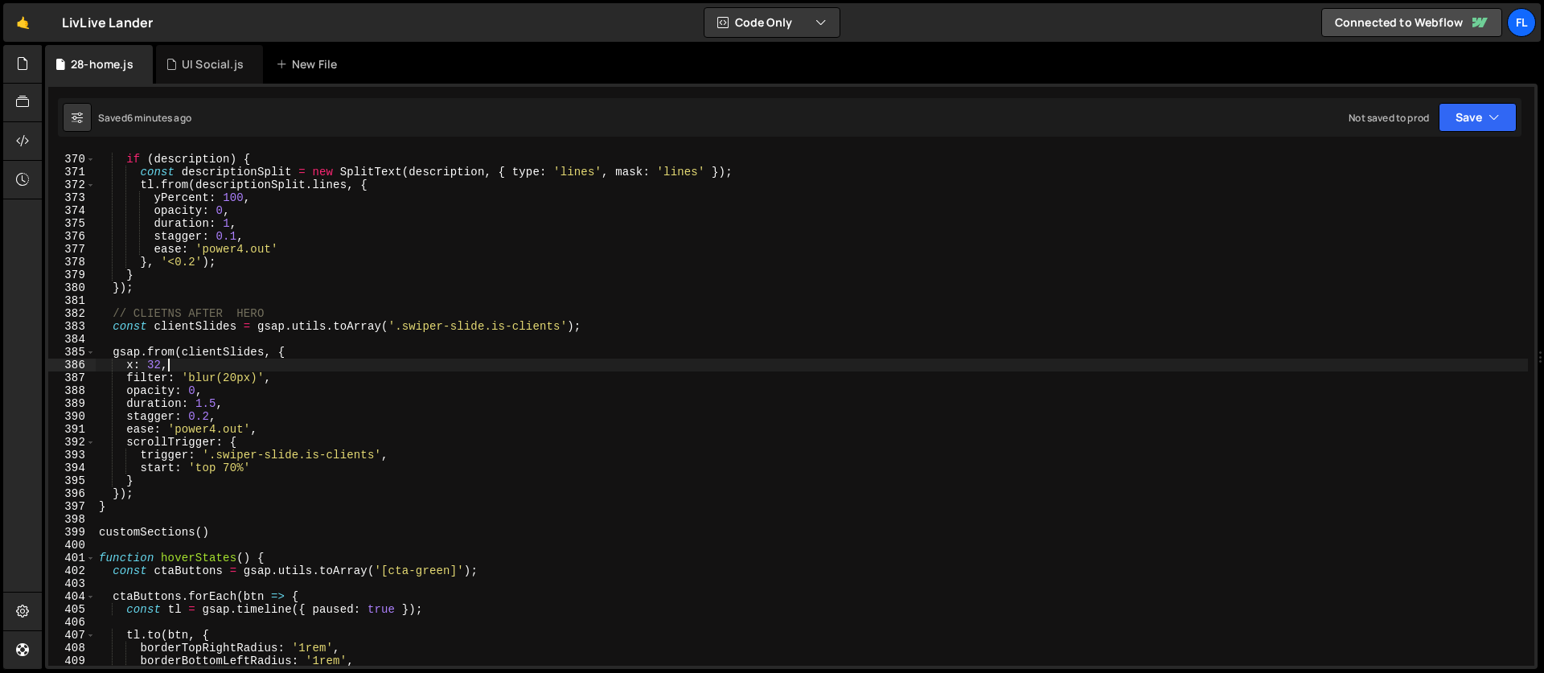
scroll to position [5177, 0]
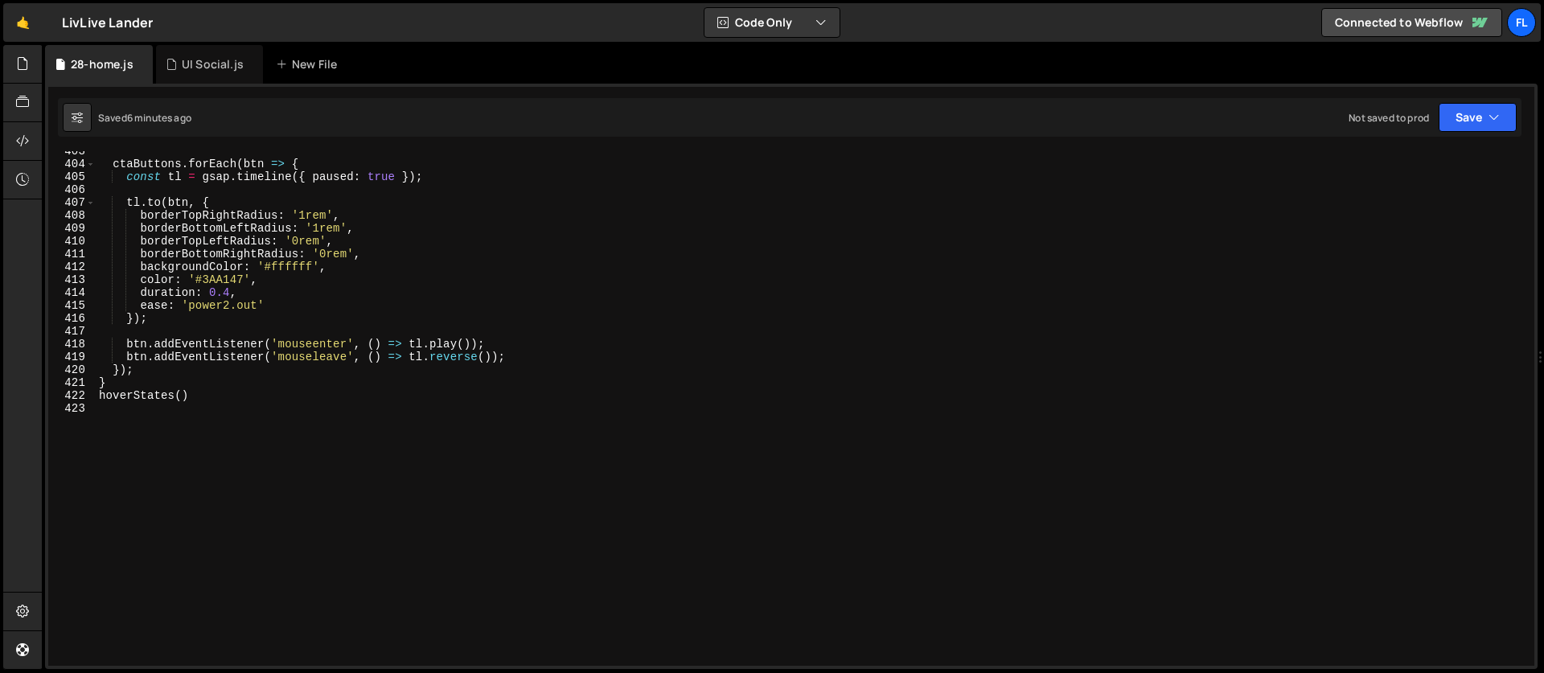
click at [475, 423] on div "ctaButtons . forEach ( btn => { const tl = gsap . timeline ({ paused : true }) …" at bounding box center [812, 415] width 1432 height 540
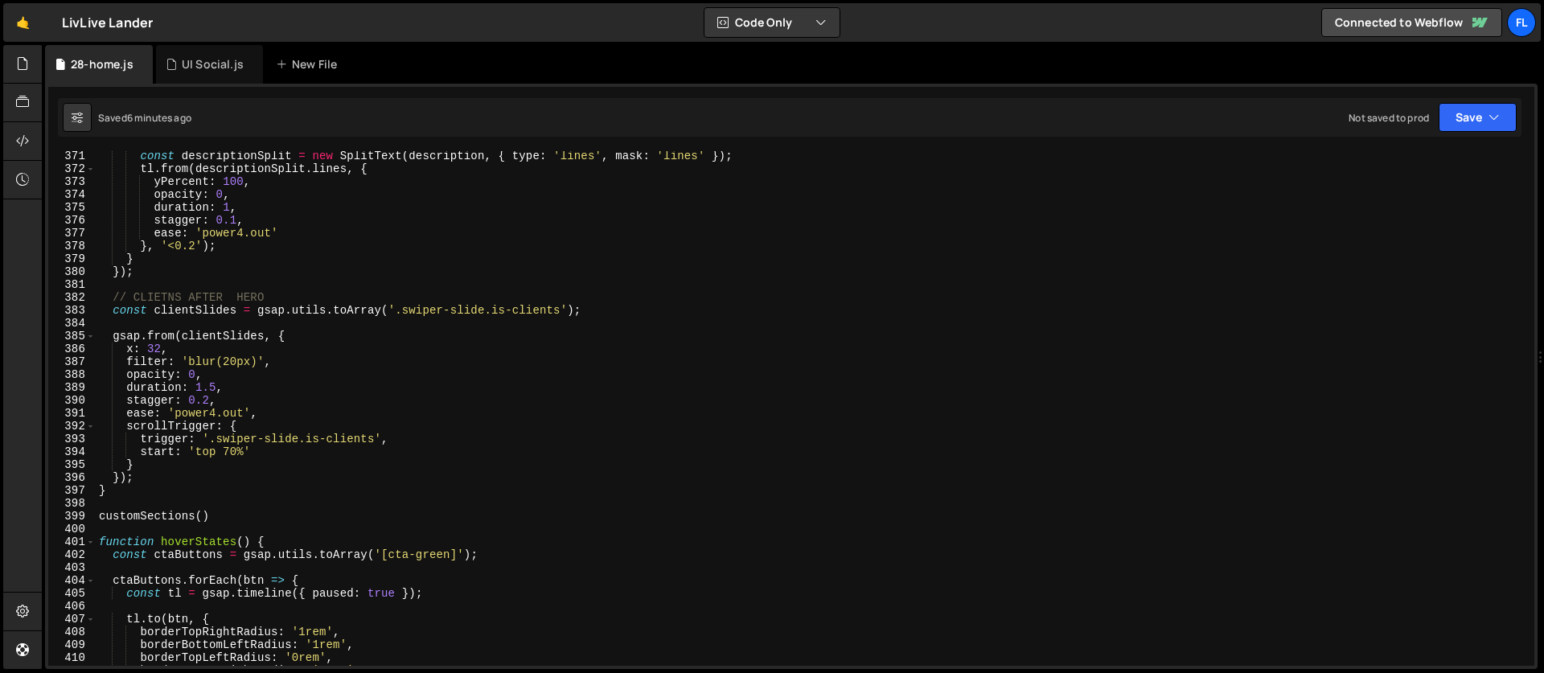
scroll to position [4682, 0]
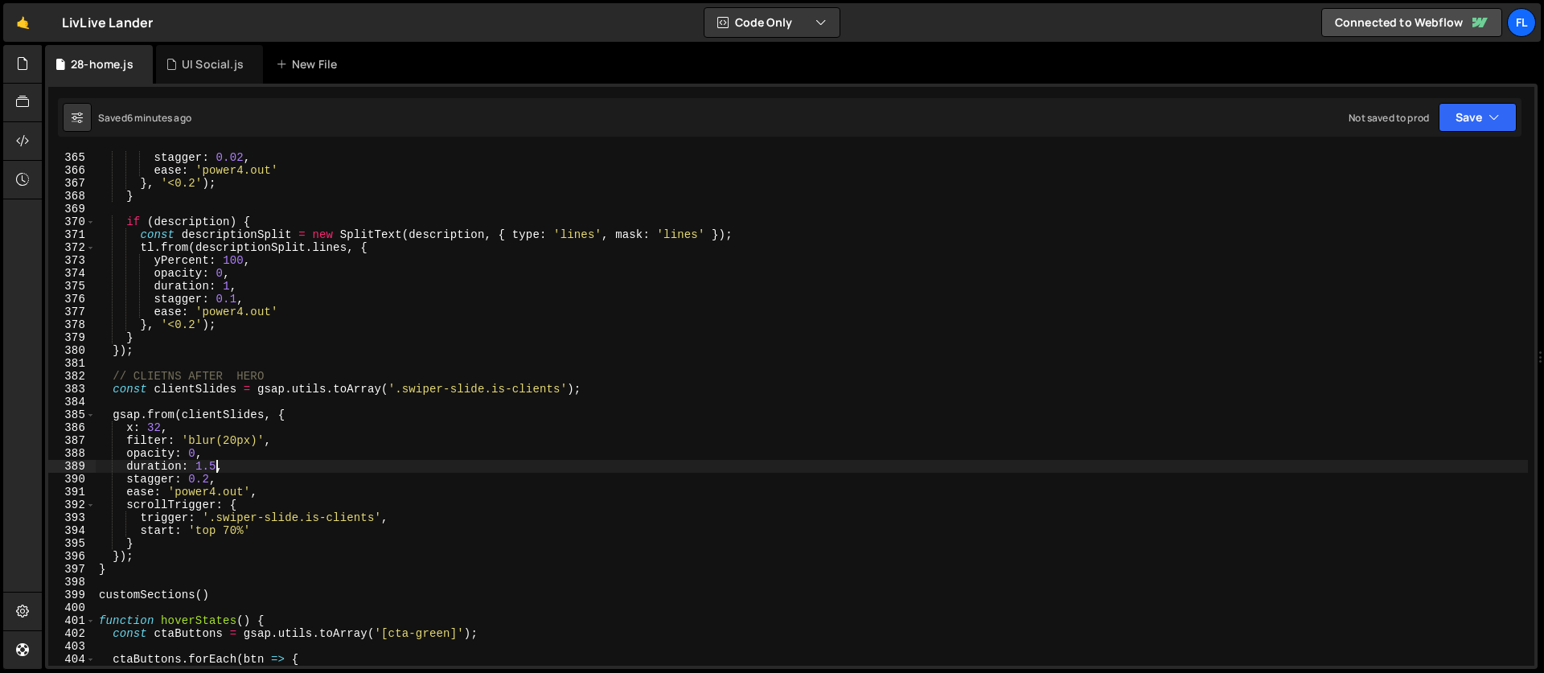
click at [212, 464] on div "duration : 1 , stagger : 0.02 , ease : 'power4.out' } , '<0.2' ) ; } if ( descr…" at bounding box center [812, 408] width 1432 height 540
click at [228, 532] on div "duration : 1 , stagger : 0.02 , ease : 'power4.out' } , '<0.2' ) ; } if ( descr…" at bounding box center [812, 408] width 1432 height 540
click at [277, 376] on div "duration : 1 , stagger : 0.02 , ease : 'power4.out' } , '<0.2' ) ; } if ( descr…" at bounding box center [812, 408] width 1432 height 540
click at [582, 394] on div "duration : 1 , stagger : 0.02 , ease : 'power4.out' } , '<0.2' ) ; } if ( descr…" at bounding box center [812, 408] width 1432 height 540
click at [330, 418] on div "duration : 1 , stagger : 0.02 , ease : 'power4.out' } , '<0.2' ) ; } if ( descr…" at bounding box center [812, 408] width 1432 height 540
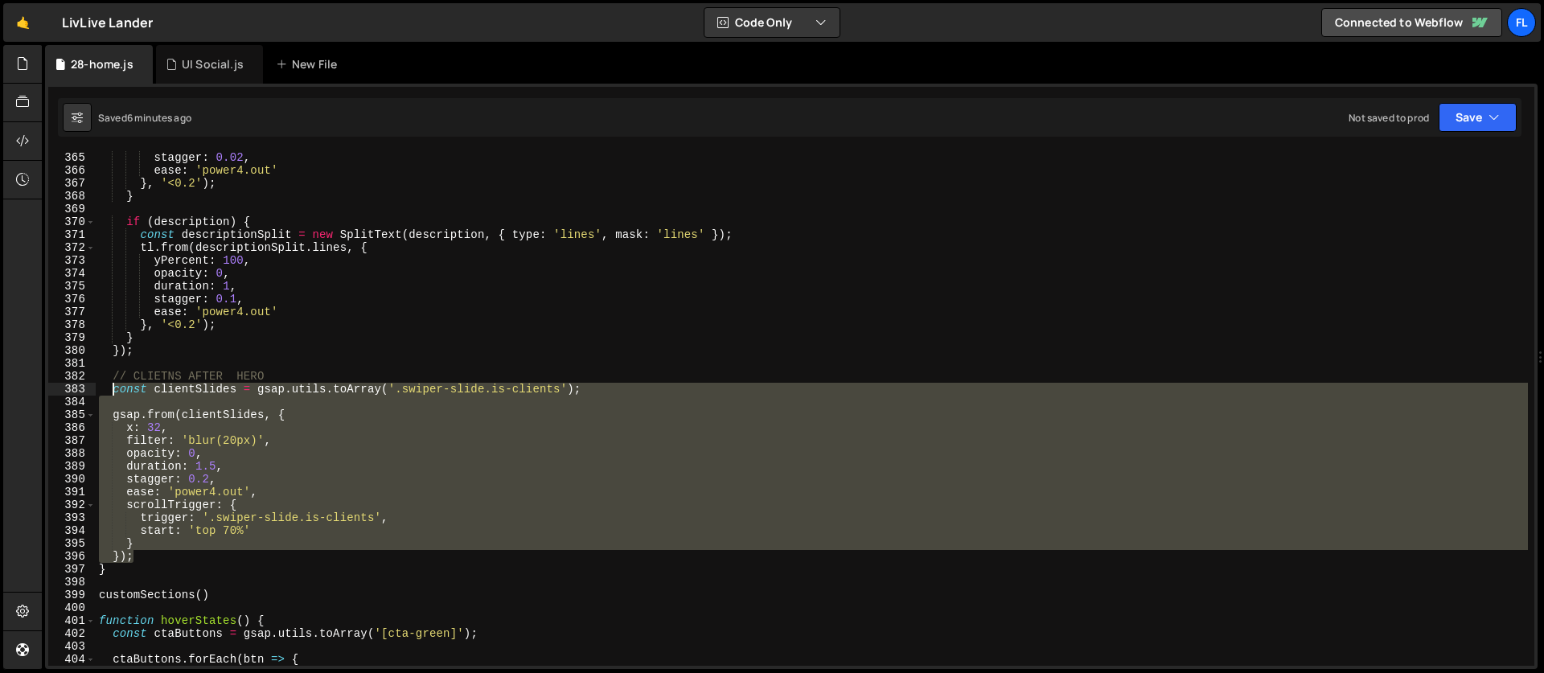
drag, startPoint x: 144, startPoint y: 556, endPoint x: 113, endPoint y: 393, distance: 165.2
click at [113, 393] on div "duration : 1 , stagger : 0.02 , ease : 'power4.out' } , '<0.2' ) ; } if ( descr…" at bounding box center [812, 408] width 1432 height 540
paste textarea "});"
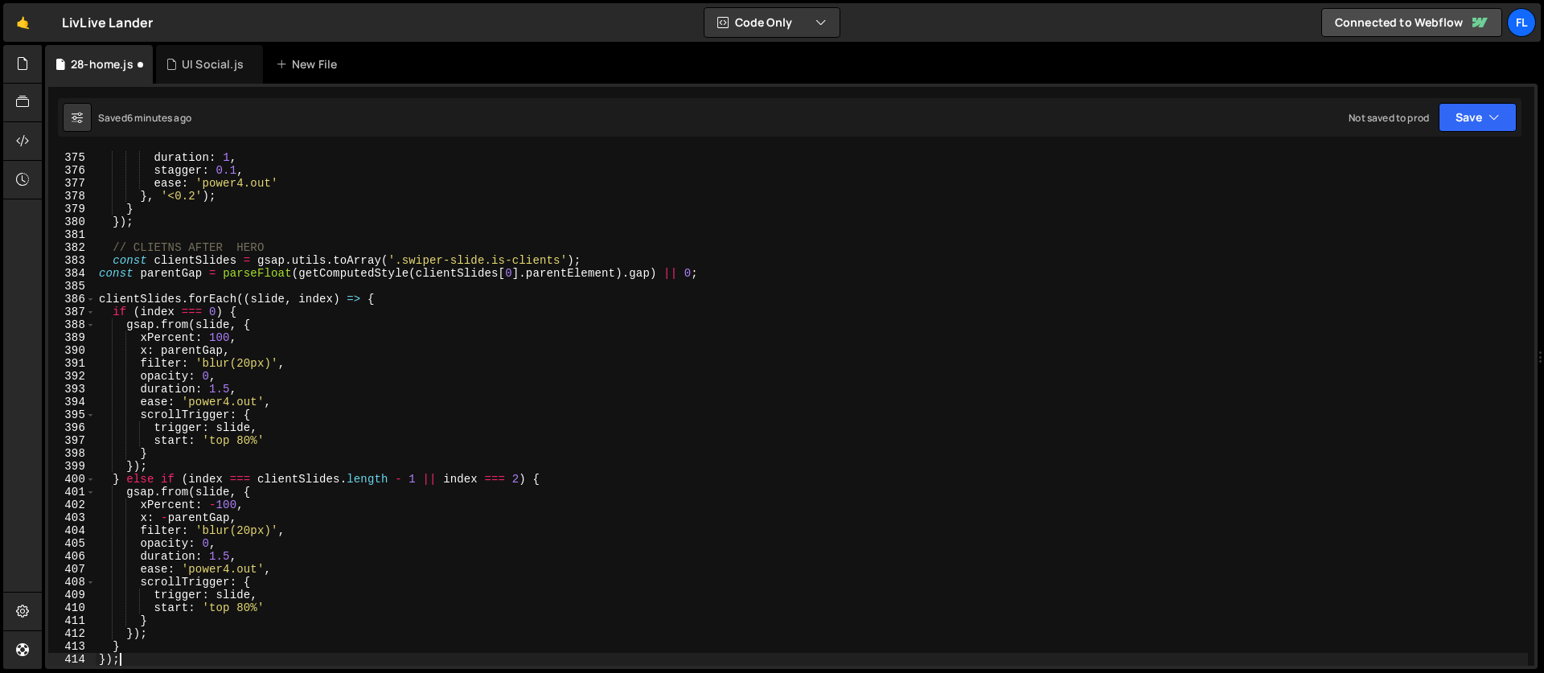
click at [242, 440] on div "duration : 1 , stagger : 0.1 , ease : 'power4.out' } , '<0.2' ) ; } }) ; // CLI…" at bounding box center [812, 421] width 1432 height 540
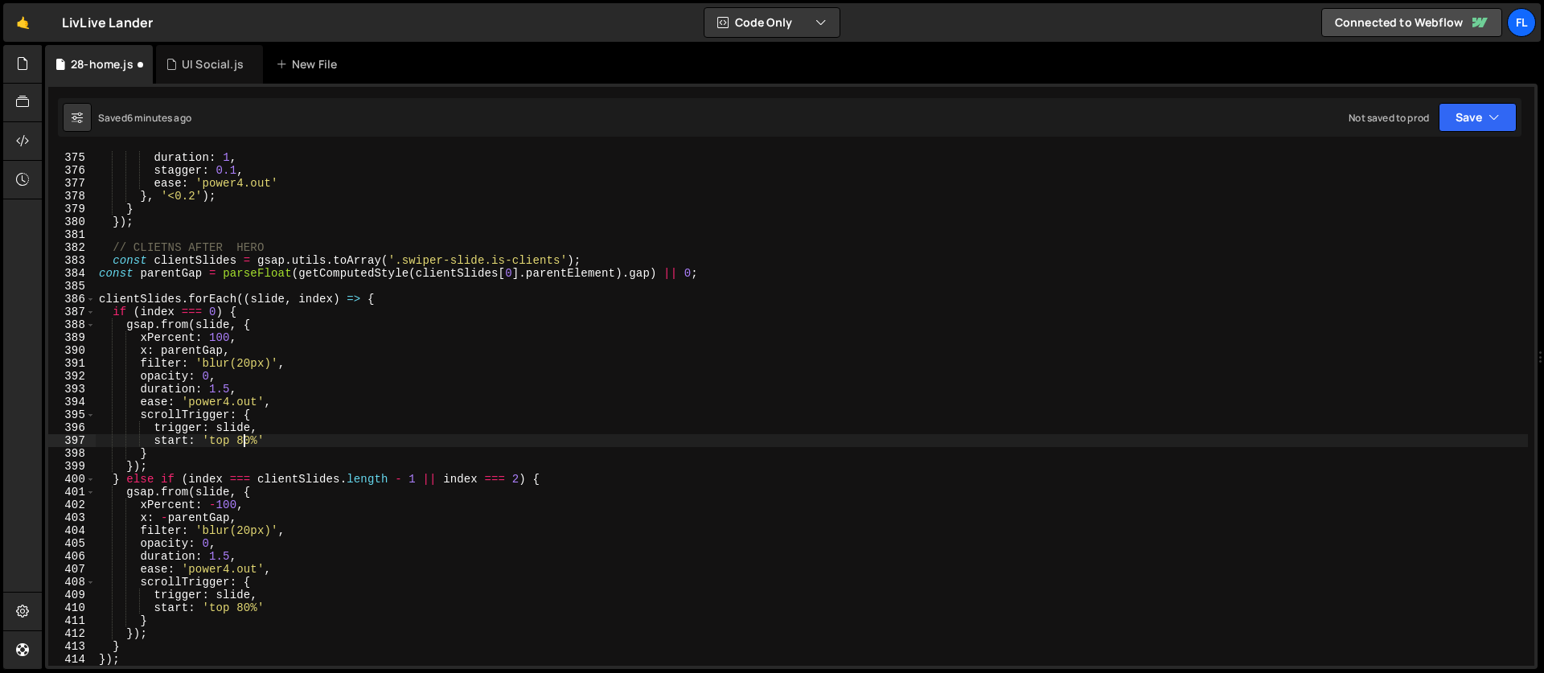
click at [245, 609] on div "duration : 1 , stagger : 0.1 , ease : 'power4.out' } , '<0.2' ) ; } }) ; // CLI…" at bounding box center [812, 421] width 1432 height 540
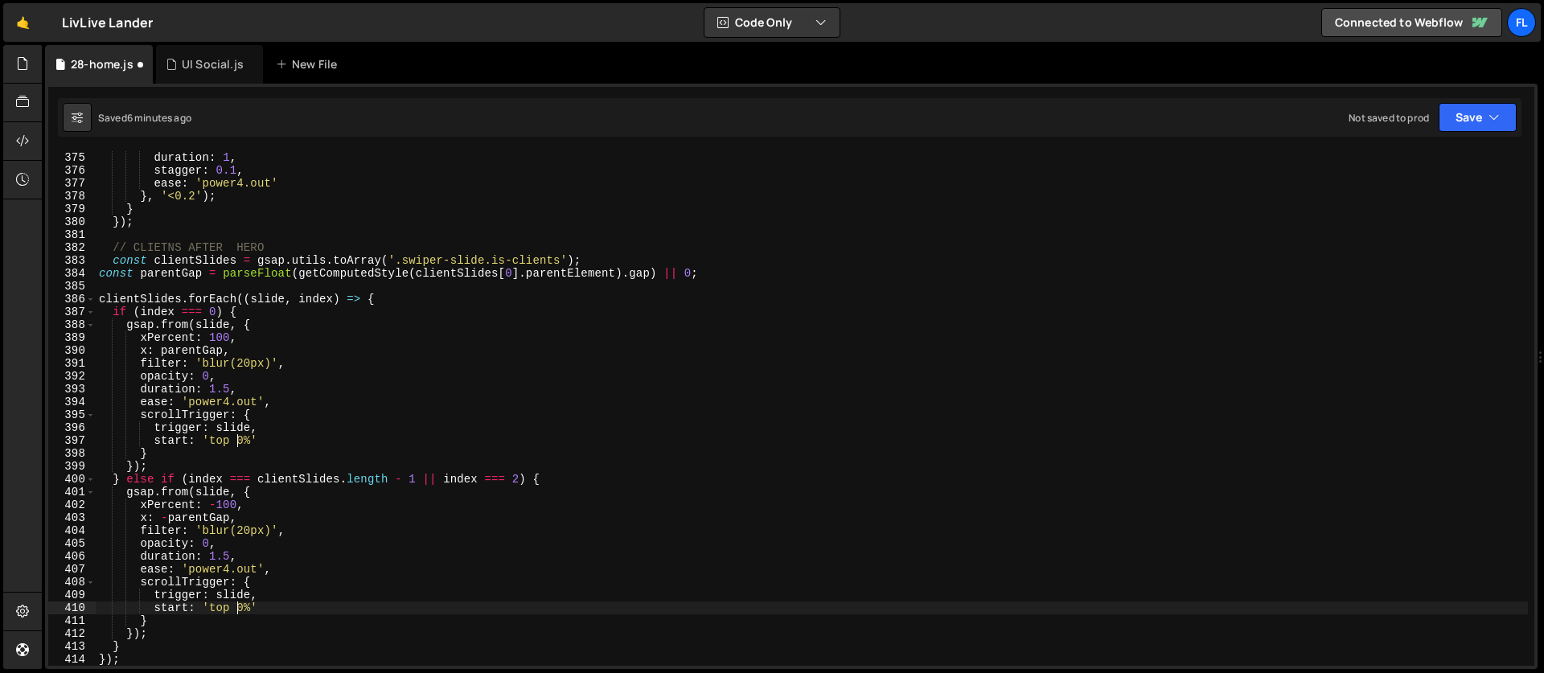
scroll to position [0, 10]
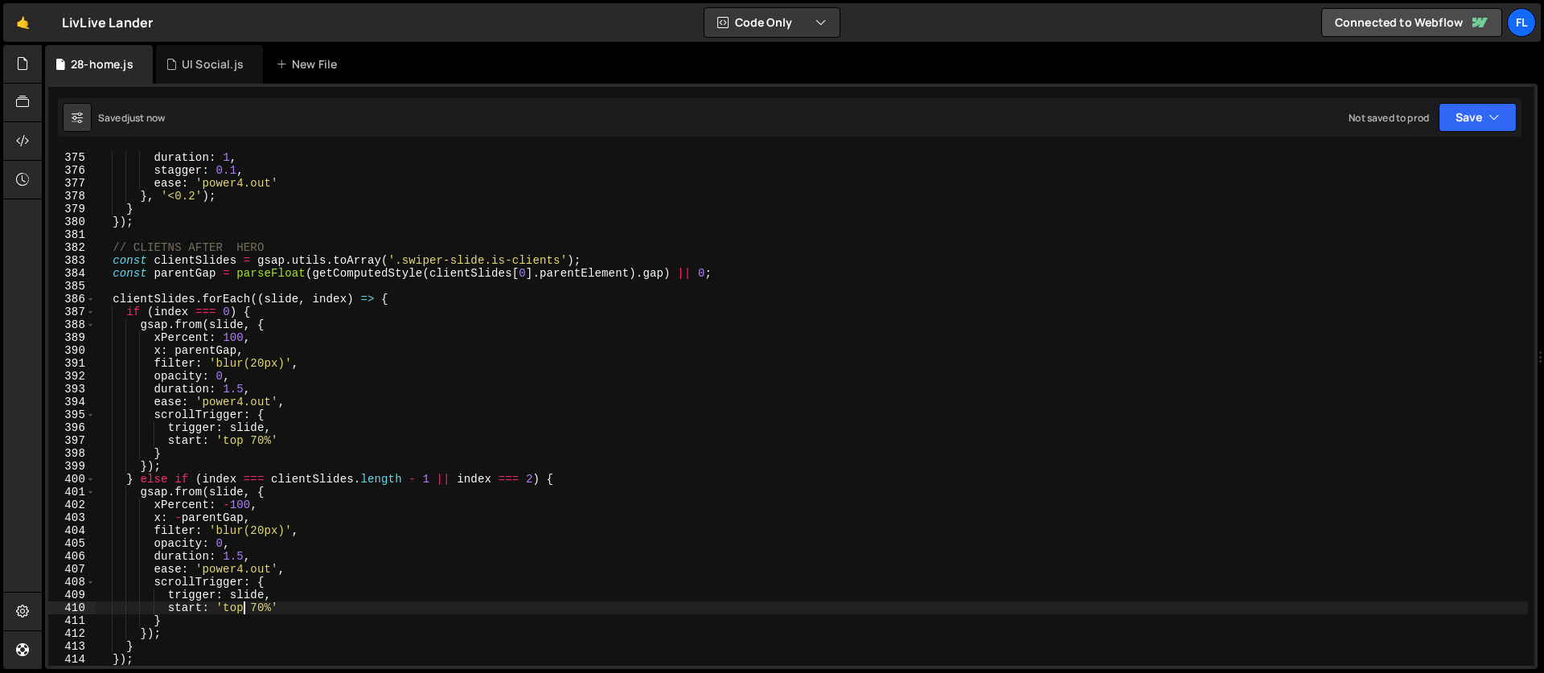
click at [325, 434] on div "duration : 1 , stagger : 0.1 , ease : 'power4.out' } , '<0.2' ) ; } }) ; // CLI…" at bounding box center [812, 421] width 1432 height 540
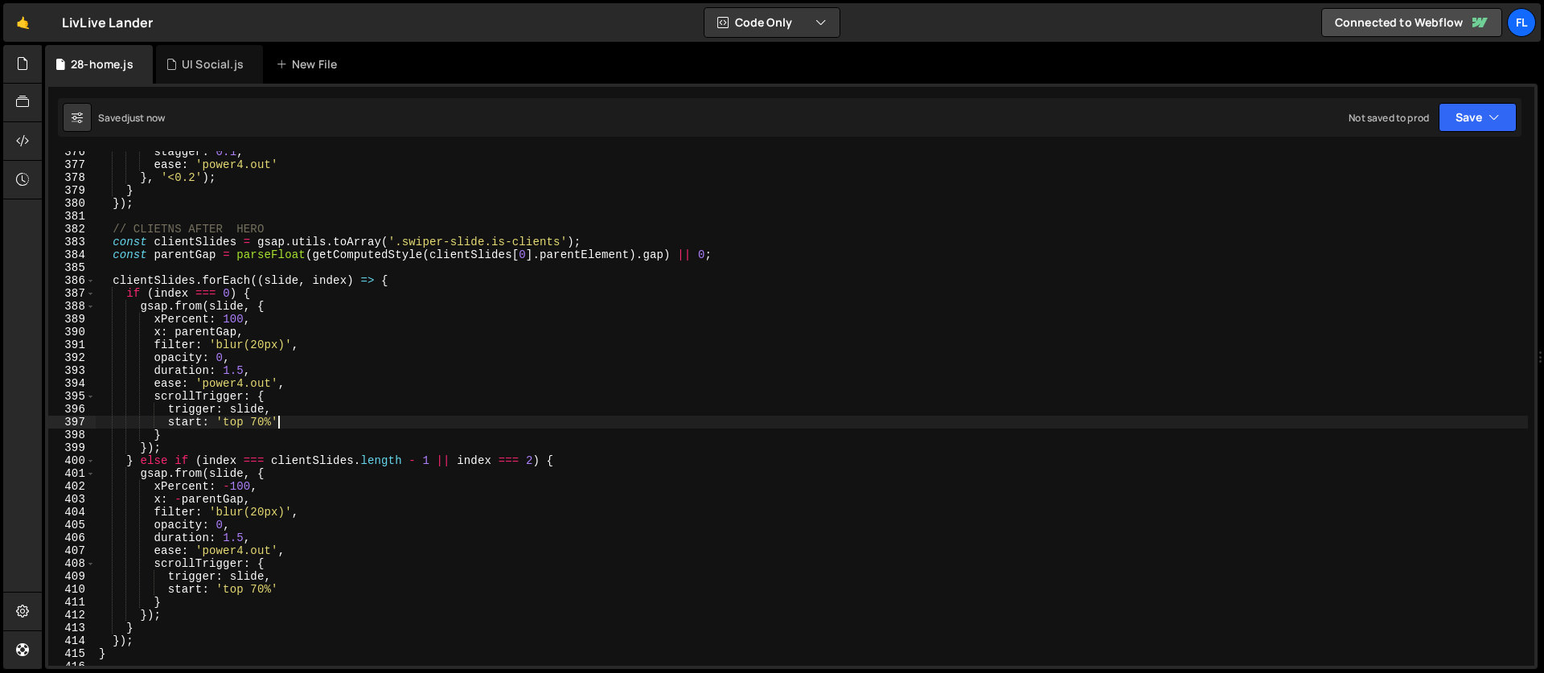
scroll to position [4881, 0]
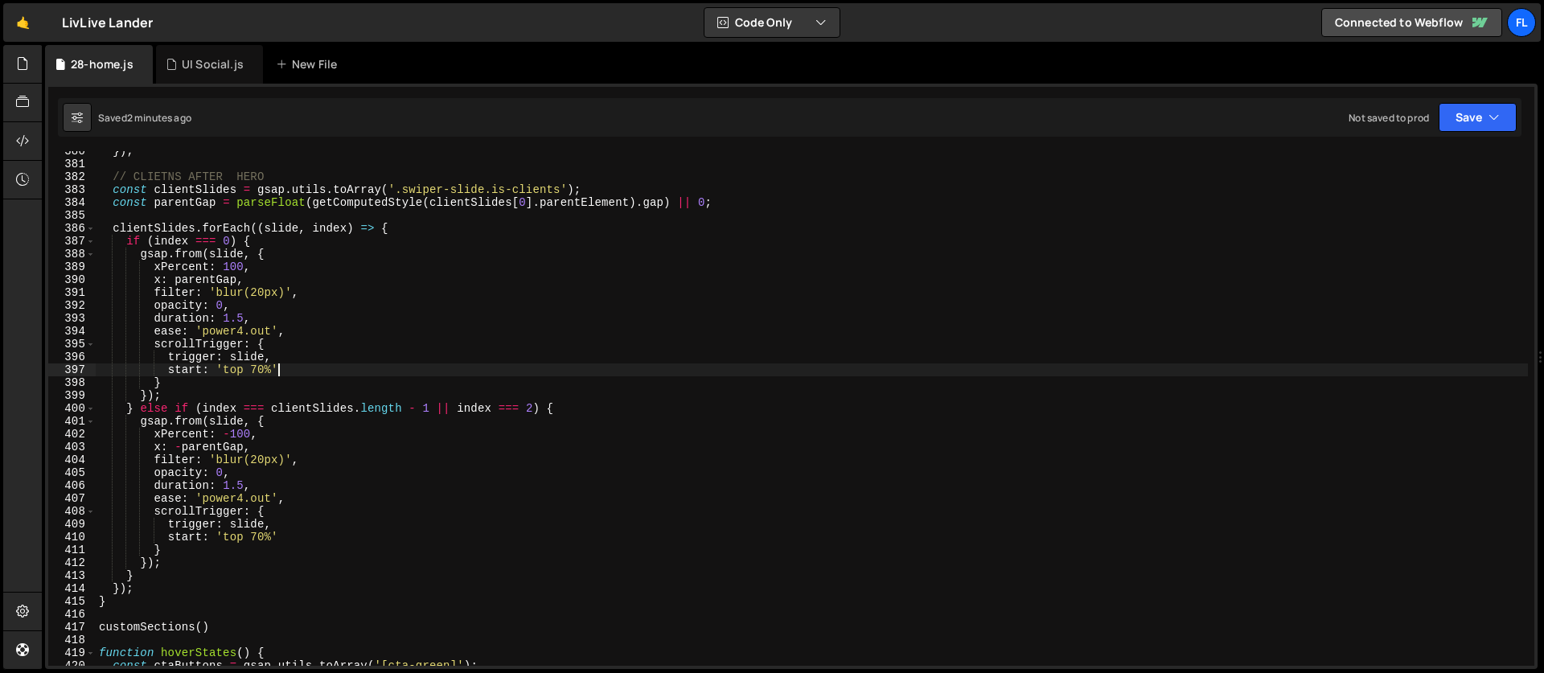
click at [257, 352] on div "}) ; // CLIETNS AFTER HERO const clientSlides = gsap . utils . toArray ( '.swip…" at bounding box center [812, 415] width 1432 height 540
click at [296, 312] on div "}) ; // CLIETNS AFTER HERO const clientSlides = gsap . utils . toArray ( '.swip…" at bounding box center [812, 415] width 1432 height 540
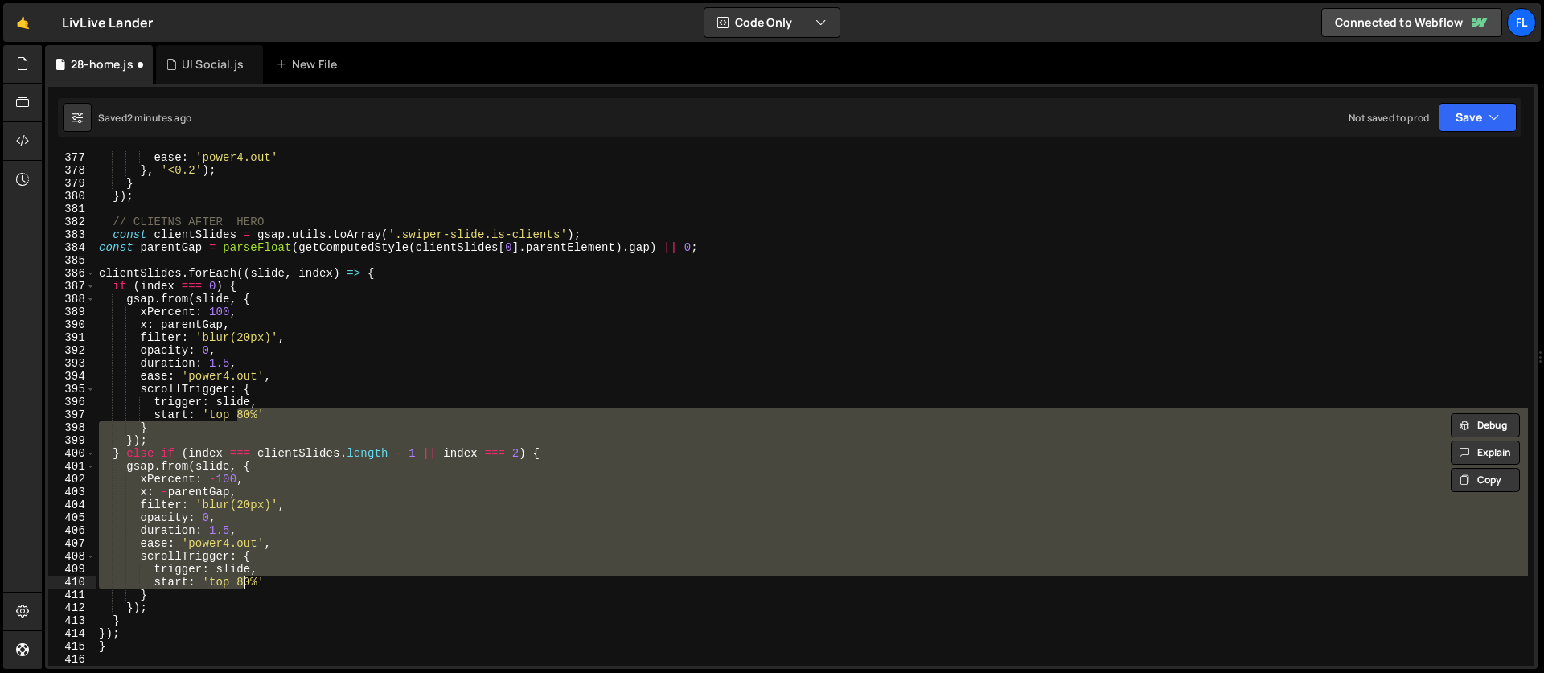
scroll to position [0, 2]
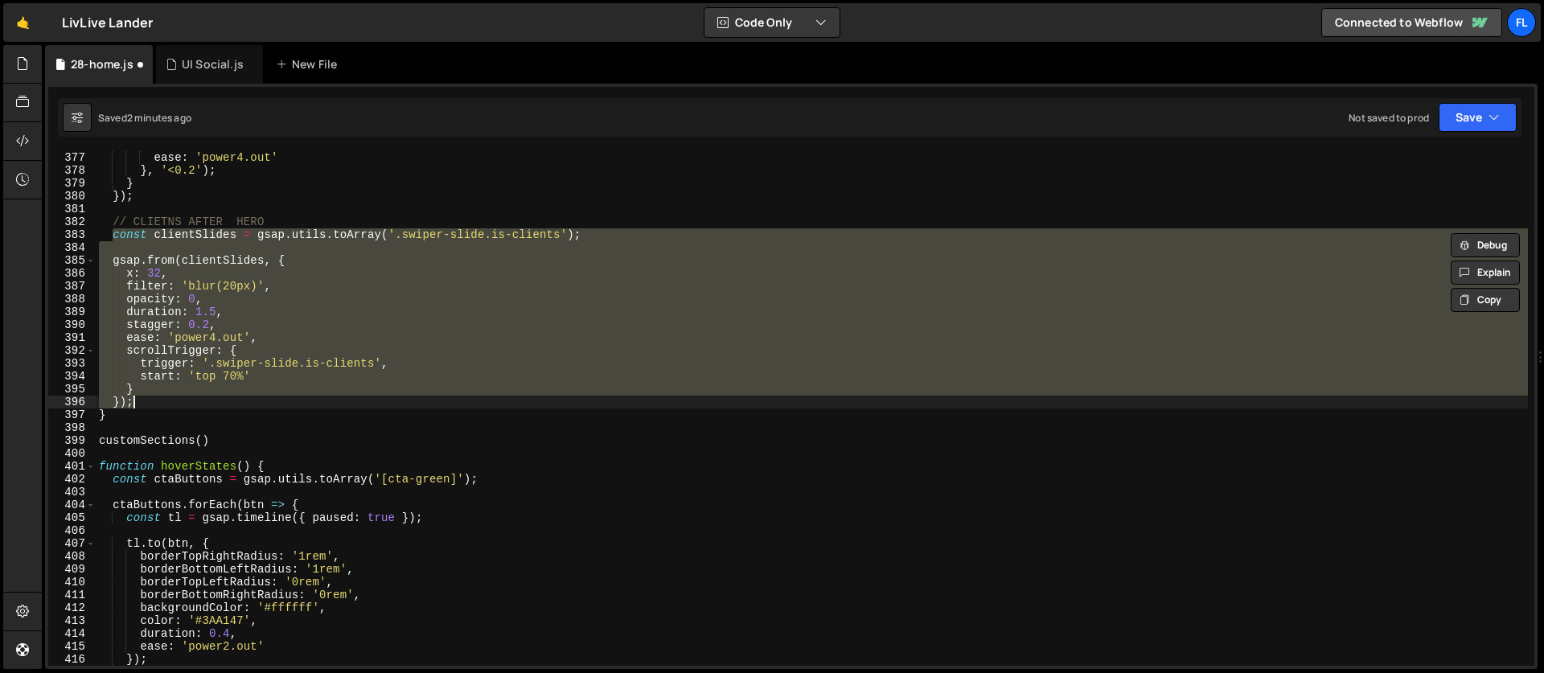
type textarea "});"
